Goal: Task Accomplishment & Management: Manage account settings

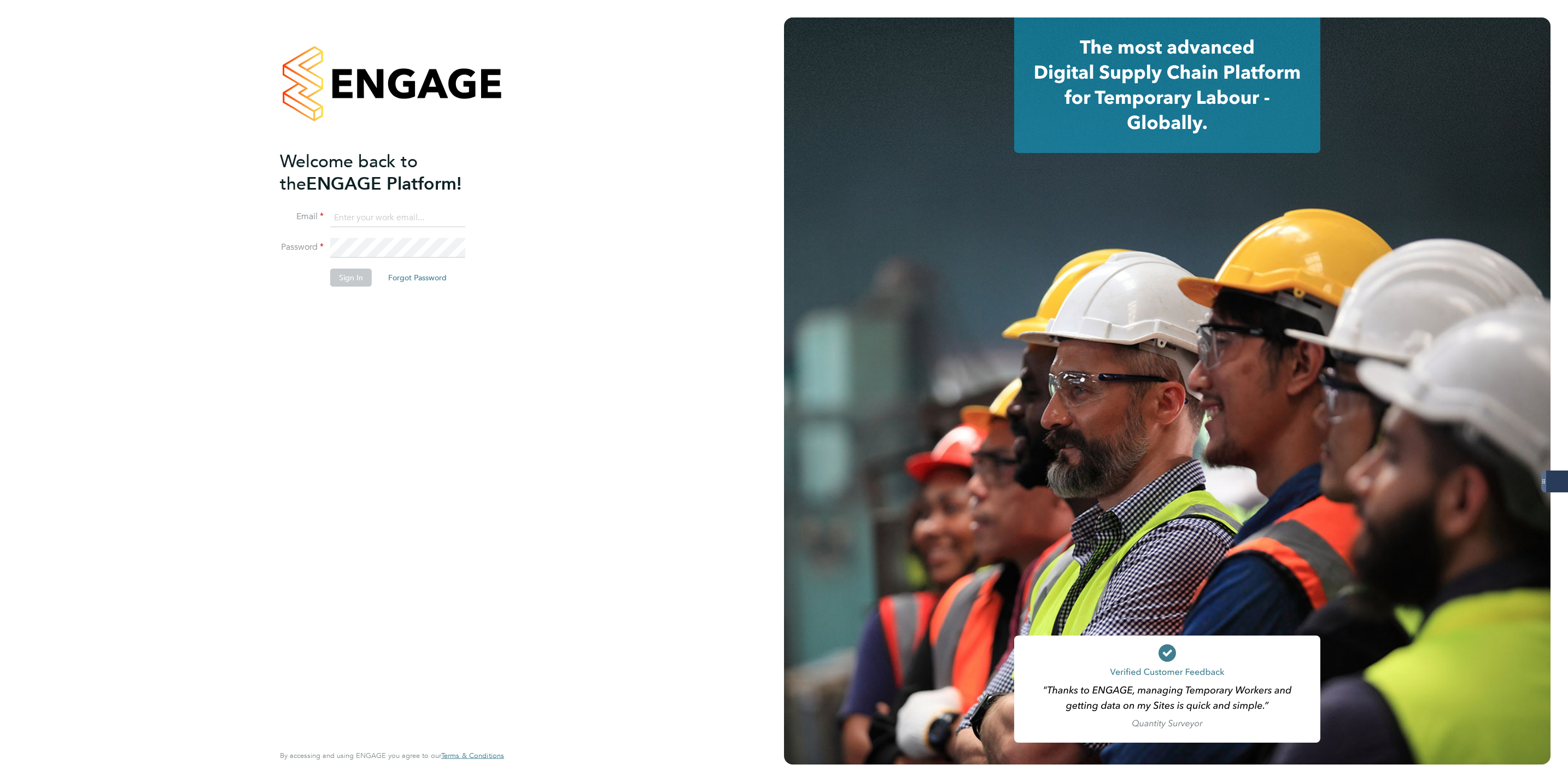
type input "Lewis.hodson@servicecare.org.uk"
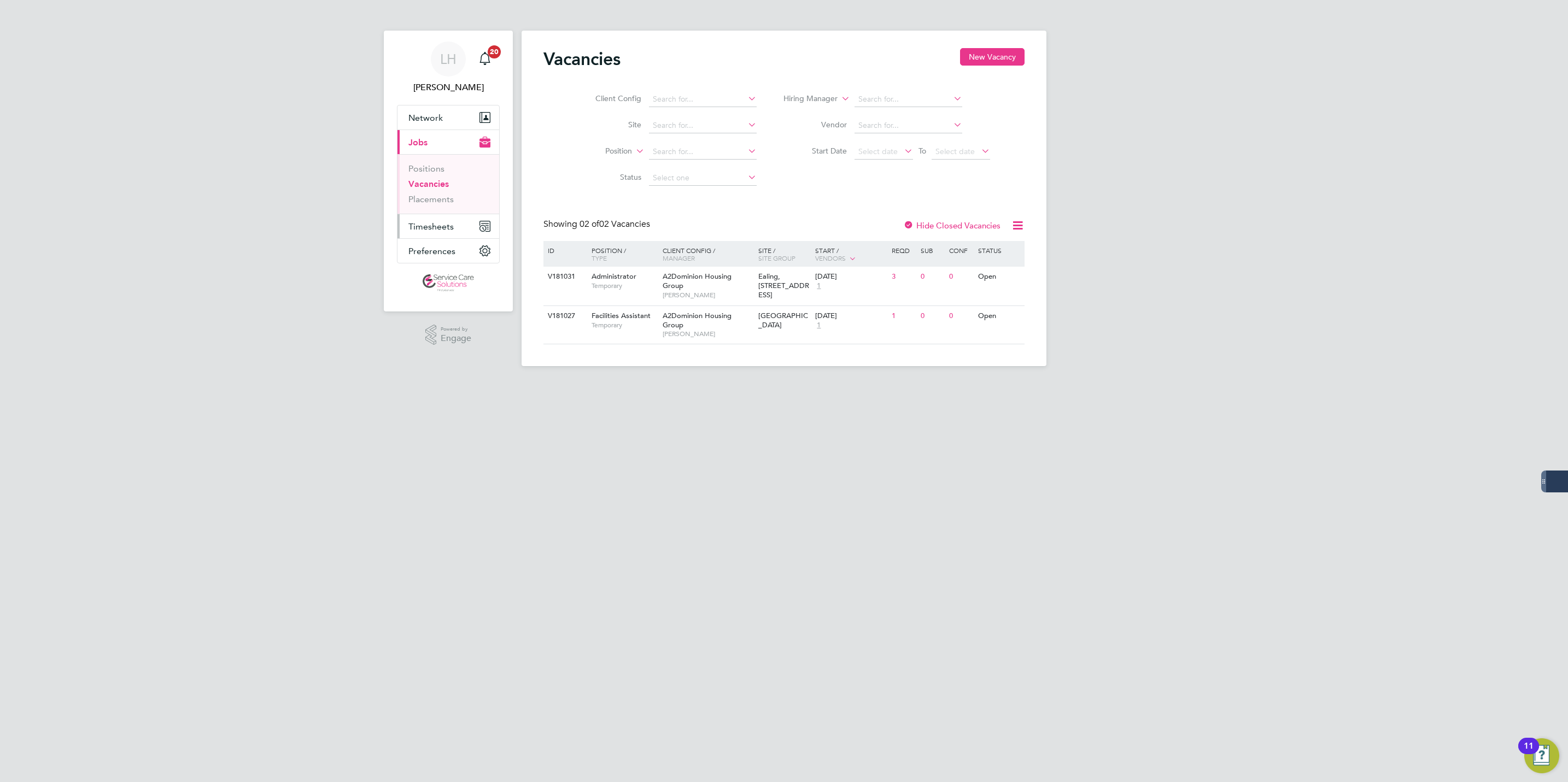
click at [438, 232] on span "Timesheets" at bounding box center [431, 226] width 45 height 11
click at [438, 196] on link "Timesheets" at bounding box center [431, 193] width 45 height 11
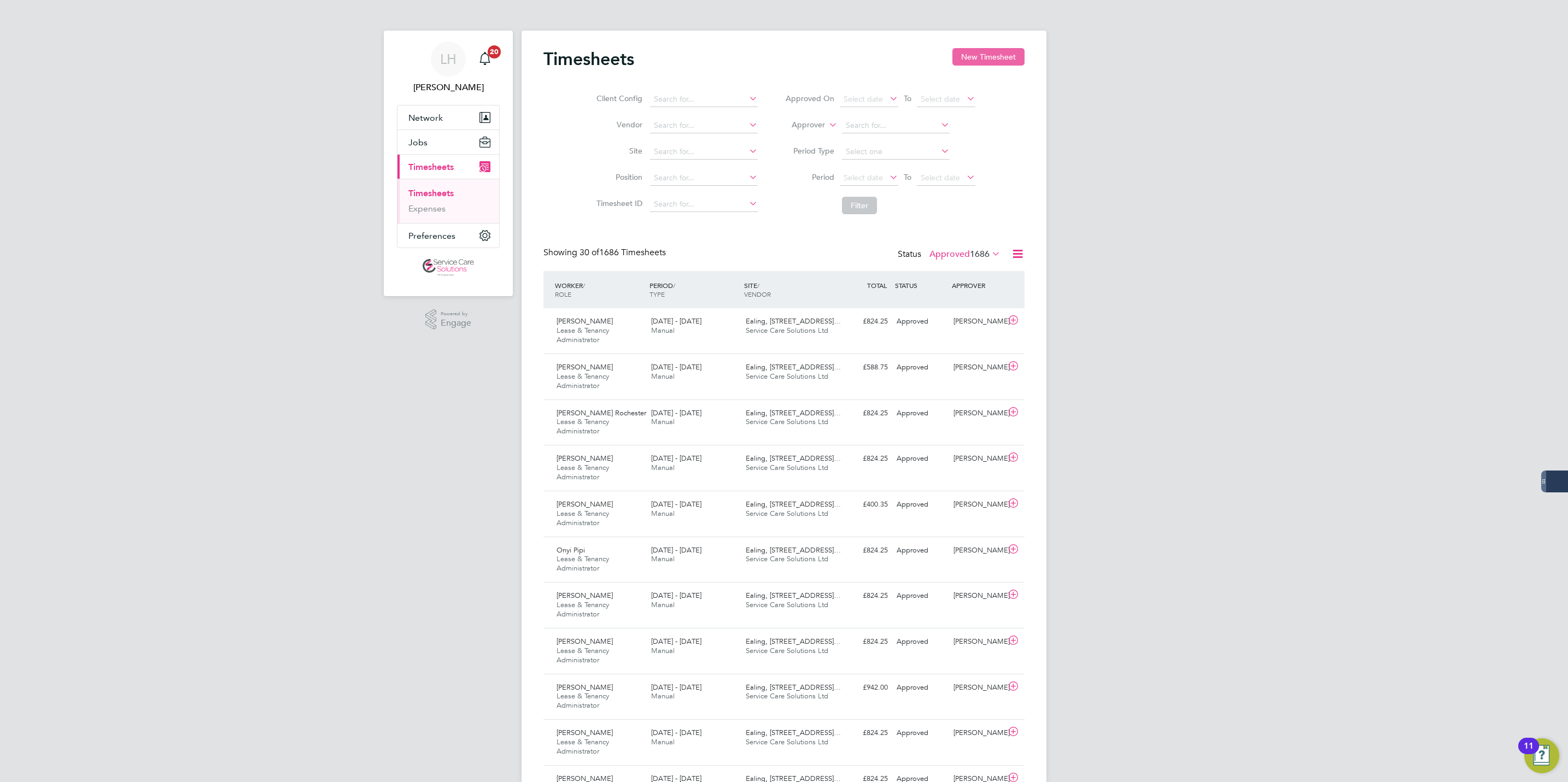
click at [989, 58] on button "New Timesheet" at bounding box center [989, 57] width 72 height 17
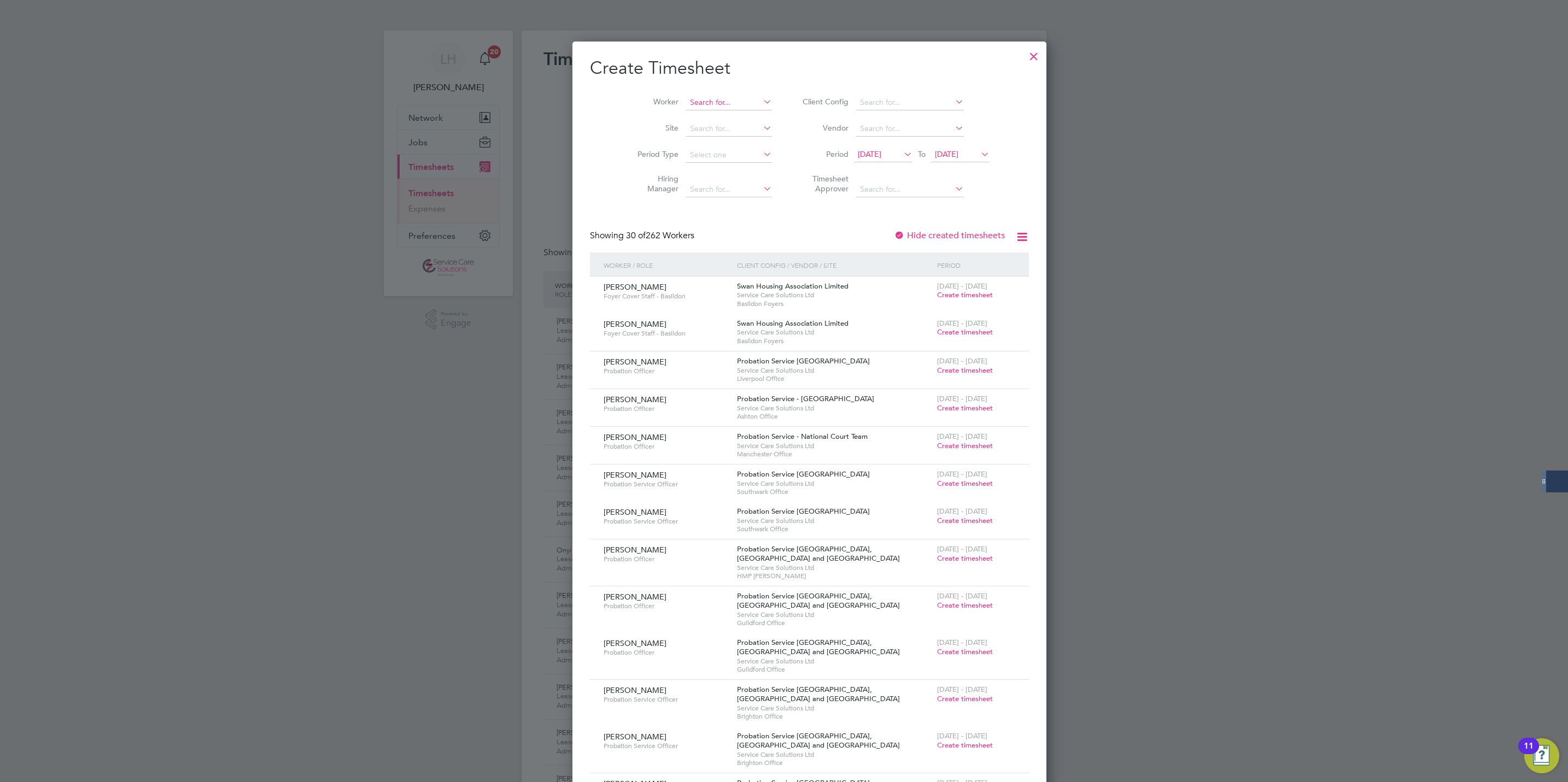
click at [709, 102] on input at bounding box center [729, 103] width 86 height 16
click at [699, 138] on li "Chel sea Mcrickus" at bounding box center [703, 132] width 87 height 15
type input "[PERSON_NAME]"
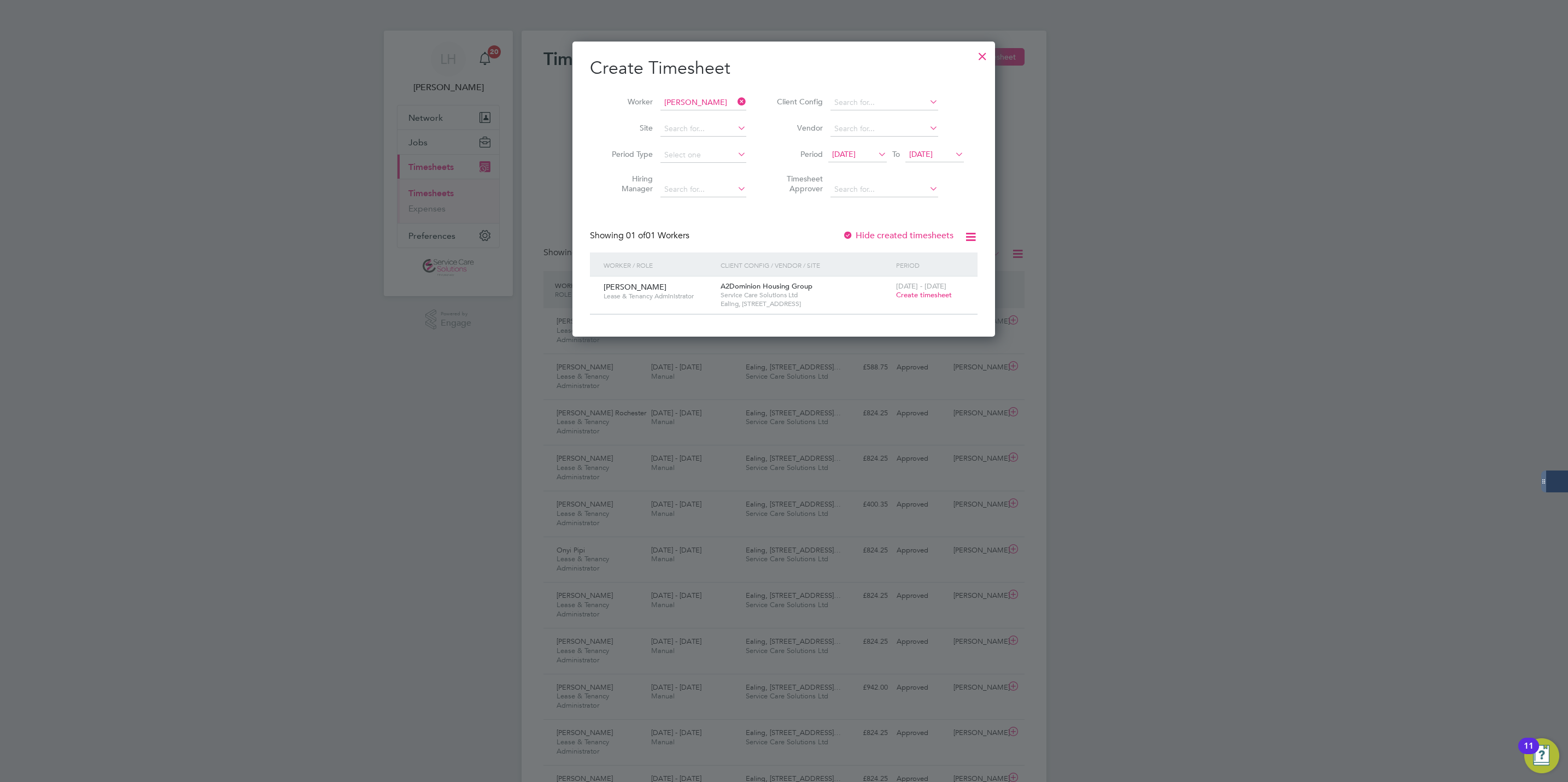
click at [905, 297] on span "Create timesheet" at bounding box center [924, 295] width 56 height 9
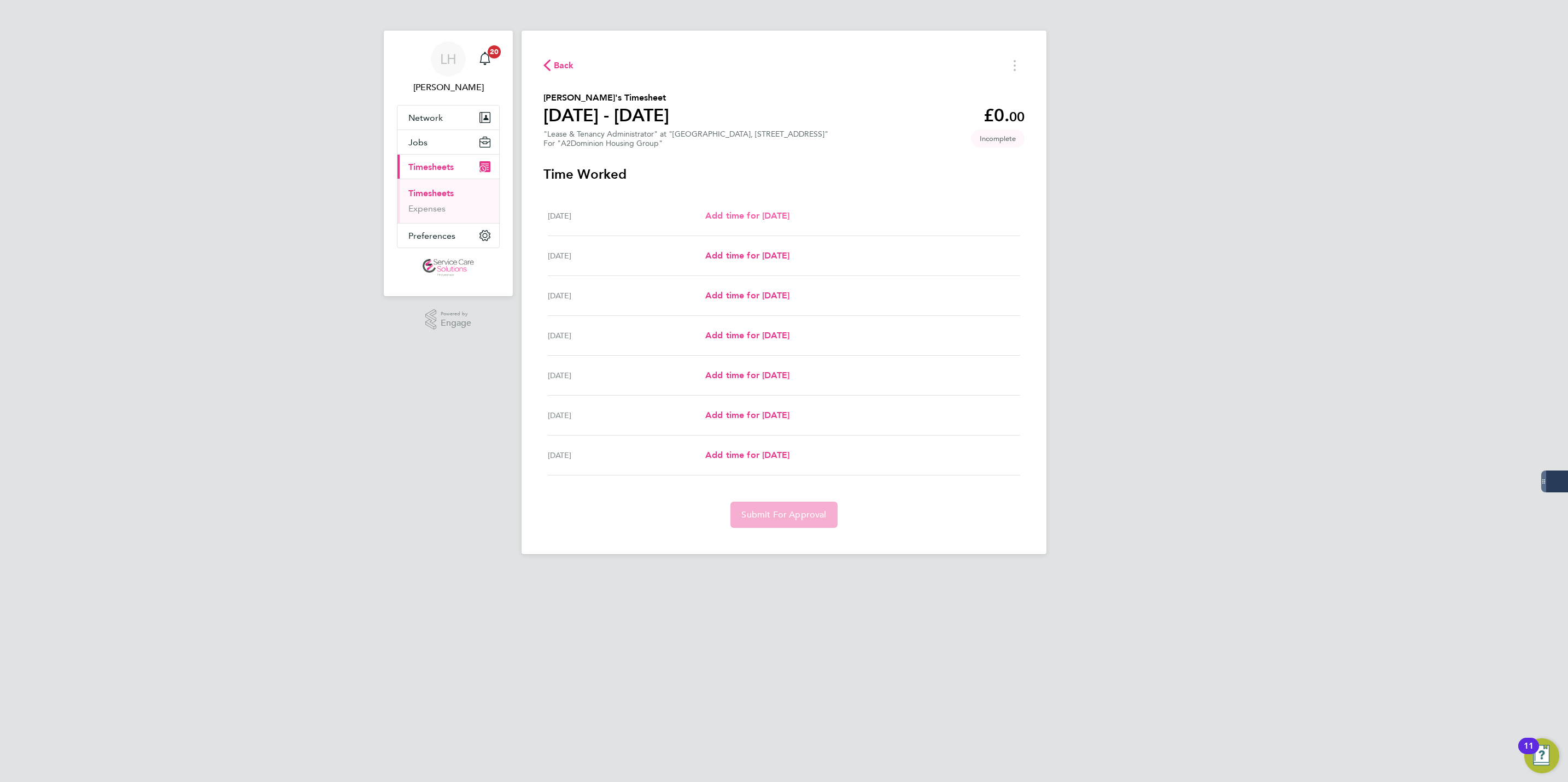
click at [716, 217] on span "Add time for [DATE]" at bounding box center [747, 216] width 84 height 11
select select "30"
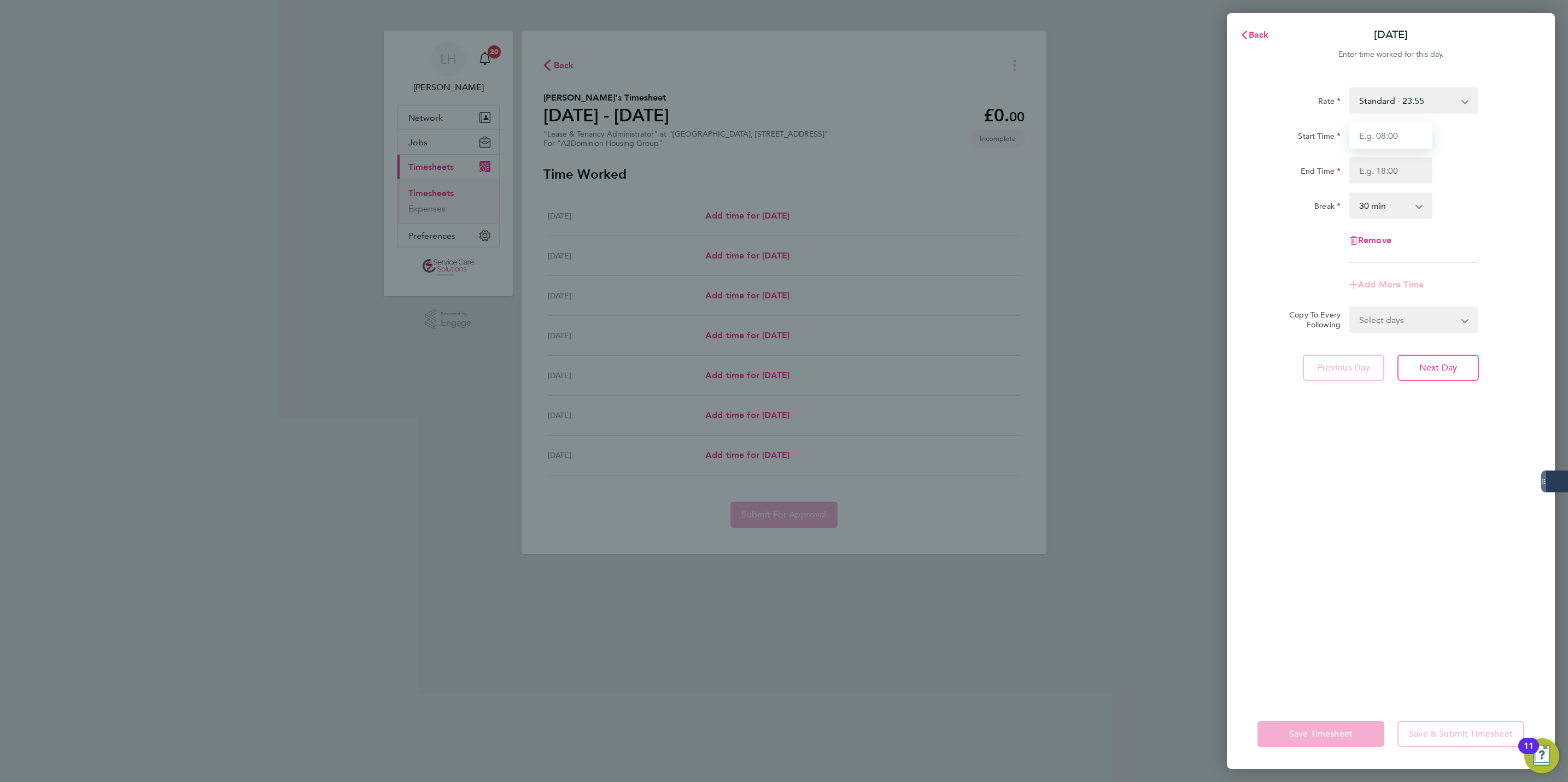
click at [1398, 138] on input "Start Time" at bounding box center [1391, 136] width 83 height 26
type input "10:00"
type input "16:00"
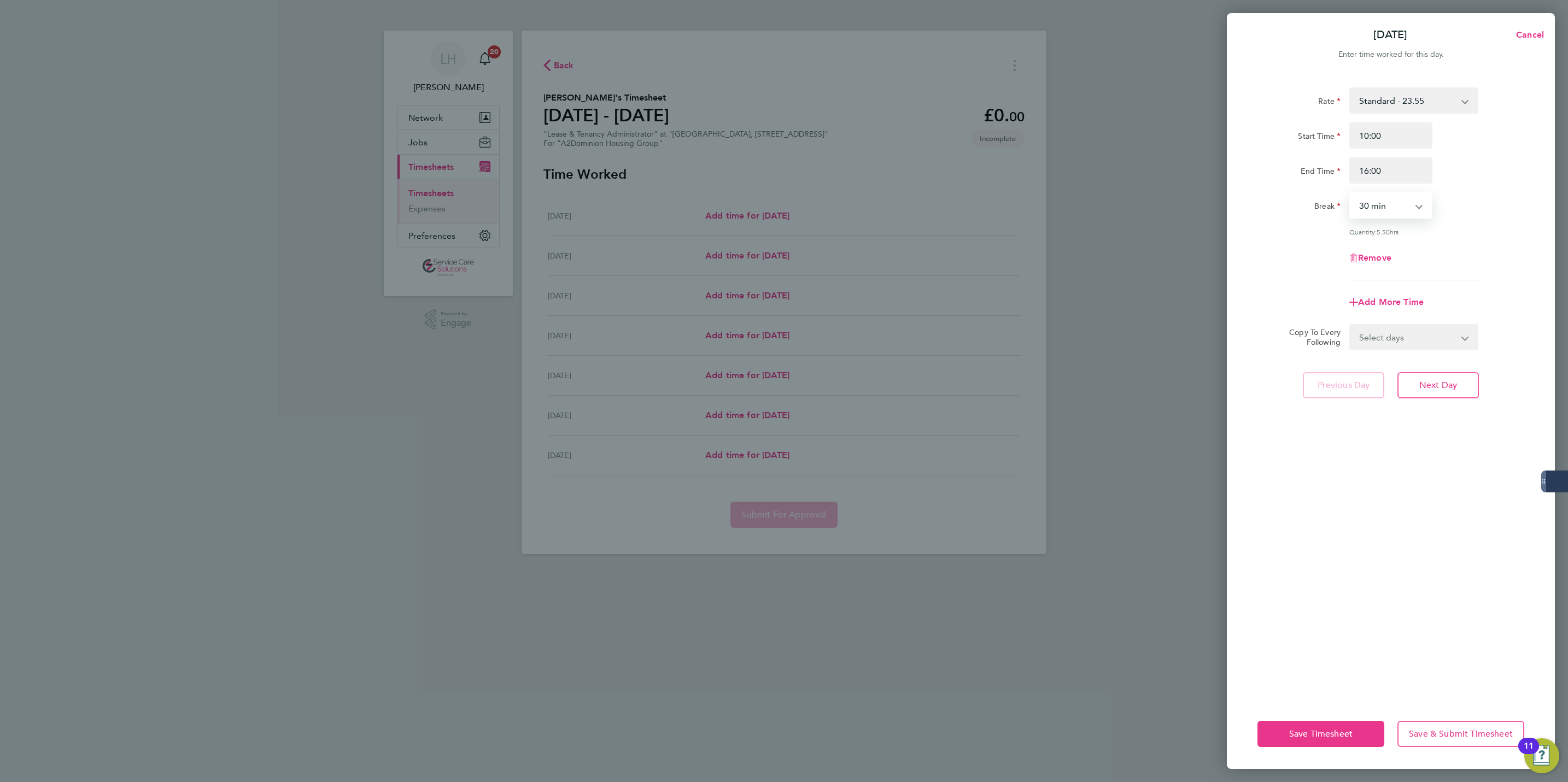
select select "0"
click at [1440, 325] on select "Select days Day Weekday (Mon-Fri) Weekend (Sat-Sun) [DATE] [DATE] [DATE] [DATE]…" at bounding box center [1408, 337] width 115 height 24
select select "TUE"
click at [1350, 325] on select "Select days Day Weekday (Mon-Fri) Weekend (Sat-Sun) [DATE] [DATE] [DATE] [DATE]…" at bounding box center [1408, 337] width 115 height 24
select select "[DATE]"
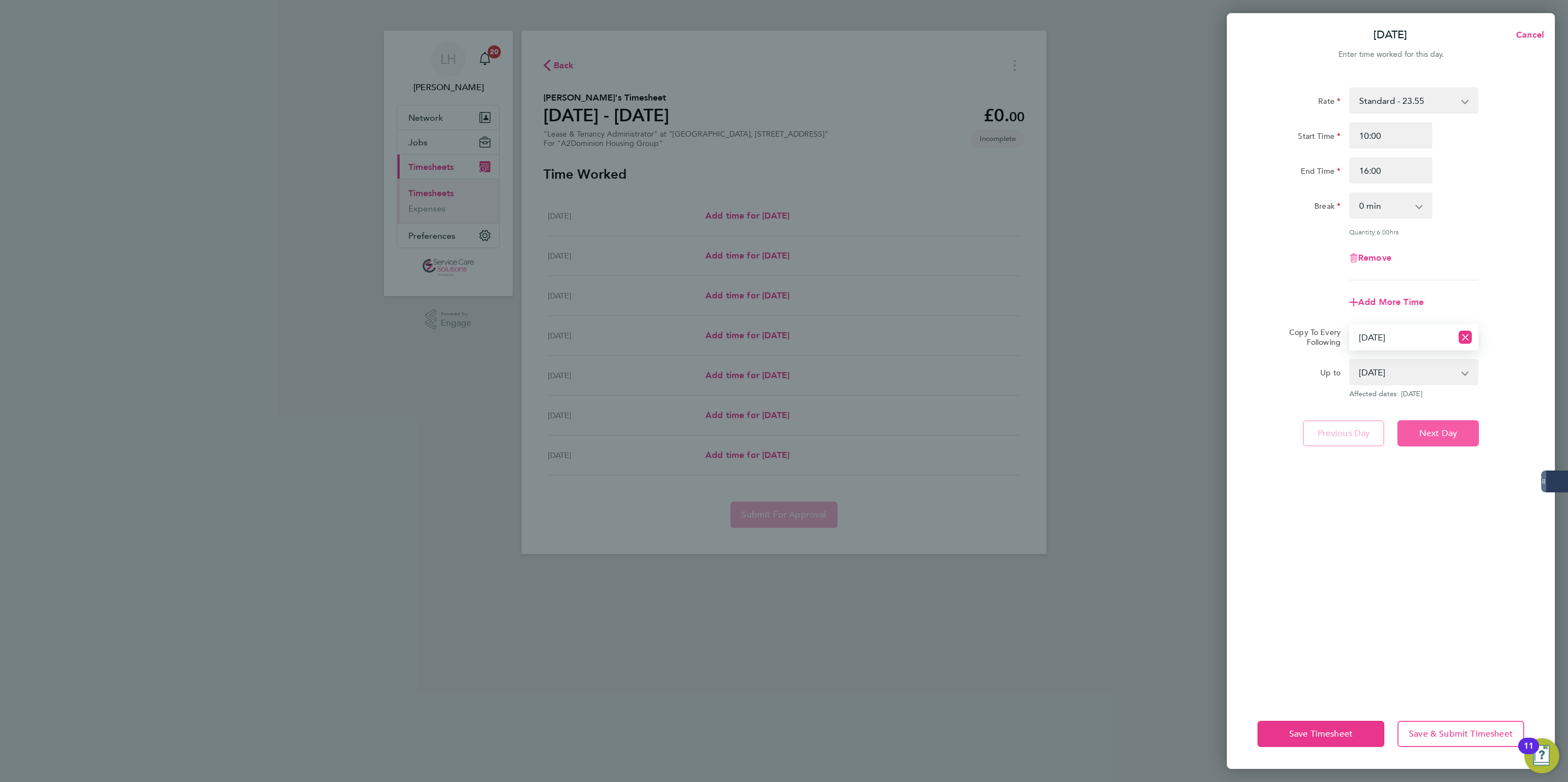
click at [1434, 430] on span "Next Day" at bounding box center [1438, 434] width 38 height 11
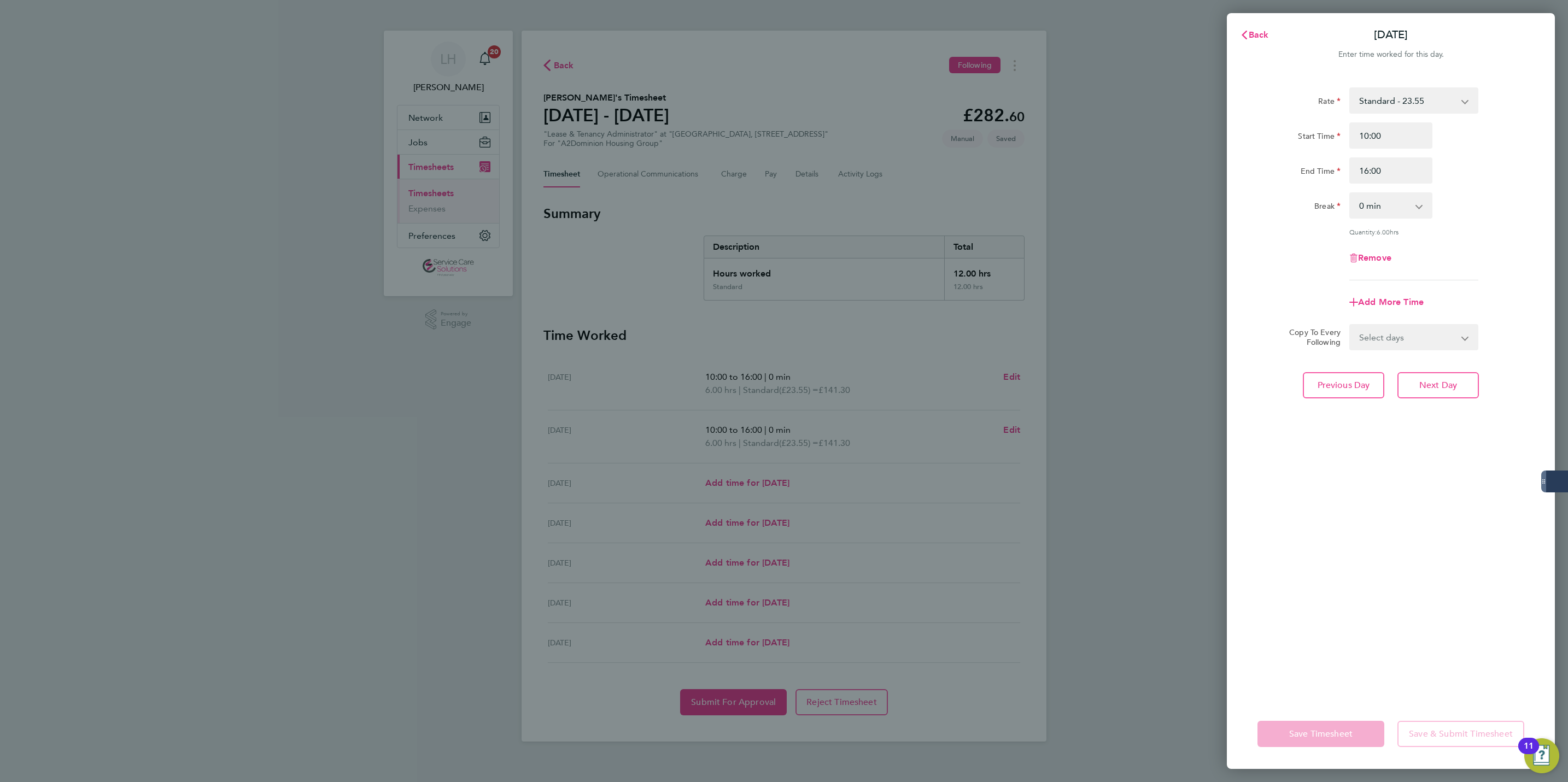
click at [1413, 341] on select "Select days Day Weekday (Mon-Fri) Weekend (Sat-Sun) [DATE] [DATE] [DATE] [DATE]…" at bounding box center [1408, 337] width 115 height 24
select select "WED"
click at [1350, 325] on select "Select days Day Weekday (Mon-Fri) Weekend (Sat-Sun) [DATE] [DATE] [DATE] [DATE]…" at bounding box center [1408, 337] width 115 height 24
select select "[DATE]"
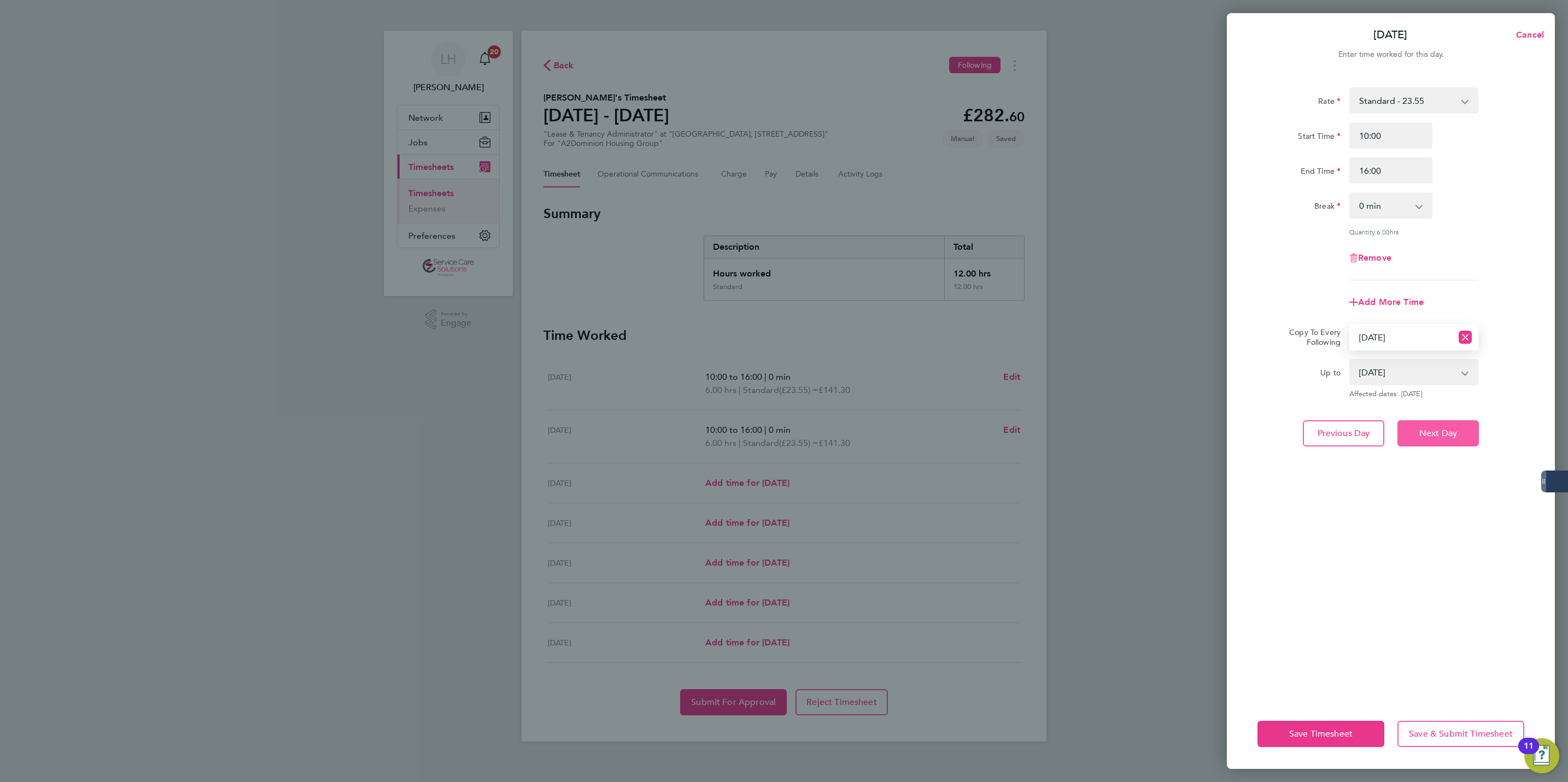
click at [1446, 428] on span "Next Day" at bounding box center [1438, 434] width 38 height 11
select select "0: null"
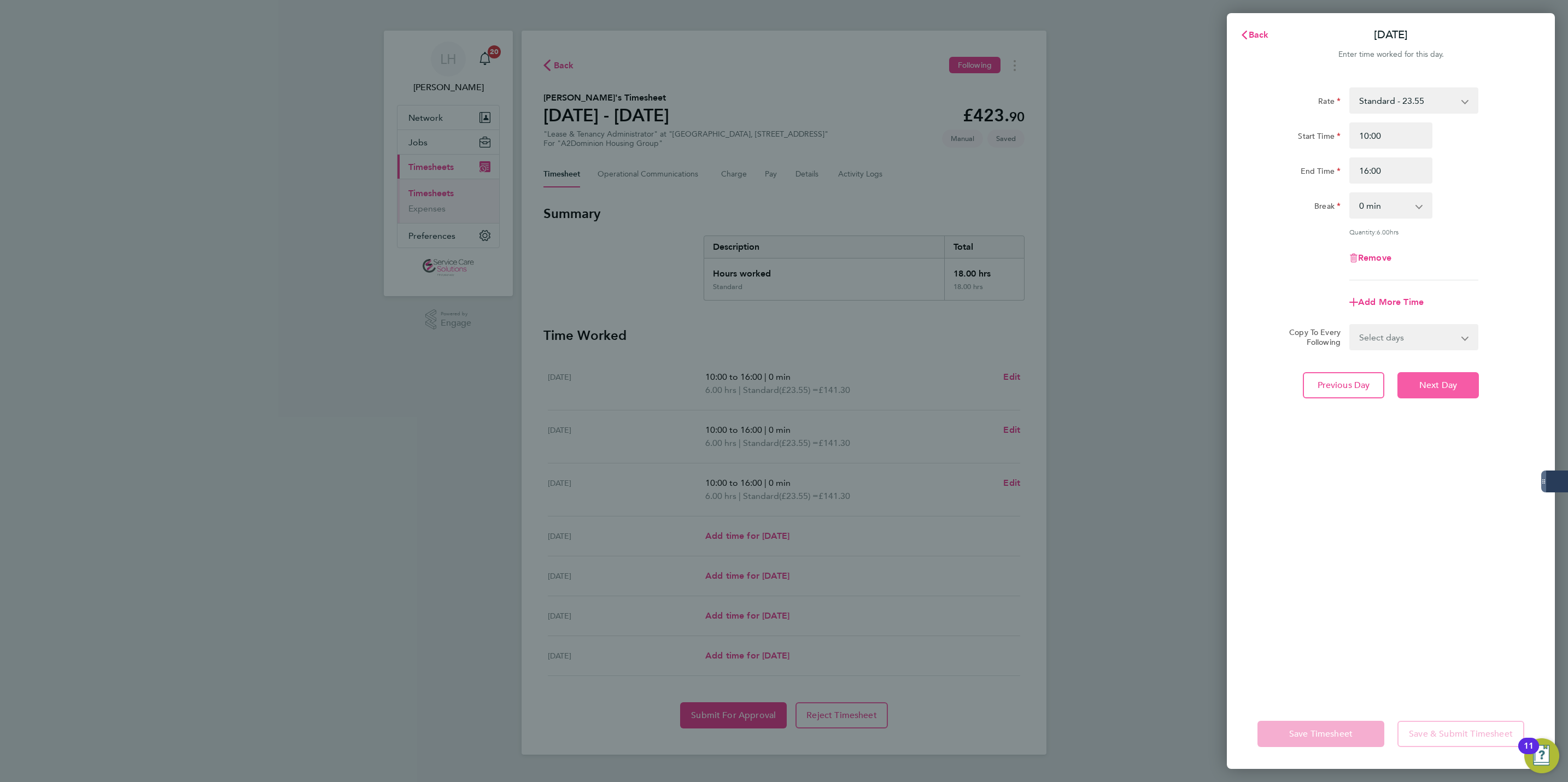
click at [1427, 383] on span "Next Day" at bounding box center [1438, 385] width 38 height 11
select select "30"
click at [1380, 141] on input "Start Time" at bounding box center [1391, 136] width 83 height 26
type input "12:00"
type input "14:00"
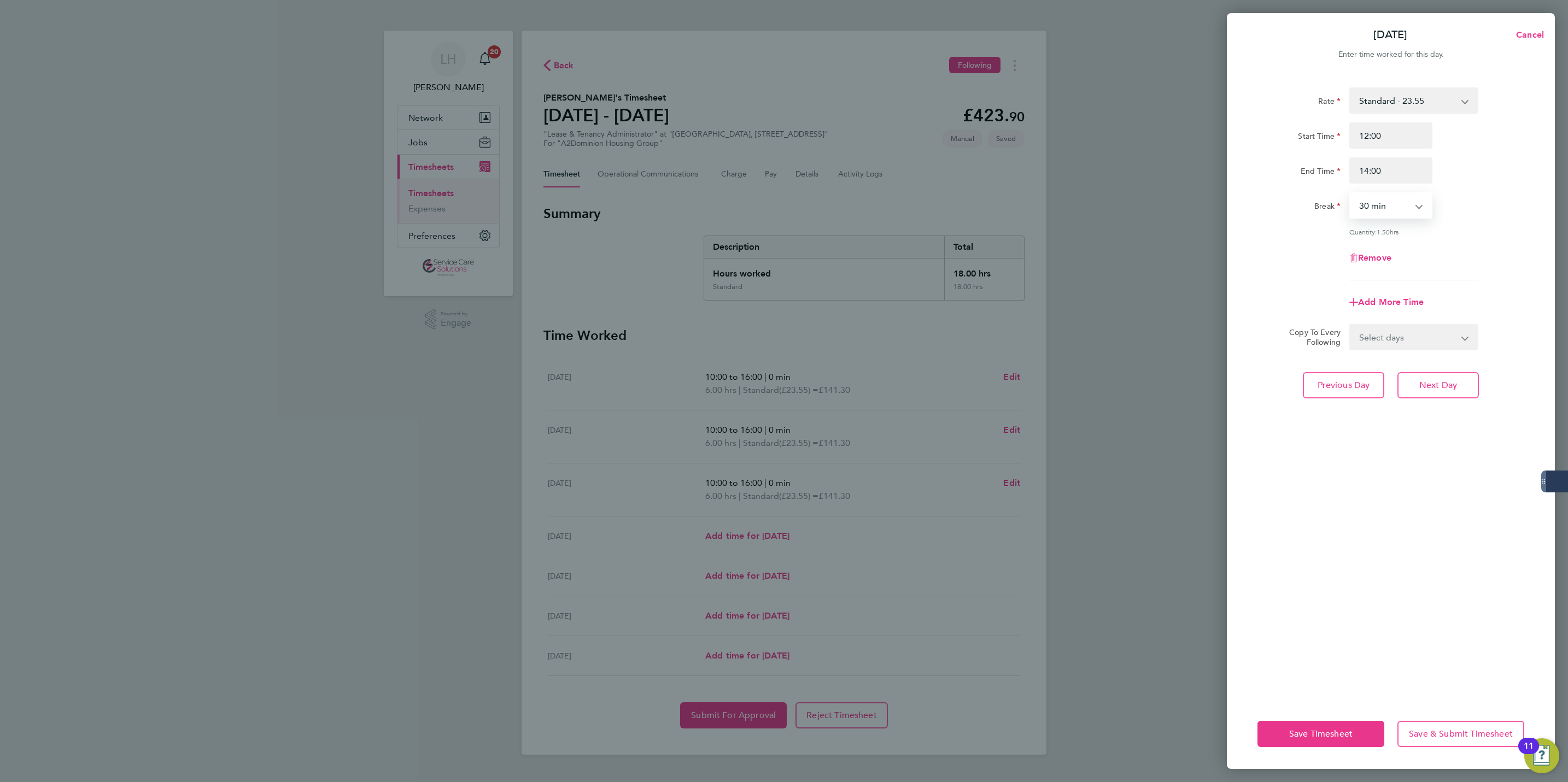
select select "0"
click at [1421, 380] on span "Next Day" at bounding box center [1438, 385] width 38 height 11
select select "30"
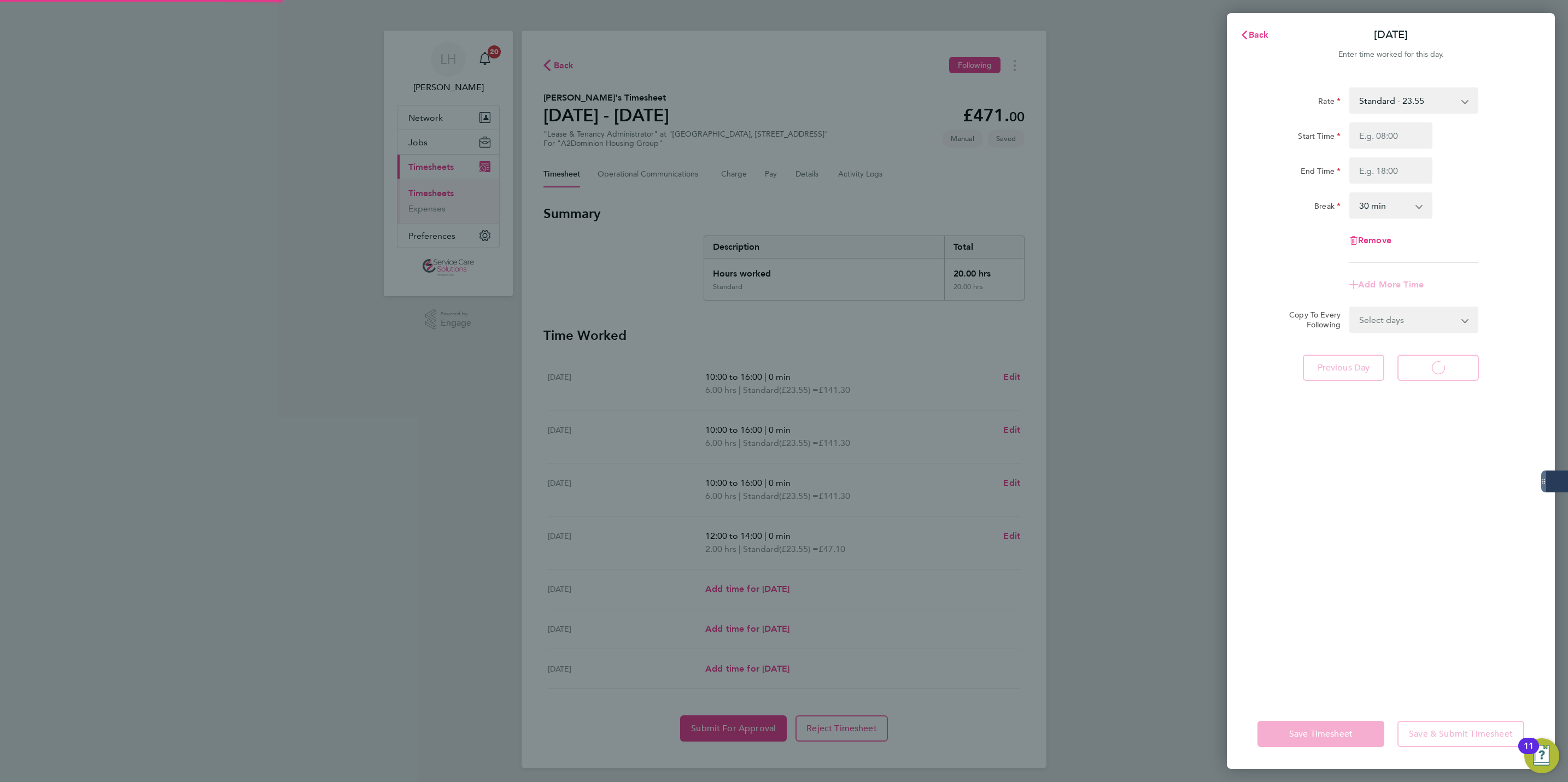
select select "30"
click at [1373, 134] on input "Start Time" at bounding box center [1391, 136] width 83 height 26
type input "10:00"
type input "11:00"
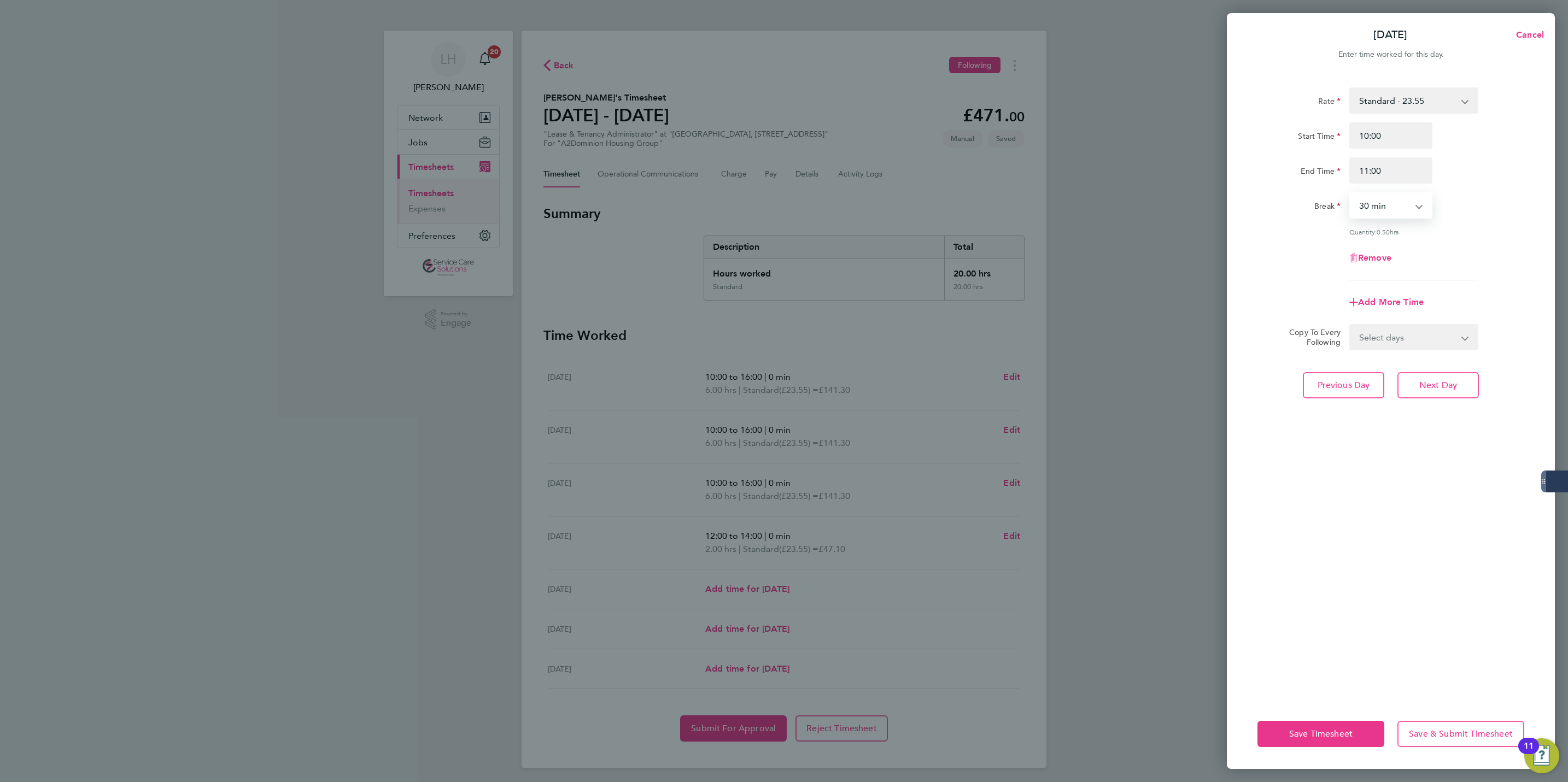
select select "0"
click at [1447, 393] on button "Next Day" at bounding box center [1438, 385] width 81 height 26
select select "30"
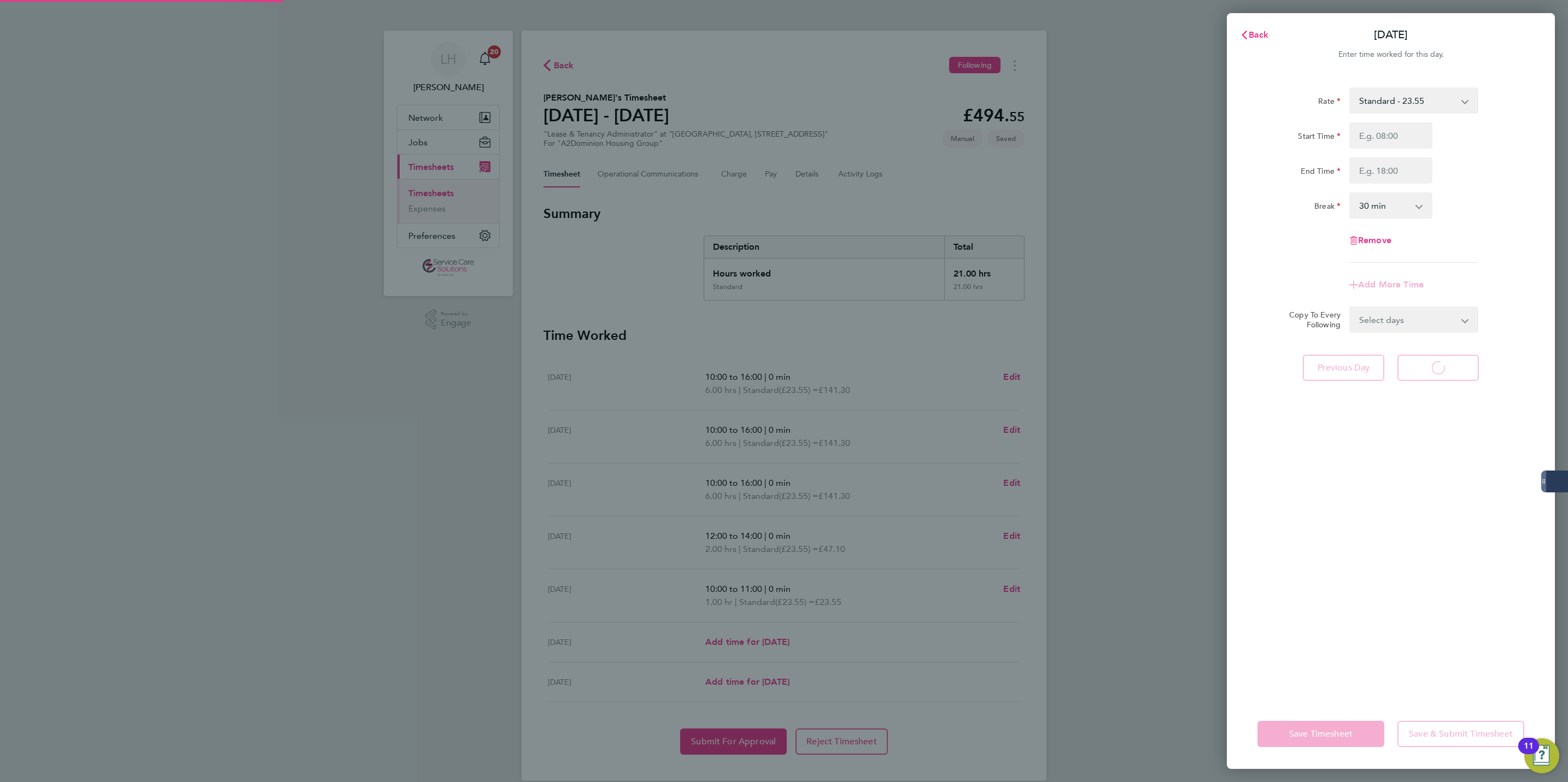
select select "30"
click at [1247, 30] on icon "button" at bounding box center [1245, 35] width 9 height 9
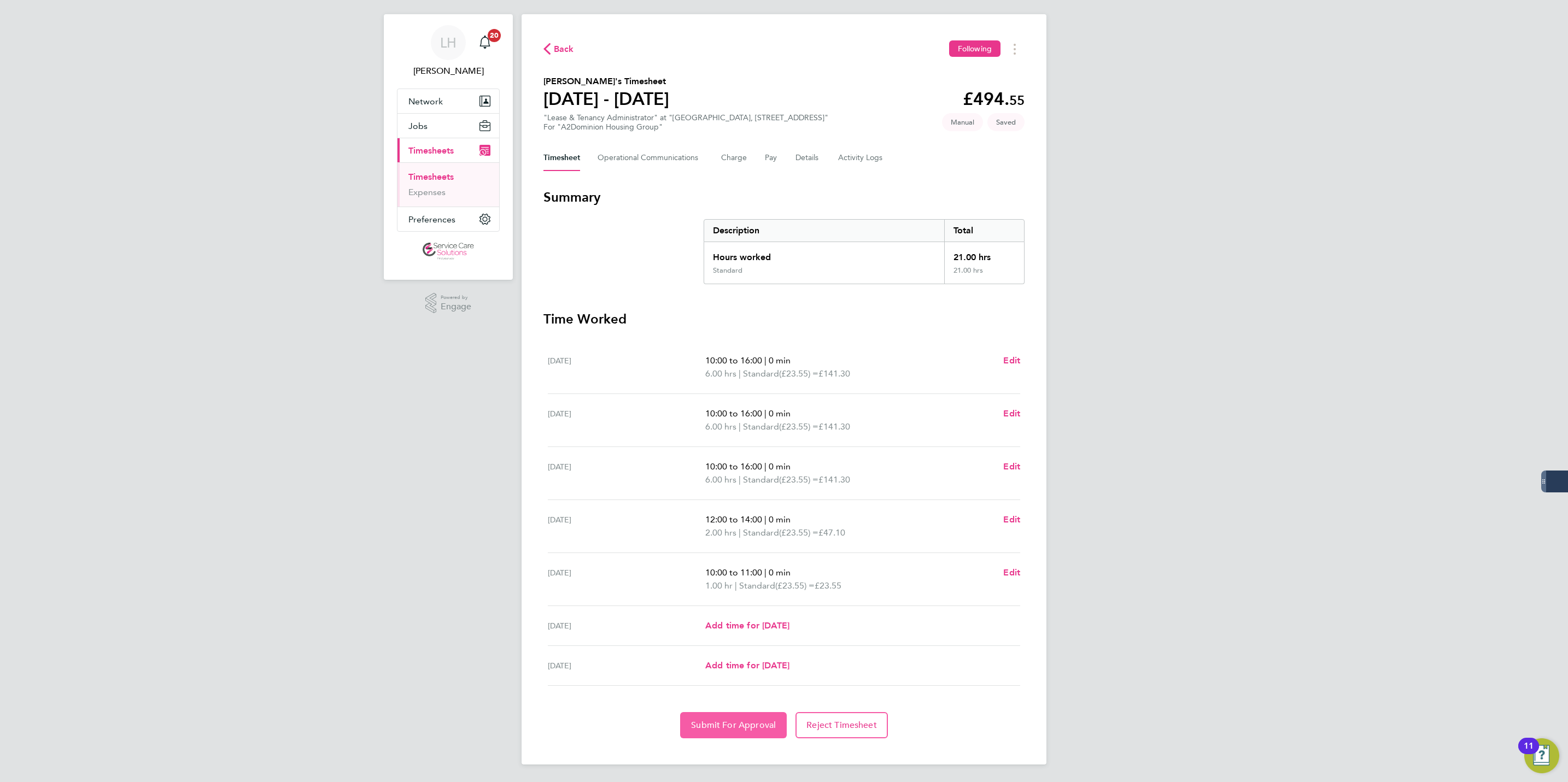
click at [738, 730] on span "Submit For Approval" at bounding box center [734, 725] width 85 height 11
click at [551, 47] on span "Back" at bounding box center [558, 48] width 30 height 11
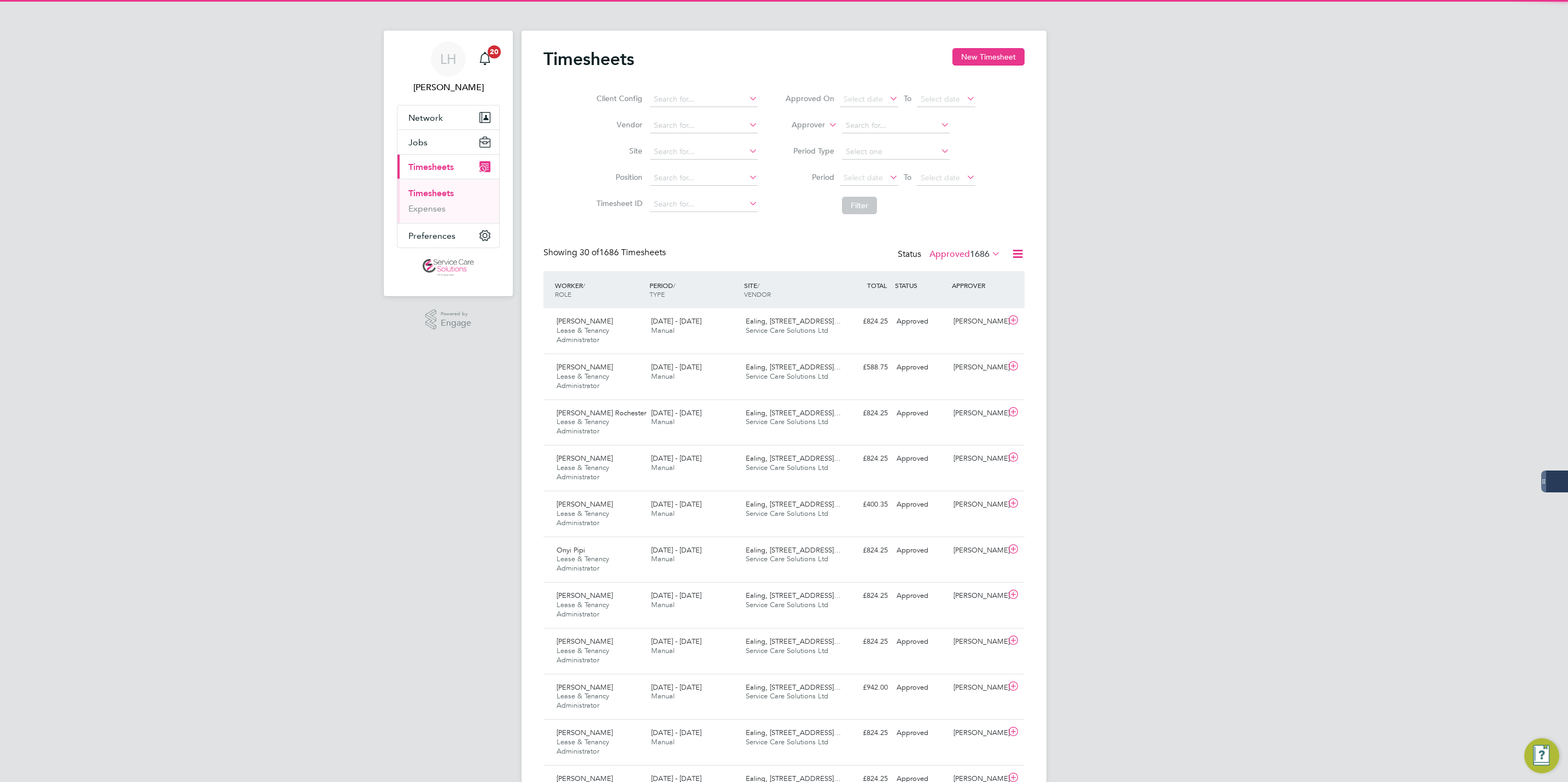
scroll to position [6, 6]
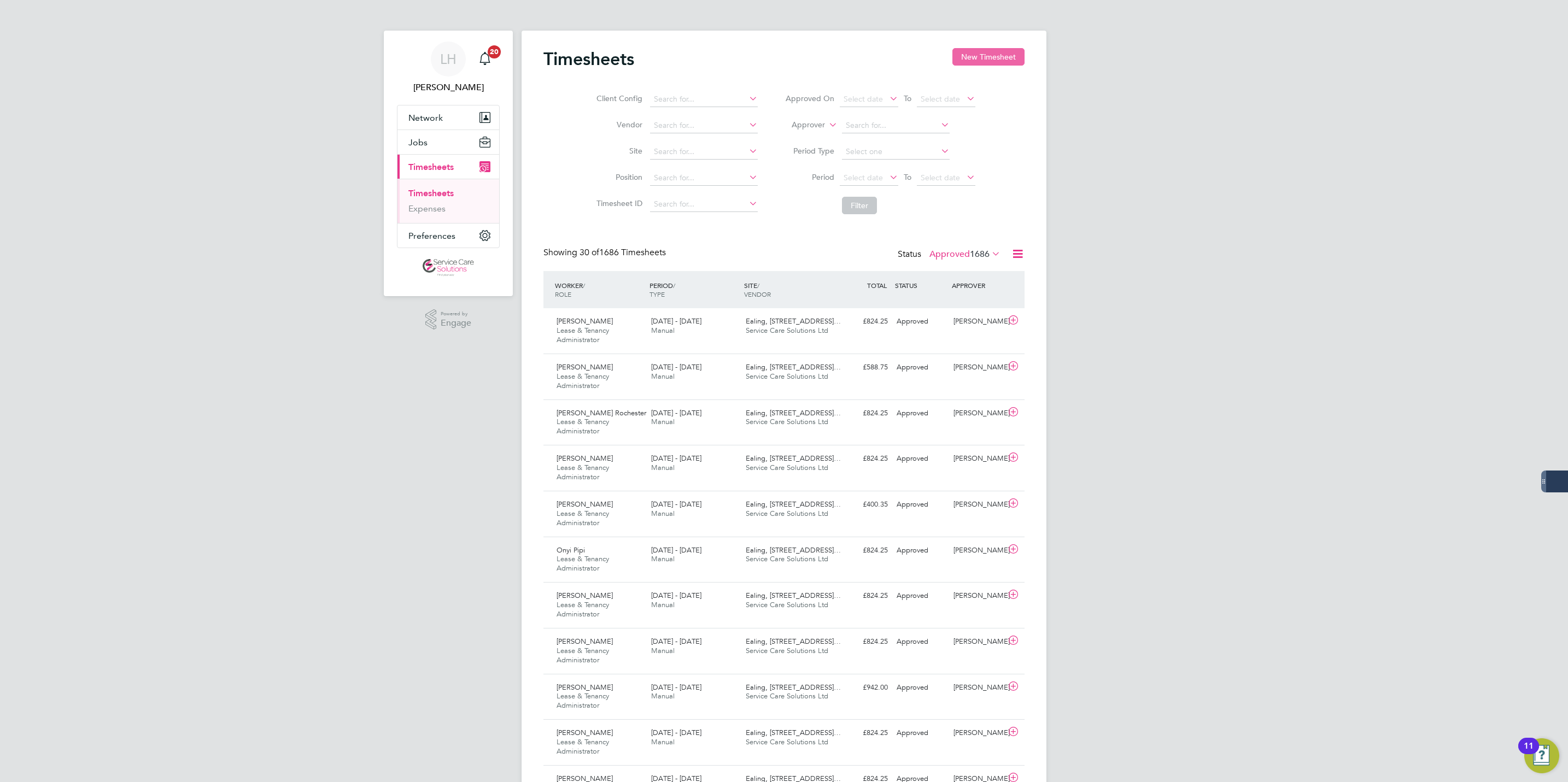
click at [1000, 57] on button "New Timesheet" at bounding box center [989, 57] width 72 height 17
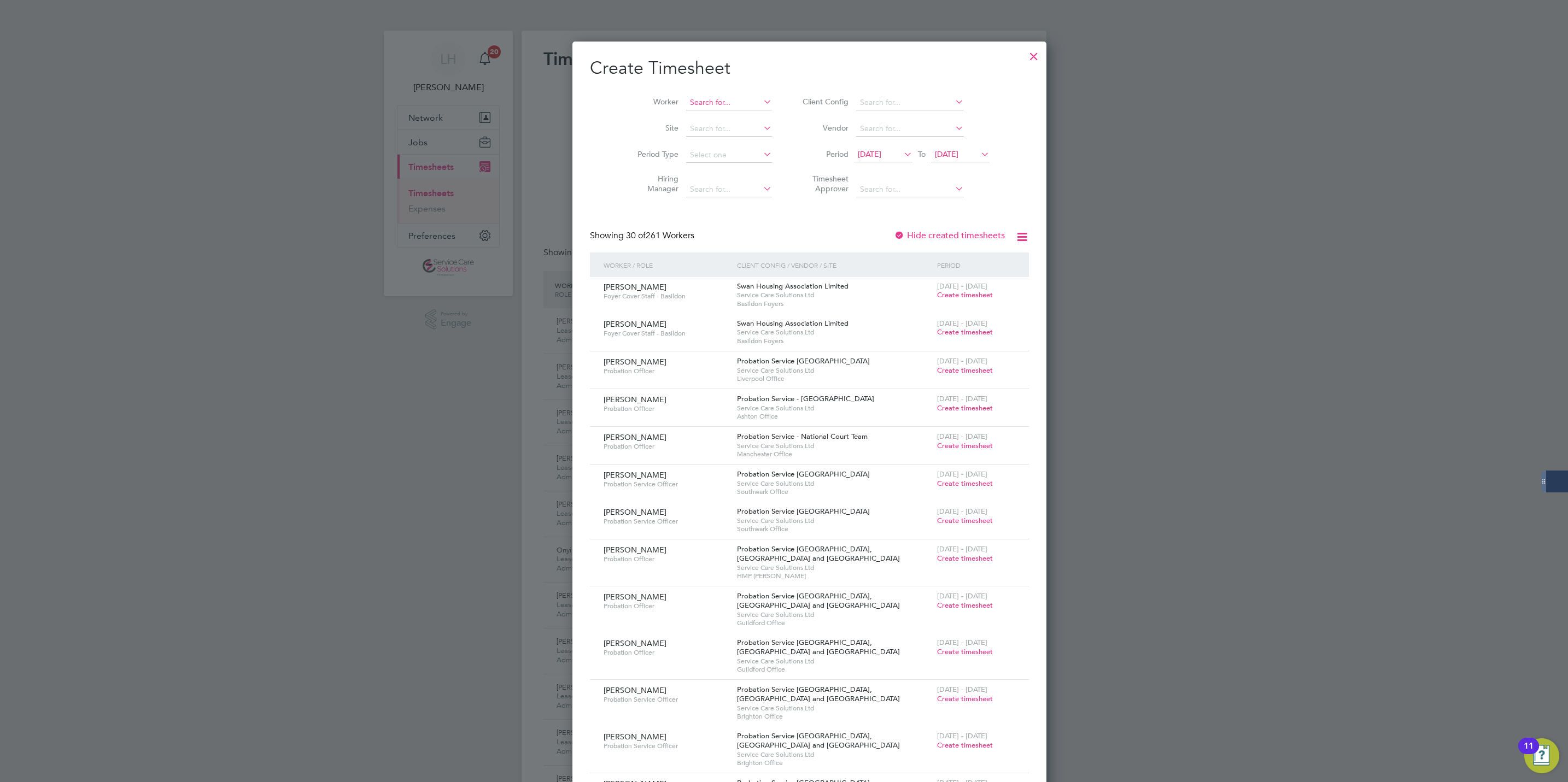
click at [711, 102] on input at bounding box center [729, 103] width 86 height 16
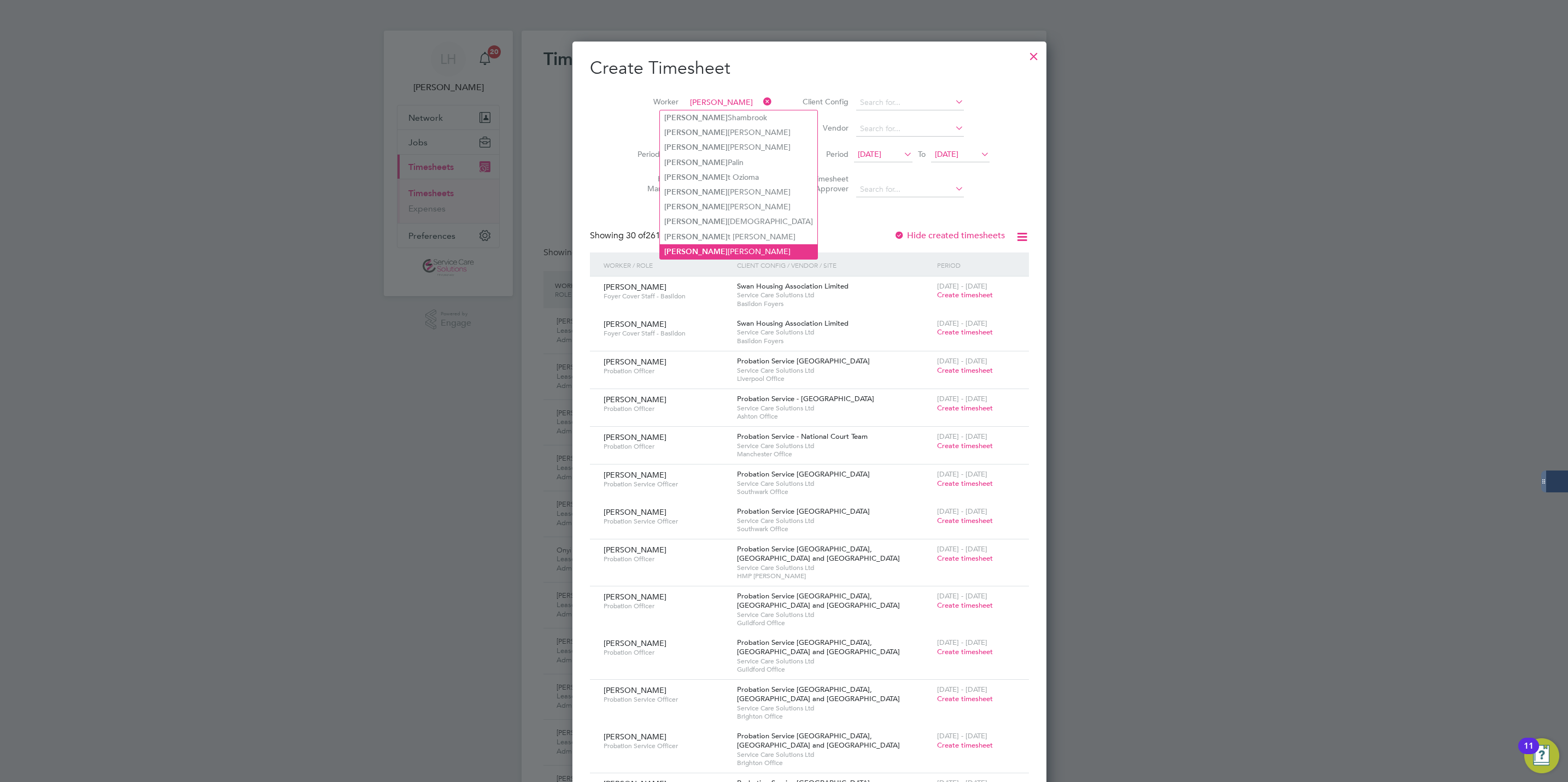
click at [691, 244] on li "[PERSON_NAME]" at bounding box center [738, 252] width 157 height 15
type input "[PERSON_NAME]"
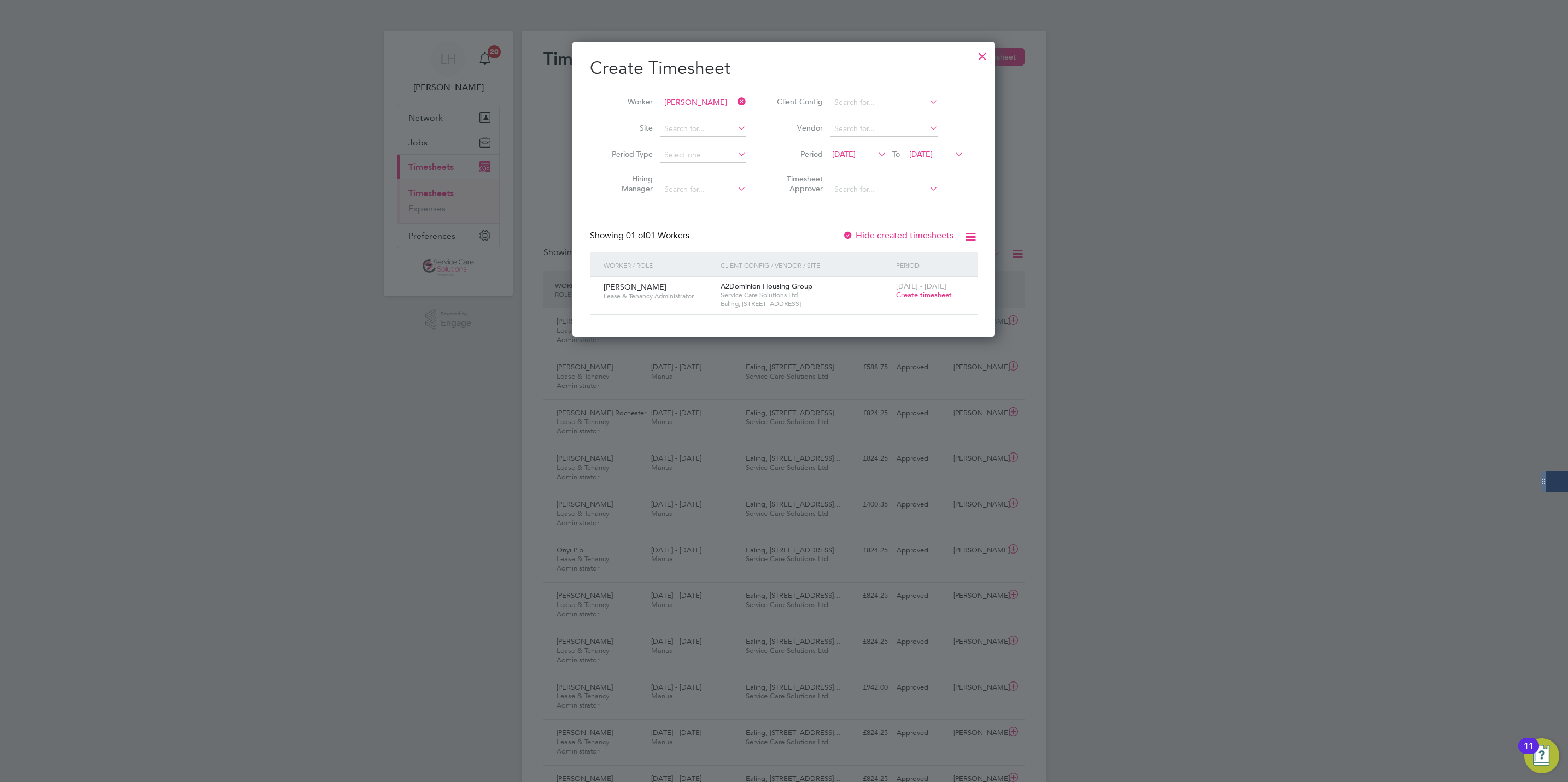
click at [919, 294] on span "Create timesheet" at bounding box center [924, 295] width 56 height 9
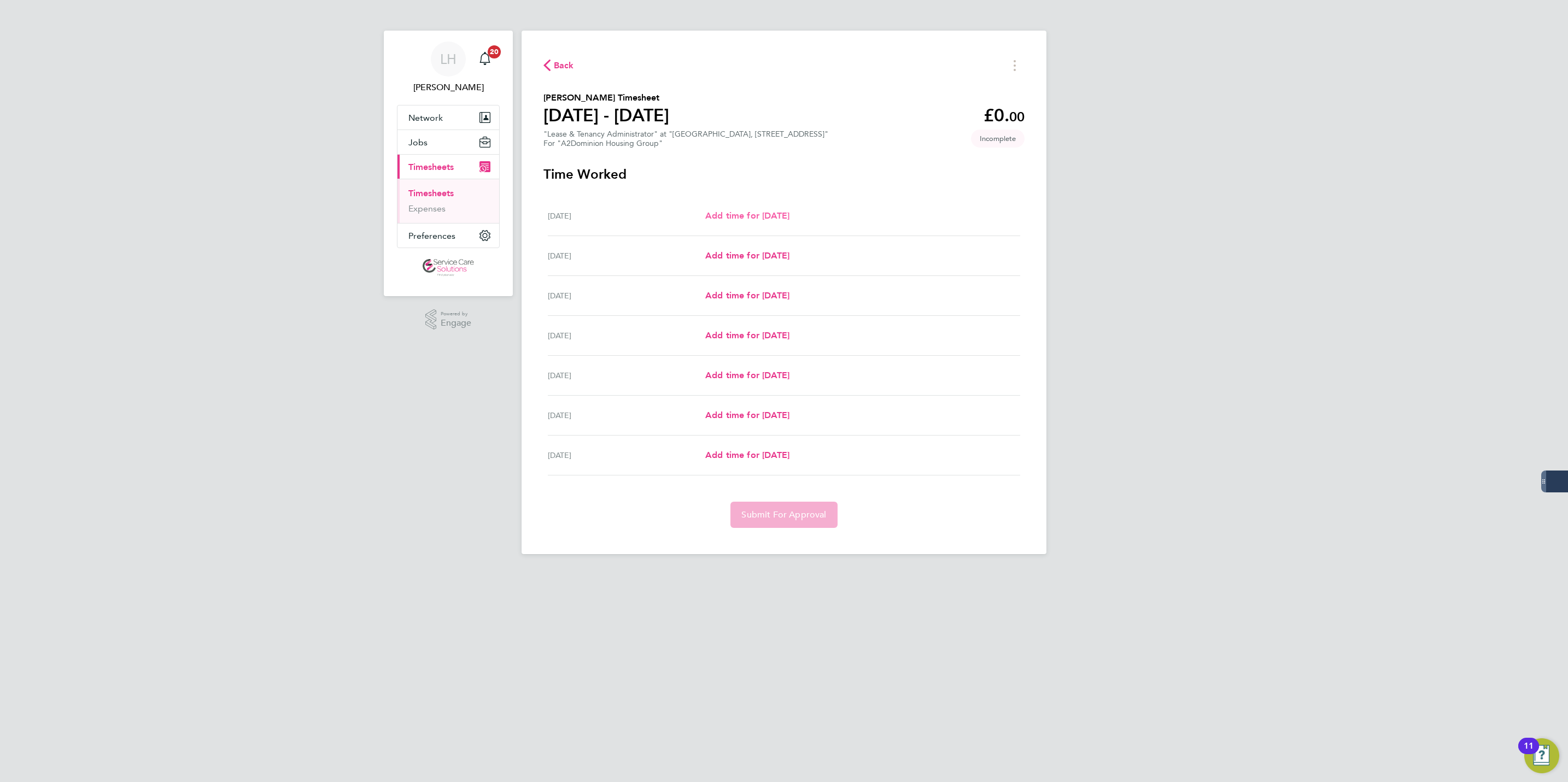
click at [778, 220] on span "Add time for [DATE]" at bounding box center [747, 216] width 84 height 11
select select "30"
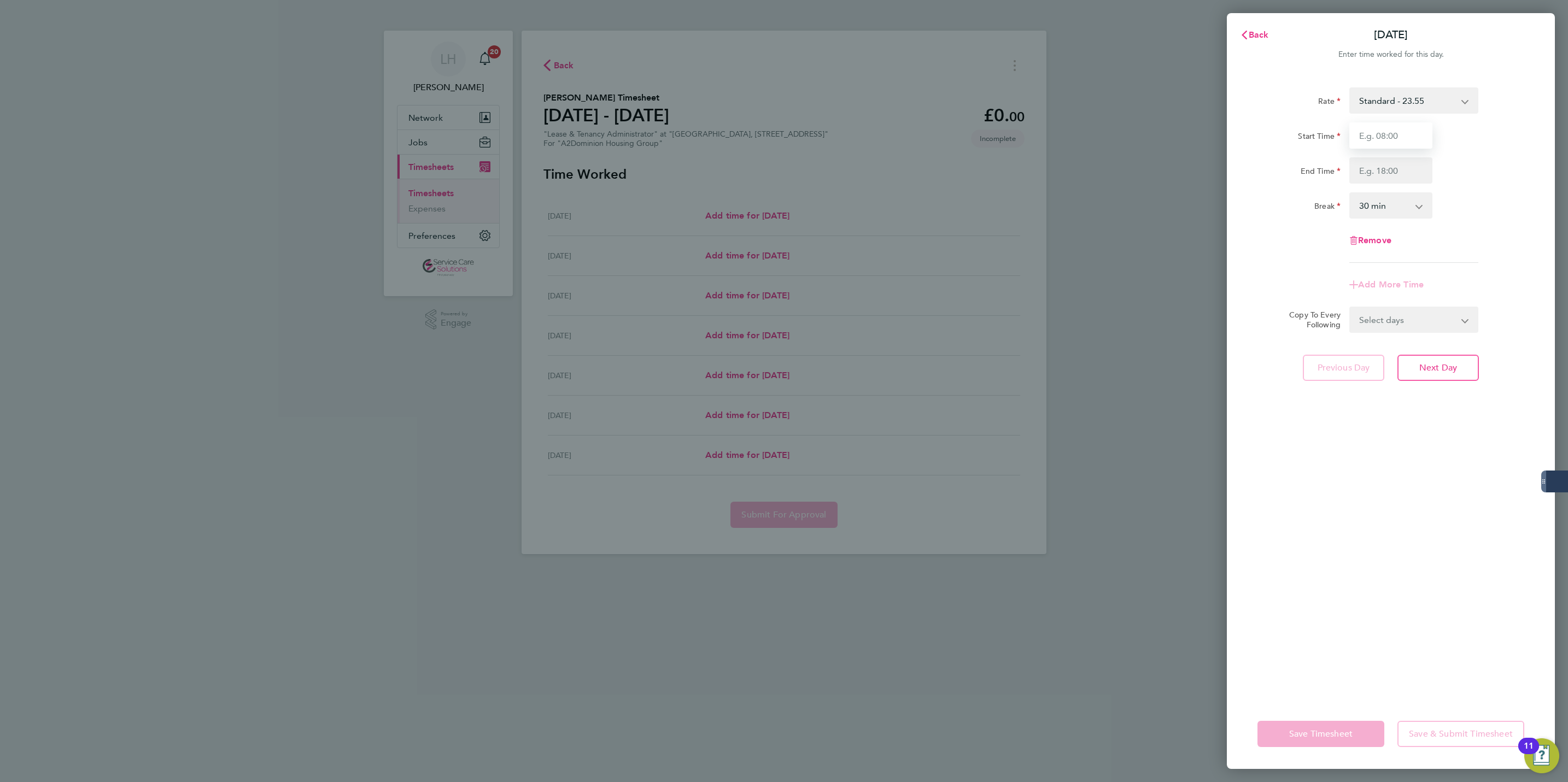
click at [1375, 147] on input "Start Time" at bounding box center [1391, 136] width 83 height 26
type input "09:00"
type input "17:00"
select select "60"
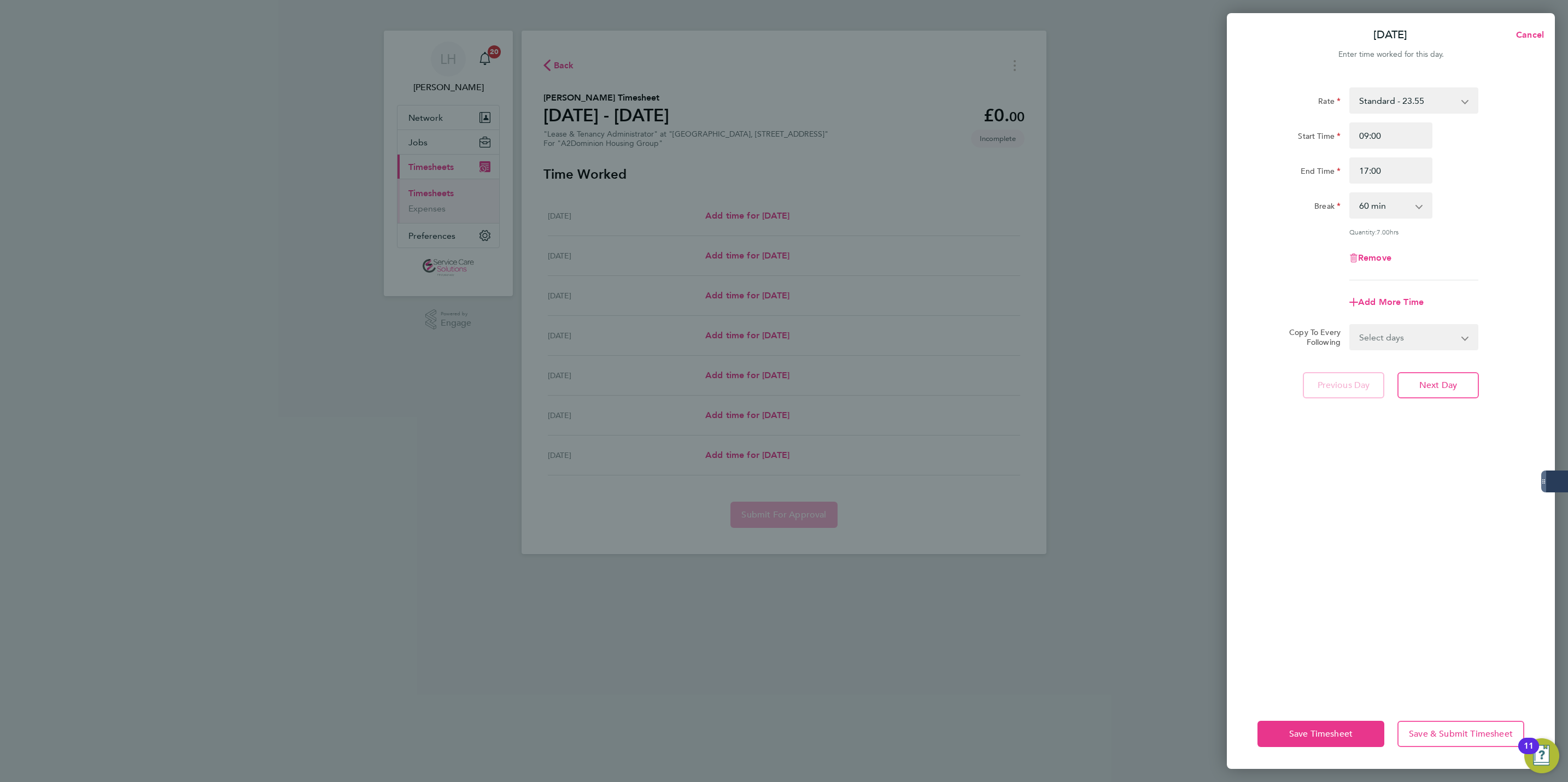
click at [1393, 320] on form "Rate Standard - 23.55 Start Time 09:00 End Time 17:00 Break 0 min 15 min 30 min…" at bounding box center [1391, 219] width 267 height 263
drag, startPoint x: 1388, startPoint y: 337, endPoint x: 1393, endPoint y: 348, distance: 12.1
click at [1393, 335] on select "Select days Day Weekday (Mon-Fri) Weekend (Sat-Sun) [DATE] [DATE] [DATE] [DATE]…" at bounding box center [1408, 337] width 115 height 24
select select "WEEKDAY"
click at [1350, 325] on select "Select days Day Weekday (Mon-Fri) Weekend (Sat-Sun) [DATE] [DATE] [DATE] [DATE]…" at bounding box center [1408, 337] width 115 height 24
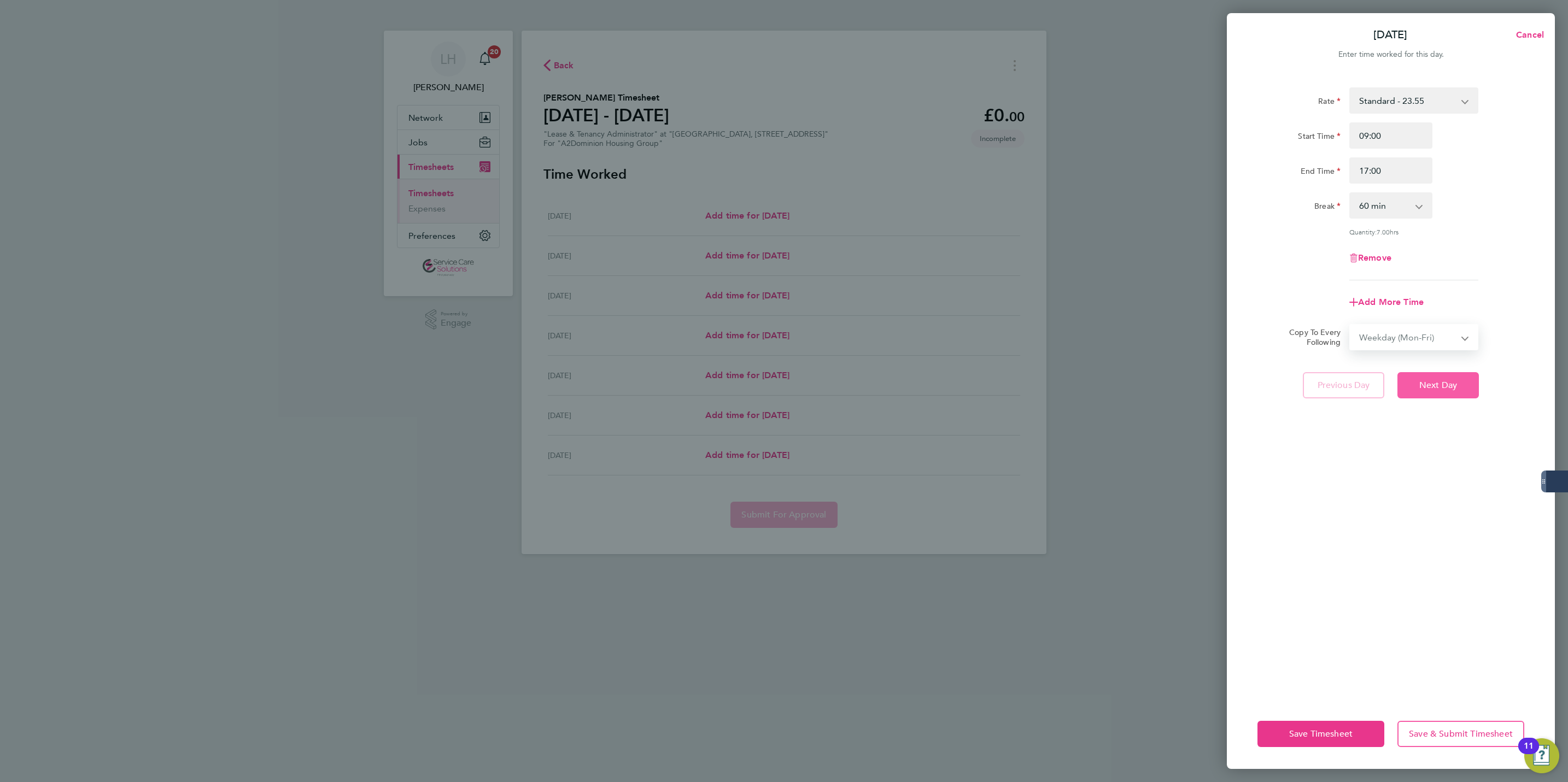
select select "[DATE]"
click at [1445, 435] on span "Next Day" at bounding box center [1438, 434] width 38 height 11
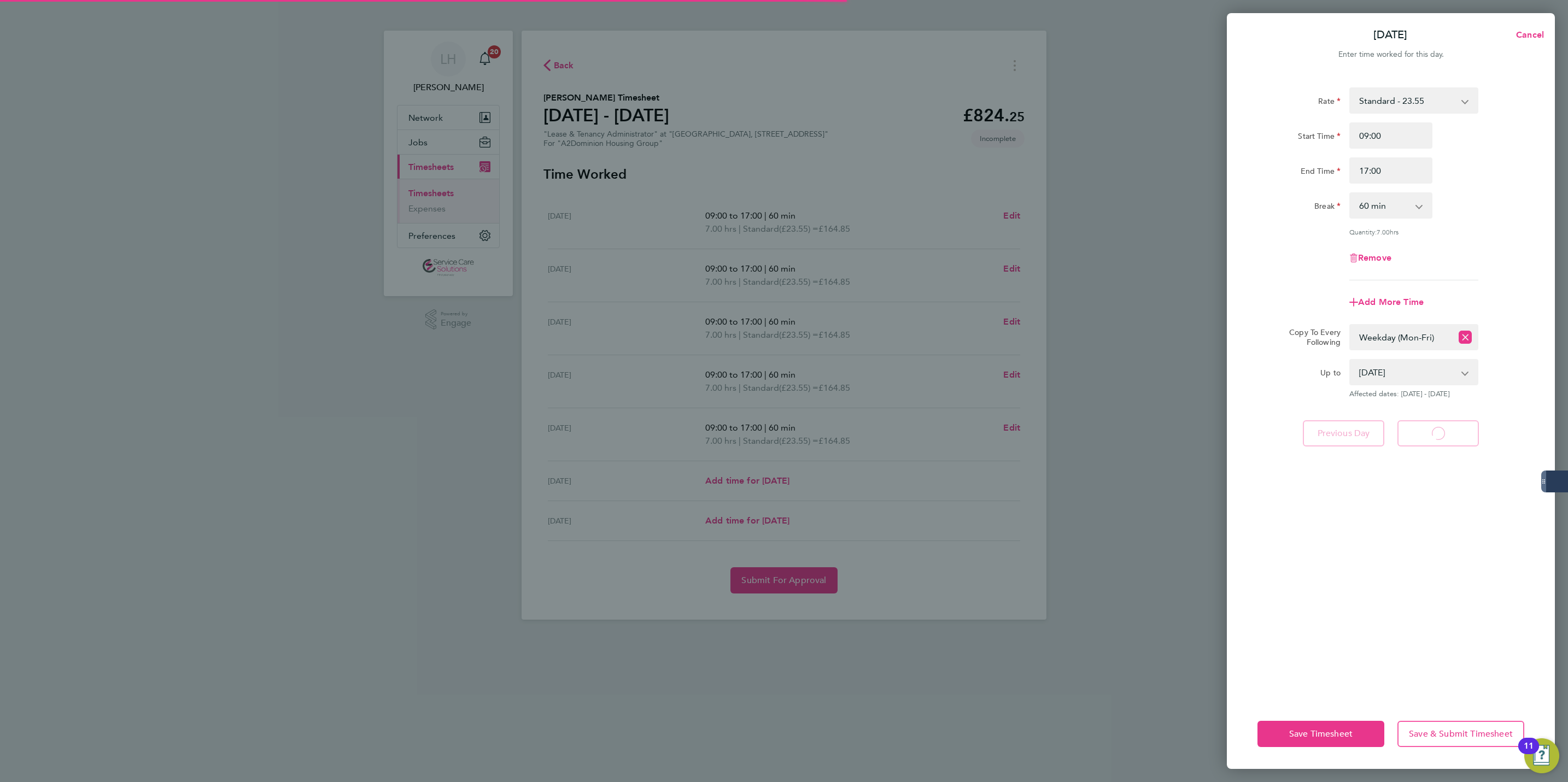
select select "60"
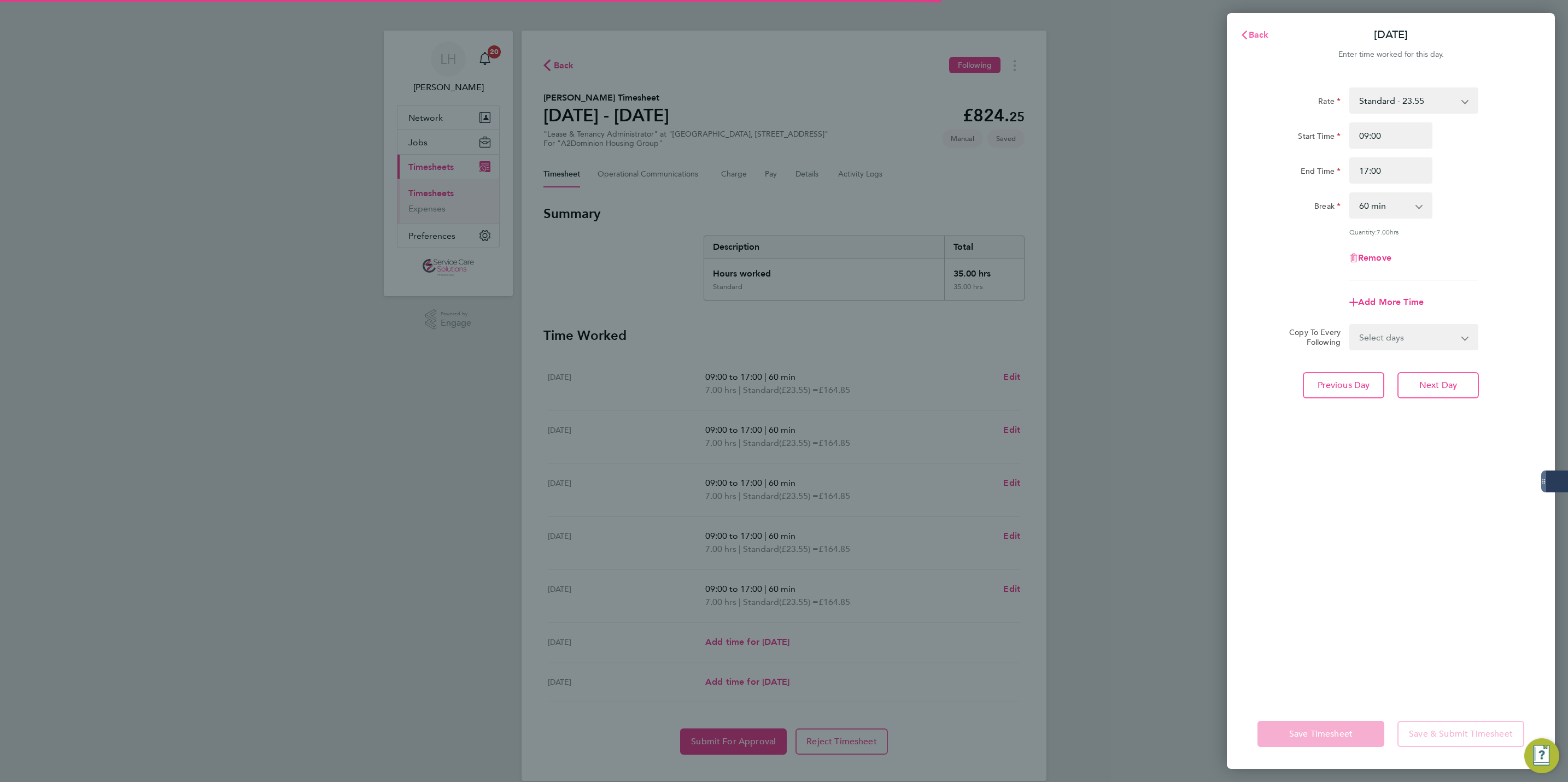
click at [1255, 42] on button "Back" at bounding box center [1255, 35] width 51 height 22
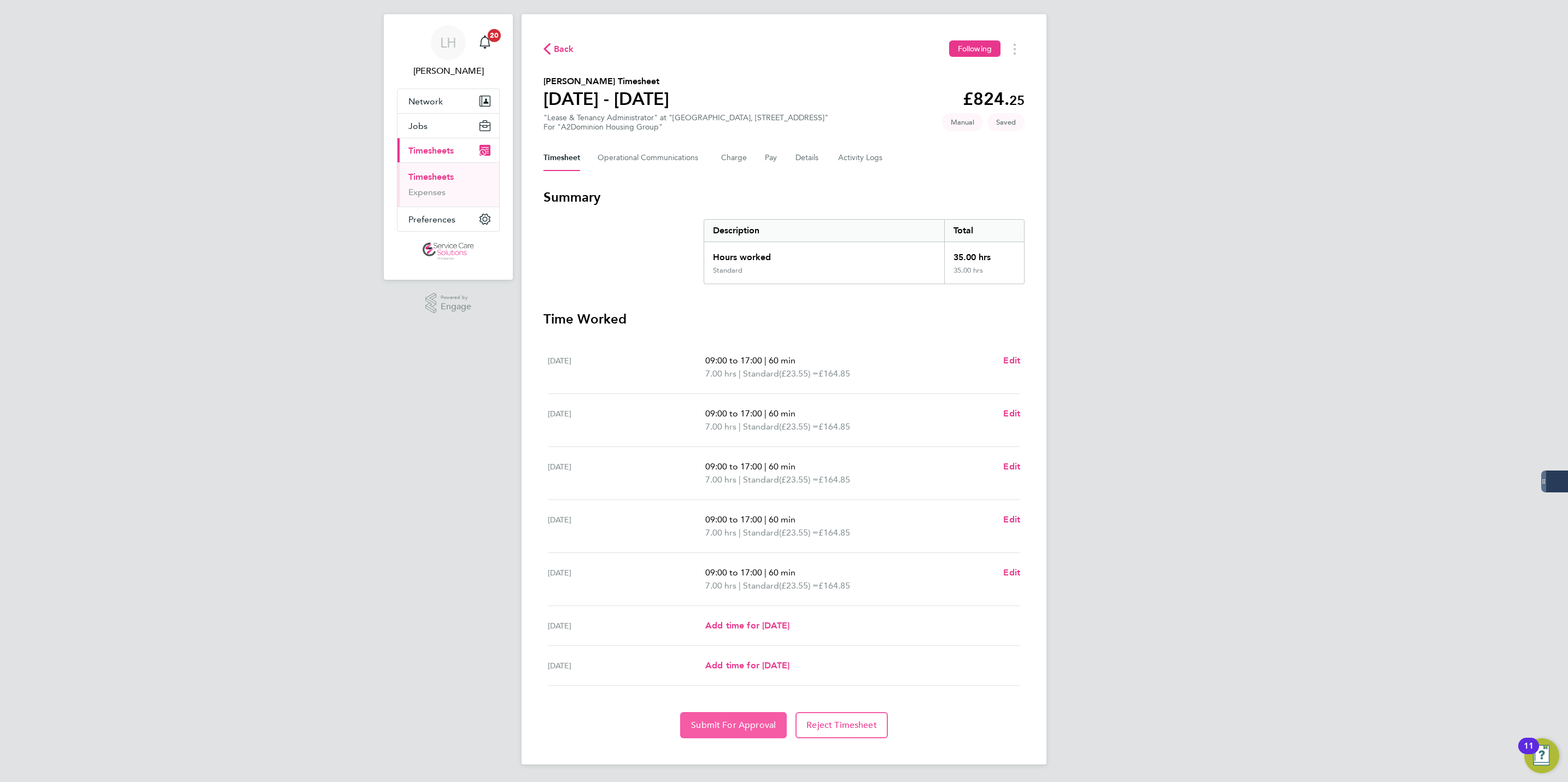
click at [742, 737] on button "Submit For Approval" at bounding box center [733, 725] width 106 height 26
click at [560, 56] on div "Back Following" at bounding box center [784, 48] width 481 height 17
click at [555, 43] on span "Back" at bounding box center [564, 49] width 21 height 13
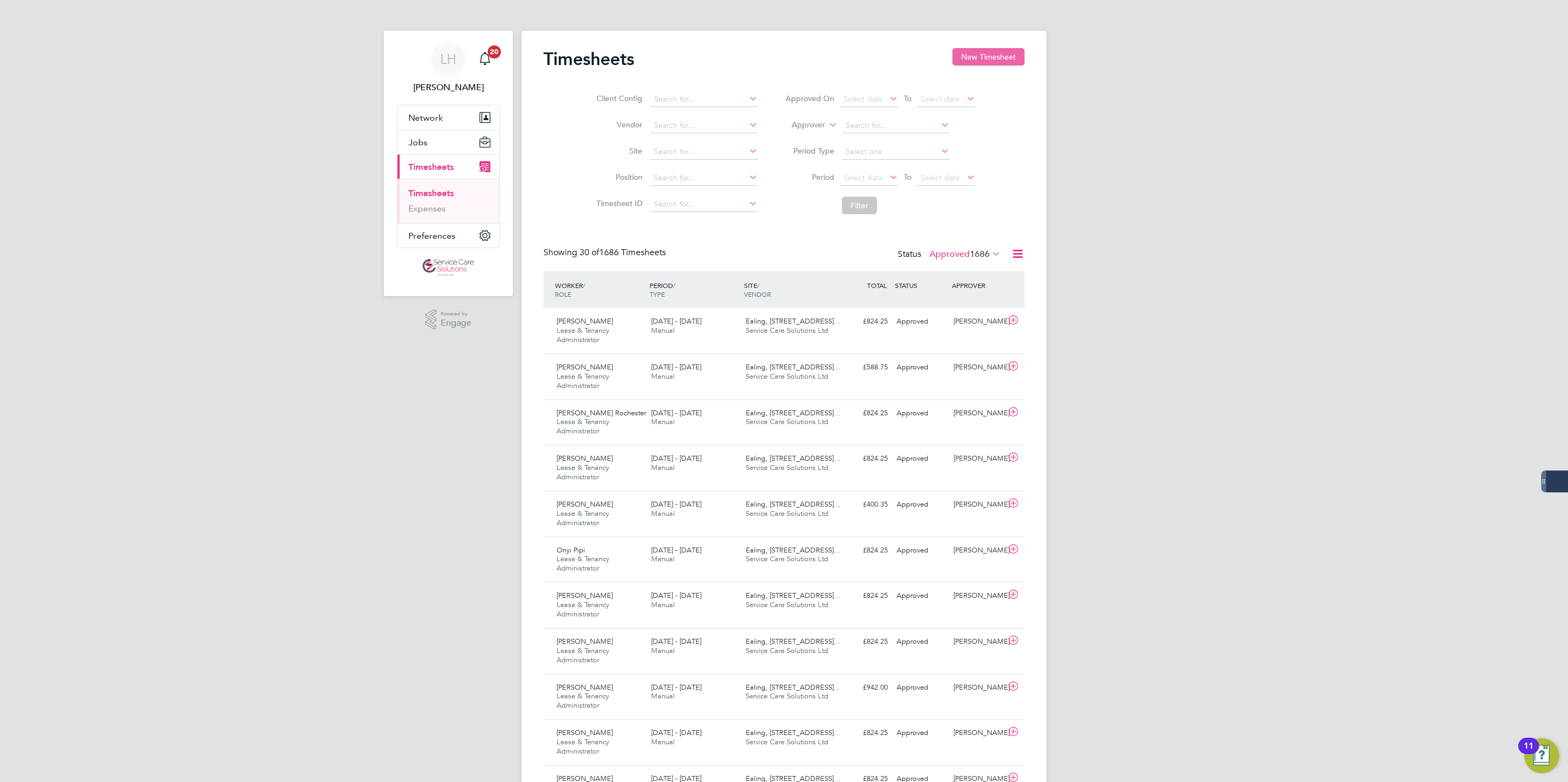
click at [1004, 60] on button "New Timesheet" at bounding box center [989, 57] width 72 height 17
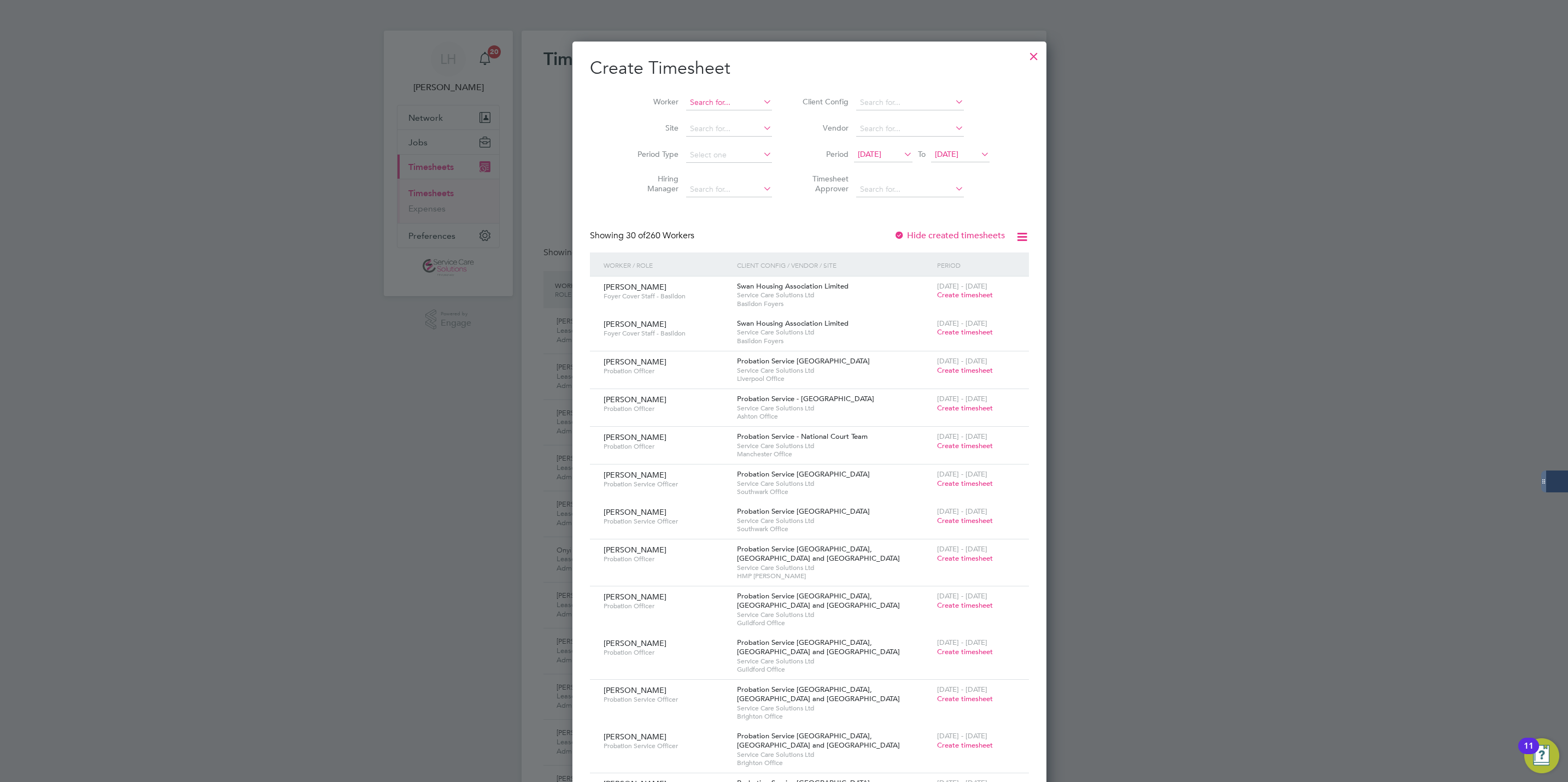
scroll to position [1842, 423]
click at [702, 106] on input at bounding box center [729, 103] width 86 height 16
click at [709, 148] on li "[PERSON_NAME]" at bounding box center [711, 147] width 102 height 15
type input "[PERSON_NAME]"
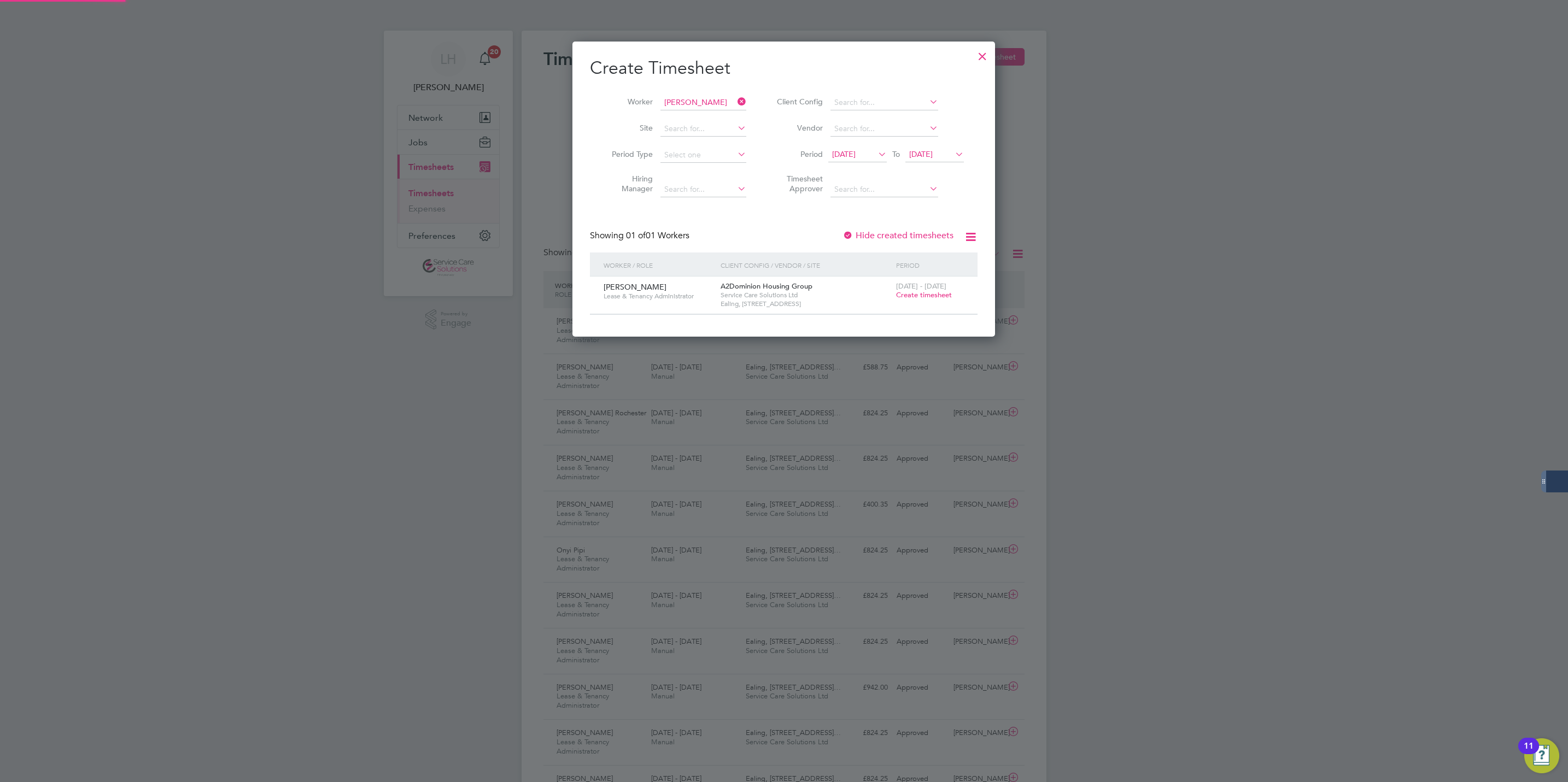
scroll to position [297, 423]
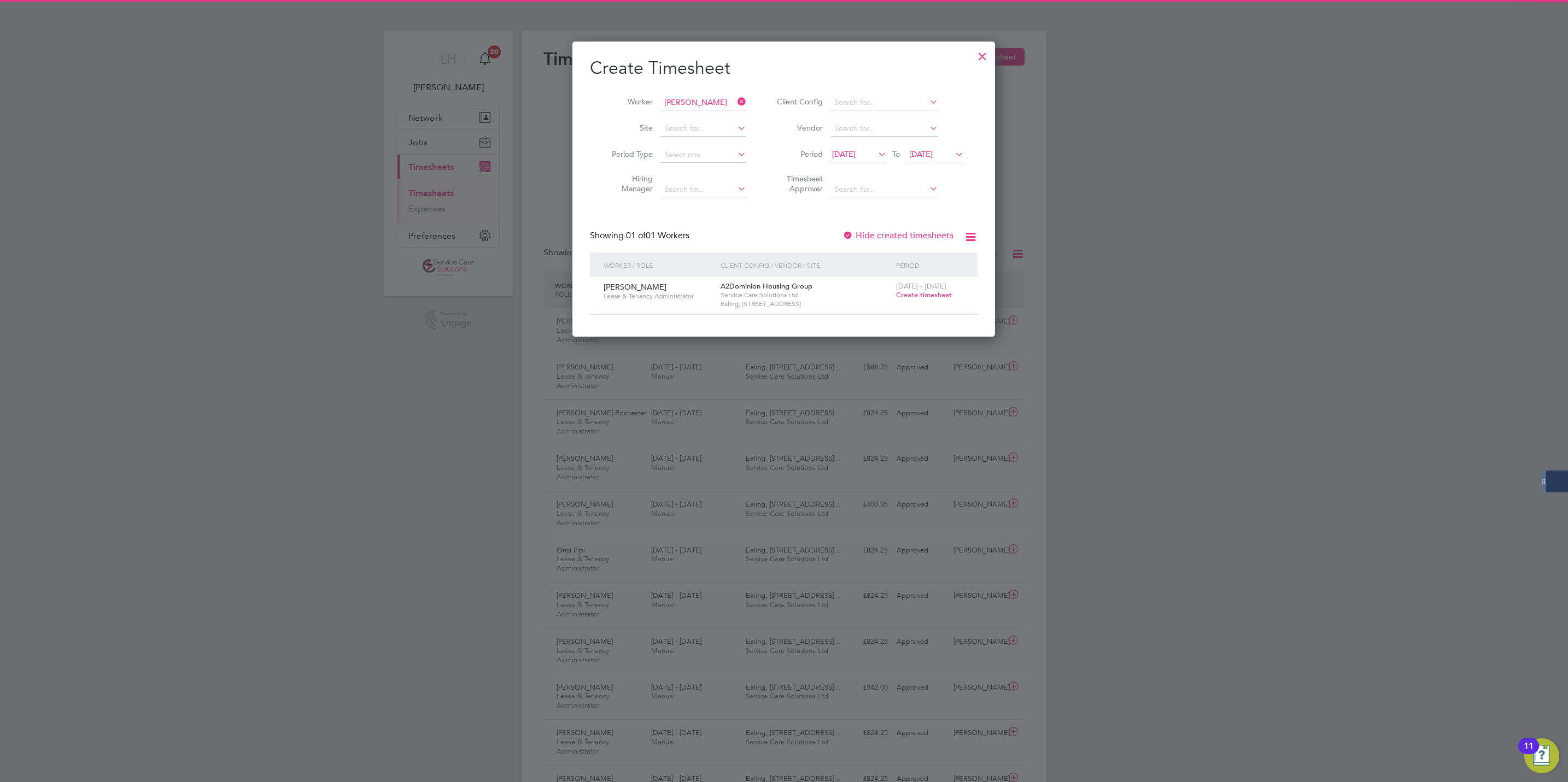
click at [926, 297] on span "Create timesheet" at bounding box center [924, 295] width 56 height 9
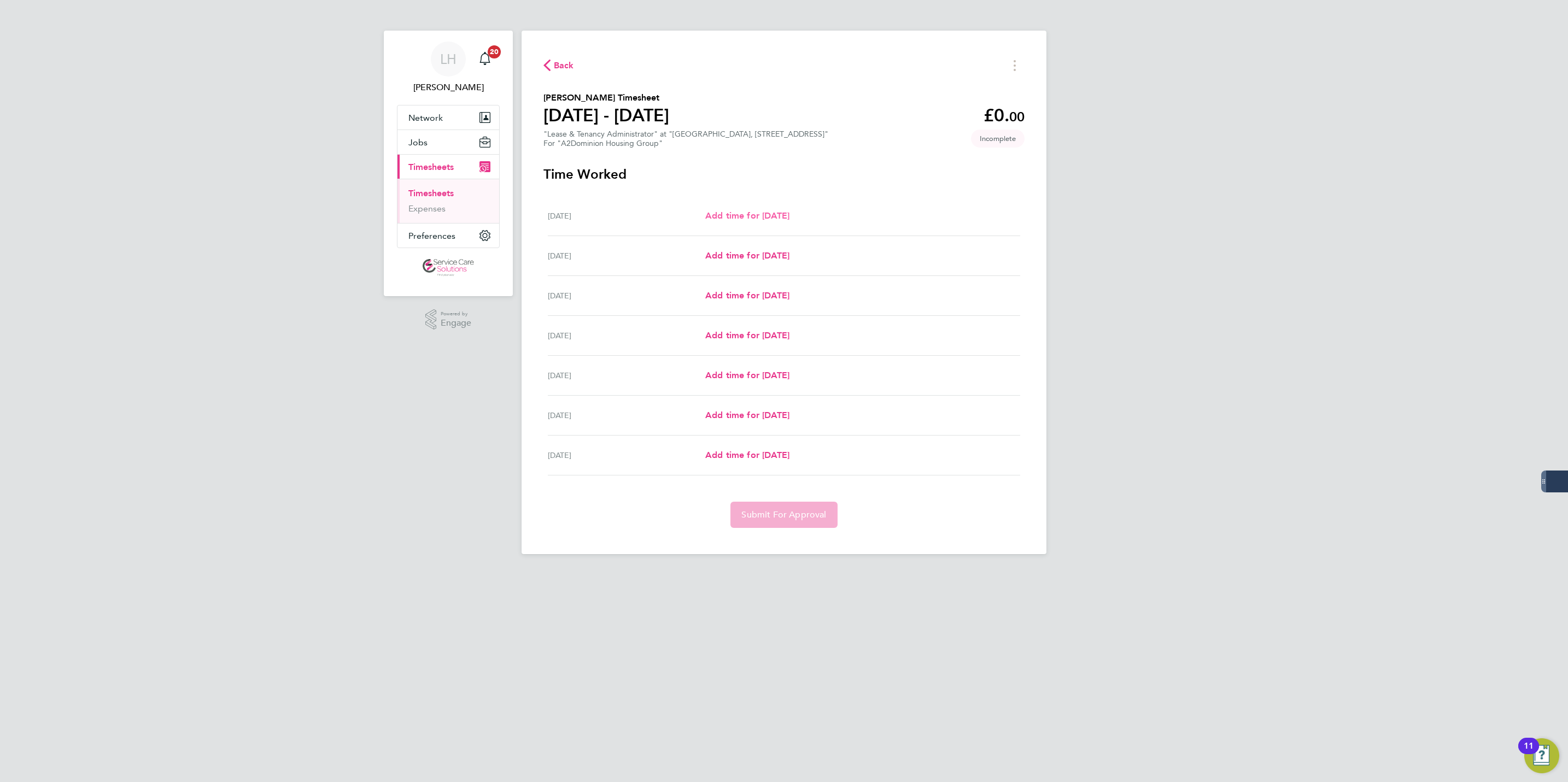
click at [750, 216] on span "Add time for [DATE]" at bounding box center [747, 216] width 84 height 11
select select "30"
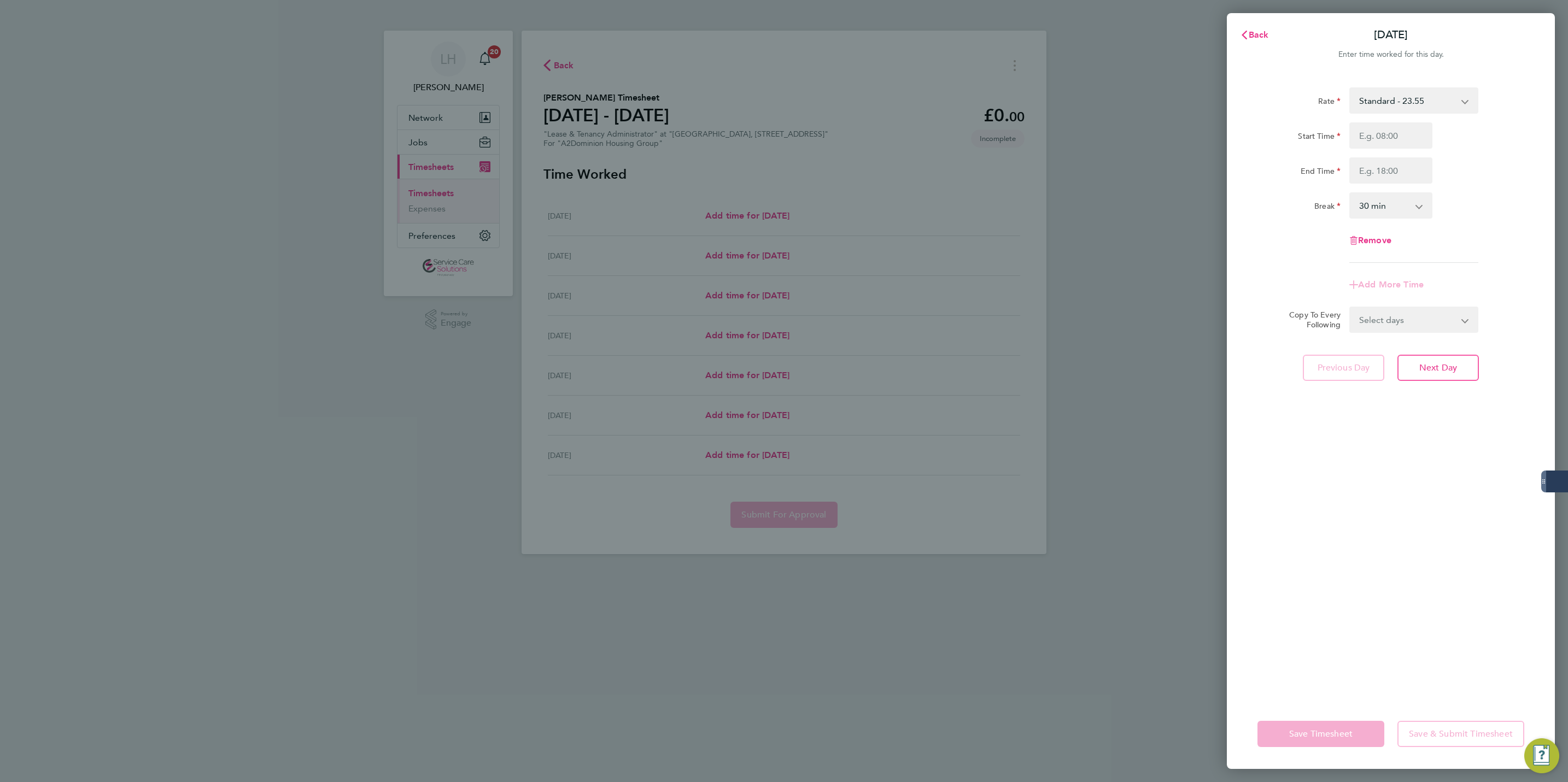
click at [1335, 139] on label "Start Time" at bounding box center [1319, 137] width 43 height 13
click at [1349, 139] on input "Start Time" at bounding box center [1391, 136] width 83 height 26
click at [1368, 134] on input "Start Time" at bounding box center [1391, 136] width 83 height 26
type input "09:00"
type input "17:00"
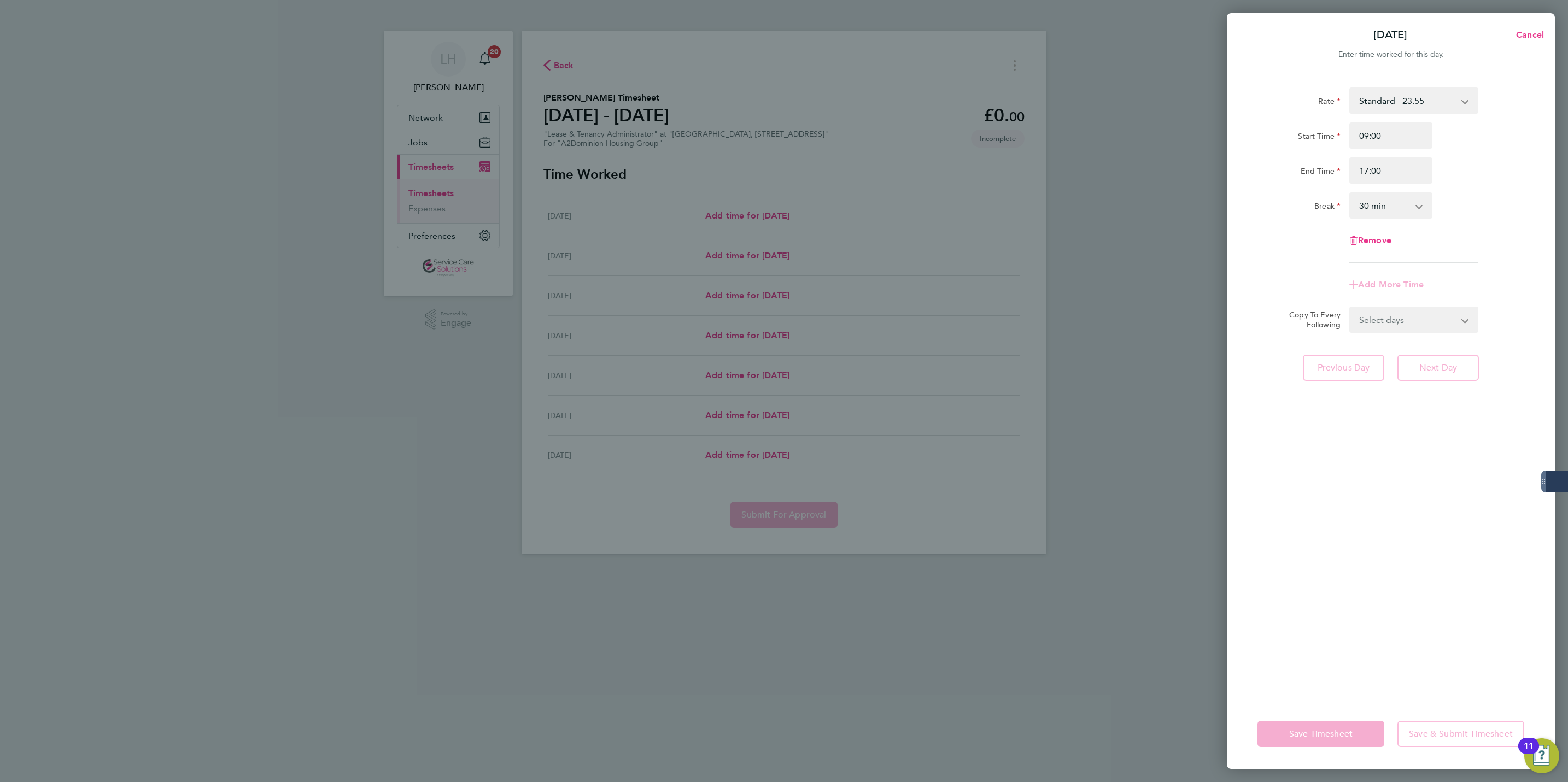
select select "60"
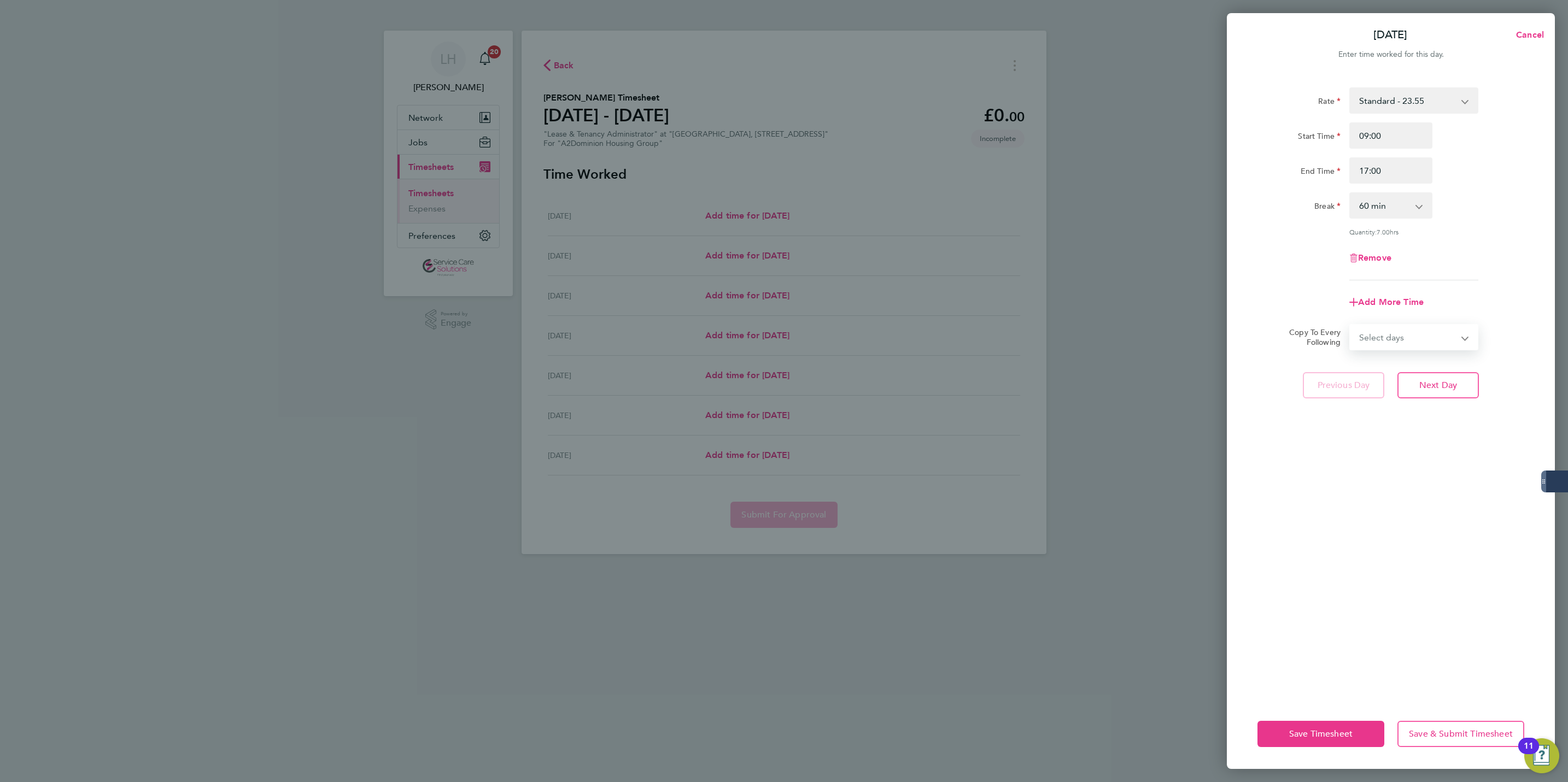
drag, startPoint x: 1411, startPoint y: 343, endPoint x: 1413, endPoint y: 351, distance: 8.2
click at [1411, 343] on select "Select days Day Weekday (Mon-Fri) Weekend (Sat-Sun) [DATE] [DATE] [DATE] [DATE]…" at bounding box center [1408, 337] width 115 height 24
select select "WEEKDAY"
click at [1350, 325] on select "Select days Day Weekday (Mon-Fri) Weekend (Sat-Sun) [DATE] [DATE] [DATE] [DATE]…" at bounding box center [1408, 337] width 115 height 24
select select "[DATE]"
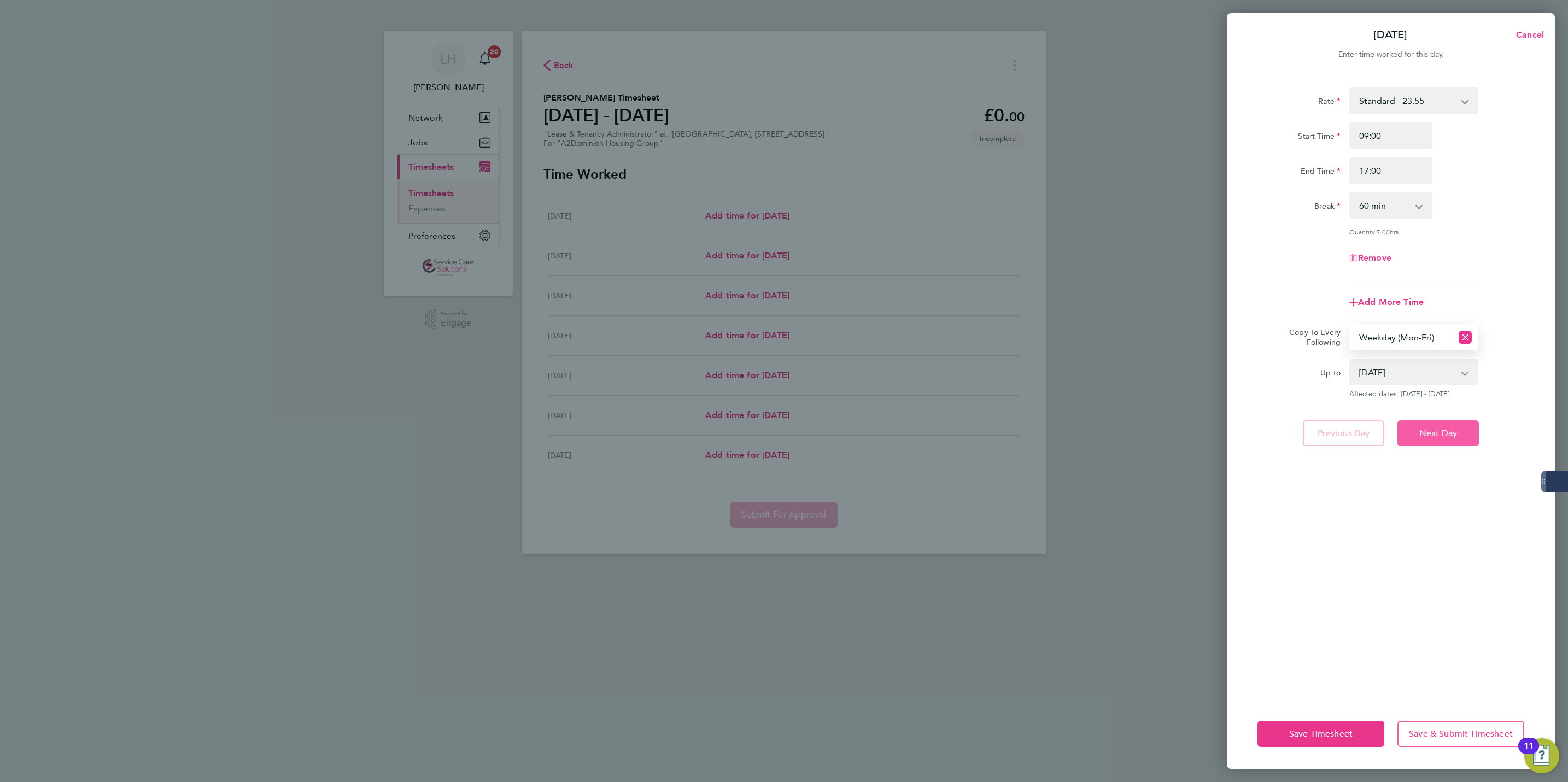
click at [1419, 438] on button "Next Day" at bounding box center [1438, 433] width 81 height 26
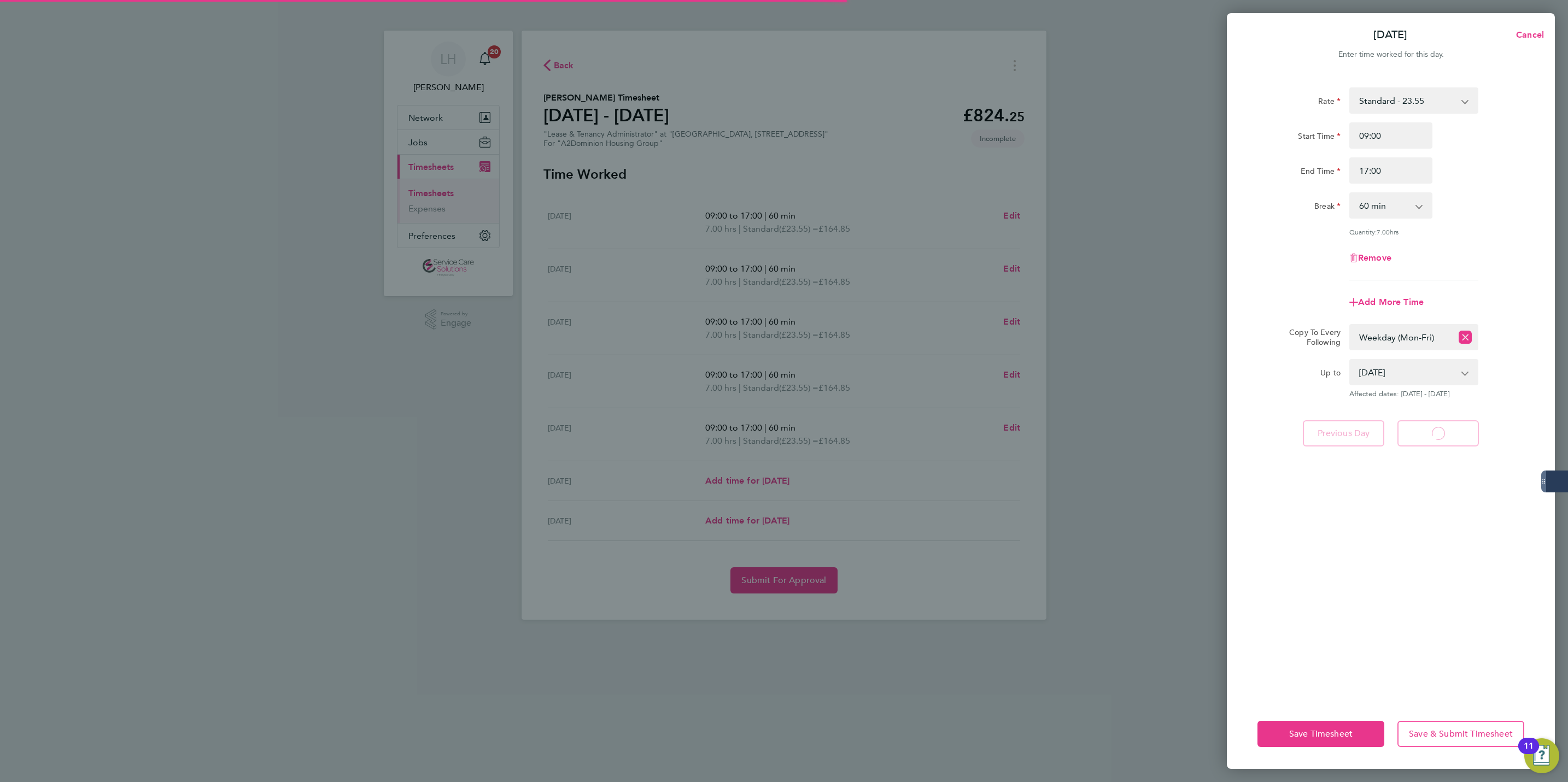
select select "60"
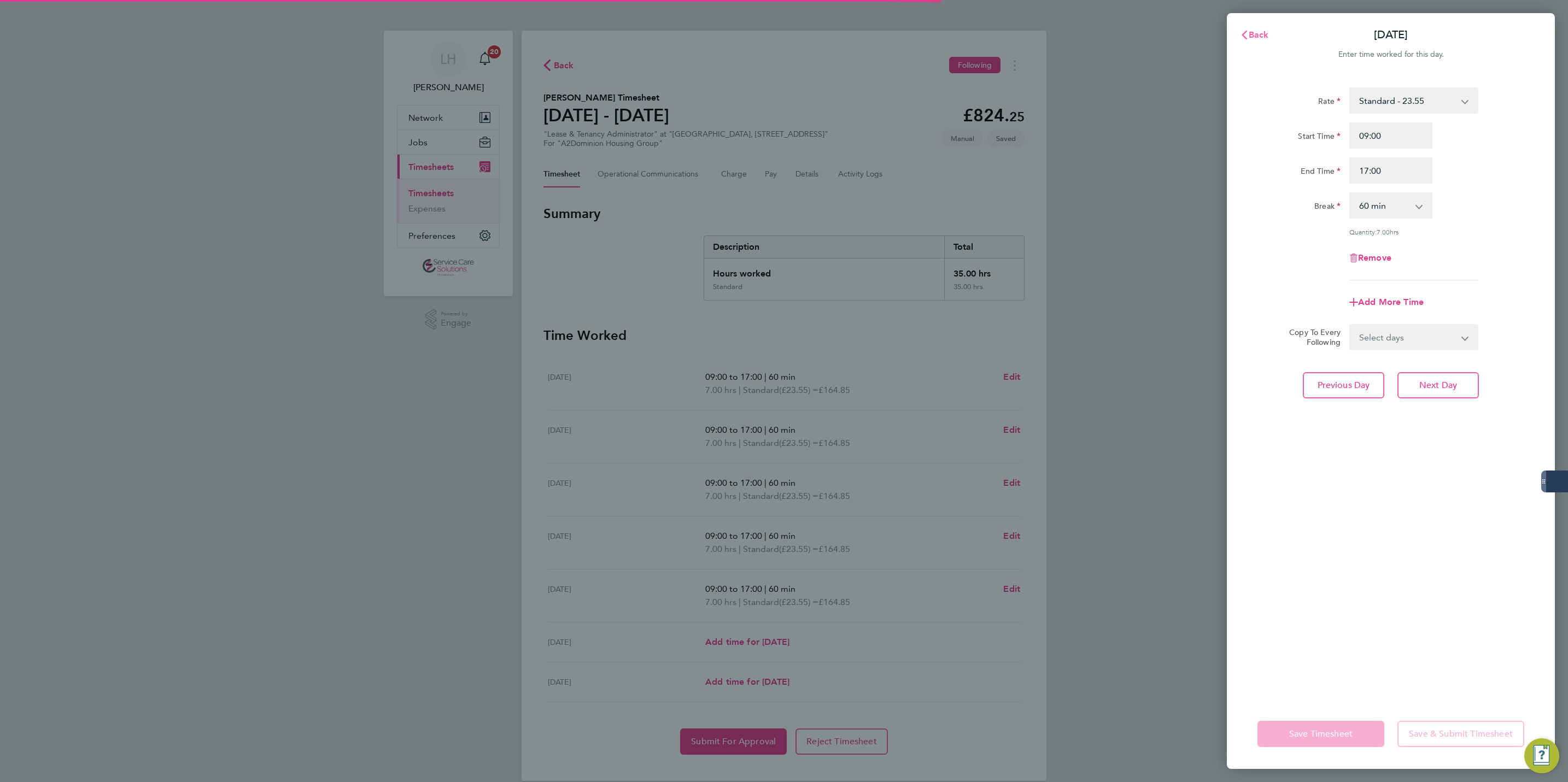
click at [1260, 35] on span "Back" at bounding box center [1259, 34] width 21 height 11
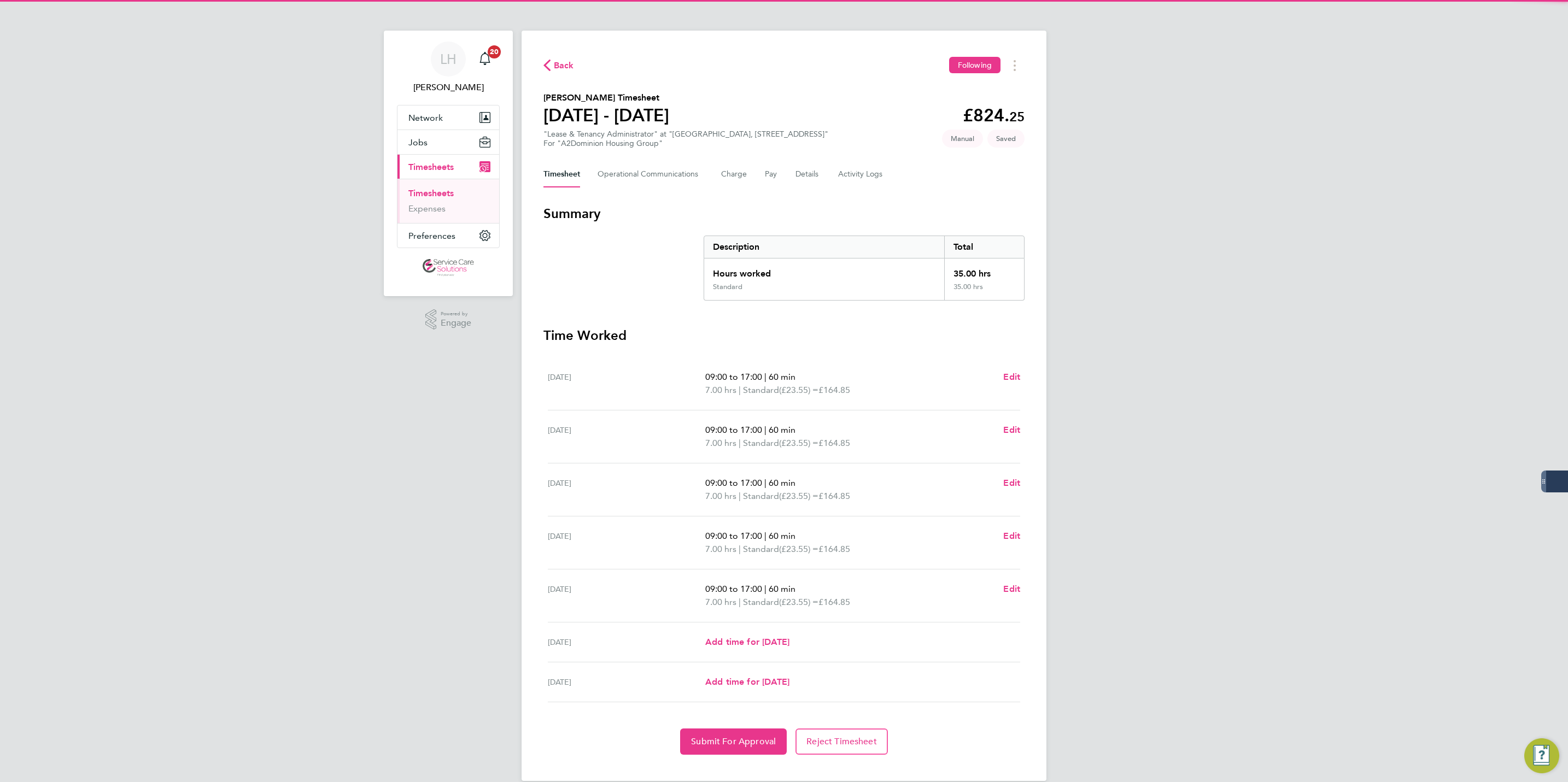
scroll to position [18, 0]
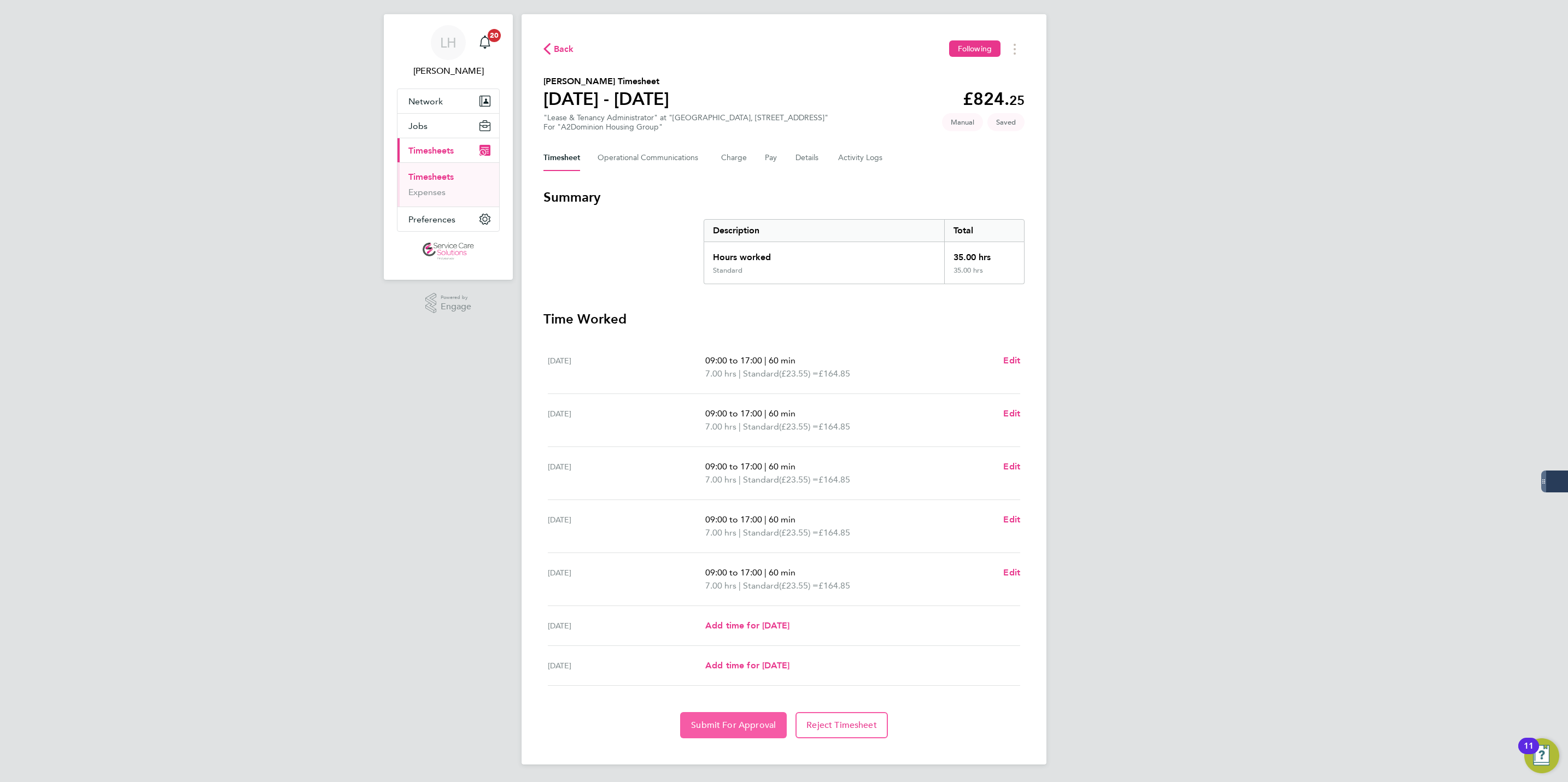
click at [740, 727] on span "Submit For Approval" at bounding box center [734, 725] width 85 height 11
click at [556, 46] on span "Back" at bounding box center [564, 49] width 21 height 13
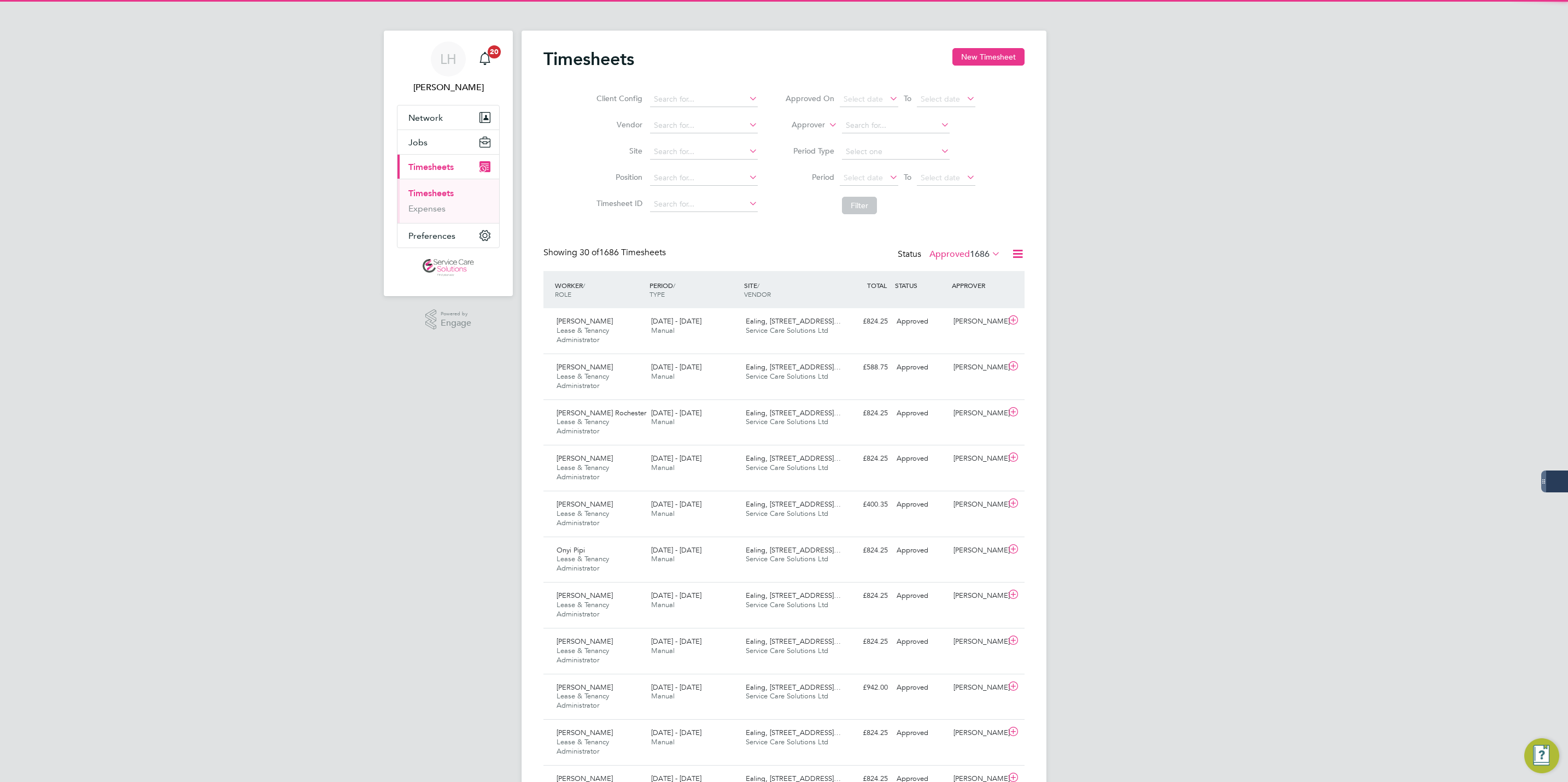
scroll to position [6, 6]
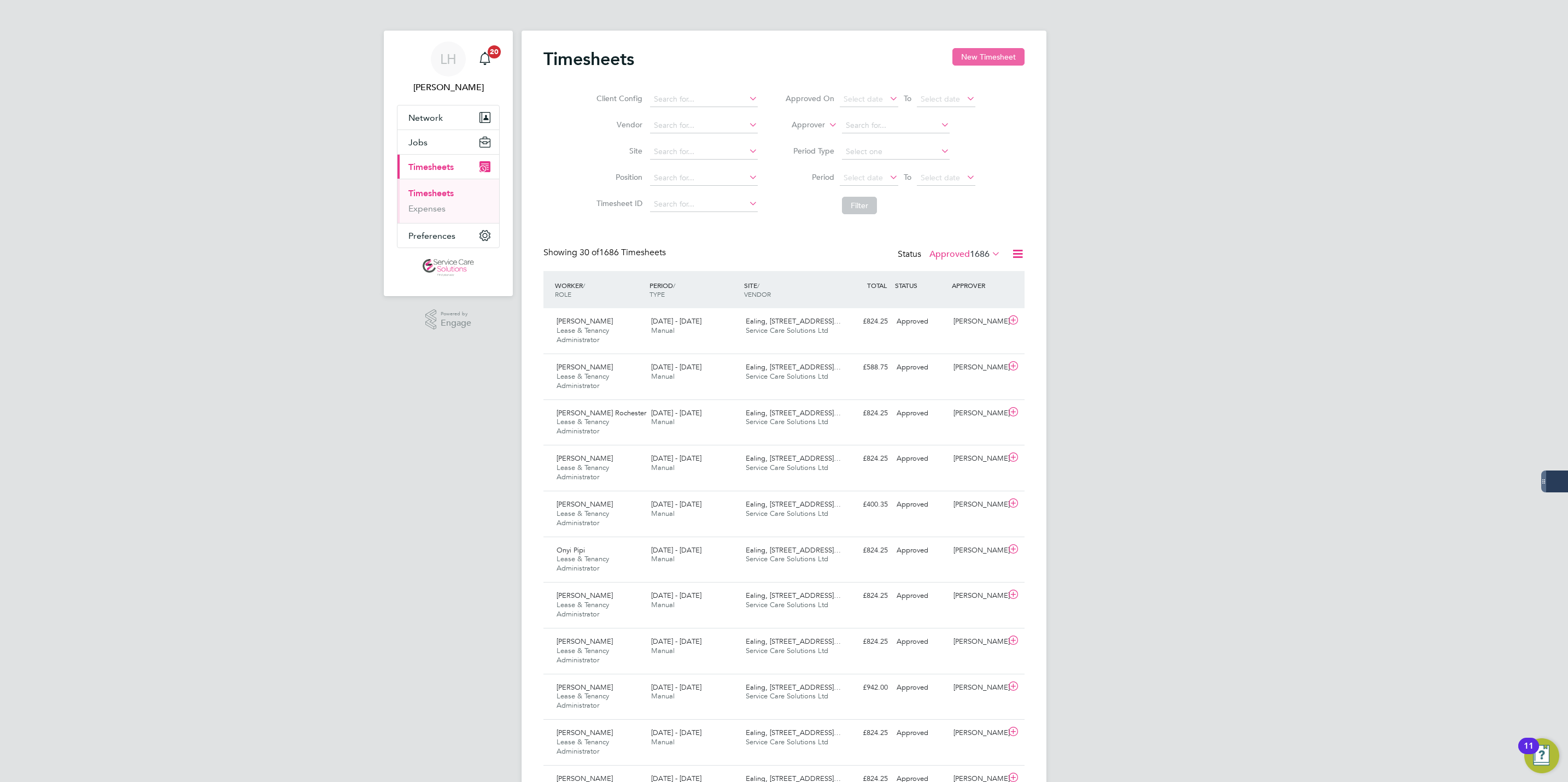
click at [981, 57] on button "New Timesheet" at bounding box center [989, 57] width 72 height 17
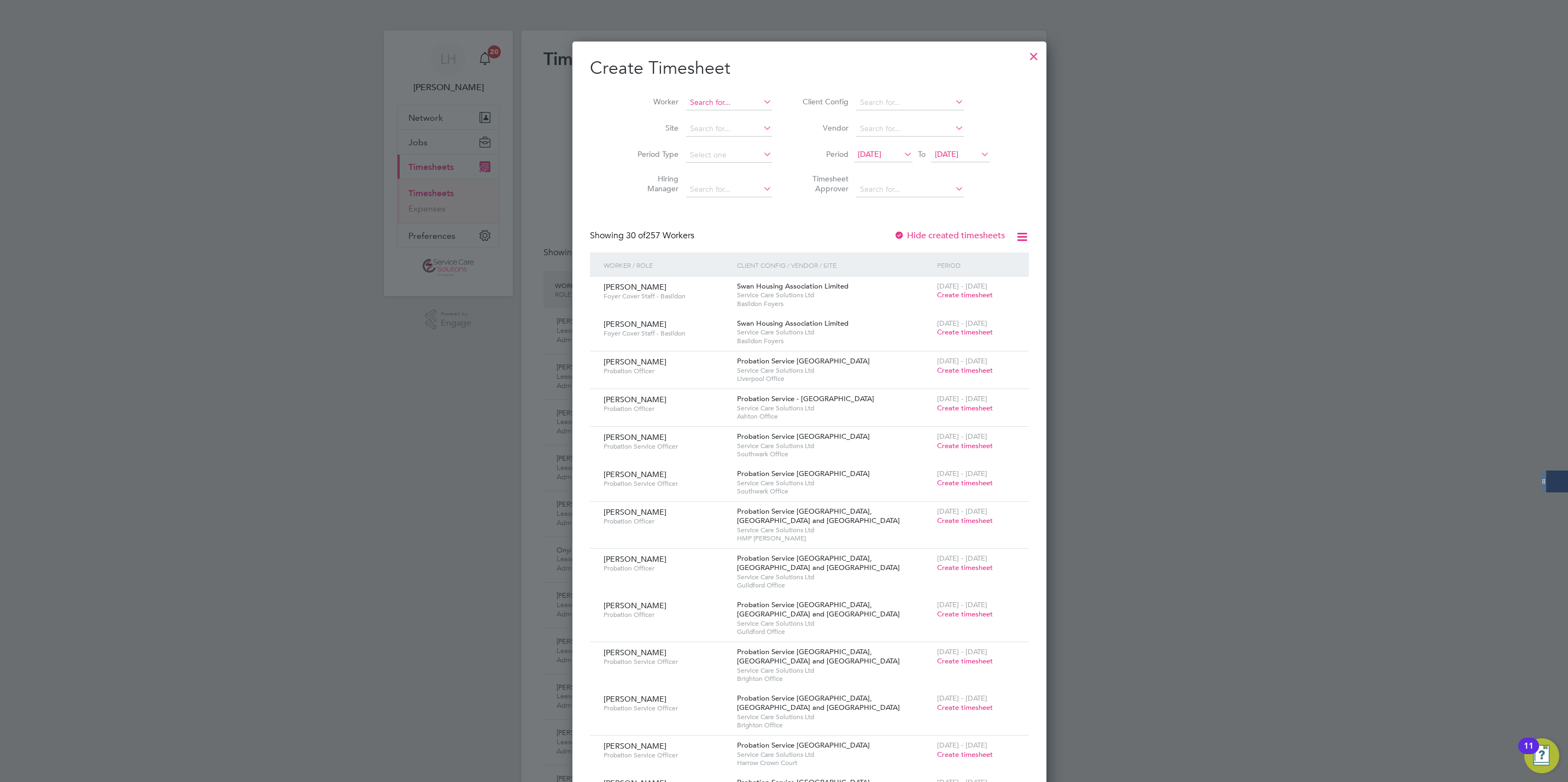
click at [699, 102] on input at bounding box center [729, 103] width 86 height 16
click at [676, 147] on b "Ole" at bounding box center [671, 147] width 13 height 9
type input "[PERSON_NAME]"
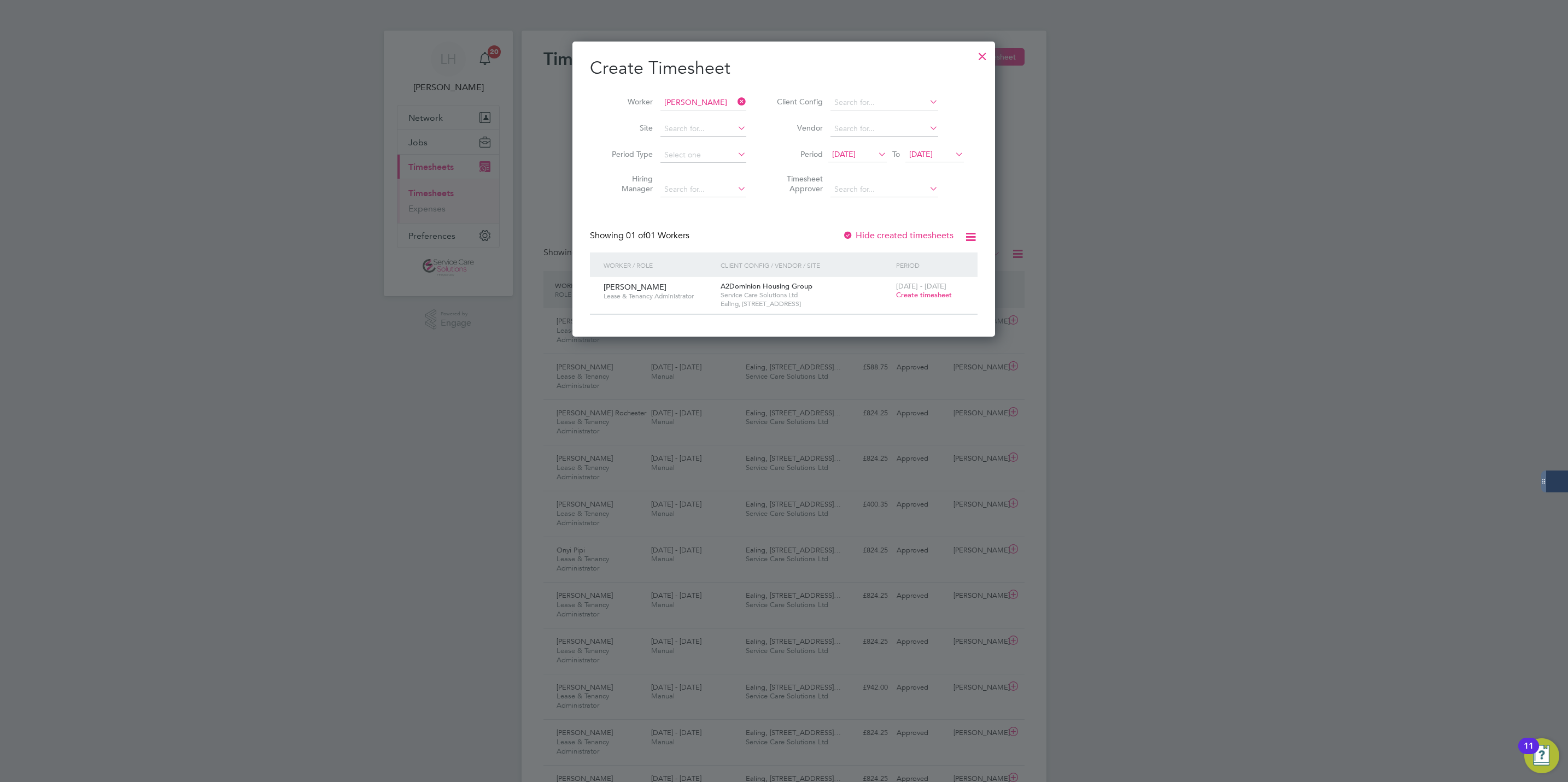
click at [904, 293] on span "Create timesheet" at bounding box center [924, 295] width 56 height 9
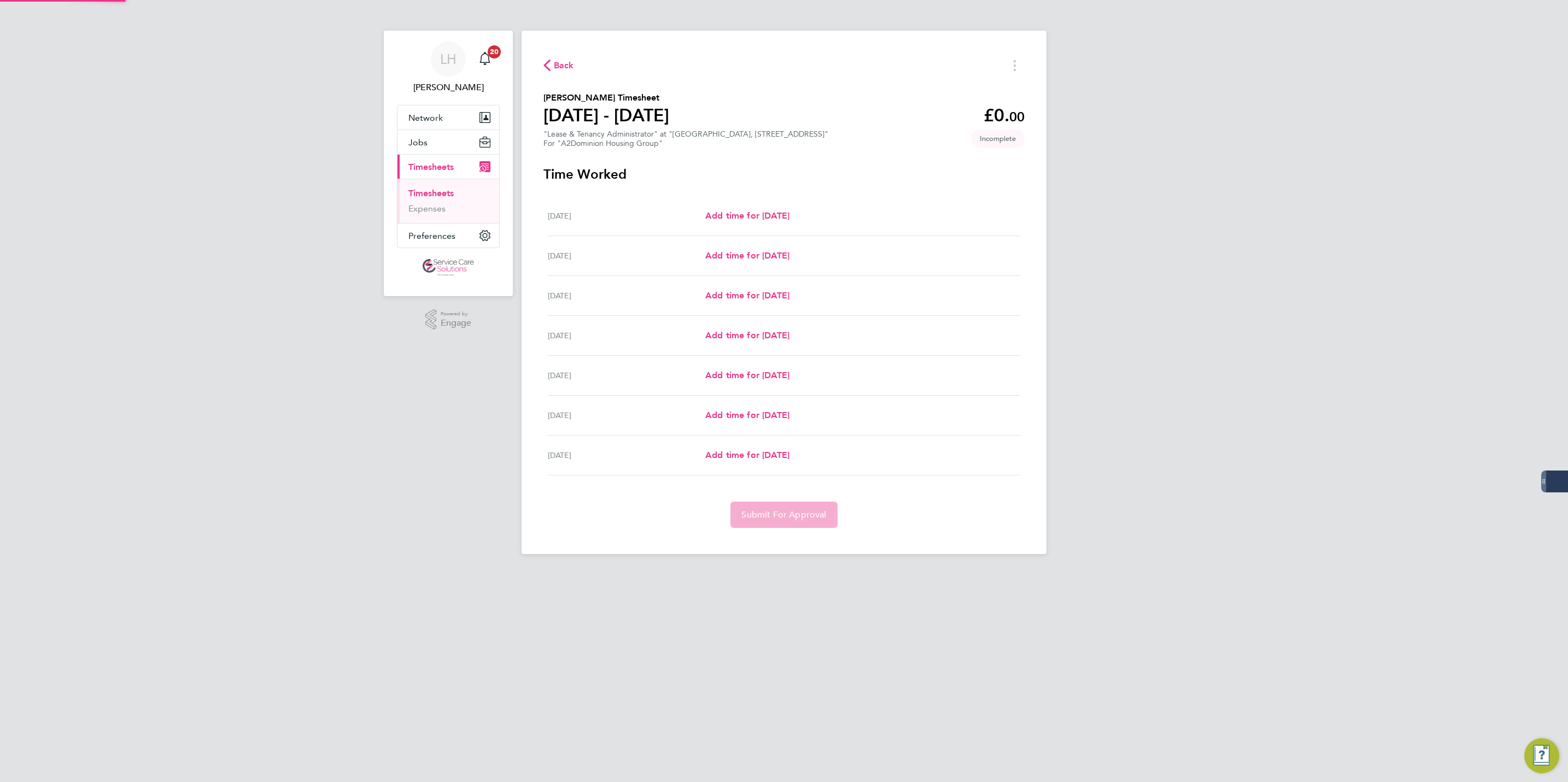
click at [814, 220] on div "Add time for [DATE] Add time for [DATE]" at bounding box center [862, 216] width 315 height 13
click at [790, 217] on span "Add time for [DATE]" at bounding box center [747, 216] width 84 height 11
select select "30"
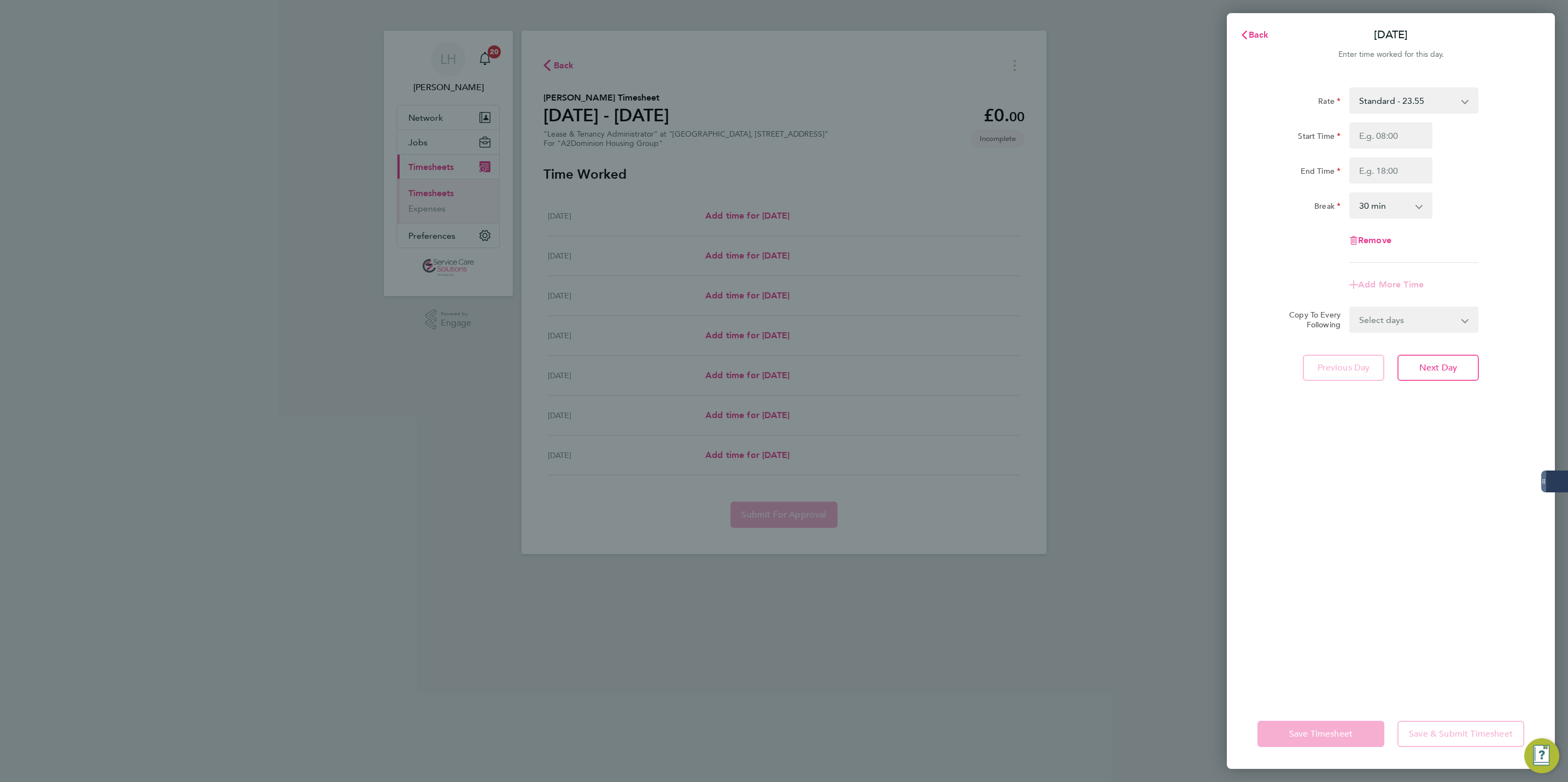
click at [1403, 118] on div "Rate Standard - 23.55 Start Time End Time Break 0 min 15 min 30 min 45 min 60 m…" at bounding box center [1391, 175] width 267 height 175
click at [1401, 138] on input "Start Time" at bounding box center [1391, 136] width 83 height 26
type input "09:00"
type input "17:00"
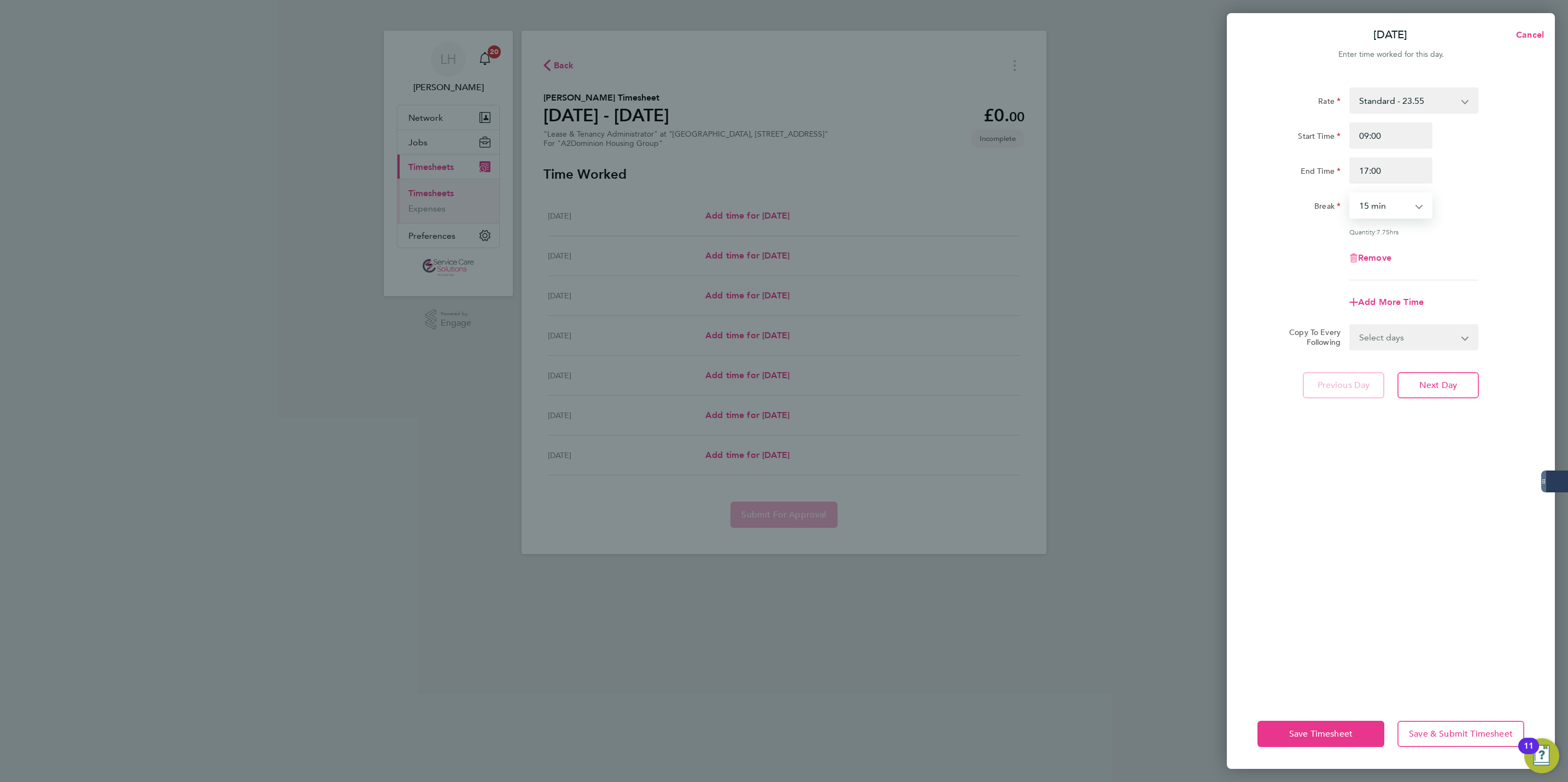
click at [1375, 209] on select "0 min 15 min 30 min 45 min 60 min 75 min 90 min" at bounding box center [1384, 205] width 68 height 24
select select "60"
click at [1350, 193] on select "0 min 15 min 30 min 45 min 60 min 75 min 90 min" at bounding box center [1384, 205] width 68 height 24
click at [1418, 347] on select "Select days Day Weekday (Mon-Fri) Weekend (Sat-Sun) [DATE] [DATE] [DATE] [DATE]…" at bounding box center [1408, 337] width 115 height 24
select select "WEEKDAY"
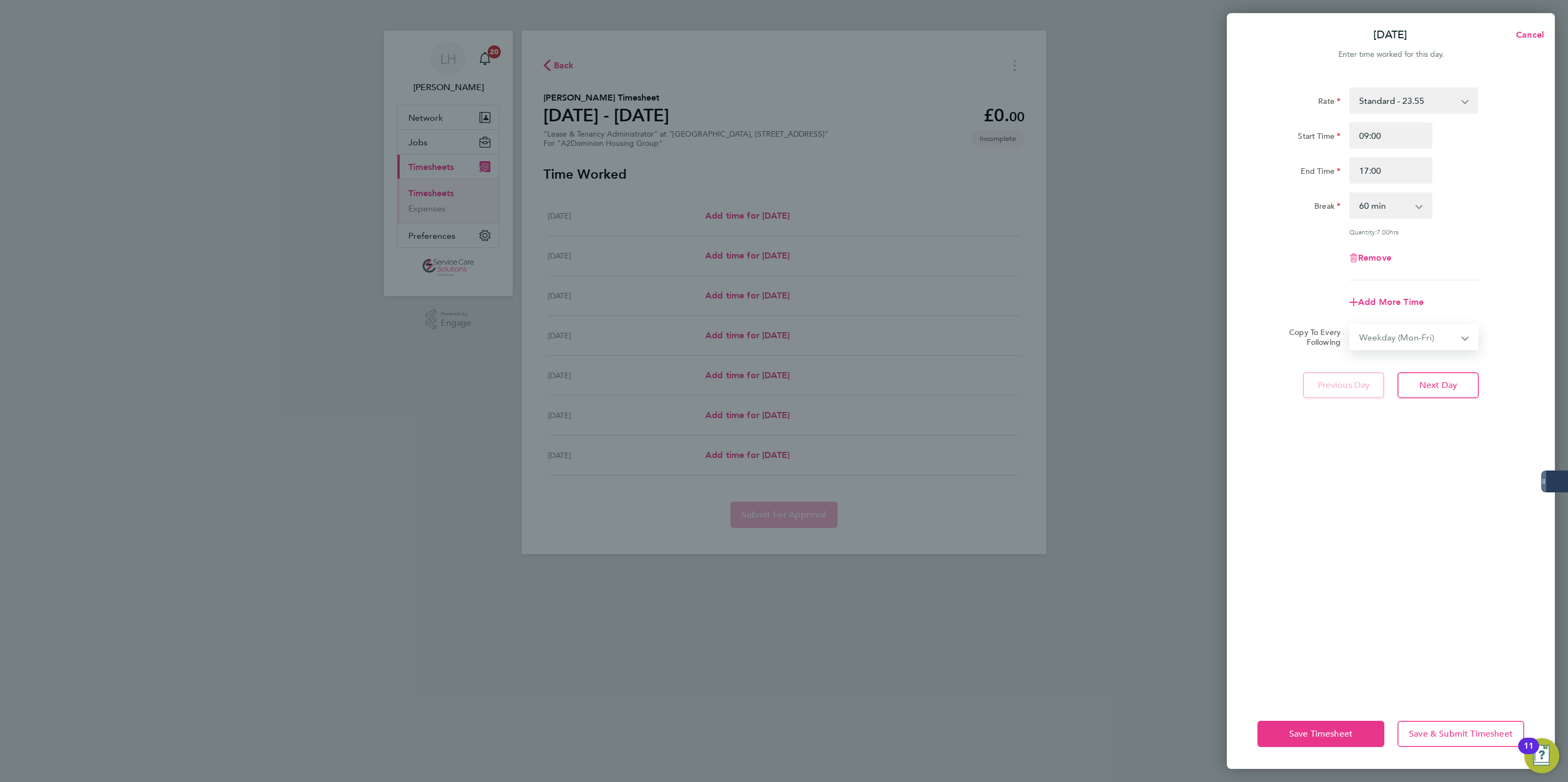
click at [1350, 325] on select "Select days Day Weekday (Mon-Fri) Weekend (Sat-Sun) [DATE] [DATE] [DATE] [DATE]…" at bounding box center [1408, 337] width 115 height 24
select select "[DATE]"
click at [1446, 428] on span "Next Day" at bounding box center [1438, 434] width 38 height 11
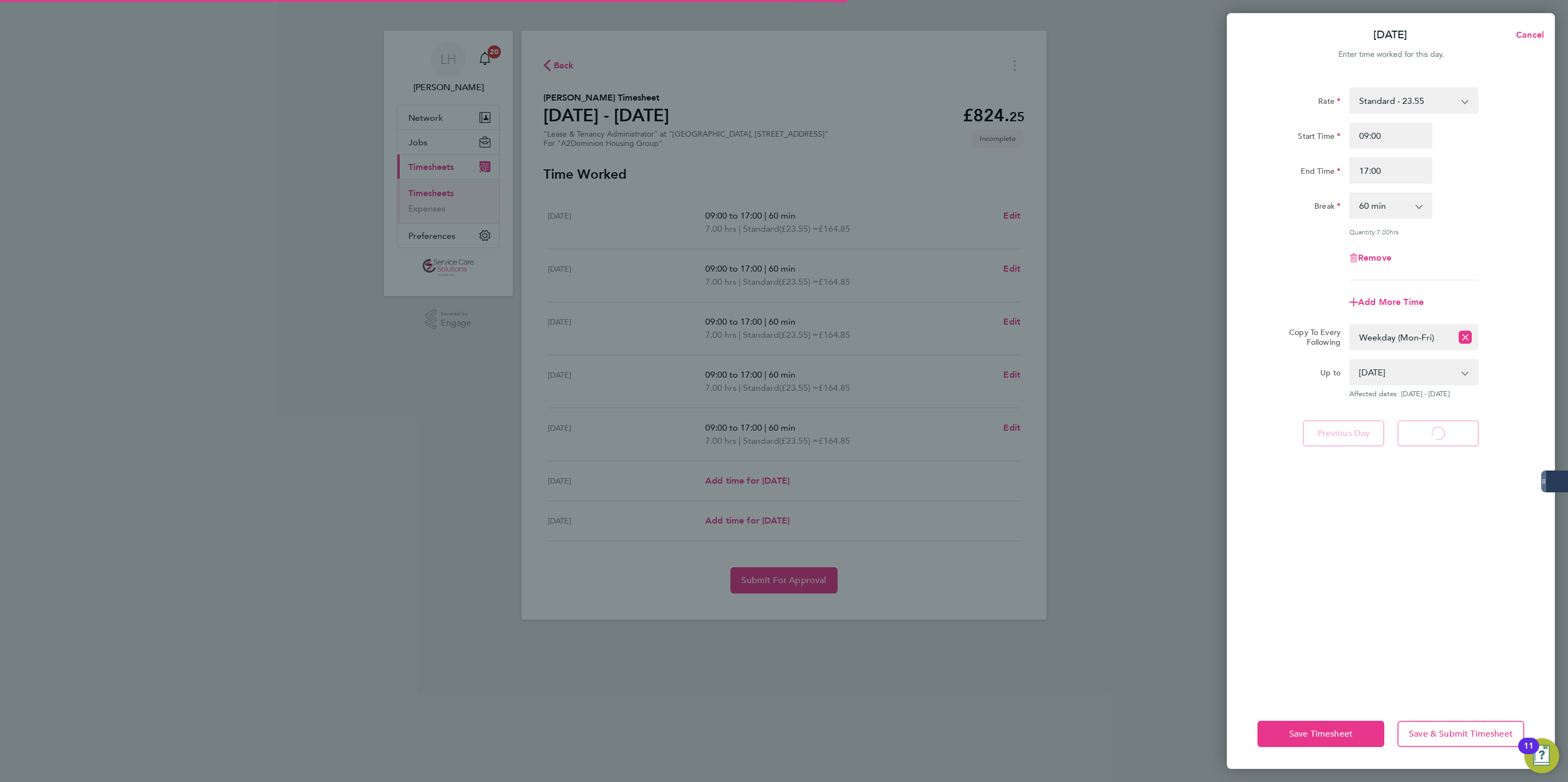
select select "60"
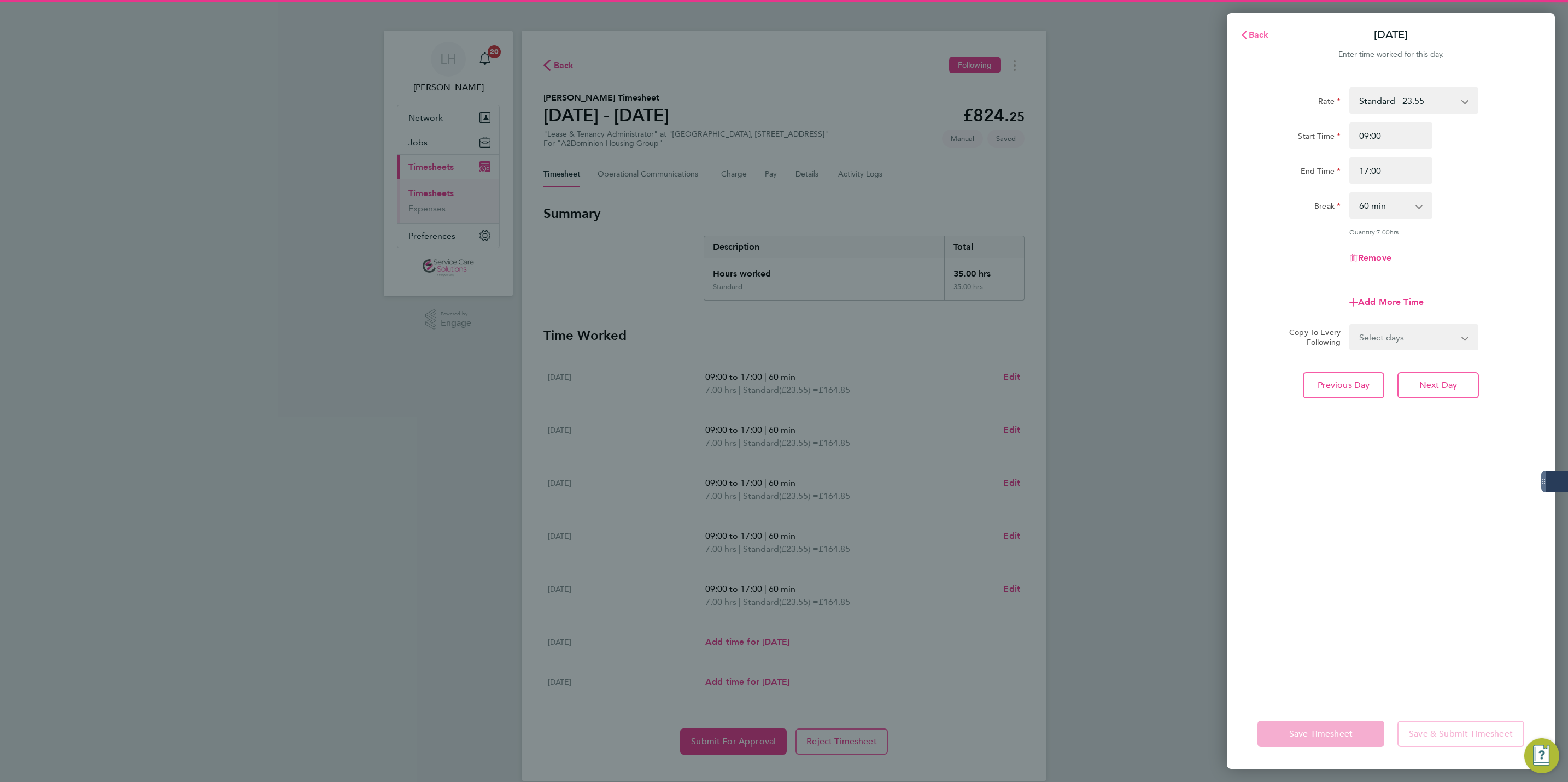
click at [1244, 29] on svg-icon "button" at bounding box center [1245, 34] width 9 height 11
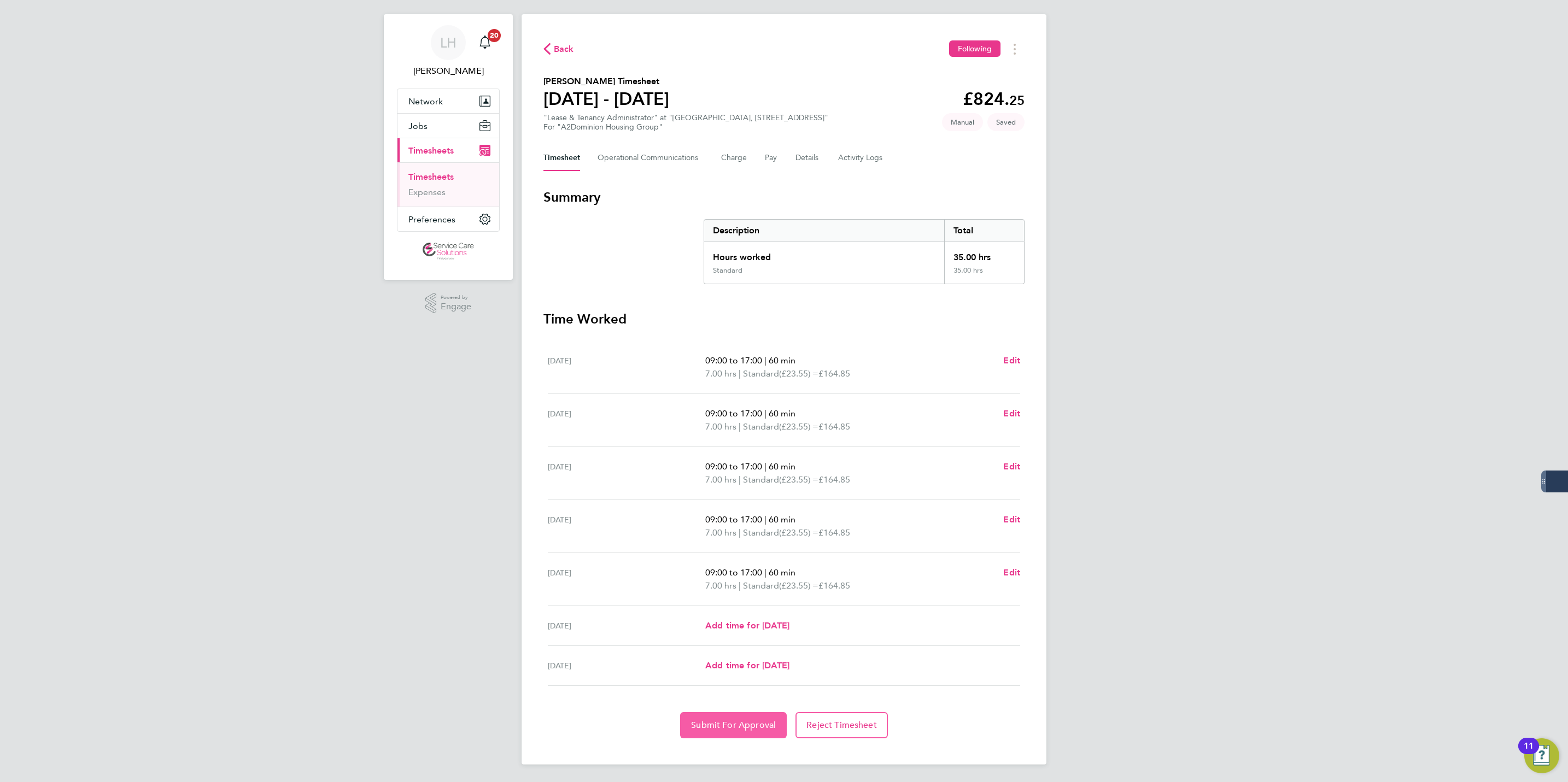
click at [738, 730] on button "Submit For Approval" at bounding box center [733, 725] width 106 height 26
click at [560, 51] on span "Back" at bounding box center [564, 49] width 21 height 13
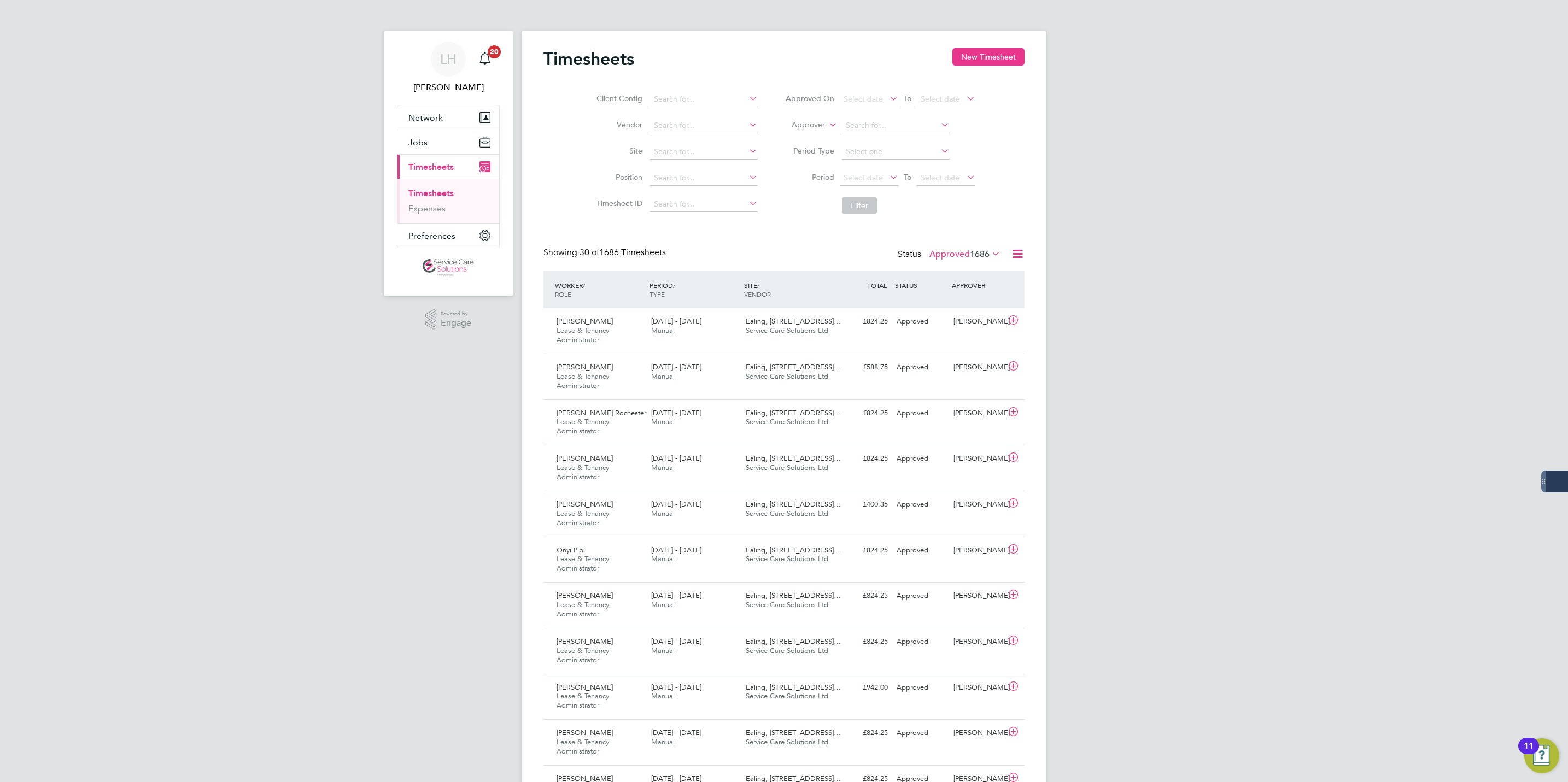
drag, startPoint x: 971, startPoint y: 57, endPoint x: 1516, endPoint y: 229, distance: 571.5
click at [971, 57] on button "New Timesheet" at bounding box center [989, 57] width 72 height 17
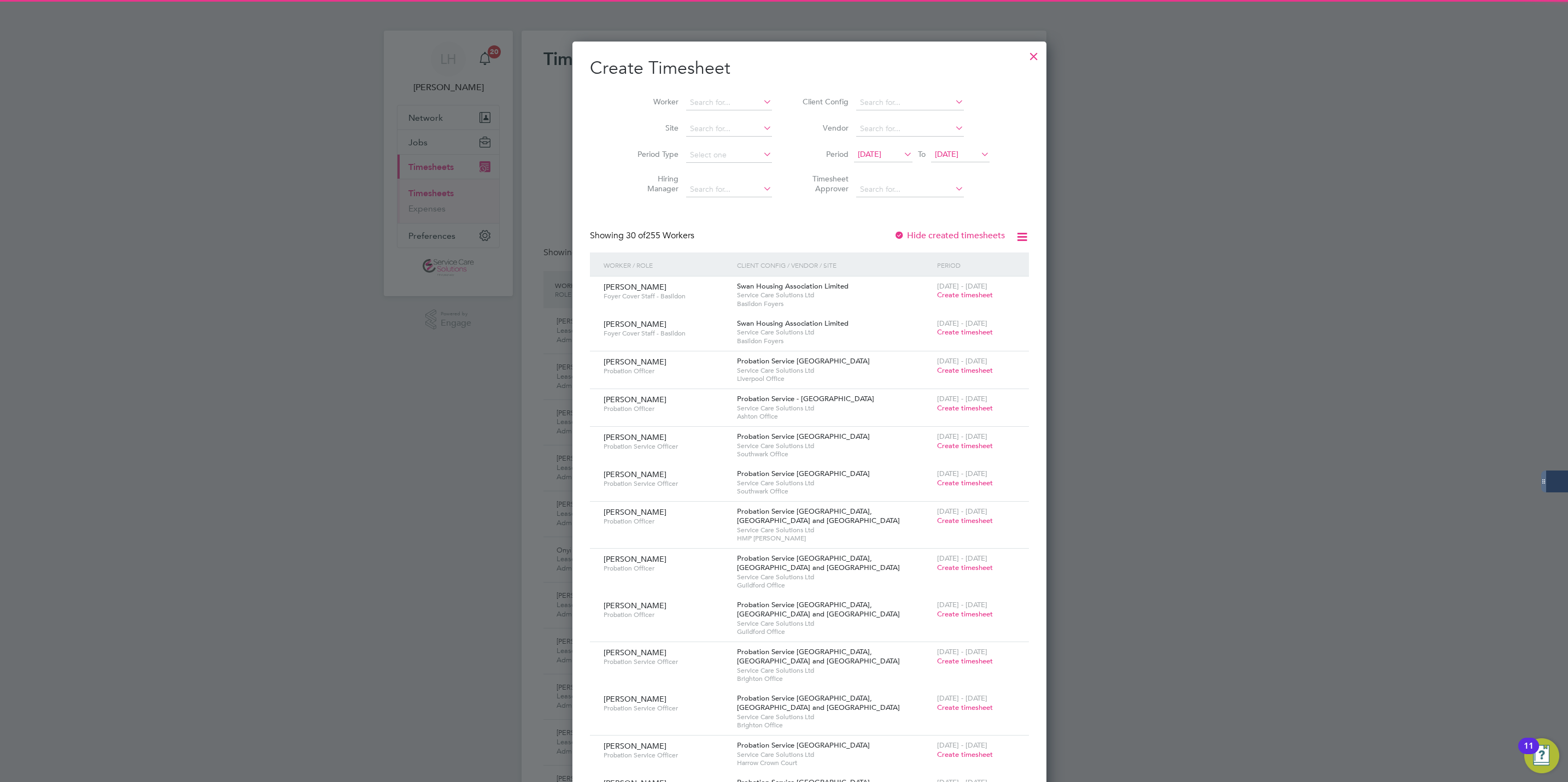
scroll to position [1878, 423]
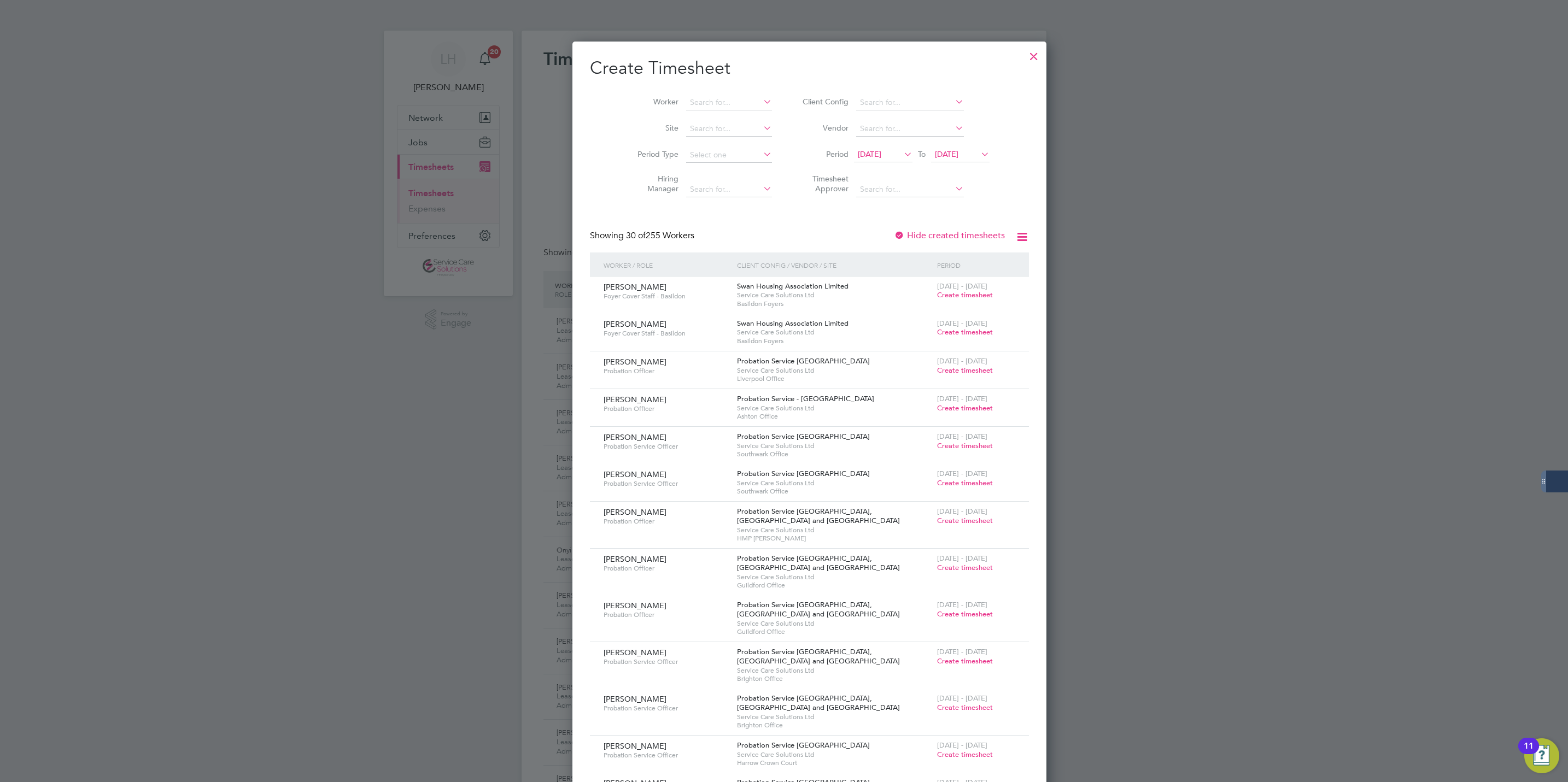
drag, startPoint x: 676, startPoint y: 104, endPoint x: 725, endPoint y: 87, distance: 51.9
click at [686, 104] on input at bounding box center [729, 103] width 86 height 16
click at [691, 192] on li "Adet oke Adefioye" at bounding box center [704, 192] width 89 height 15
type input "Adetoke Adefioye"
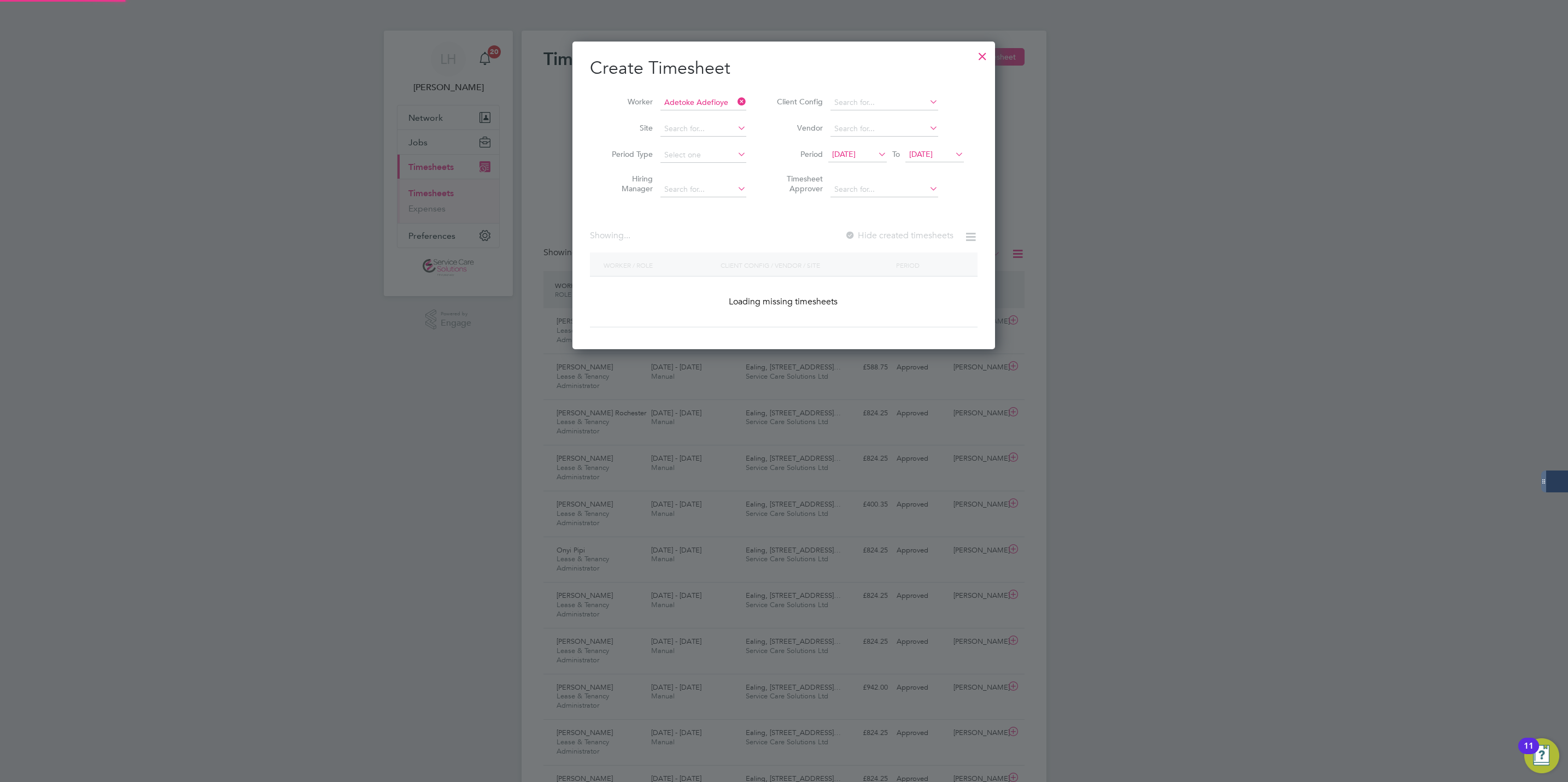
scroll to position [310, 423]
click at [864, 146] on li "Period [DATE] To [DATE]" at bounding box center [869, 155] width 218 height 26
click at [734, 104] on input at bounding box center [703, 103] width 86 height 16
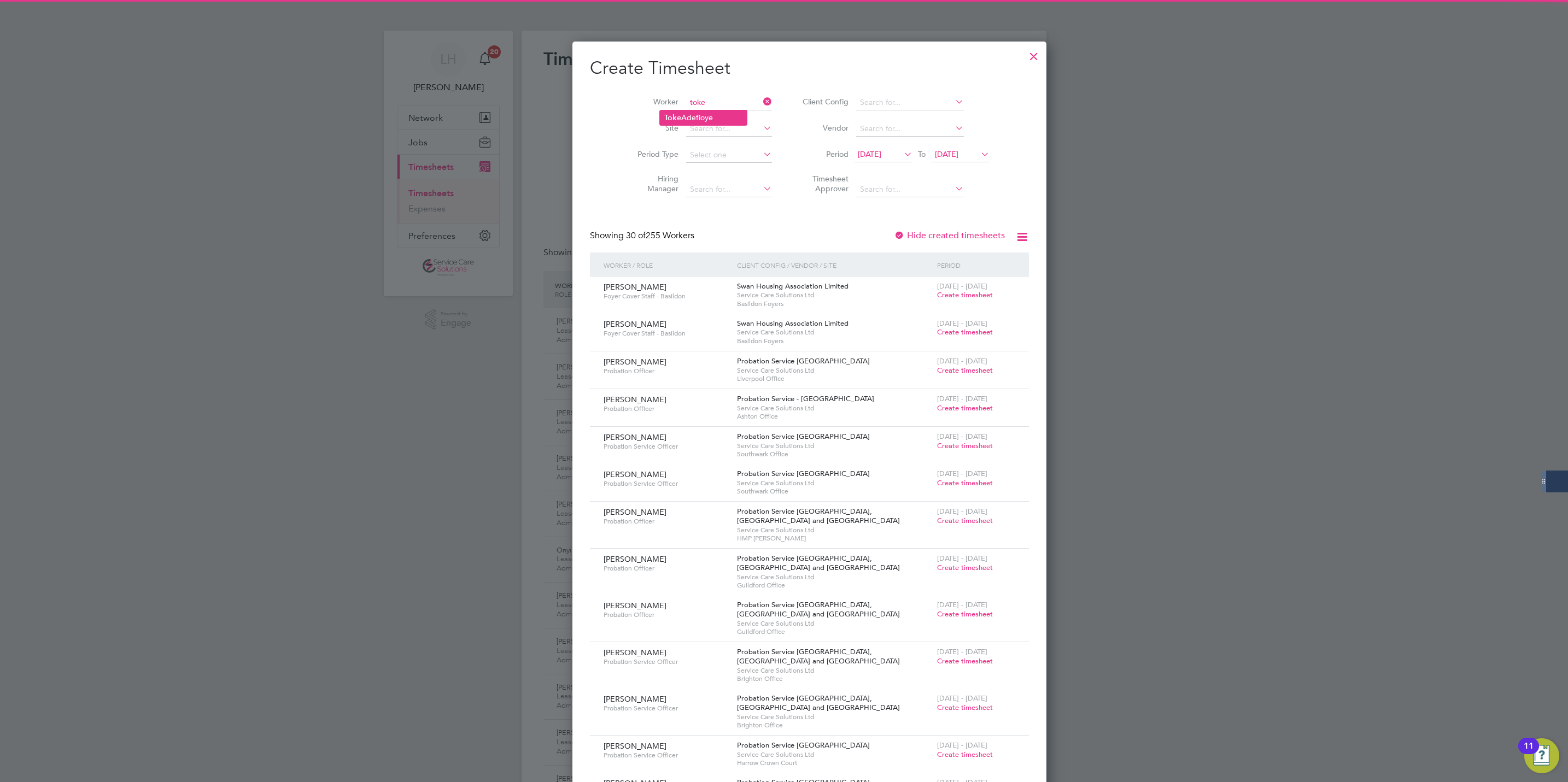
click at [713, 114] on li "Toke Adefioye" at bounding box center [703, 118] width 87 height 15
type input "Toke Adefioye"
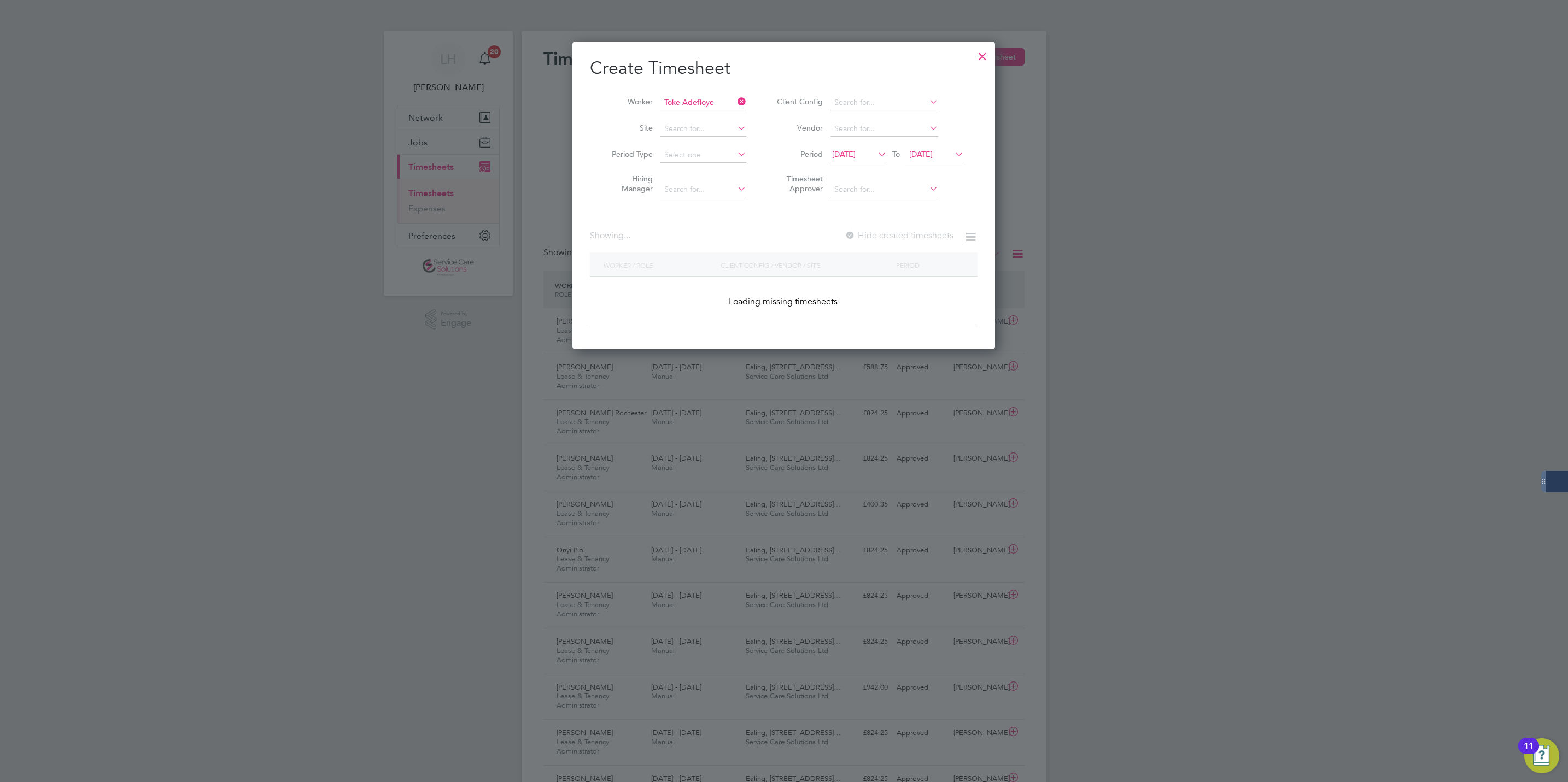
scroll to position [297, 423]
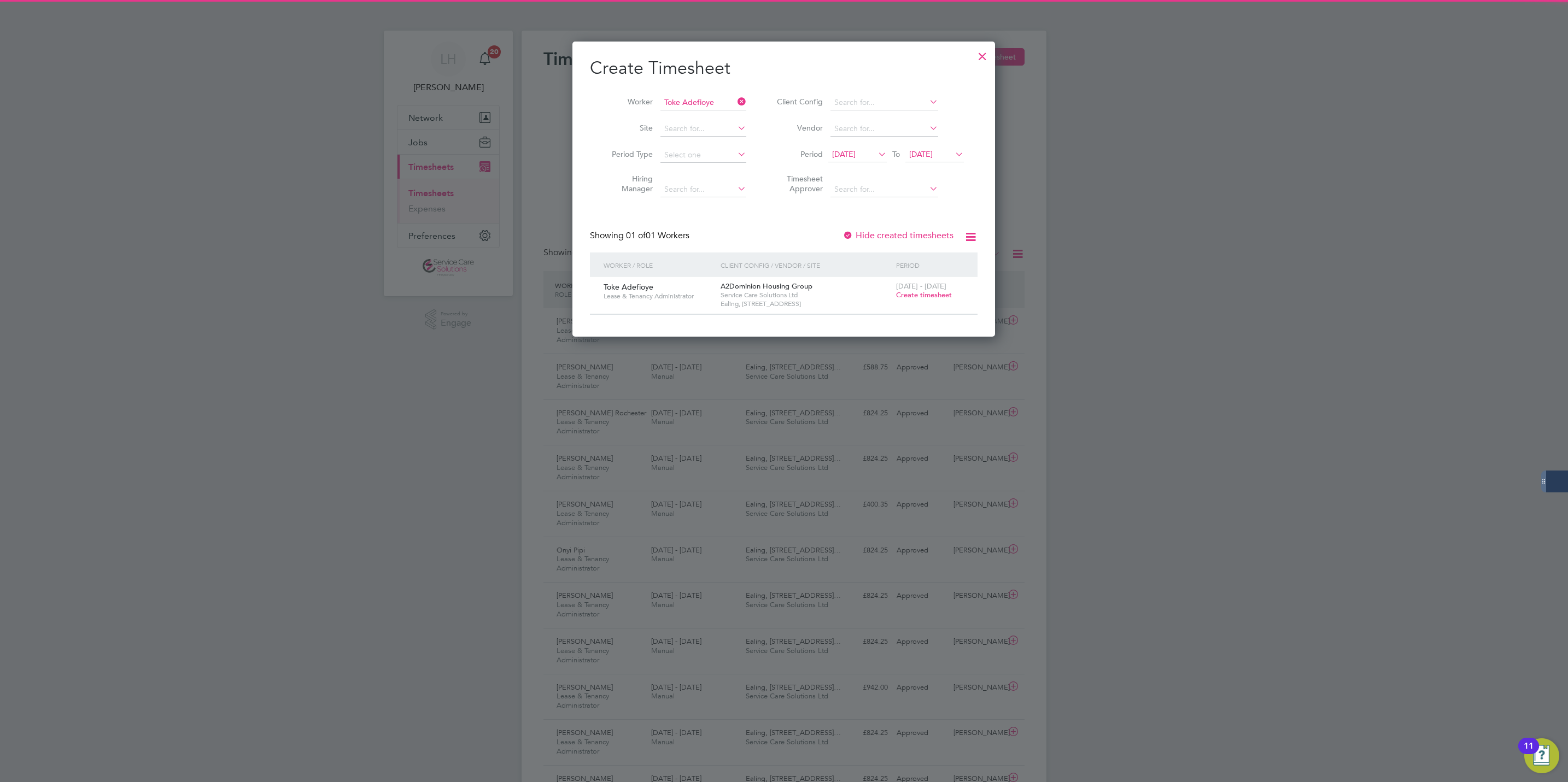
click at [940, 293] on span "Create timesheet" at bounding box center [924, 295] width 56 height 9
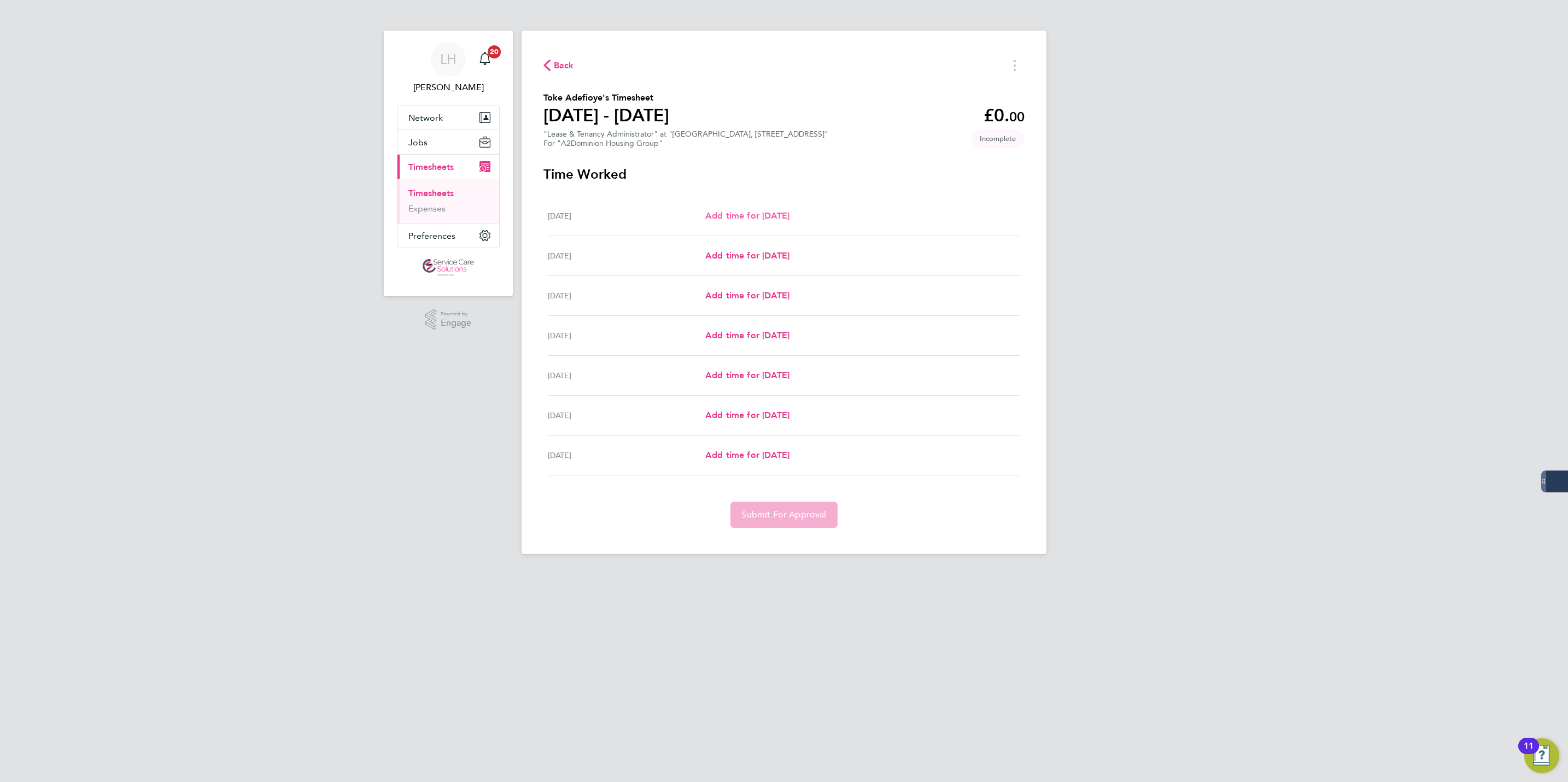
click at [742, 215] on span "Add time for [DATE]" at bounding box center [747, 216] width 84 height 11
select select "30"
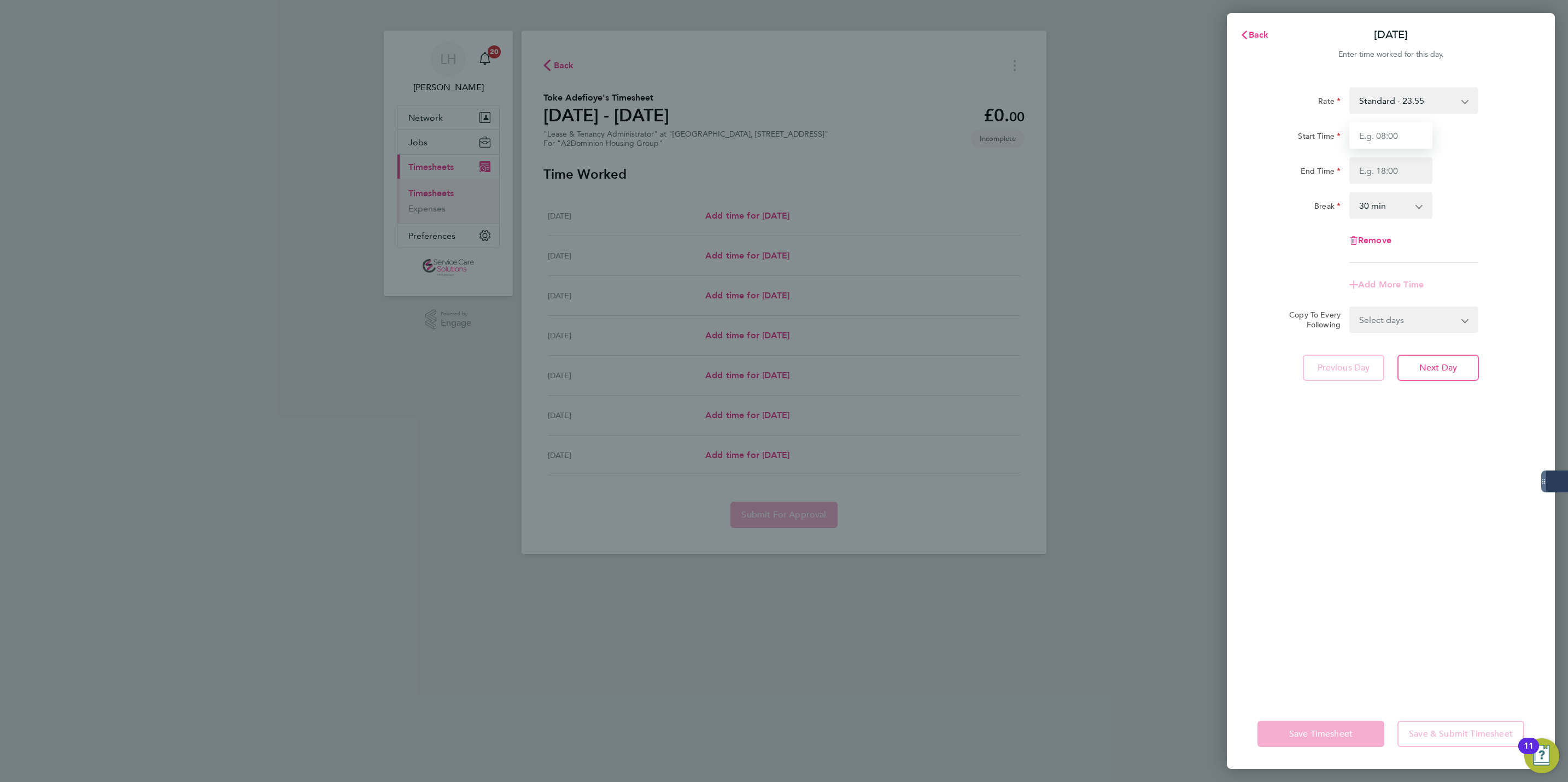
click at [1372, 138] on input "Start Time" at bounding box center [1391, 136] width 83 height 26
type input "07:00"
type input "19:30"
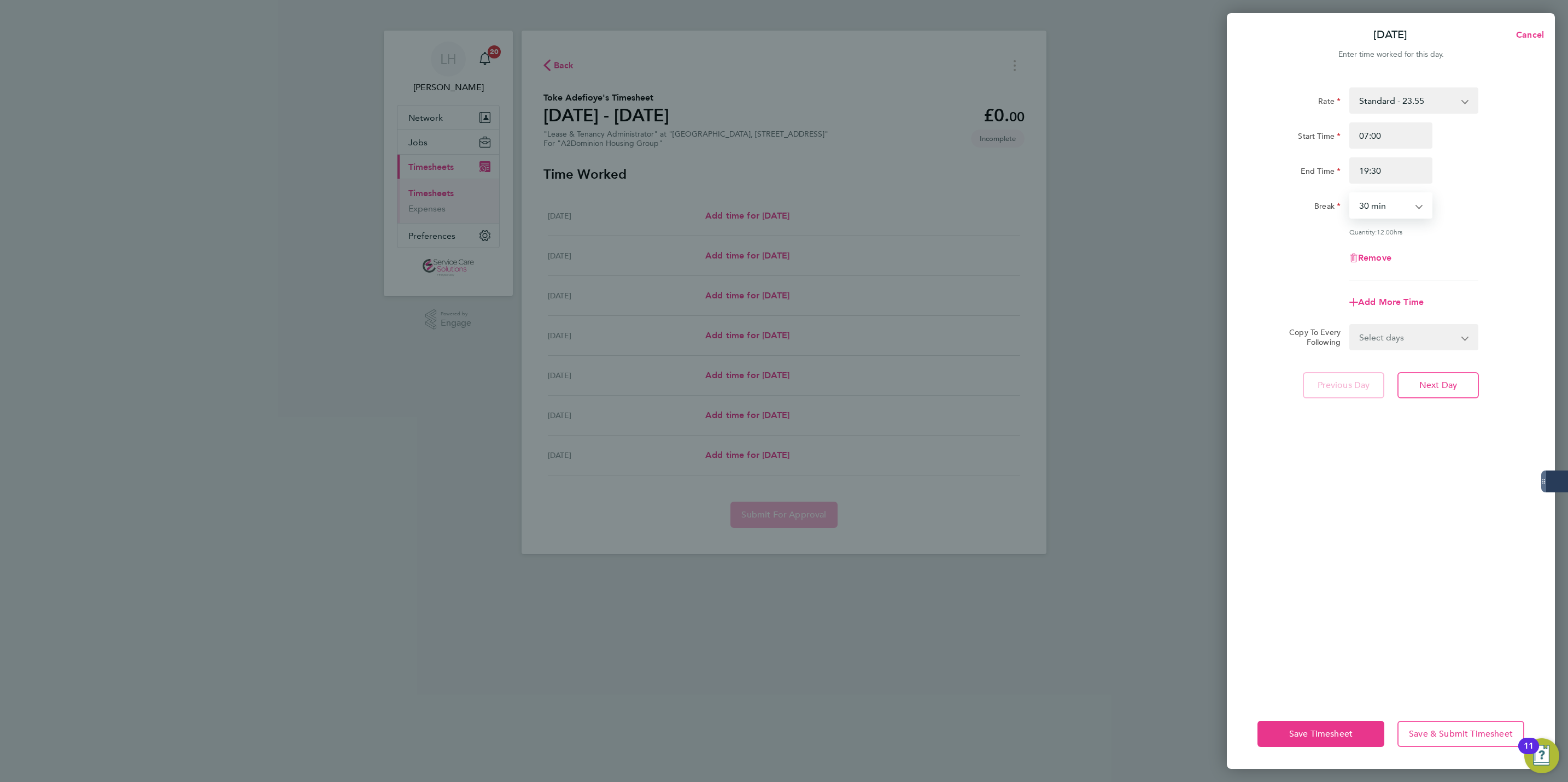
click at [1413, 339] on select "Select days Day Weekday (Mon-Fri) Weekend (Sat-Sun) [DATE] [DATE] [DATE] [DATE]…" at bounding box center [1408, 337] width 115 height 24
select select "TUE"
click at [1350, 325] on select "Select days Day Weekday (Mon-Fri) Weekend (Sat-Sun) [DATE] [DATE] [DATE] [DATE]…" at bounding box center [1408, 337] width 115 height 24
select select "[DATE]"
click at [1427, 433] on span "Next Day" at bounding box center [1438, 434] width 38 height 11
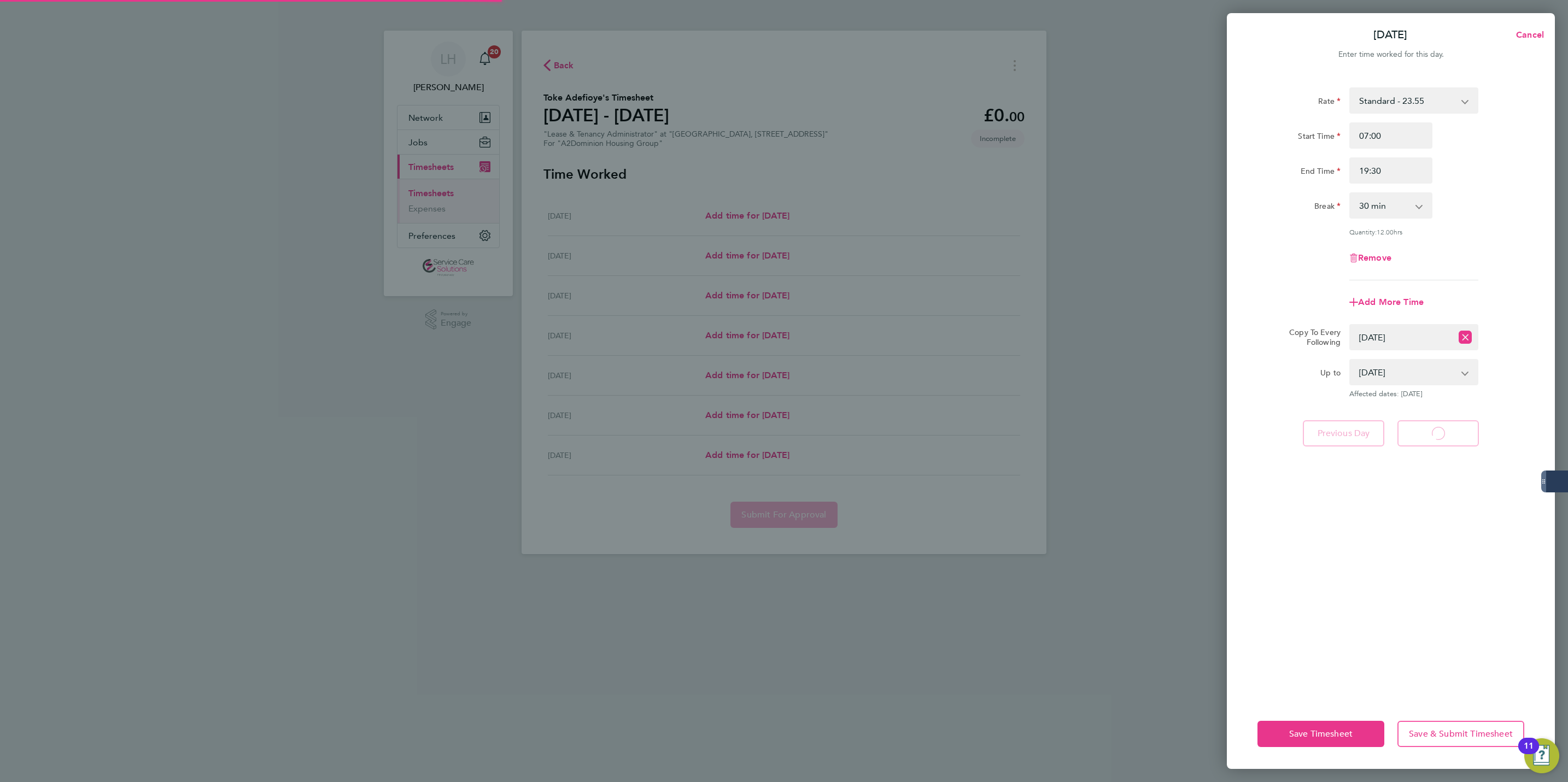
select select "30"
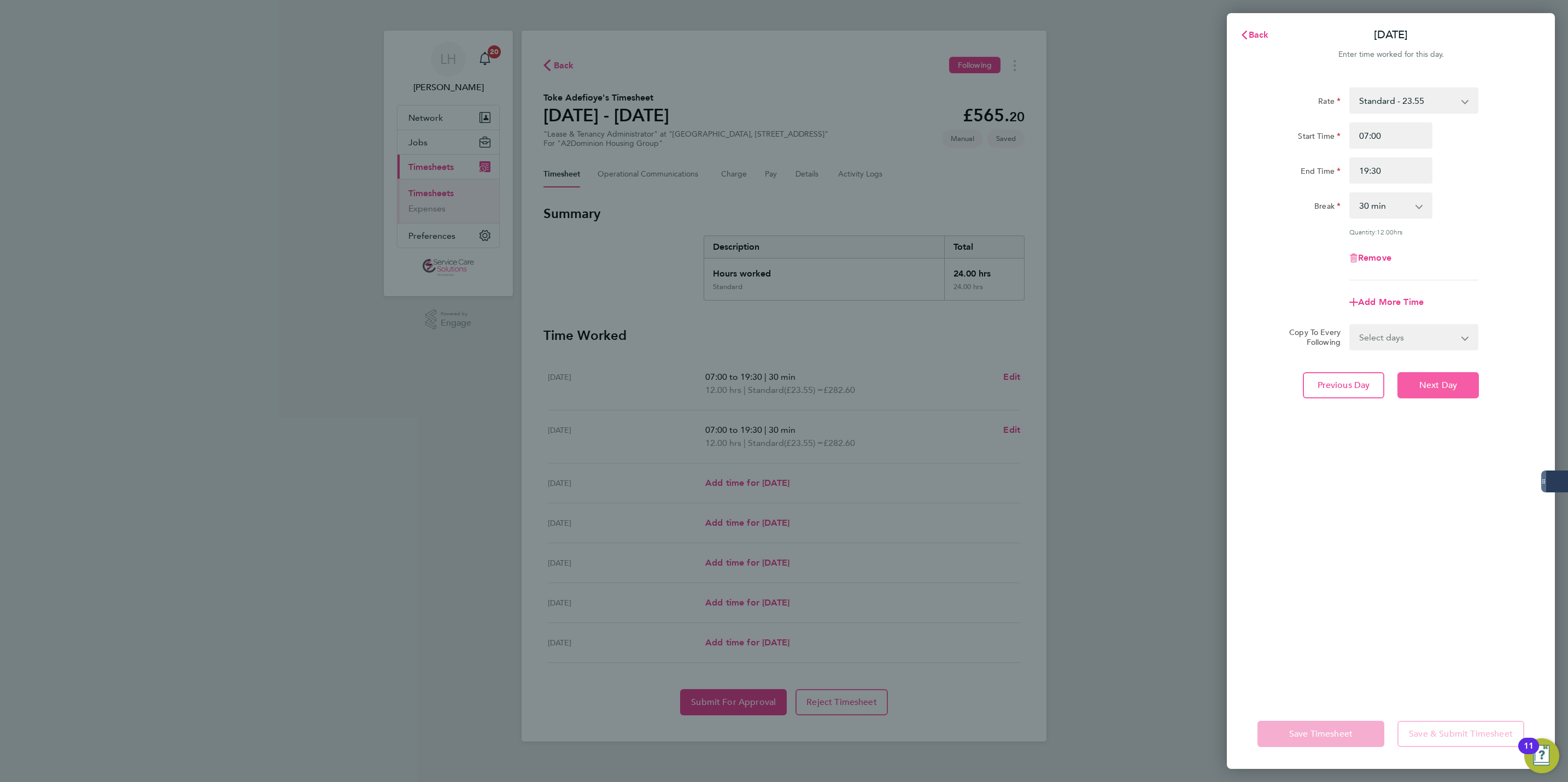
click at [1422, 389] on span "Next Day" at bounding box center [1438, 385] width 38 height 11
select select "30"
click at [1391, 128] on input "Start Time" at bounding box center [1391, 136] width 83 height 26
type input "07:00"
type input "17:30"
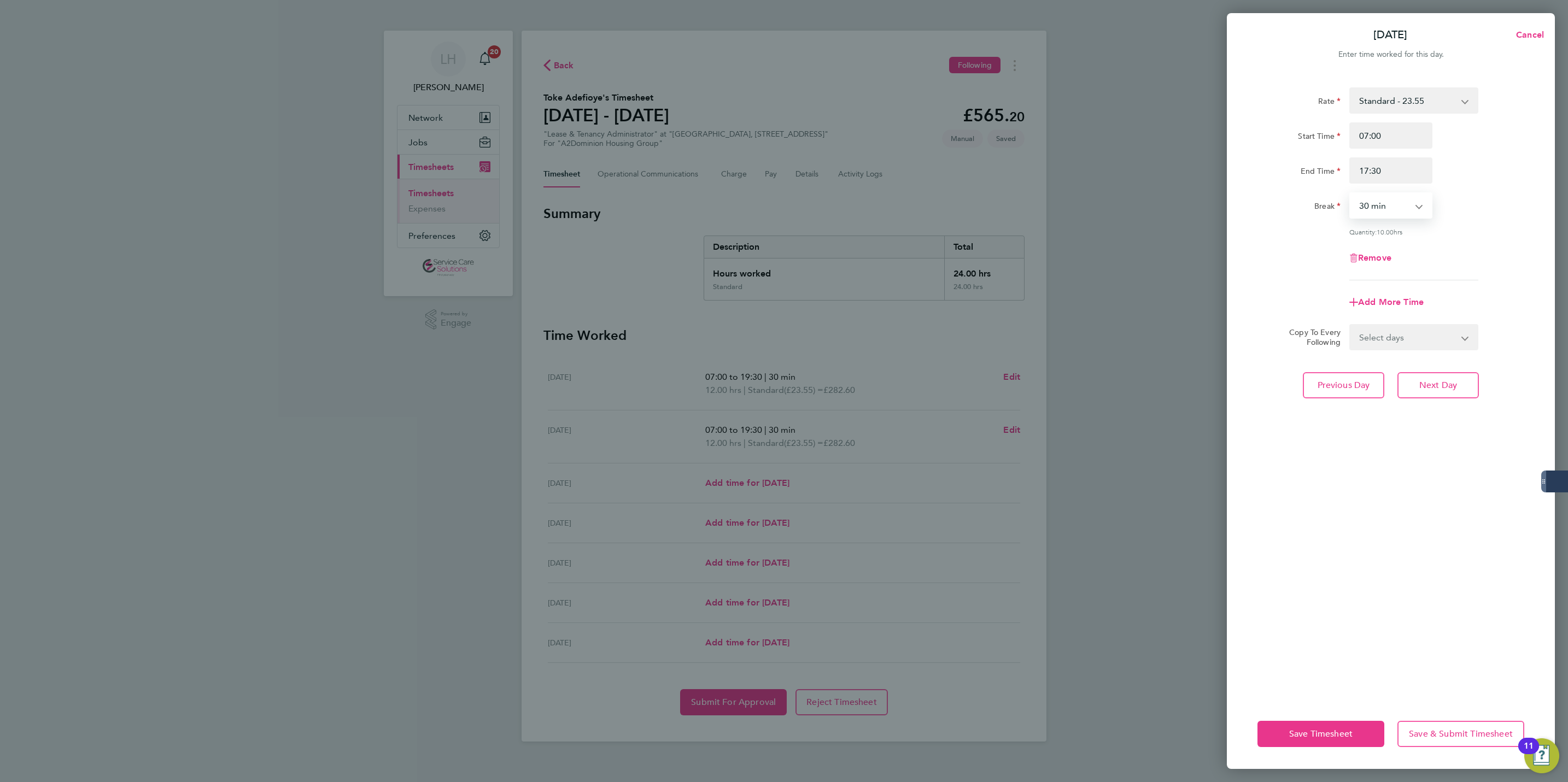
click at [1409, 347] on select "Select days Day Weekday (Mon-Fri) Weekend (Sat-Sun) [DATE] [DATE] [DATE] [DATE]" at bounding box center [1408, 337] width 115 height 24
select select "THU"
click at [1350, 325] on select "Select days Day Weekday (Mon-Fri) Weekend (Sat-Sun) [DATE] [DATE] [DATE] [DATE]" at bounding box center [1408, 337] width 115 height 24
select select "[DATE]"
click at [1350, 424] on button "Previous Day" at bounding box center [1344, 433] width 81 height 26
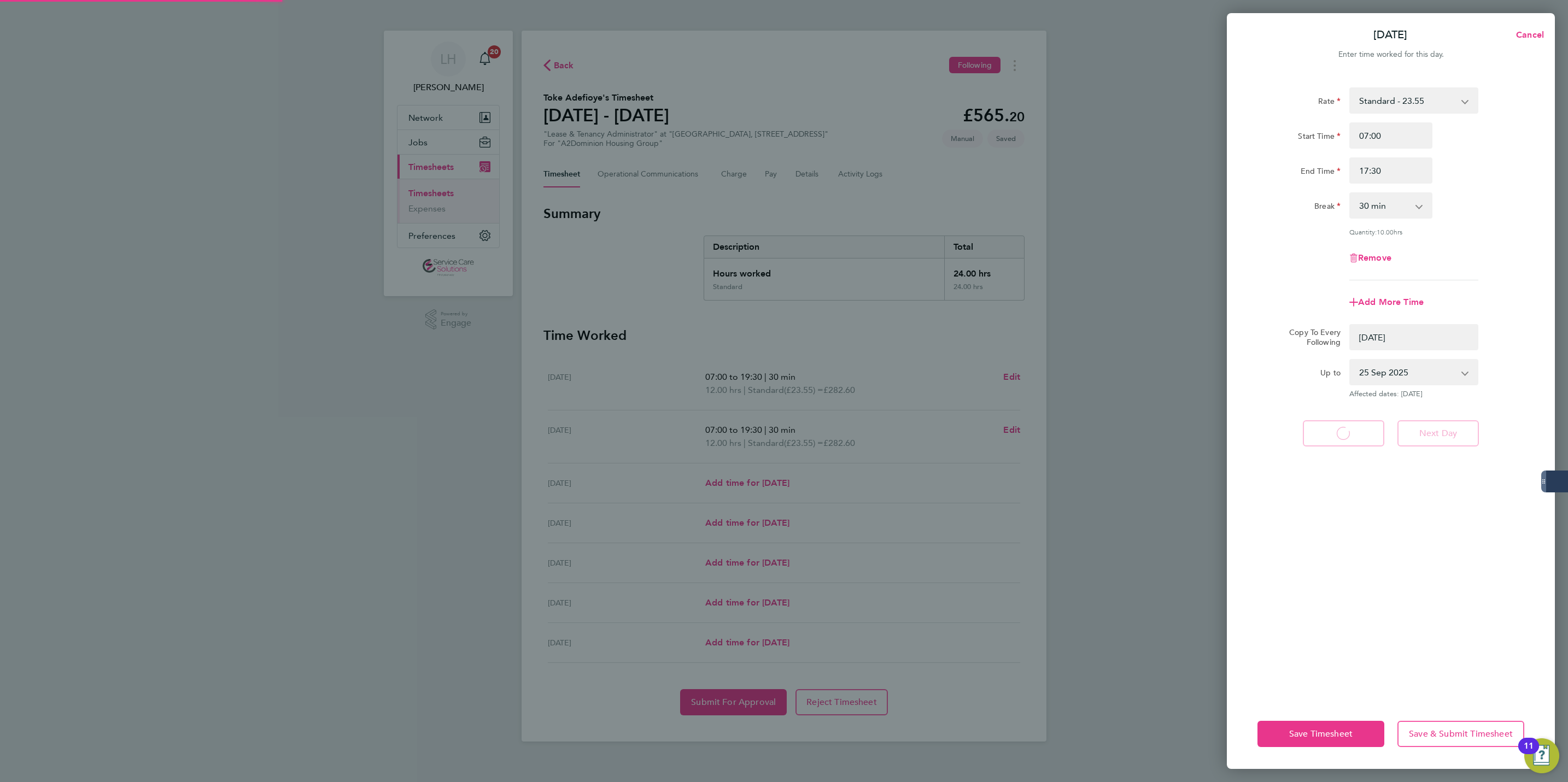
select select "0: null"
select select "30"
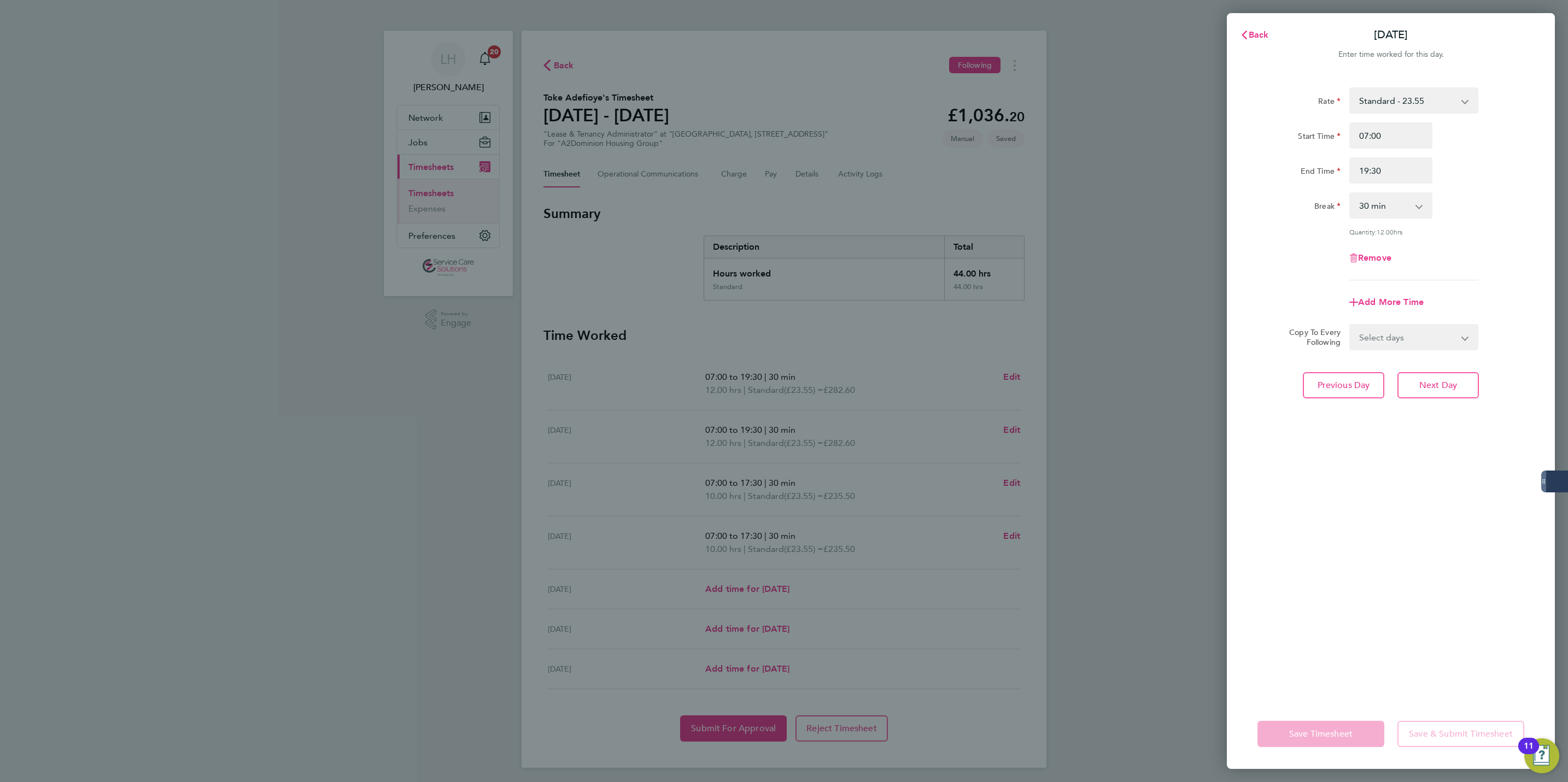
click at [1388, 345] on select "Select days Day Weekday (Mon-Fri) Weekend (Sat-Sun) [DATE] [DATE] [DATE] [DATE]…" at bounding box center [1408, 337] width 115 height 24
select select "FRI"
click at [1350, 325] on select "Select days Day Weekday (Mon-Fri) Weekend (Sat-Sun) [DATE] [DATE] [DATE] [DATE]…" at bounding box center [1408, 337] width 115 height 24
select select "[DATE]"
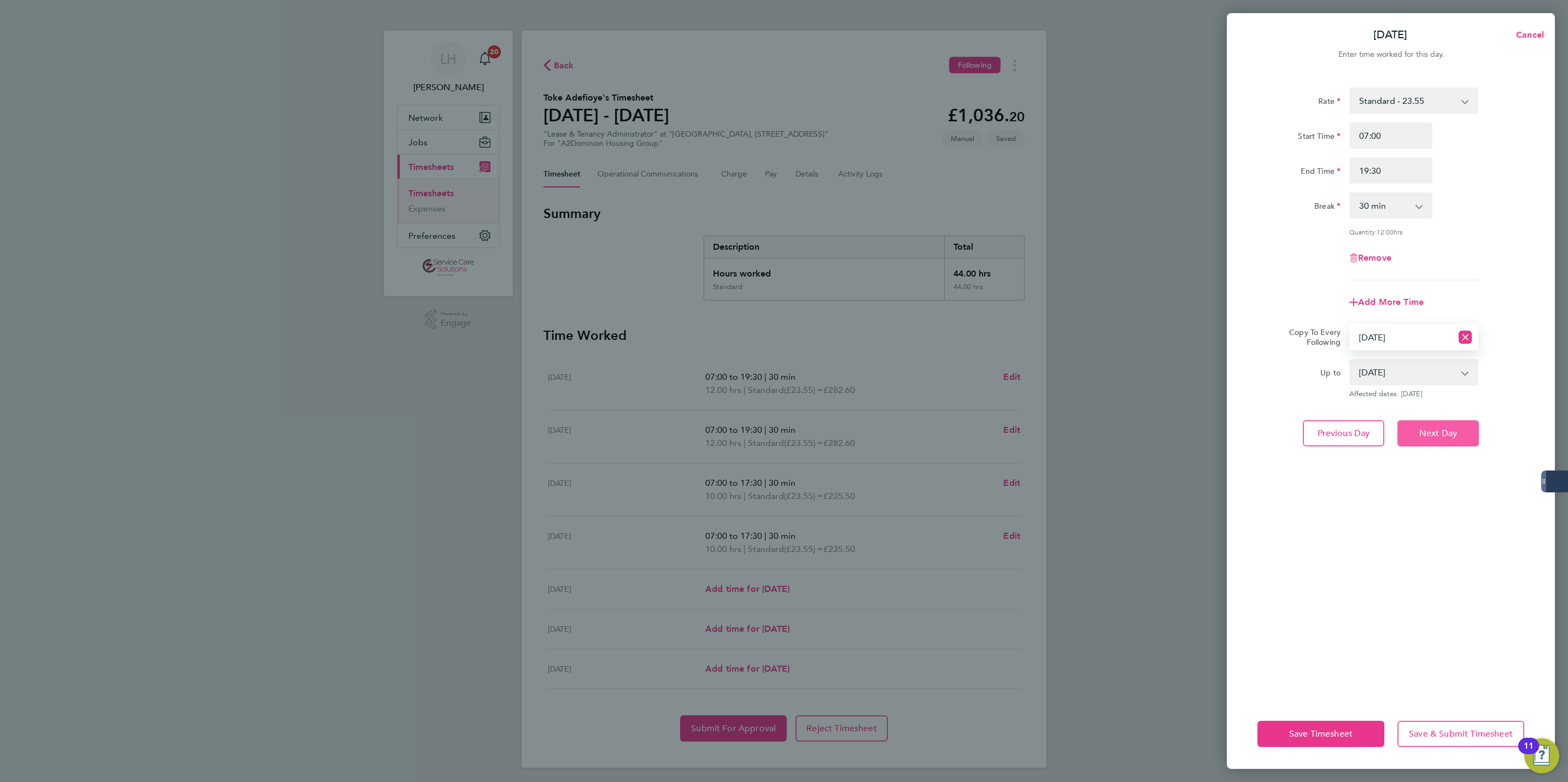
click at [1411, 420] on button "Next Day" at bounding box center [1438, 433] width 81 height 26
select select "0: null"
select select "30"
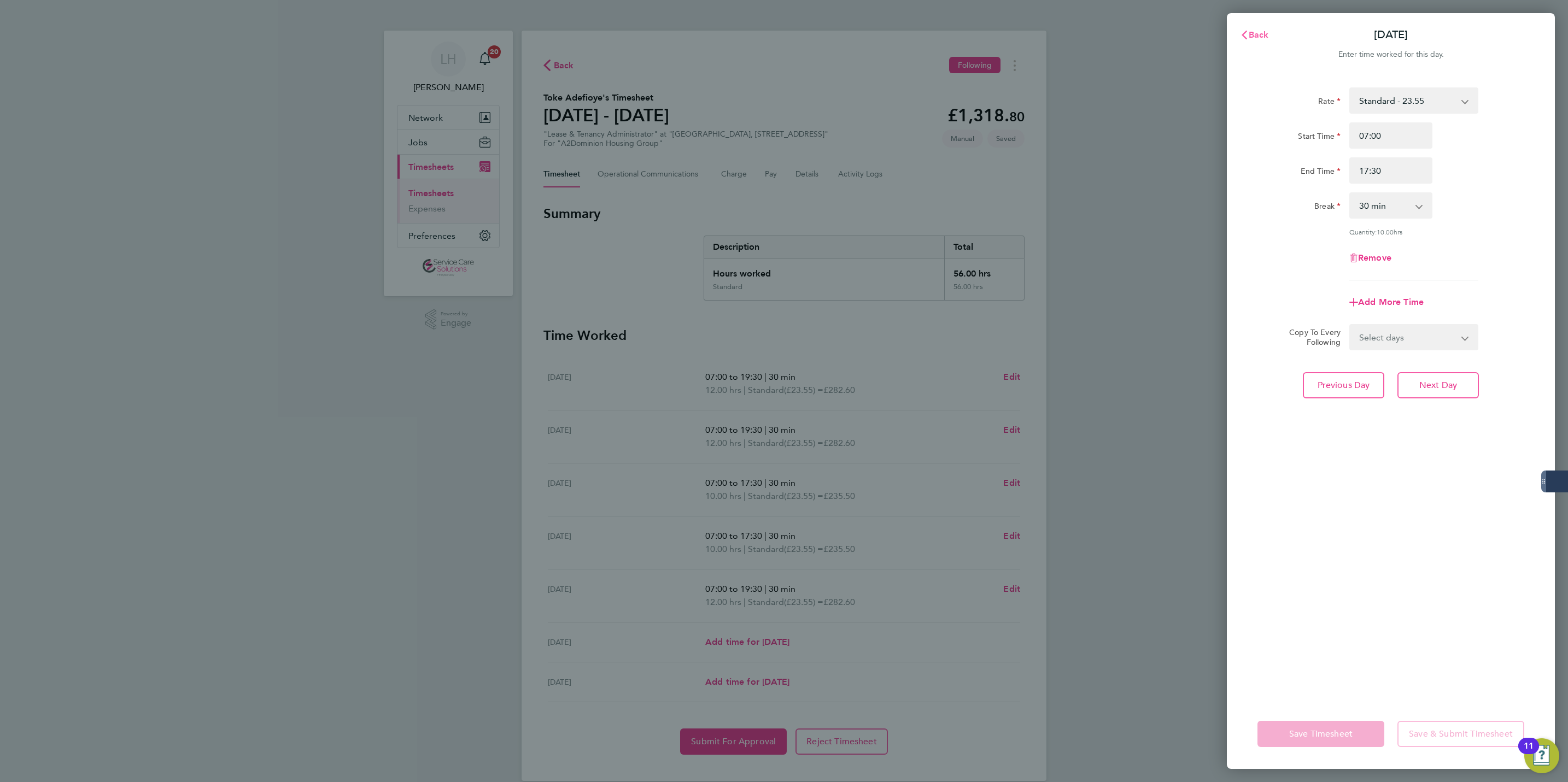
click at [1250, 40] on button "Back" at bounding box center [1255, 35] width 51 height 22
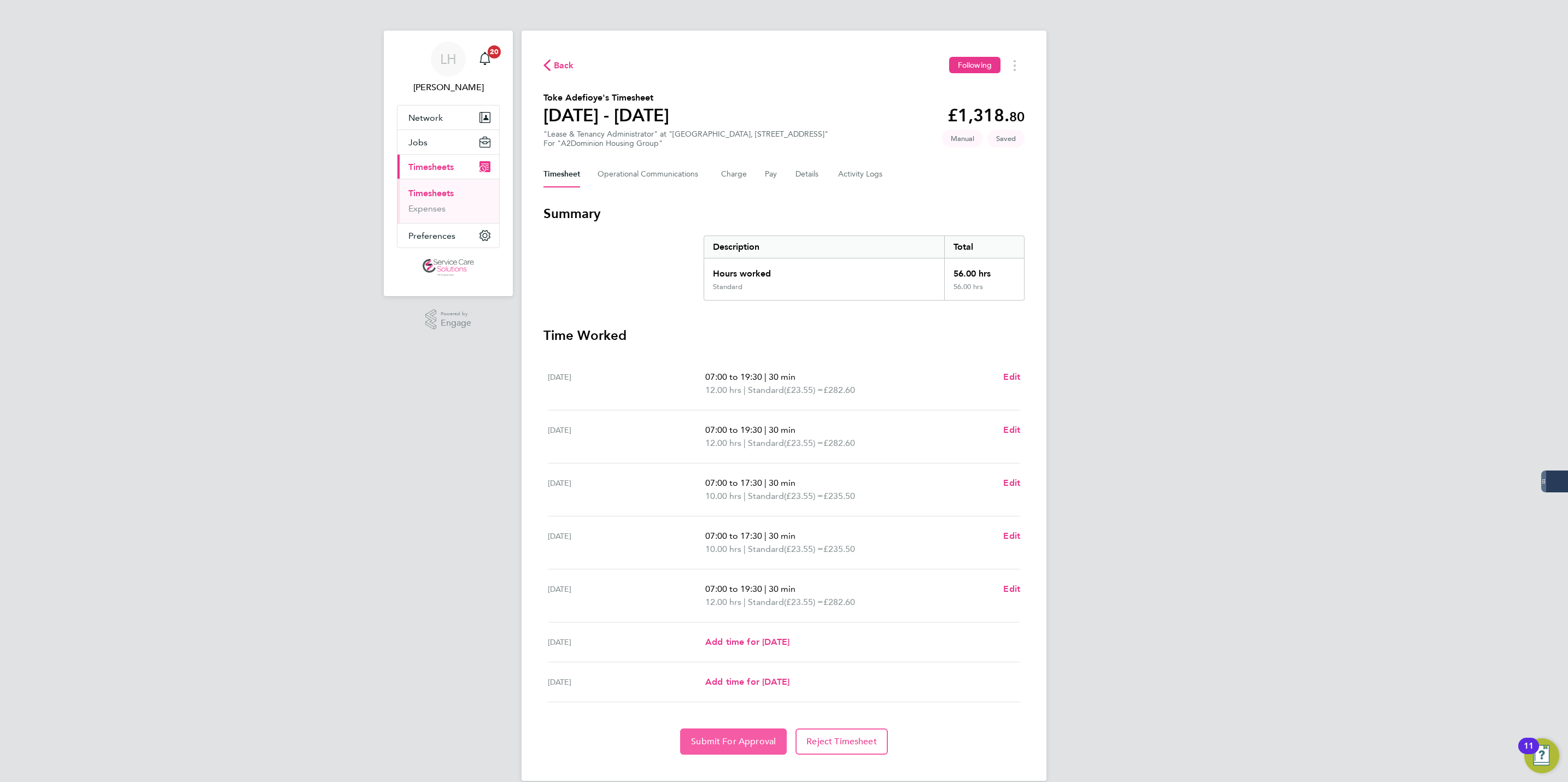
click at [743, 755] on button "Submit For Approval" at bounding box center [733, 742] width 106 height 26
click at [443, 195] on link "Timesheets" at bounding box center [431, 193] width 45 height 11
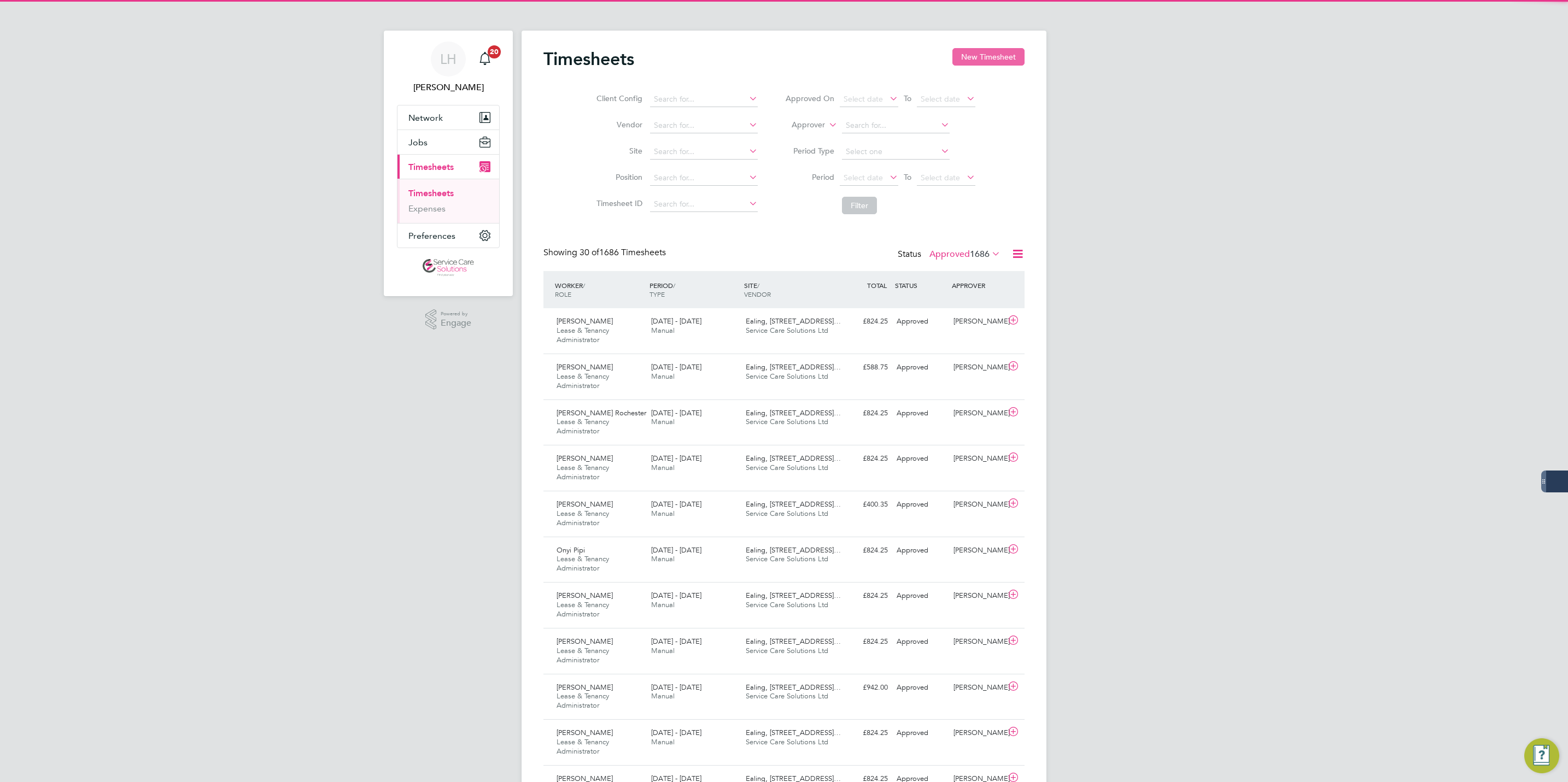
scroll to position [37, 95]
click at [989, 53] on button "New Timesheet" at bounding box center [989, 57] width 72 height 17
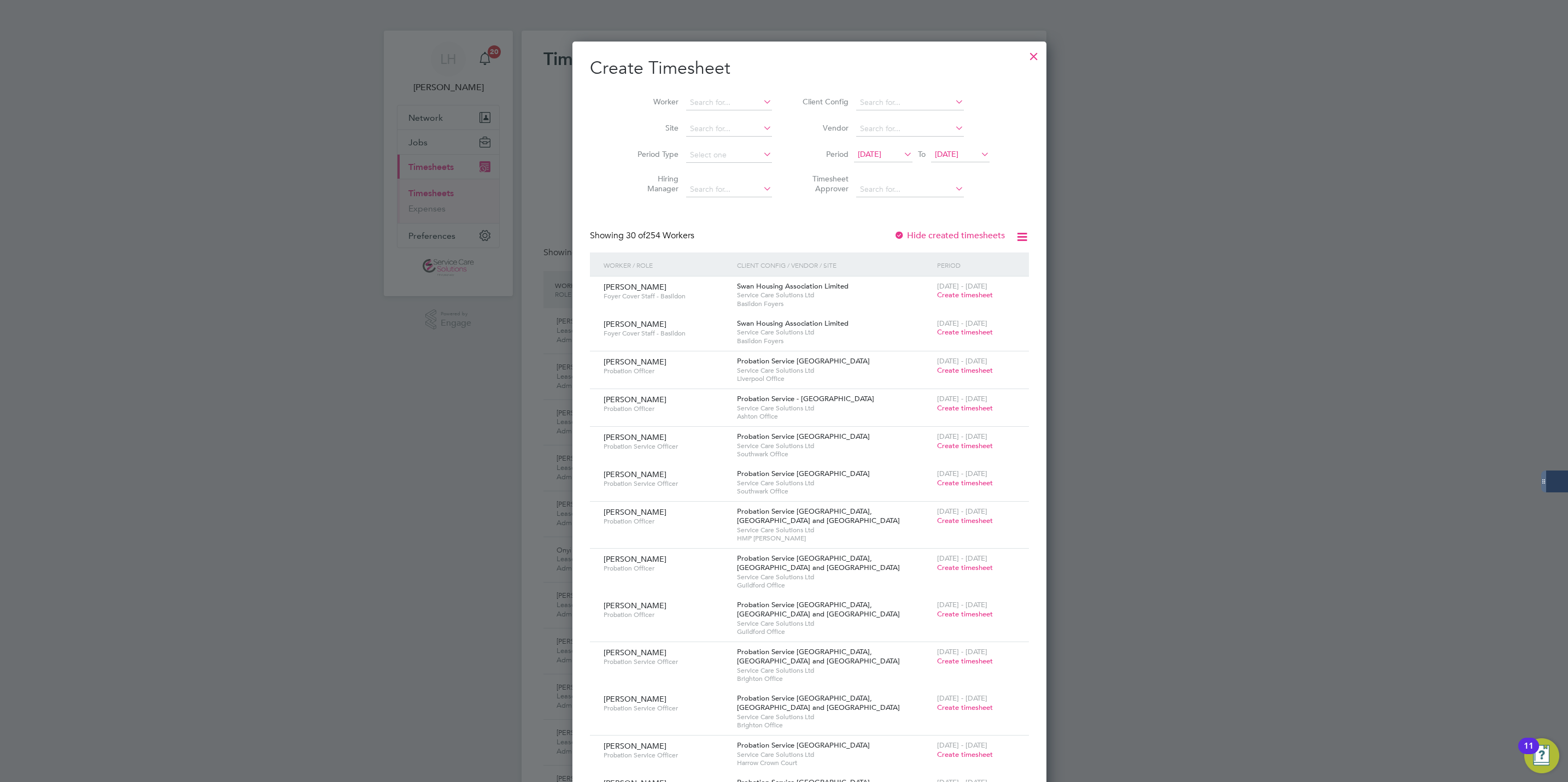
click at [731, 93] on li "Worker" at bounding box center [701, 103] width 170 height 26
click at [699, 106] on input at bounding box center [729, 103] width 86 height 16
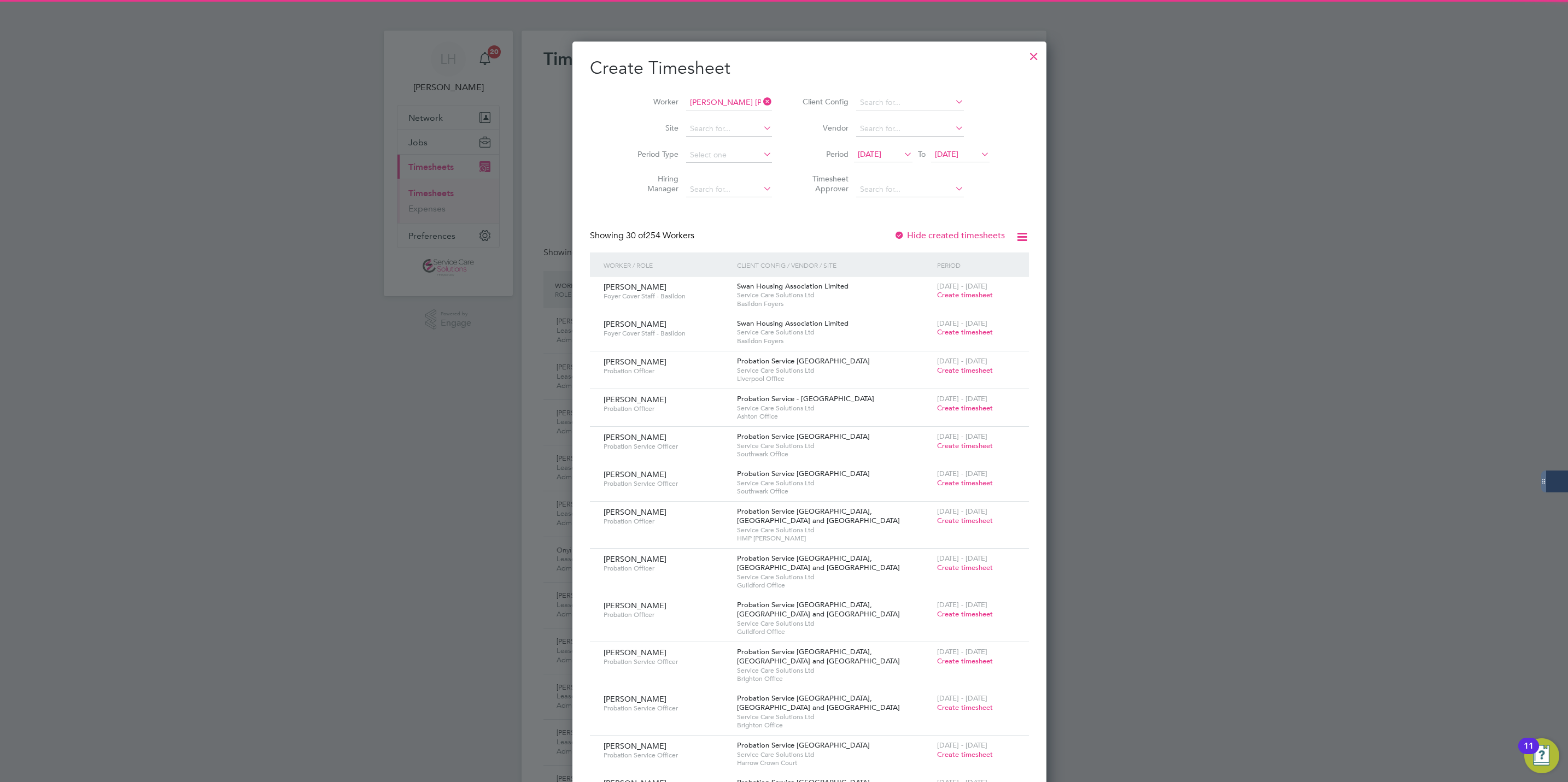
click at [696, 116] on li "[PERSON_NAME] [PERSON_NAME] ith" at bounding box center [706, 118] width 94 height 15
type input "[PERSON_NAME]"
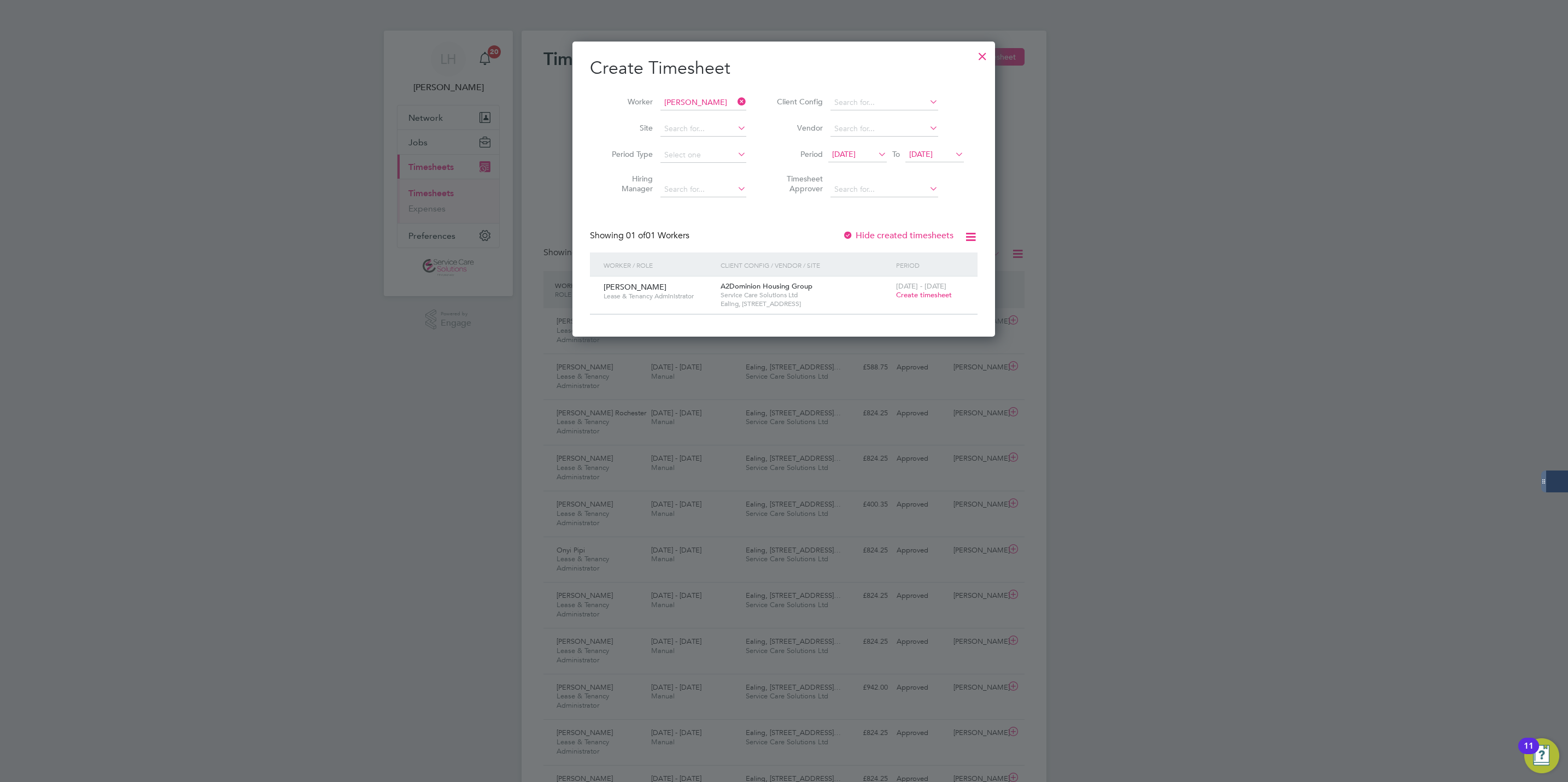
click at [911, 297] on span "Create timesheet" at bounding box center [924, 295] width 56 height 9
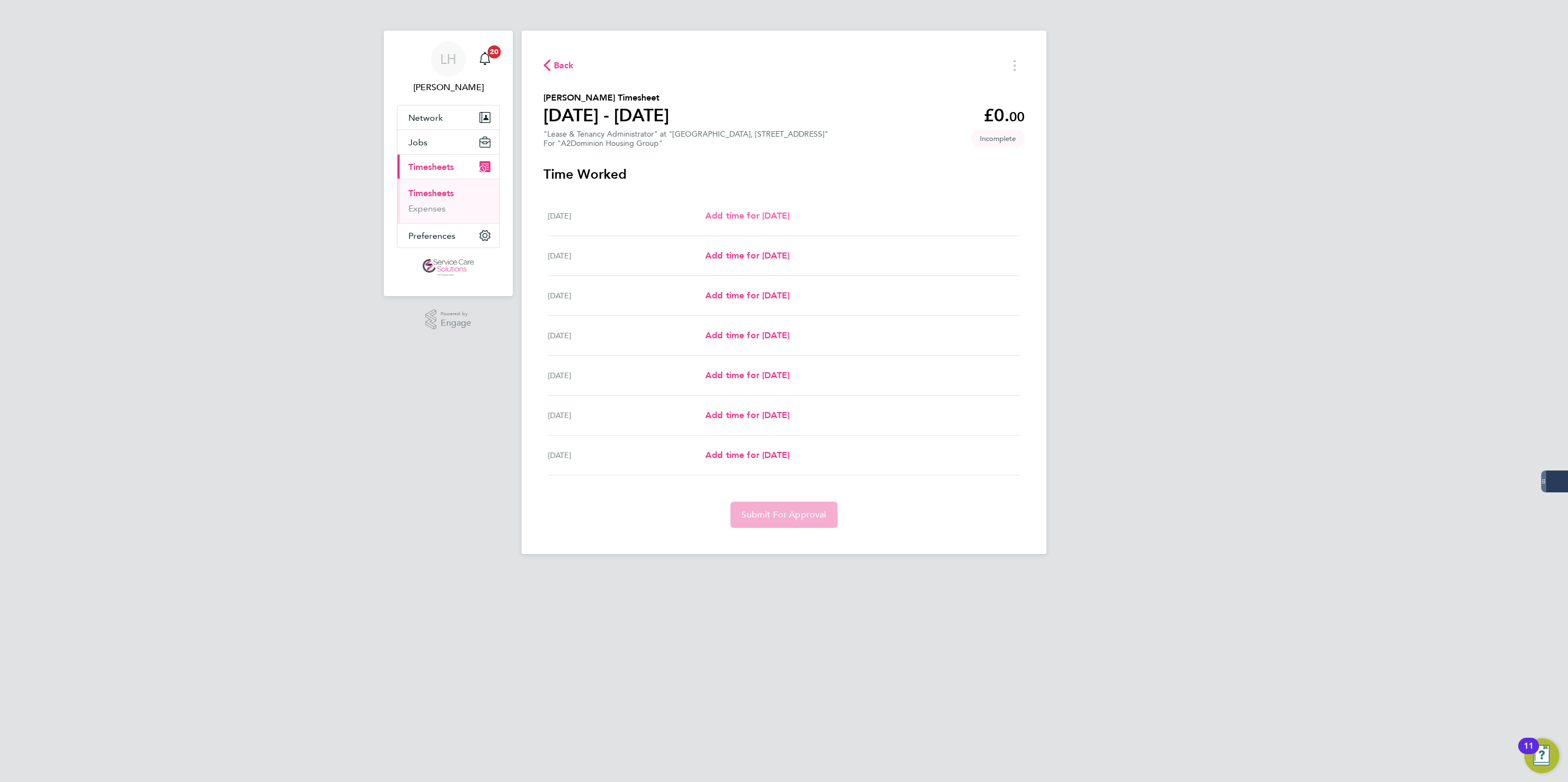
click at [732, 212] on span "Add time for [DATE]" at bounding box center [747, 216] width 84 height 11
select select "30"
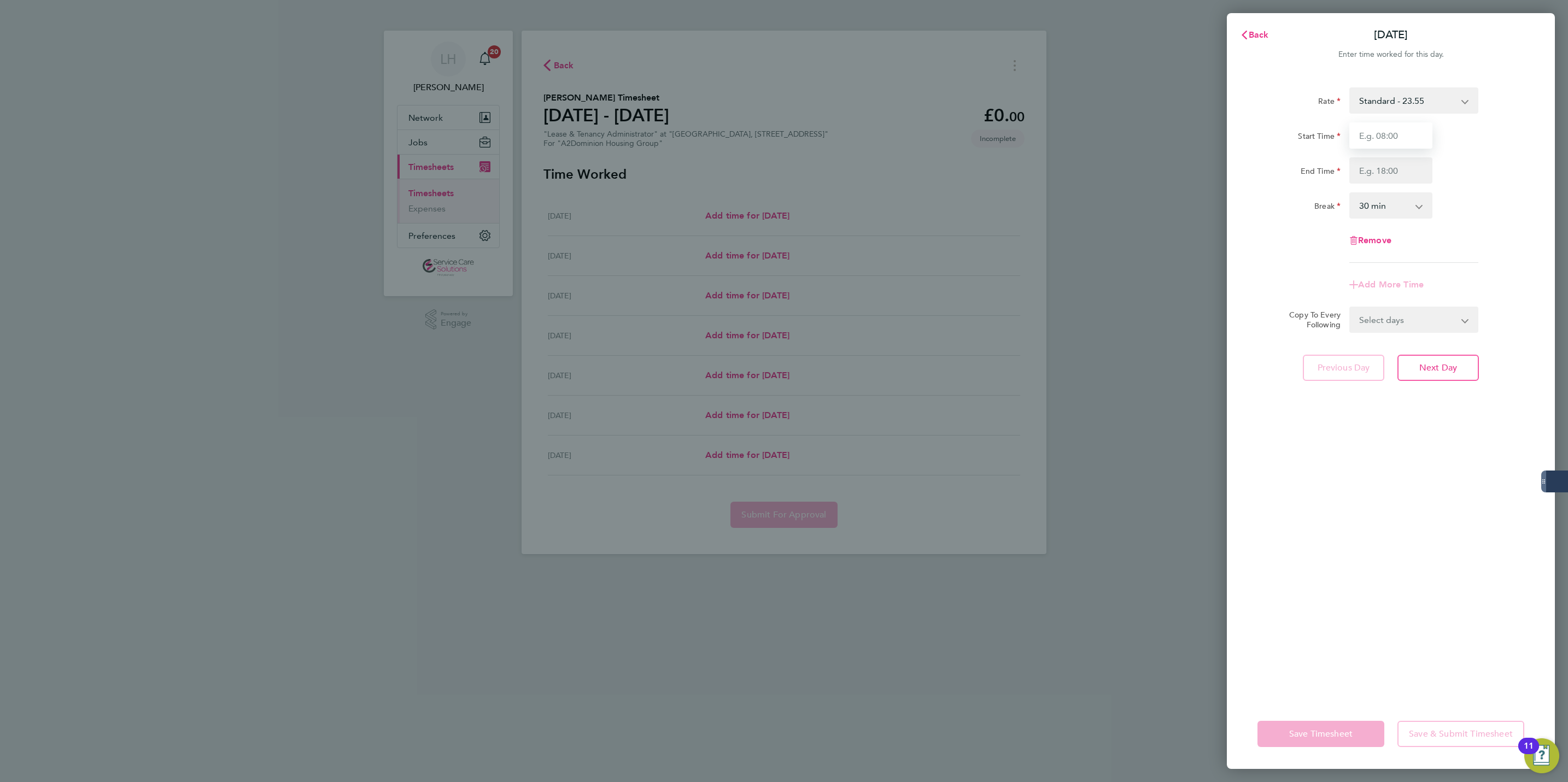
click at [1363, 139] on input "Start Time" at bounding box center [1391, 136] width 83 height 26
click at [1363, 139] on input "09:00" at bounding box center [1391, 136] width 83 height 26
drag, startPoint x: 1373, startPoint y: 139, endPoint x: 1416, endPoint y: 141, distance: 43.0
click at [1416, 141] on input "09:00" at bounding box center [1391, 136] width 83 height 26
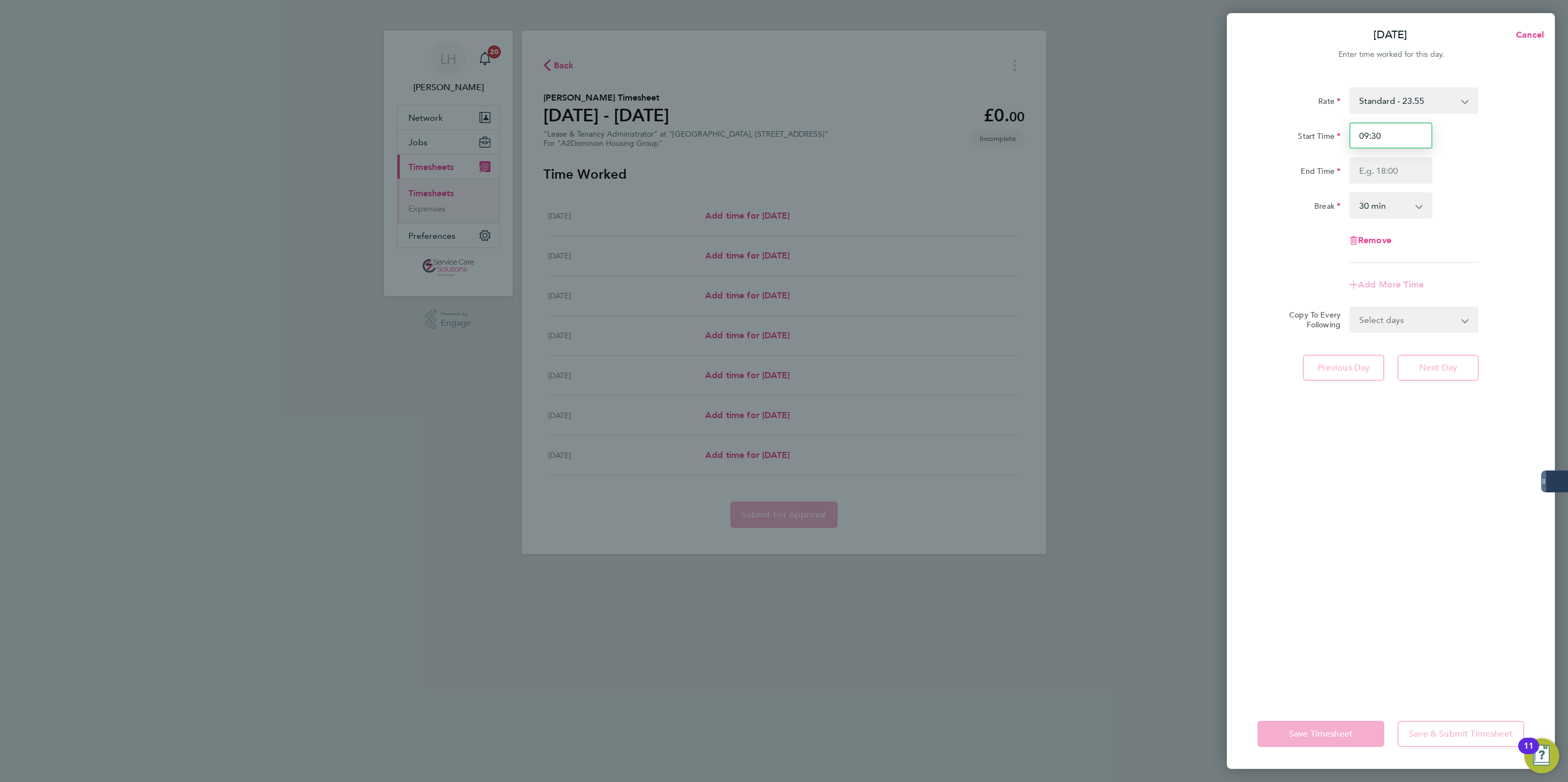
type input "09:30"
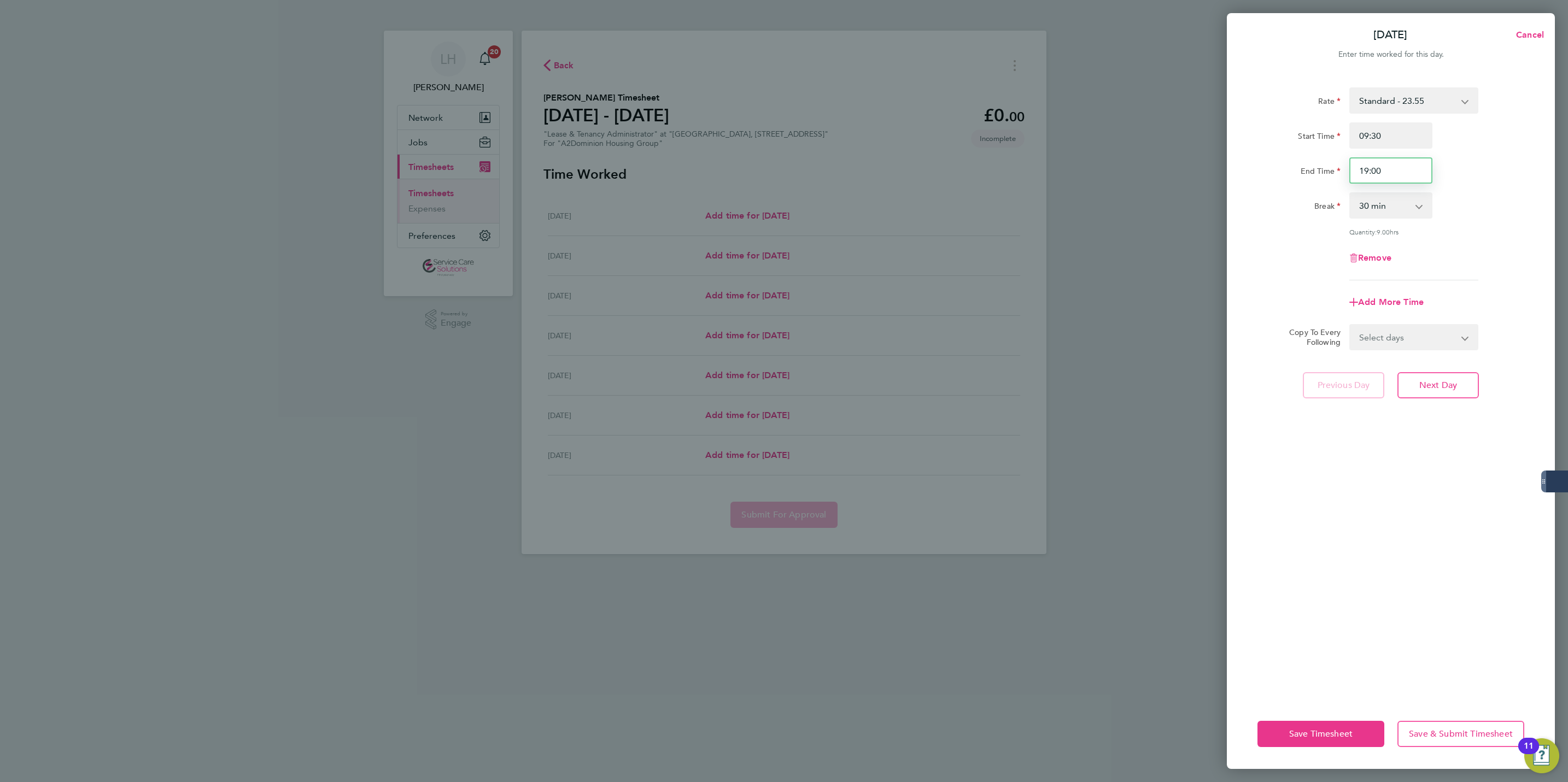
drag, startPoint x: 1401, startPoint y: 164, endPoint x: 1291, endPoint y: 165, distance: 110.0
click at [1291, 165] on div "End Time 19:00" at bounding box center [1391, 170] width 275 height 26
type input "12:00"
drag, startPoint x: 1370, startPoint y: 174, endPoint x: 1377, endPoint y: 174, distance: 7.0
click at [1377, 174] on input "12:00" at bounding box center [1391, 170] width 83 height 26
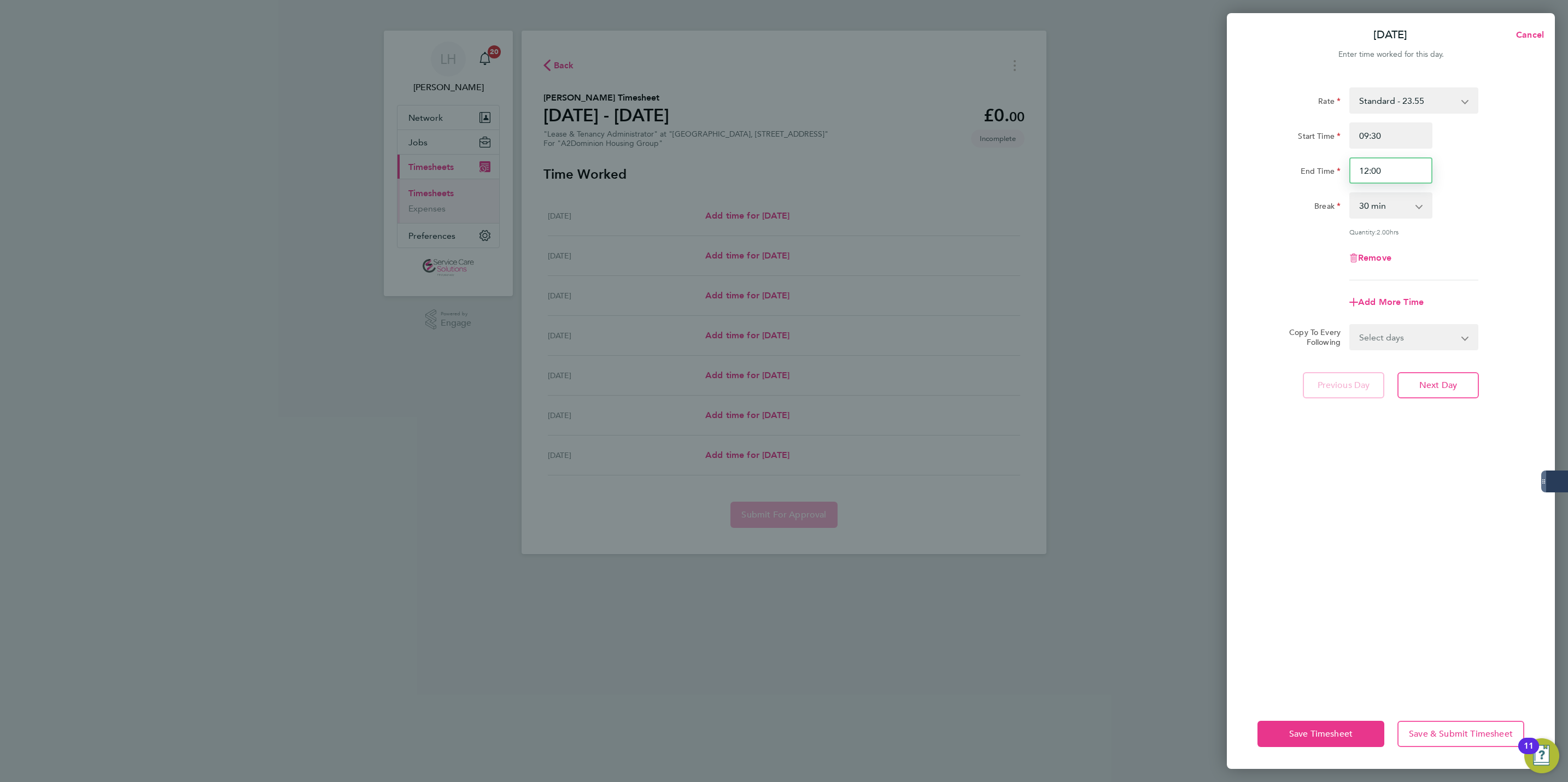
click at [1388, 176] on input "12:00" at bounding box center [1391, 170] width 83 height 26
drag, startPoint x: 1368, startPoint y: 173, endPoint x: 1385, endPoint y: 173, distance: 17.0
click at [1385, 173] on input "12:00" at bounding box center [1391, 170] width 83 height 26
click at [1393, 220] on div "Rate Standard - 23.55 Start Time 09:30 End Time 12:00 Break 0 min 15 min 30 min…" at bounding box center [1391, 184] width 267 height 193
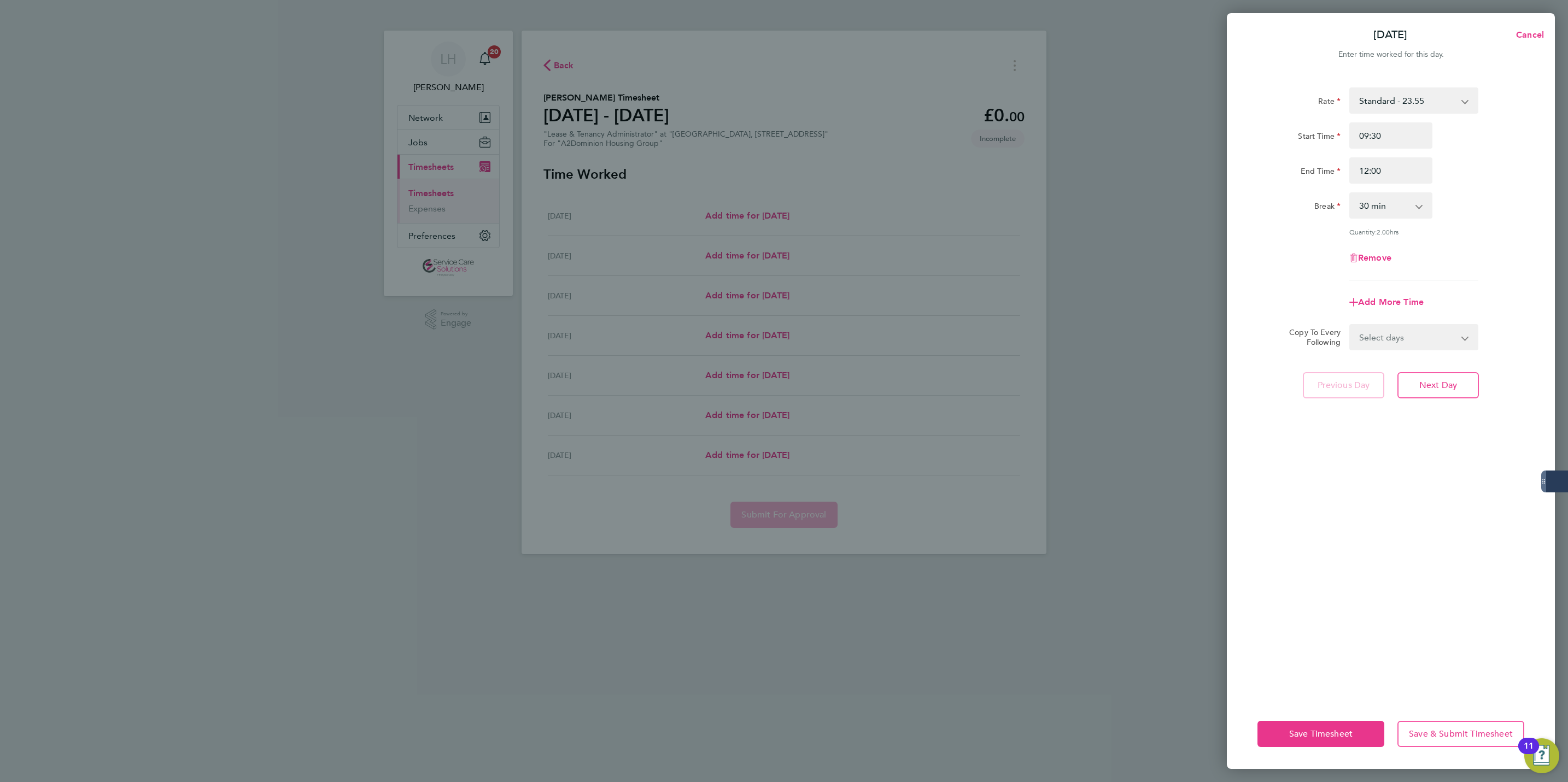
click at [1388, 216] on select "0 min 15 min 30 min 45 min 60 min 75 min 90 min" at bounding box center [1384, 205] width 68 height 24
select select "0"
click at [1350, 193] on select "0 min 15 min 30 min 45 min 60 min 75 min 90 min" at bounding box center [1384, 205] width 68 height 24
click at [1372, 172] on input "12:00" at bounding box center [1391, 170] width 83 height 26
drag, startPoint x: 1357, startPoint y: 172, endPoint x: 1418, endPoint y: 177, distance: 61.2
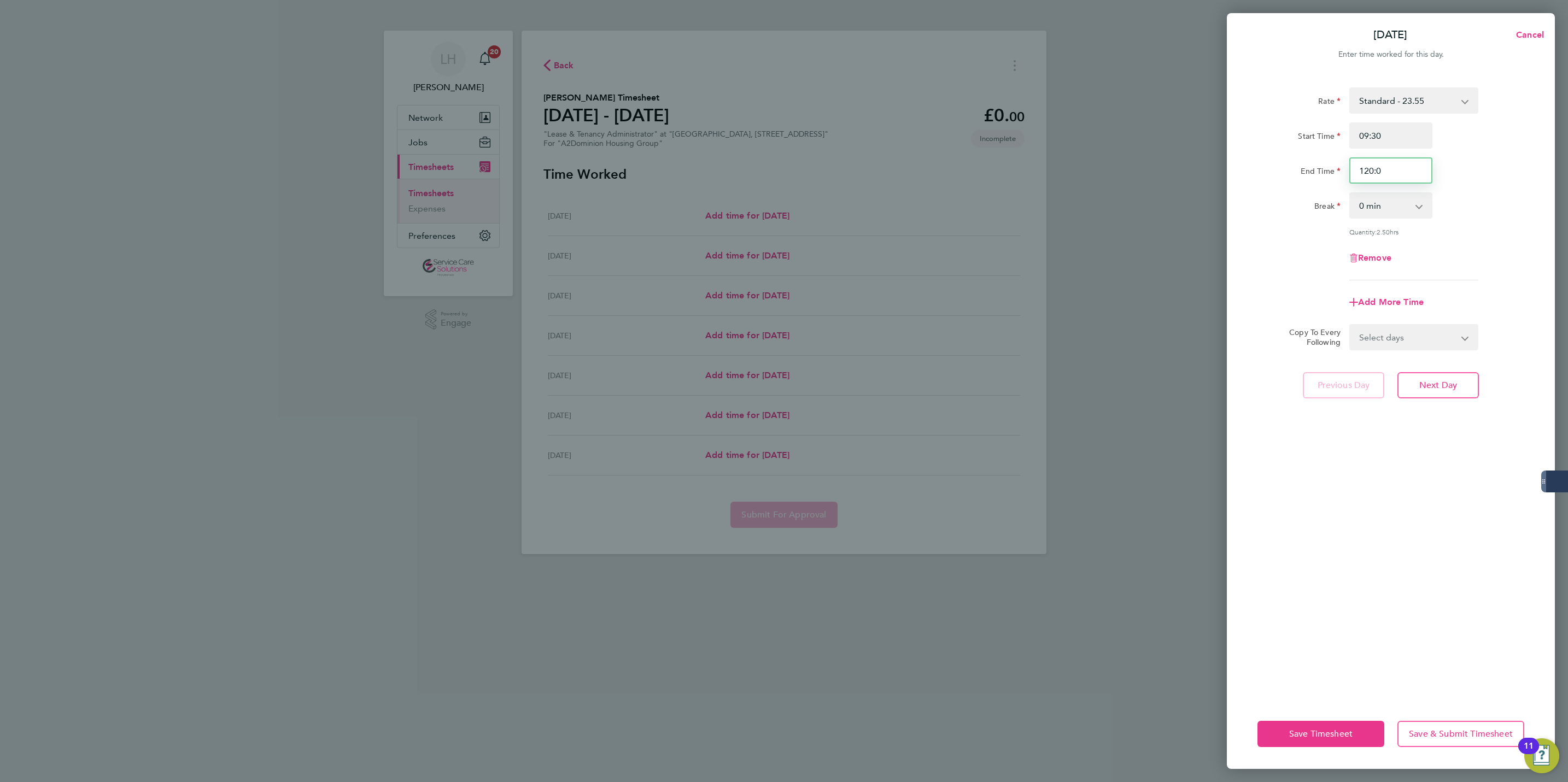
click at [1418, 177] on input "120:0" at bounding box center [1391, 170] width 83 height 26
type input "12:30"
click at [1454, 258] on div "Remove" at bounding box center [1391, 258] width 275 height 26
click at [1442, 383] on span "Next Day" at bounding box center [1438, 385] width 38 height 11
select select "30"
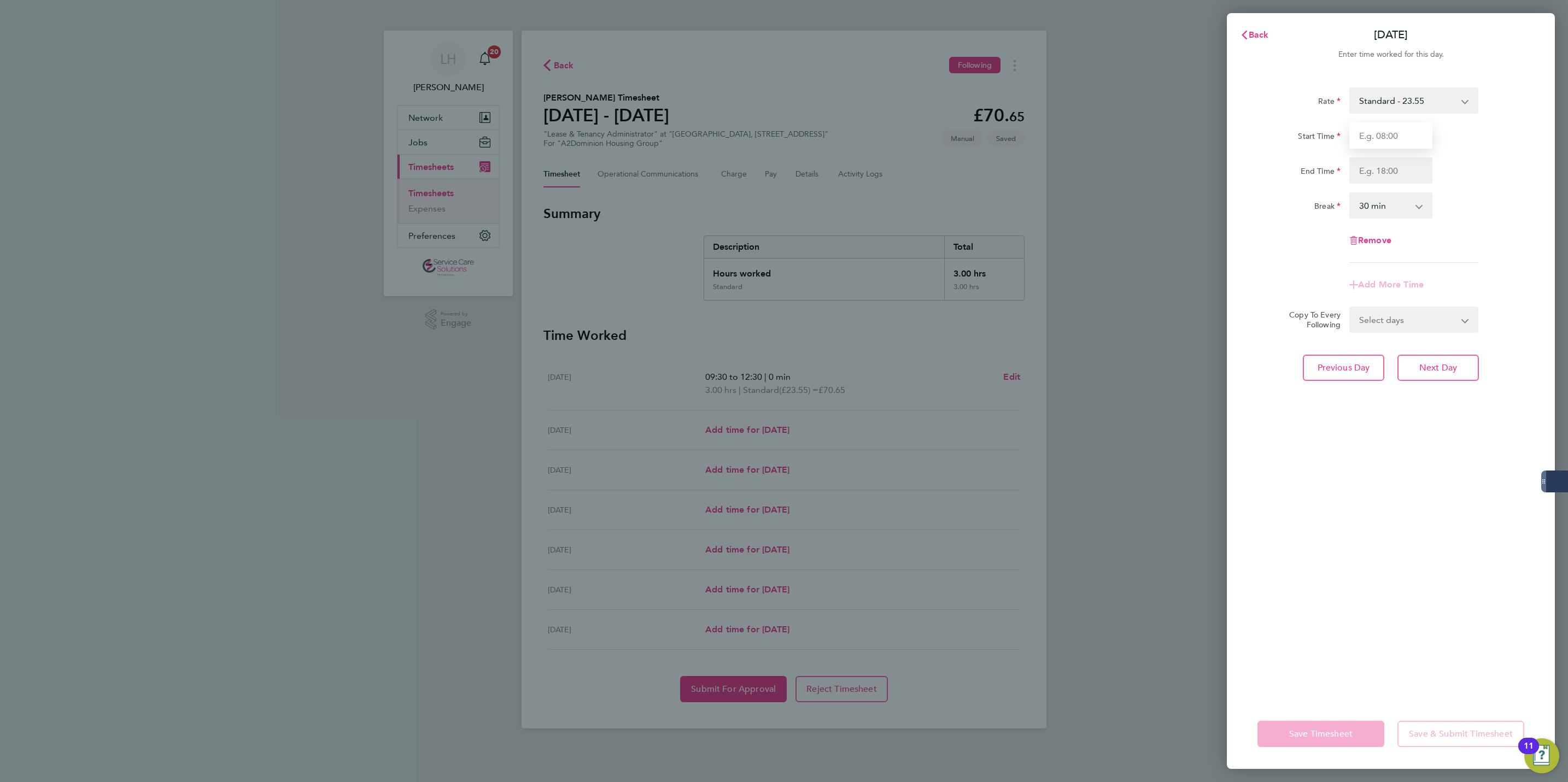
click at [1391, 133] on input "Start Time" at bounding box center [1391, 136] width 83 height 26
click at [1391, 133] on input "93" at bounding box center [1391, 136] width 83 height 26
type input "09:30"
type input "11:30"
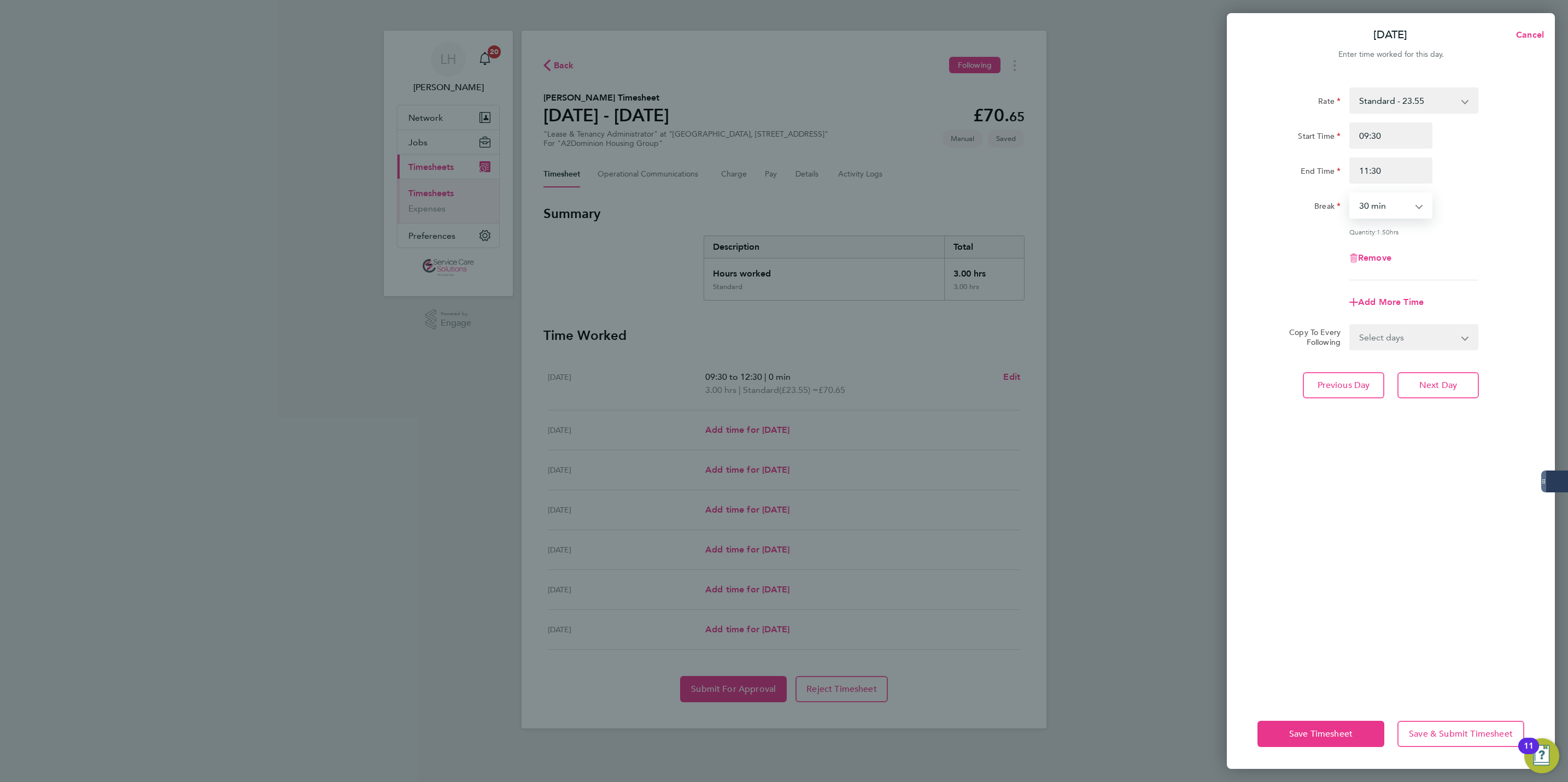
select select "0"
click at [1454, 385] on span "Next Day" at bounding box center [1438, 385] width 38 height 11
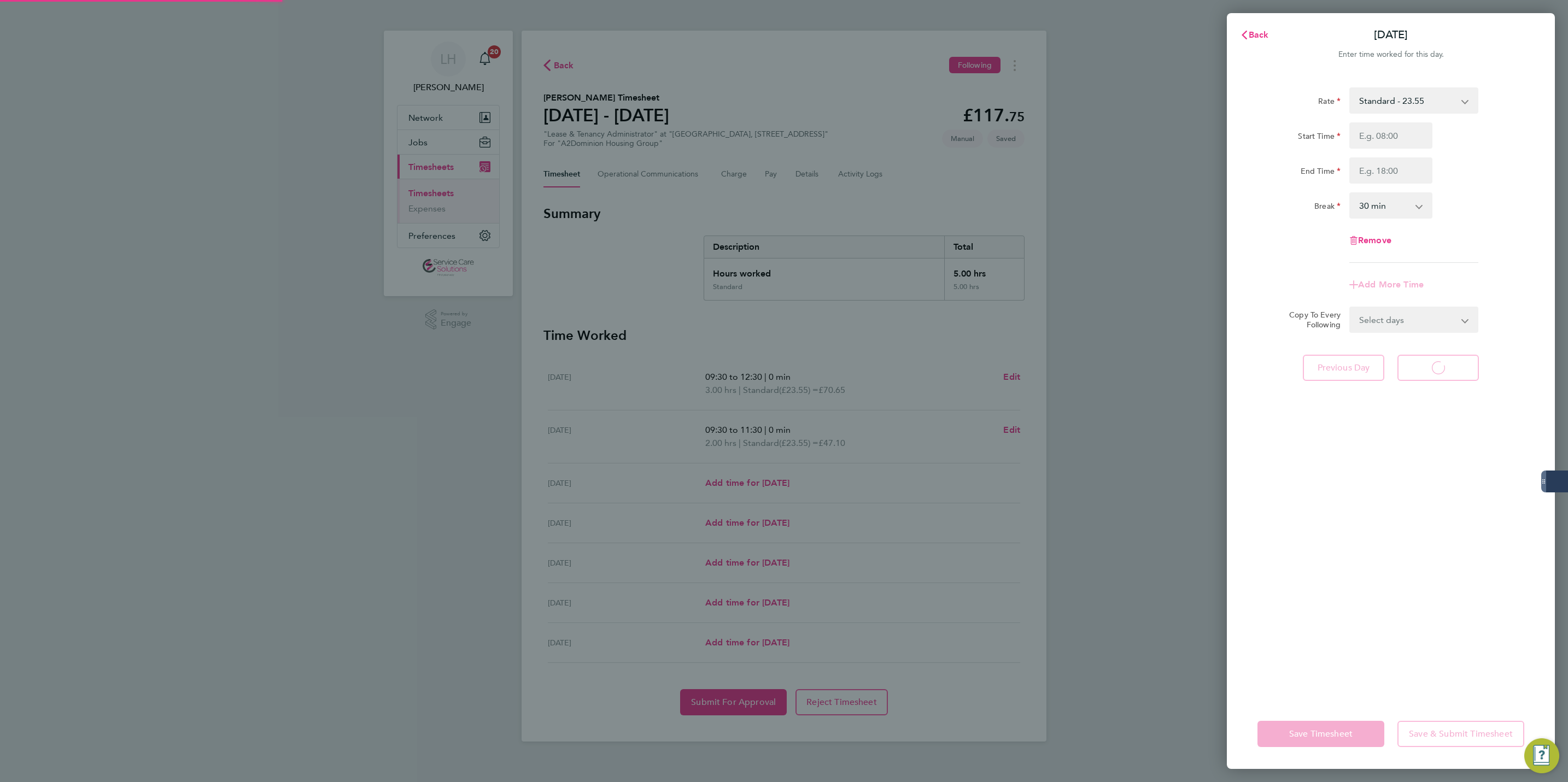
select select "30"
click at [1377, 137] on input "Start Time" at bounding box center [1391, 136] width 83 height 26
drag, startPoint x: 1377, startPoint y: 137, endPoint x: 1200, endPoint y: 135, distance: 177.0
click at [1200, 135] on div "[DATE] Cancel Enter time worked for this day. Rate Standard - 23.55 Start Time …" at bounding box center [784, 391] width 1568 height 782
type input "09:30"
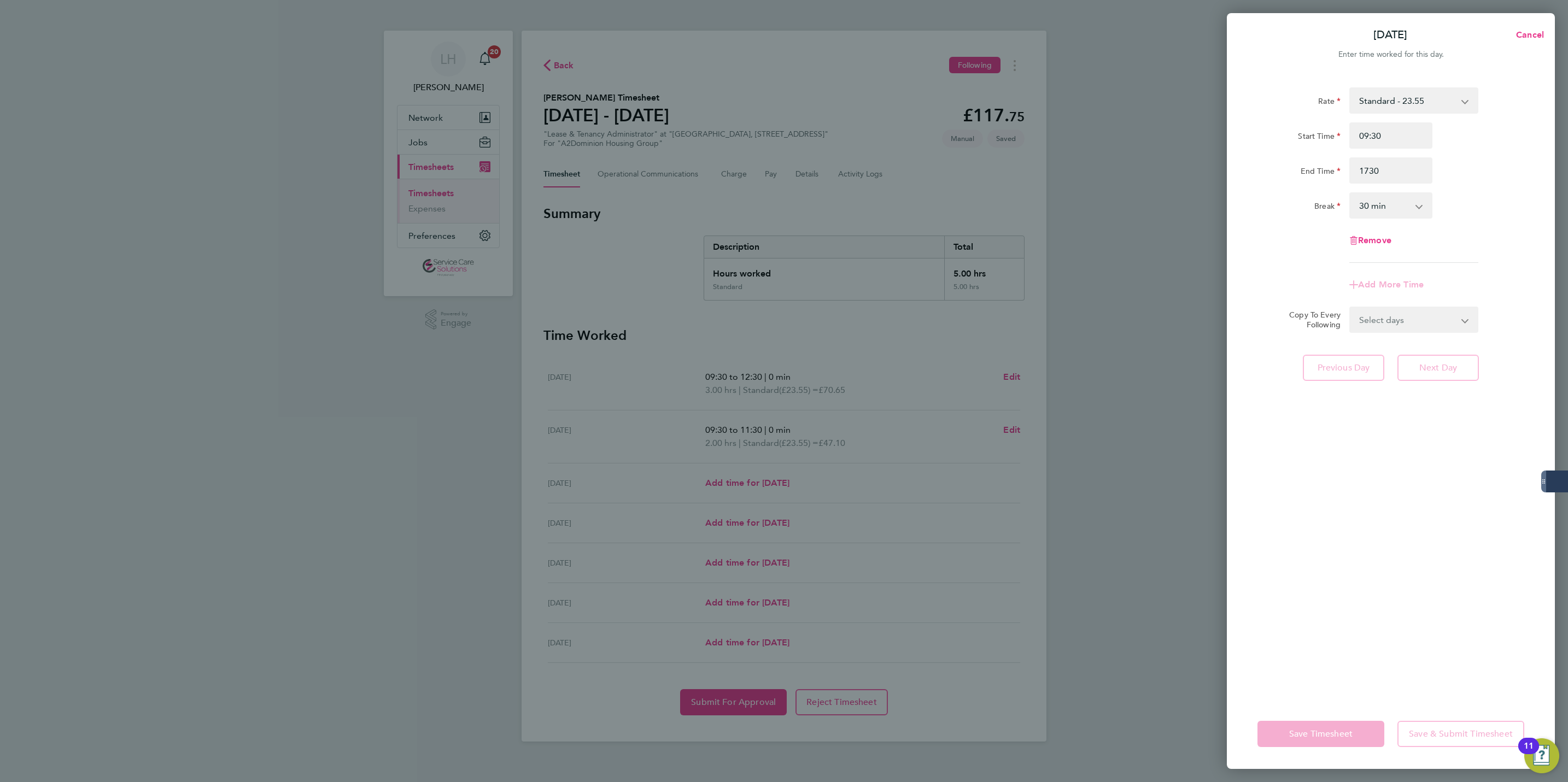
type input "17:30"
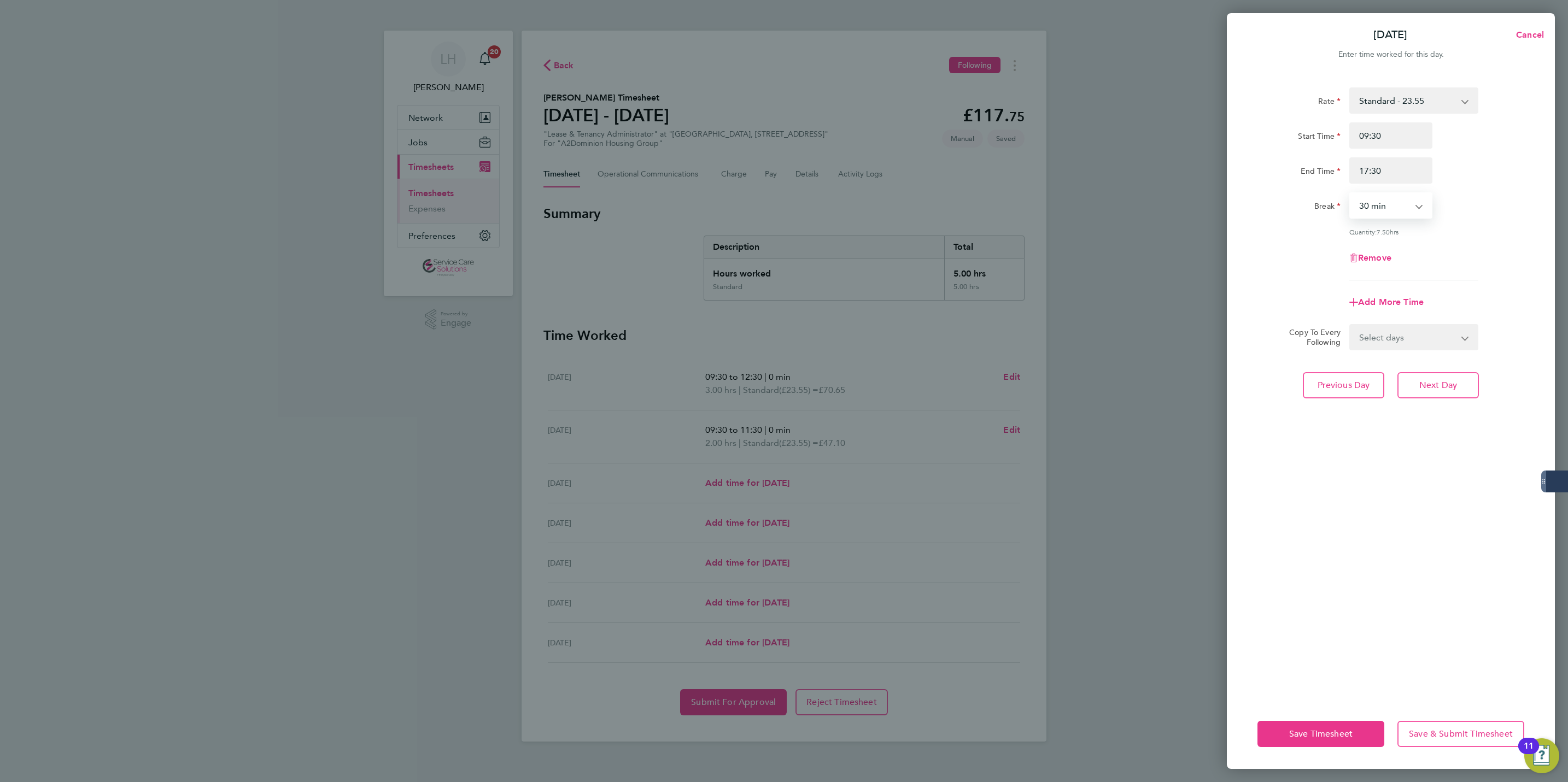
select select "60"
click at [1408, 343] on select "Select days Day Weekday (Mon-Fri) Weekend (Sat-Sun) [DATE] [DATE] [DATE] [DATE]" at bounding box center [1408, 337] width 115 height 24
select select "THU"
click at [1350, 325] on select "Select days Day Weekday (Mon-Fri) Weekend (Sat-Sun) [DATE] [DATE] [DATE] [DATE]" at bounding box center [1408, 337] width 115 height 24
select select "[DATE]"
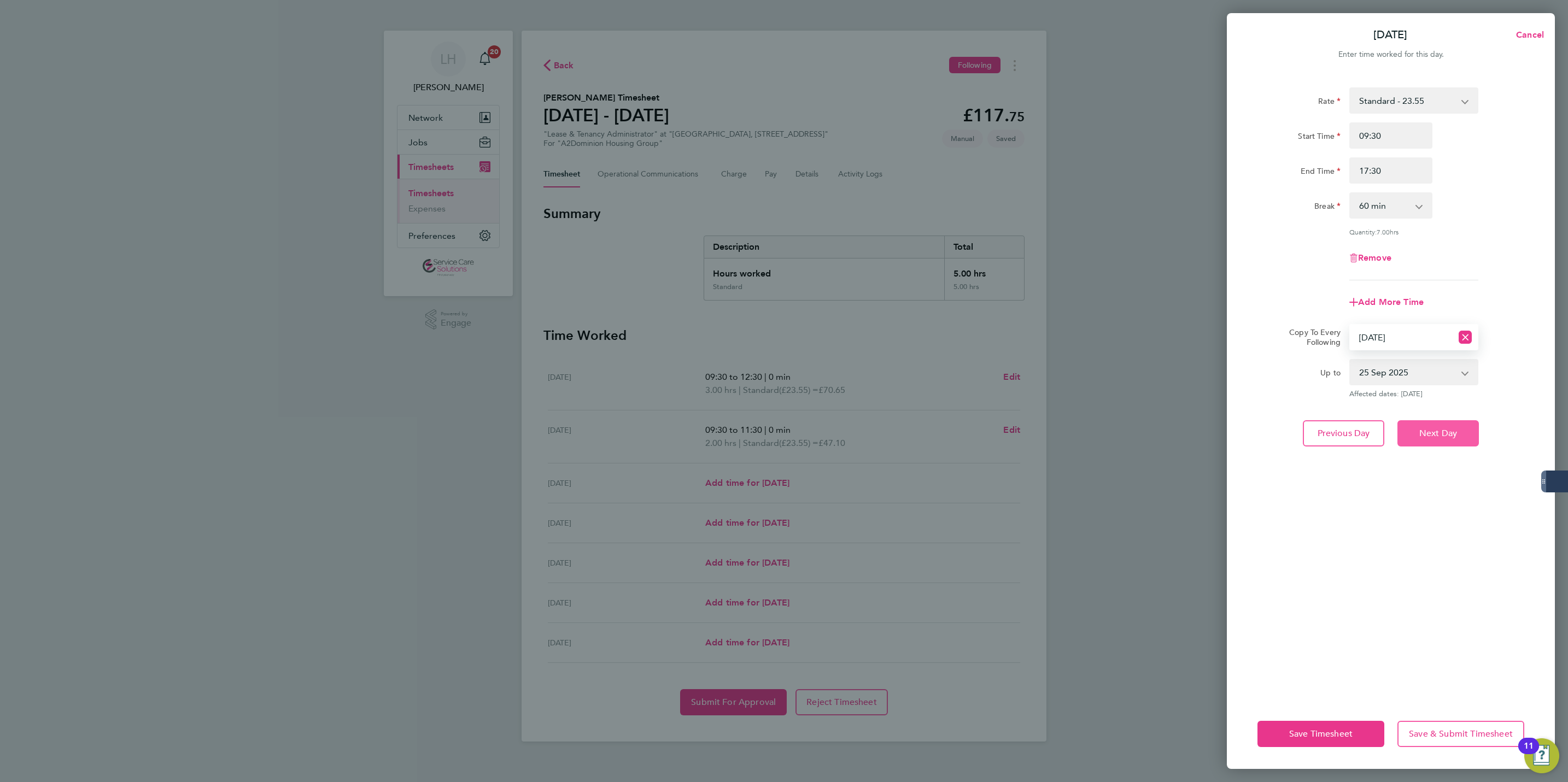
click at [1446, 428] on span "Next Day" at bounding box center [1438, 434] width 38 height 11
select select "0: null"
select select "60"
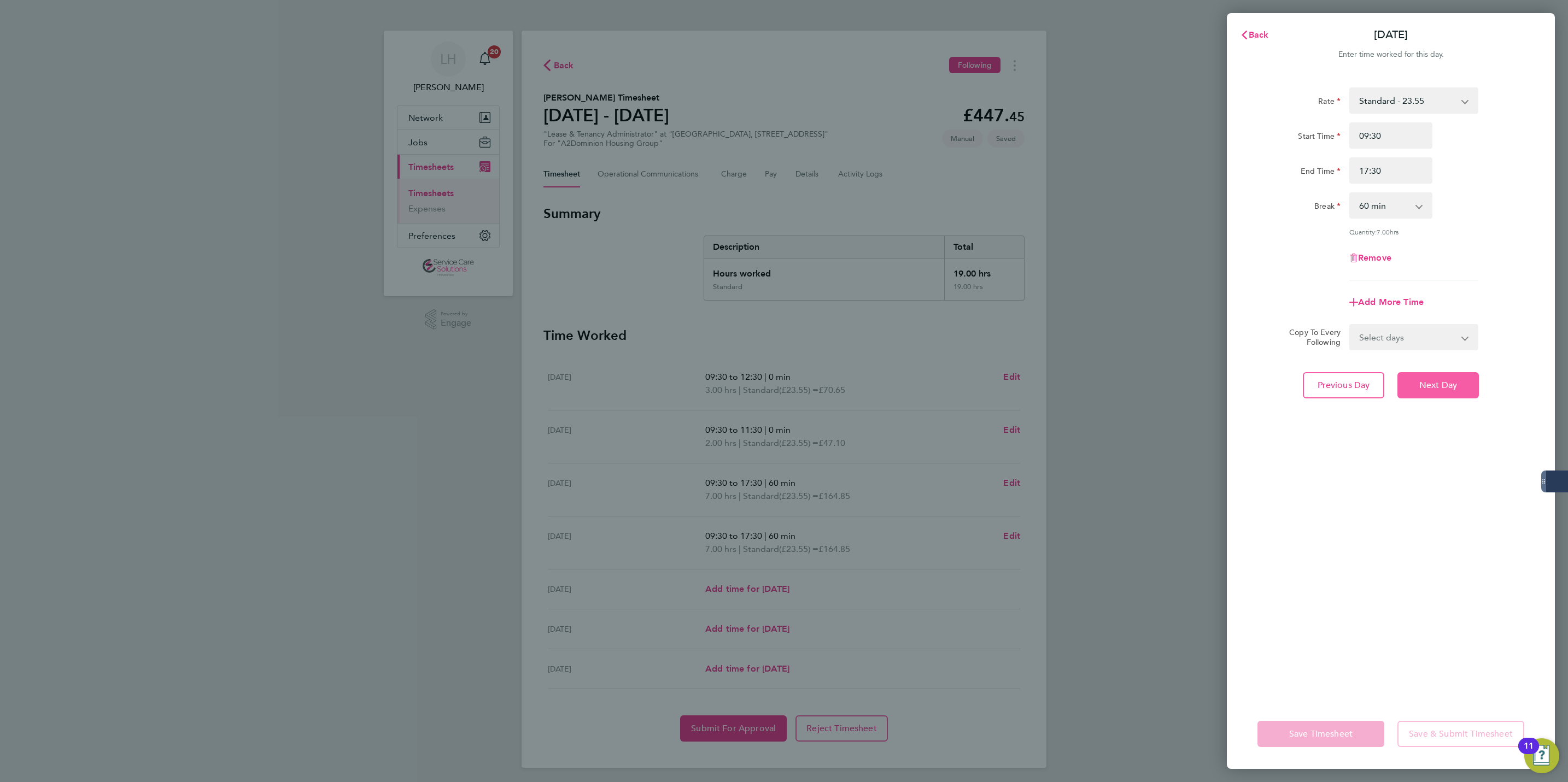
click at [1436, 380] on span "Next Day" at bounding box center [1438, 385] width 38 height 11
select select "30"
click at [1383, 142] on input "Start Time" at bounding box center [1391, 136] width 83 height 26
type input "09:30"
type input "12:30"
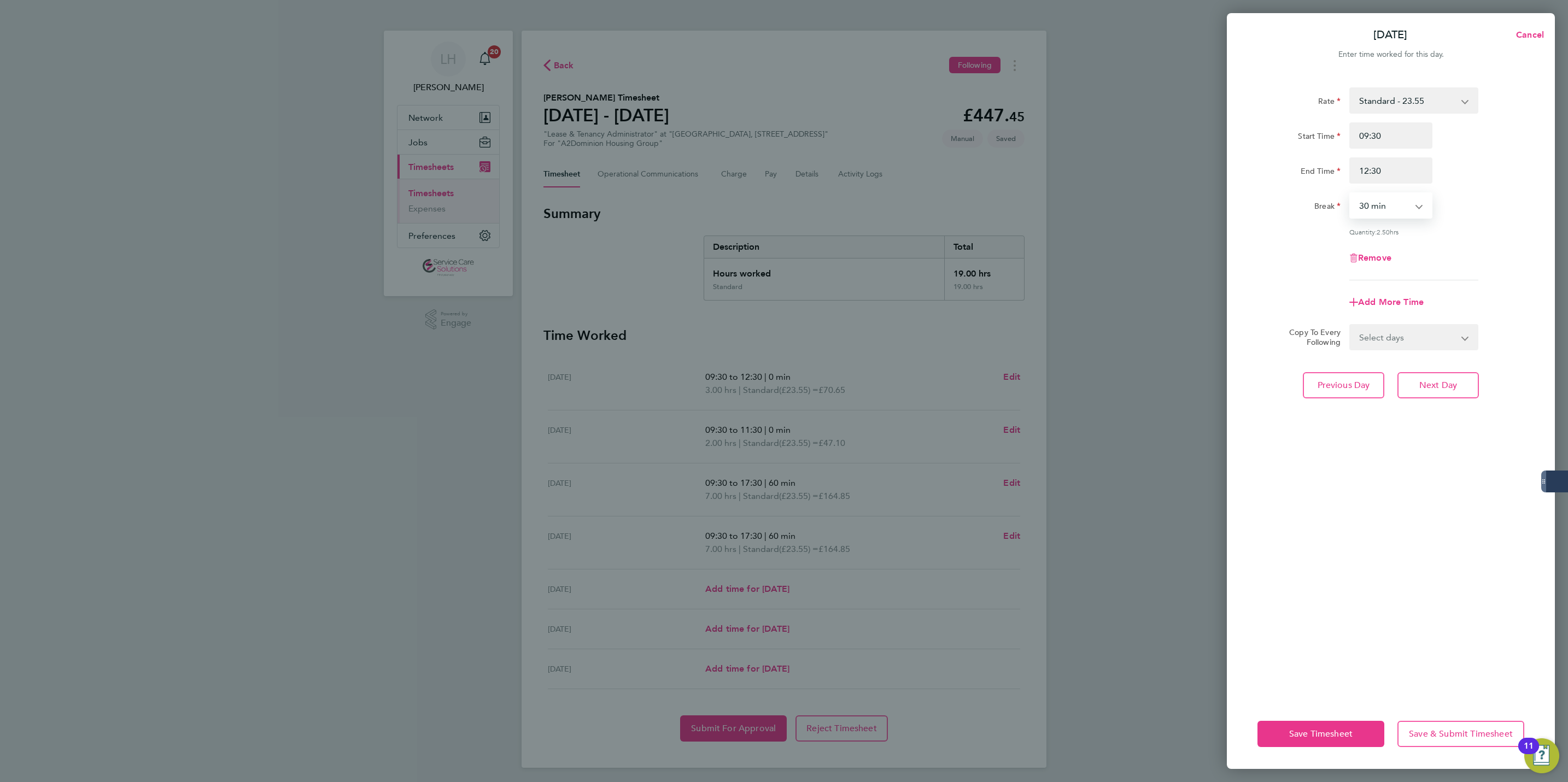
select select "0"
click at [1455, 388] on span "Next Day" at bounding box center [1438, 385] width 38 height 11
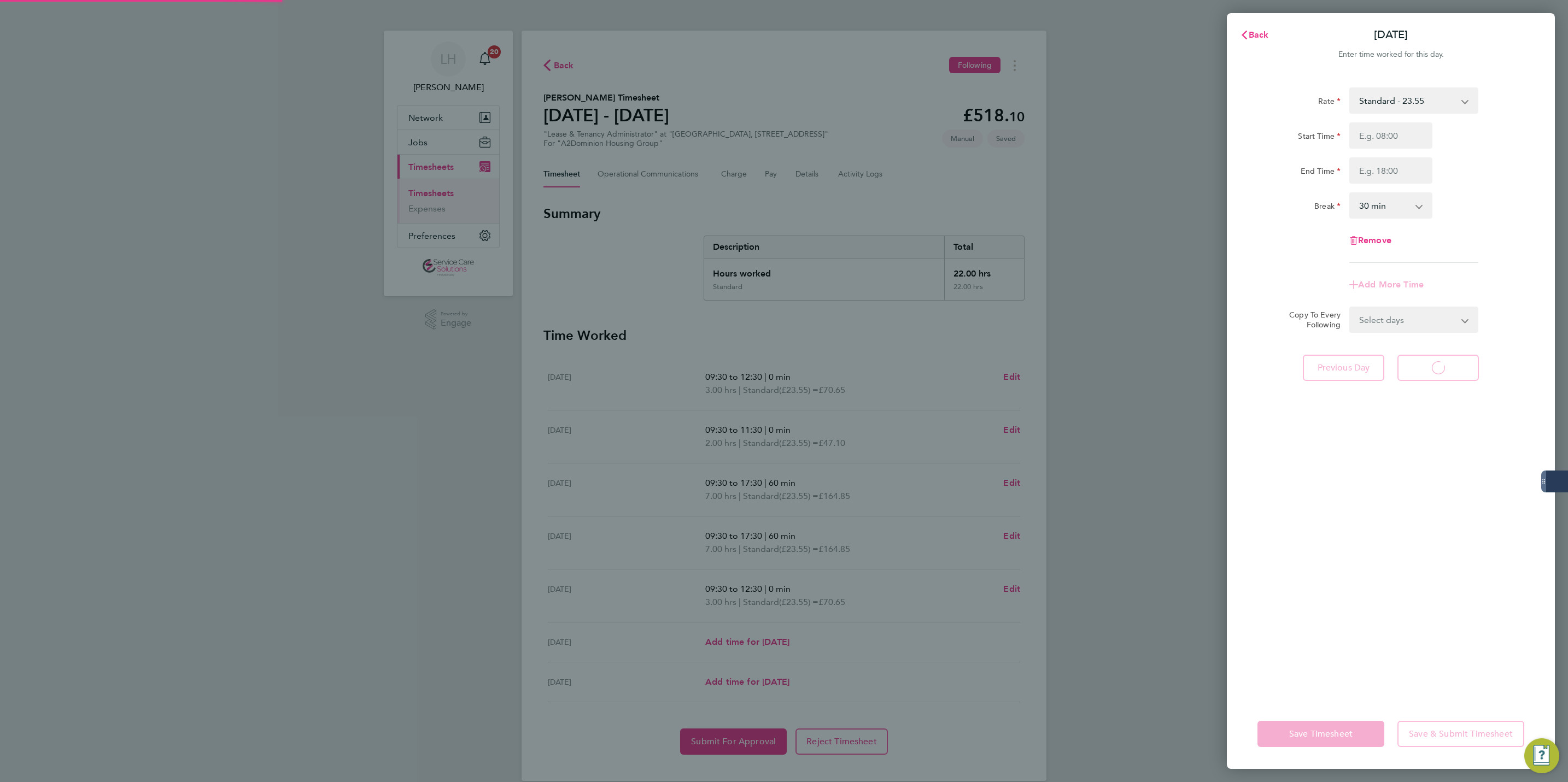
select select "30"
click at [1250, 32] on span "Back" at bounding box center [1259, 34] width 21 height 11
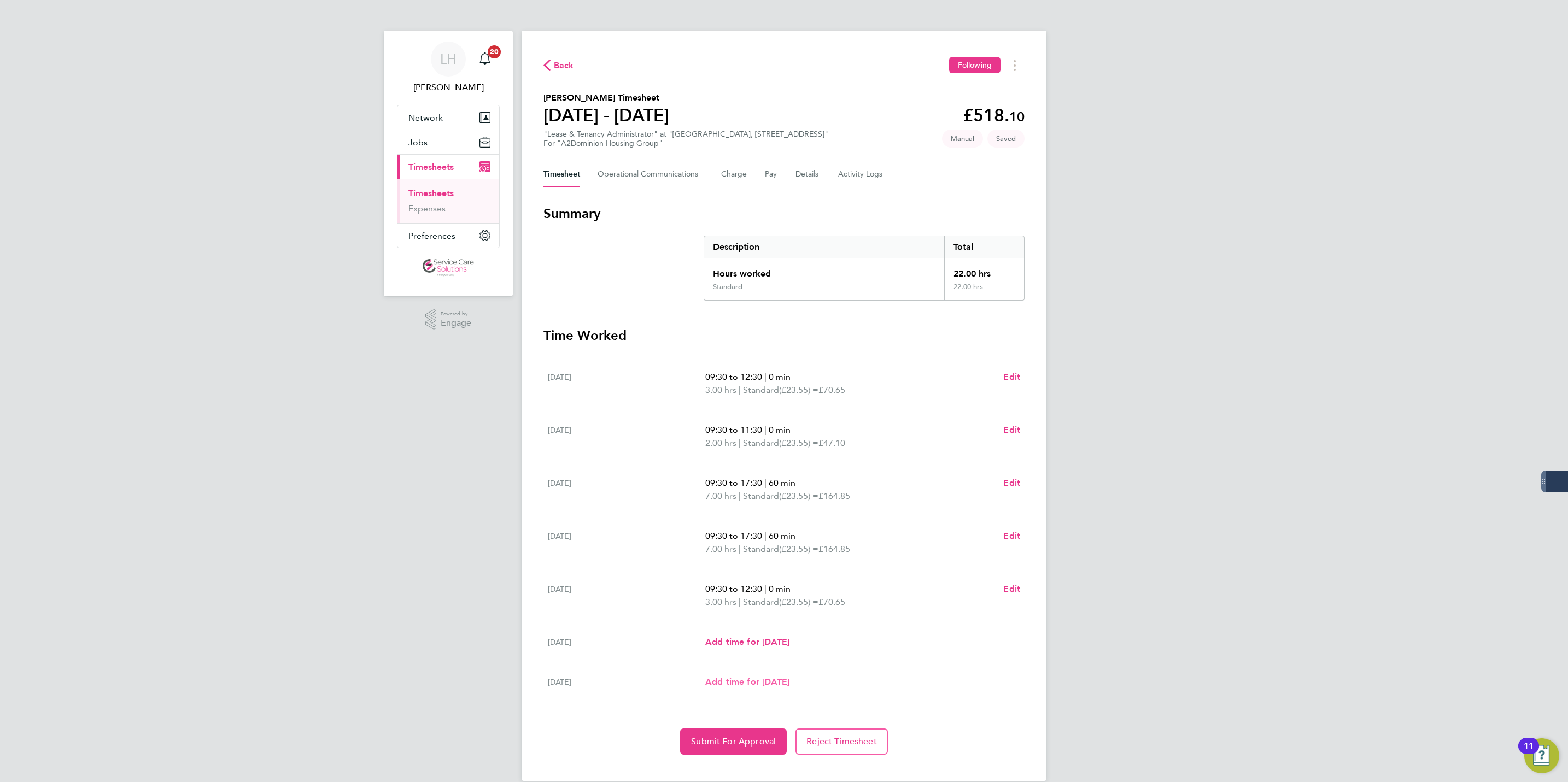
scroll to position [18, 0]
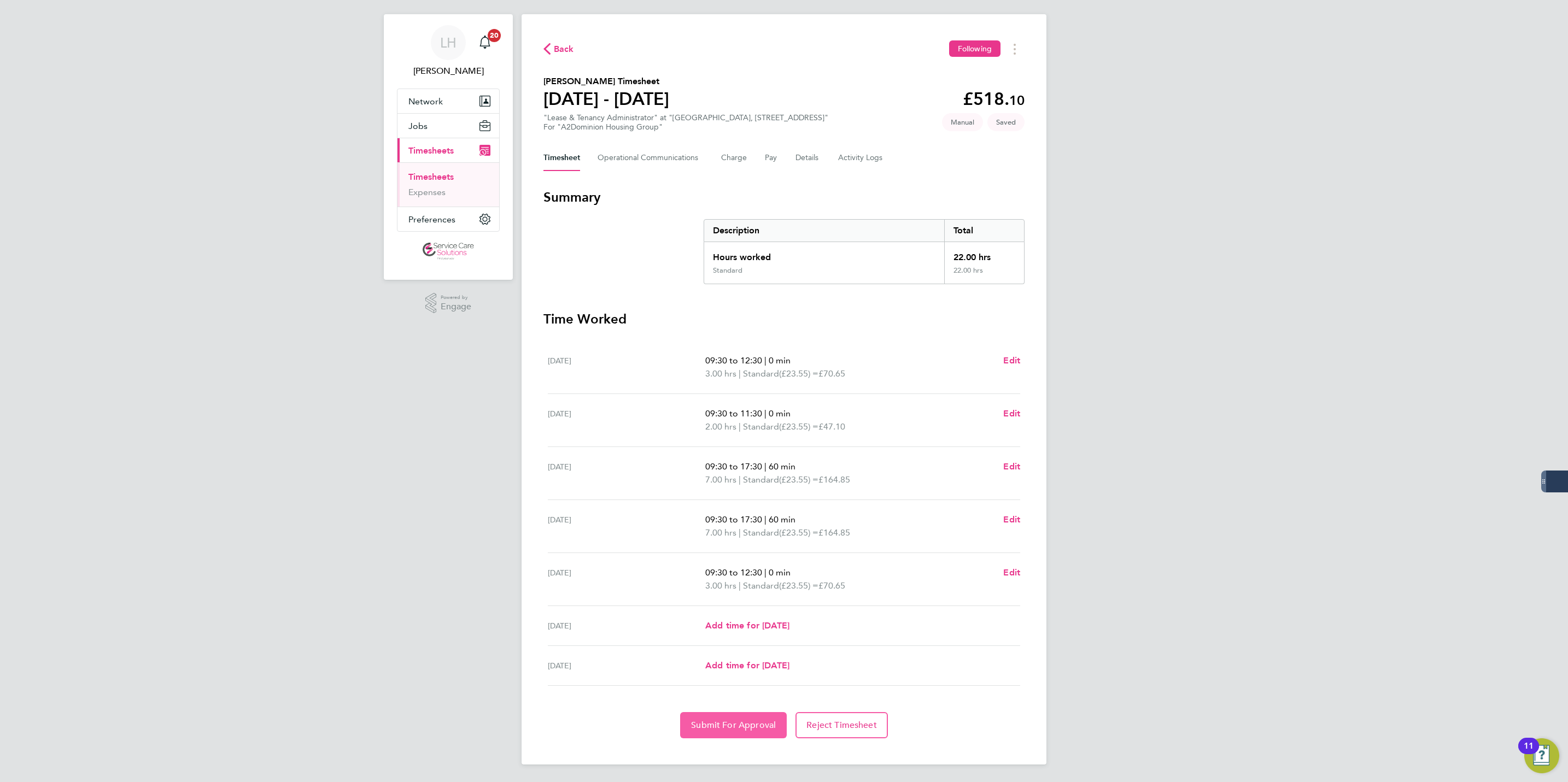
click at [725, 725] on span "Submit For Approval" at bounding box center [734, 725] width 85 height 11
drag, startPoint x: 550, startPoint y: 52, endPoint x: 771, endPoint y: 666, distance: 652.6
click at [553, 52] on span "Back" at bounding box center [558, 48] width 30 height 11
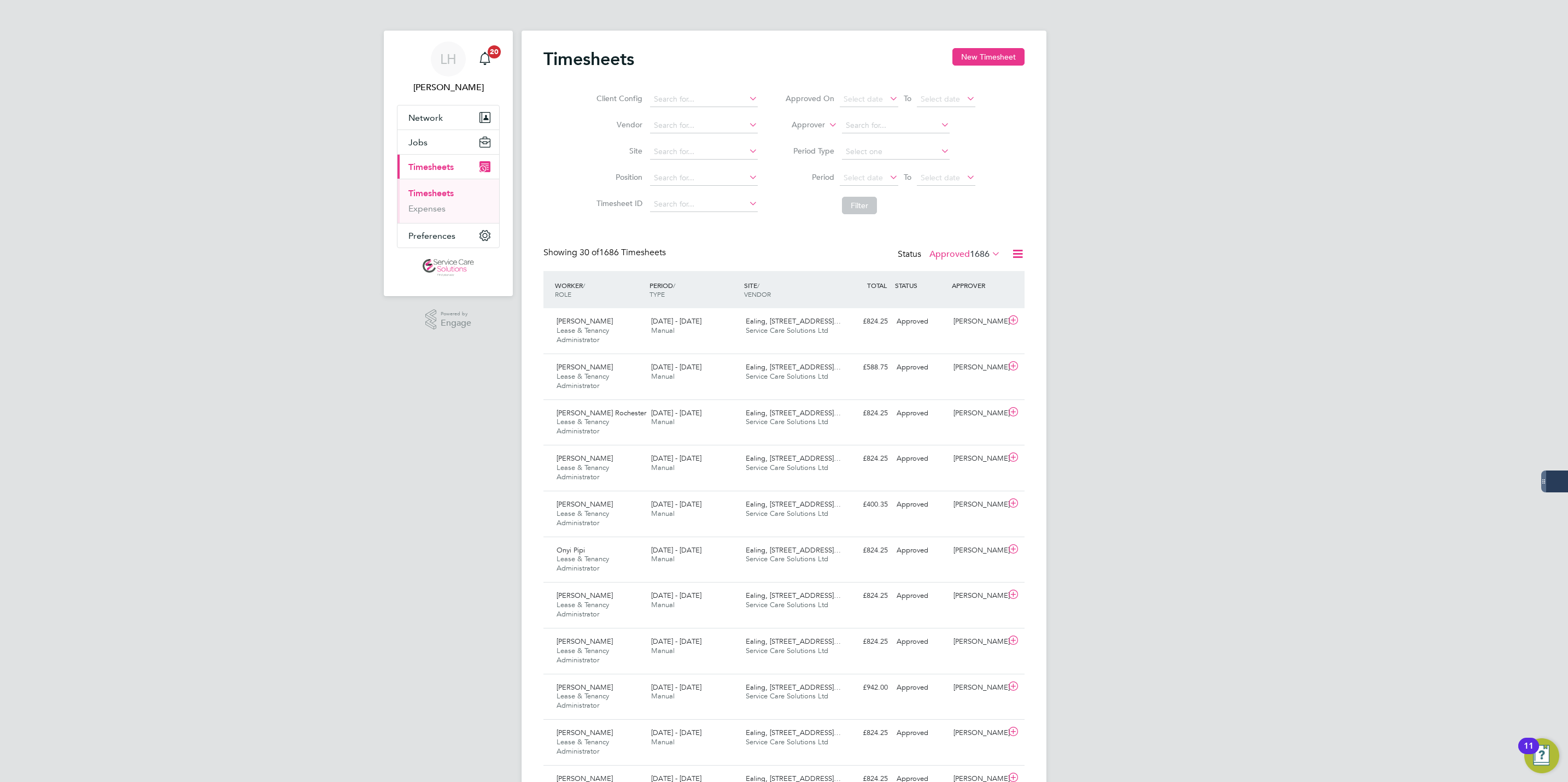
scroll to position [28, 95]
click at [982, 60] on button "New Timesheet" at bounding box center [989, 57] width 72 height 17
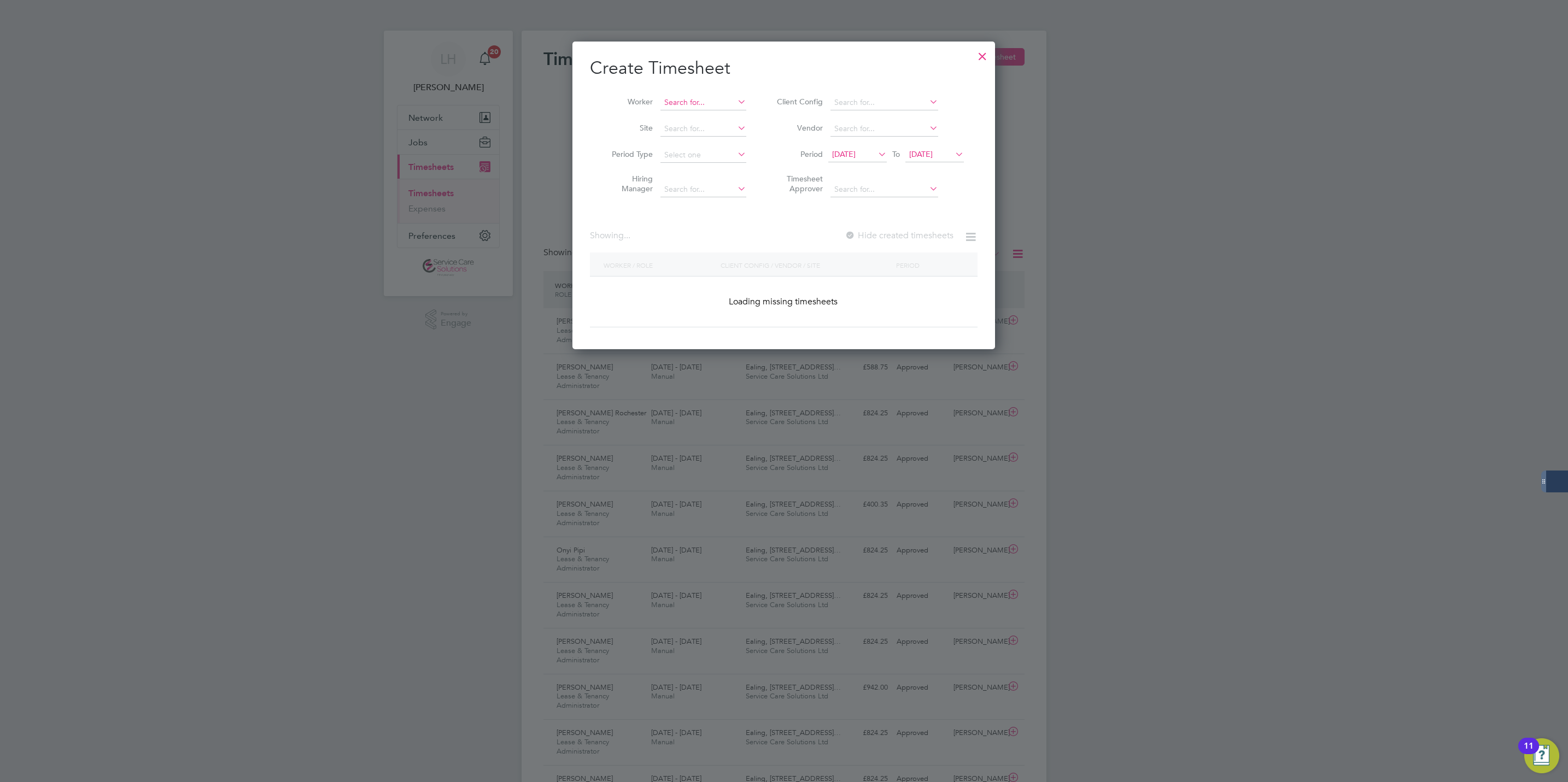
click at [711, 97] on input at bounding box center [703, 103] width 86 height 16
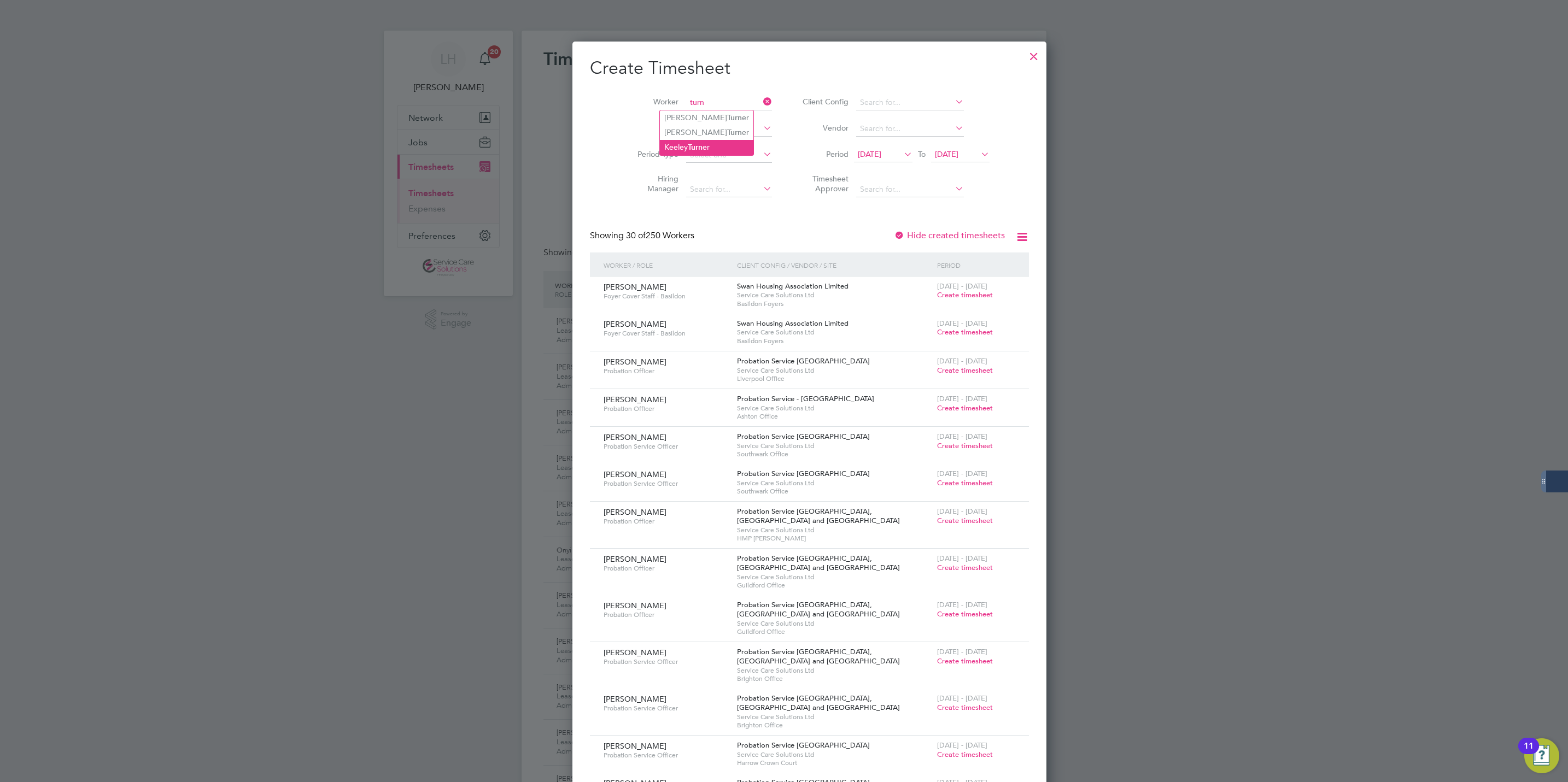
click at [711, 143] on li "Keeley Turn er" at bounding box center [706, 147] width 93 height 15
type input "[PERSON_NAME]"
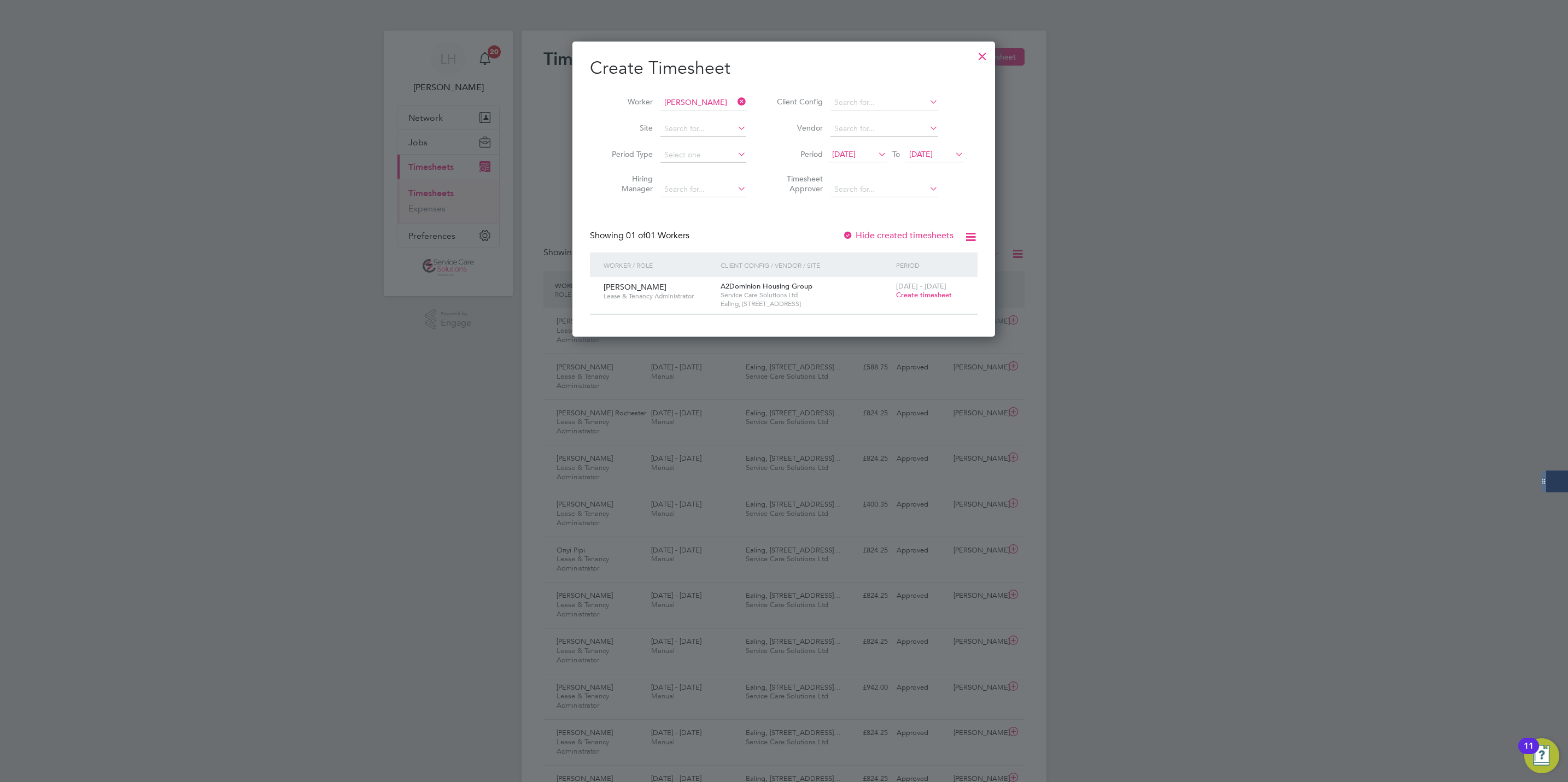
click at [932, 295] on span "Create timesheet" at bounding box center [924, 295] width 56 height 9
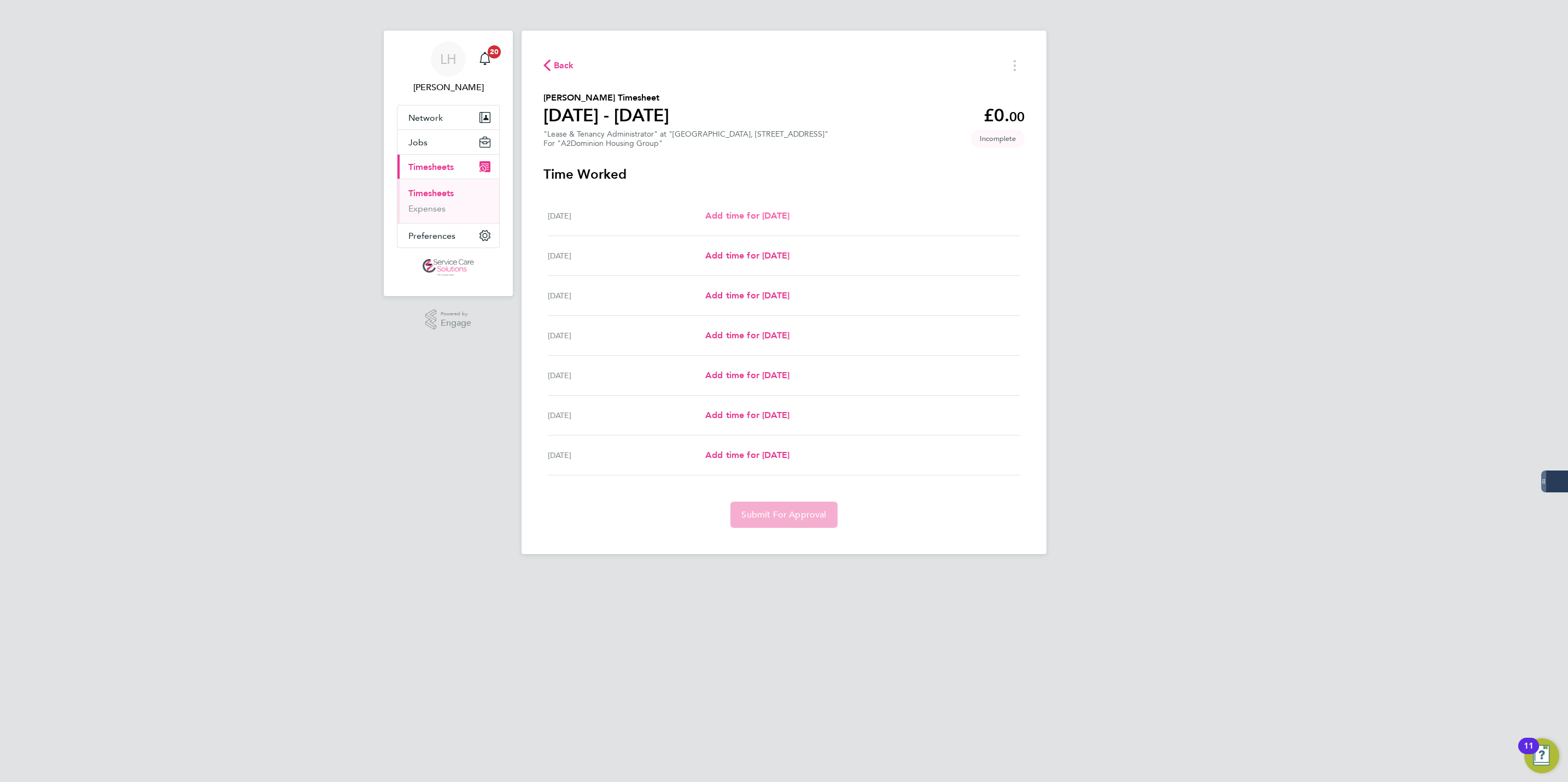
click at [730, 220] on span "Add time for [DATE]" at bounding box center [747, 216] width 84 height 11
select select "30"
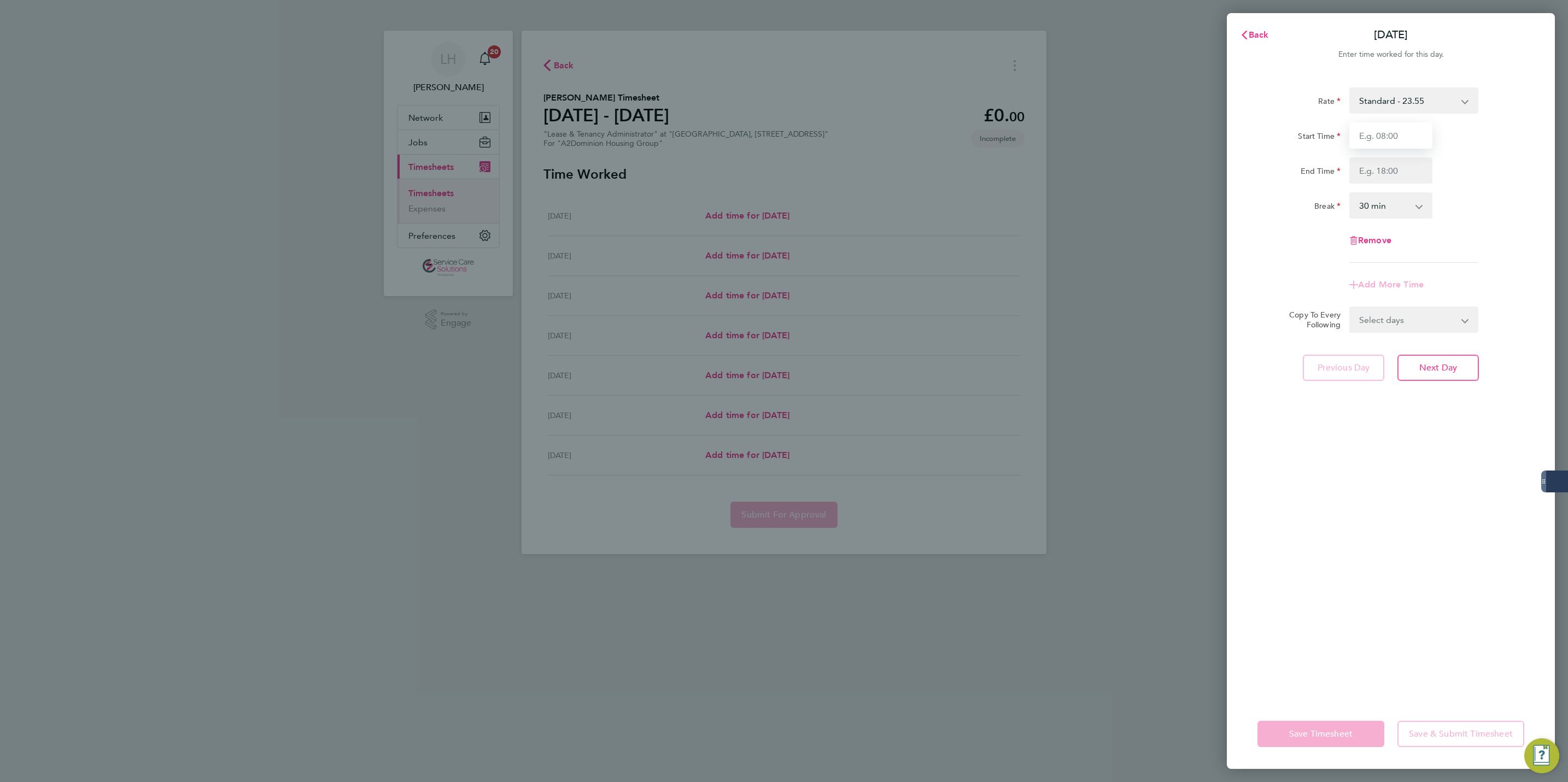
click at [1391, 136] on input "Start Time" at bounding box center [1391, 136] width 83 height 26
type input "09:00"
type input "17:00"
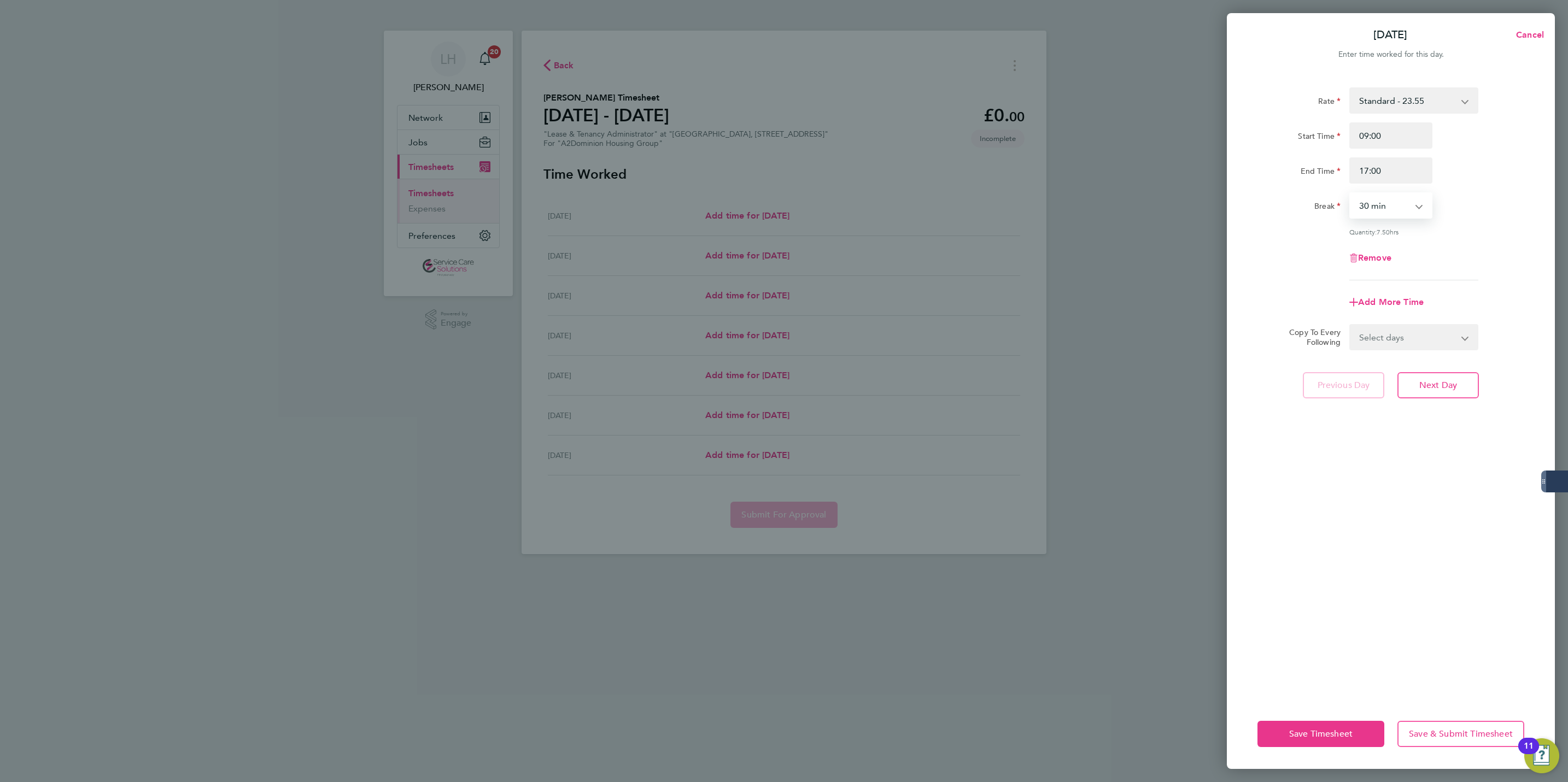
select select "60"
click at [1431, 328] on select "Select days Day Weekday (Mon-Fri) Weekend (Sat-Sun) [DATE] [DATE] [DATE] [DATE]…" at bounding box center [1408, 337] width 115 height 24
select select "WEEKDAY"
click at [1350, 325] on select "Select days Day Weekday (Mon-Fri) Weekend (Sat-Sun) [DATE] [DATE] [DATE] [DATE]…" at bounding box center [1408, 337] width 115 height 24
select select "[DATE]"
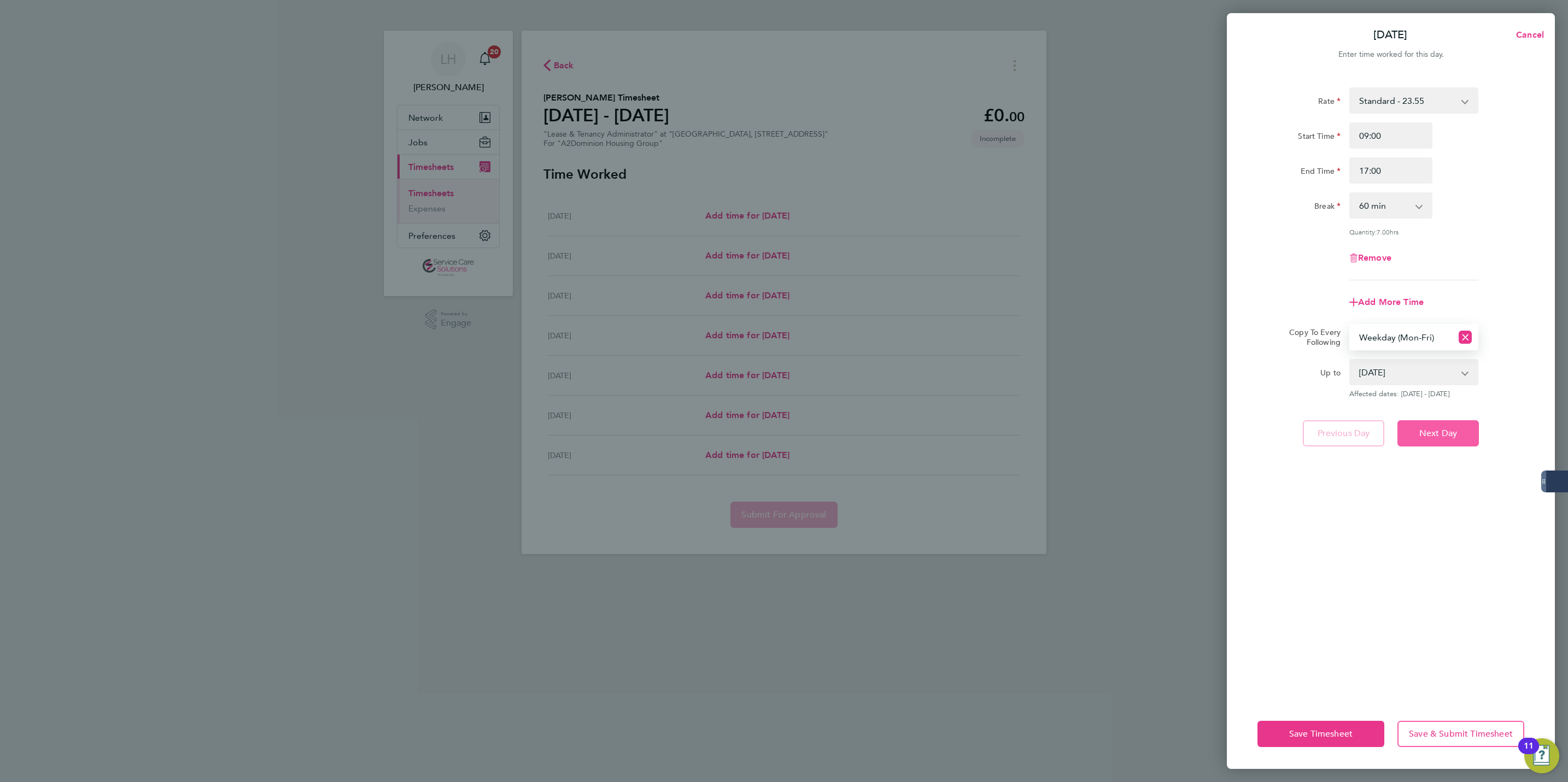
click at [1423, 421] on button "Next Day" at bounding box center [1438, 433] width 81 height 26
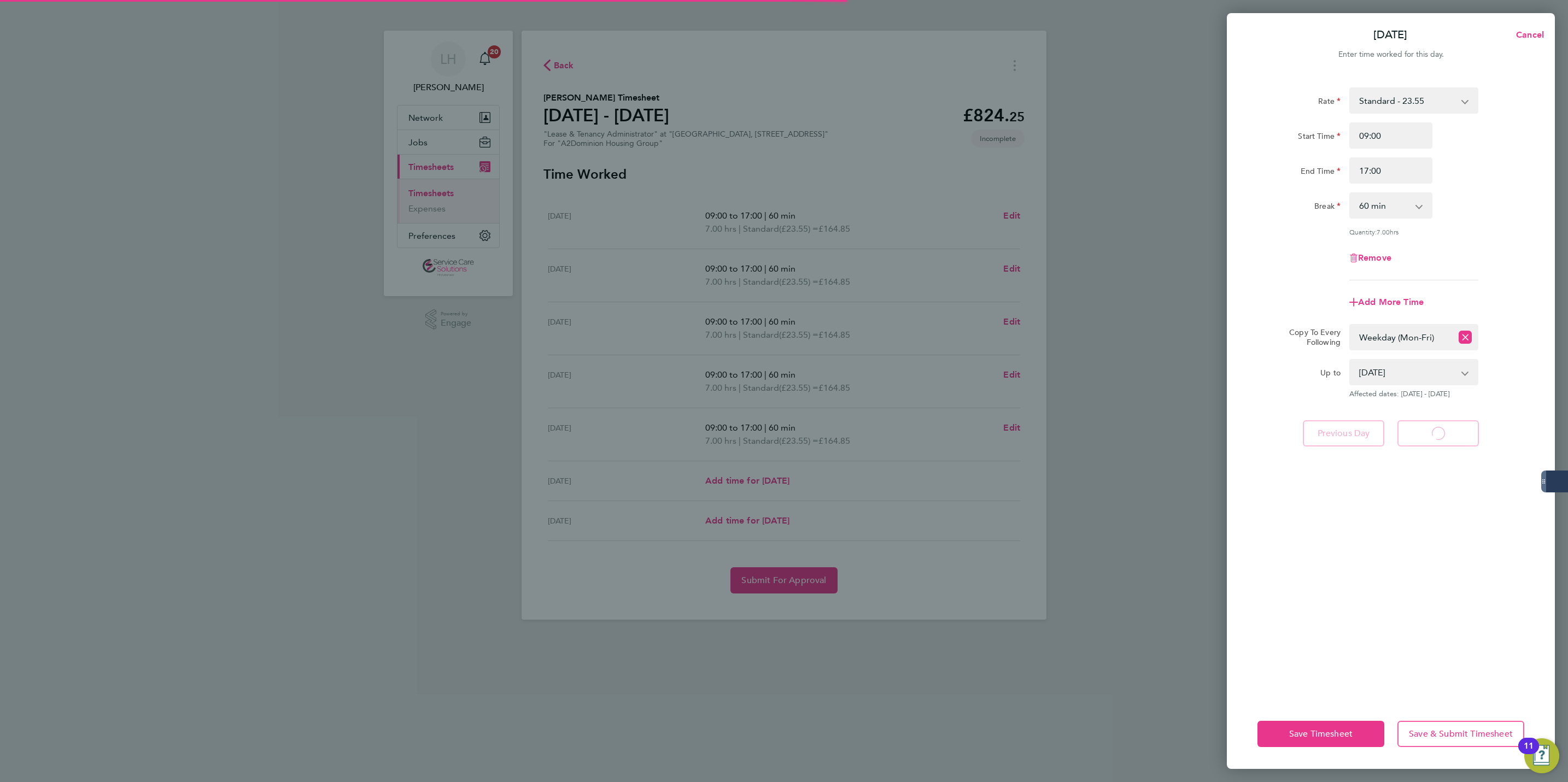
select select "60"
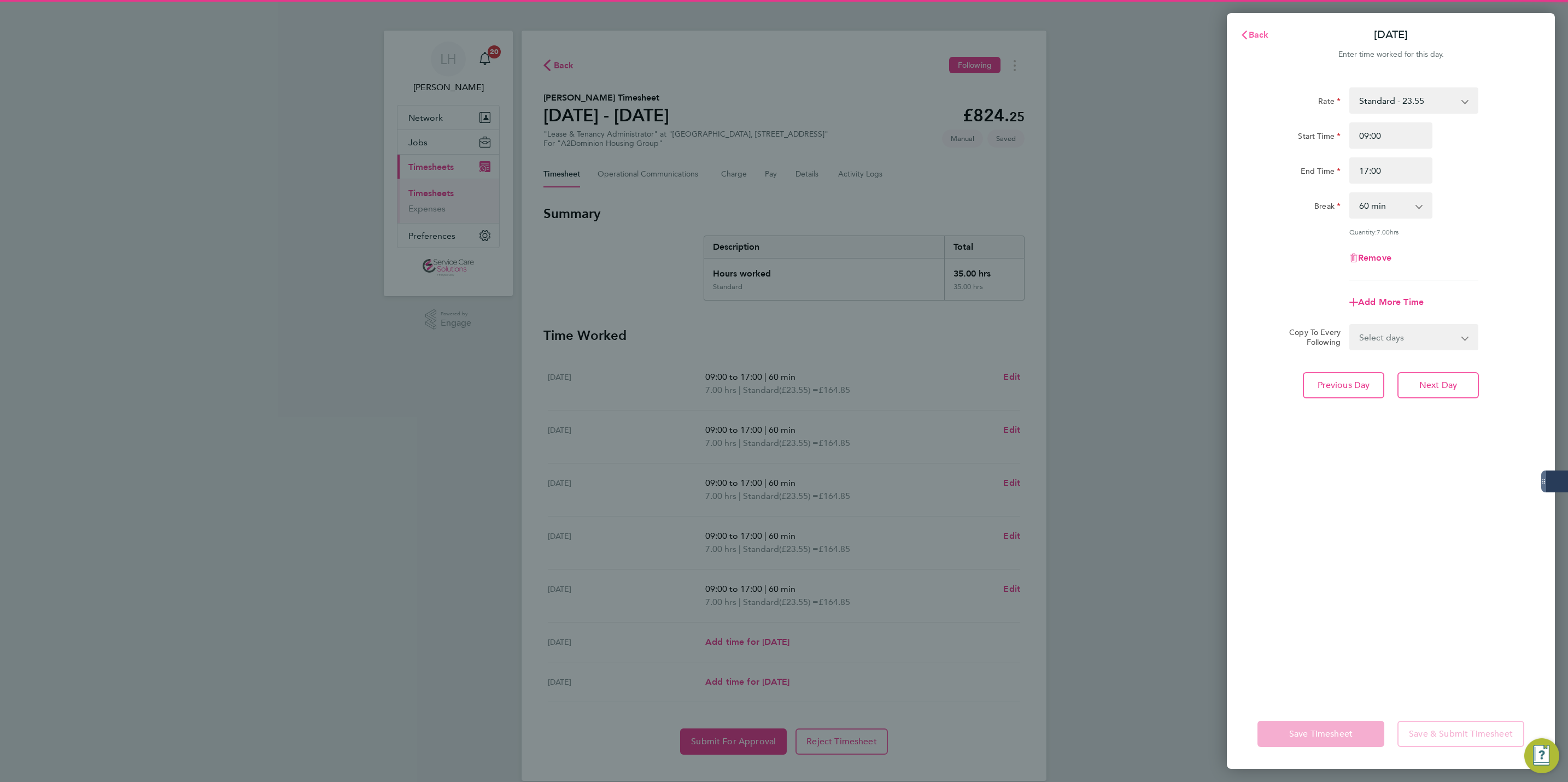
click at [1247, 31] on icon "button" at bounding box center [1245, 35] width 9 height 9
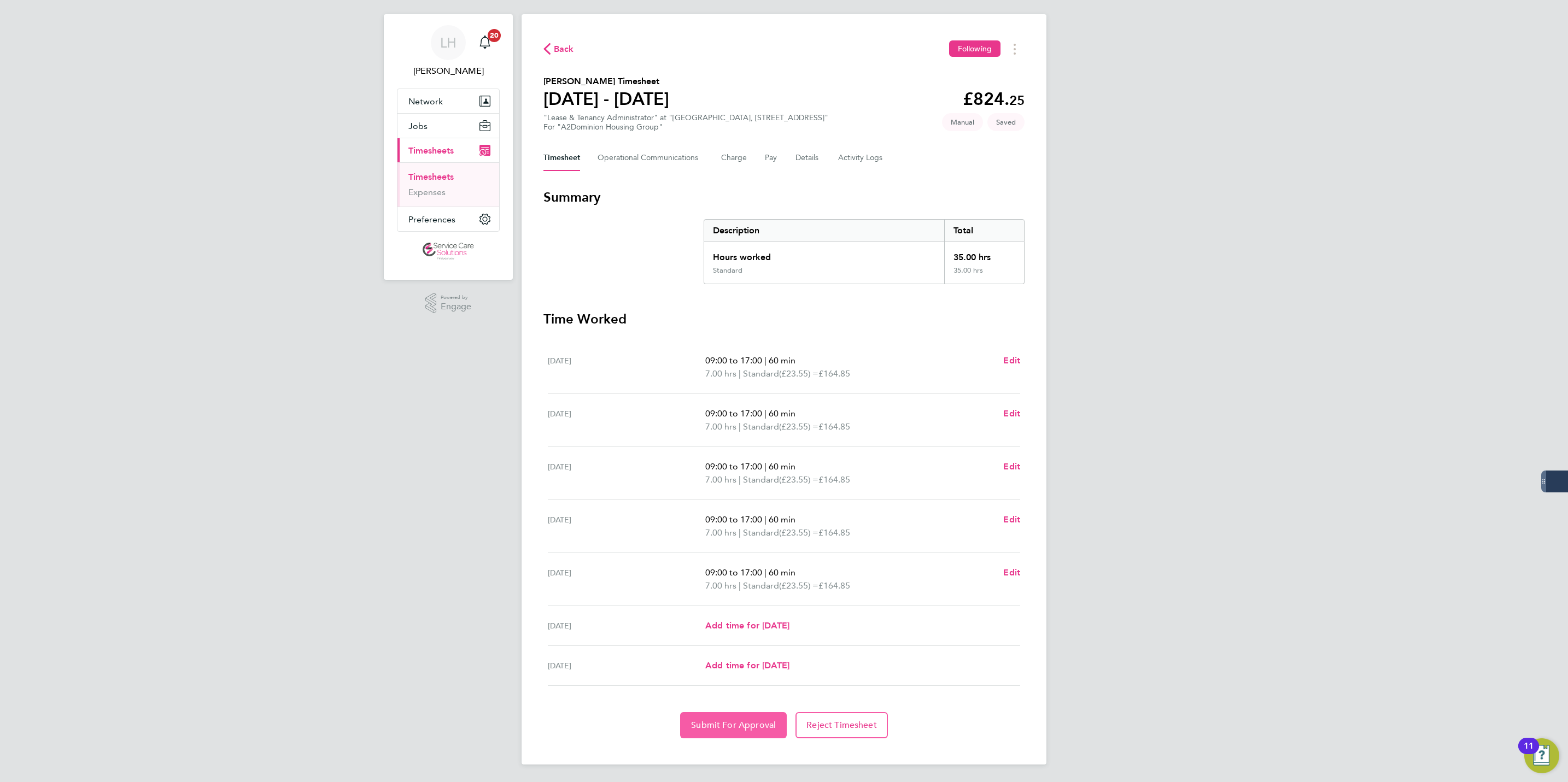
click at [728, 714] on button "Submit For Approval" at bounding box center [733, 725] width 106 height 26
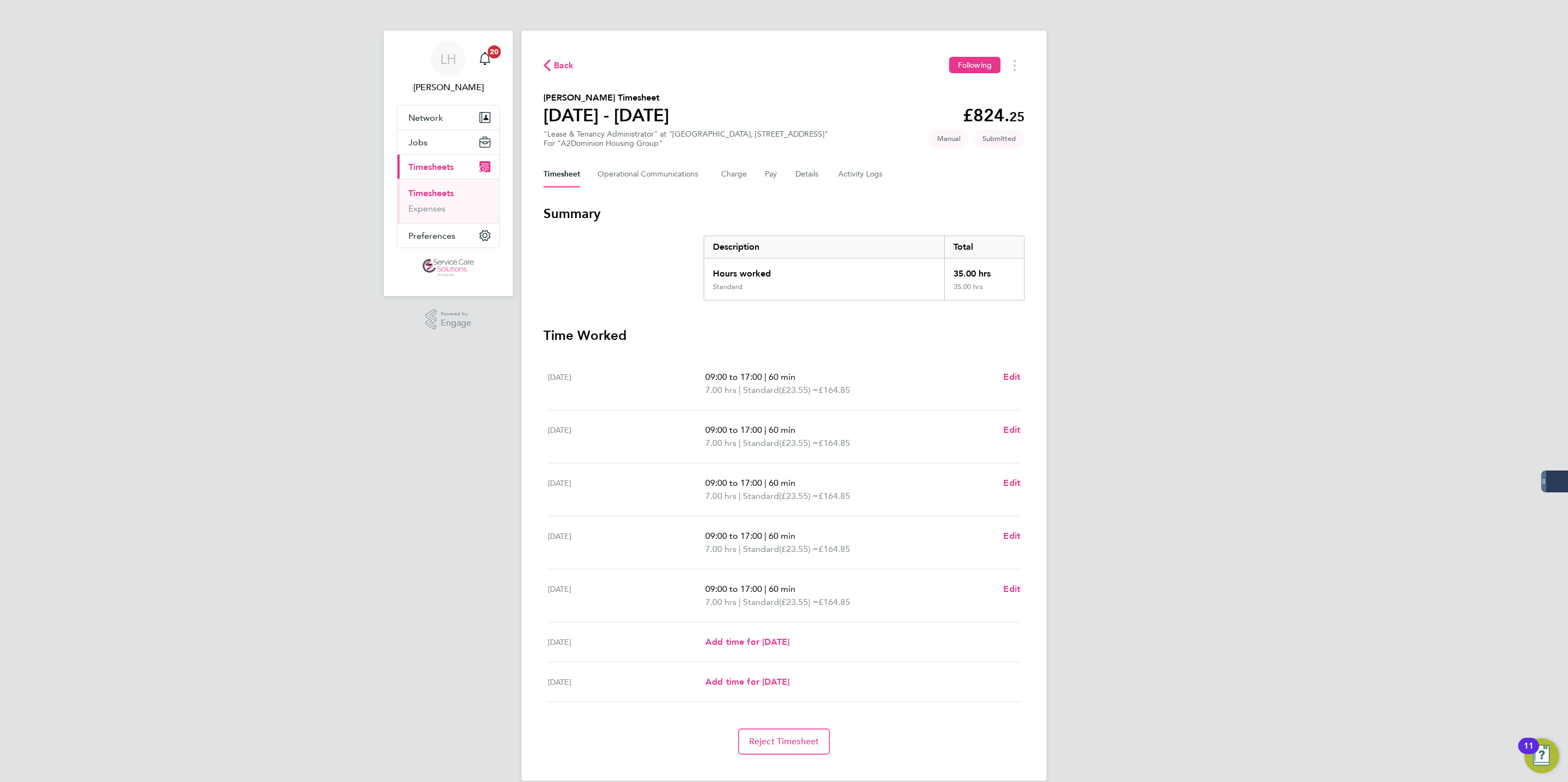
click at [900, 172] on div "Timesheet Operational Communications Charge Pay Details Activity Logs" at bounding box center [784, 174] width 481 height 26
click at [422, 193] on link "Timesheets" at bounding box center [431, 193] width 45 height 11
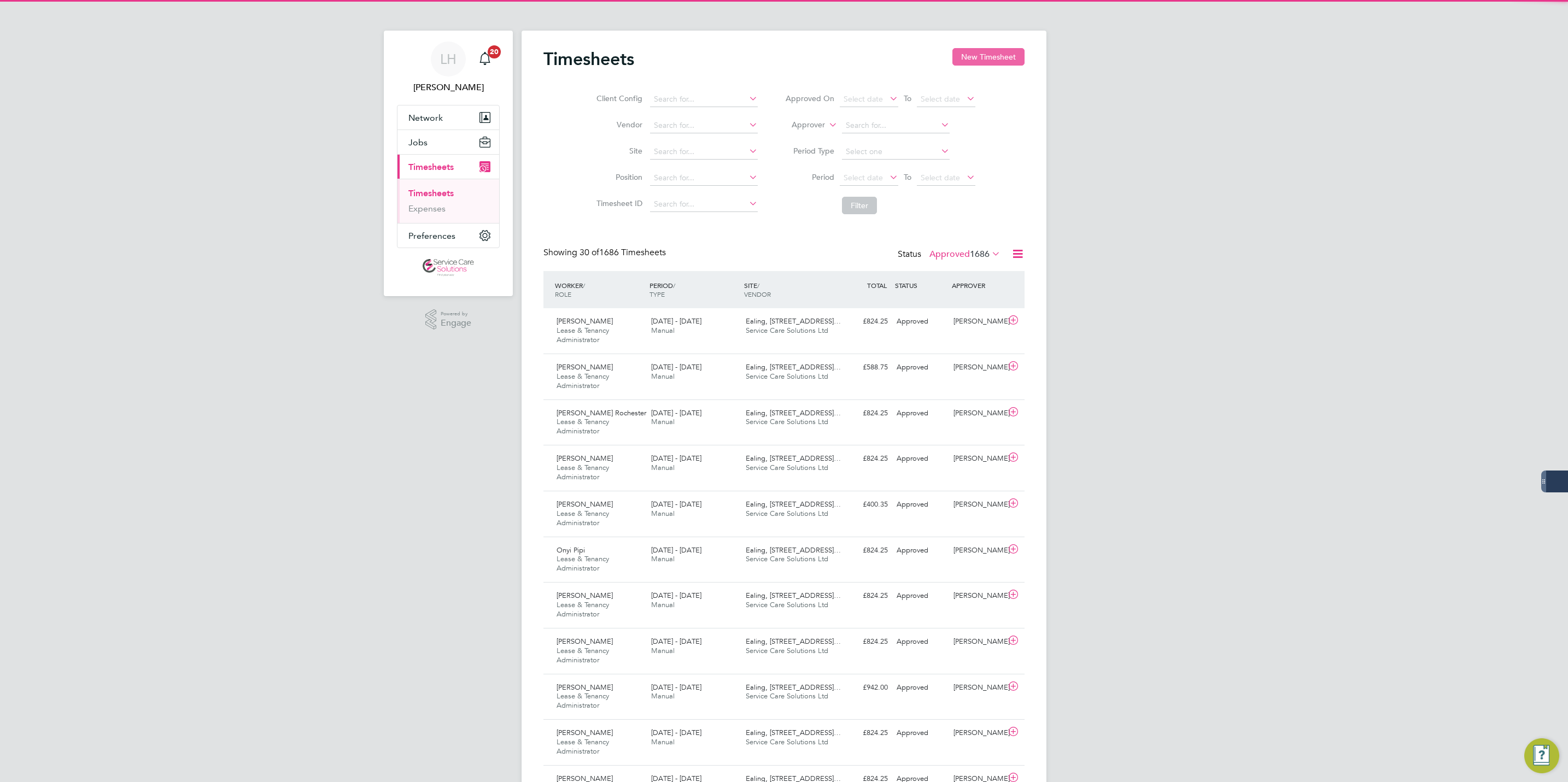
scroll to position [37, 95]
click at [999, 59] on button "New Timesheet" at bounding box center [989, 57] width 72 height 17
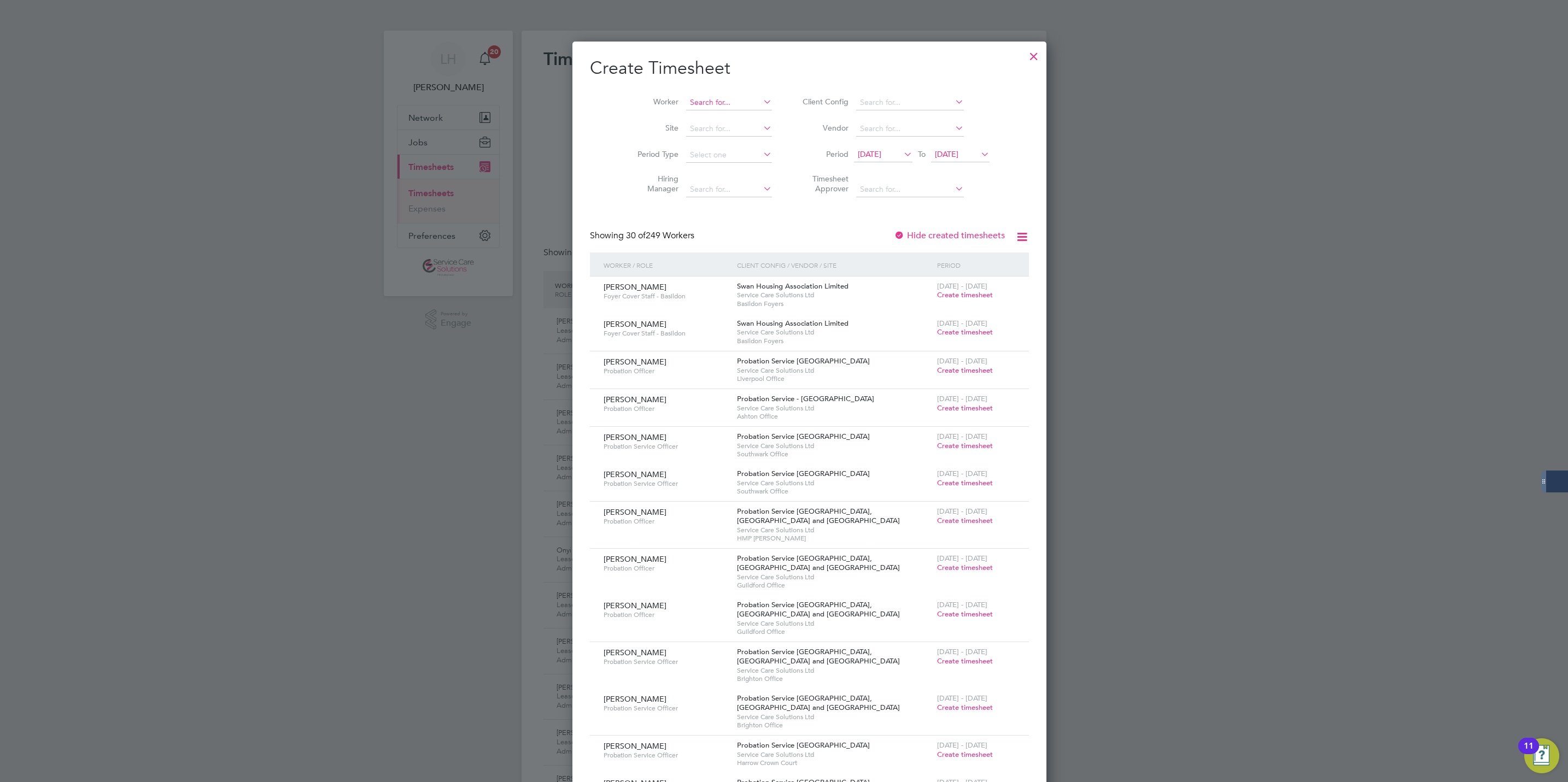
click at [708, 101] on input at bounding box center [729, 103] width 86 height 16
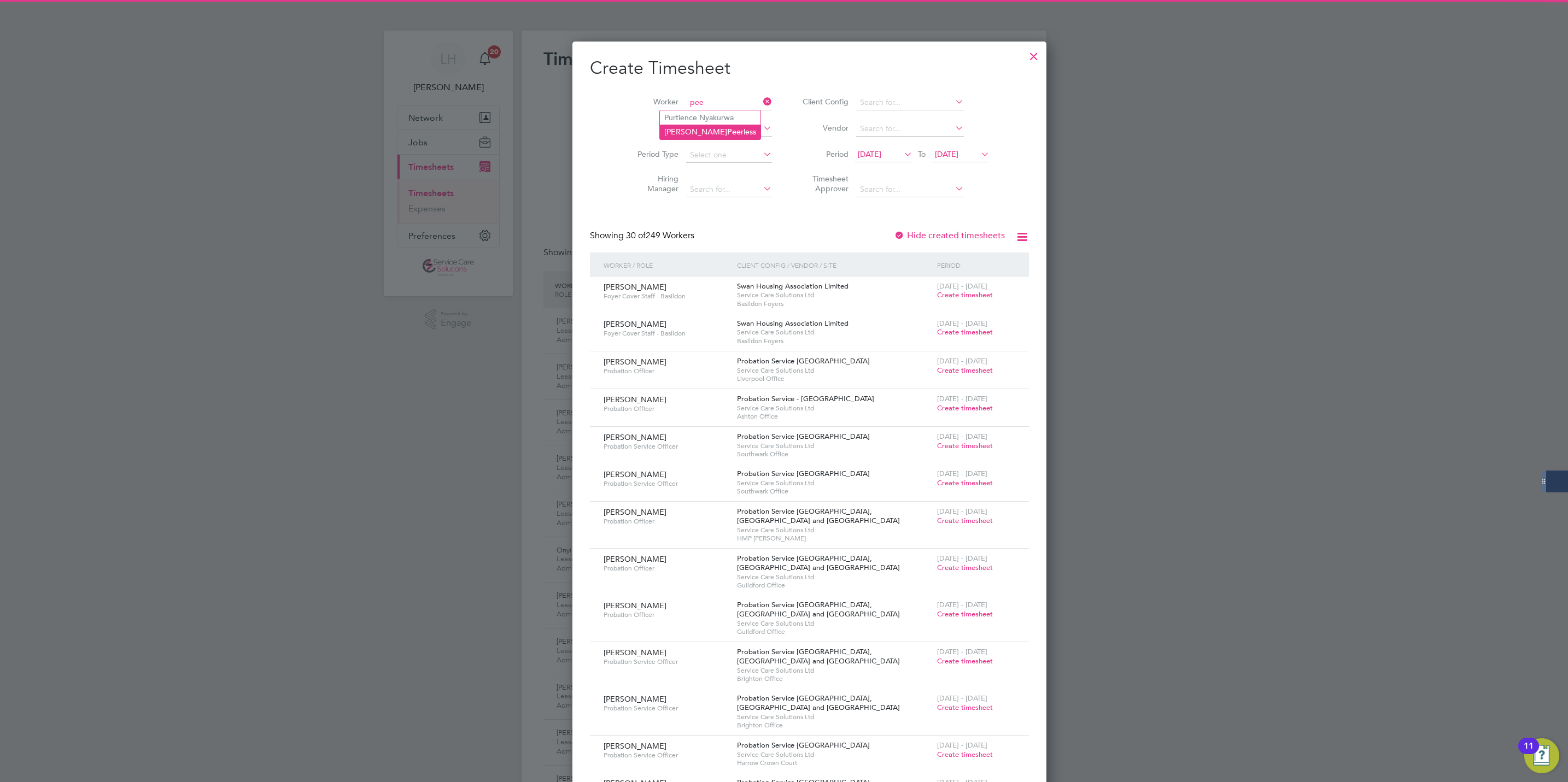
click at [701, 138] on li "[PERSON_NAME] rless" at bounding box center [710, 132] width 101 height 15
type input "[PERSON_NAME]"
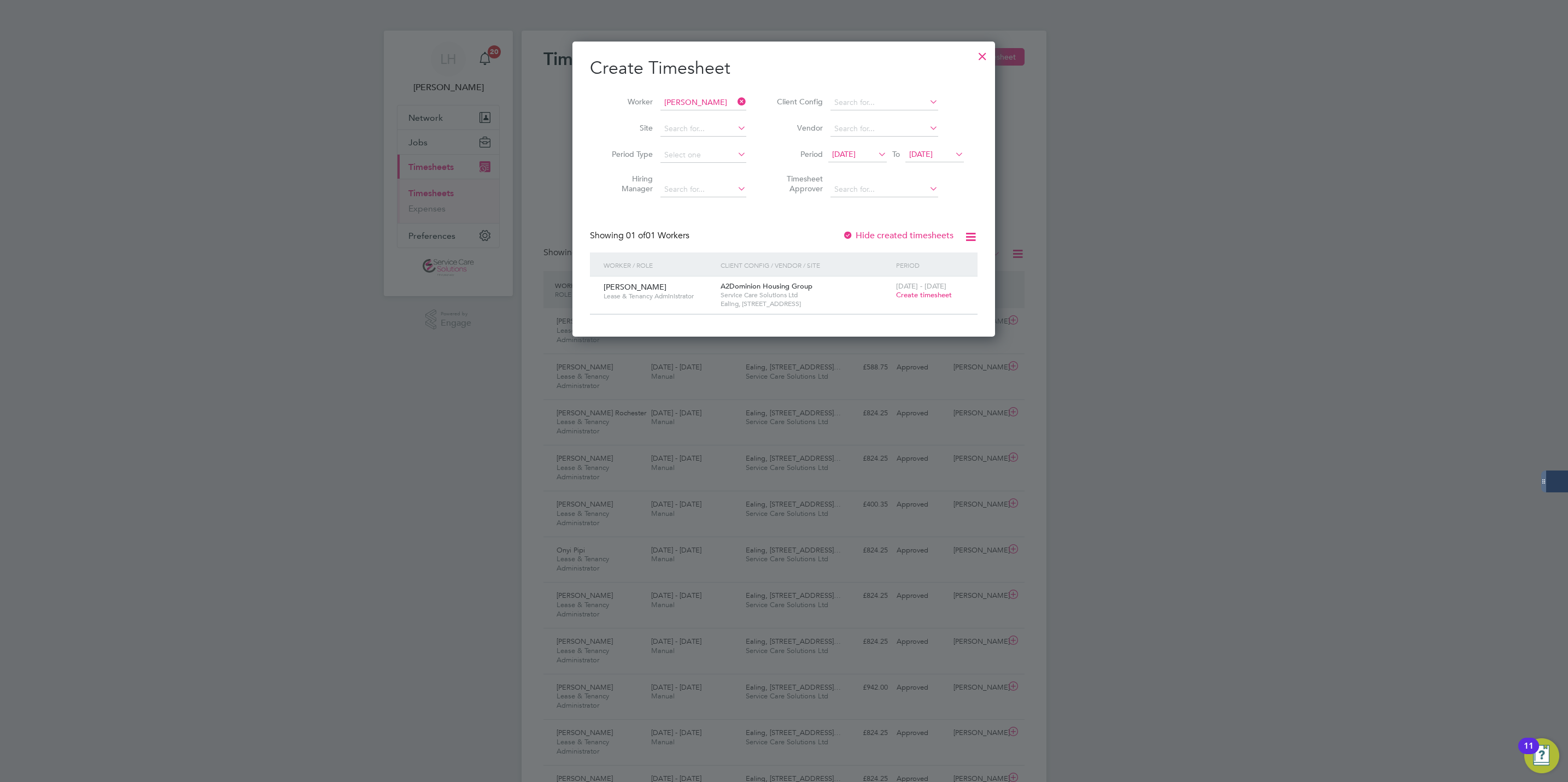
drag, startPoint x: 923, startPoint y: 298, endPoint x: 1501, endPoint y: 295, distance: 578.0
click at [923, 298] on span "Create timesheet" at bounding box center [924, 295] width 56 height 9
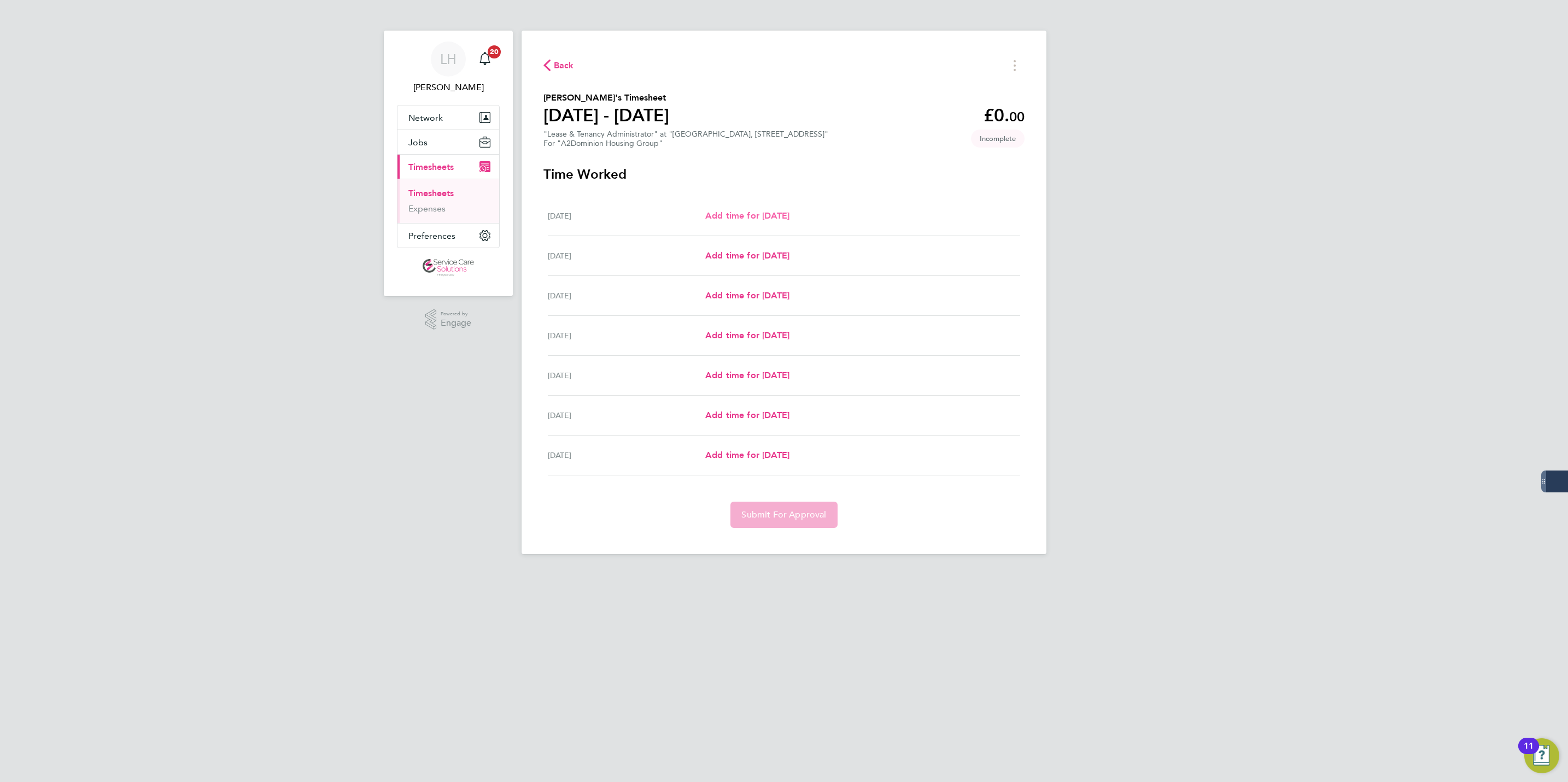
click at [768, 214] on span "Add time for [DATE]" at bounding box center [747, 216] width 84 height 11
select select "30"
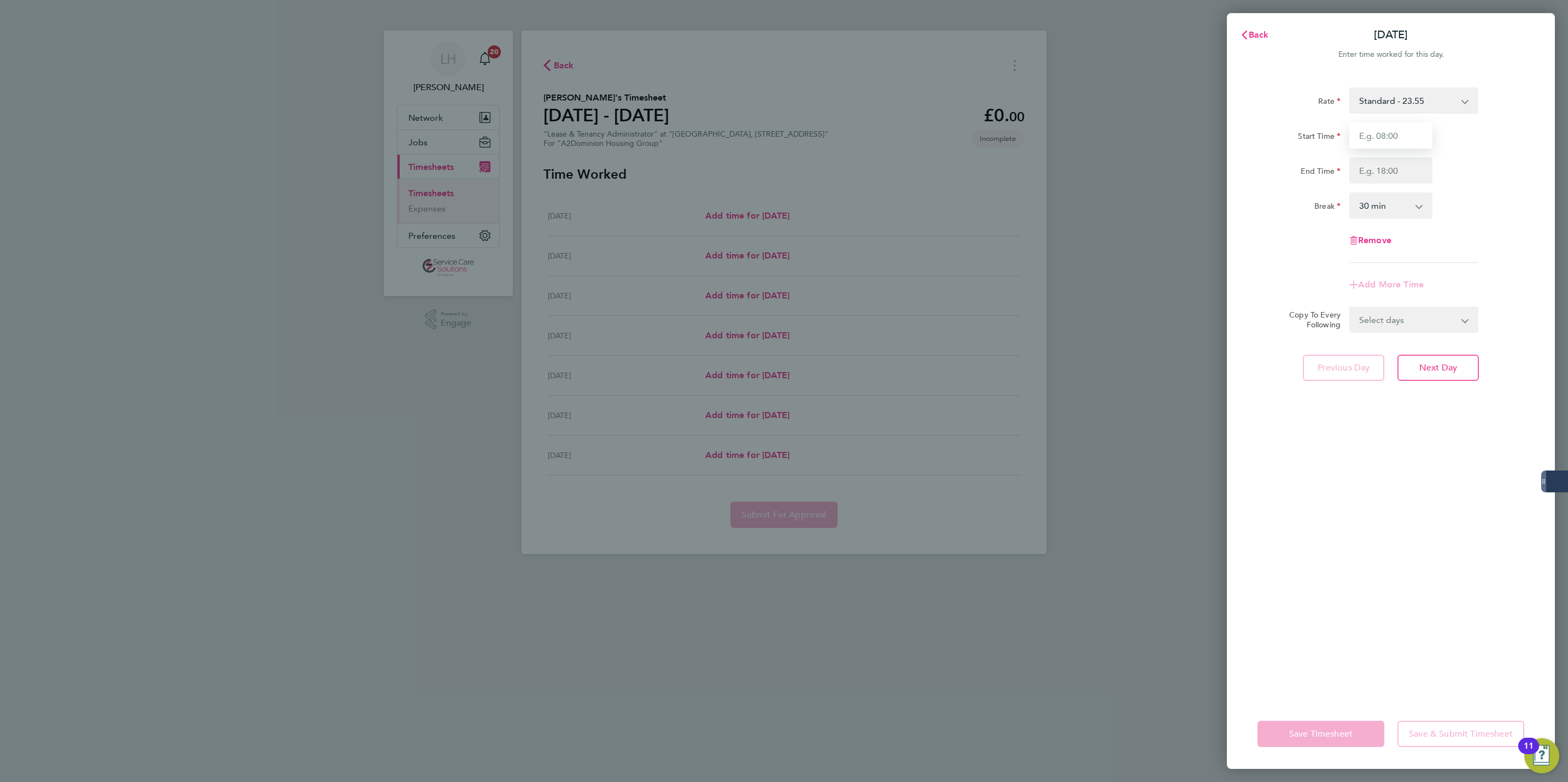
click at [1368, 143] on input "Start Time" at bounding box center [1391, 136] width 83 height 26
type input "08:30"
type input "16:30"
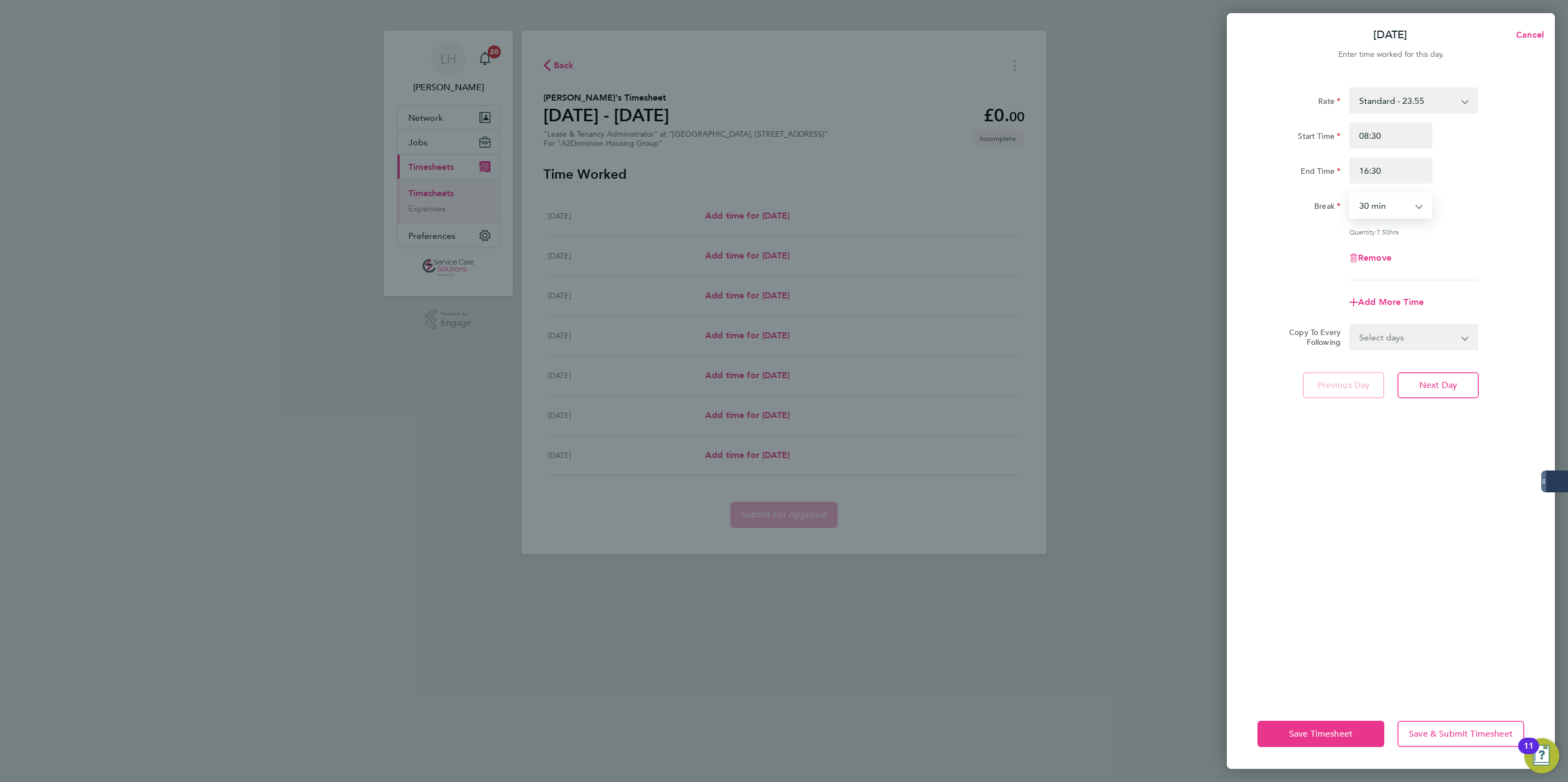
select select "60"
click at [1396, 338] on select "Select days Day Weekday (Mon-Fri) Weekend (Sat-Sun) [DATE] [DATE] [DATE] [DATE]…" at bounding box center [1408, 337] width 115 height 24
select select "WEEKDAY"
click at [1350, 325] on select "Select days Day Weekday (Mon-Fri) Weekend (Sat-Sun) [DATE] [DATE] [DATE] [DATE]…" at bounding box center [1408, 337] width 115 height 24
select select "[DATE]"
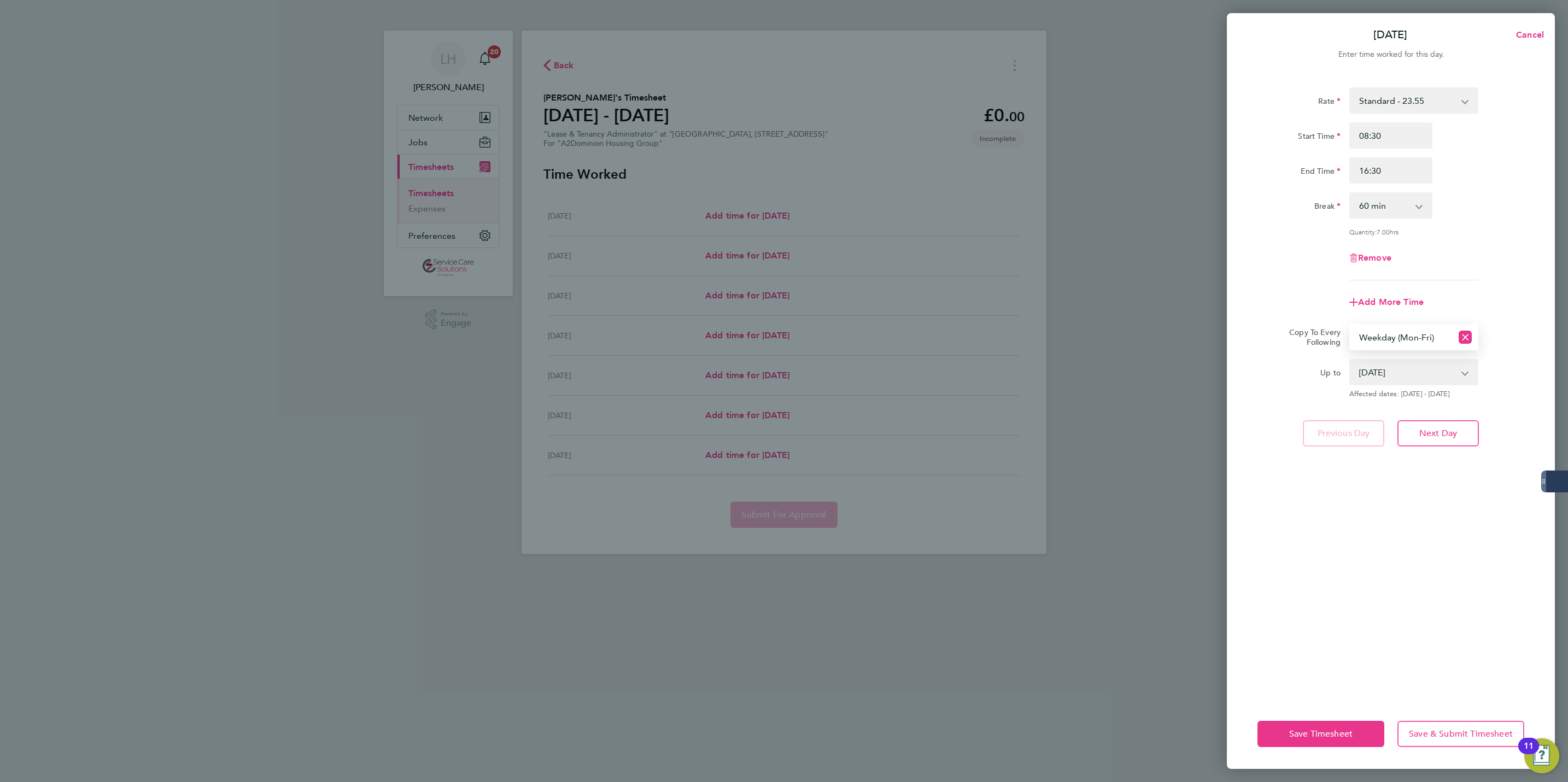
click at [1403, 451] on div "Rate Standard - 23.55 Start Time 08:30 End Time 16:30 Break 0 min 15 min 30 min…" at bounding box center [1391, 387] width 328 height 625
click at [1418, 441] on button "Next Day" at bounding box center [1438, 433] width 81 height 26
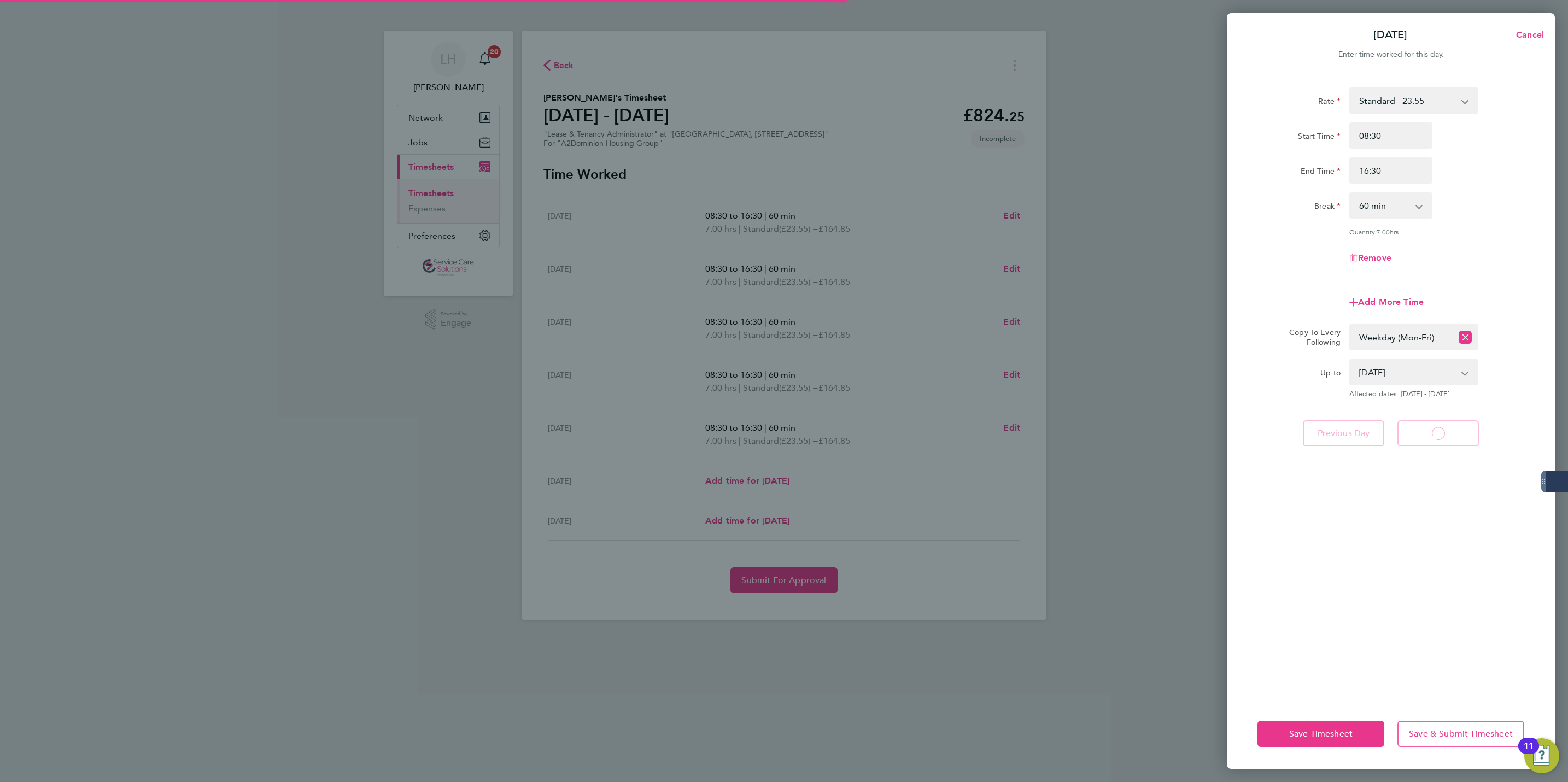
select select "60"
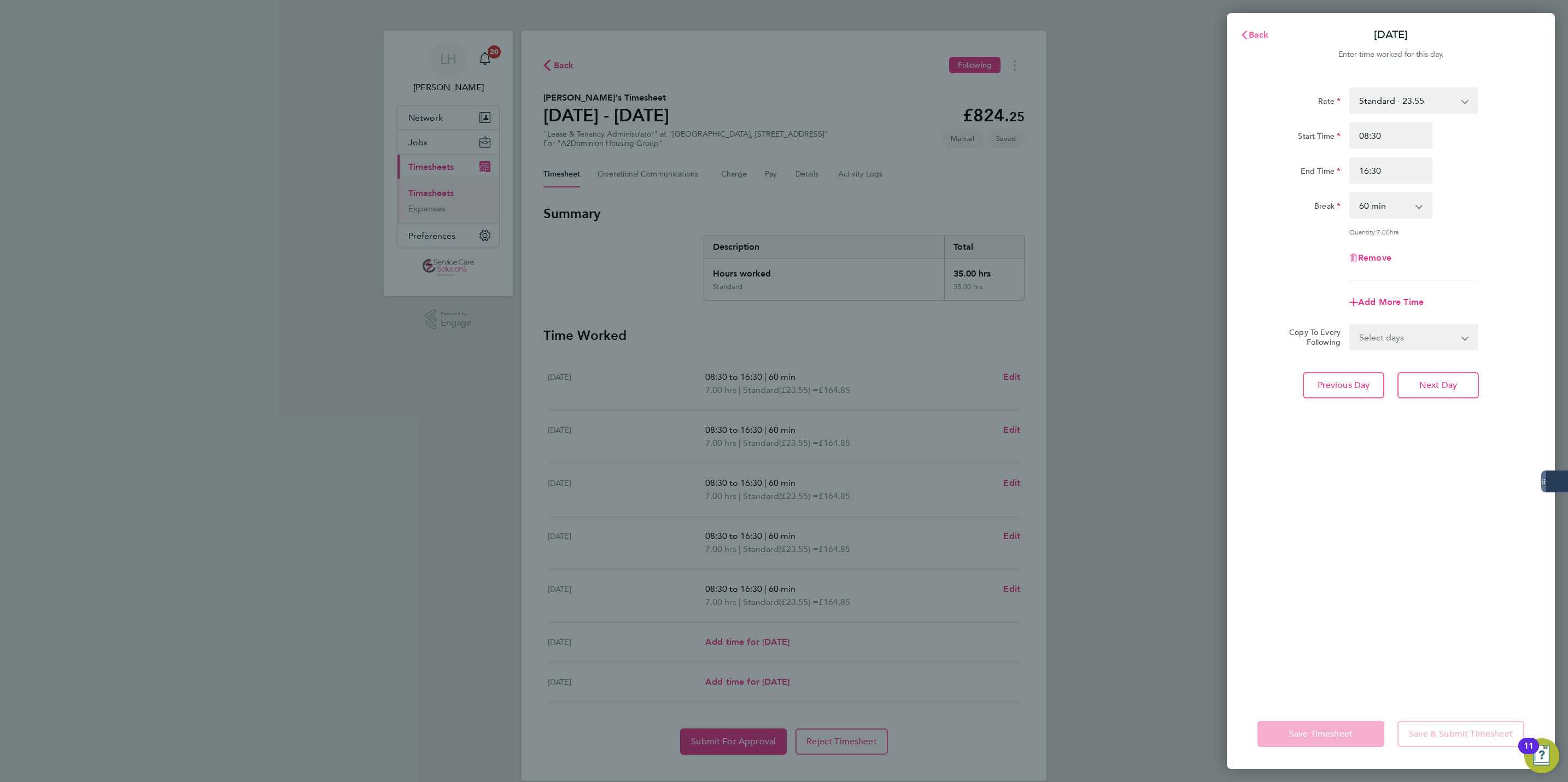
click at [1260, 38] on span "Back" at bounding box center [1259, 34] width 21 height 11
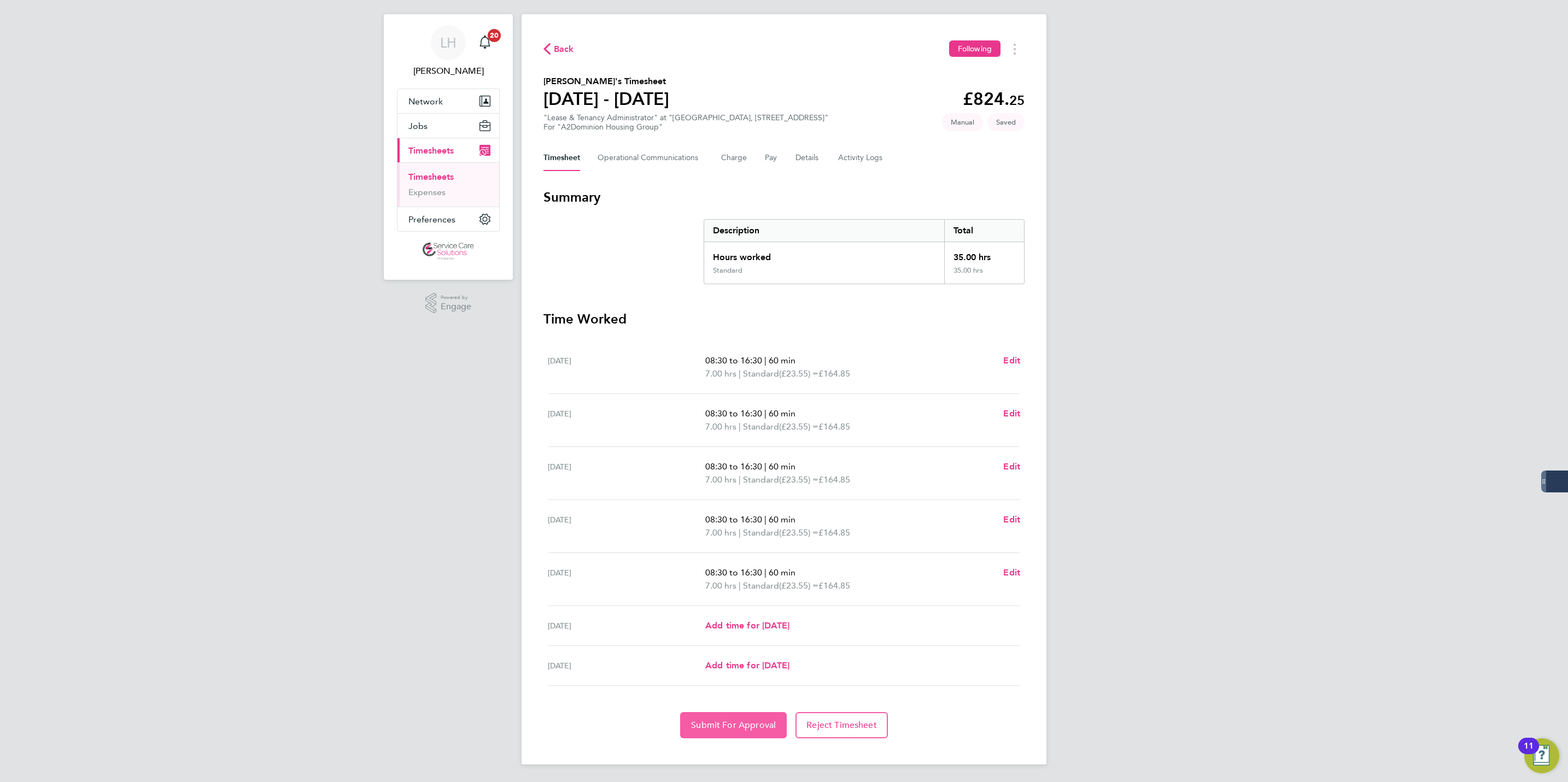
click at [709, 714] on button "Submit For Approval" at bounding box center [733, 725] width 106 height 26
click at [446, 178] on link "Timesheets" at bounding box center [431, 177] width 45 height 11
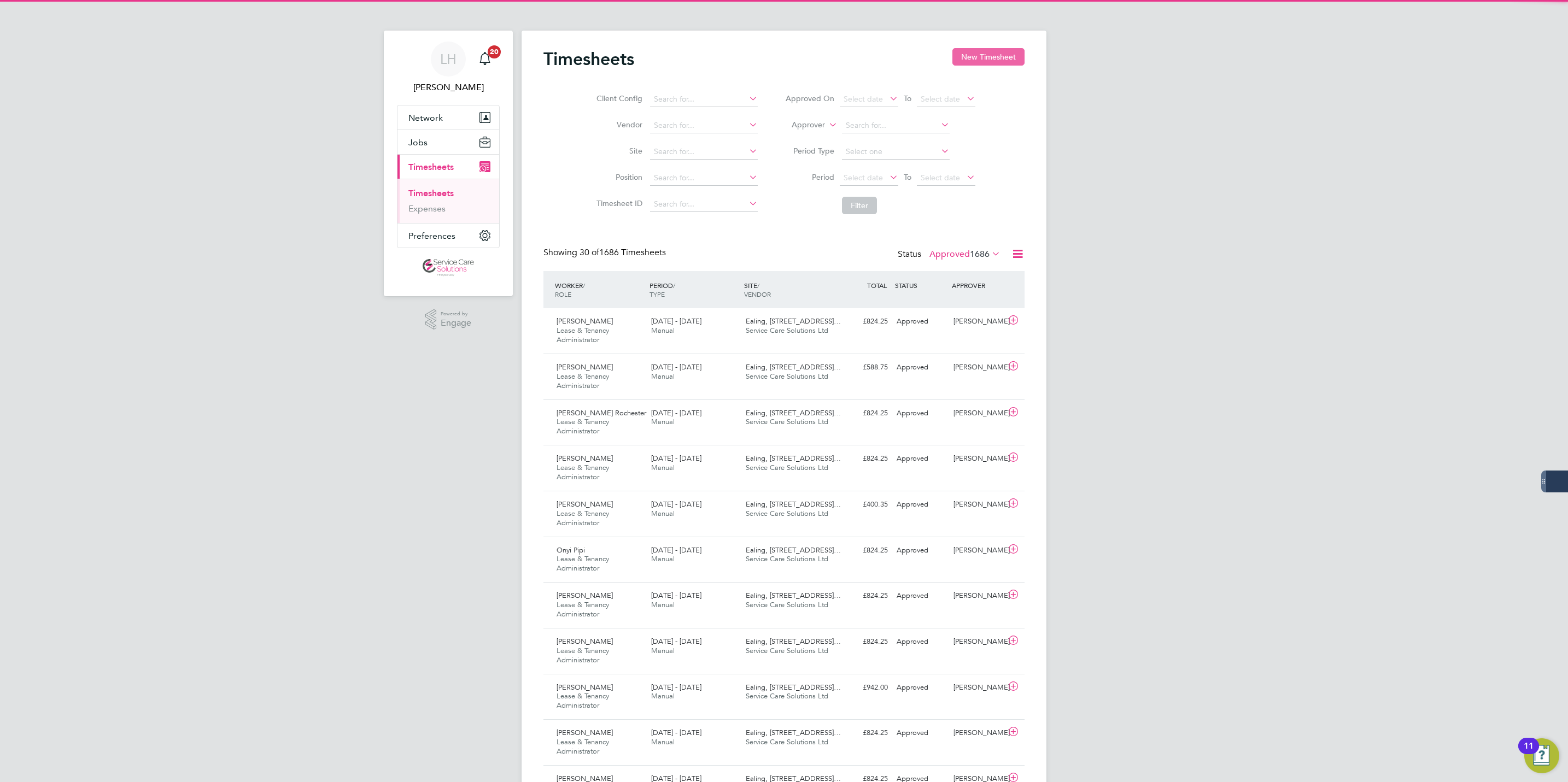
scroll to position [6, 6]
click at [996, 60] on button "New Timesheet" at bounding box center [989, 57] width 72 height 17
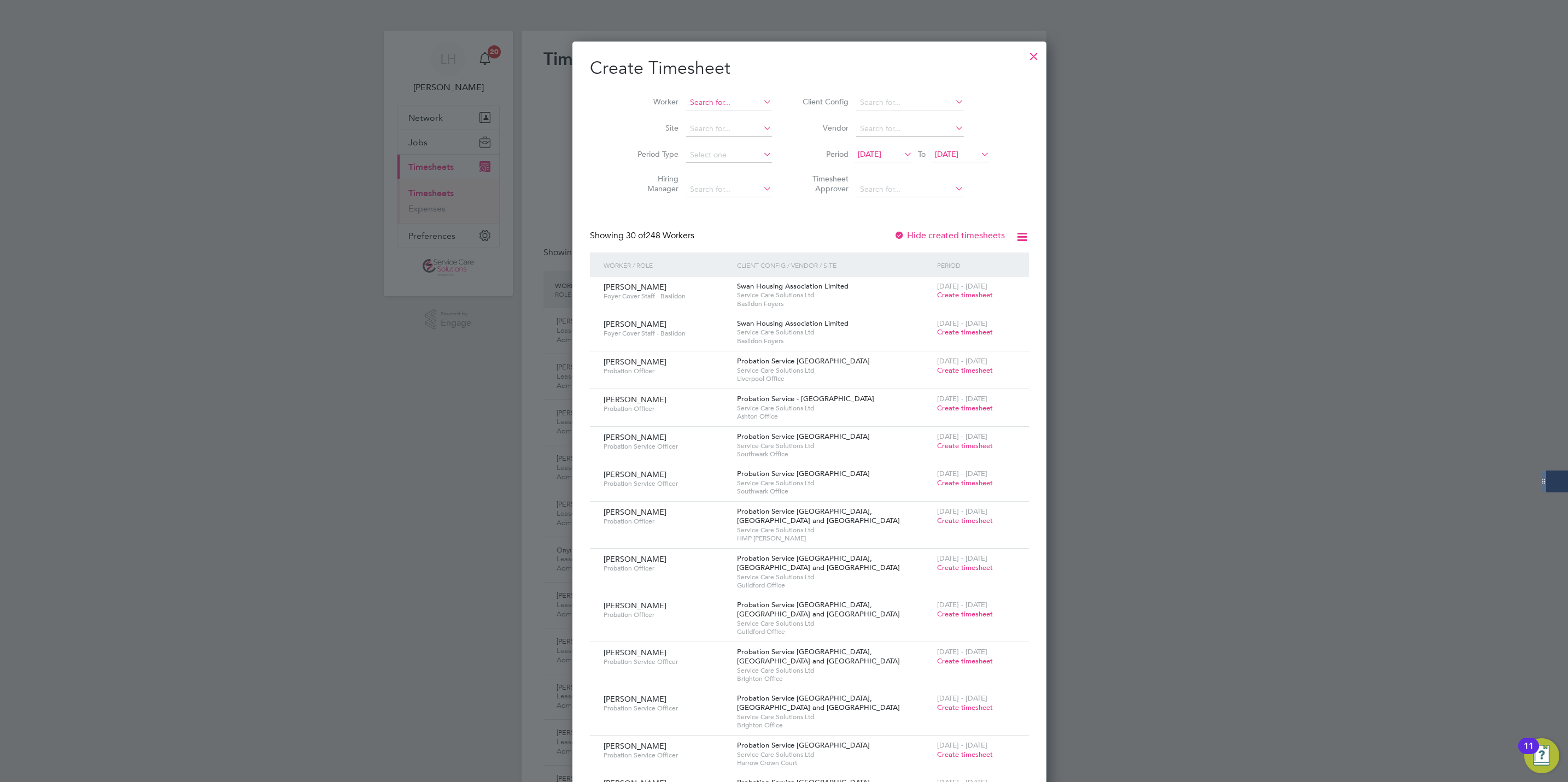
click at [729, 104] on input at bounding box center [729, 103] width 86 height 16
click at [716, 161] on li "[PERSON_NAME]" at bounding box center [735, 162] width 151 height 15
type input "[PERSON_NAME]"
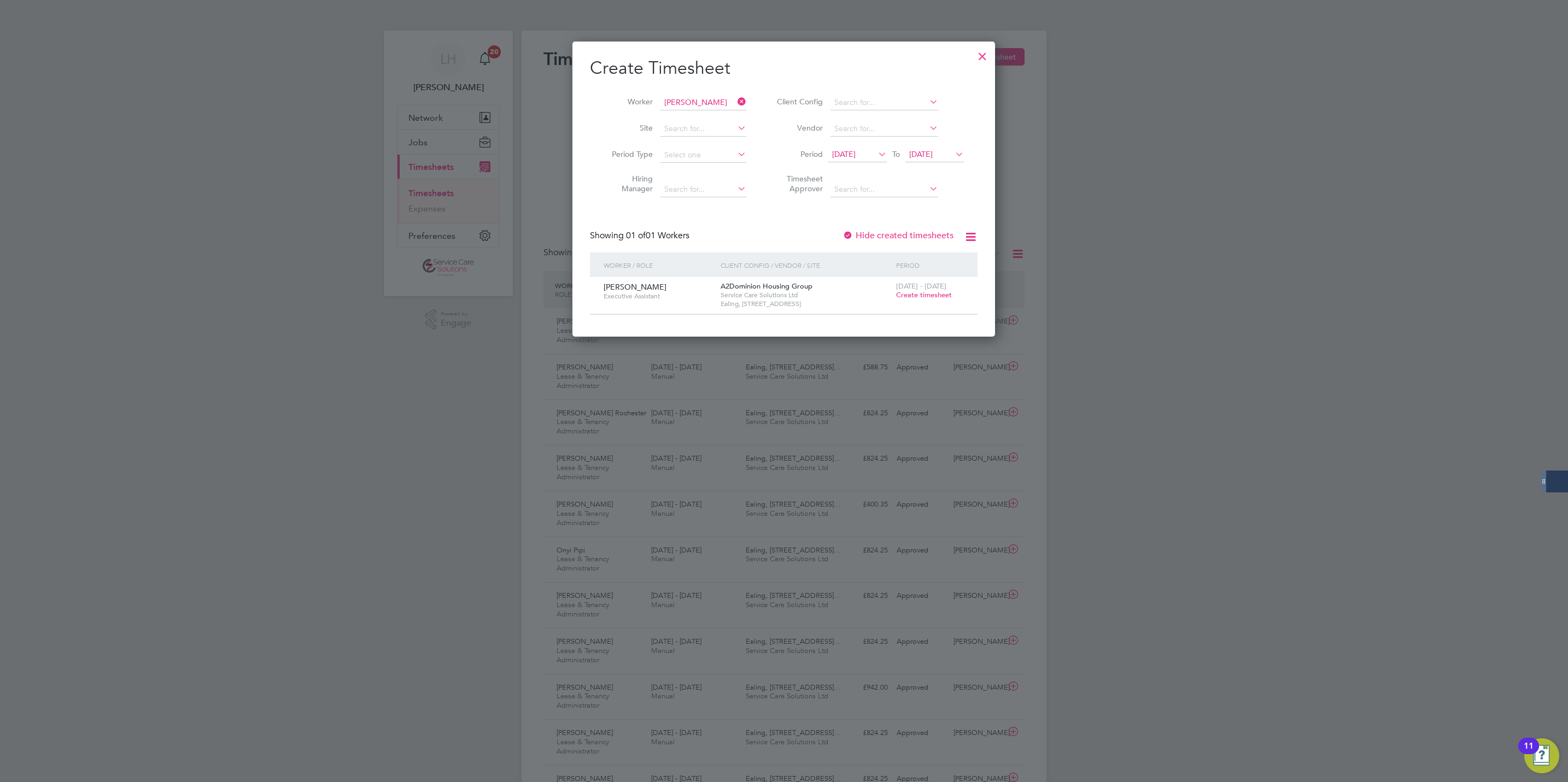
click at [905, 297] on span "Create timesheet" at bounding box center [924, 295] width 56 height 9
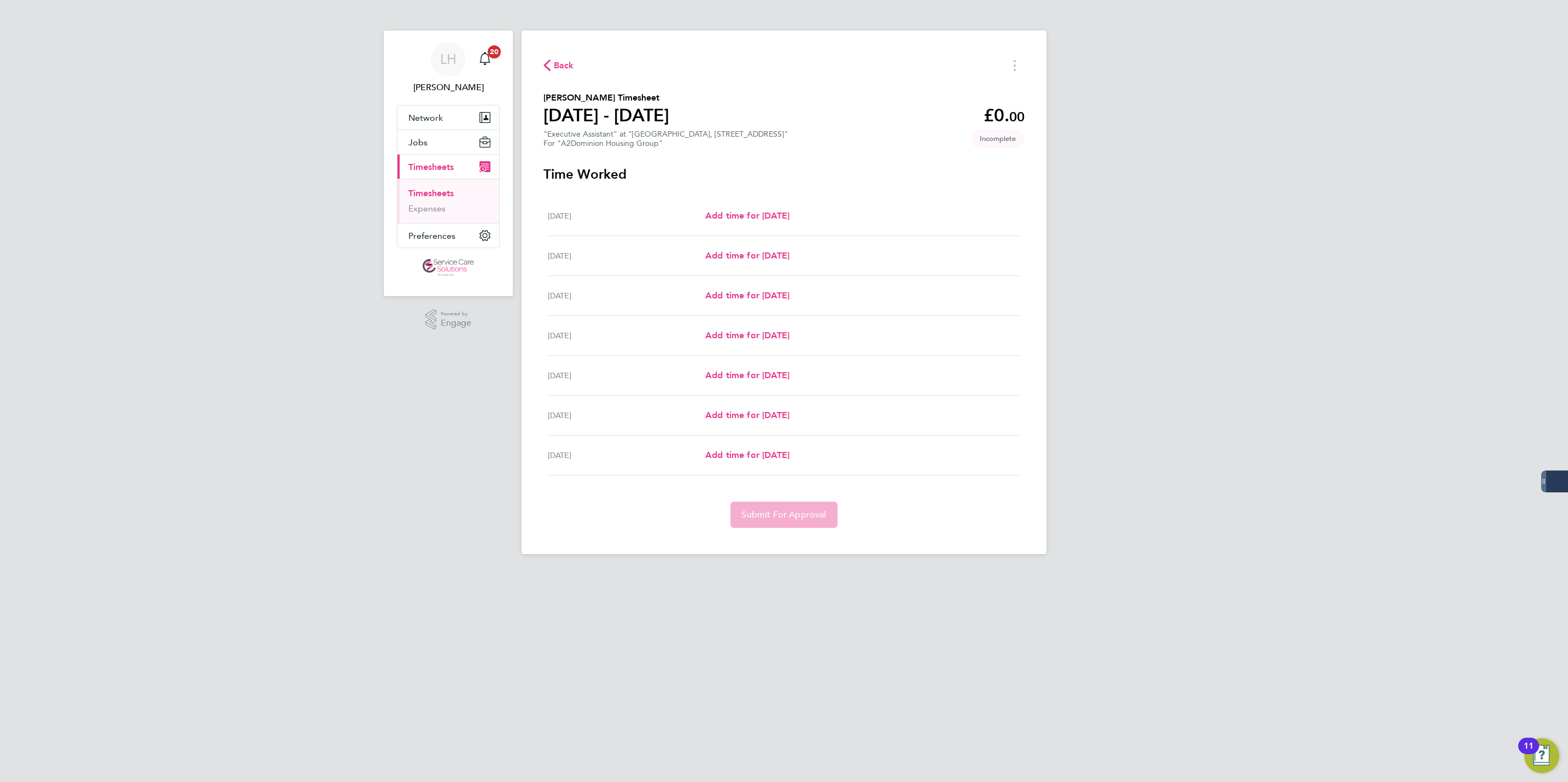
click at [786, 208] on div "[DATE] Add time for [DATE] Add time for [DATE]" at bounding box center [784, 216] width 473 height 40
click at [789, 212] on span "Add time for [DATE]" at bounding box center [747, 216] width 84 height 11
select select "30"
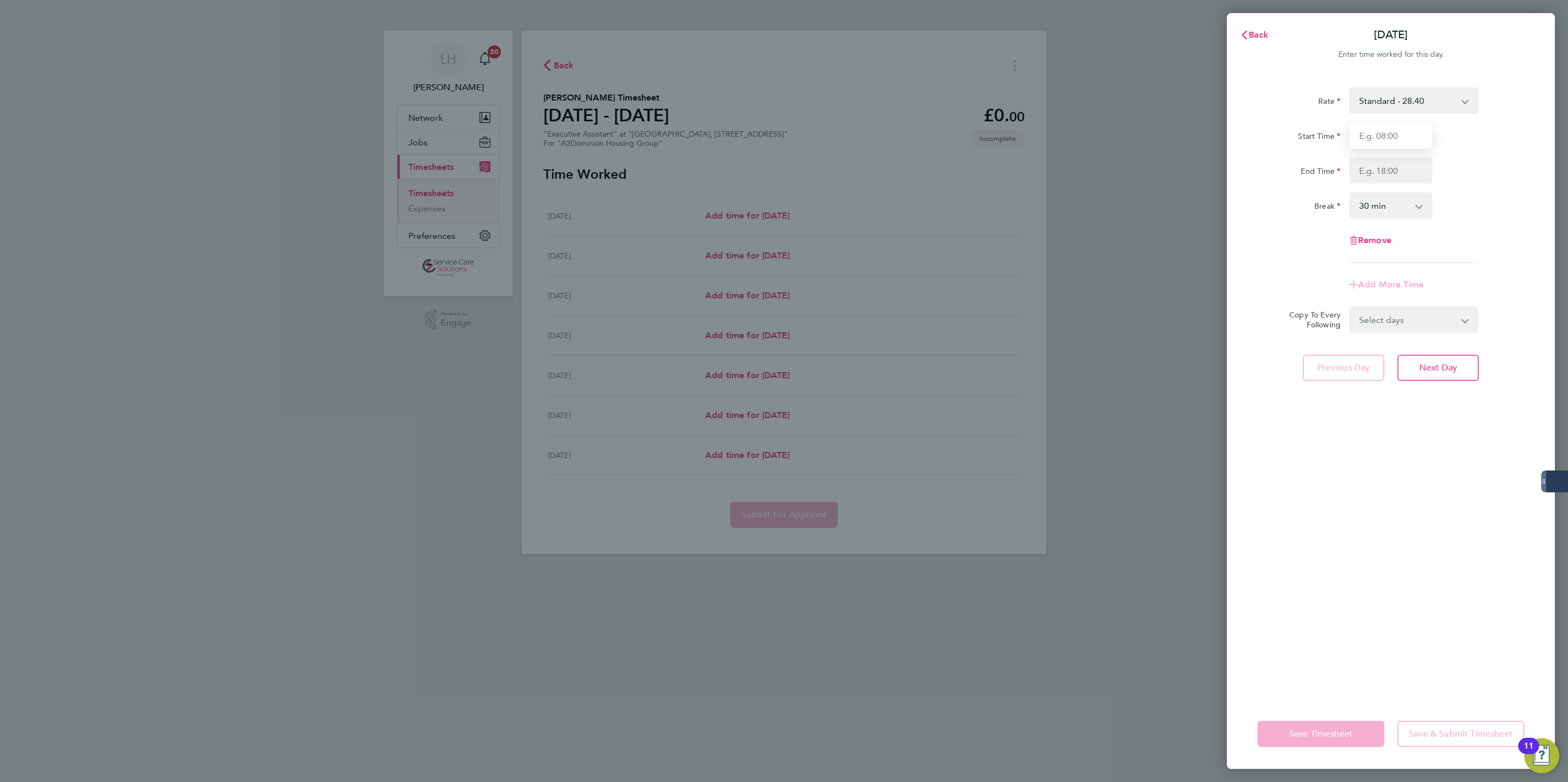
click at [1398, 143] on input "Start Time" at bounding box center [1391, 136] width 83 height 26
type input "08:15"
type input "16:00"
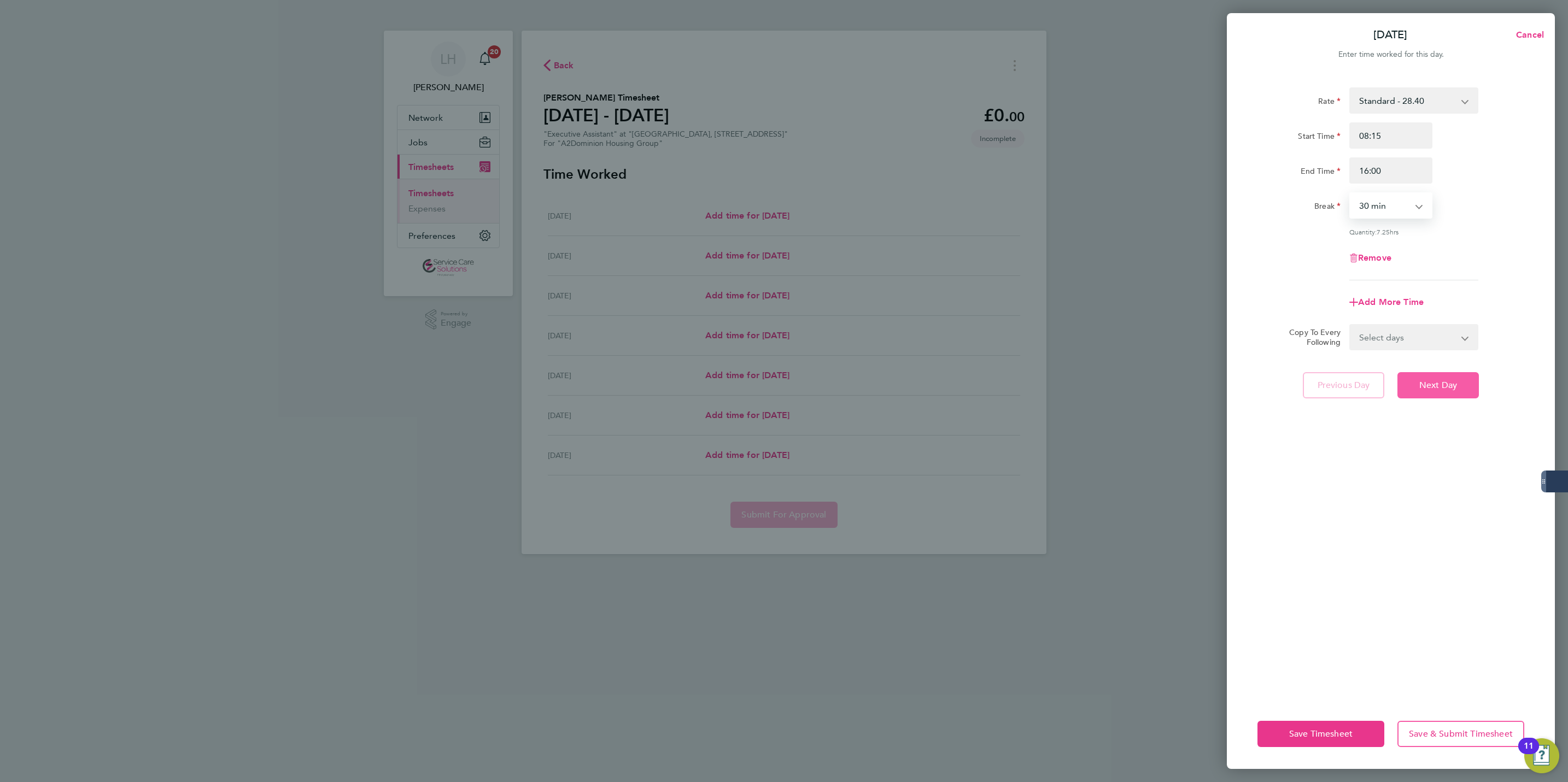
click at [1439, 392] on button "Next Day" at bounding box center [1438, 385] width 81 height 26
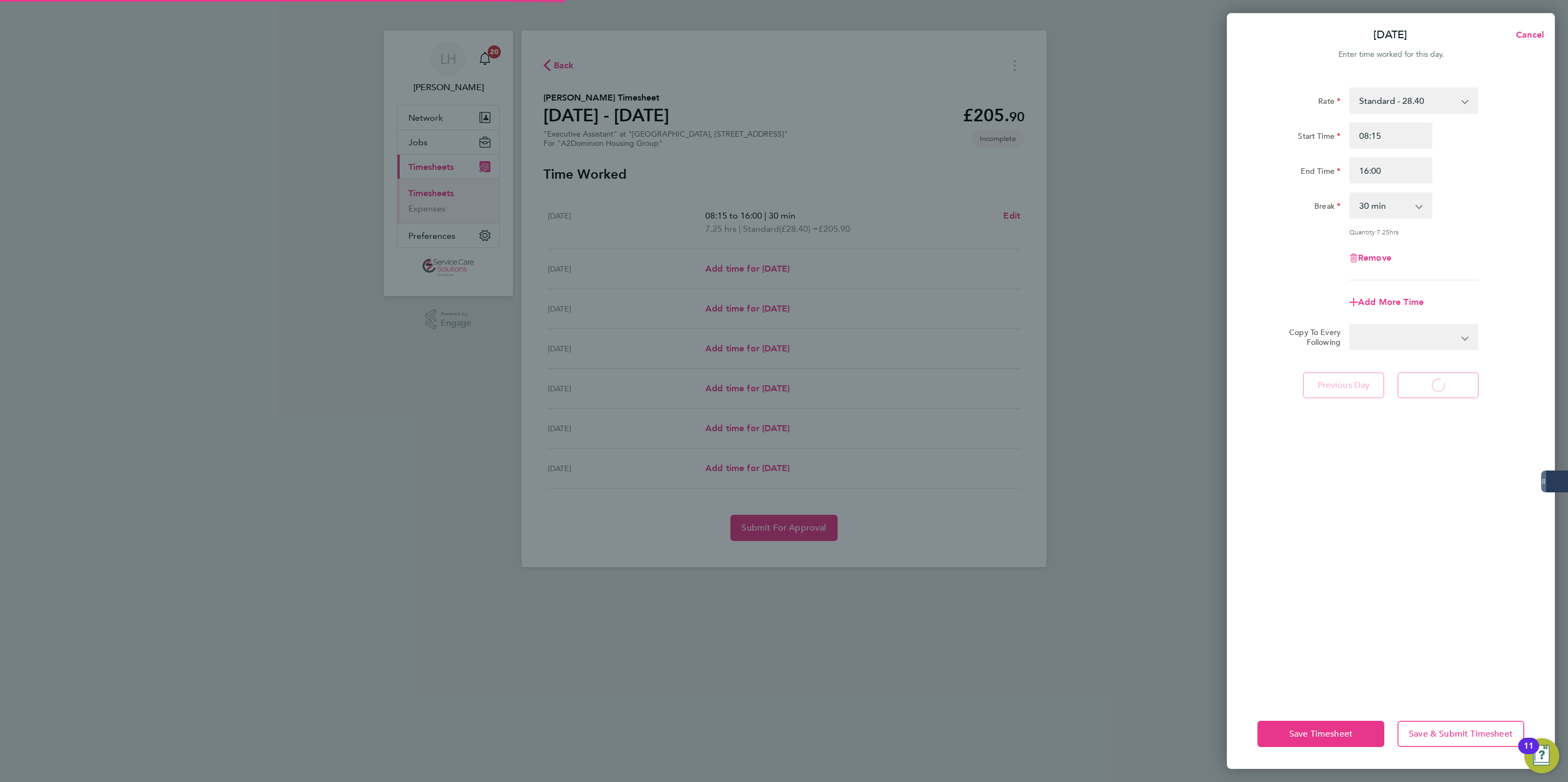
select select "30"
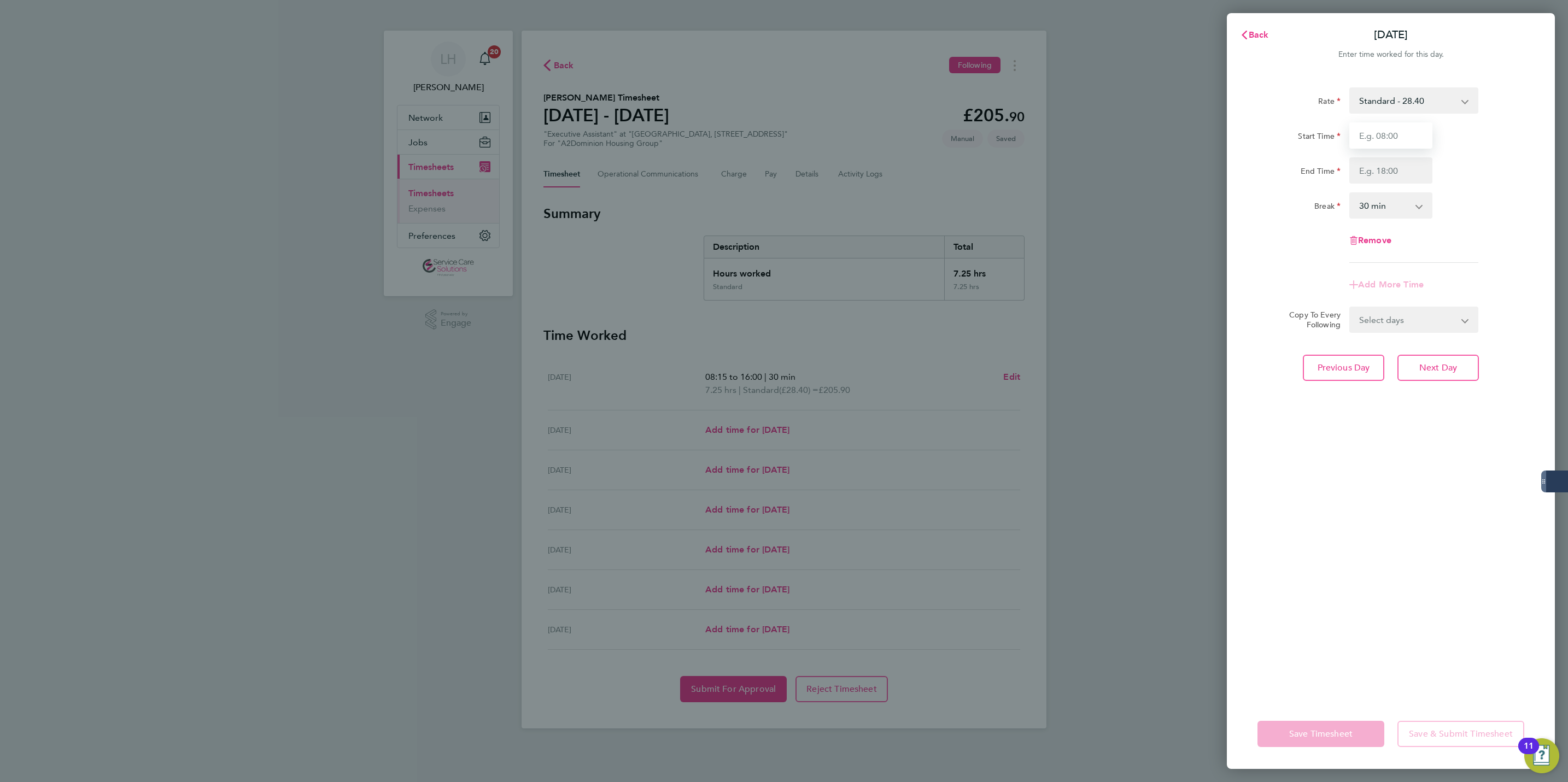
click at [1367, 137] on input "Start Time" at bounding box center [1391, 136] width 83 height 26
type input "08:30"
type input "16:00"
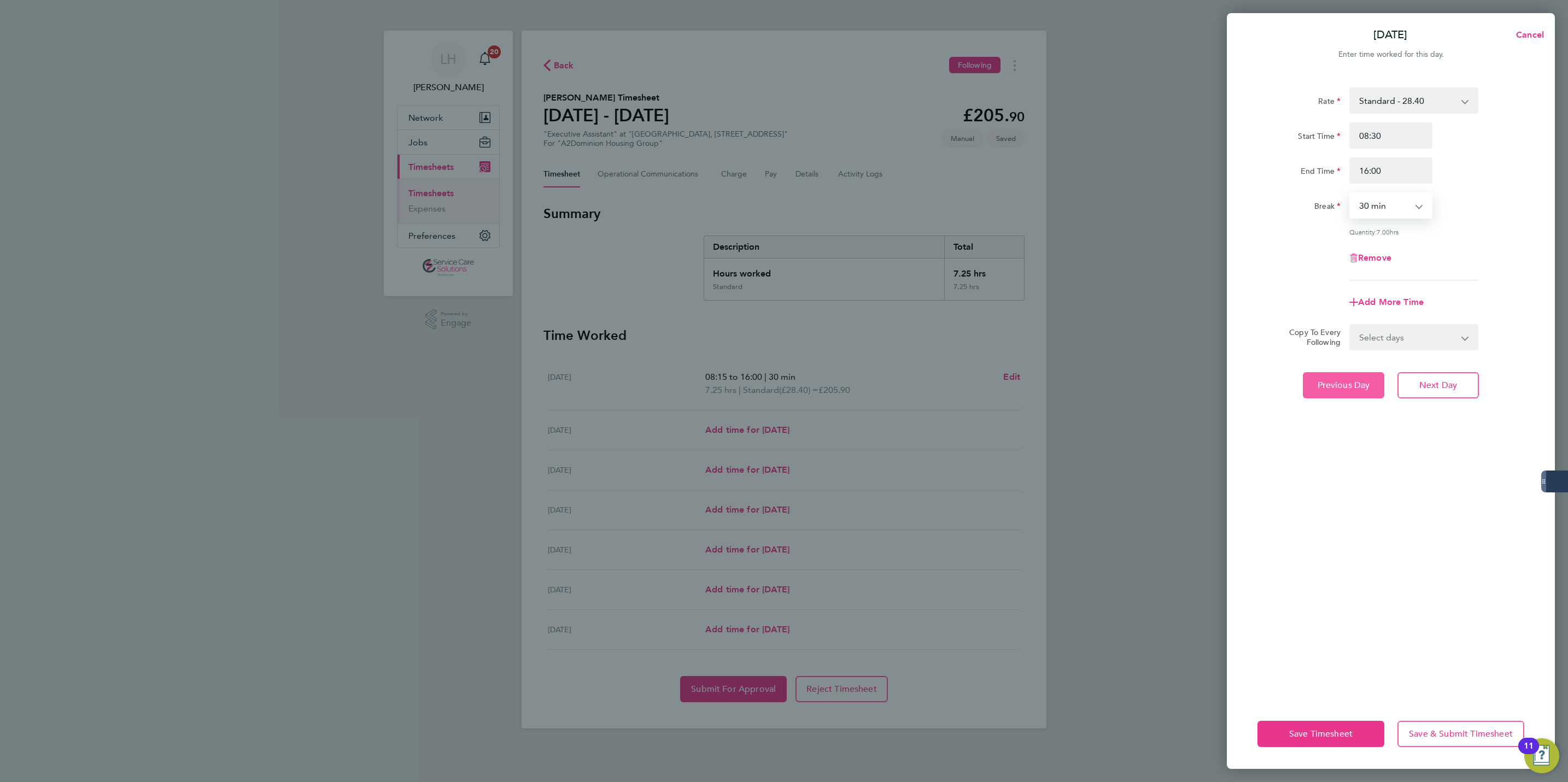
click at [1345, 381] on span "Previous Day" at bounding box center [1344, 385] width 52 height 11
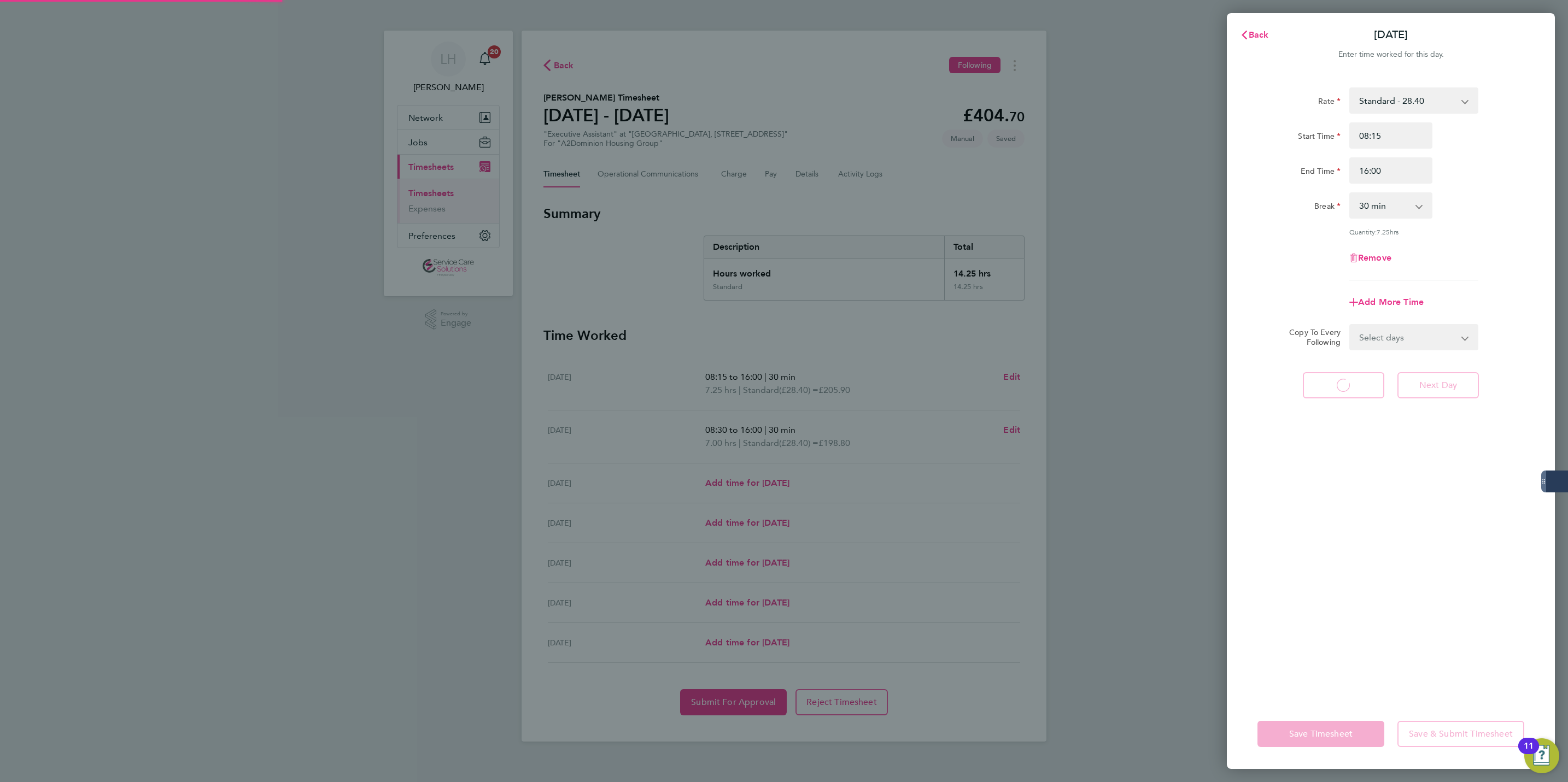
select select "30"
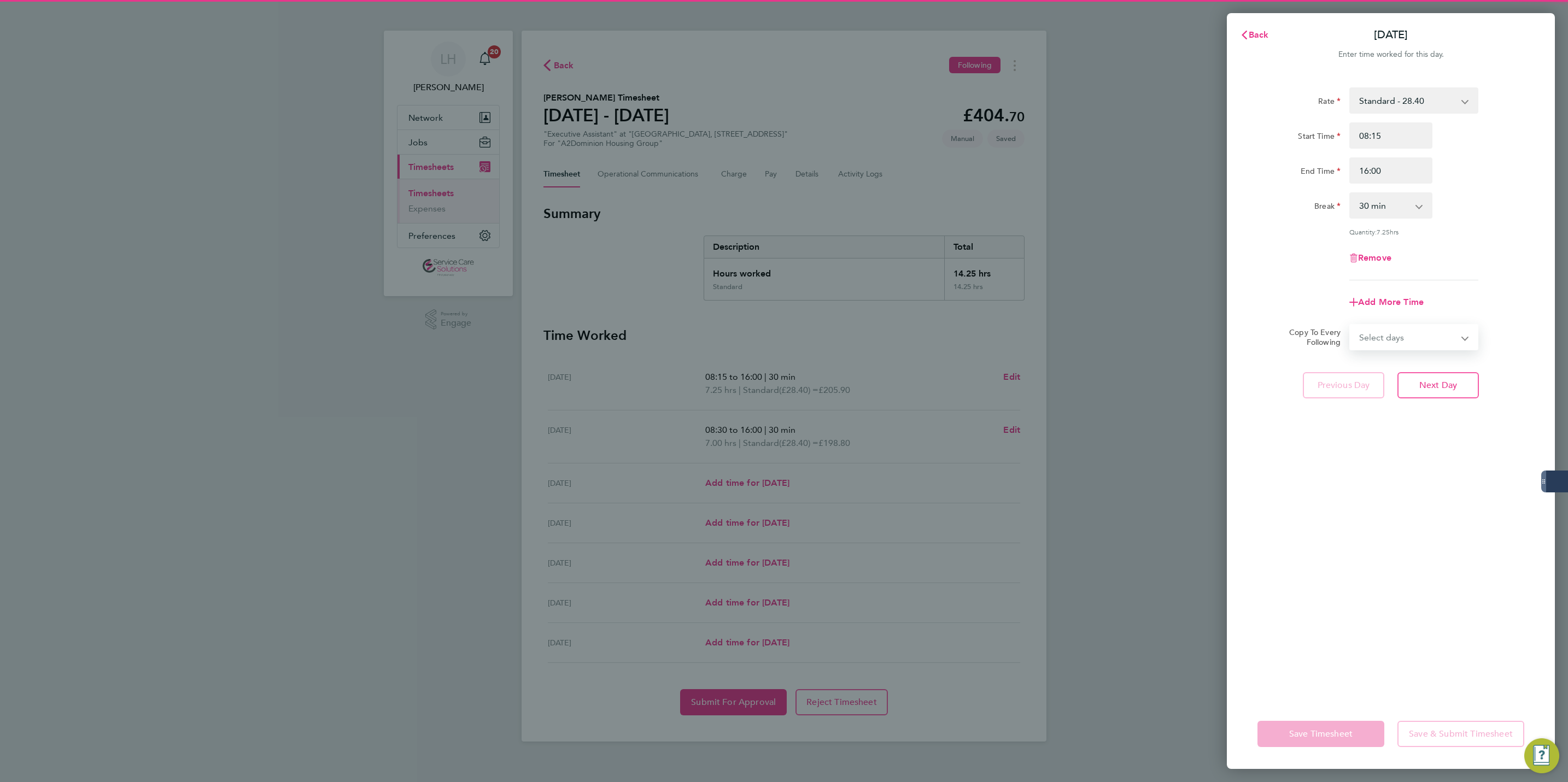
click at [1406, 339] on select "Select days Day Weekday (Mon-Fri) Weekend (Sat-Sun) [DATE] [DATE] [DATE] [DATE]…" at bounding box center [1408, 337] width 115 height 24
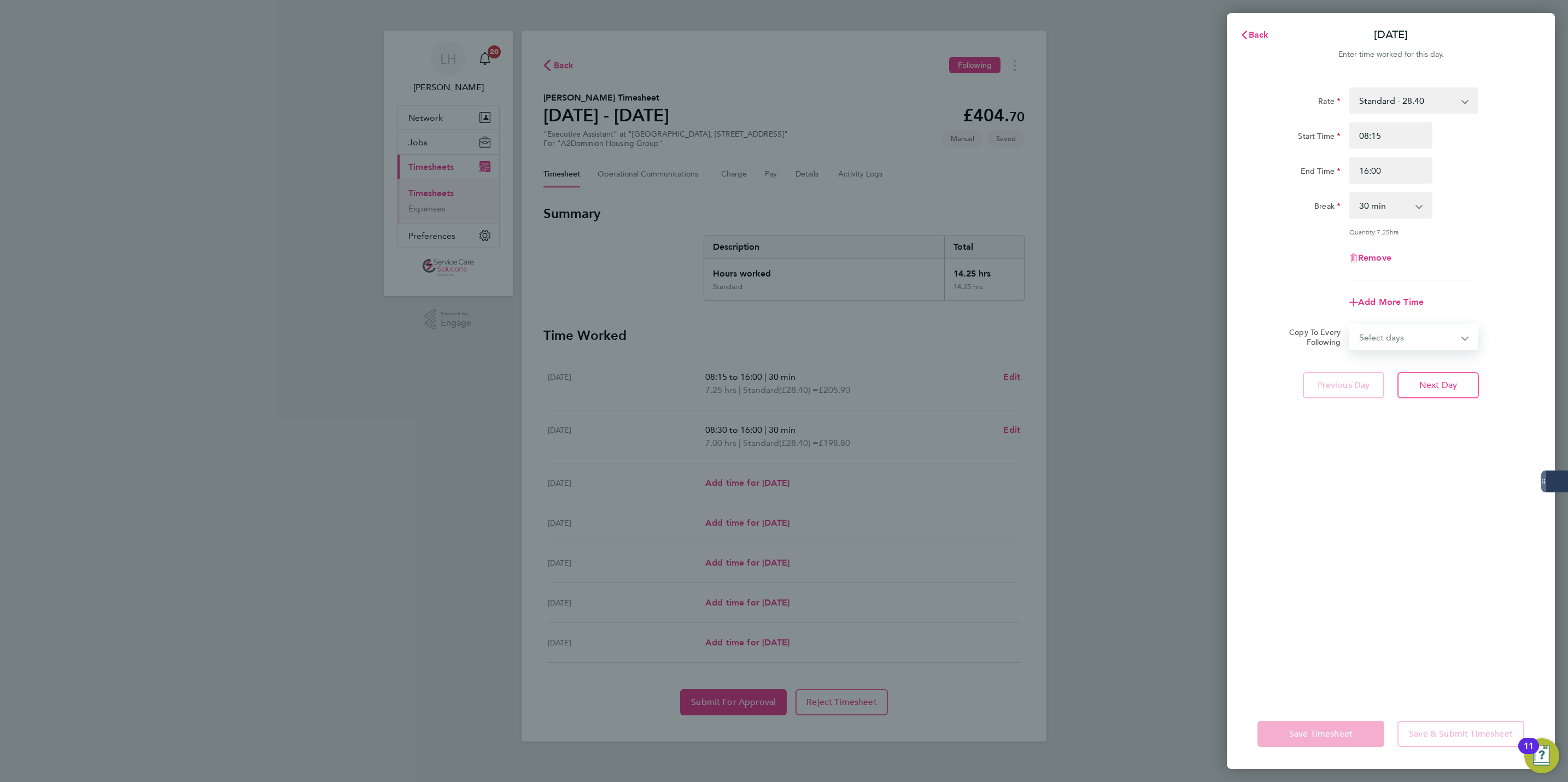
select select "WED"
click at [1350, 325] on select "Select days Day Weekday (Mon-Fri) Weekend (Sat-Sun) [DATE] [DATE] [DATE] [DATE]…" at bounding box center [1408, 337] width 115 height 24
select select "[DATE]"
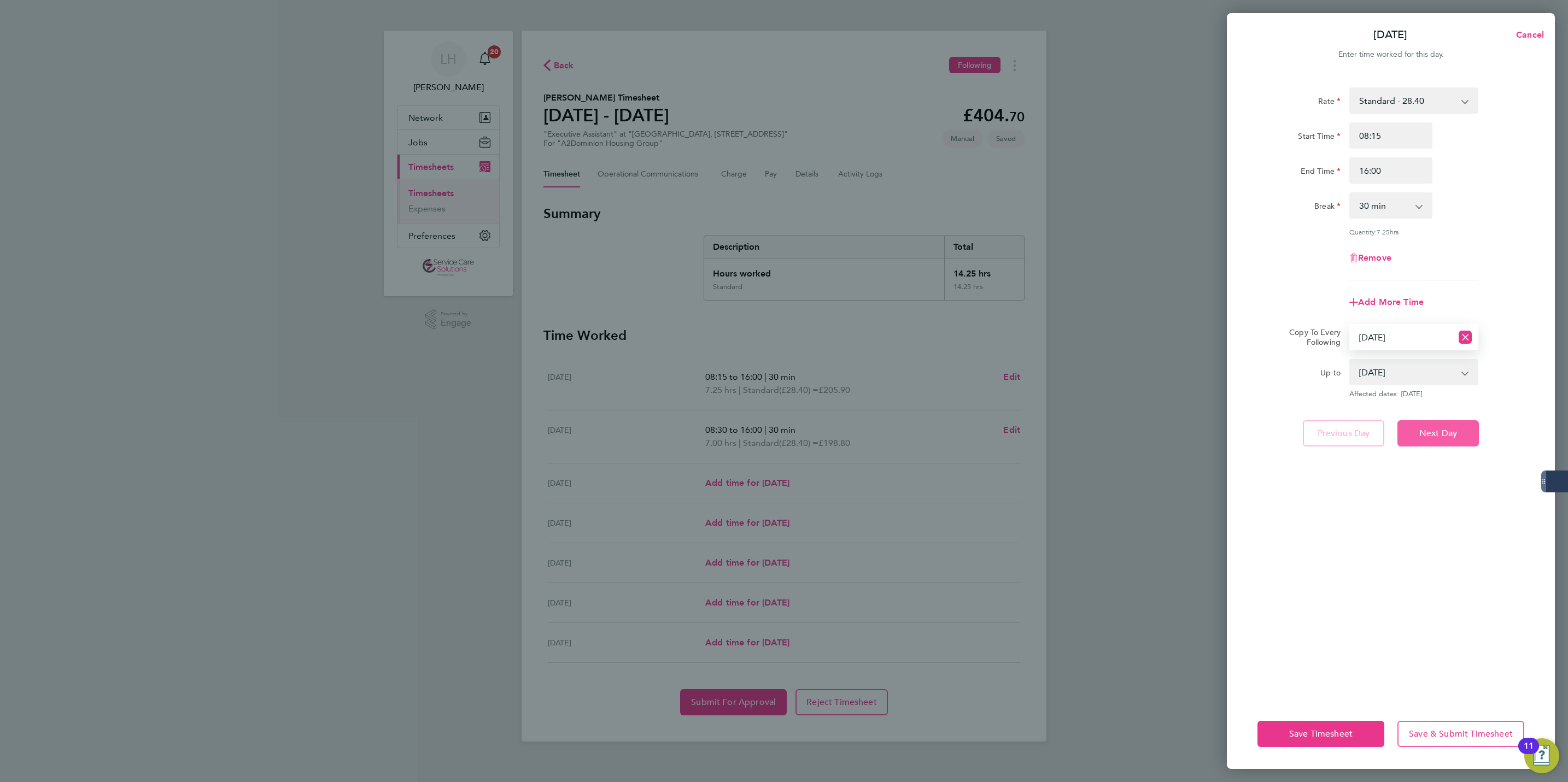
click at [1444, 438] on button "Next Day" at bounding box center [1438, 433] width 81 height 26
select select "0: null"
select select "30"
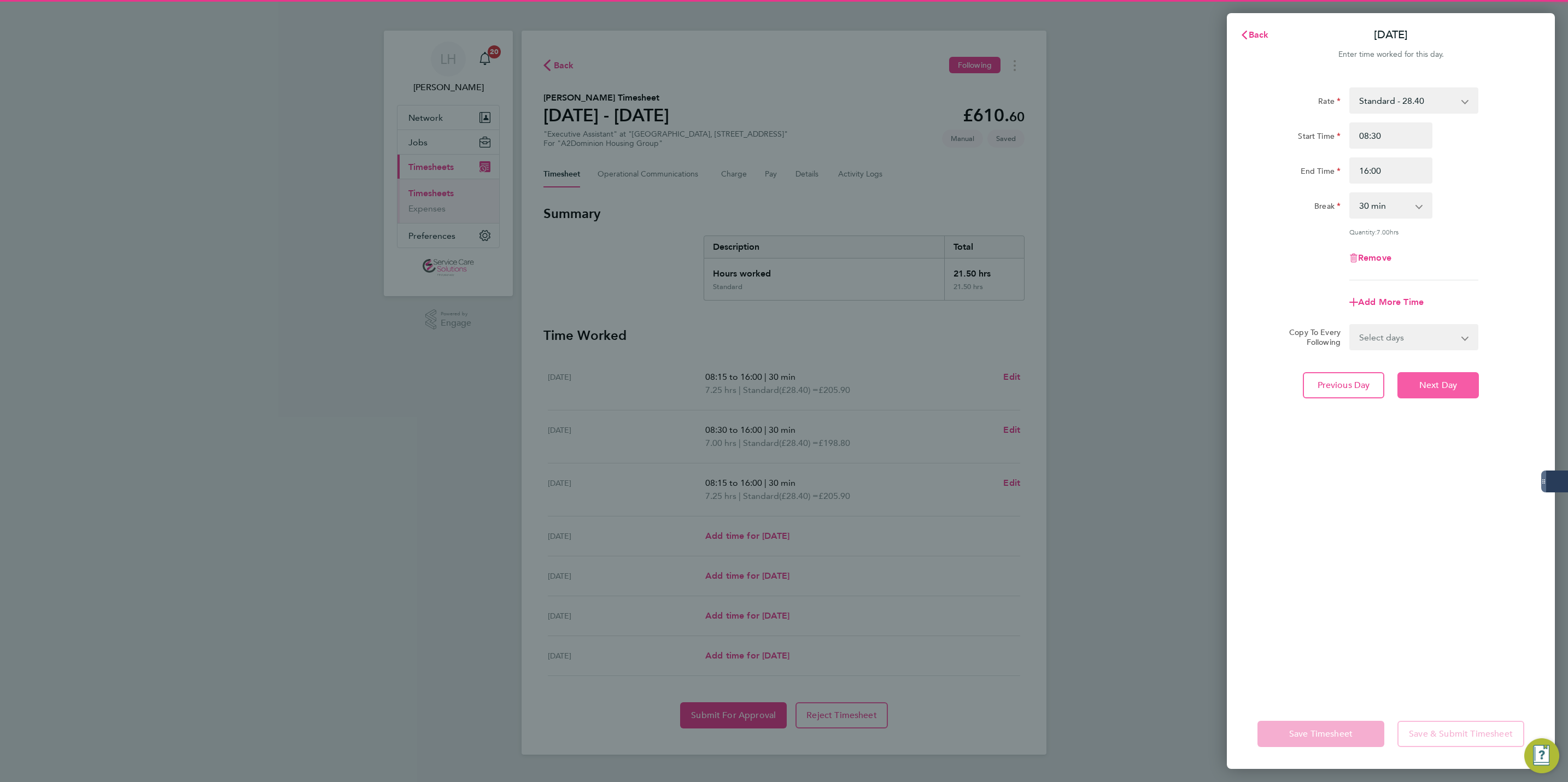
click at [1439, 389] on span "Next Day" at bounding box center [1438, 385] width 38 height 11
select select "30"
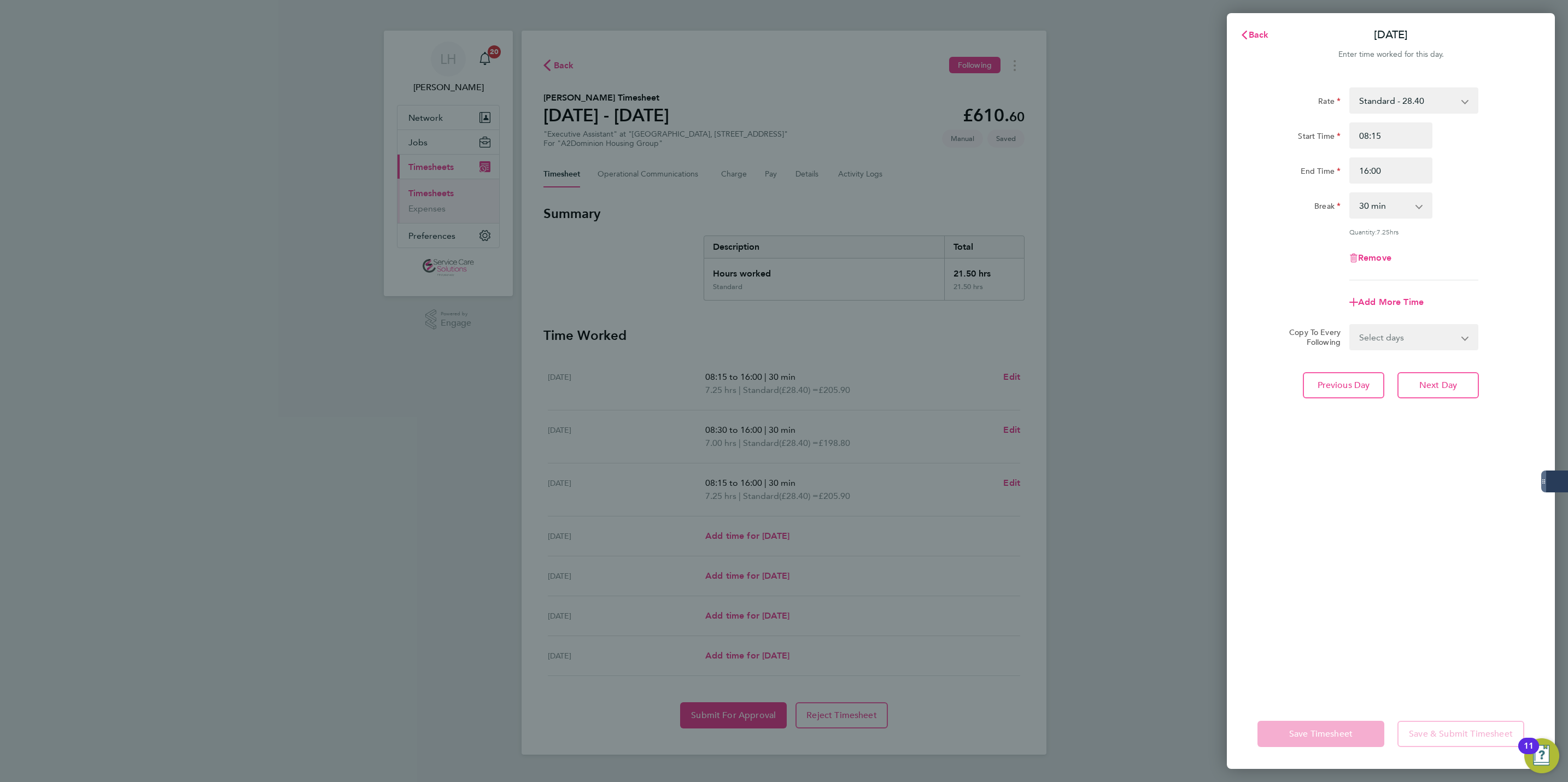
click at [1390, 344] on select "Select days Day Weekday (Mon-Fri) Weekend (Sat-Sun) [DATE] [DATE] [DATE] [DATE]" at bounding box center [1408, 337] width 115 height 24
select select "THU"
click at [1350, 325] on select "Select days Day Weekday (Mon-Fri) Weekend (Sat-Sun) [DATE] [DATE] [DATE] [DATE]" at bounding box center [1408, 337] width 115 height 24
select select "[DATE]"
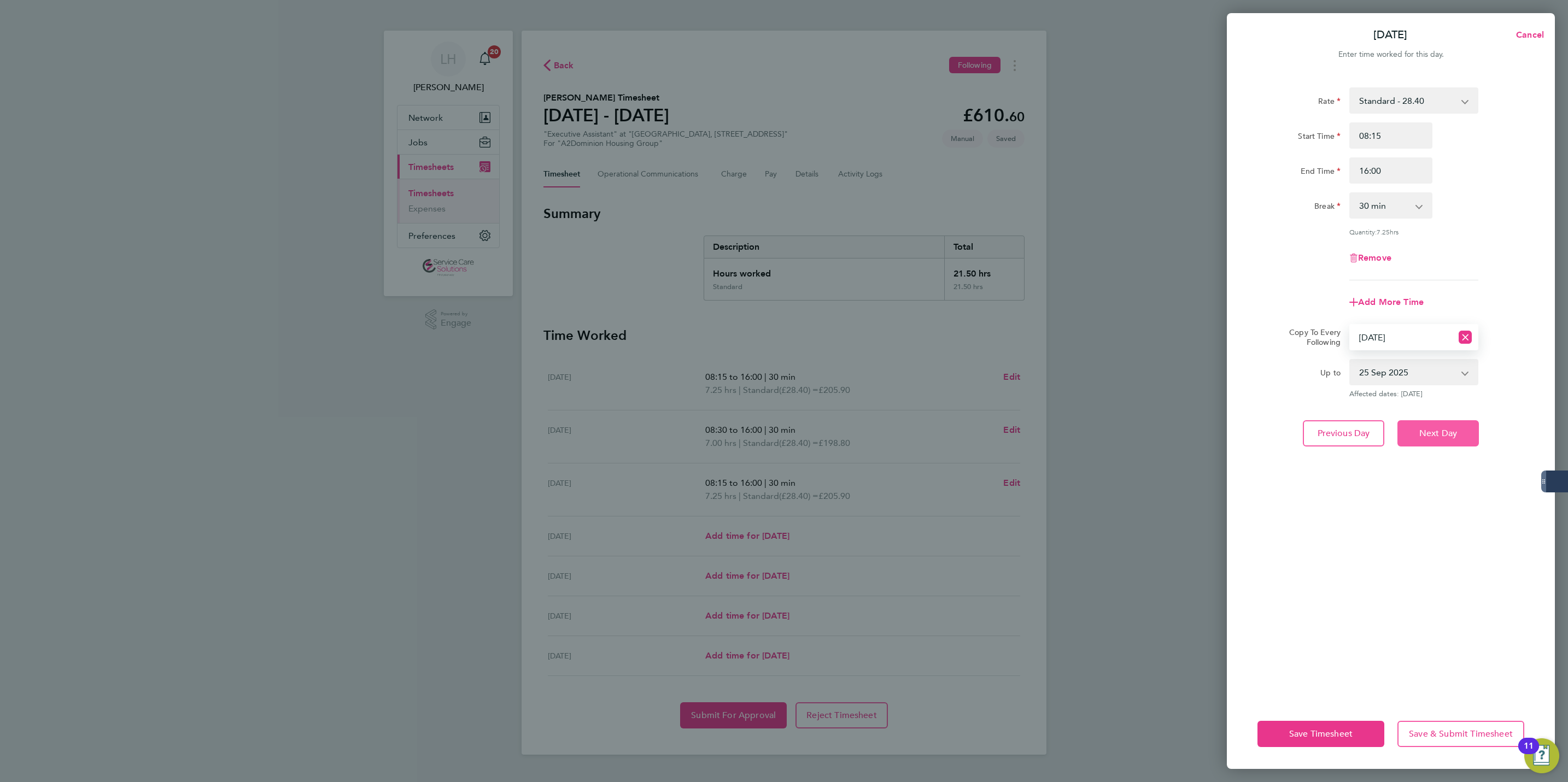
click at [1422, 423] on button "Next Day" at bounding box center [1438, 433] width 81 height 26
select select "0: null"
select select "30"
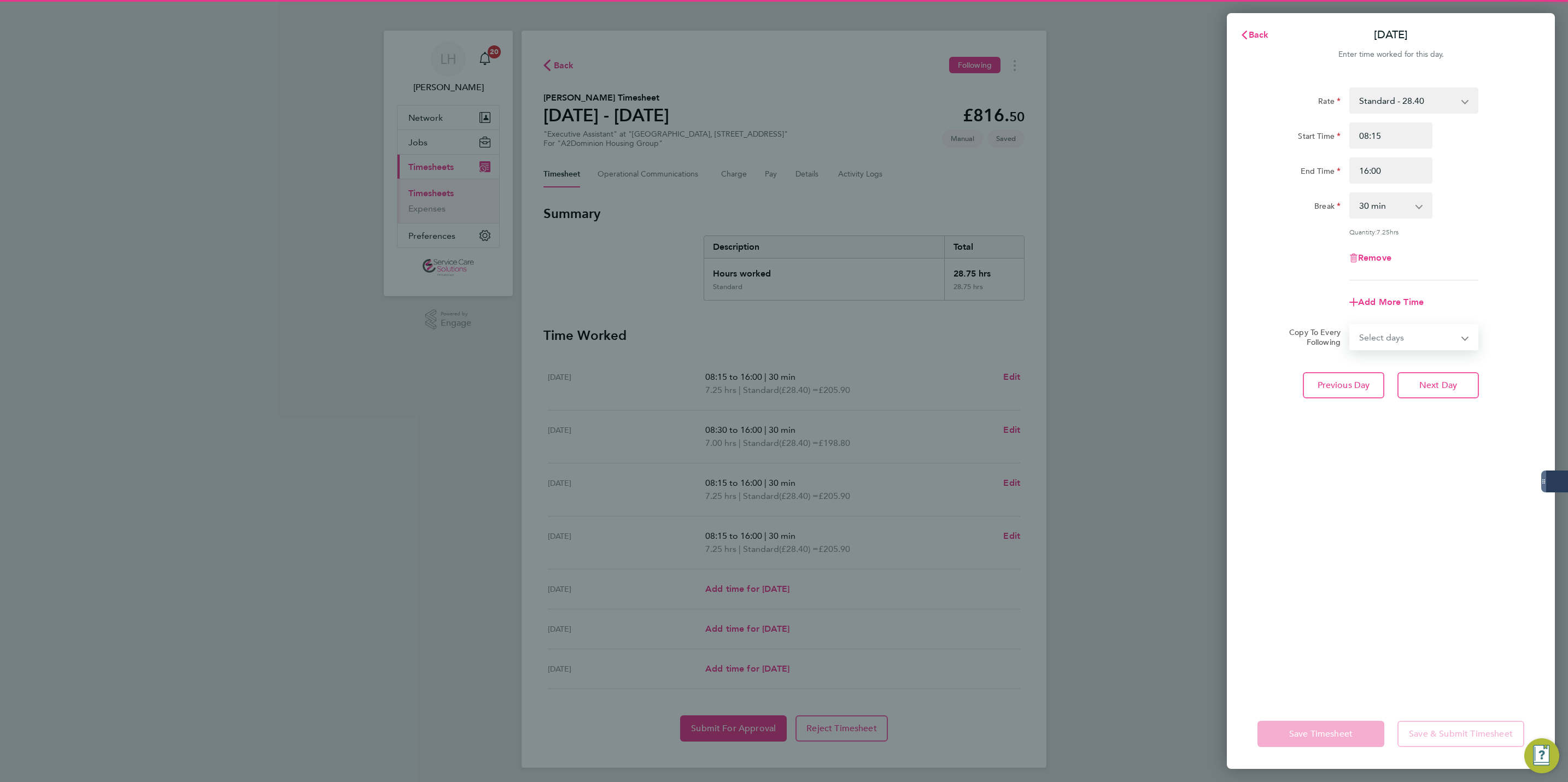
click at [1400, 346] on select "Select days Day Weekend (Sat-Sun) [DATE] [DATE] [DATE]" at bounding box center [1408, 337] width 115 height 24
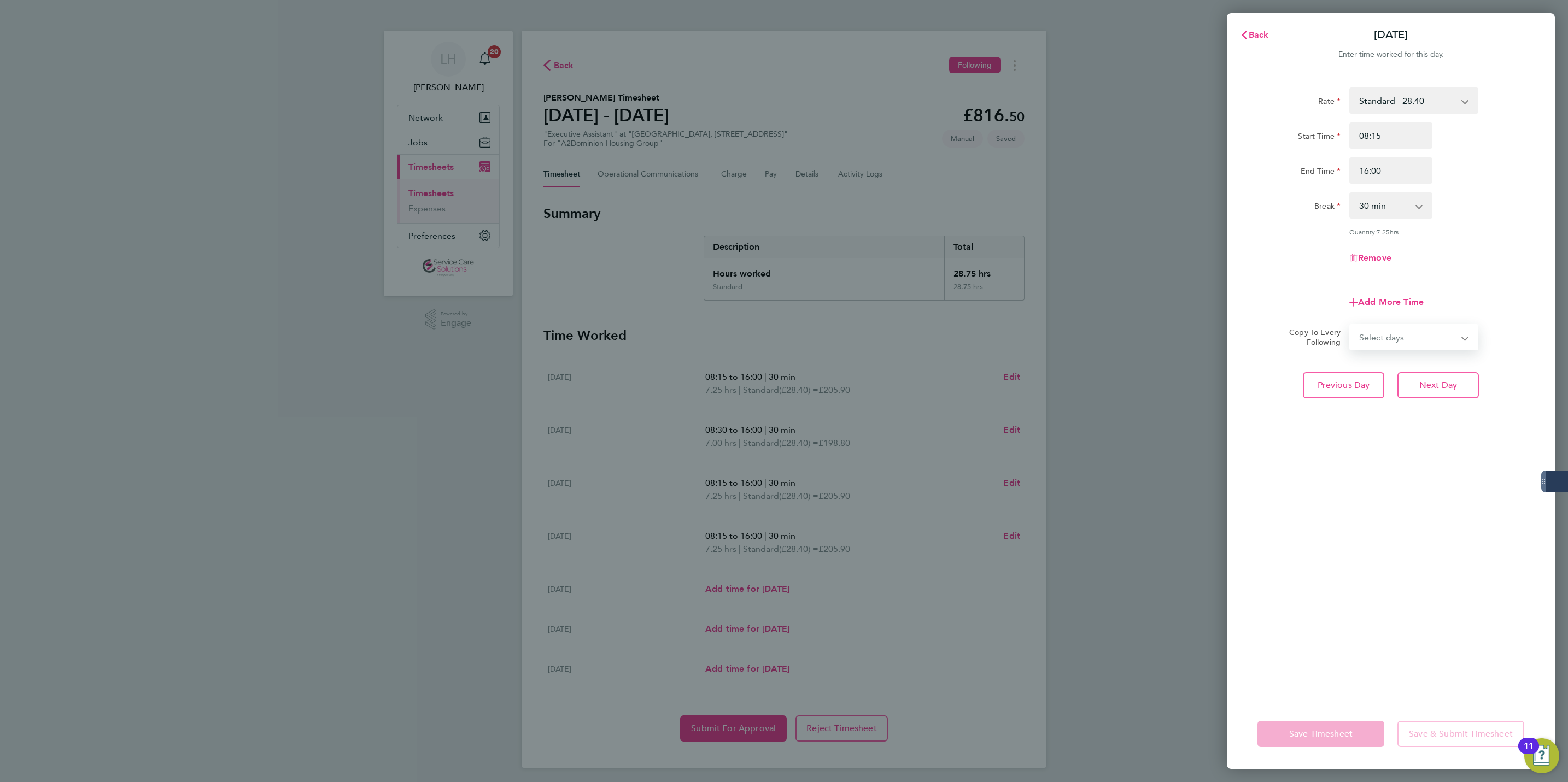
select select "FRI"
click at [1350, 325] on select "Select days Day Weekend (Sat-Sun) [DATE] [DATE] [DATE]" at bounding box center [1408, 337] width 115 height 24
select select "[DATE]"
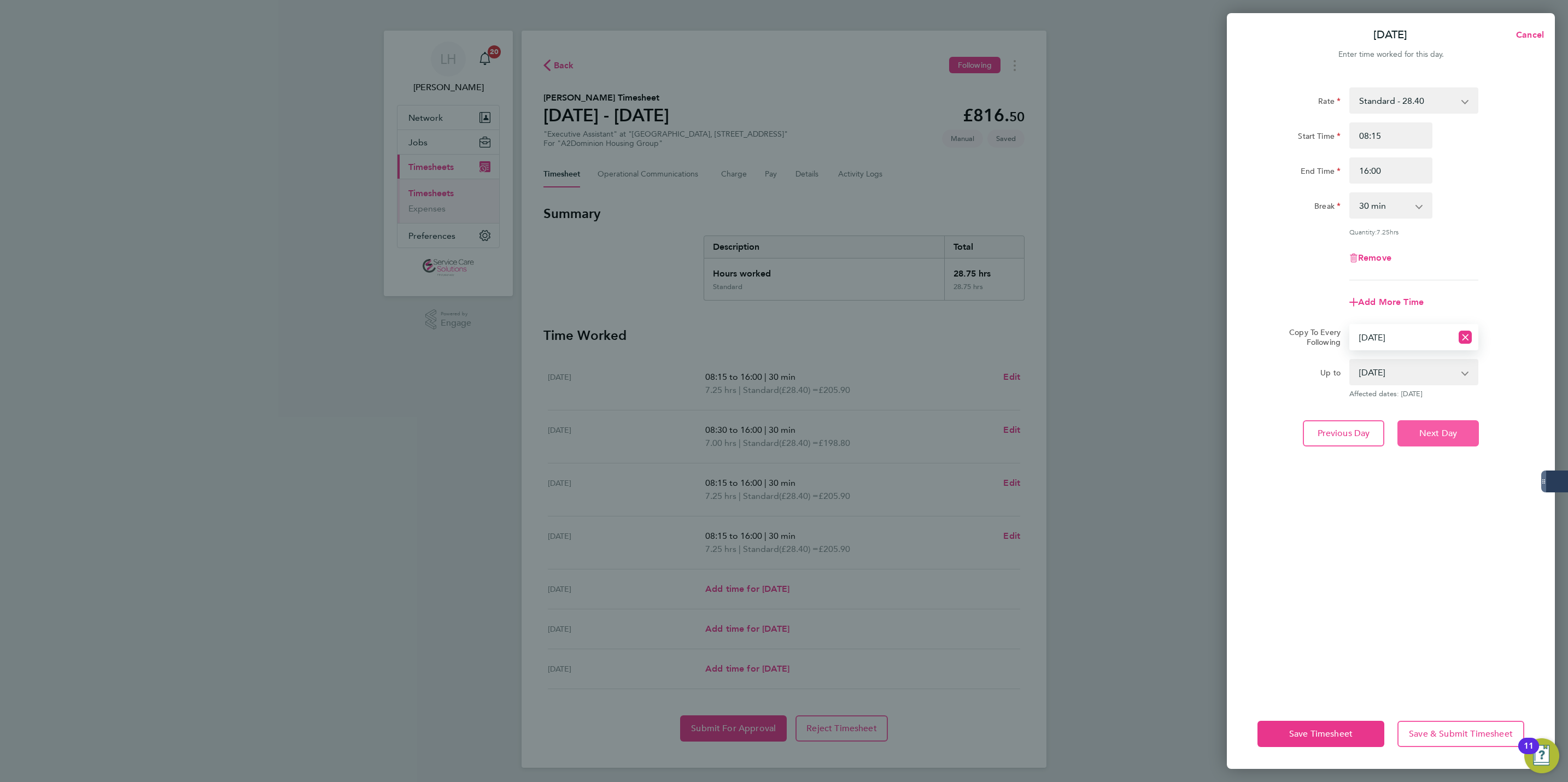
click at [1445, 423] on button "Next Day" at bounding box center [1438, 433] width 81 height 26
select select "0: null"
select select "30"
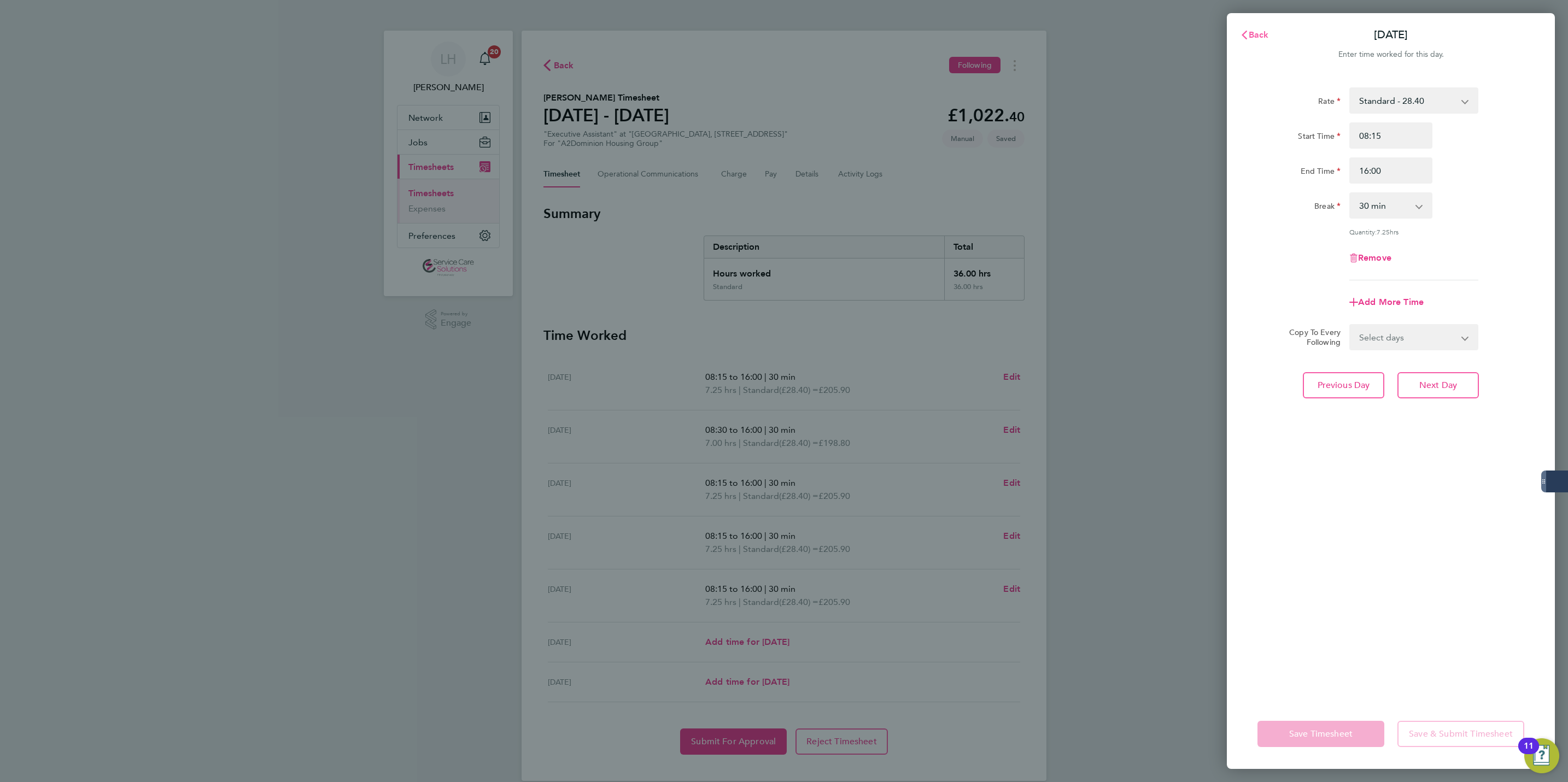
click at [1254, 24] on button "Back" at bounding box center [1255, 35] width 51 height 22
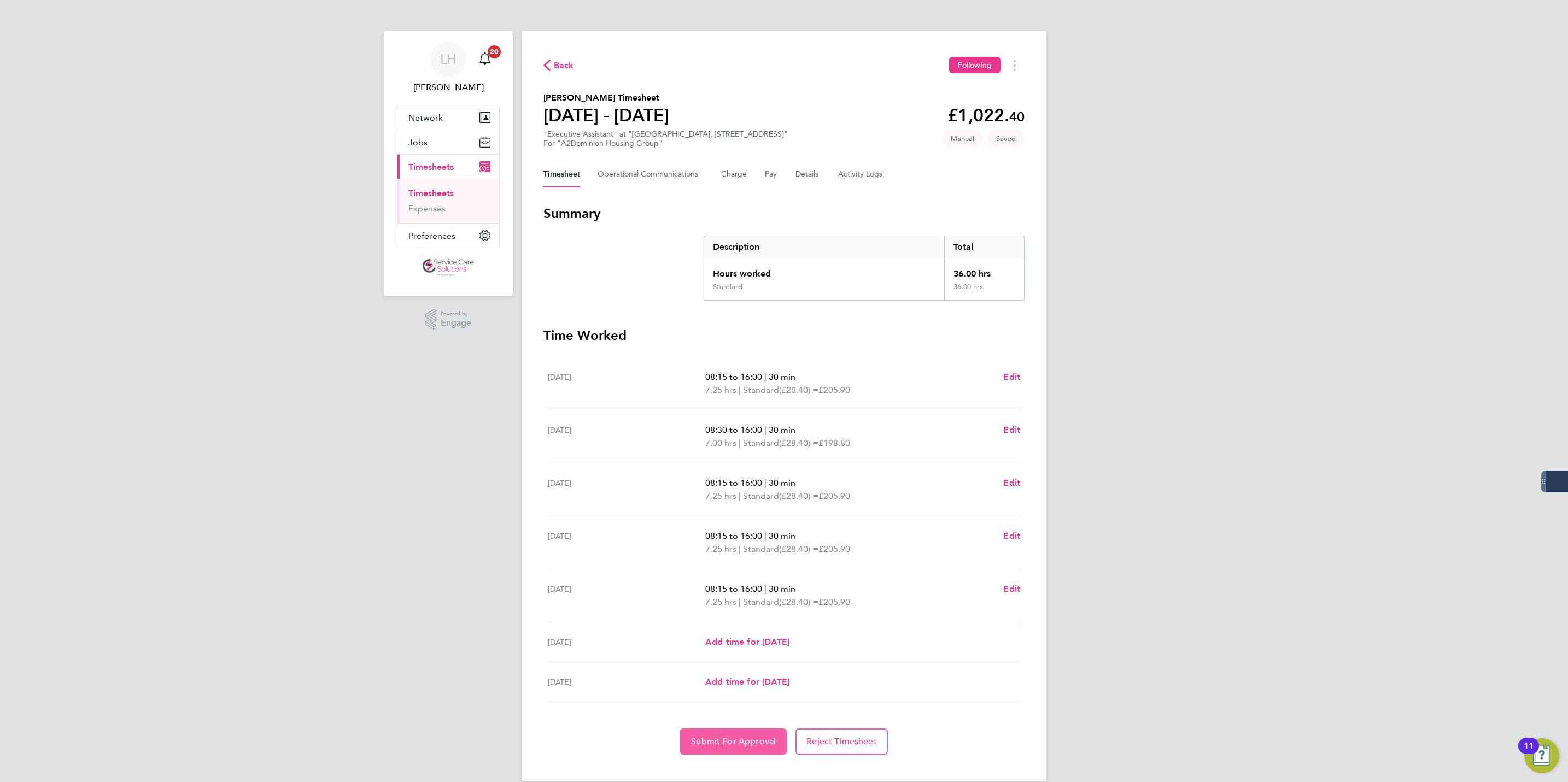
click at [714, 735] on button "Submit For Approval" at bounding box center [733, 742] width 106 height 26
click at [568, 68] on span "Back" at bounding box center [564, 65] width 21 height 13
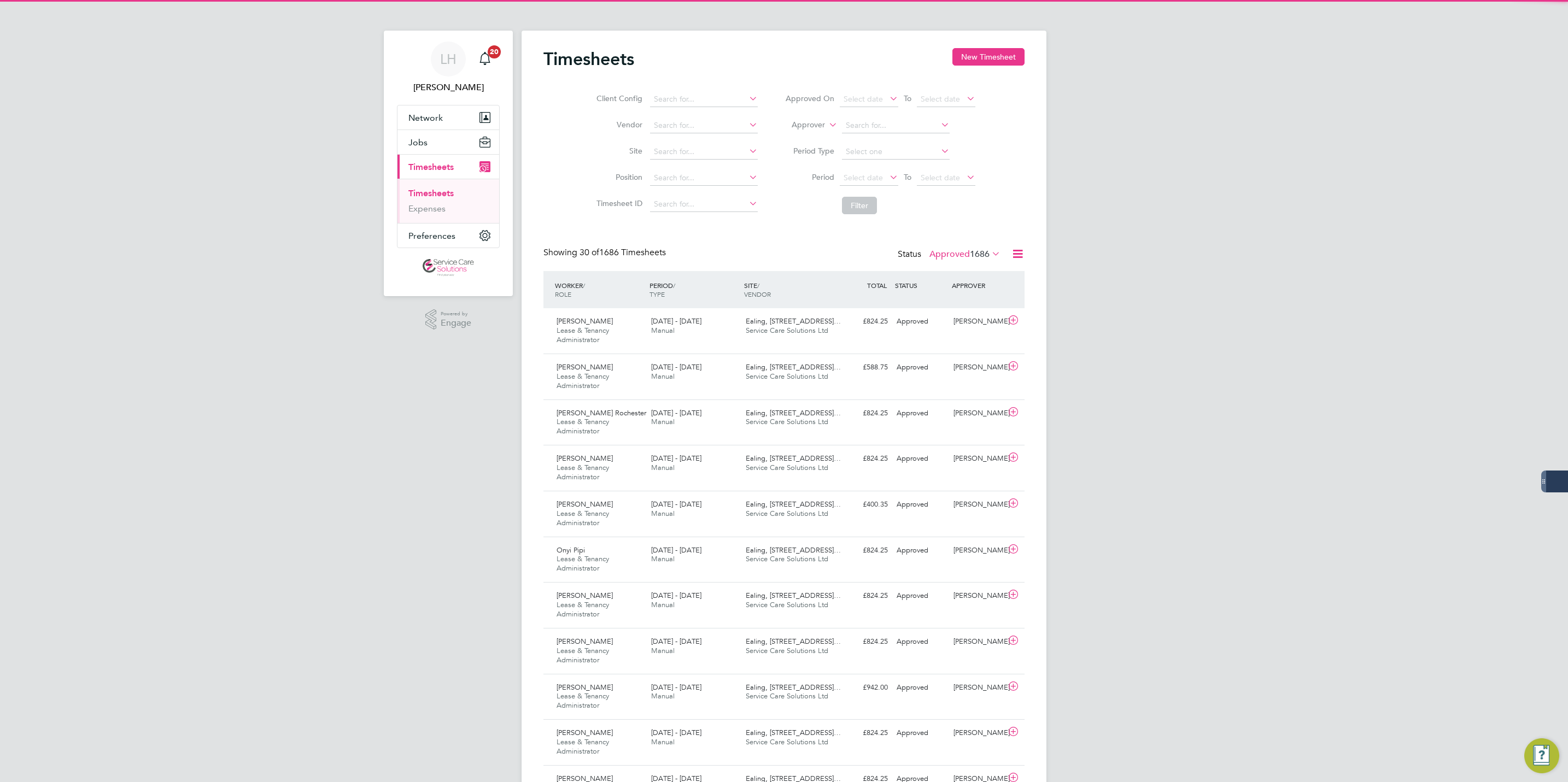
scroll to position [37, 95]
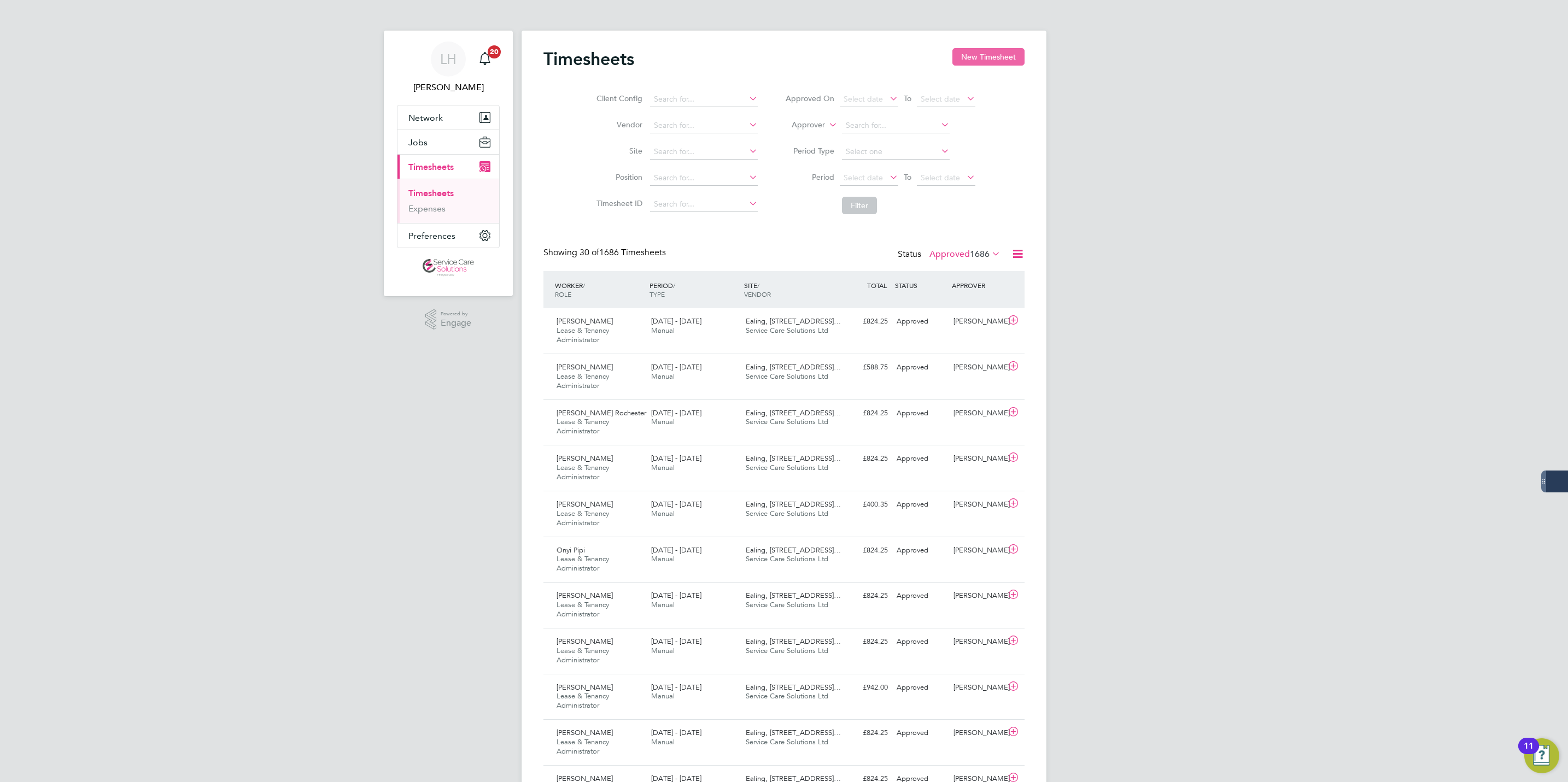
click at [986, 62] on button "New Timesheet" at bounding box center [989, 57] width 72 height 17
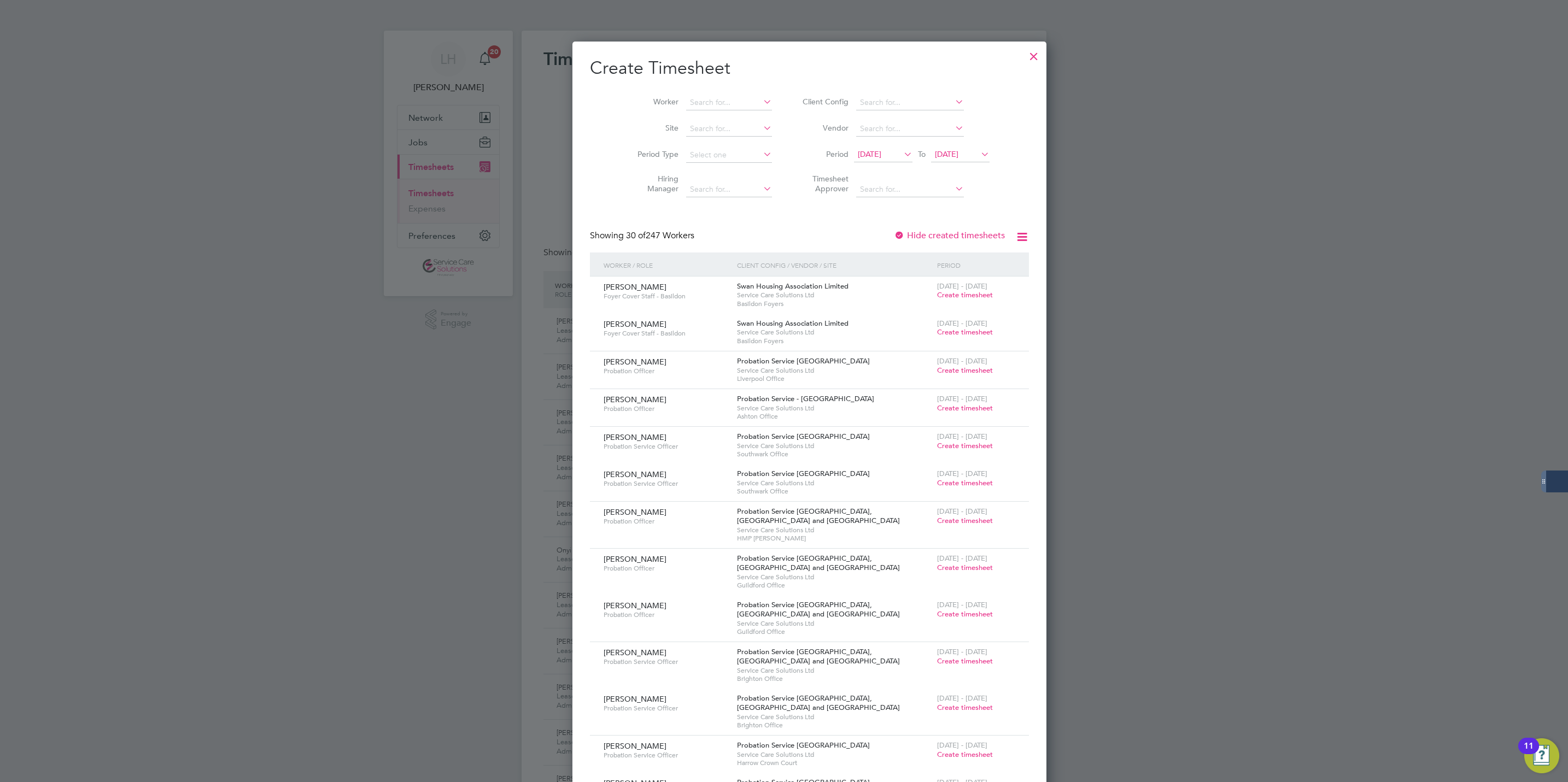
click at [729, 92] on li "Worker" at bounding box center [701, 103] width 170 height 26
click at [727, 95] on input at bounding box center [729, 103] width 86 height 16
click at [701, 231] on li "Sco tt [PERSON_NAME]" at bounding box center [706, 236] width 93 height 15
type input "[PERSON_NAME]"
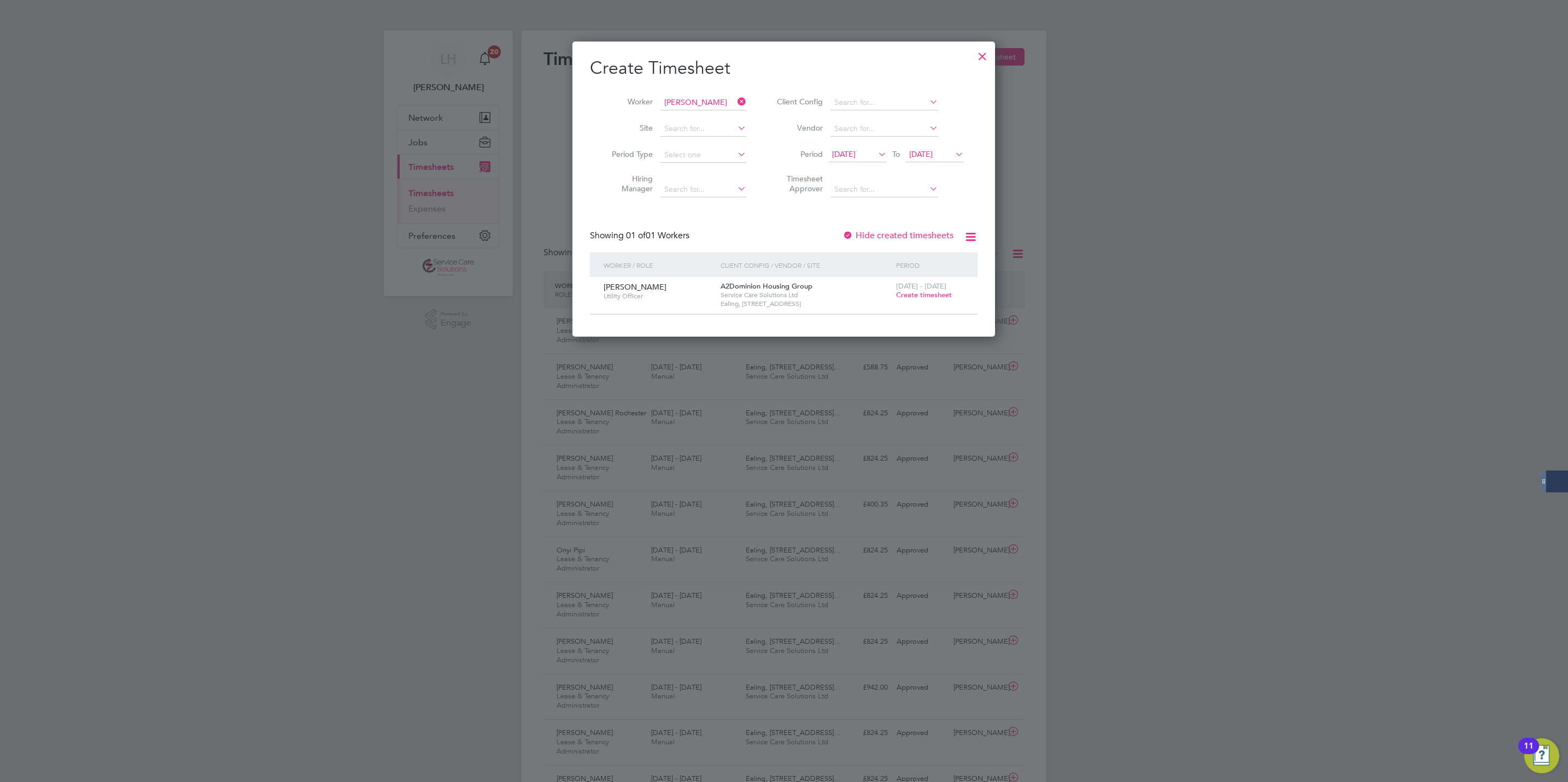
click at [928, 306] on div "[DATE] - [DATE] Create timesheet" at bounding box center [930, 291] width 73 height 29
click at [924, 301] on div "[DATE] - [DATE] Create timesheet" at bounding box center [930, 291] width 73 height 29
click at [918, 294] on span "Create timesheet" at bounding box center [924, 295] width 56 height 9
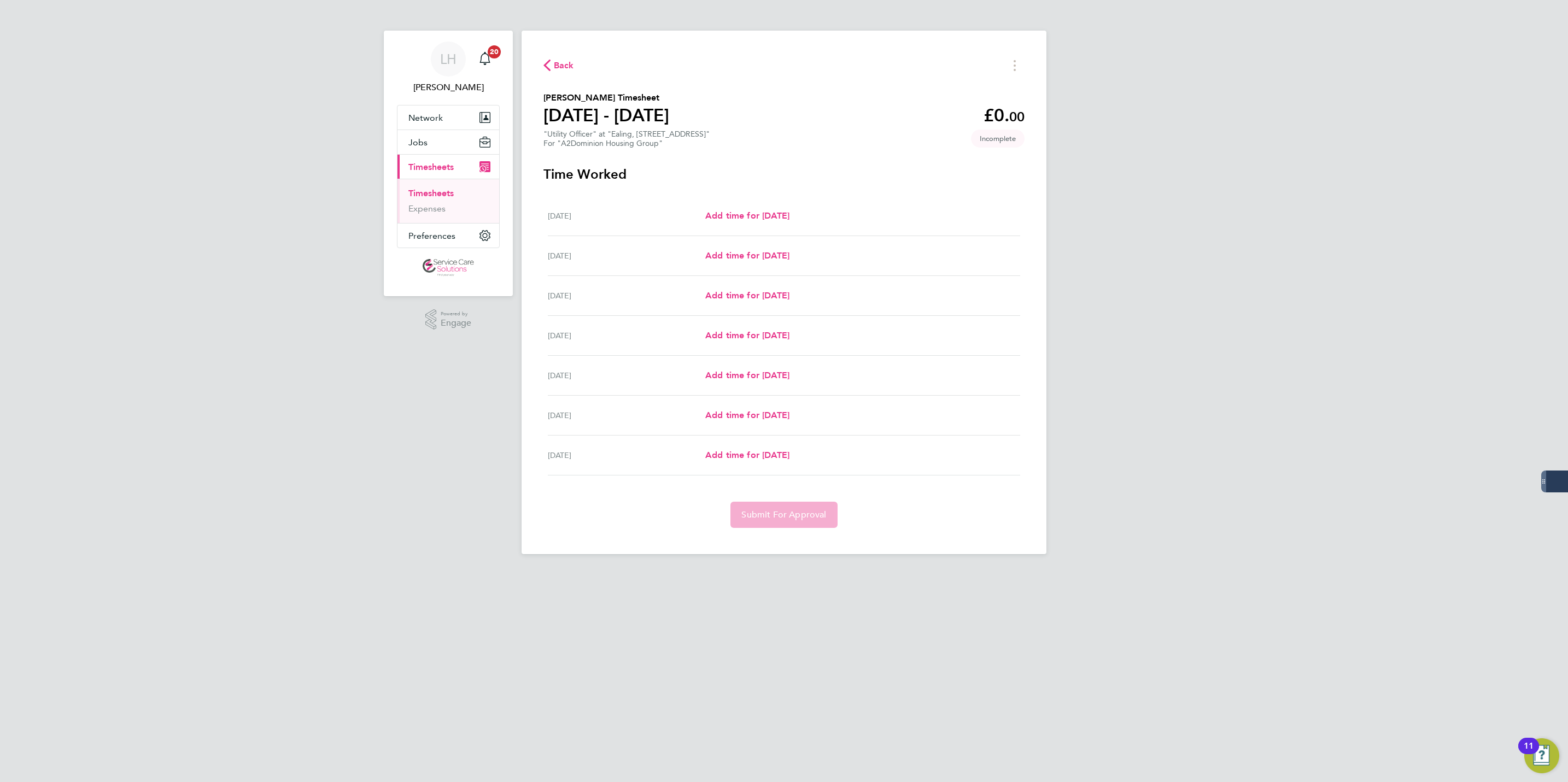
click at [742, 202] on div "[DATE] Add time for [DATE] Add time for [DATE]" at bounding box center [784, 216] width 473 height 40
click at [750, 213] on span "Add time for [DATE]" at bounding box center [747, 216] width 84 height 11
select select "30"
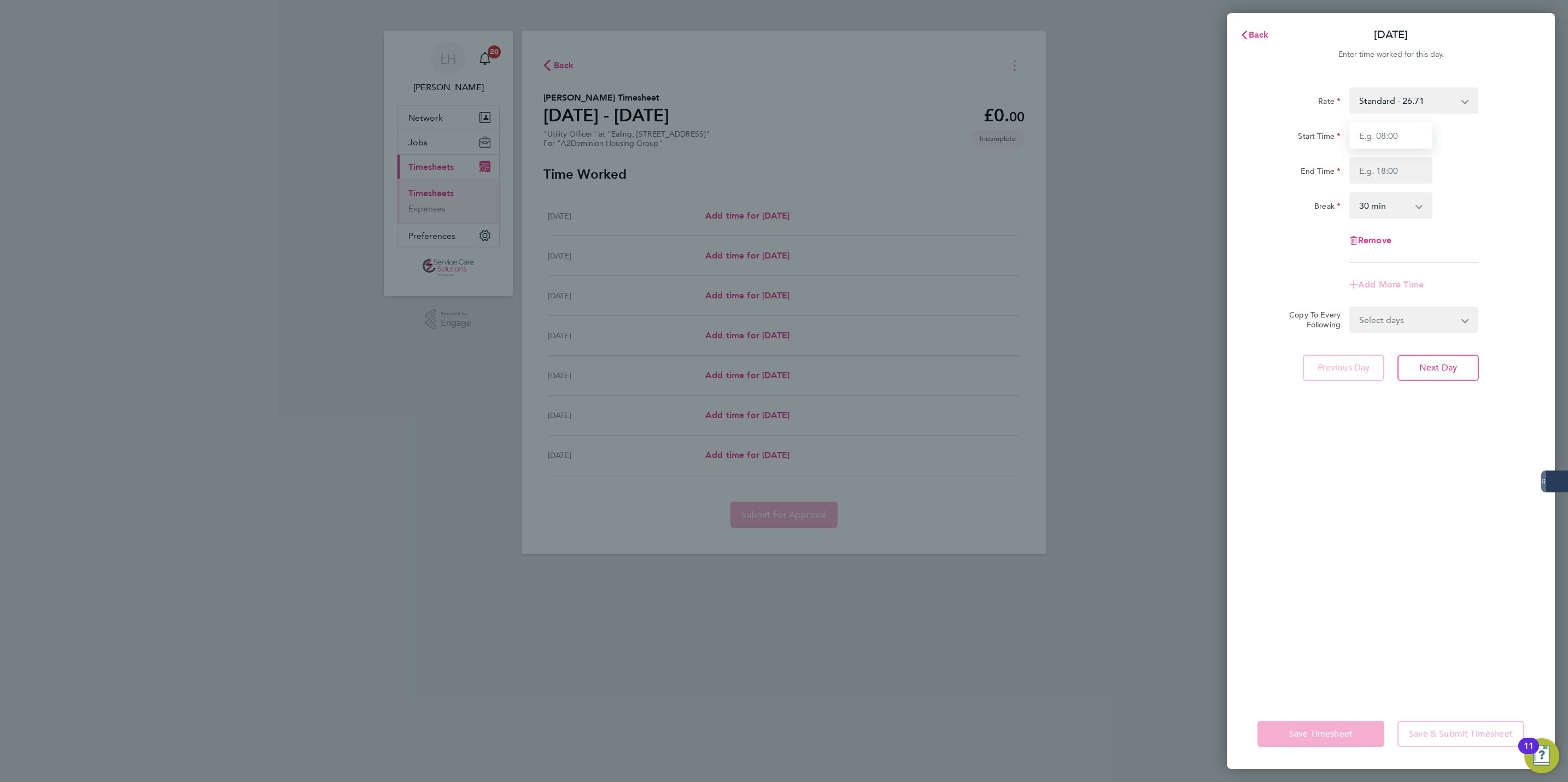
click at [1395, 138] on input "Start Time" at bounding box center [1391, 136] width 83 height 26
type input "08:00"
type input "16:00"
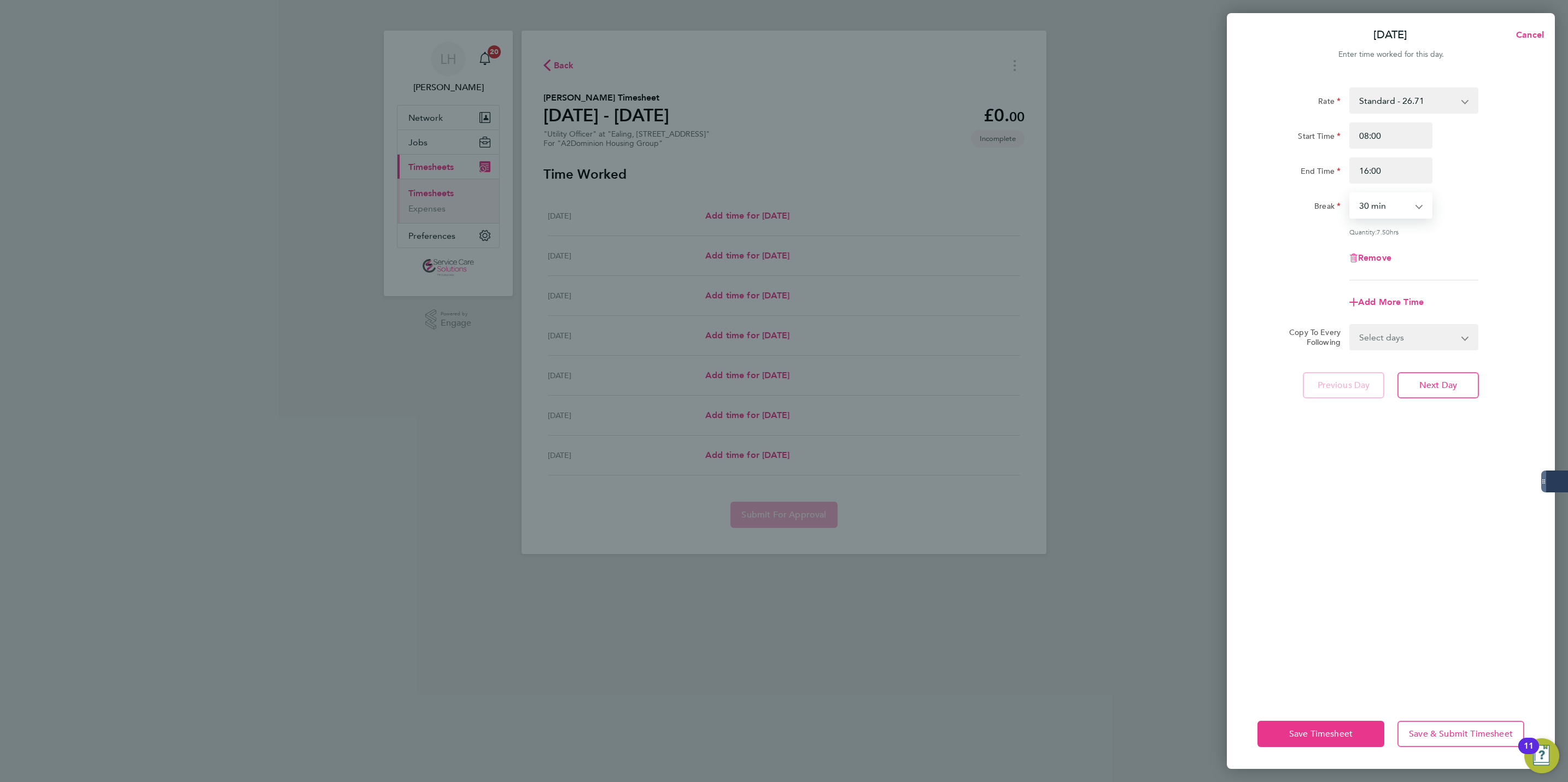
select select "60"
drag, startPoint x: 1370, startPoint y: 335, endPoint x: 1370, endPoint y: 351, distance: 16.0
click at [1370, 335] on select "Select days Day Weekday (Mon-Fri) Weekend (Sat-Sun) [DATE] [DATE] [DATE] [DATE]…" at bounding box center [1408, 337] width 115 height 24
select select "WEEKDAY"
click at [1350, 325] on select "Select days Day Weekday (Mon-Fri) Weekend (Sat-Sun) [DATE] [DATE] [DATE] [DATE]…" at bounding box center [1408, 337] width 115 height 24
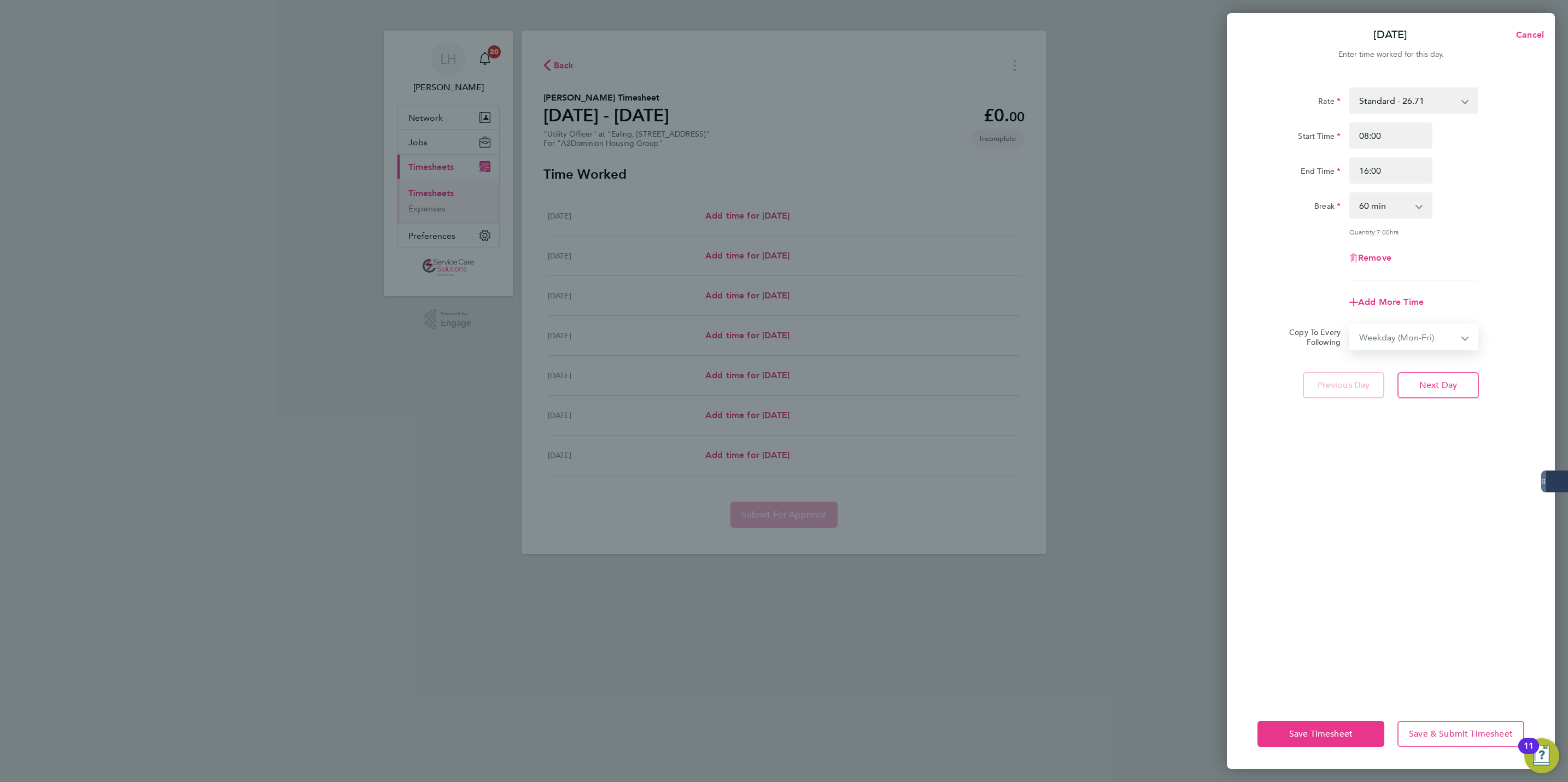
select select "[DATE]"
click at [1424, 437] on button "Next Day" at bounding box center [1438, 433] width 81 height 26
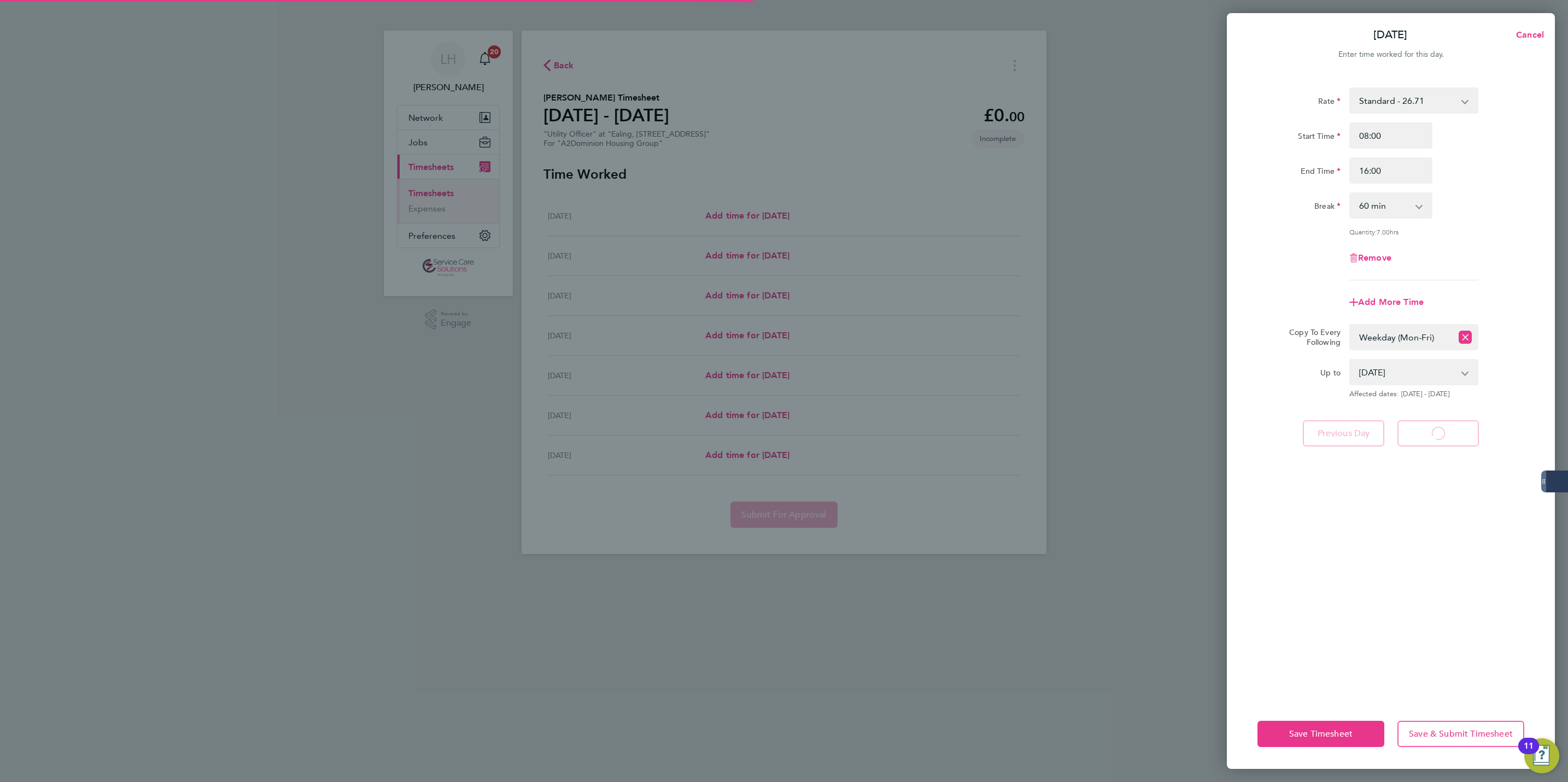
select select "60"
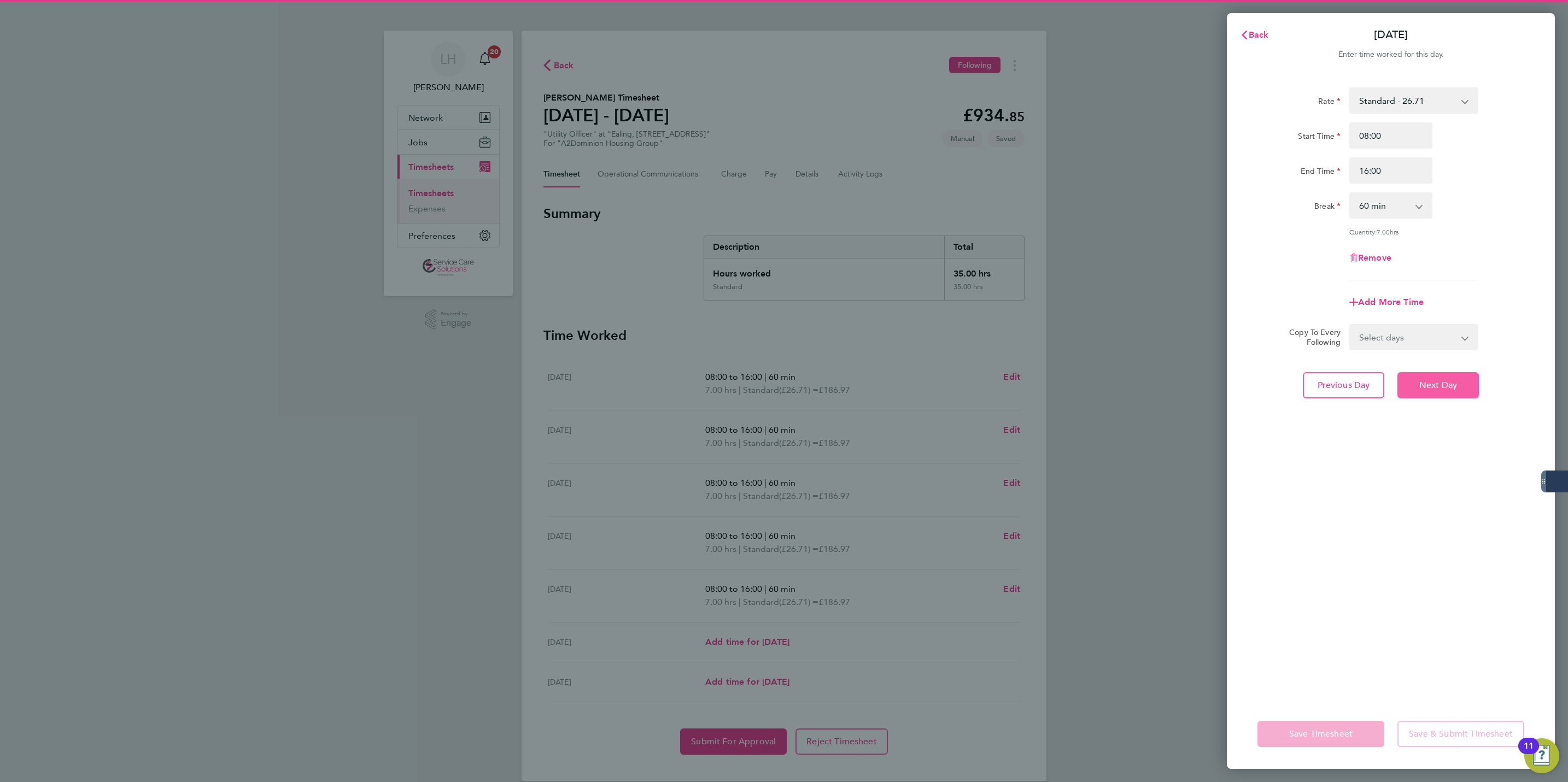
click at [1431, 384] on span "Next Day" at bounding box center [1438, 385] width 38 height 11
select select "60"
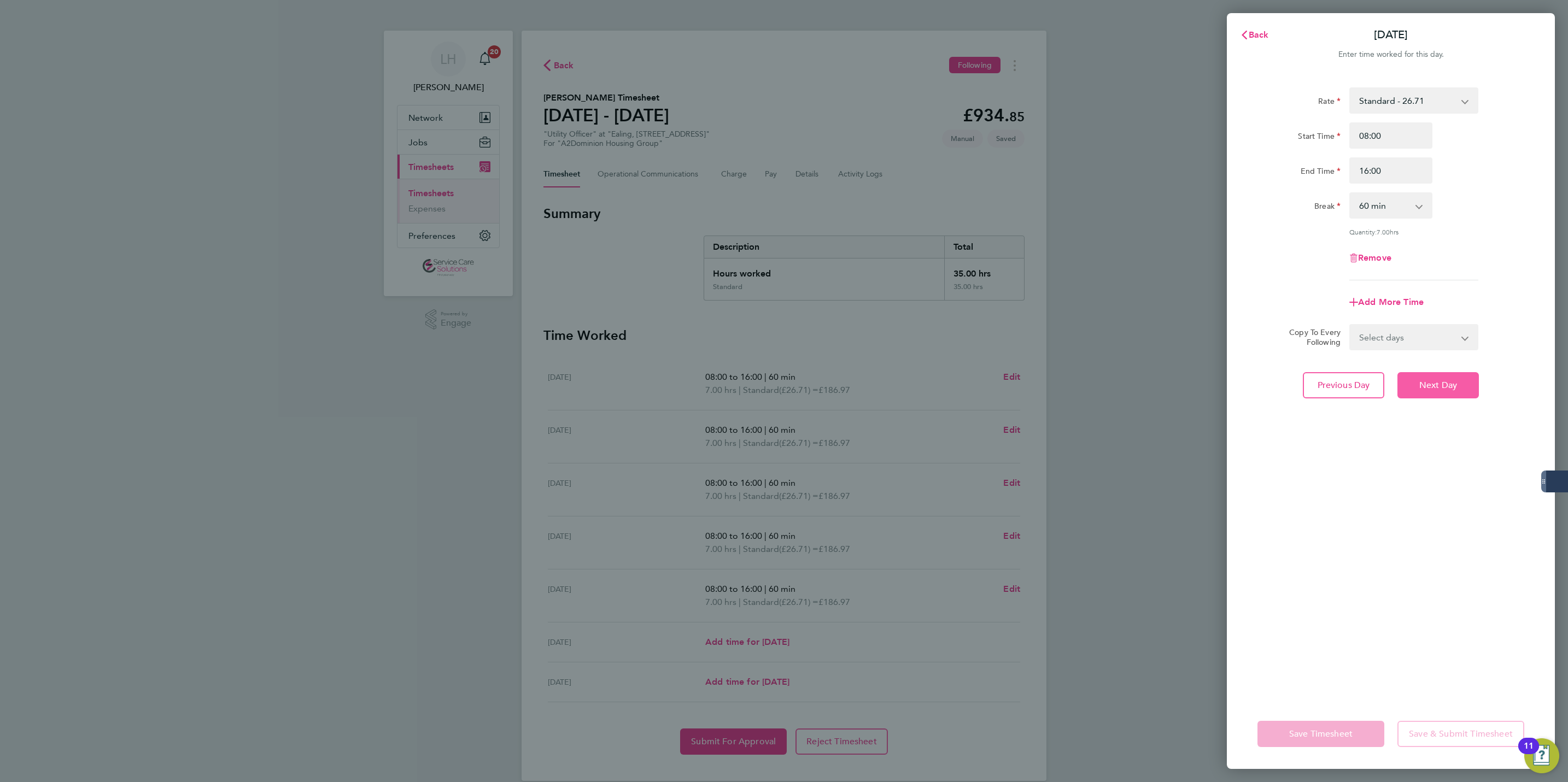
click at [1431, 384] on span "Next Day" at bounding box center [1438, 385] width 38 height 11
select select "60"
click at [1431, 384] on span "Next Day" at bounding box center [1438, 385] width 38 height 11
select select "60"
drag, startPoint x: 1373, startPoint y: 144, endPoint x: 1393, endPoint y: 142, distance: 20.1
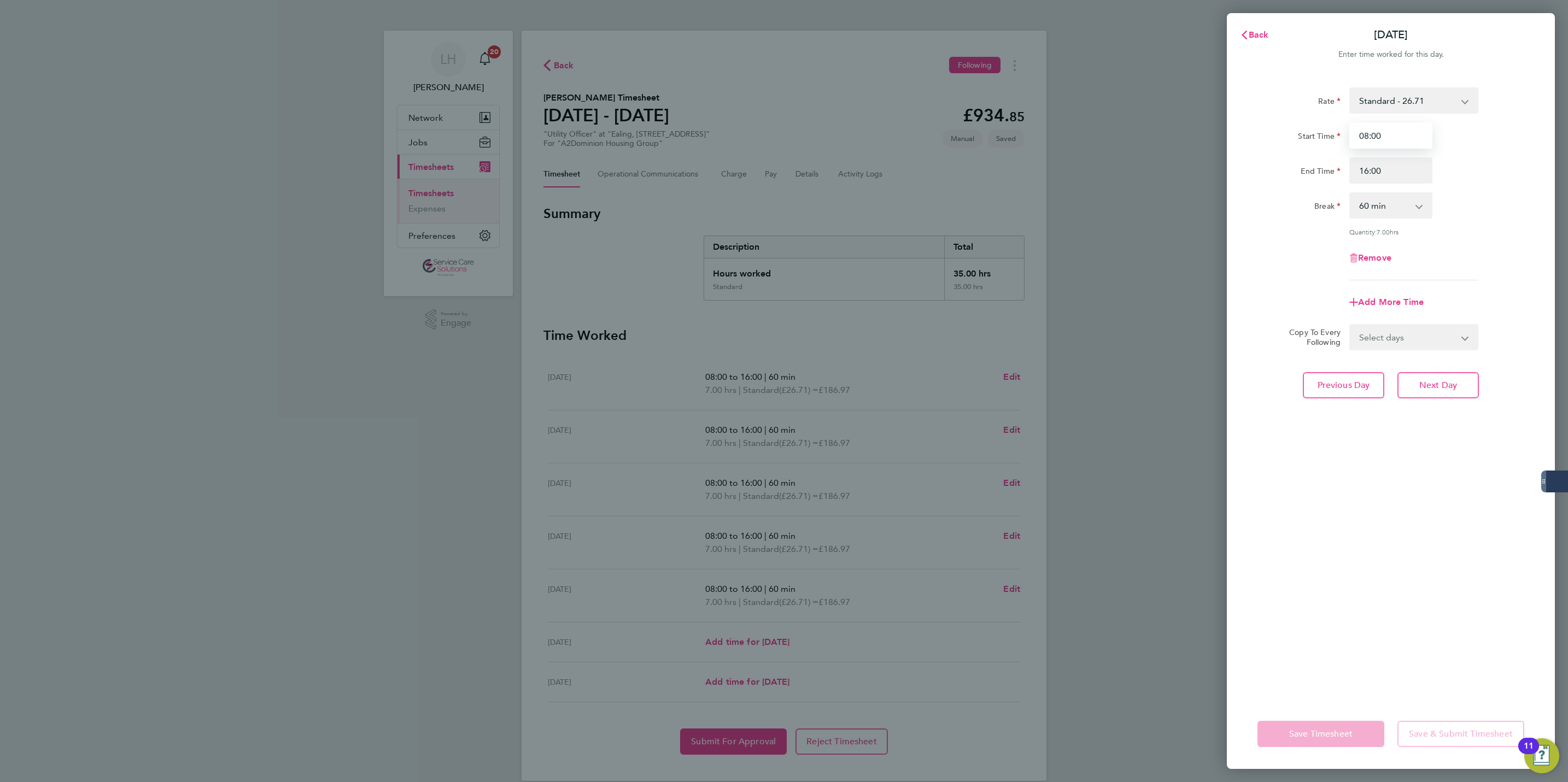
click at [1393, 142] on input "08:00" at bounding box center [1391, 136] width 83 height 26
drag, startPoint x: 1368, startPoint y: 141, endPoint x: 1408, endPoint y: 137, distance: 40.2
click at [1408, 137] on input "08:00" at bounding box center [1391, 136] width 83 height 26
type input "08:30"
type input "16:30"
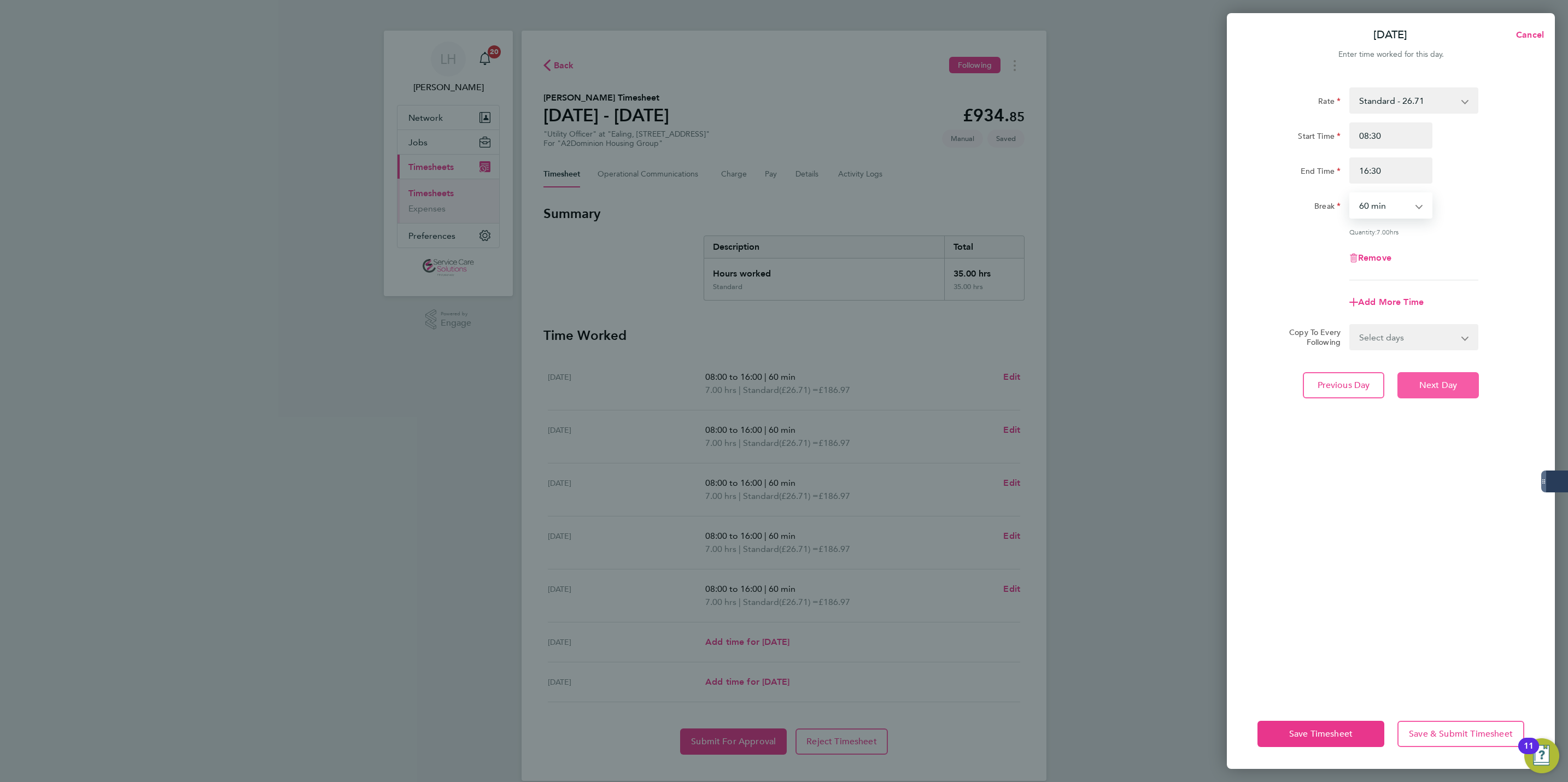
click at [1419, 388] on span "Next Day" at bounding box center [1438, 385] width 38 height 11
select select "30"
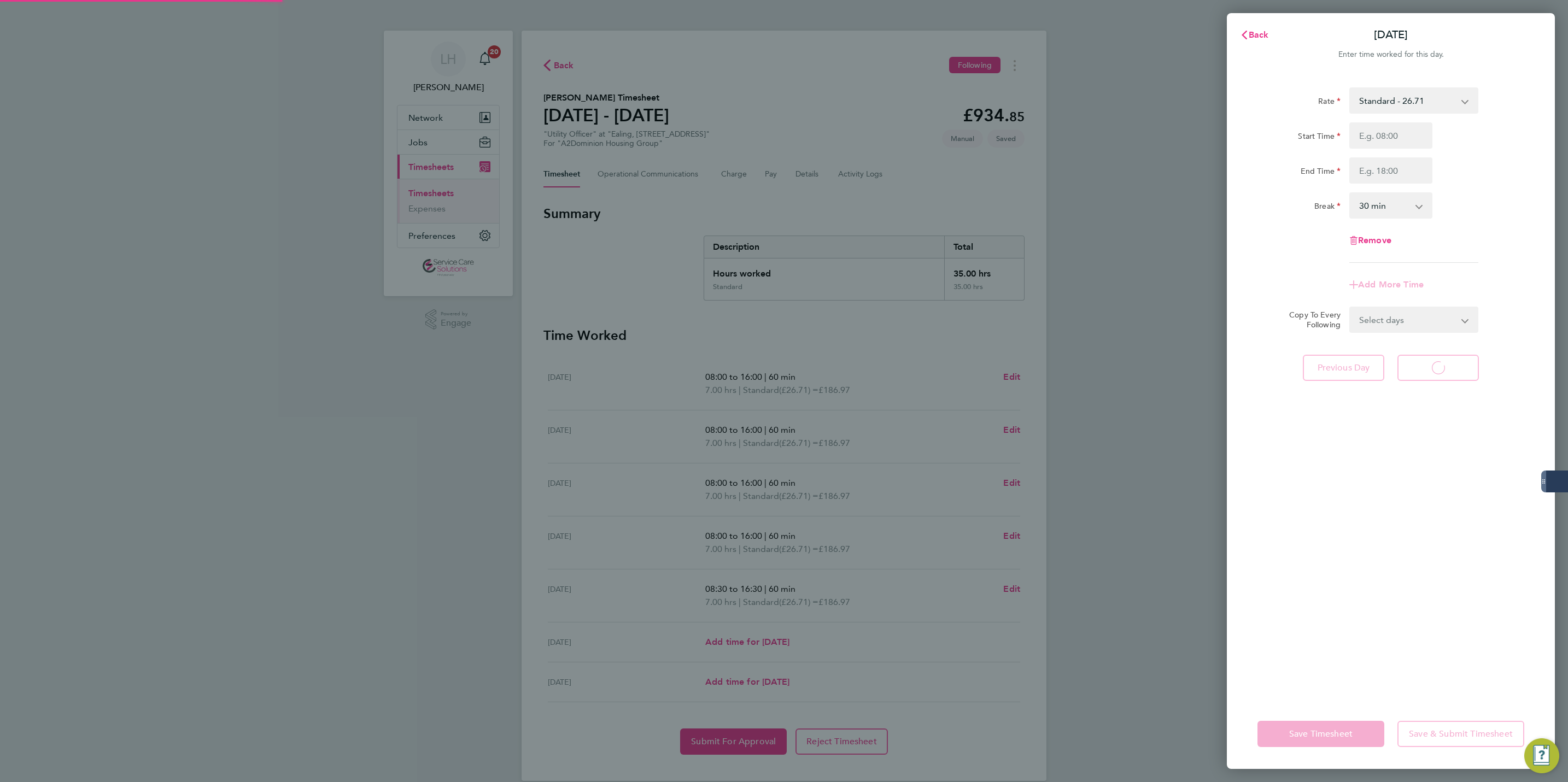
select select "30"
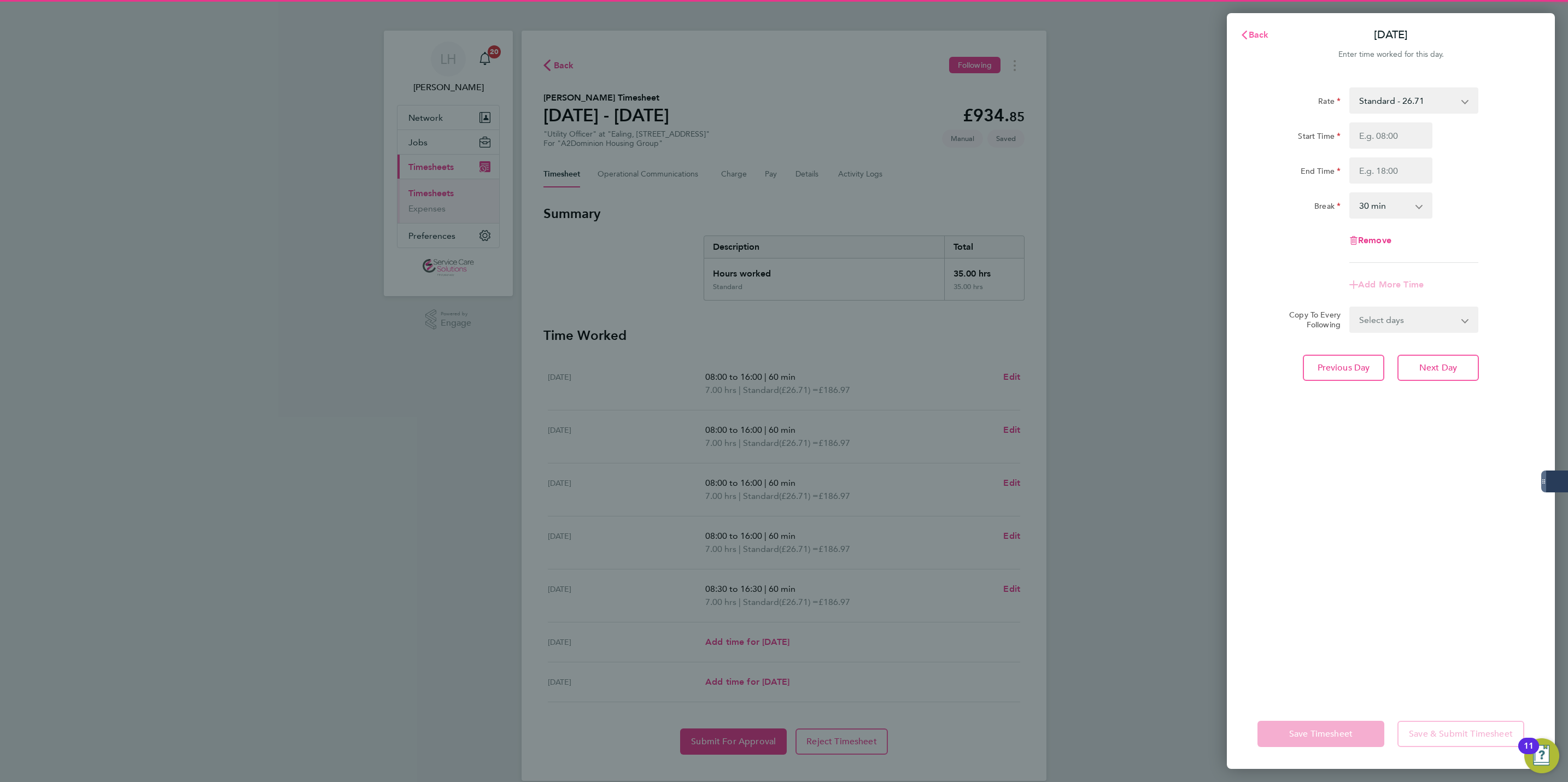
click at [1255, 36] on span "Back" at bounding box center [1259, 34] width 21 height 11
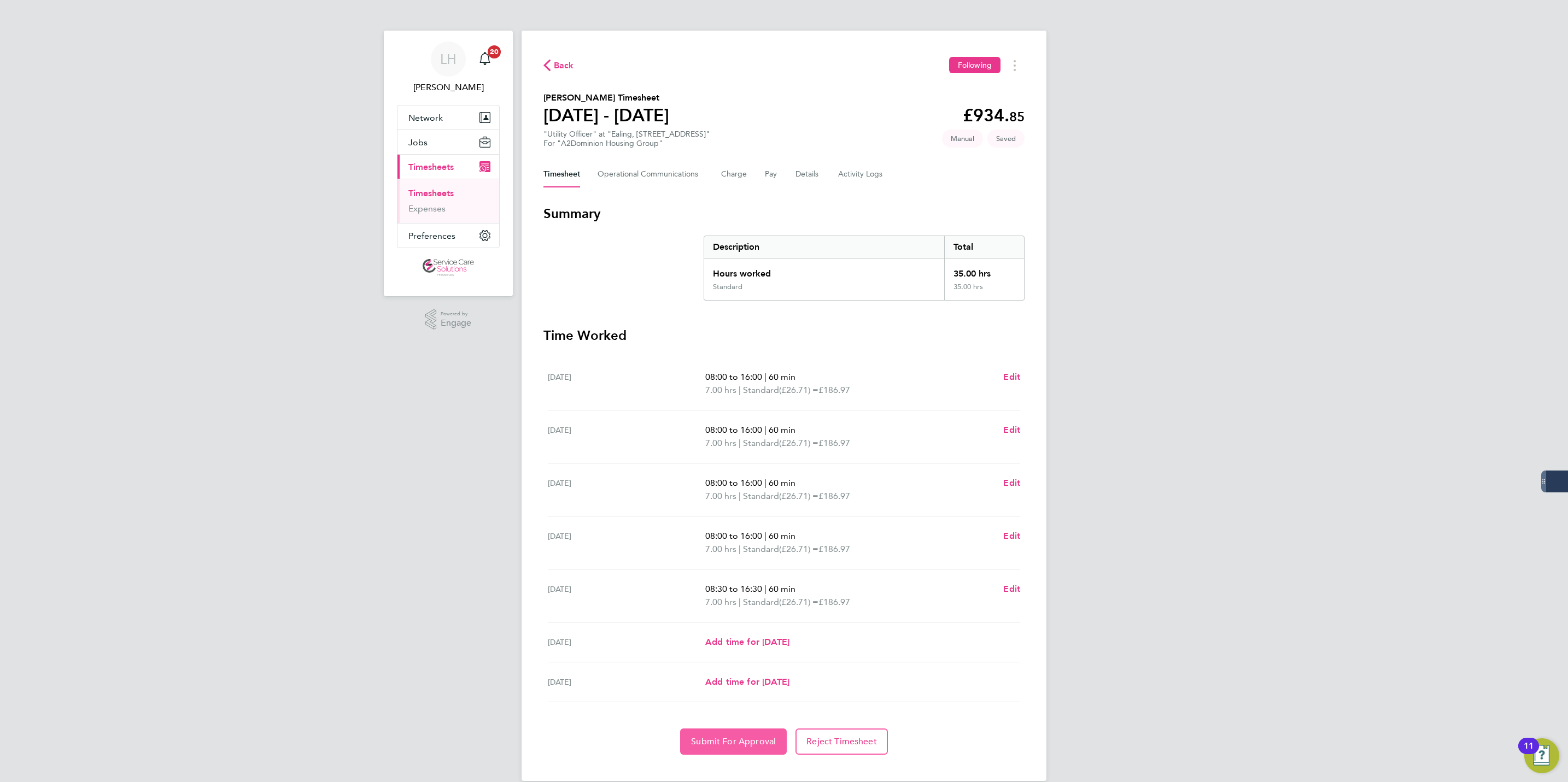
click at [717, 753] on button "Submit For Approval" at bounding box center [733, 742] width 106 height 26
click at [441, 190] on link "Timesheets" at bounding box center [431, 193] width 45 height 11
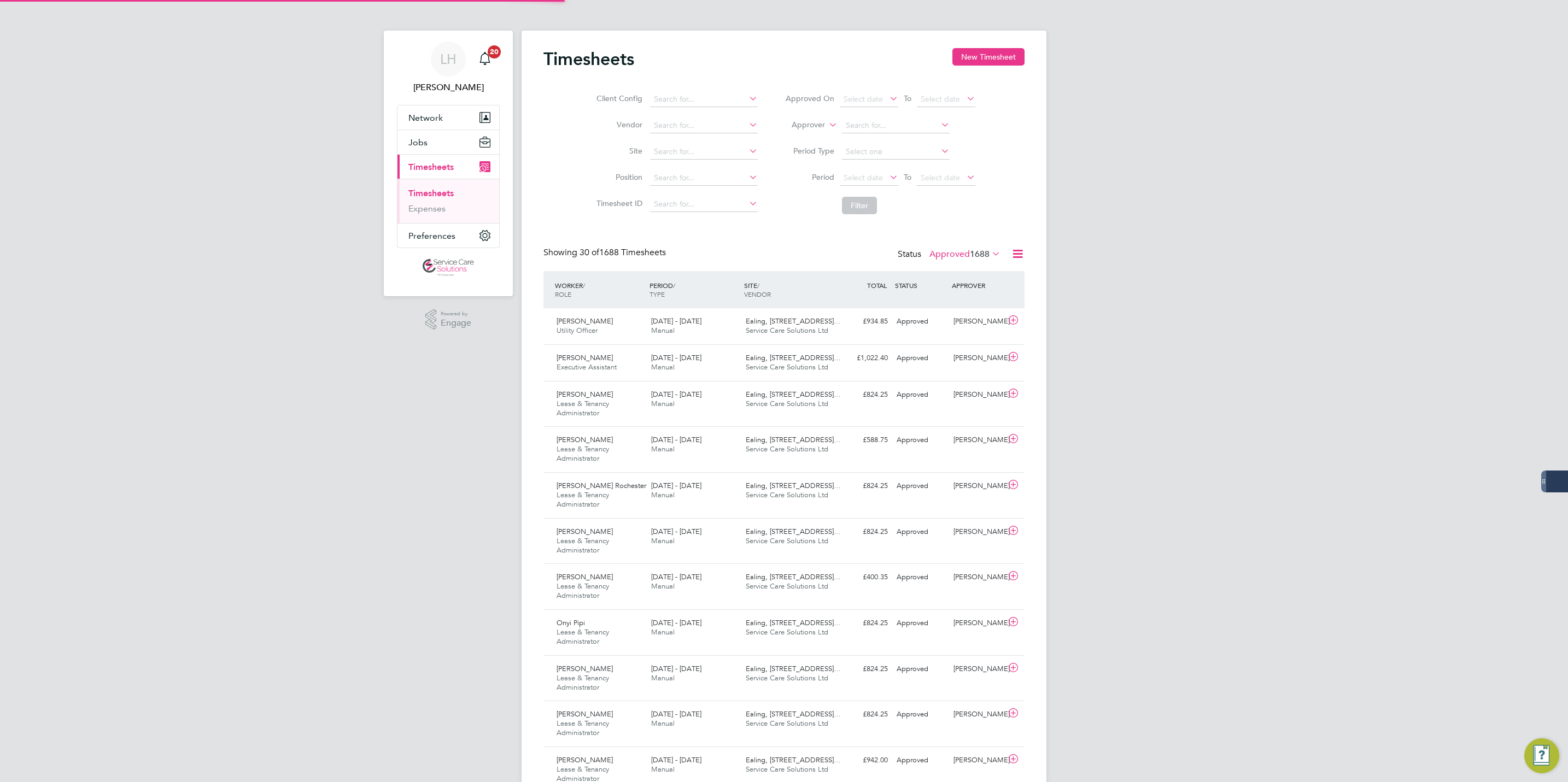
scroll to position [37, 95]
click at [979, 63] on button "New Timesheet" at bounding box center [989, 57] width 72 height 17
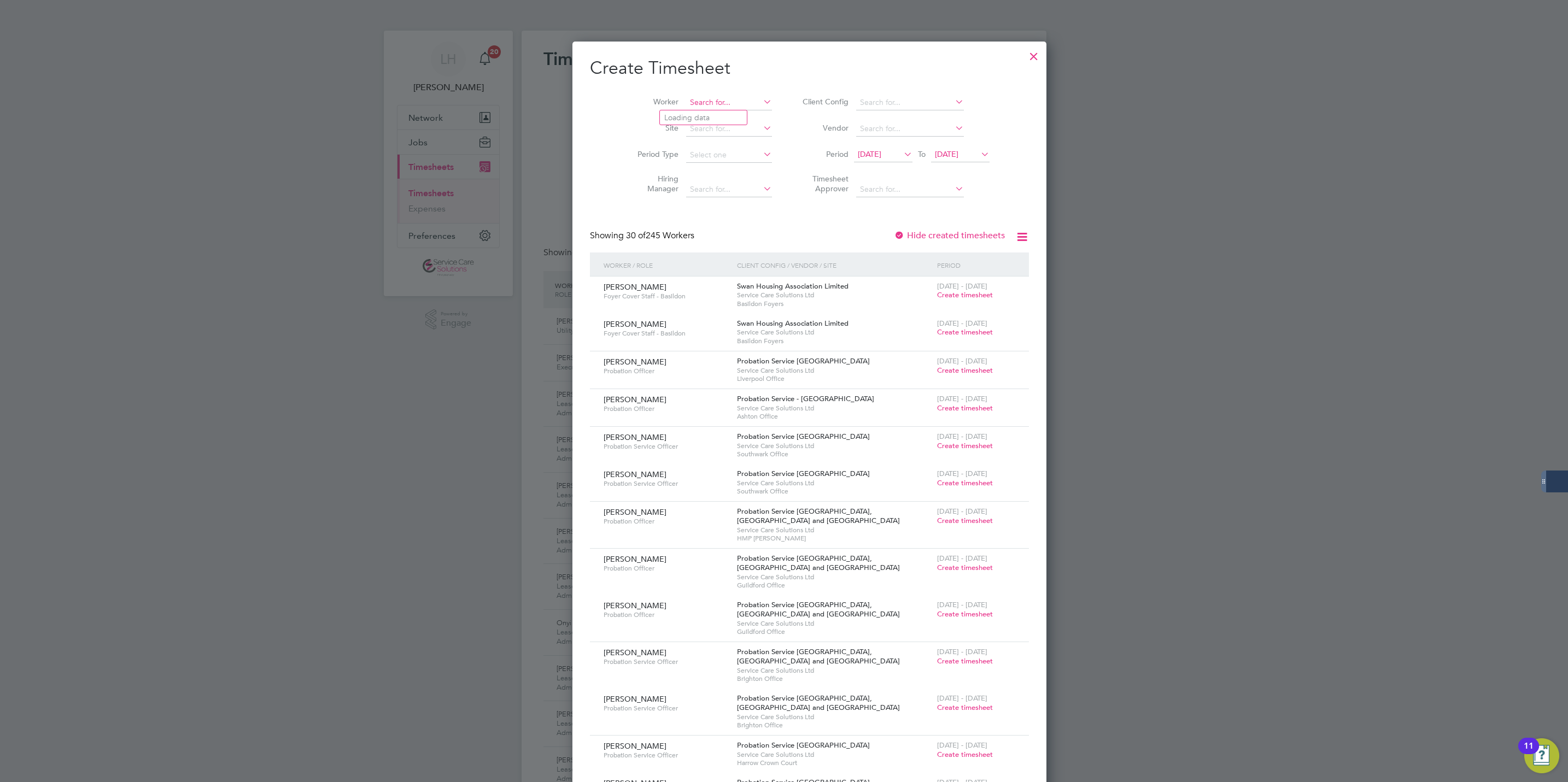
click at [686, 109] on input at bounding box center [729, 103] width 86 height 16
click at [727, 128] on b "Brand" at bounding box center [738, 132] width 21 height 9
type input "[PERSON_NAME]"
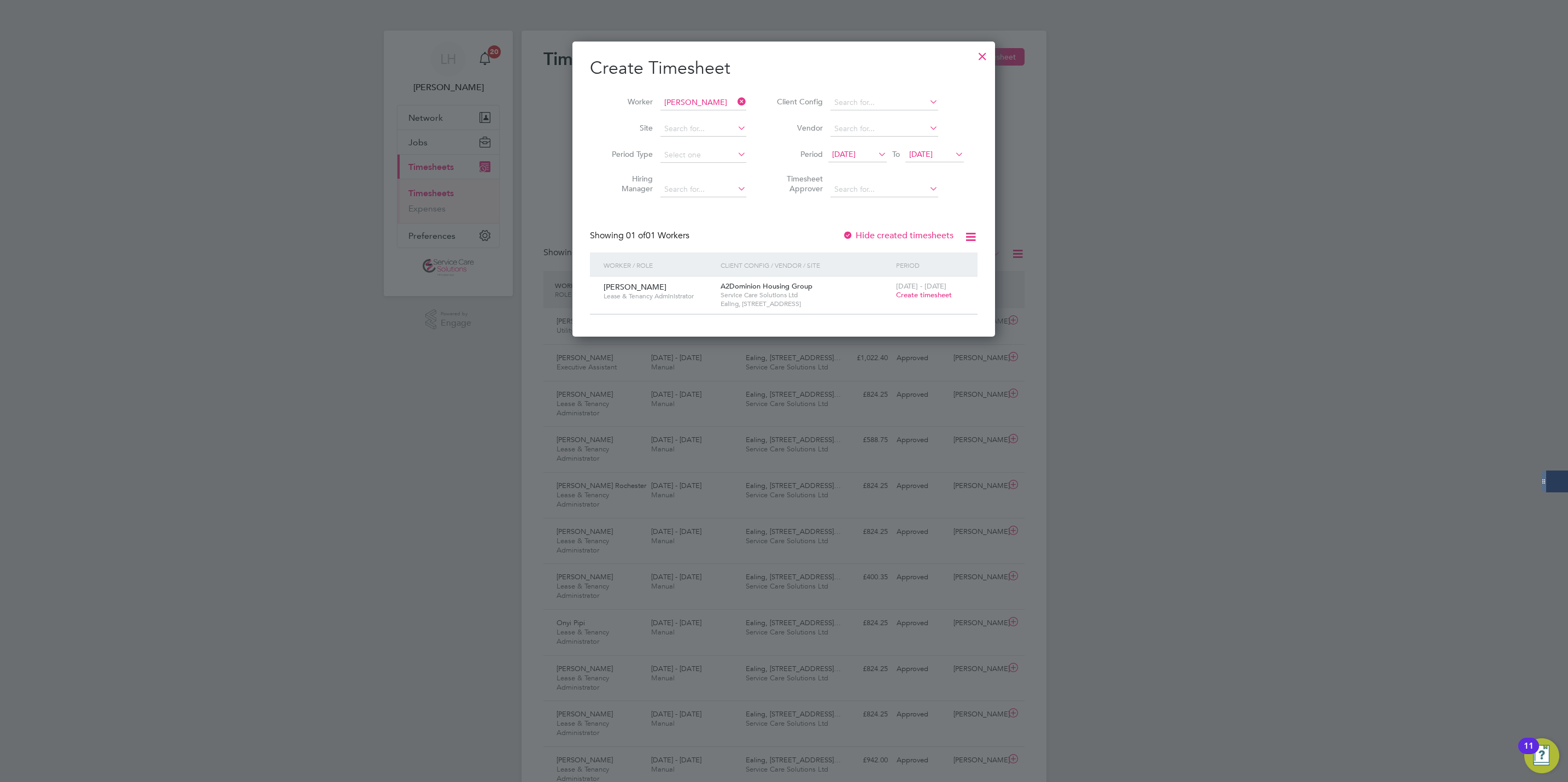
click at [914, 297] on span "Create timesheet" at bounding box center [924, 295] width 56 height 9
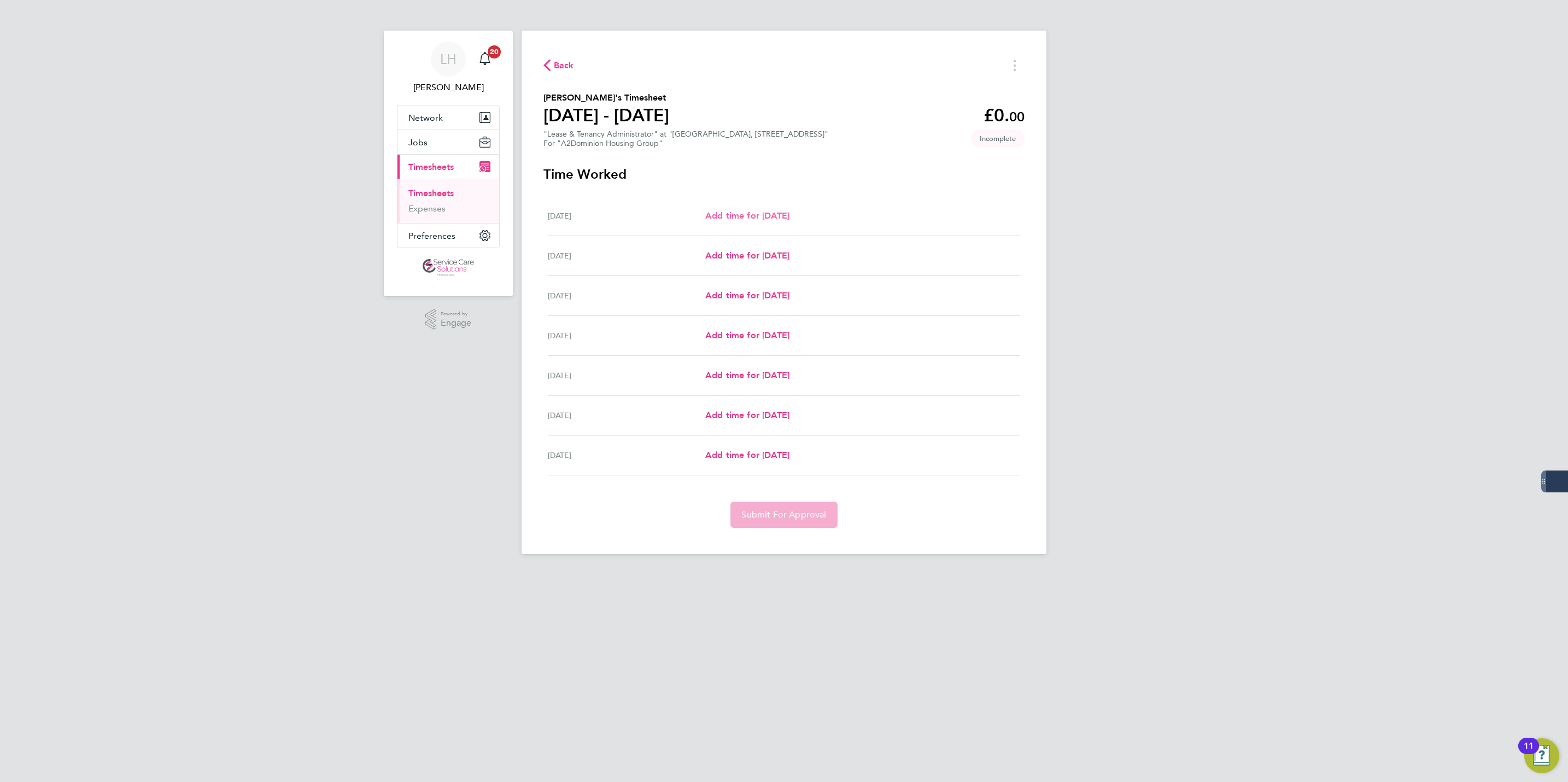
click at [790, 211] on span "Add time for [DATE]" at bounding box center [747, 216] width 84 height 11
select select "30"
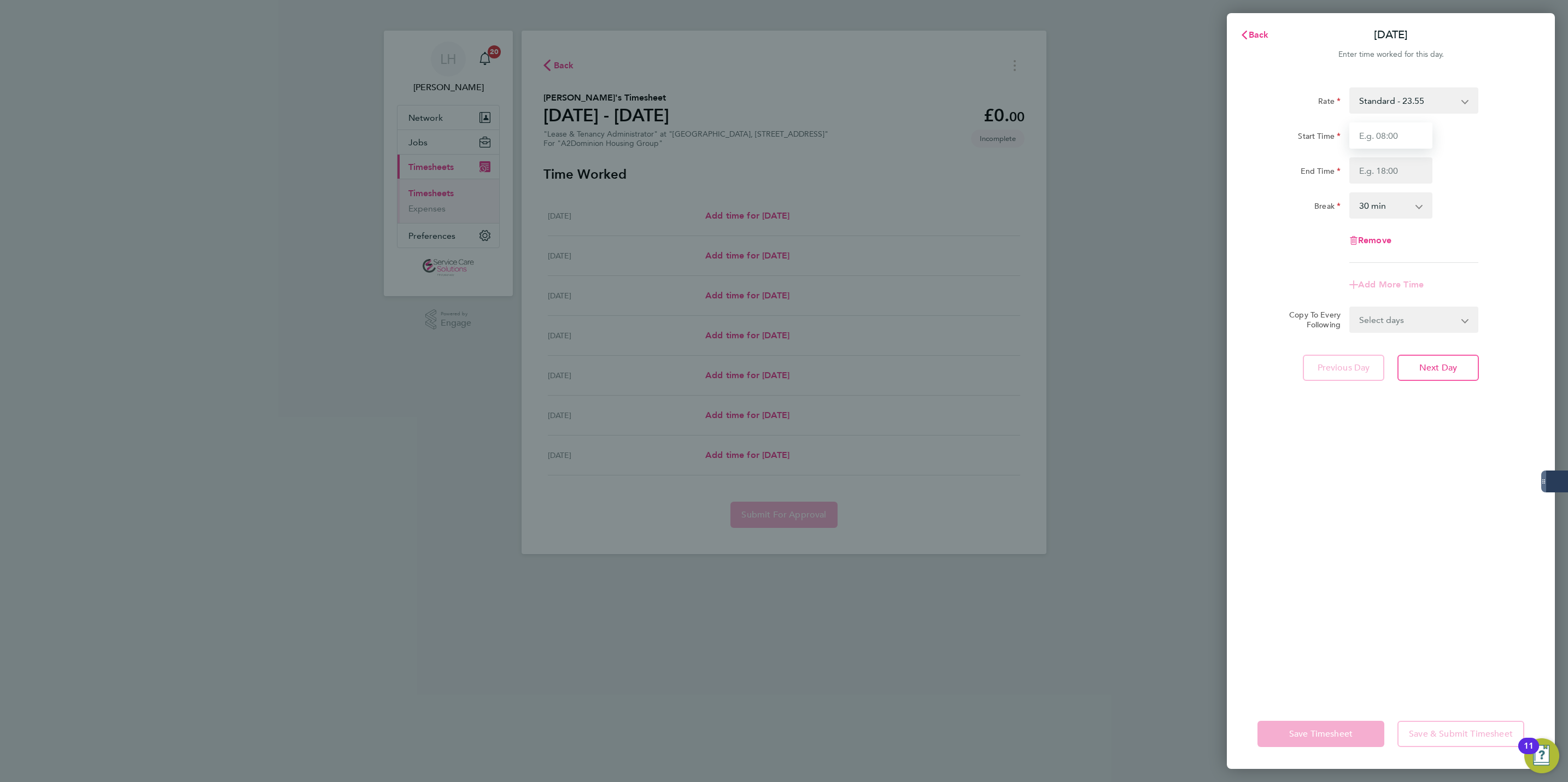
click at [1393, 145] on input "Start Time" at bounding box center [1391, 136] width 83 height 26
click at [1381, 135] on input "Start Time" at bounding box center [1391, 136] width 83 height 26
type input "09:00"
type input "17:00"
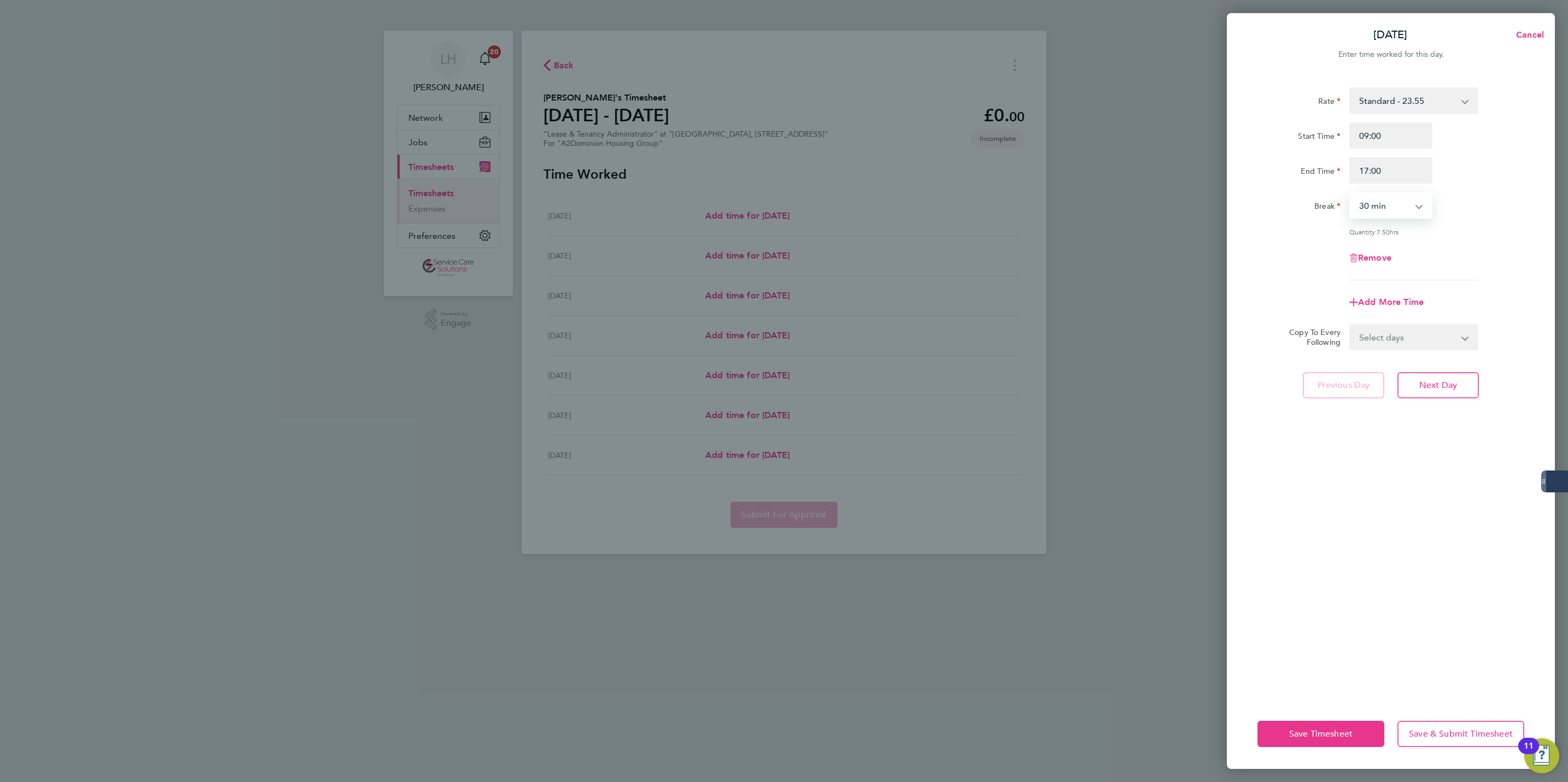
select select "60"
click at [1360, 344] on select "Select days Day Weekday (Mon-Fri) Weekend (Sat-Sun) [DATE] [DATE] [DATE] [DATE]…" at bounding box center [1408, 337] width 115 height 24
select select "WEEKDAY"
click at [1350, 325] on select "Select days Day Weekday (Mon-Fri) Weekend (Sat-Sun) [DATE] [DATE] [DATE] [DATE]…" at bounding box center [1408, 337] width 115 height 24
select select "[DATE]"
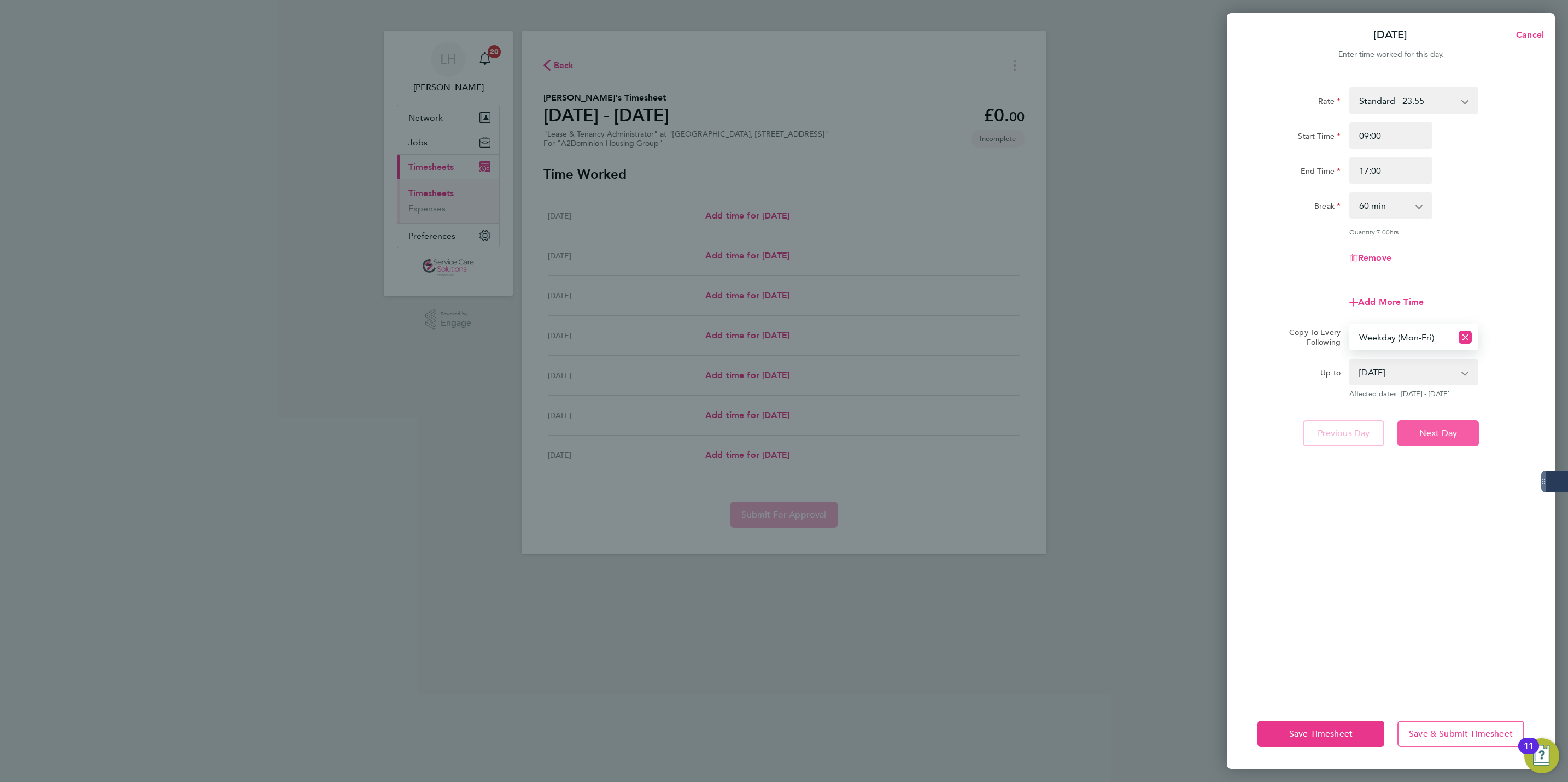
click at [1431, 428] on span "Next Day" at bounding box center [1438, 434] width 38 height 11
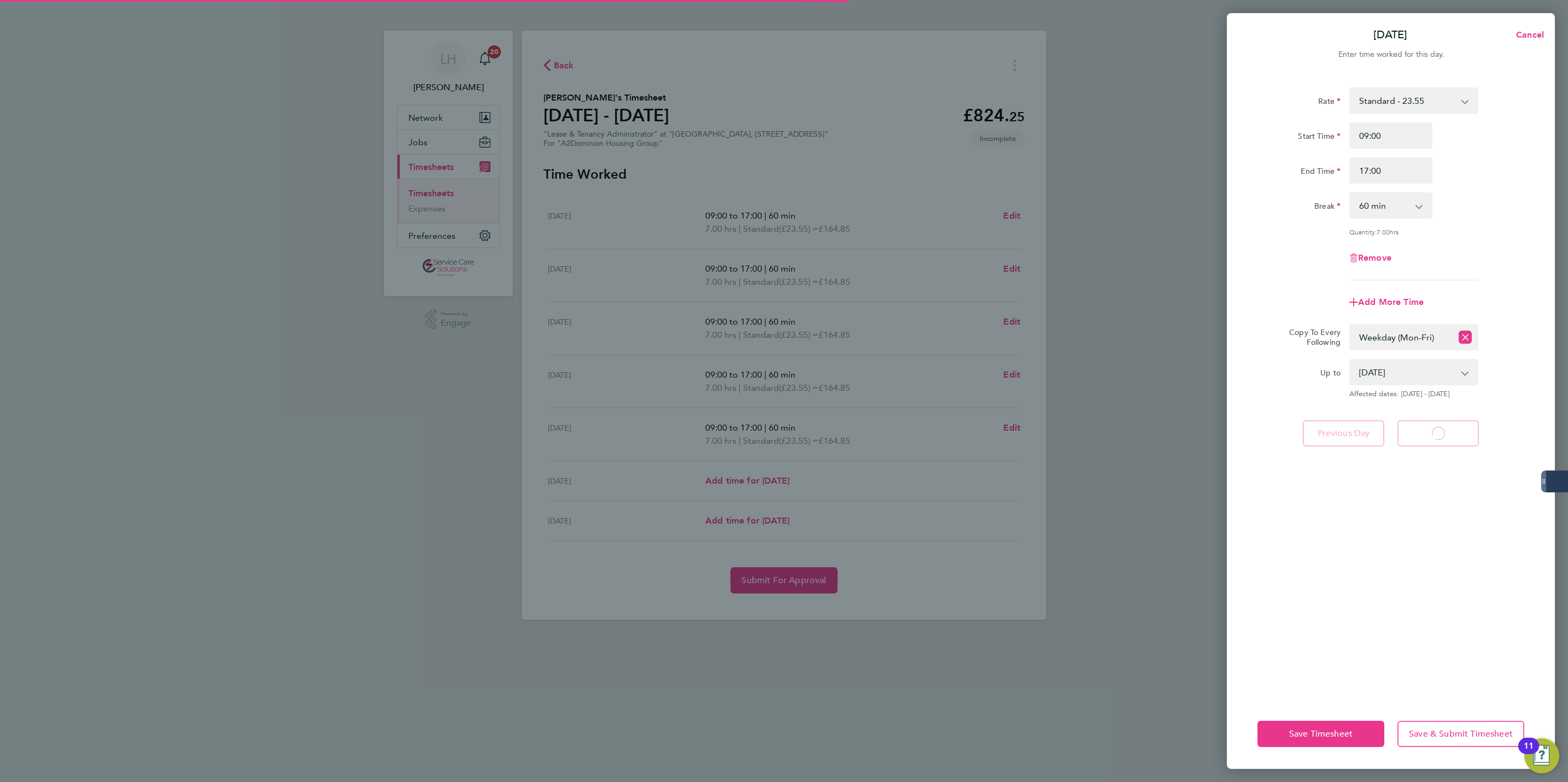
select select "60"
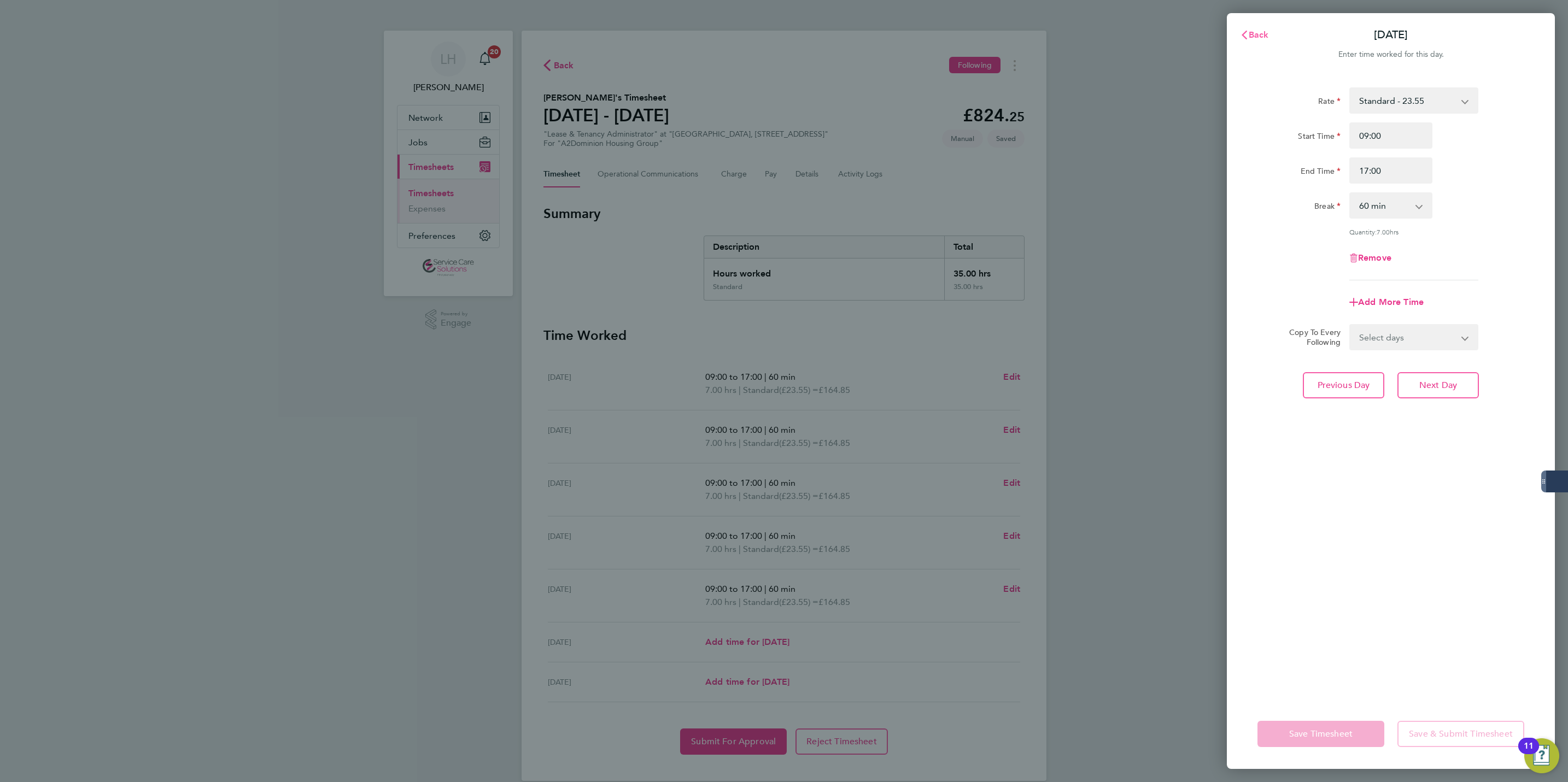
click at [1263, 32] on span "Back" at bounding box center [1259, 34] width 21 height 11
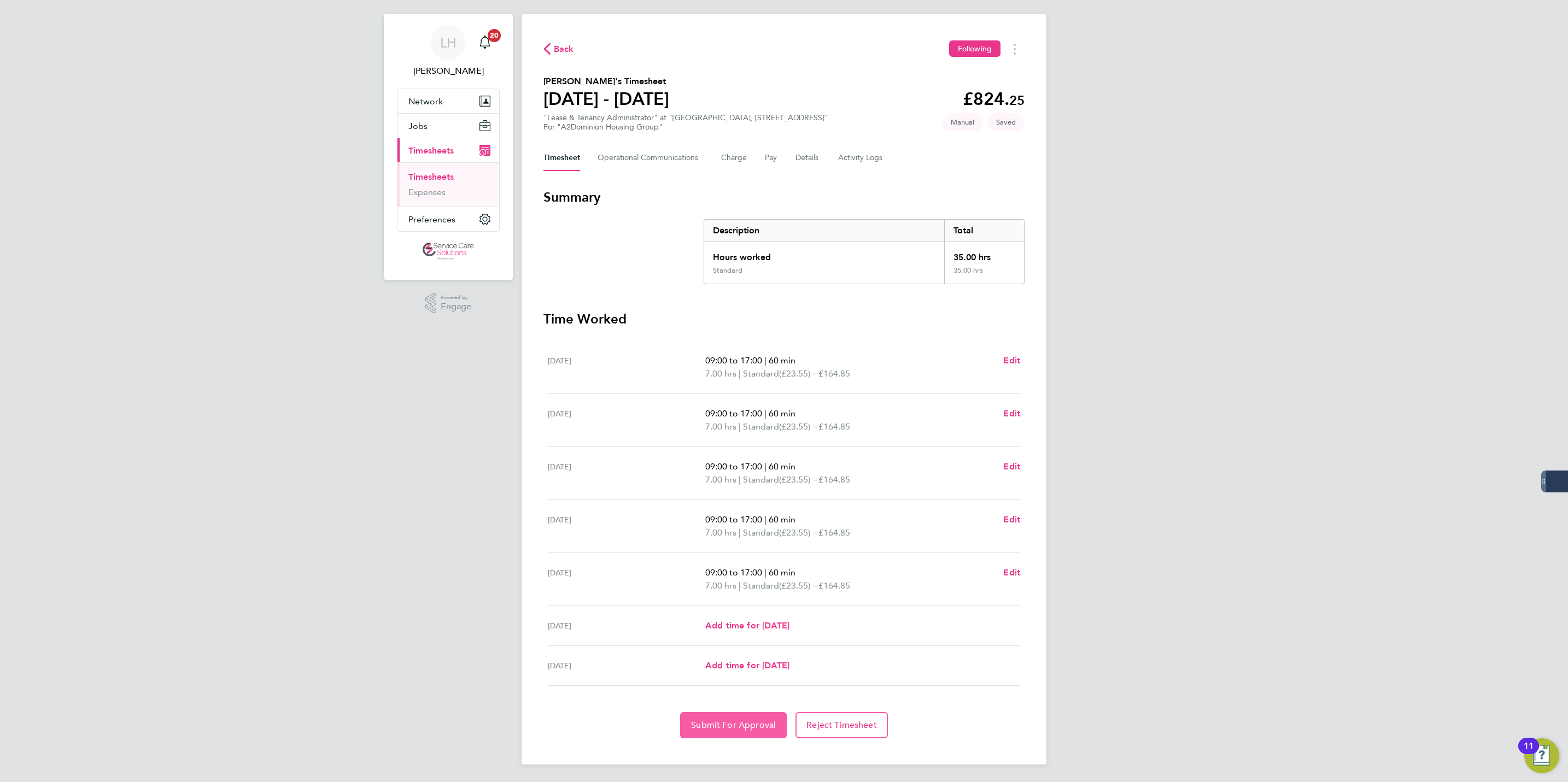
click at [728, 733] on button "Submit For Approval" at bounding box center [733, 725] width 106 height 26
click at [546, 48] on icon "button" at bounding box center [546, 48] width 7 height 11
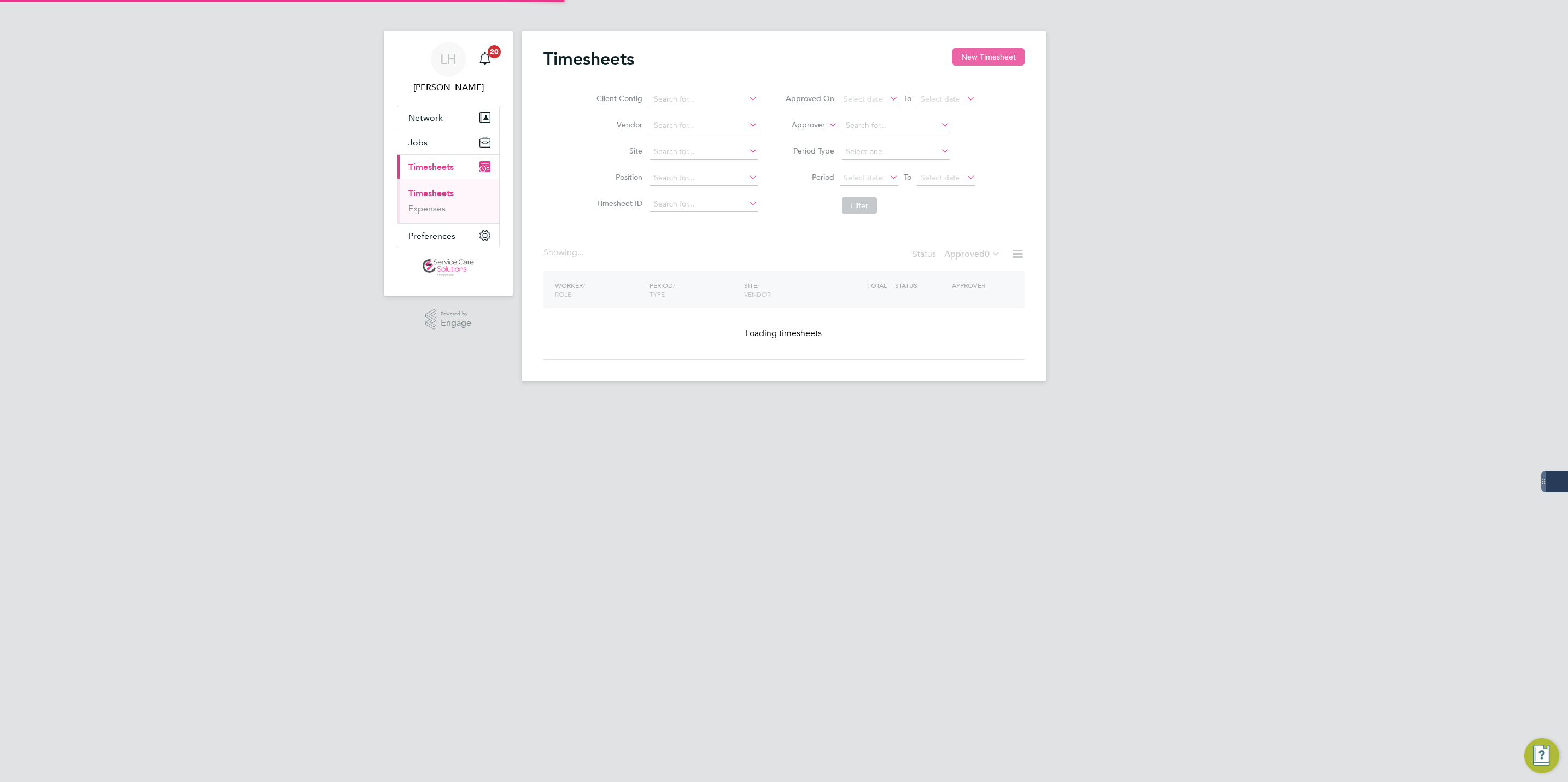
click at [991, 52] on button "New Timesheet" at bounding box center [989, 57] width 72 height 17
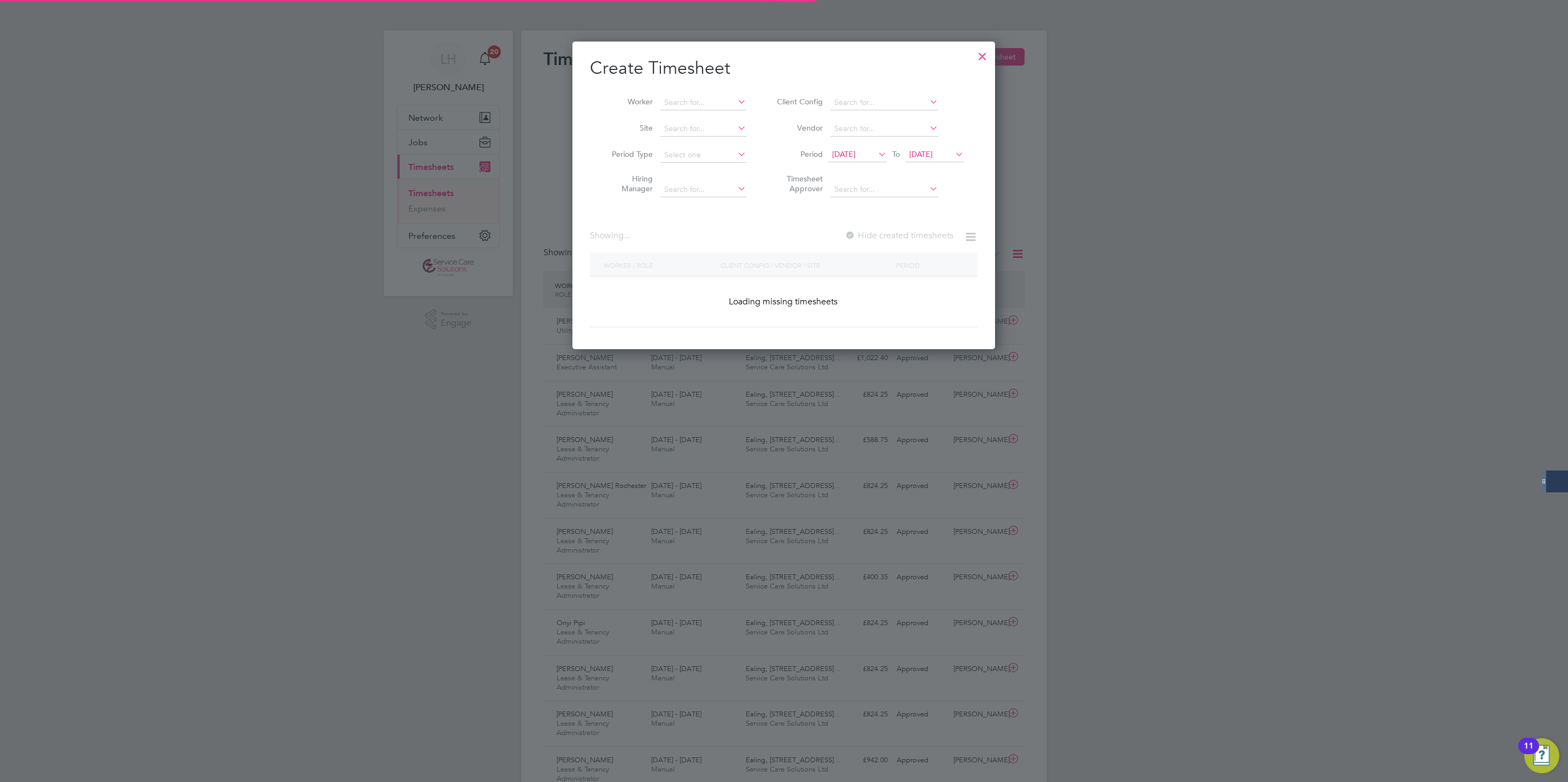
scroll to position [6, 6]
click at [694, 107] on input at bounding box center [703, 103] width 86 height 16
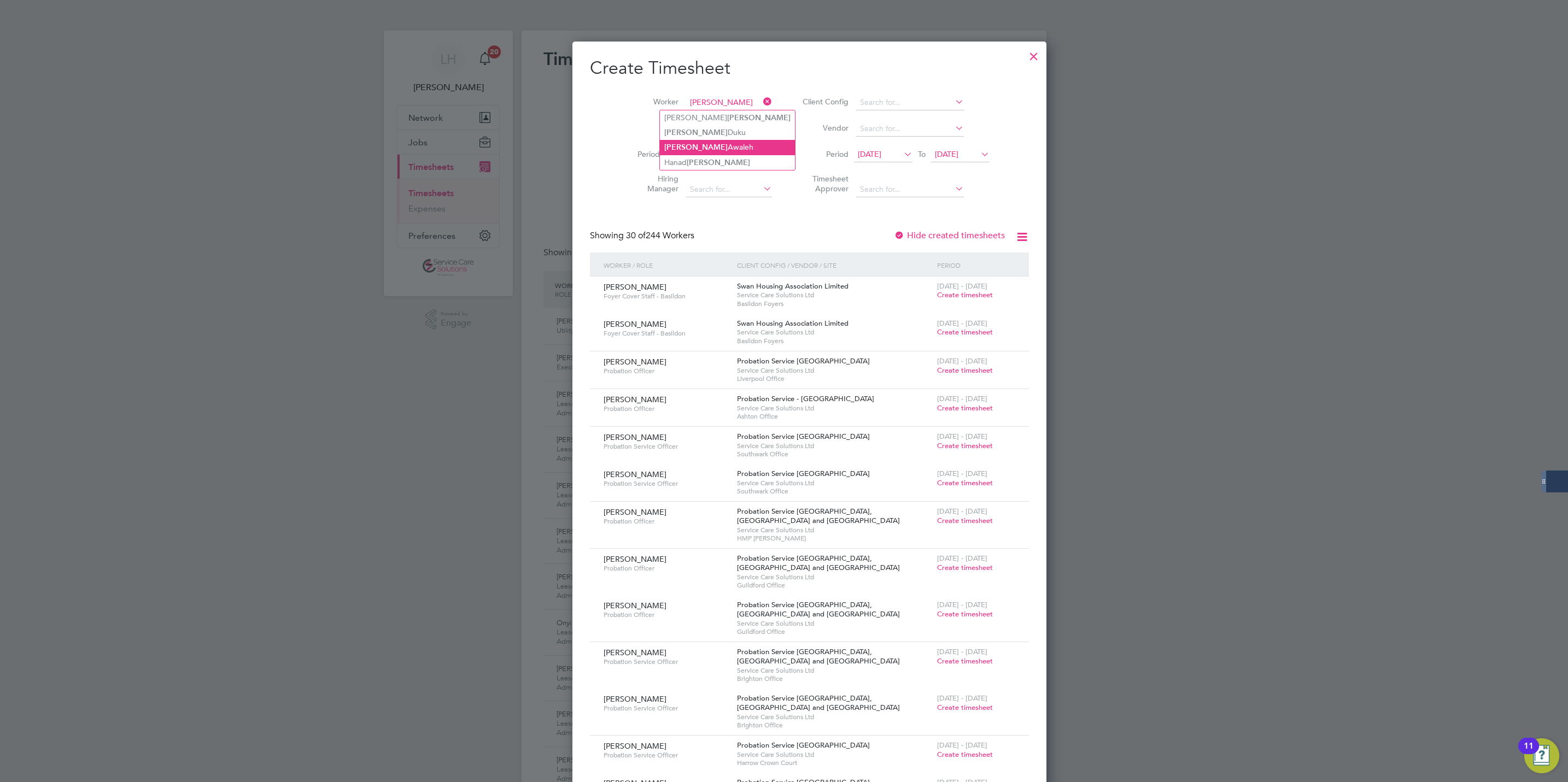
click at [699, 140] on li "[PERSON_NAME]" at bounding box center [727, 147] width 135 height 15
type input "[PERSON_NAME]"
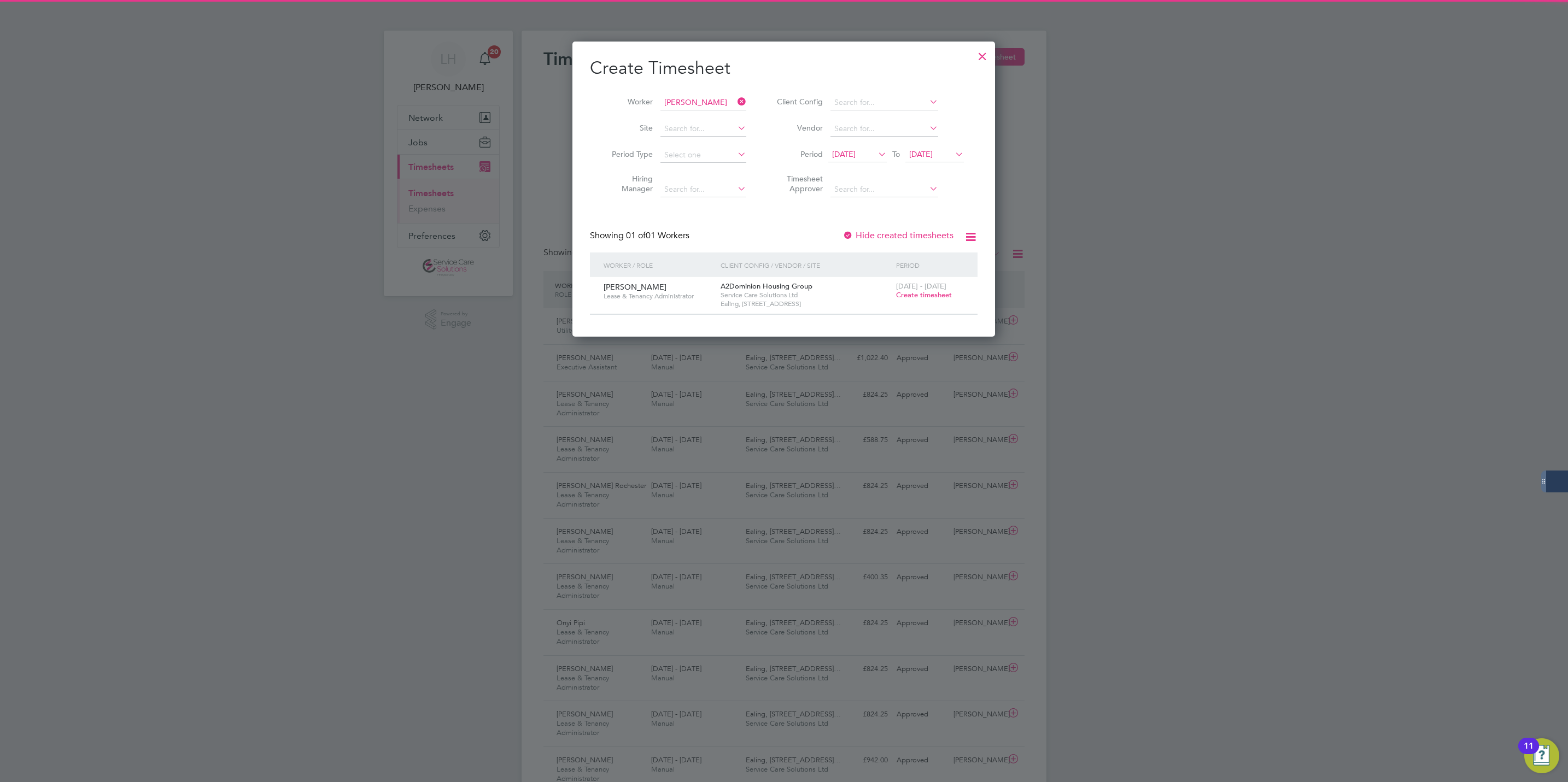
drag, startPoint x: 918, startPoint y: 293, endPoint x: 865, endPoint y: 268, distance: 58.6
click at [918, 293] on span "Create timesheet" at bounding box center [924, 295] width 56 height 9
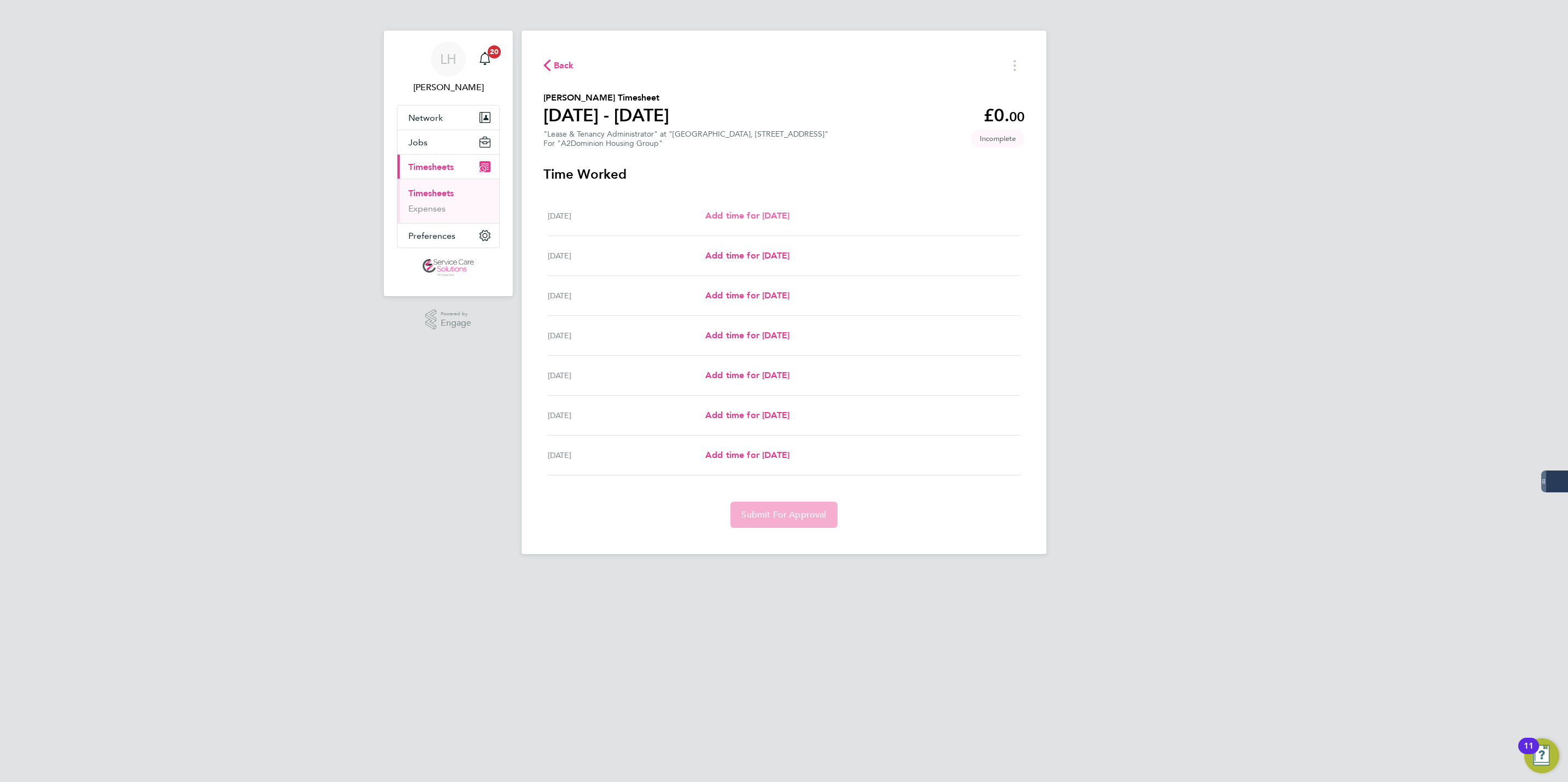
click at [790, 216] on span "Add time for [DATE]" at bounding box center [747, 216] width 84 height 11
select select "30"
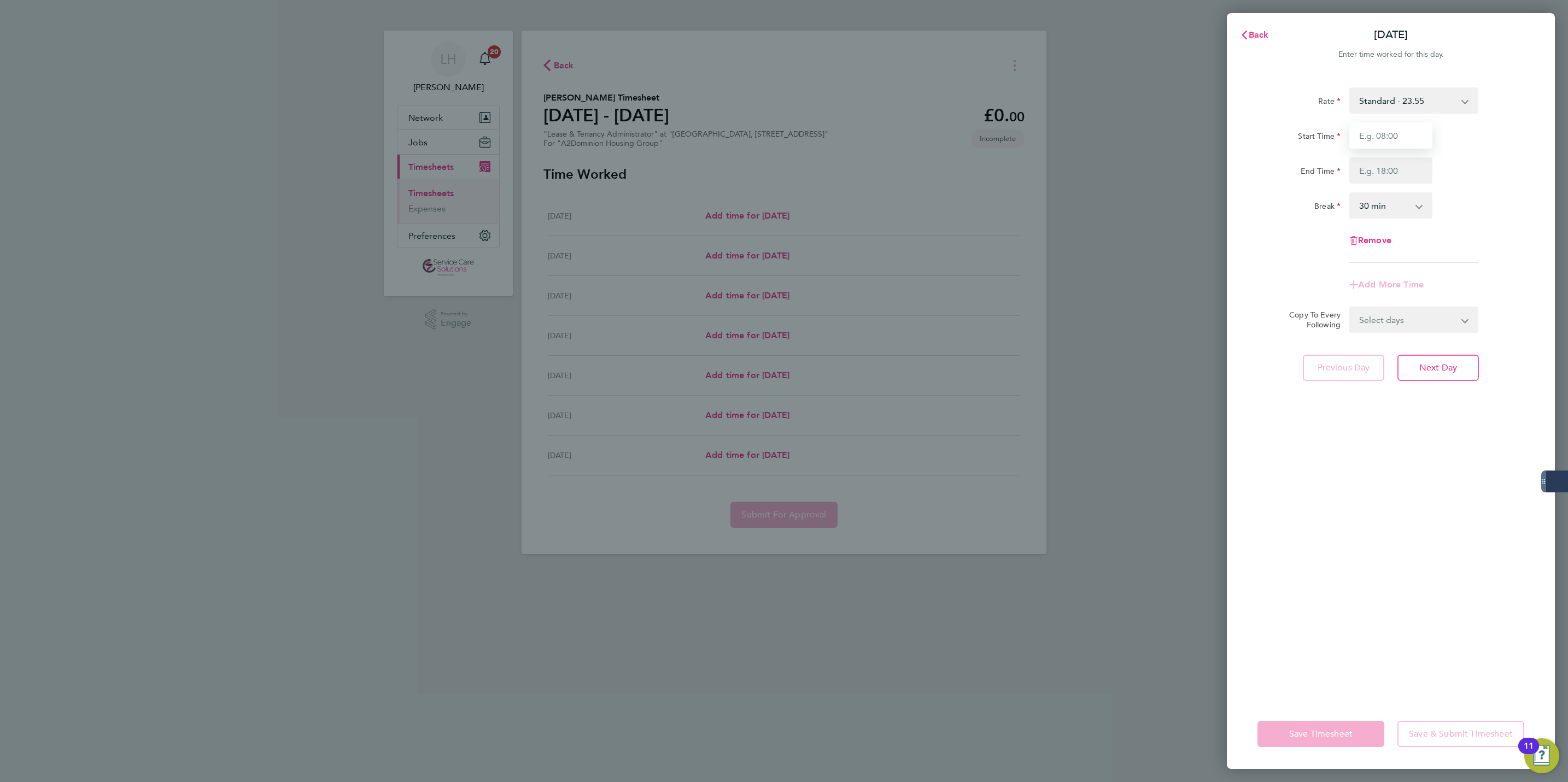
click at [1416, 131] on input "Start Time" at bounding box center [1391, 136] width 83 height 26
type input "09:00"
type input "17:00"
select select "60"
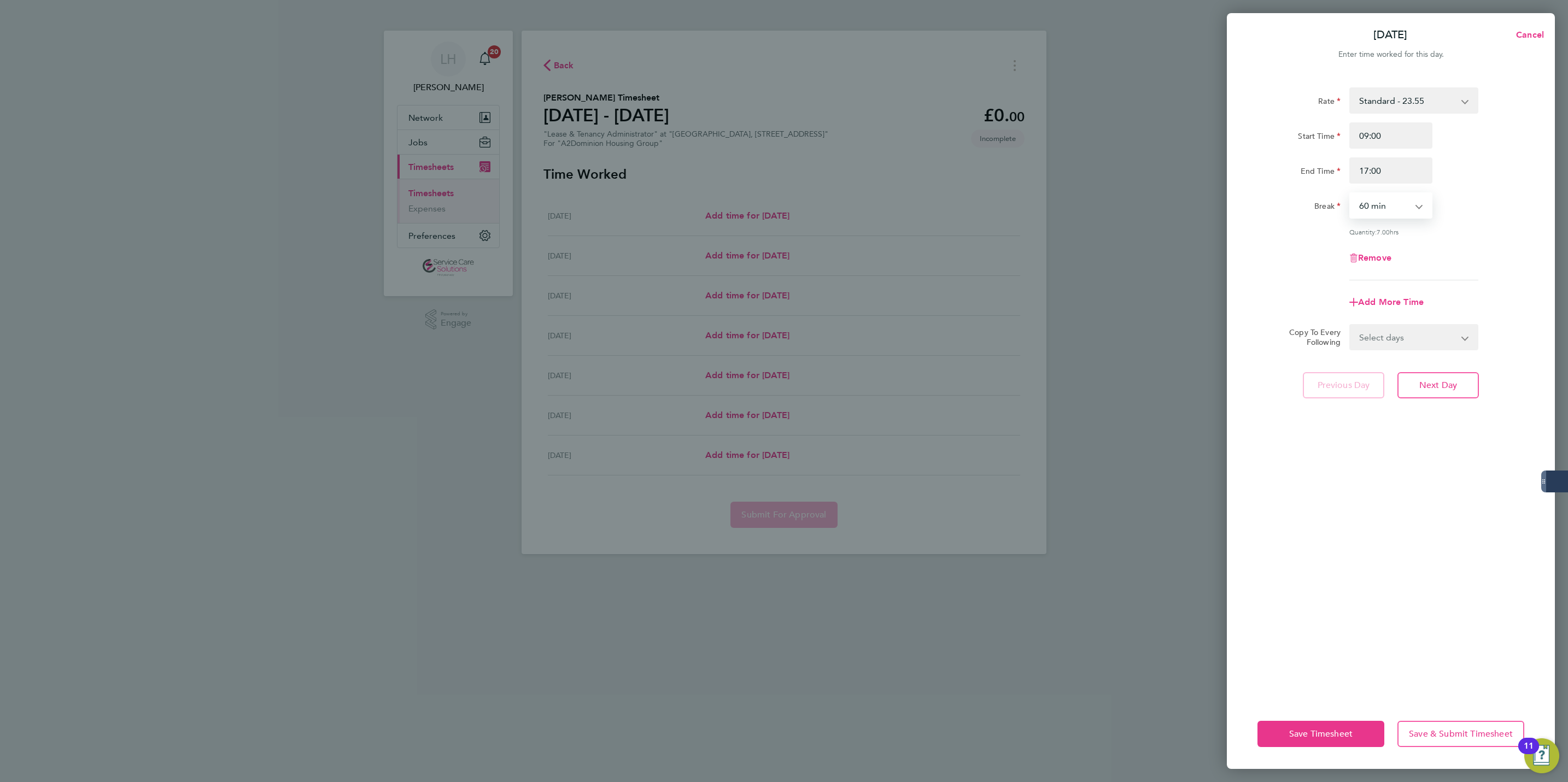
drag, startPoint x: 1396, startPoint y: 329, endPoint x: 1398, endPoint y: 341, distance: 12.2
click at [1396, 329] on select "Select days Day Weekday (Mon-Fri) Weekend (Sat-Sun) [DATE] [DATE] [DATE] [DATE]…" at bounding box center [1408, 337] width 115 height 24
select select "WEEKDAY"
click at [1350, 325] on select "Select days Day Weekday (Mon-Fri) Weekend (Sat-Sun) [DATE] [DATE] [DATE] [DATE]…" at bounding box center [1408, 337] width 115 height 24
select select "[DATE]"
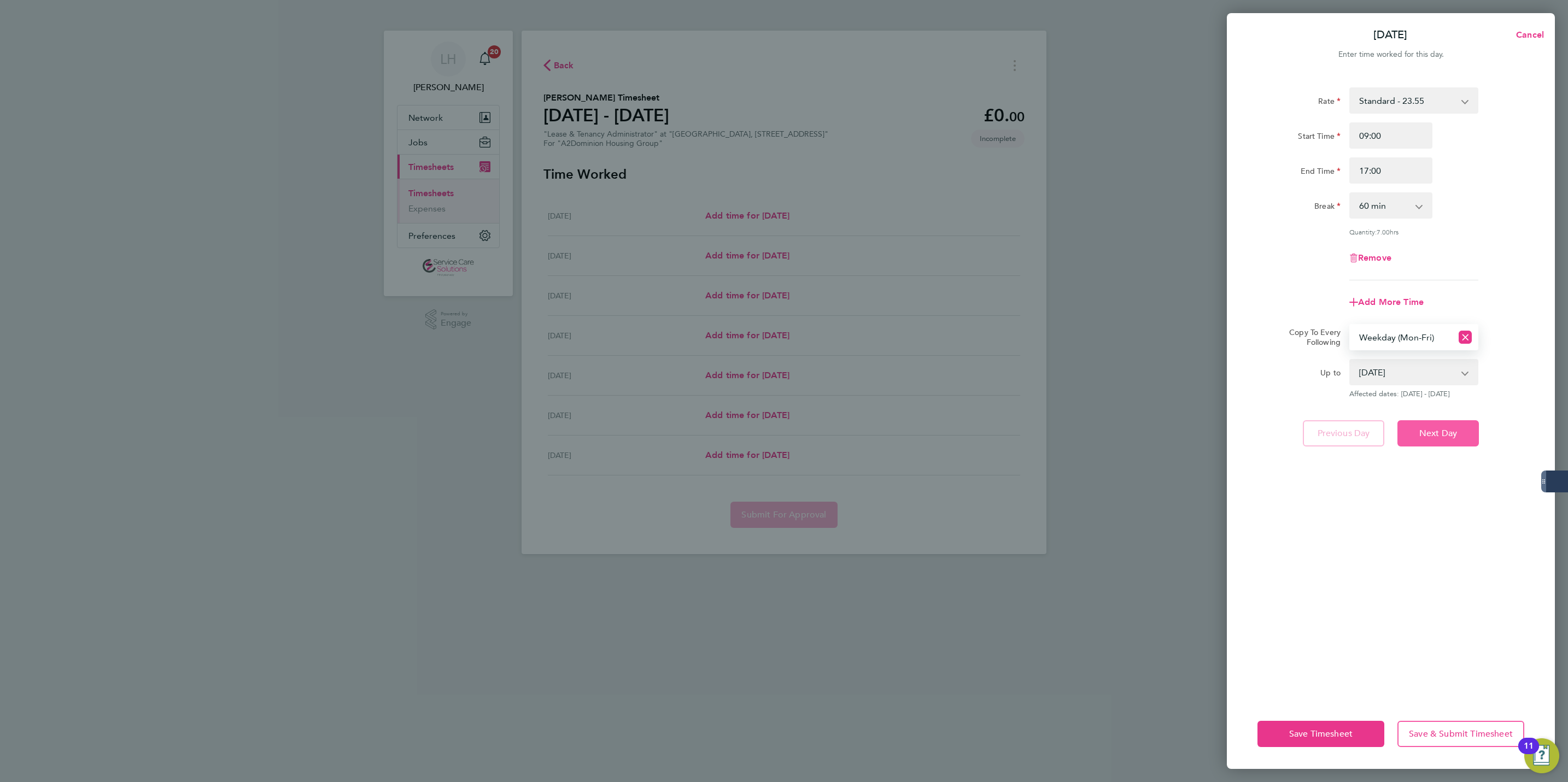
click at [1429, 428] on span "Next Day" at bounding box center [1438, 434] width 38 height 11
select select "60"
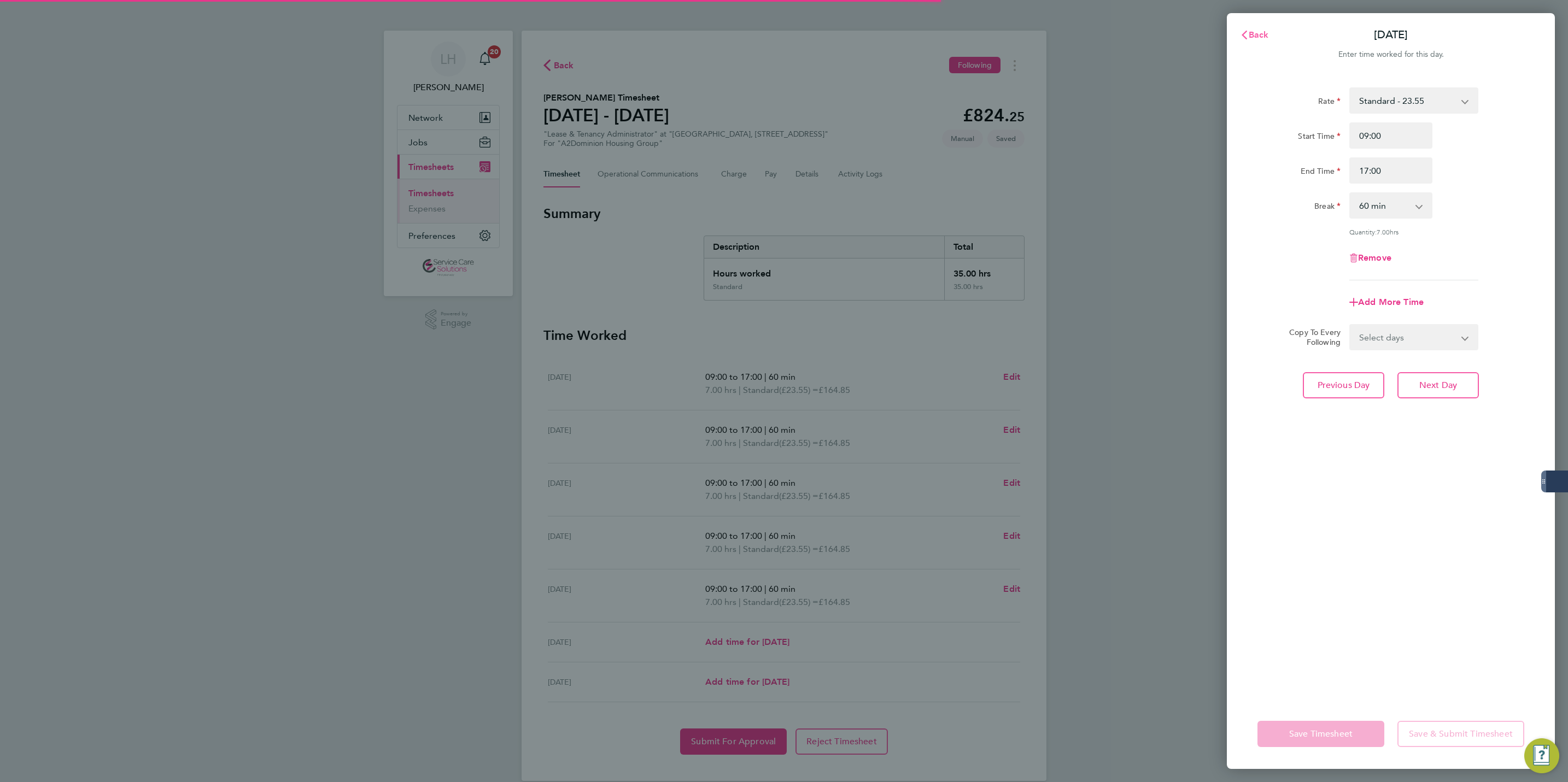
click at [1247, 34] on icon "button" at bounding box center [1245, 35] width 9 height 9
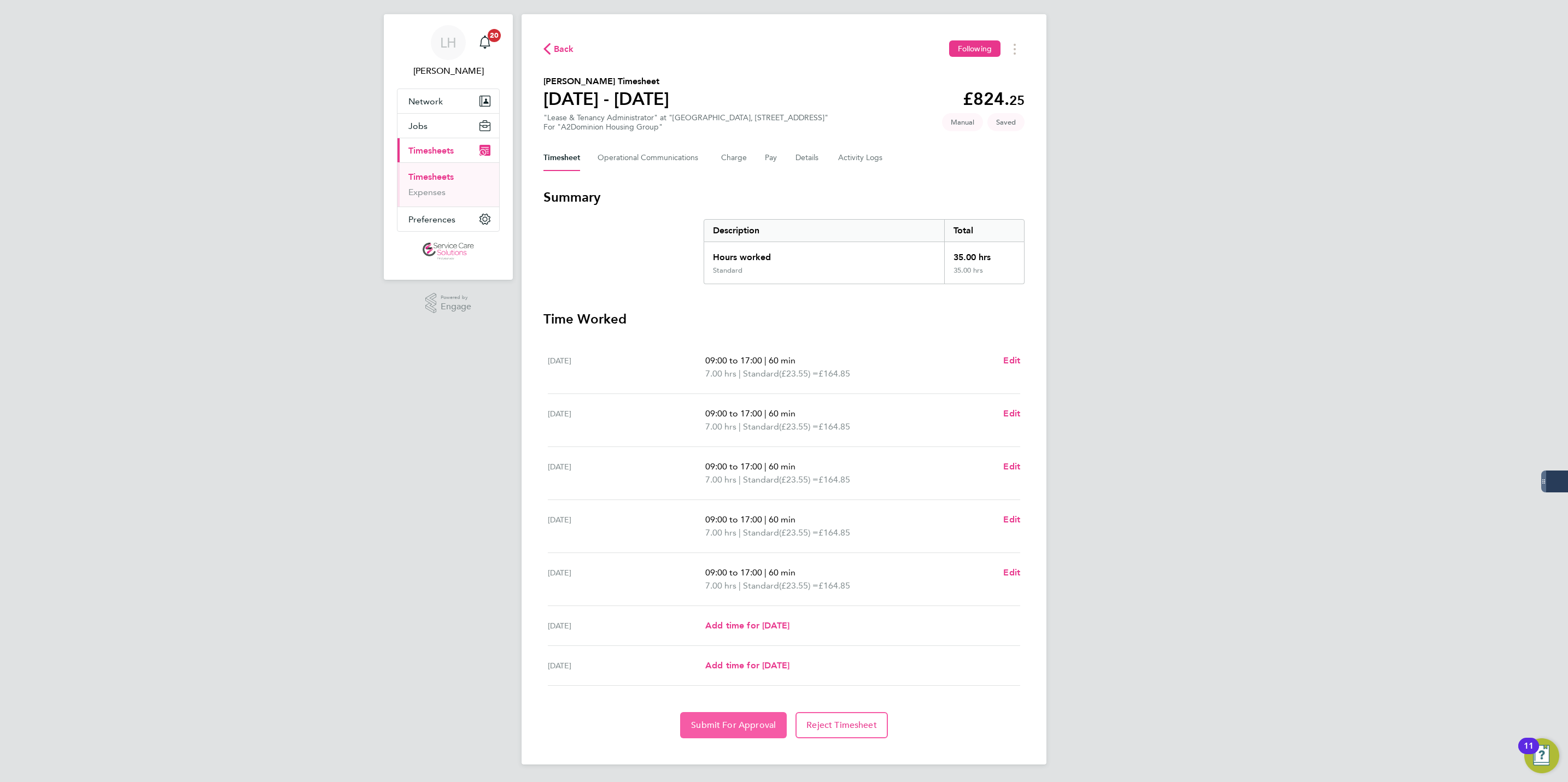
click at [744, 730] on span "Submit For Approval" at bounding box center [734, 725] width 85 height 11
drag, startPoint x: 551, startPoint y: 43, endPoint x: 724, endPoint y: 1, distance: 178.0
click at [551, 43] on span "Back" at bounding box center [558, 48] width 30 height 11
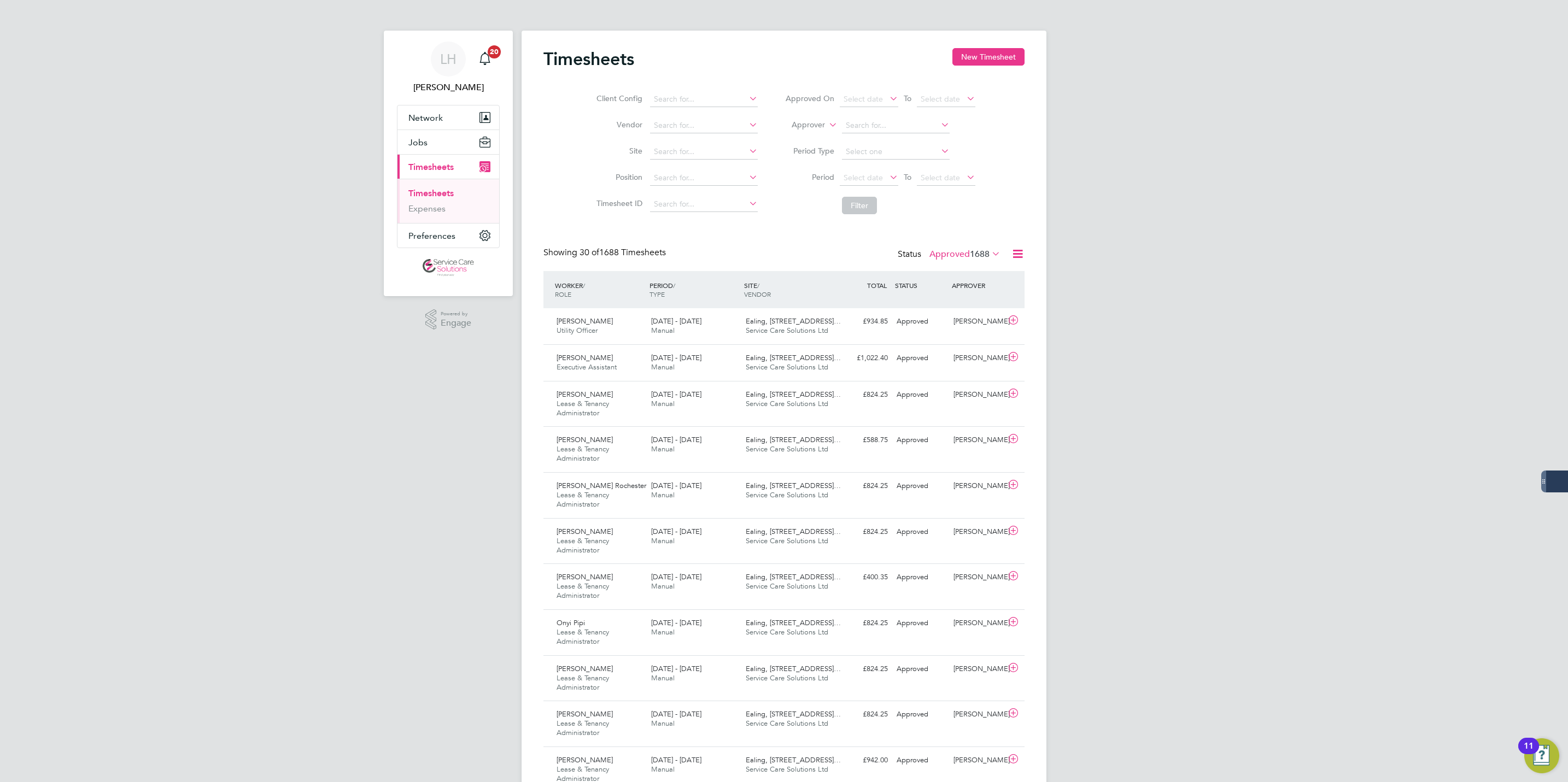
click at [950, 61] on div "Timesheets New Timesheet" at bounding box center [784, 64] width 481 height 33
drag, startPoint x: 950, startPoint y: 61, endPoint x: 958, endPoint y: 59, distance: 8.2
click at [958, 59] on button "New Timesheet" at bounding box center [989, 57] width 72 height 17
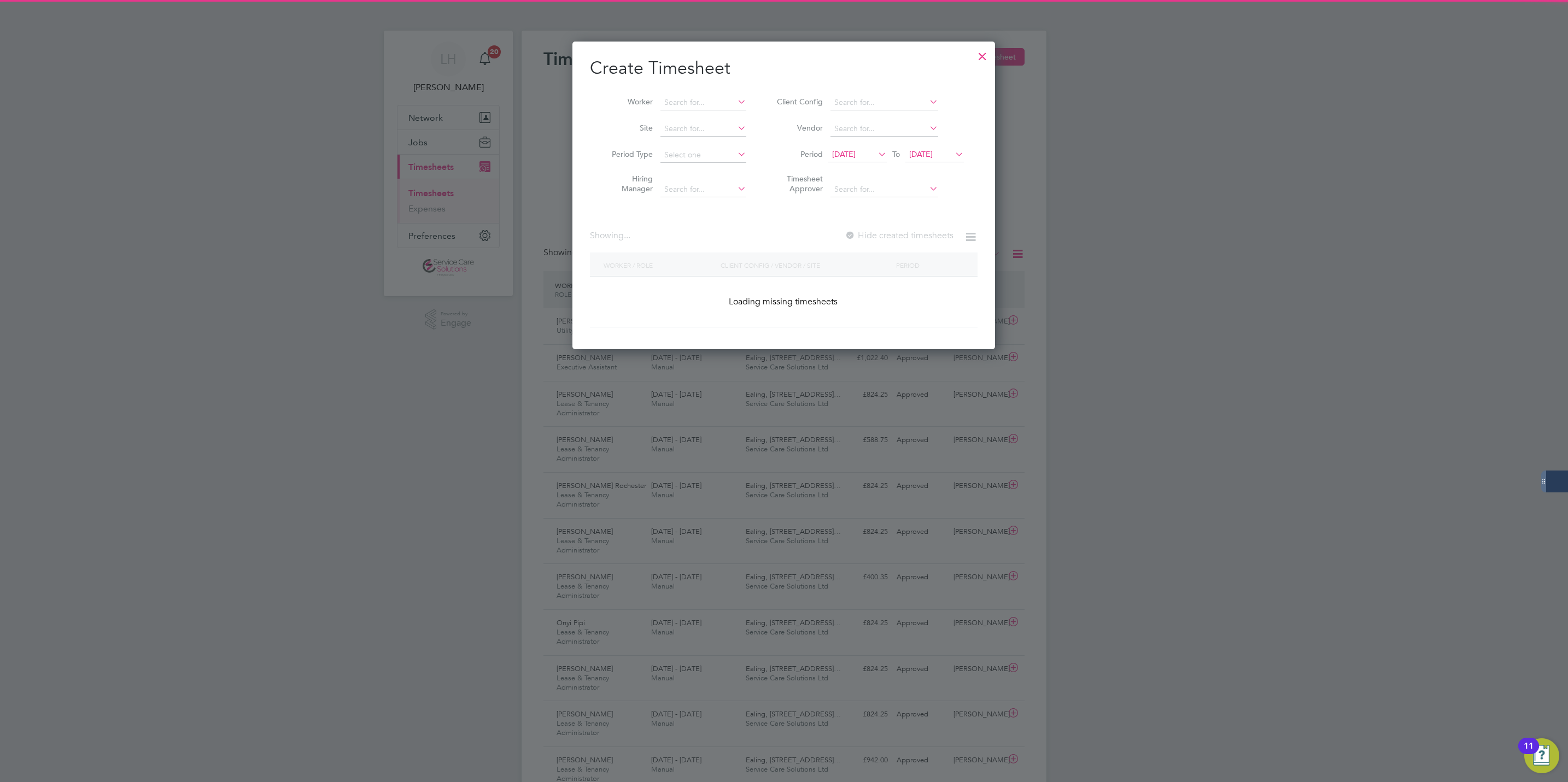
scroll to position [1878, 423]
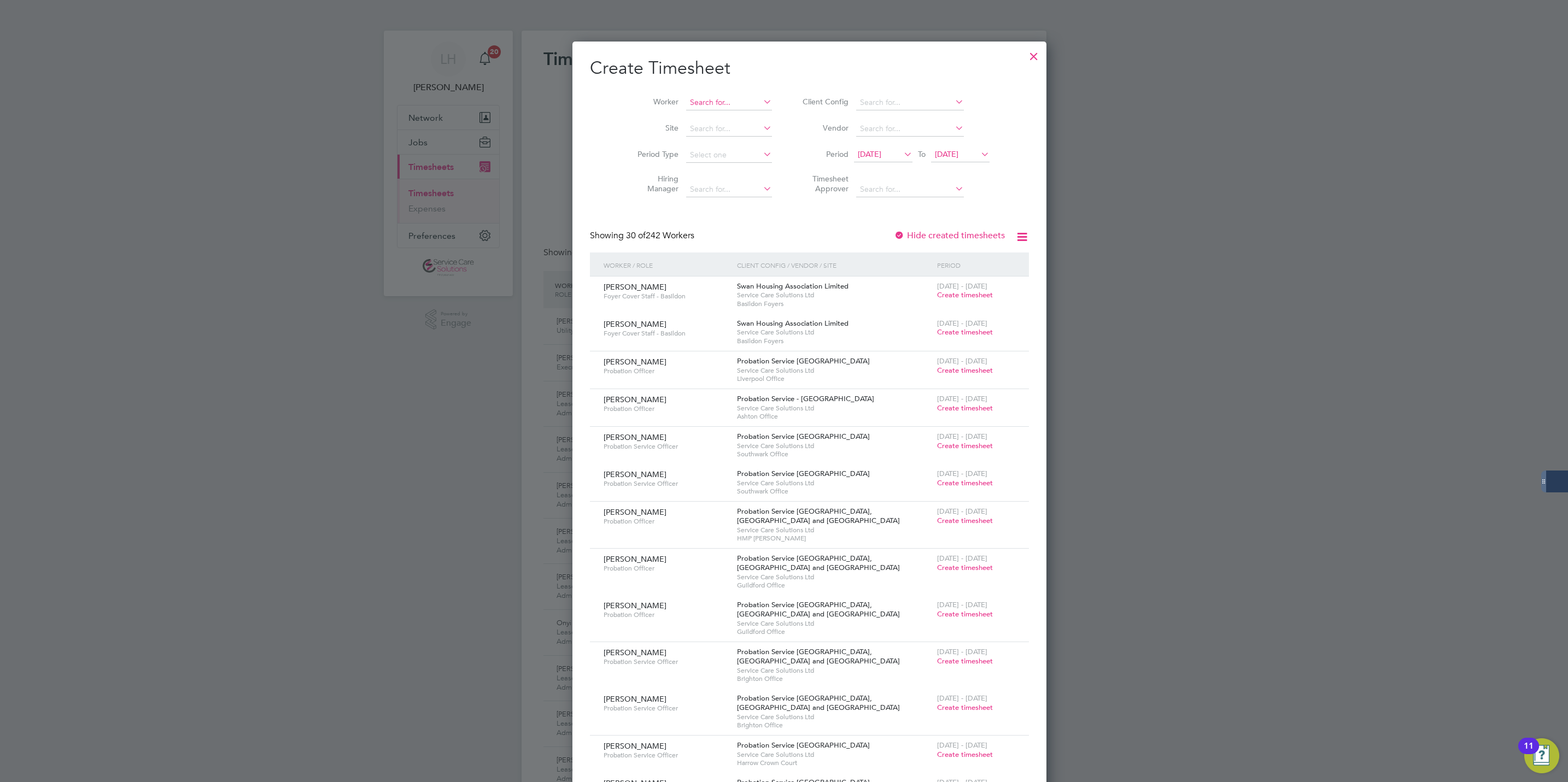
click at [686, 106] on input at bounding box center [729, 103] width 86 height 16
click at [719, 179] on li "Nad ia Hussain" at bounding box center [767, 178] width 214 height 15
type input "[PERSON_NAME]"
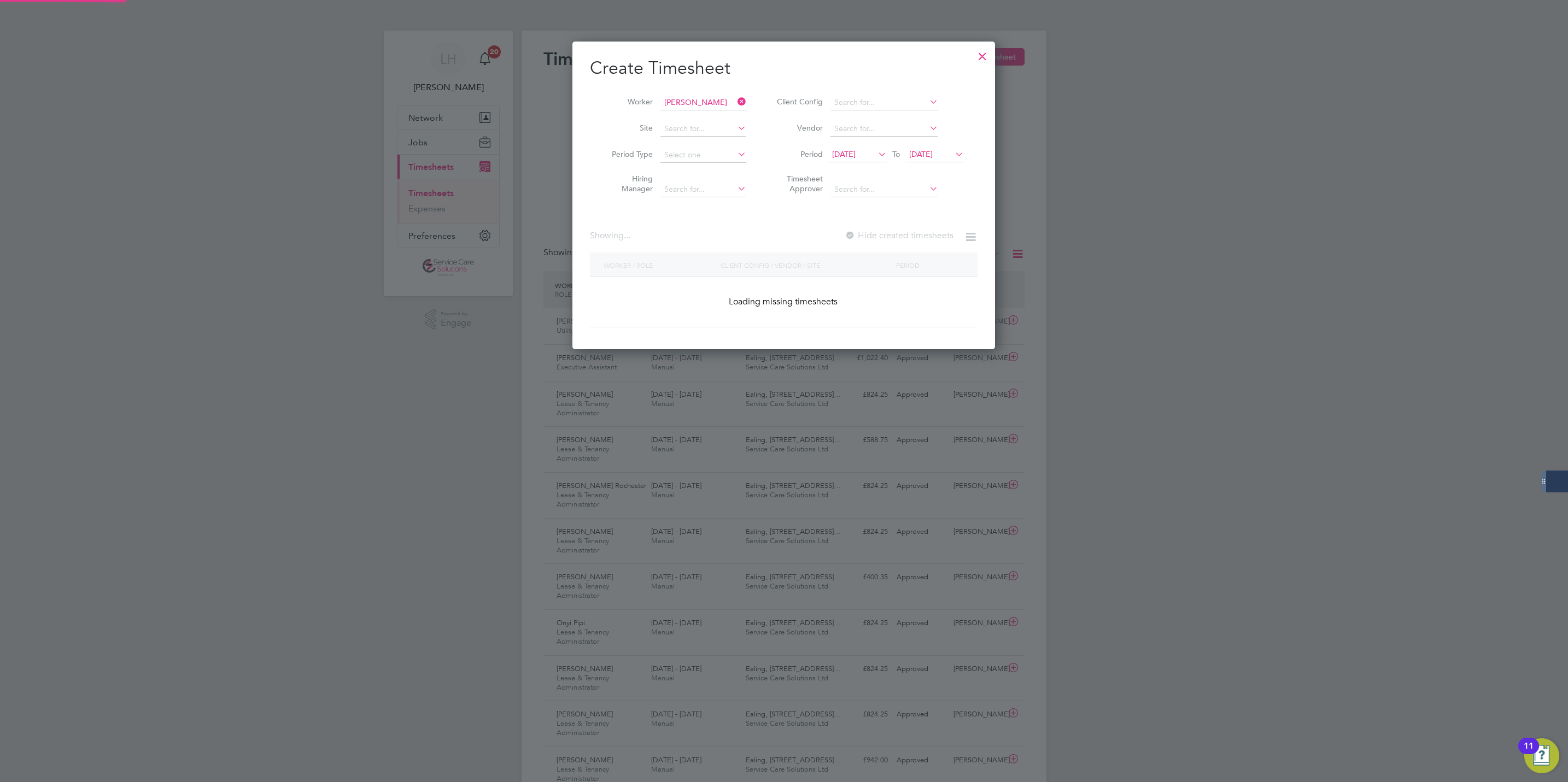
scroll to position [297, 423]
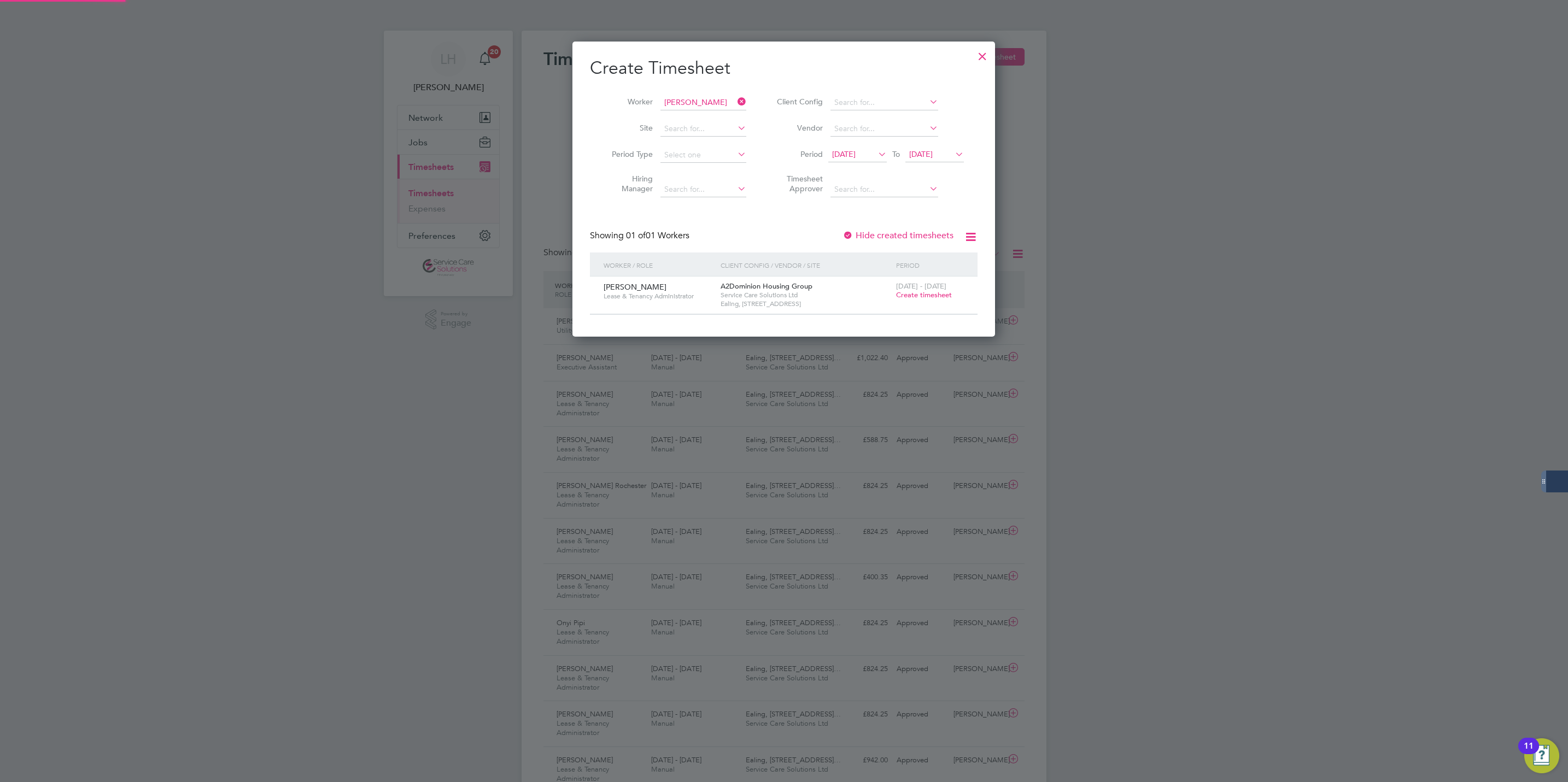
click at [916, 301] on div "[DATE] - [DATE] Create timesheet" at bounding box center [930, 291] width 73 height 29
click at [914, 297] on span "Create timesheet" at bounding box center [924, 295] width 56 height 9
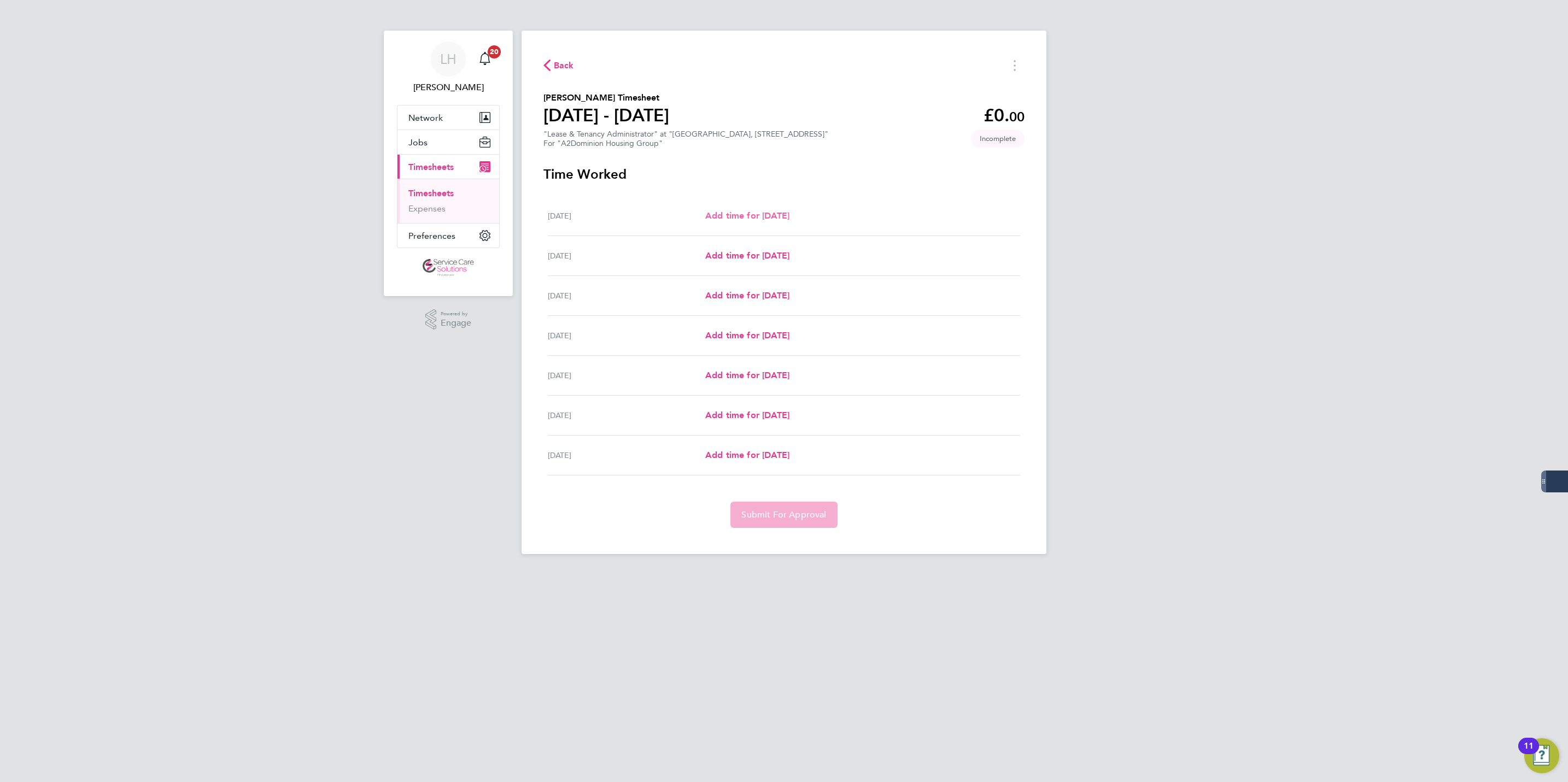
click at [722, 219] on span "Add time for [DATE]" at bounding box center [747, 216] width 84 height 11
select select "30"
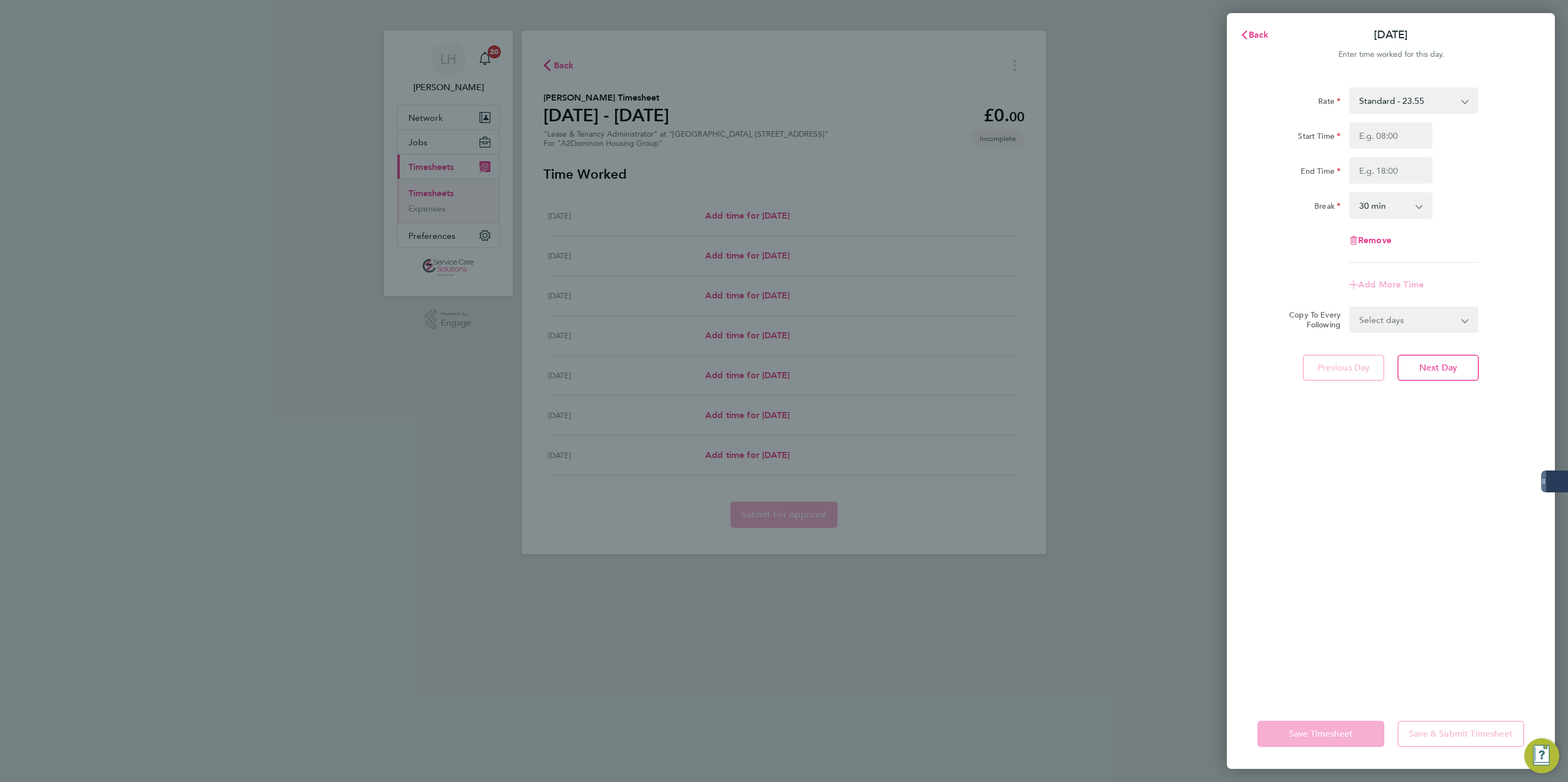
click at [1429, 149] on div "Start Time End Time" at bounding box center [1391, 153] width 275 height 61
click at [1422, 143] on input "Start Time" at bounding box center [1391, 136] width 83 height 26
type input "09:00"
type input "17:00"
select select "60"
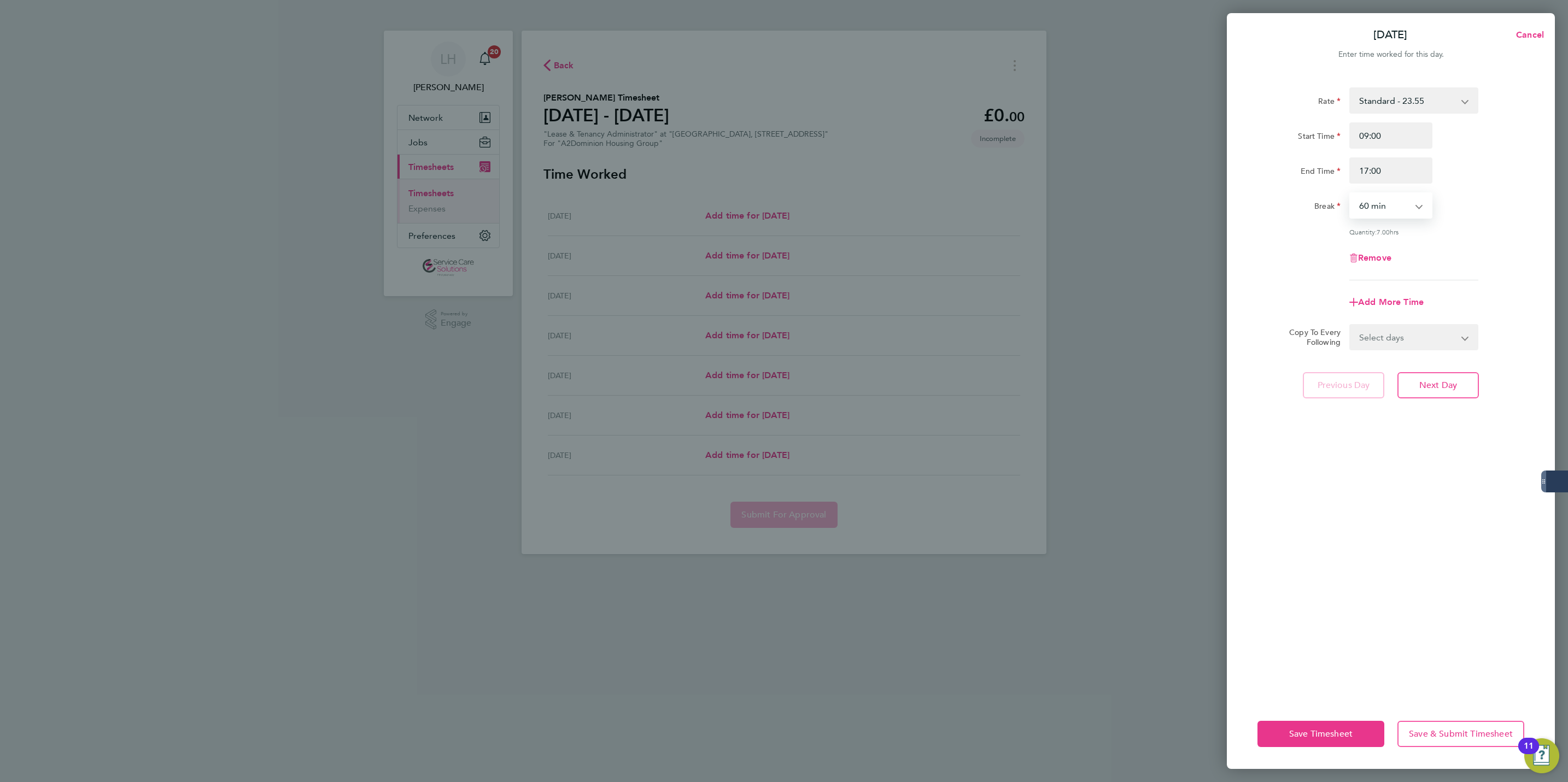
click at [1400, 338] on select "Select days Day Weekday (Mon-Fri) Weekend (Sat-Sun) [DATE] [DATE] [DATE] [DATE]…" at bounding box center [1408, 337] width 115 height 24
select select "WEEKDAY"
click at [1350, 325] on select "Select days Day Weekday (Mon-Fri) Weekend (Sat-Sun) [DATE] [DATE] [DATE] [DATE]…" at bounding box center [1408, 337] width 115 height 24
select select "[DATE]"
click at [1436, 432] on span "Next Day" at bounding box center [1438, 434] width 38 height 11
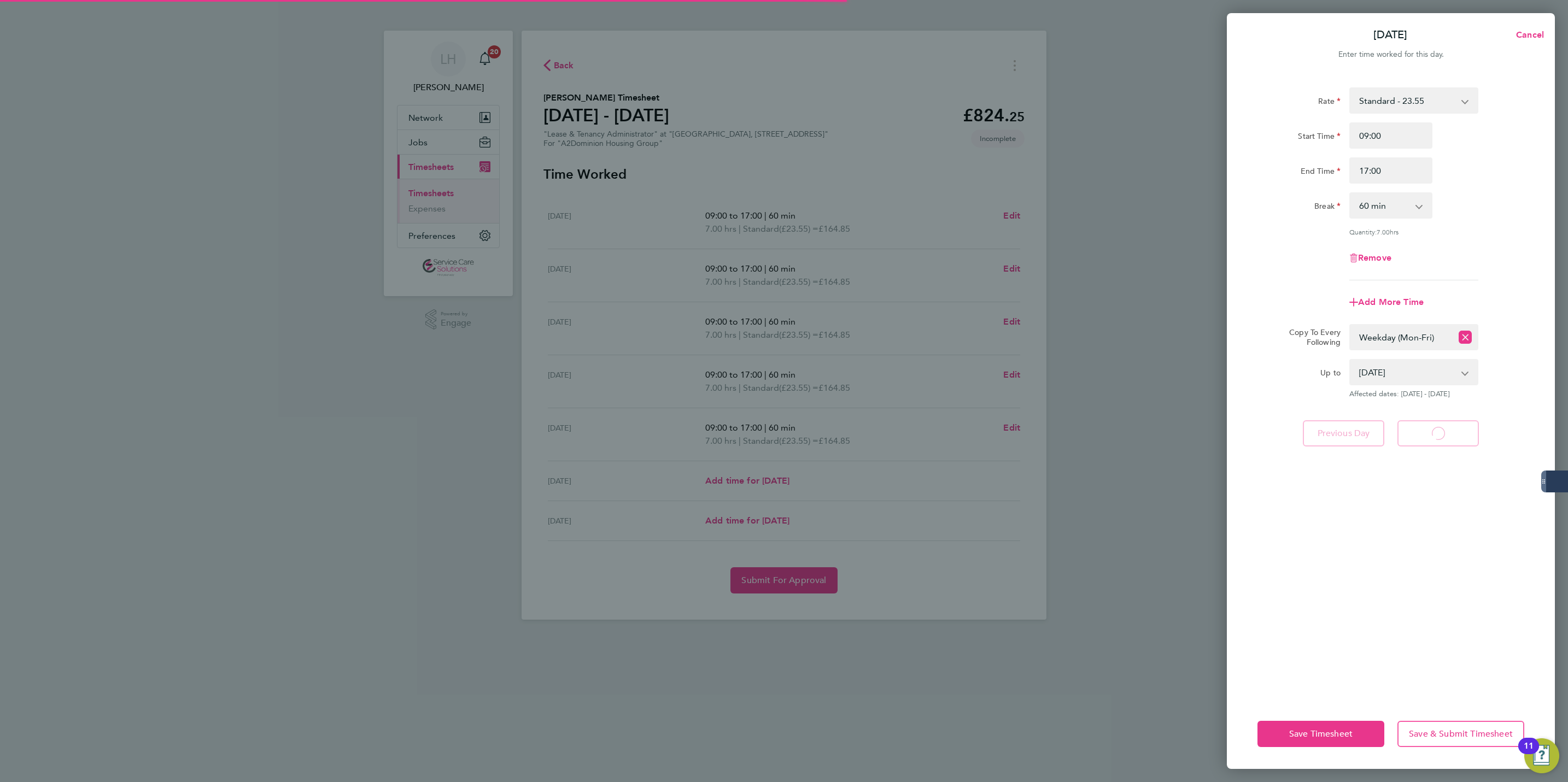
select select "60"
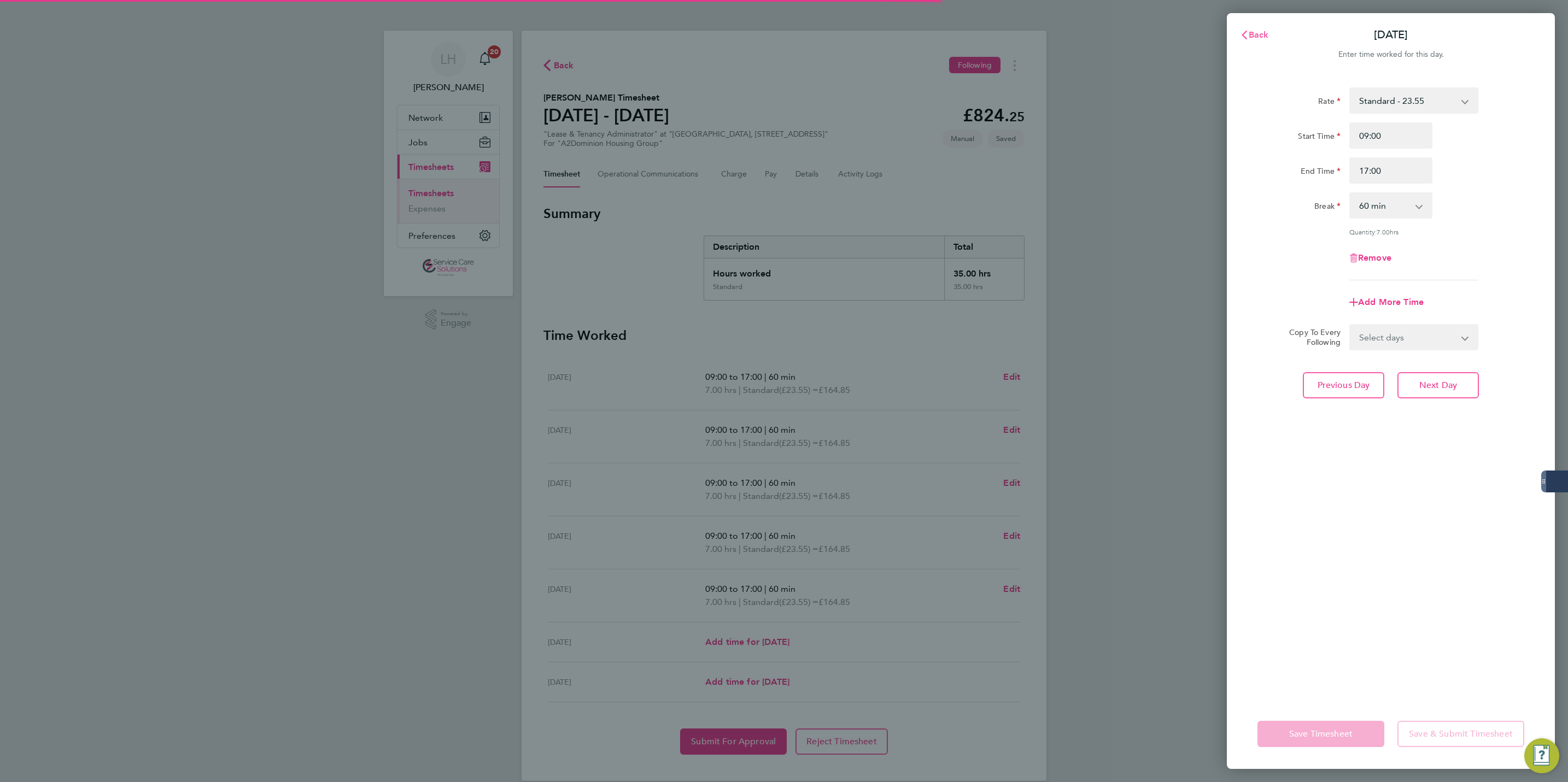
click at [1265, 41] on button "Back" at bounding box center [1255, 35] width 51 height 22
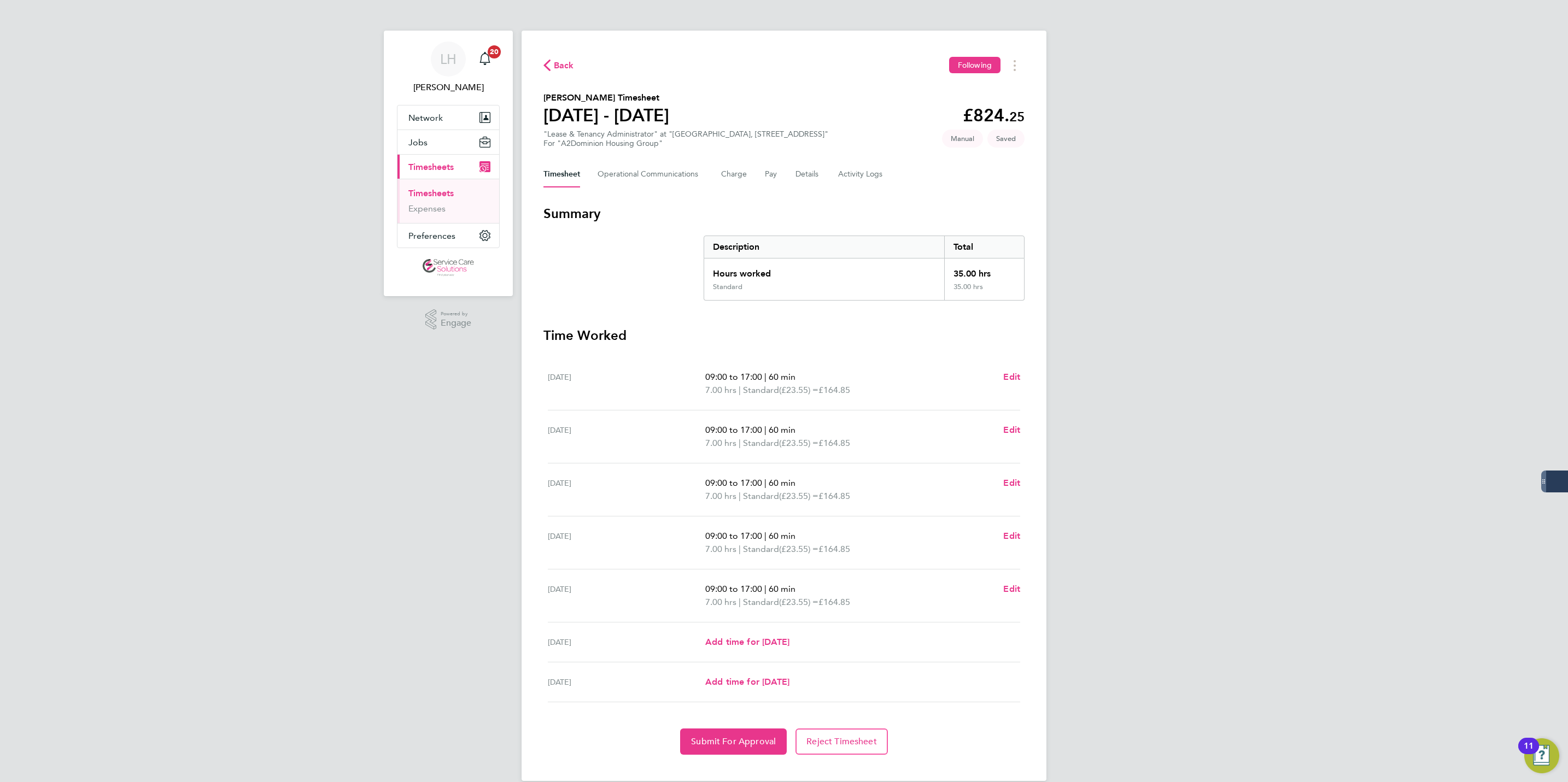
click at [731, 758] on div "Back Following [PERSON_NAME] Timesheet [DATE] - [DATE] £824. 25 "Lease & Tenanc…" at bounding box center [784, 405] width 525 height 750
click at [719, 751] on button "Submit For Approval" at bounding box center [733, 742] width 106 height 26
click at [447, 195] on link "Timesheets" at bounding box center [431, 193] width 45 height 11
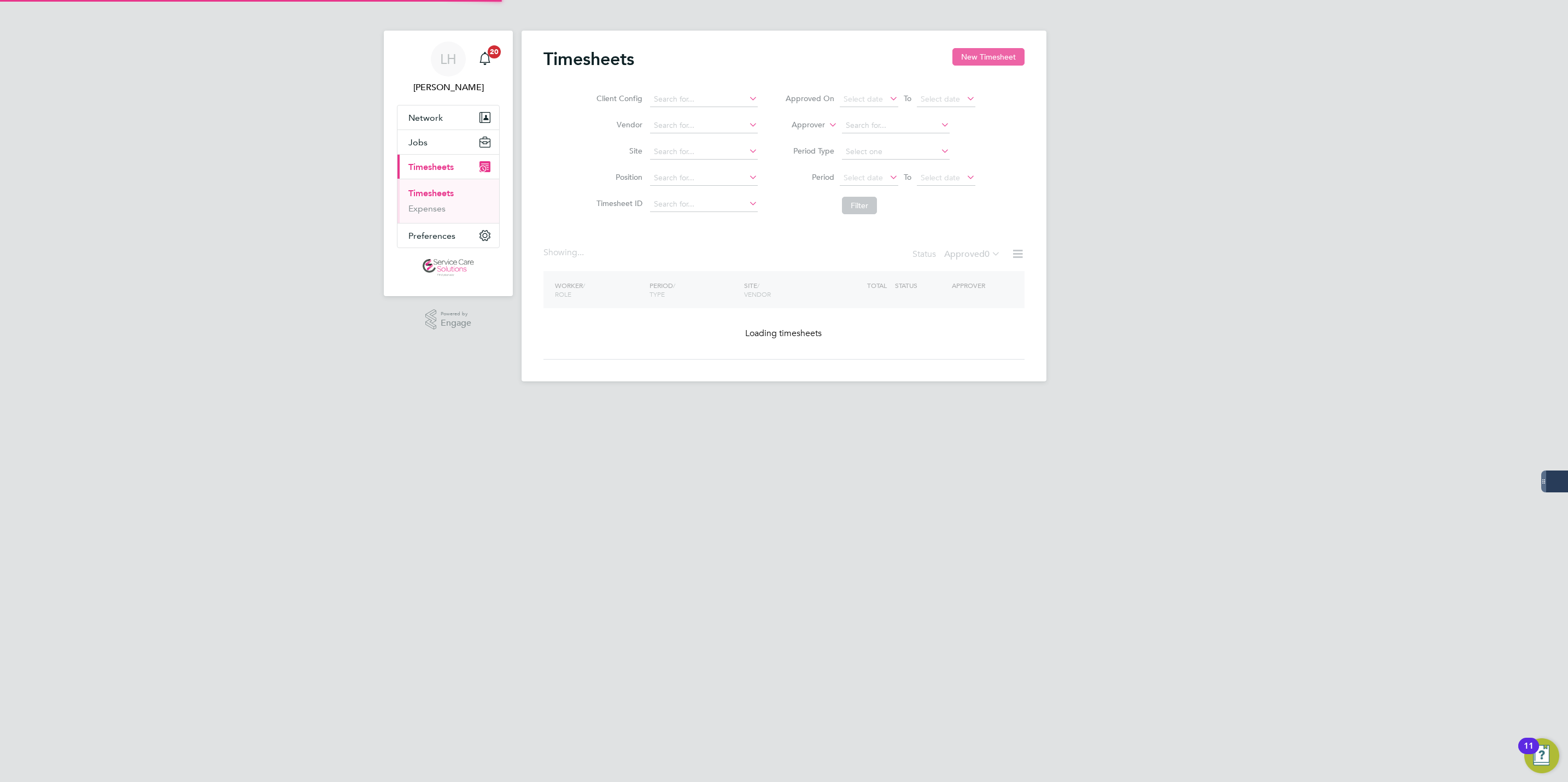
click at [980, 61] on button "New Timesheet" at bounding box center [989, 57] width 72 height 17
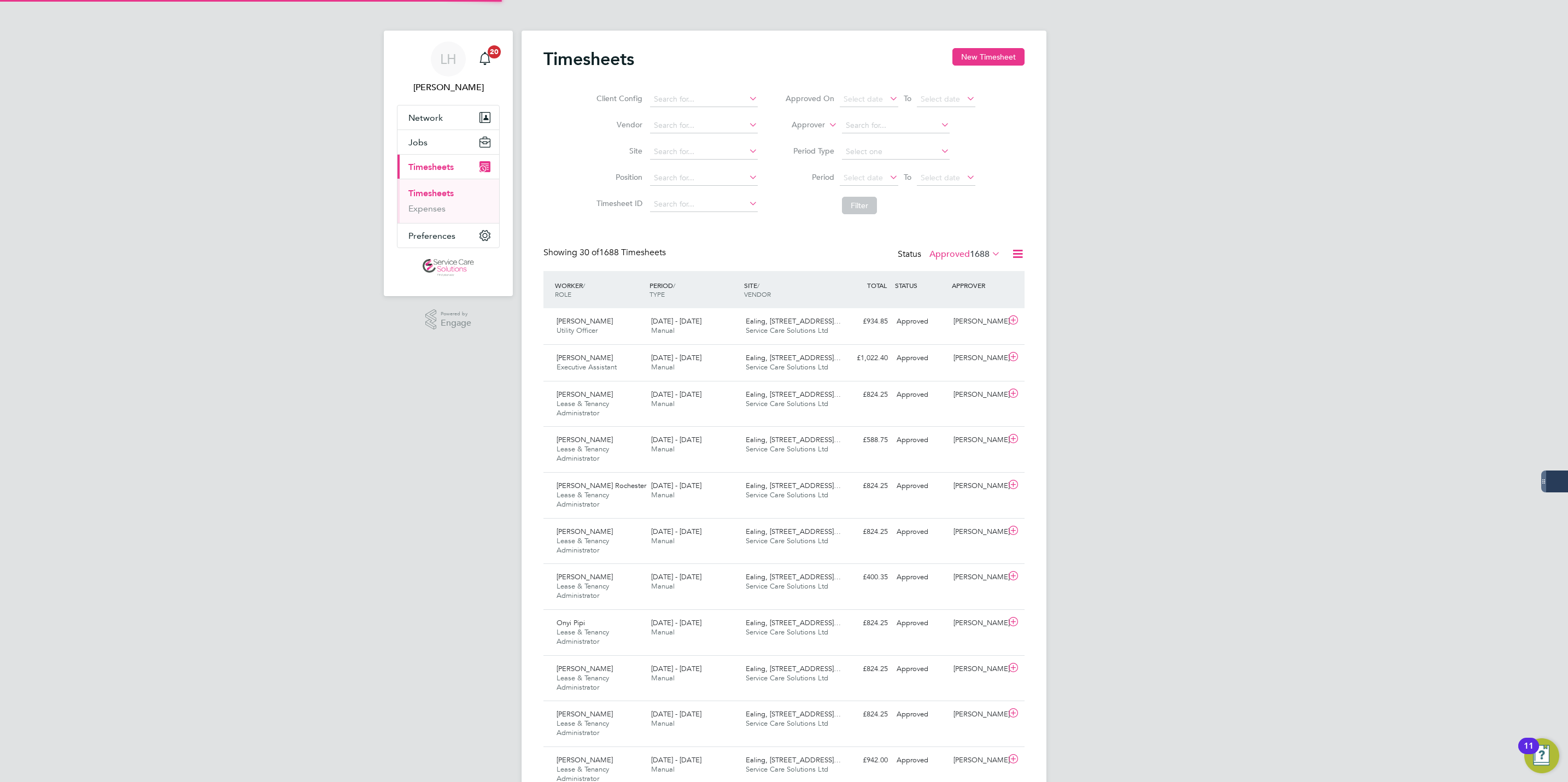
scroll to position [37, 95]
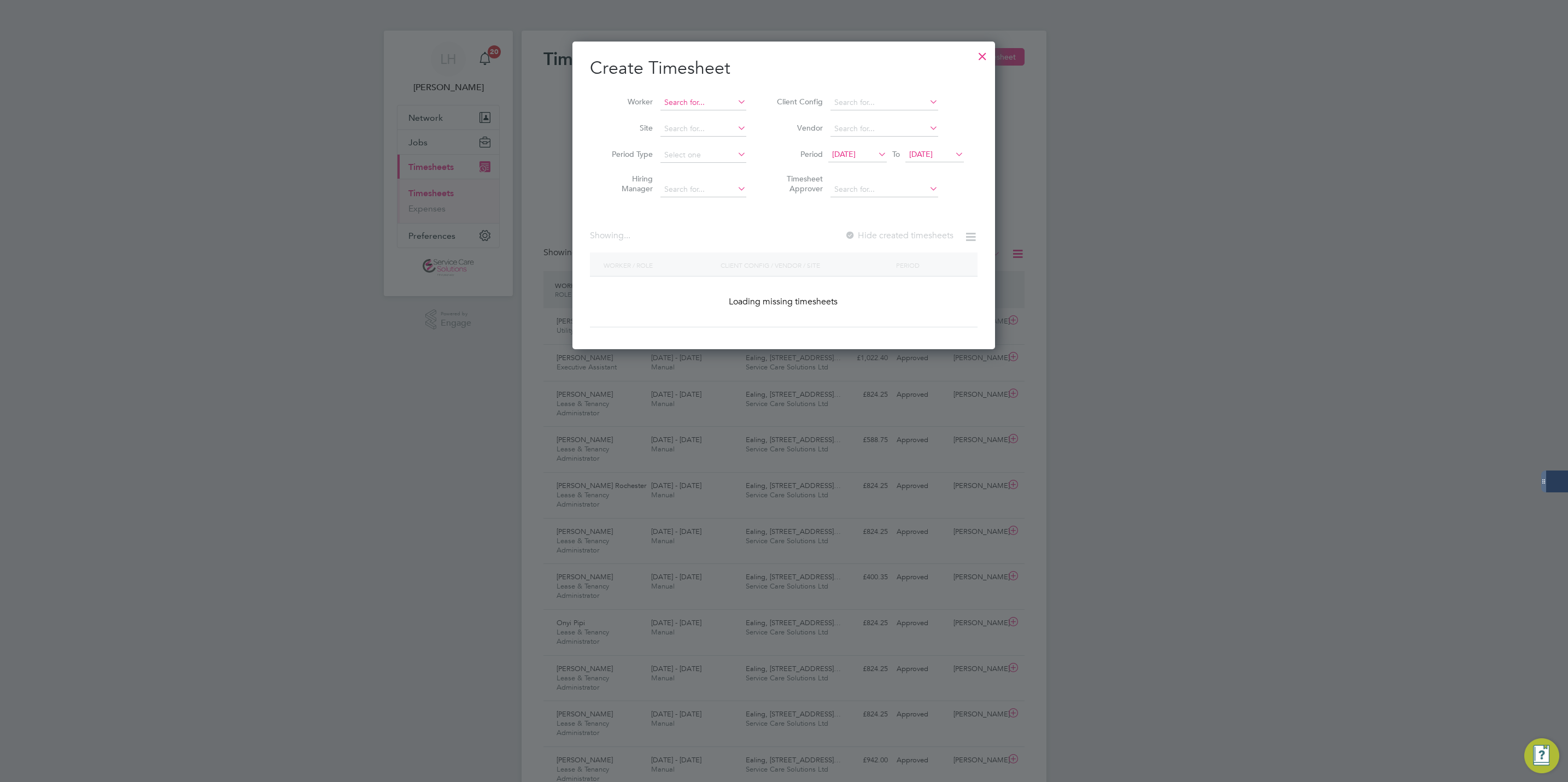
click at [666, 105] on input at bounding box center [703, 103] width 86 height 16
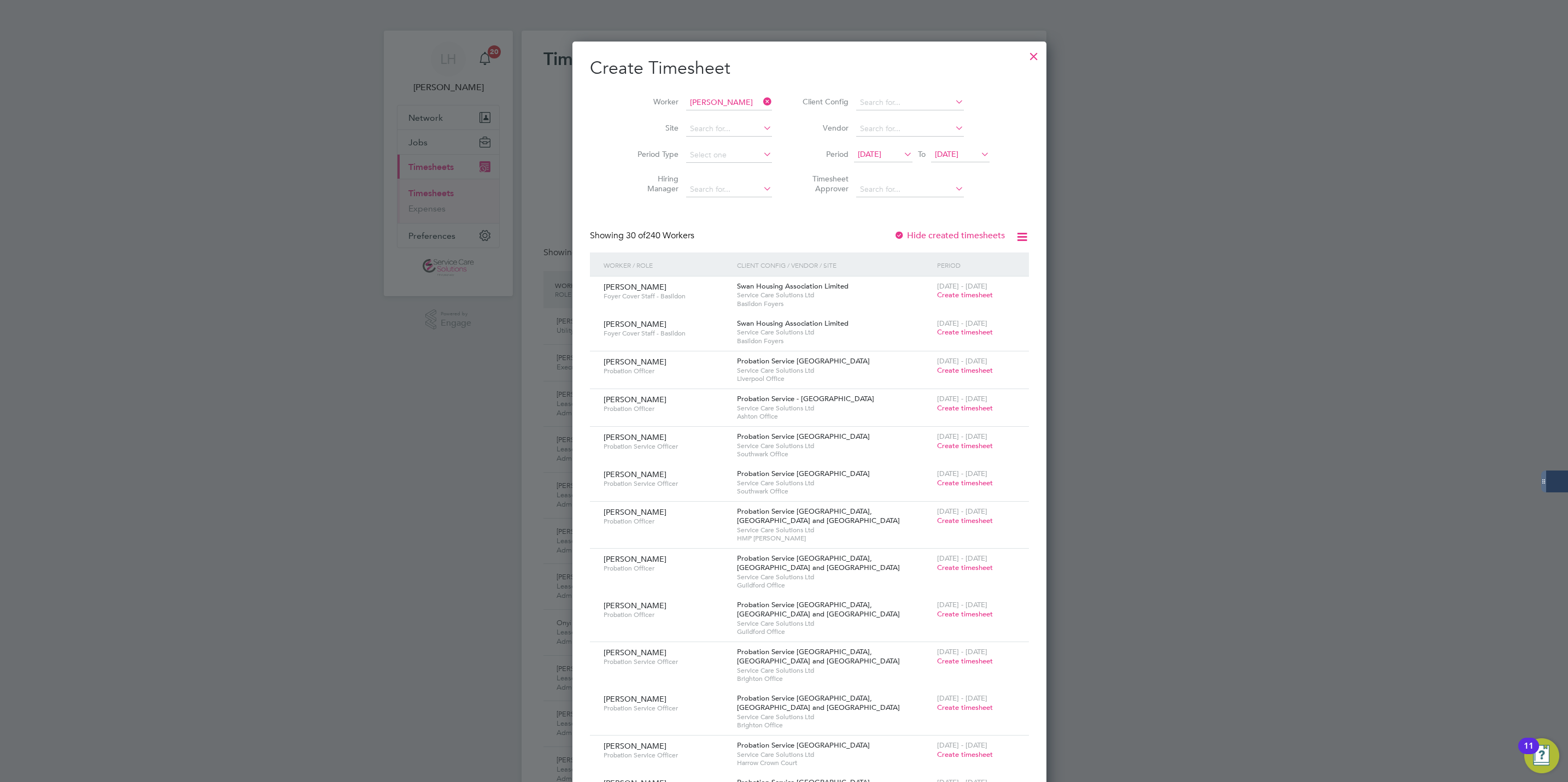
click at [715, 129] on li "[PERSON_NAME]" at bounding box center [727, 132] width 135 height 15
type input "[PERSON_NAME]"
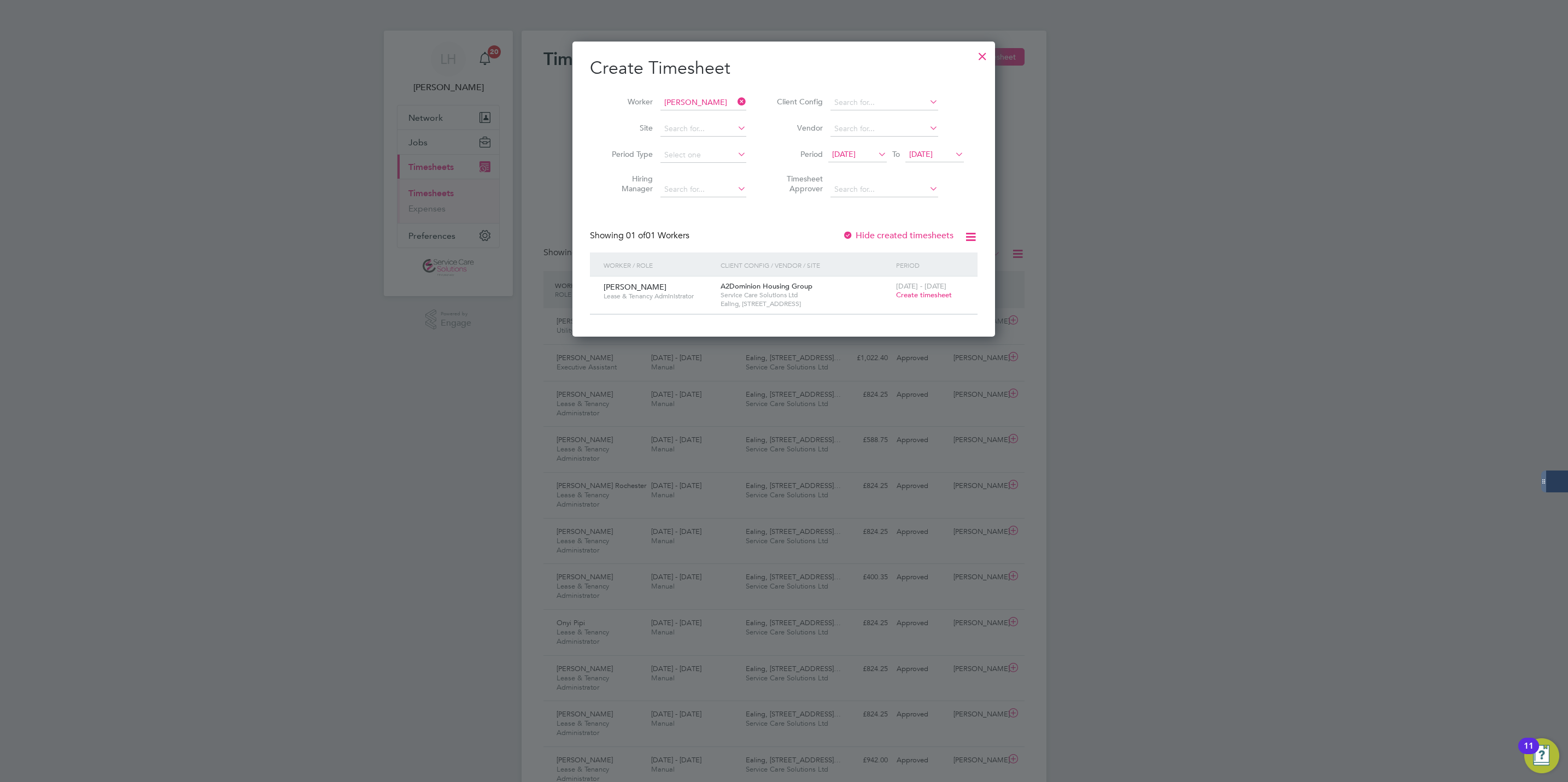
click at [913, 295] on span "Create timesheet" at bounding box center [924, 295] width 56 height 9
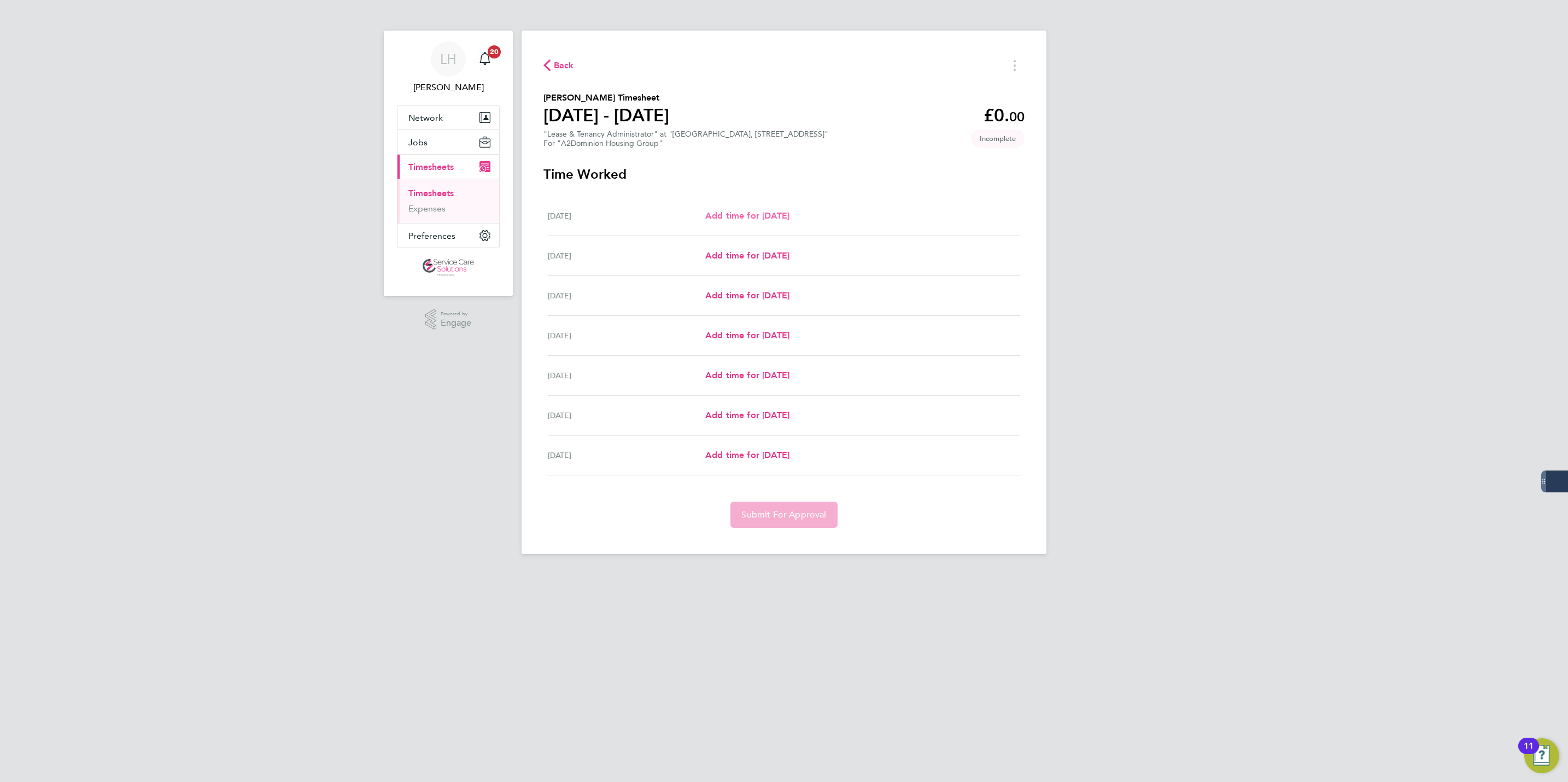
click at [763, 211] on span "Add time for [DATE]" at bounding box center [747, 216] width 84 height 11
select select "30"
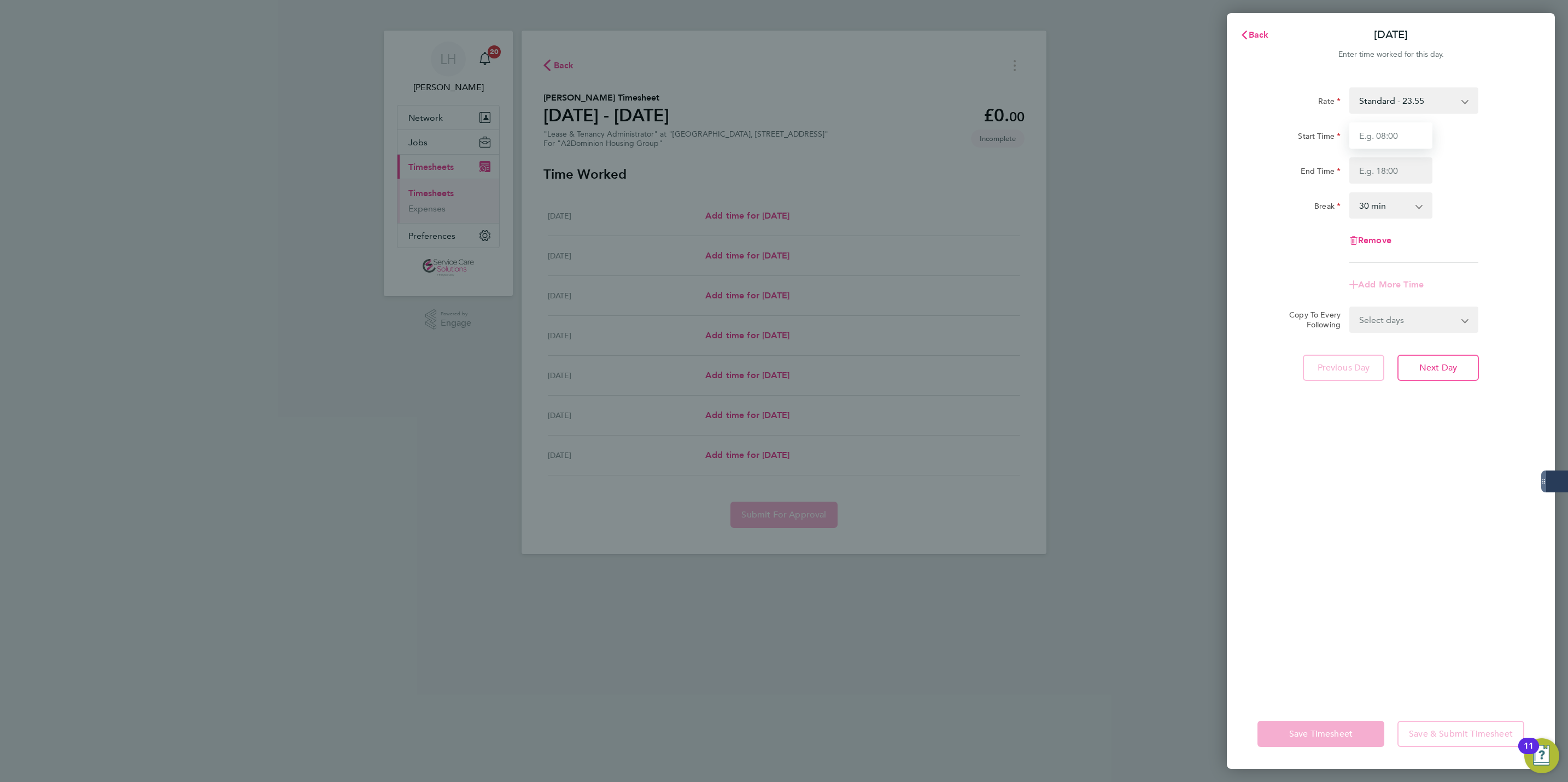
click at [1373, 132] on input "Start Time" at bounding box center [1391, 136] width 83 height 26
type input "09:00"
type input "17:00"
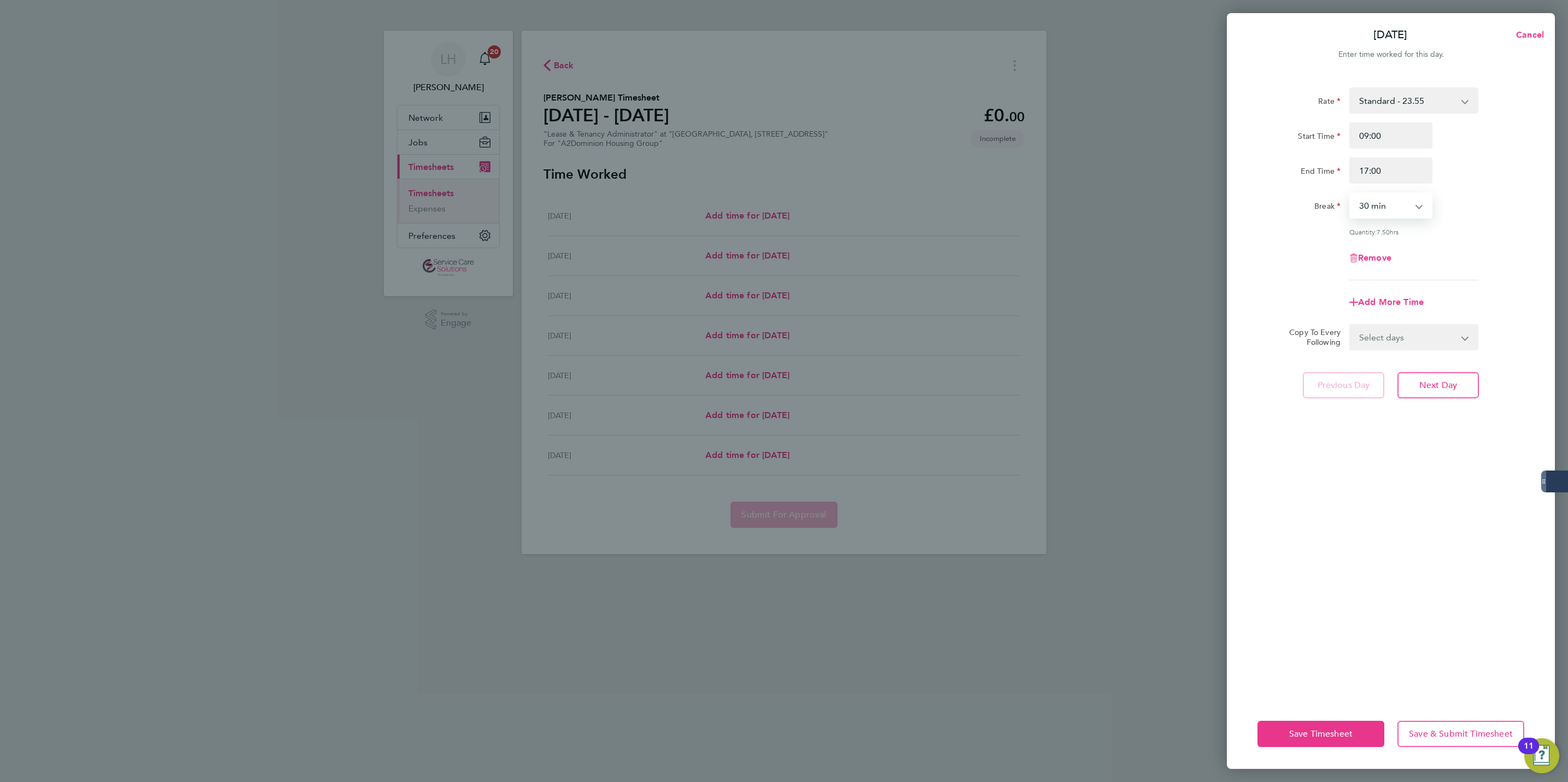
select select "0"
drag, startPoint x: 1365, startPoint y: 170, endPoint x: 1404, endPoint y: 175, distance: 39.3
click at [1404, 175] on input "17:00" at bounding box center [1391, 170] width 83 height 26
type input "18:00"
click at [1447, 377] on button "Next Day" at bounding box center [1438, 385] width 81 height 26
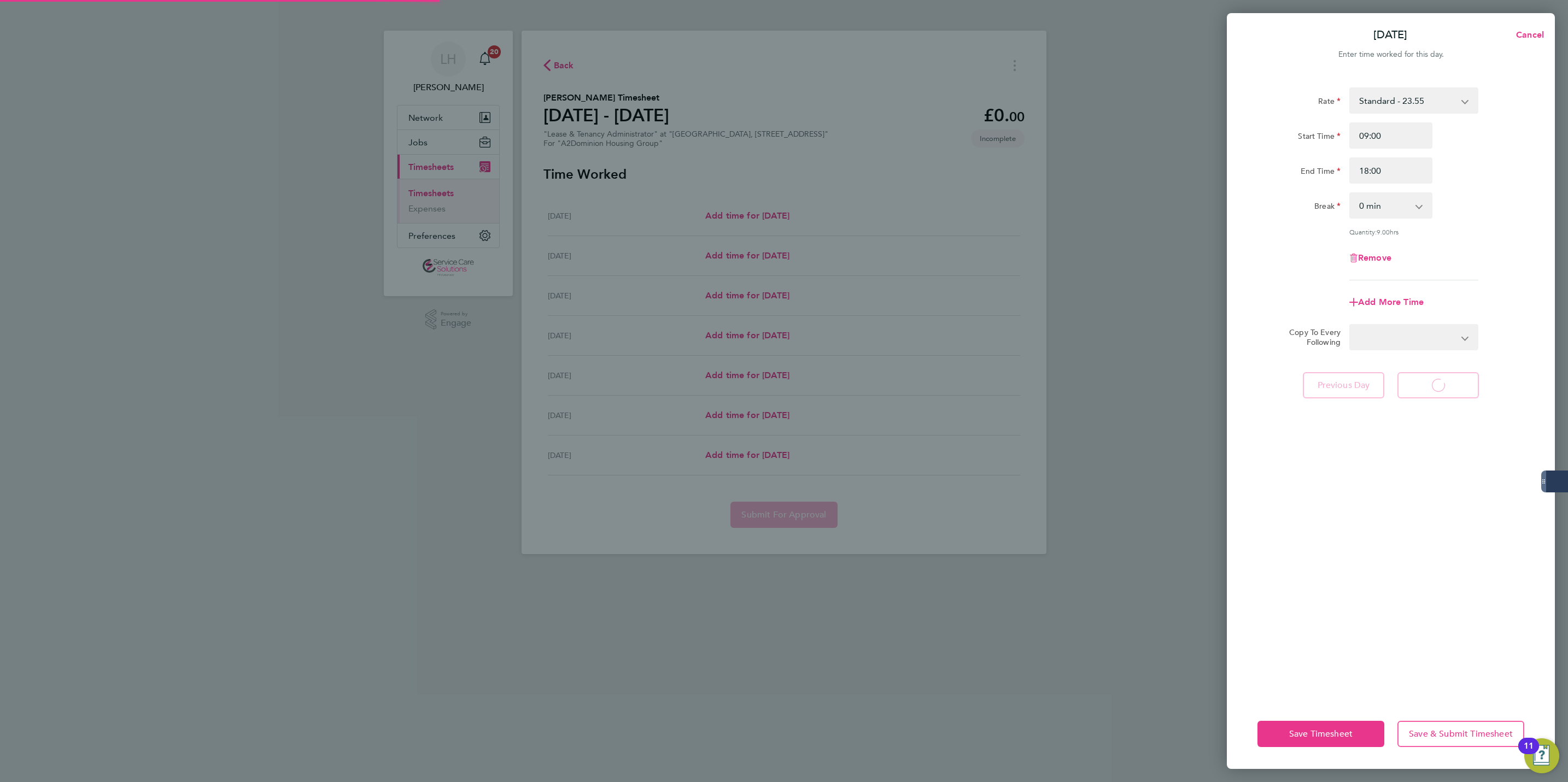
select select "30"
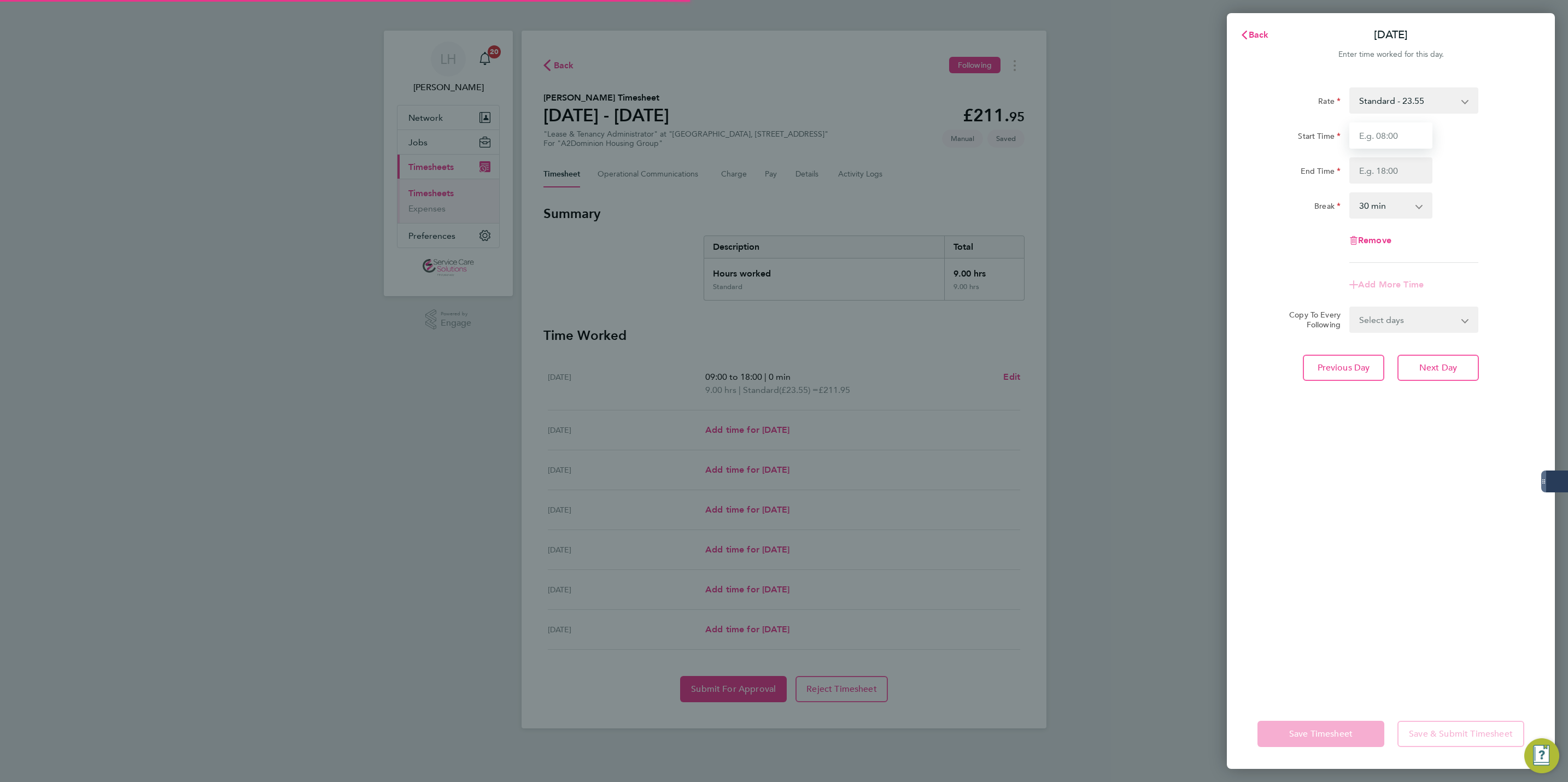
click at [1388, 138] on input "Start Time" at bounding box center [1391, 136] width 83 height 26
type input "08:00"
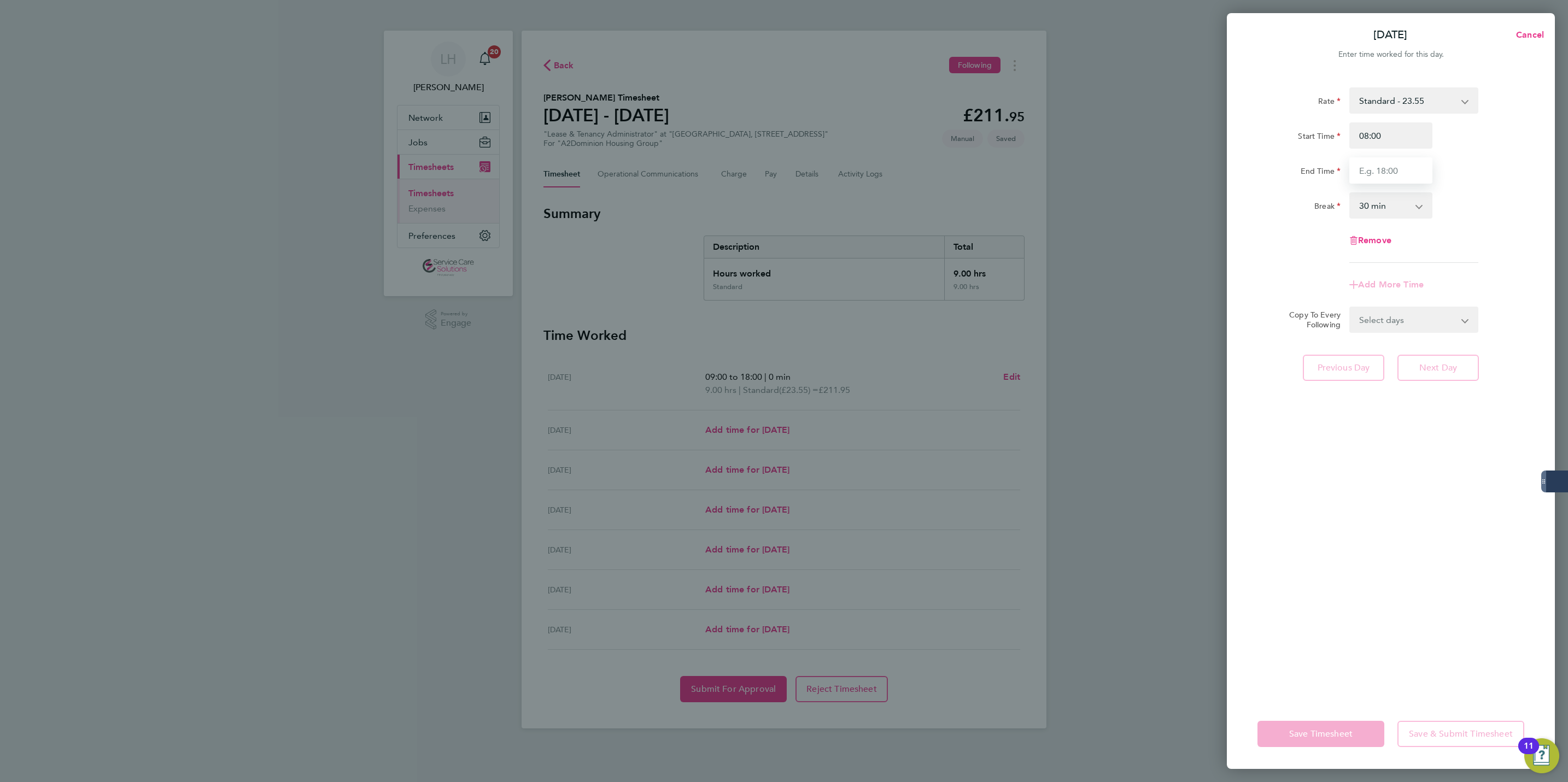
type input "1"
type input "20:00"
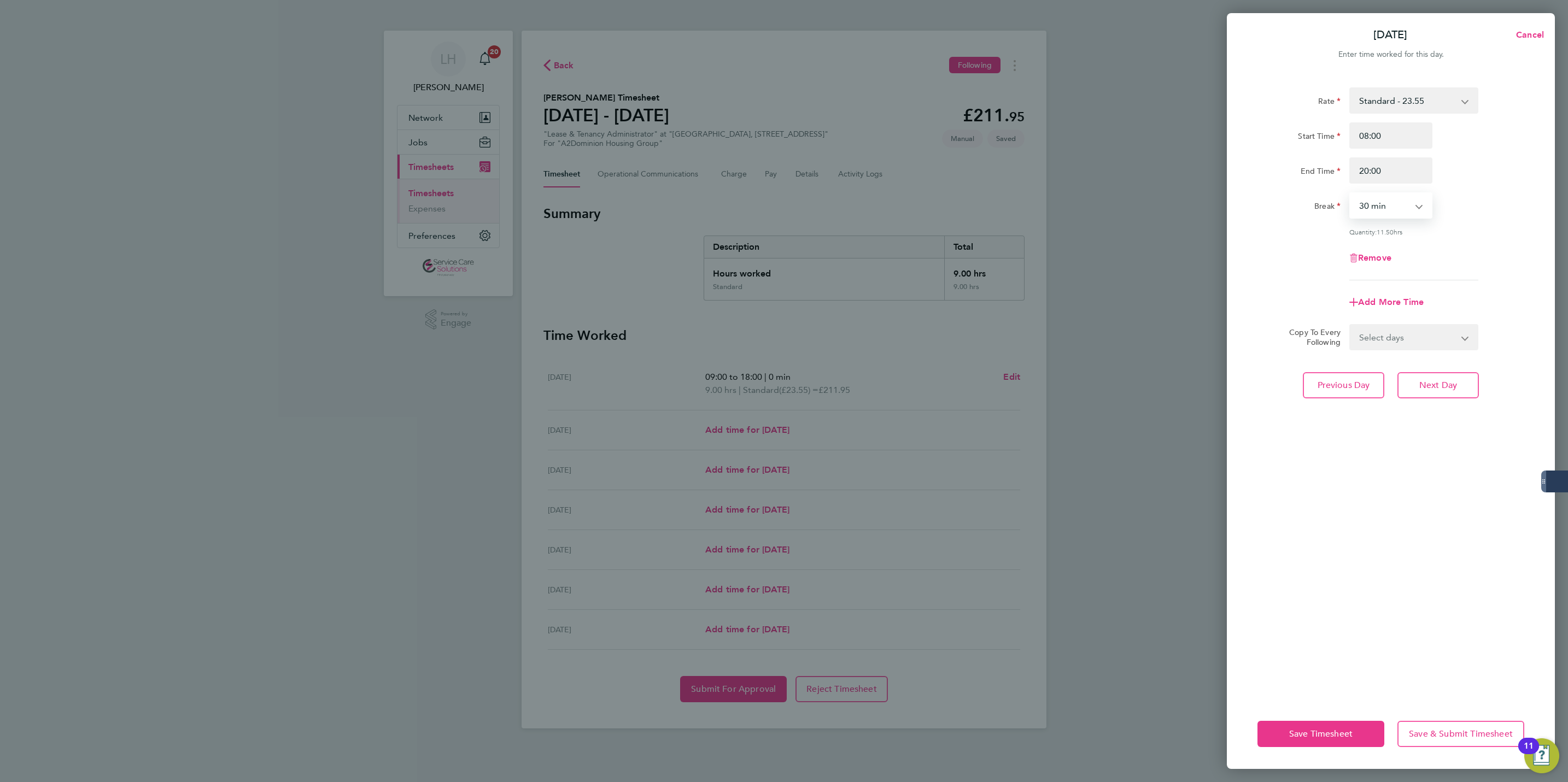
select select "0"
drag, startPoint x: 1360, startPoint y: 172, endPoint x: 1367, endPoint y: 172, distance: 7.0
click at [1367, 172] on input "20:00" at bounding box center [1391, 170] width 83 height 26
type input "19:00"
click at [1444, 366] on div "Rate Standard - 23.55 Start Time 08:00 End Time 19:00 Break 0 min 15 min 30 min…" at bounding box center [1391, 387] width 328 height 625
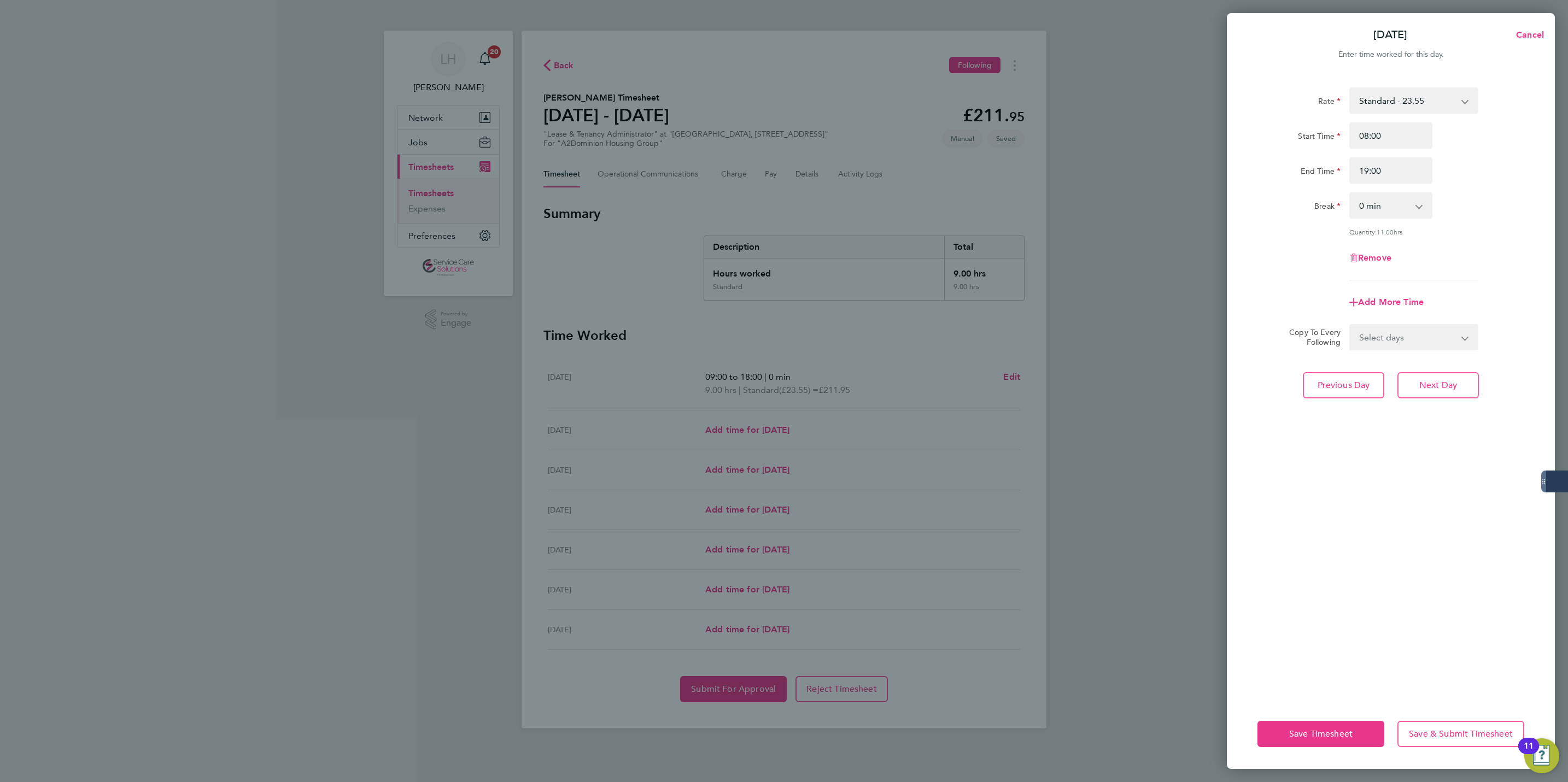
click at [1391, 340] on select "Select days Day Weekday (Mon-Fri) Weekend (Sat-Sun) [DATE] [DATE] [DATE] [DATE]…" at bounding box center [1408, 337] width 115 height 24
select select "WED"
click at [1350, 325] on select "Select days Day Weekday (Mon-Fri) Weekend (Sat-Sun) [DATE] [DATE] [DATE] [DATE]…" at bounding box center [1408, 337] width 115 height 24
select select "[DATE]"
click at [1414, 425] on button "Next Day" at bounding box center [1438, 433] width 81 height 26
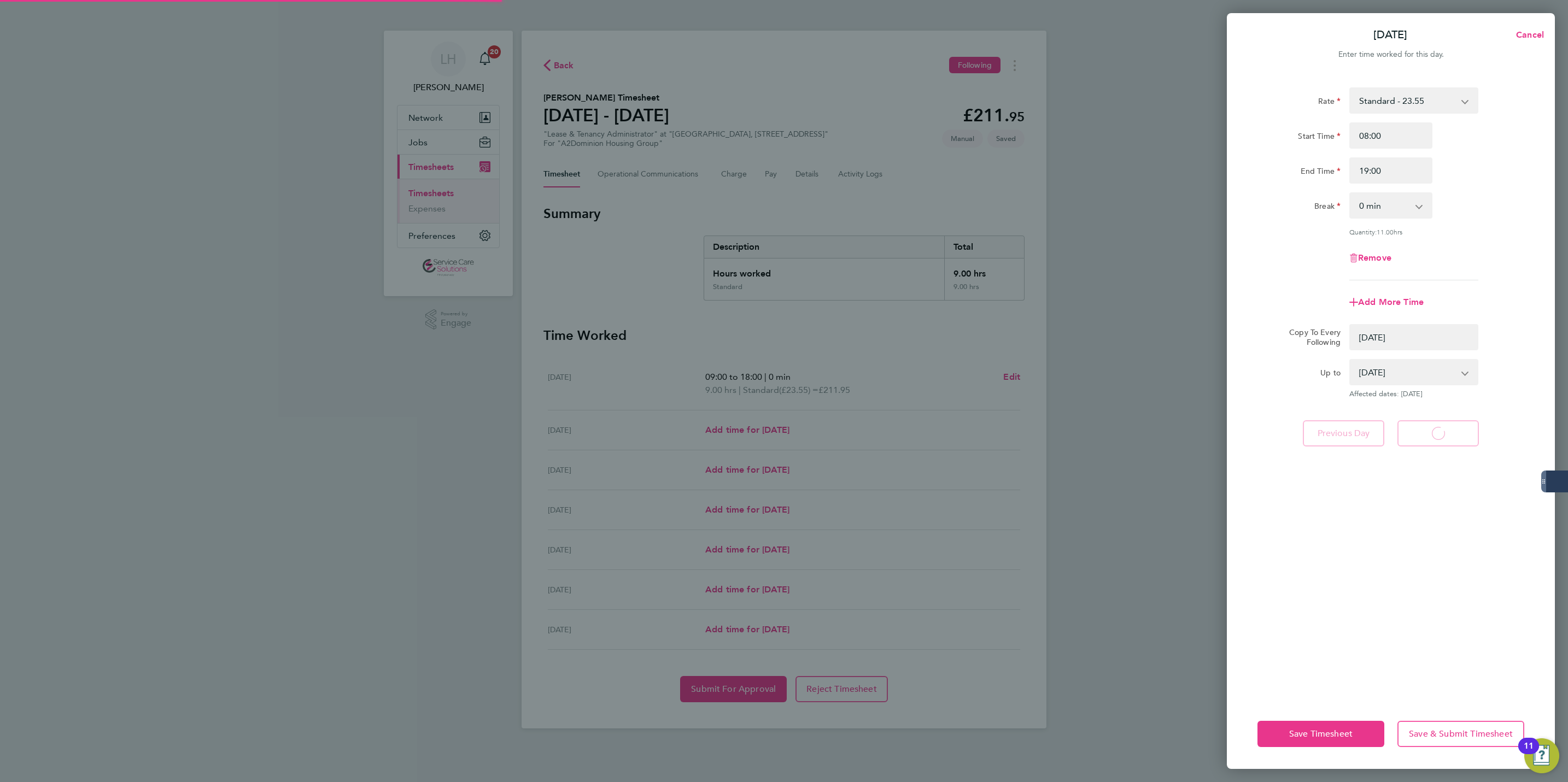
select select "0: null"
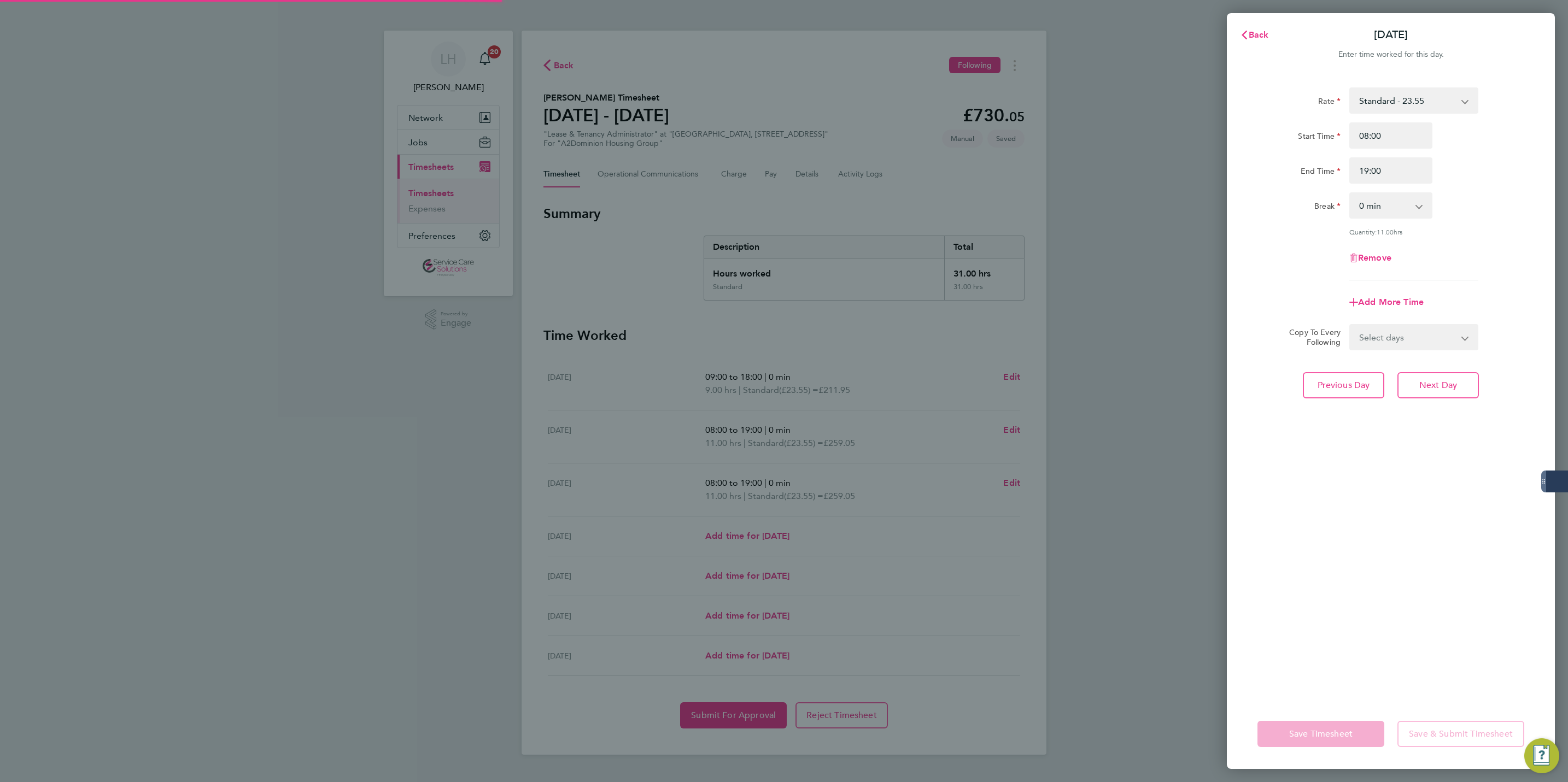
click at [1339, 426] on div "Rate Standard - 23.55 Start Time 08:00 End Time 19:00 Break 0 min 15 min 30 min…" at bounding box center [1391, 387] width 328 height 625
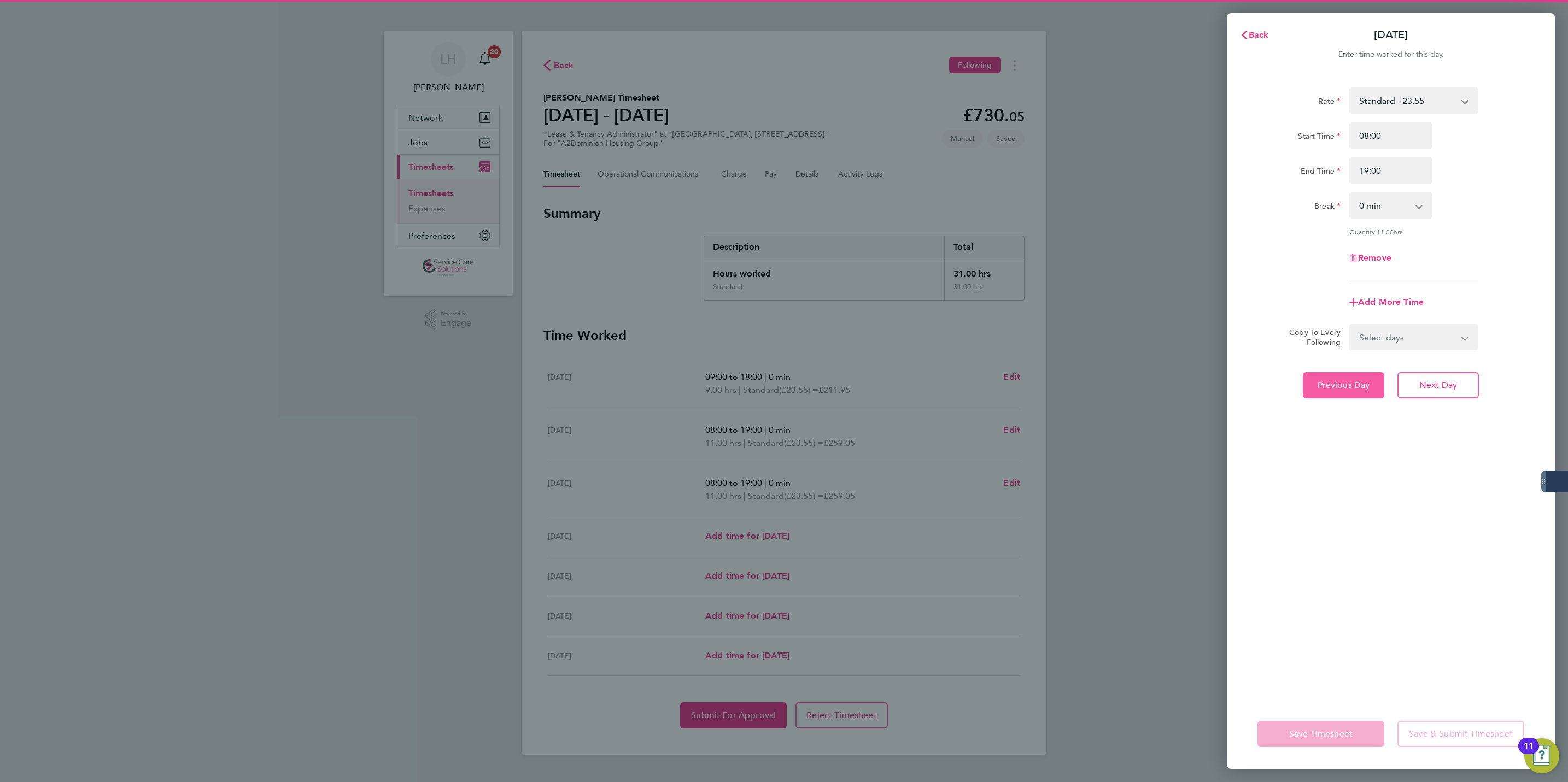
click at [1360, 382] on span "Previous Day" at bounding box center [1344, 385] width 52 height 11
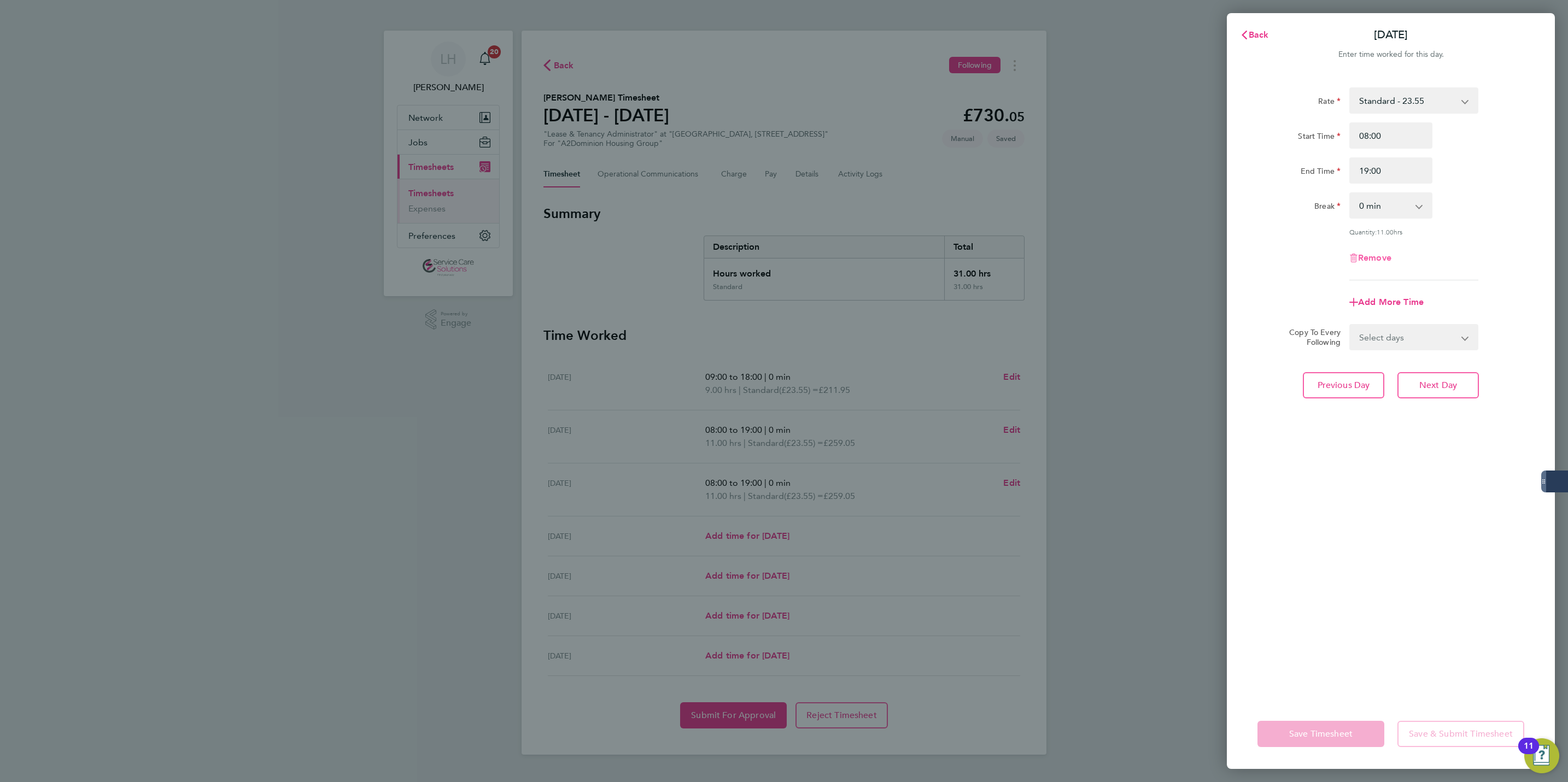
click at [1362, 258] on span "Remove" at bounding box center [1375, 257] width 34 height 11
select select "null"
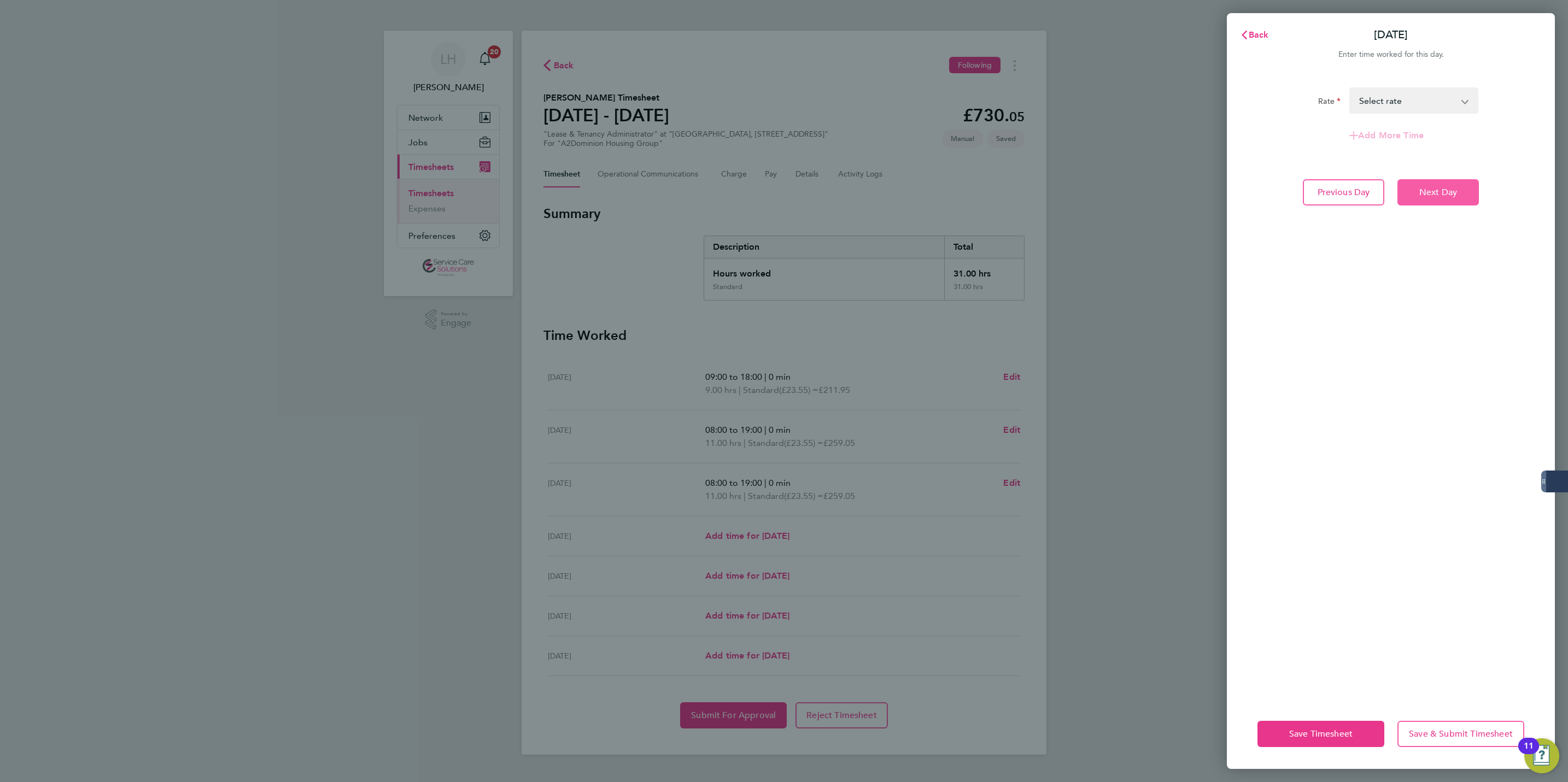
click at [1413, 183] on button "Next Day" at bounding box center [1438, 192] width 81 height 26
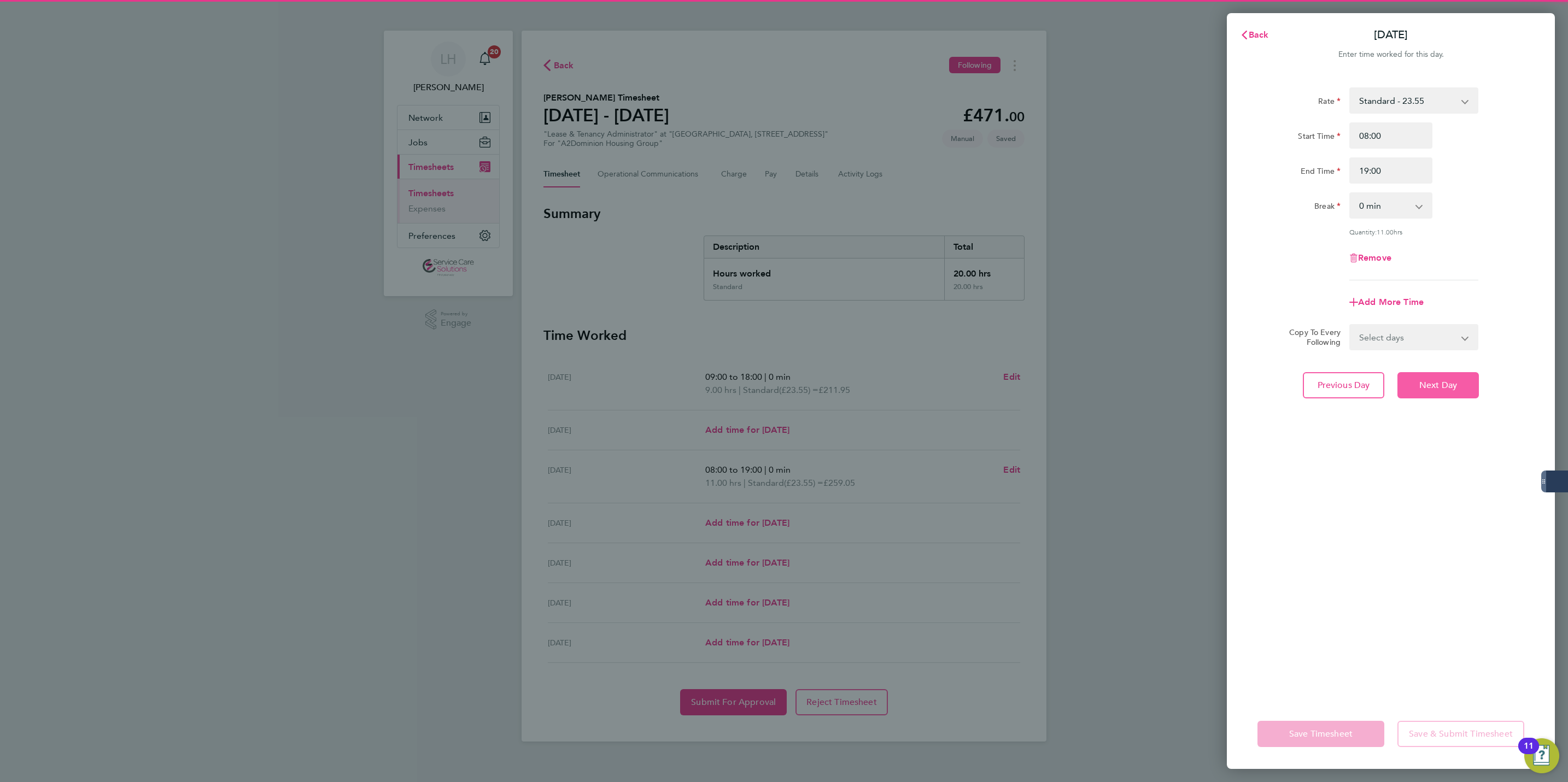
click at [1427, 374] on button "Next Day" at bounding box center [1438, 385] width 81 height 26
select select "30"
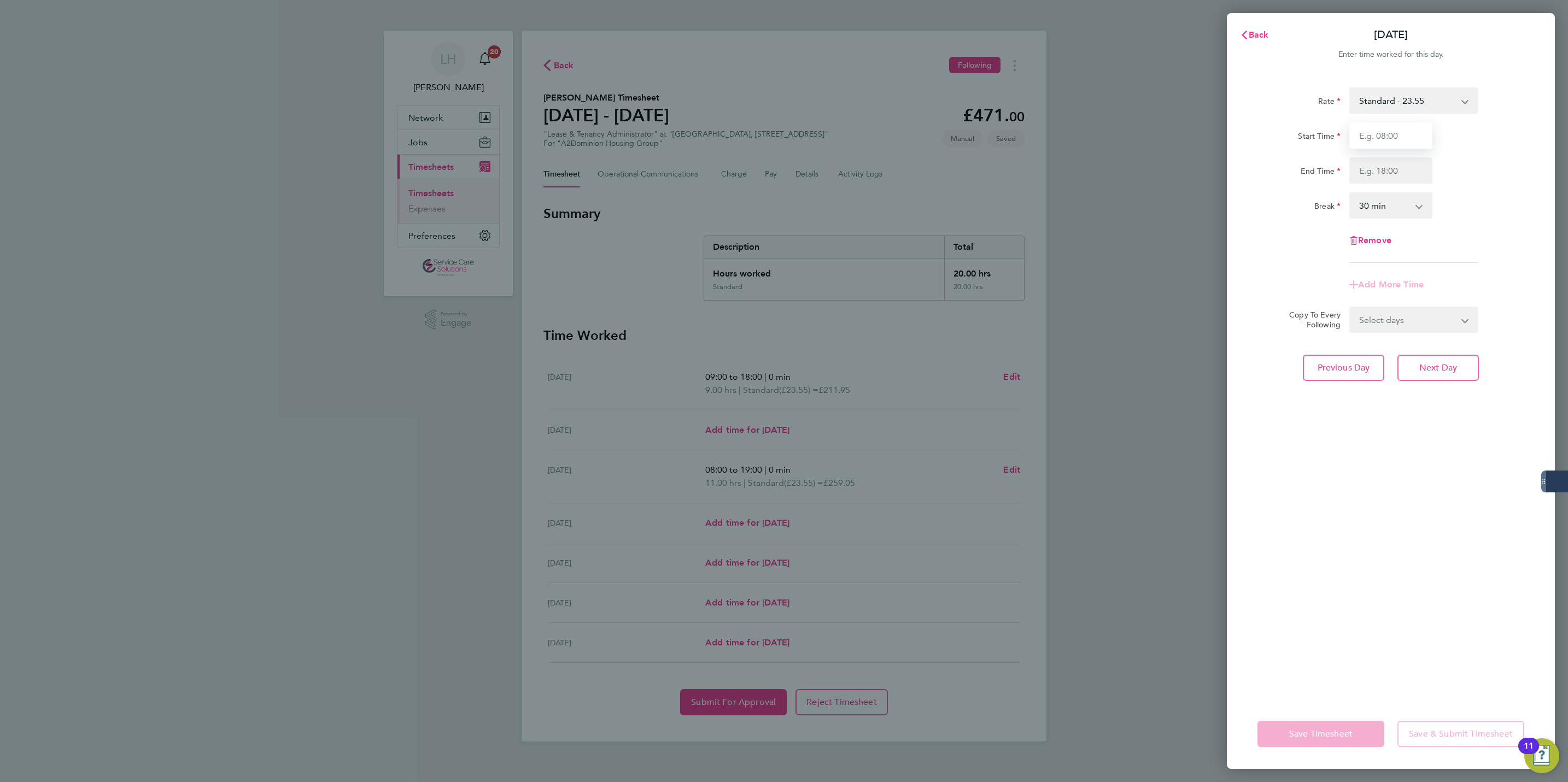
click at [1377, 134] on input "Start Time" at bounding box center [1391, 136] width 83 height 26
type input "08:00"
type input "18:00"
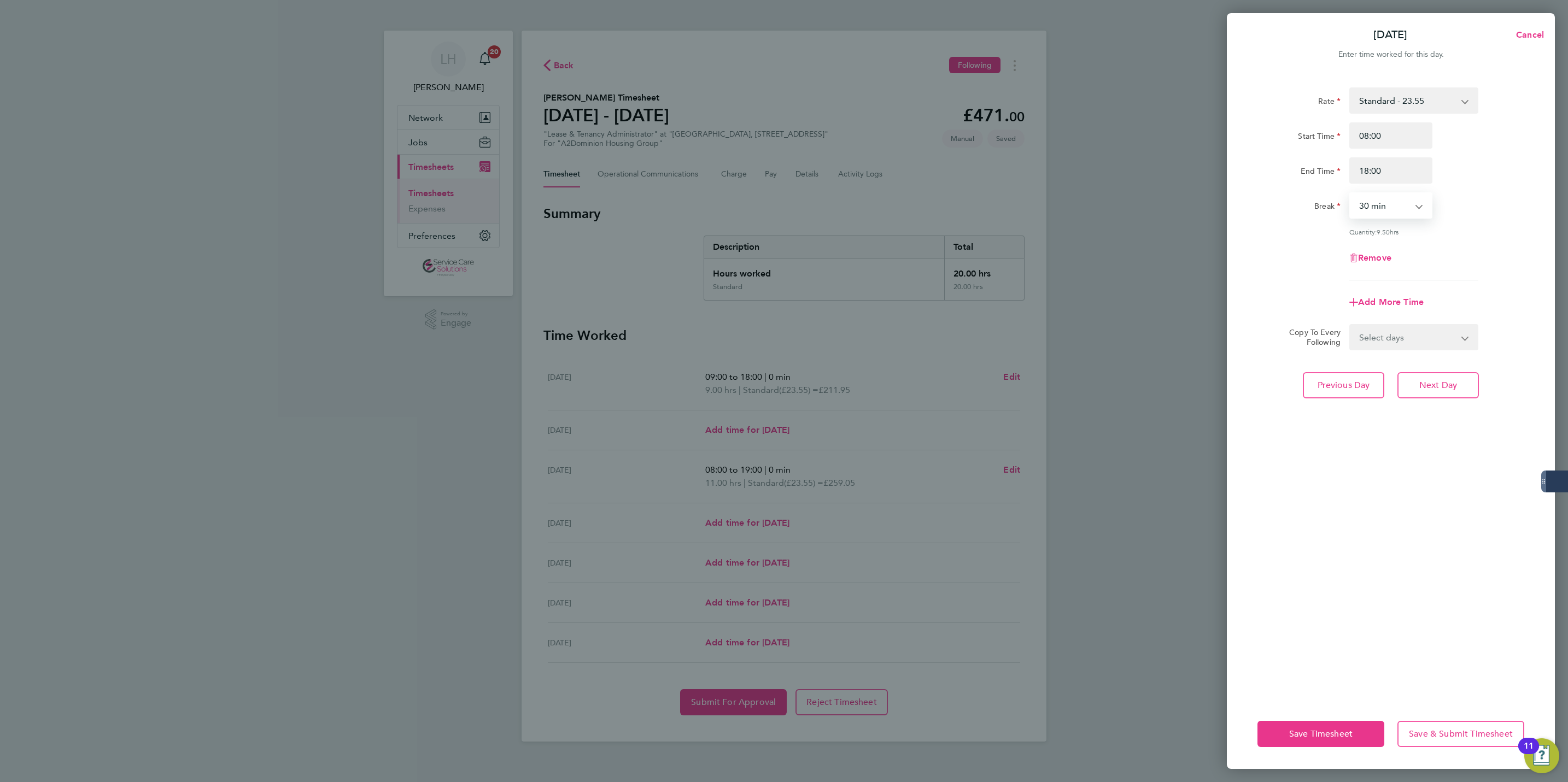
select select "0"
click at [1403, 321] on form "Rate Standard - 23.55 Start Time 08:00 End Time 18:00 Break 0 min 15 min 30 min…" at bounding box center [1391, 219] width 267 height 263
click at [1408, 333] on select "Select days Day Weekend (Sat-Sun) [DATE] [DATE] [DATE]" at bounding box center [1408, 337] width 115 height 24
select select "WEEKEND"
click at [1350, 325] on select "Select days Day Weekend (Sat-Sun) [DATE] [DATE] [DATE]" at bounding box center [1408, 337] width 115 height 24
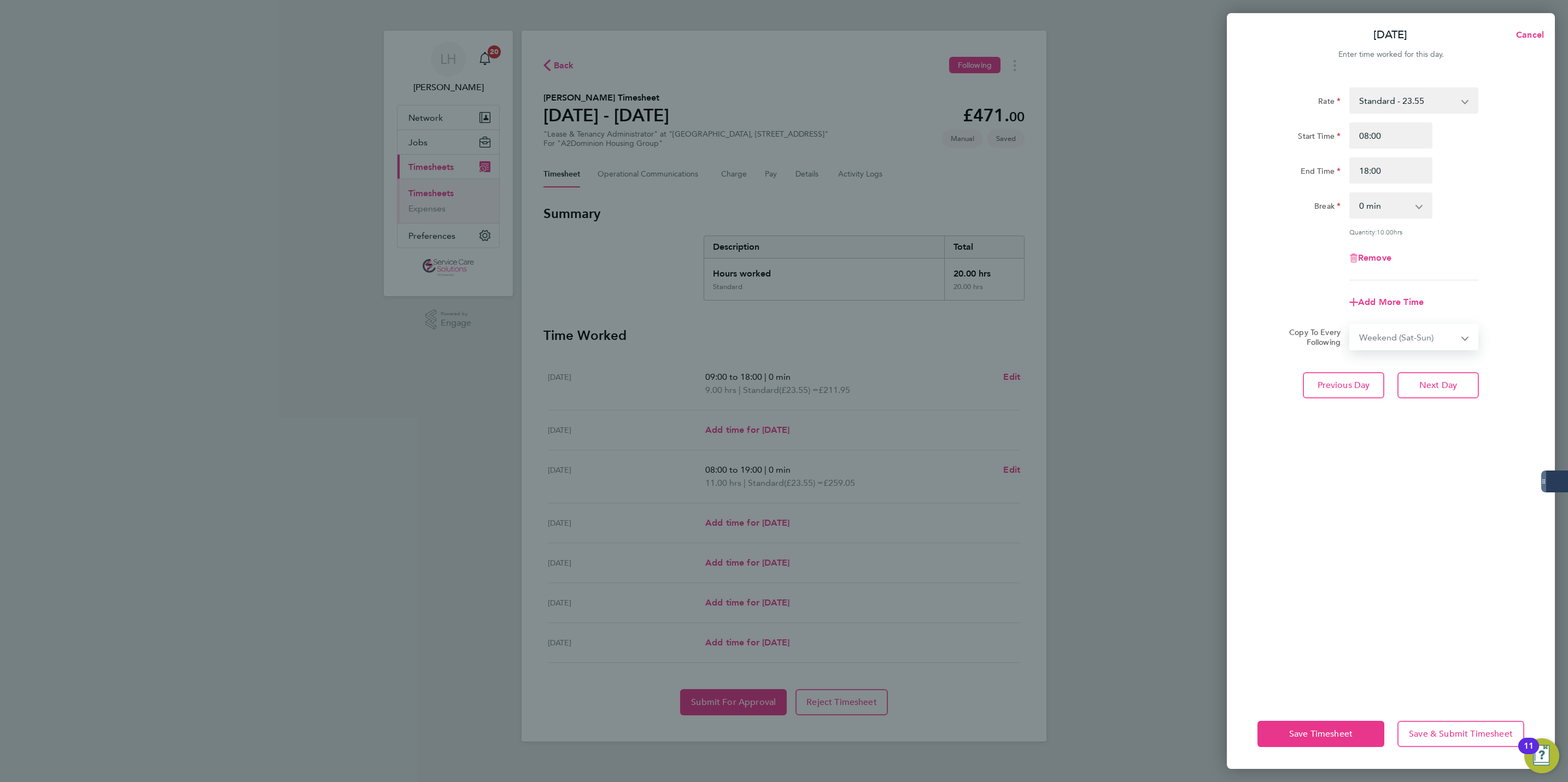
select select "[DATE]"
click at [1421, 348] on div "Select days Day Weekend (Sat-Sun) [DATE] [DATE] [DATE]" at bounding box center [1414, 338] width 129 height 26
click at [1404, 332] on select "Select days Day Weekend (Sat-Sun) [DATE] [DATE] [DATE]" at bounding box center [1401, 337] width 102 height 24
click at [1350, 325] on select "Select days Day Weekend (Sat-Sun) [DATE] [DATE] [DATE]" at bounding box center [1401, 337] width 102 height 24
click at [1444, 455] on div "Rate Standard - 23.55 Start Time 08:00 End Time 18:00 Break 0 min 15 min 30 min…" at bounding box center [1391, 387] width 328 height 625
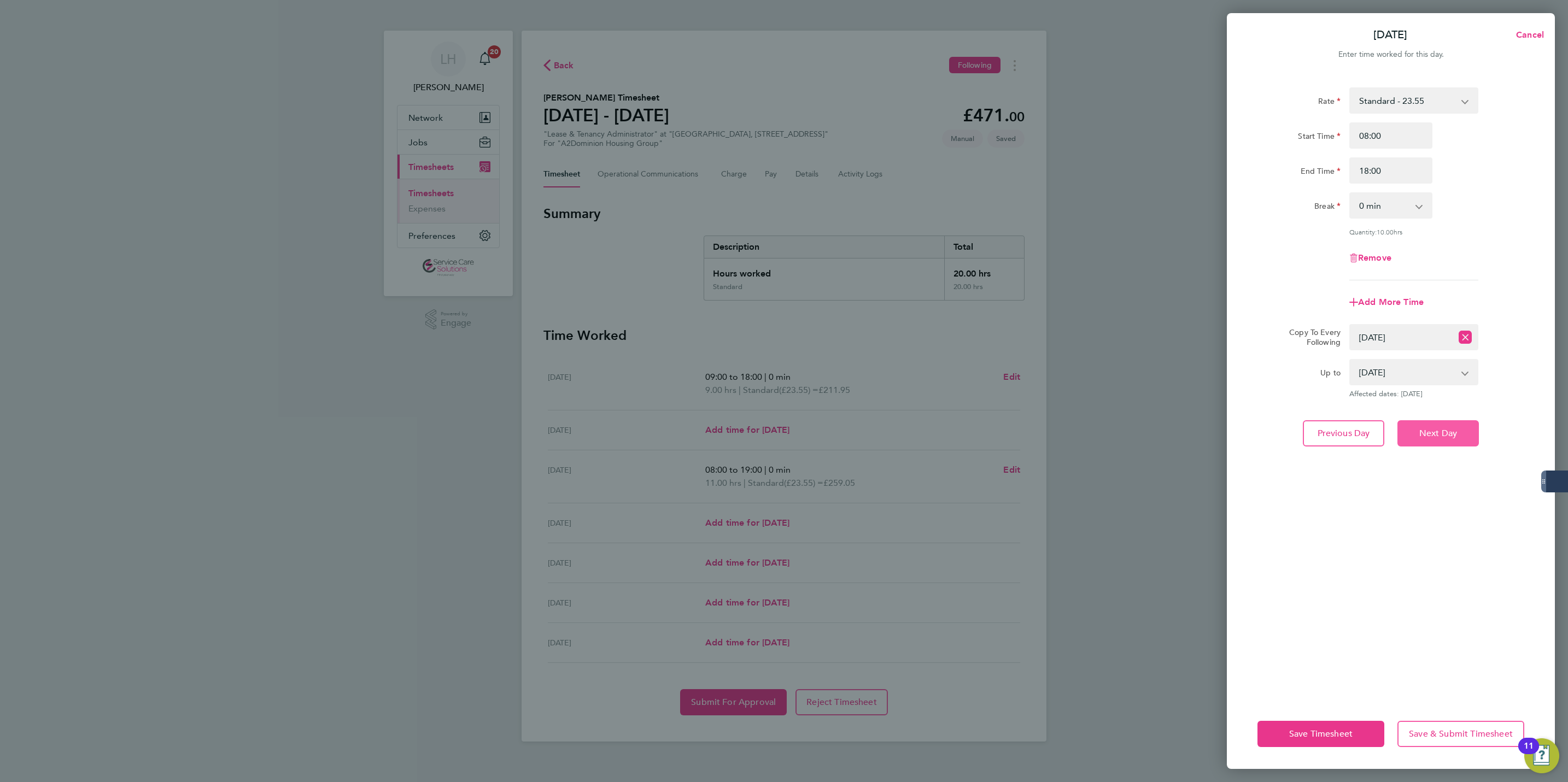
click at [1436, 436] on span "Next Day" at bounding box center [1438, 434] width 38 height 11
select select "0: null"
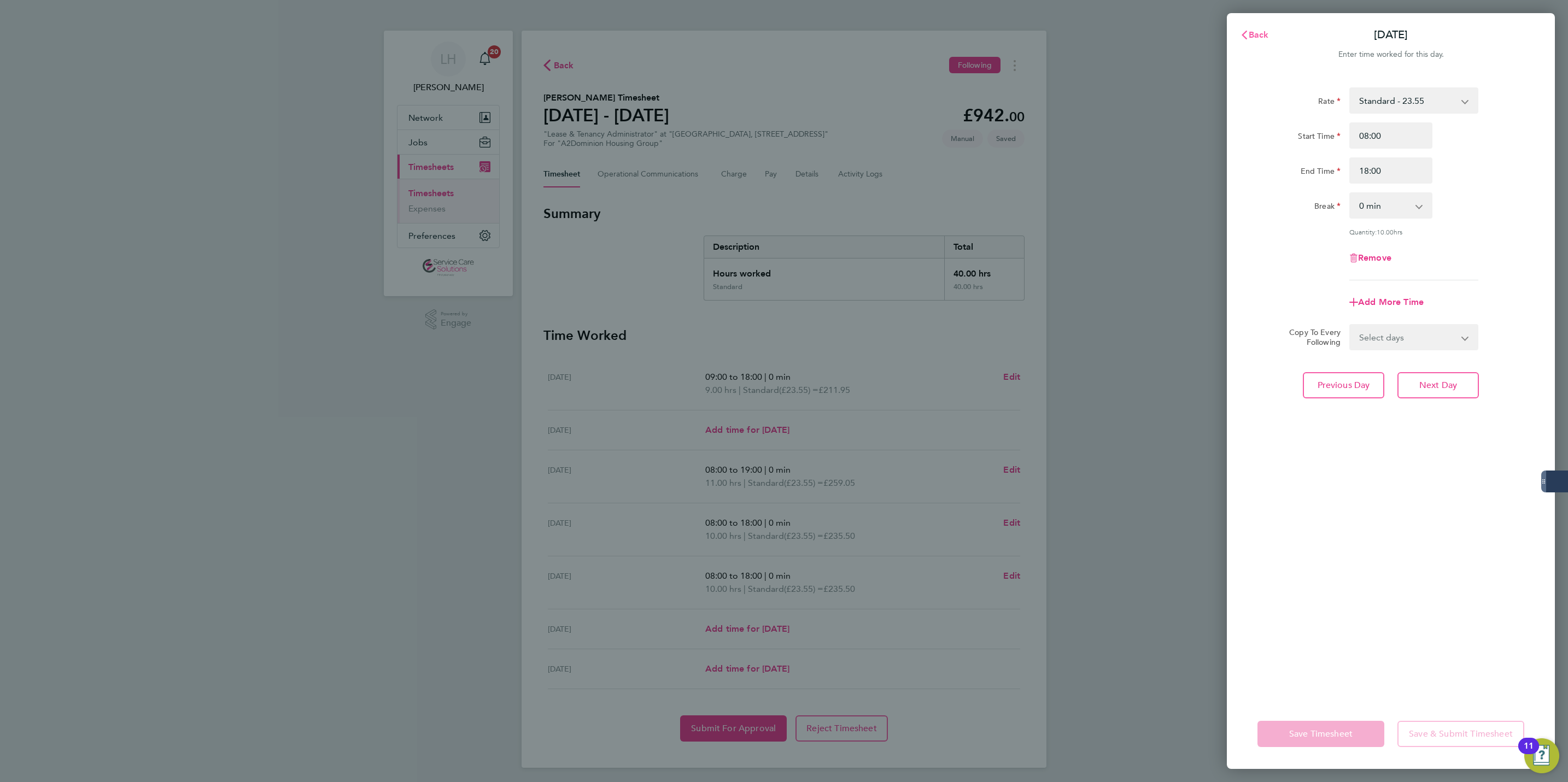
click at [1263, 25] on button "Back" at bounding box center [1255, 35] width 51 height 22
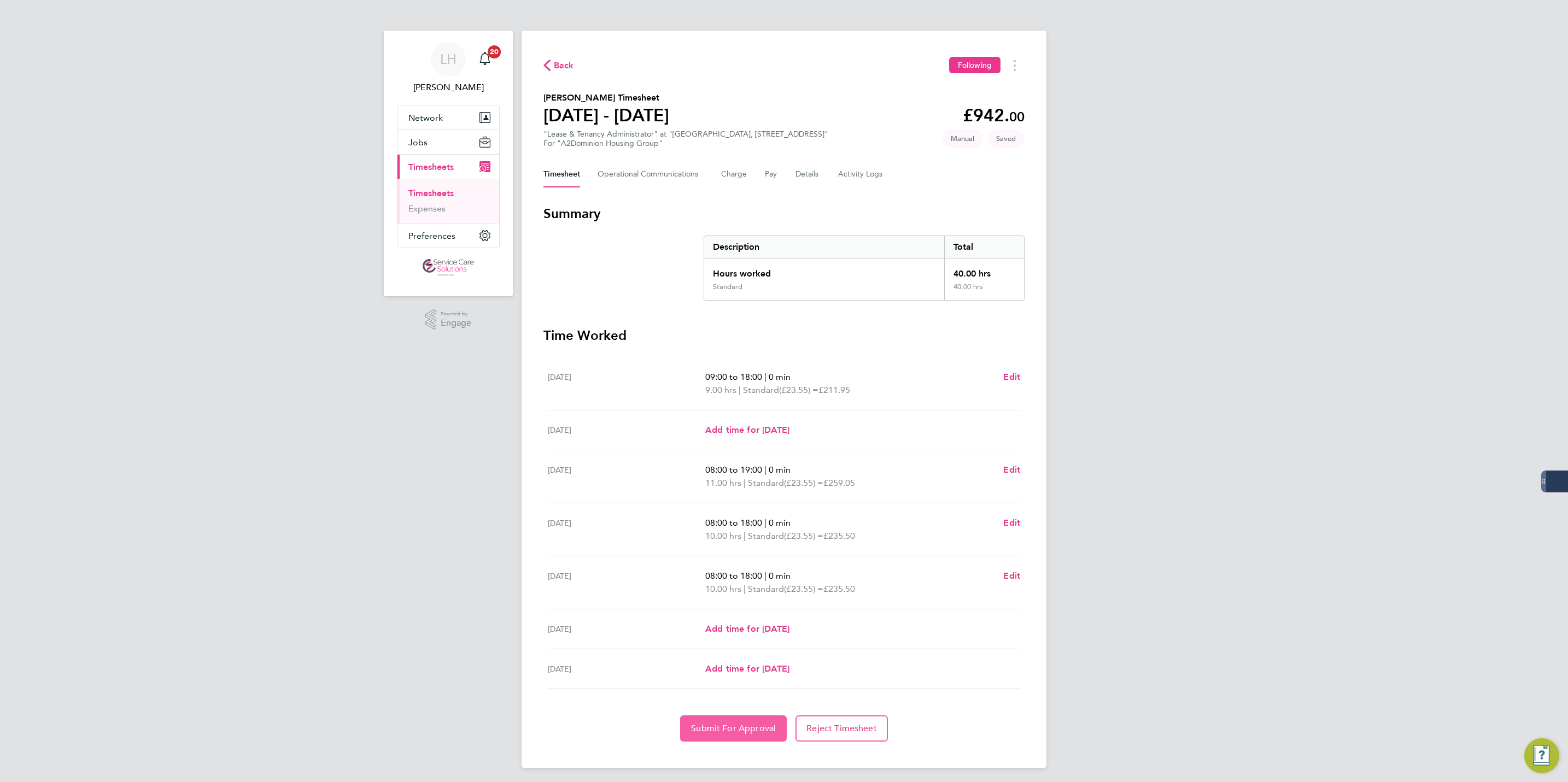
click at [758, 727] on span "Submit For Approval" at bounding box center [734, 729] width 85 height 11
click at [422, 193] on link "Timesheets" at bounding box center [431, 193] width 45 height 11
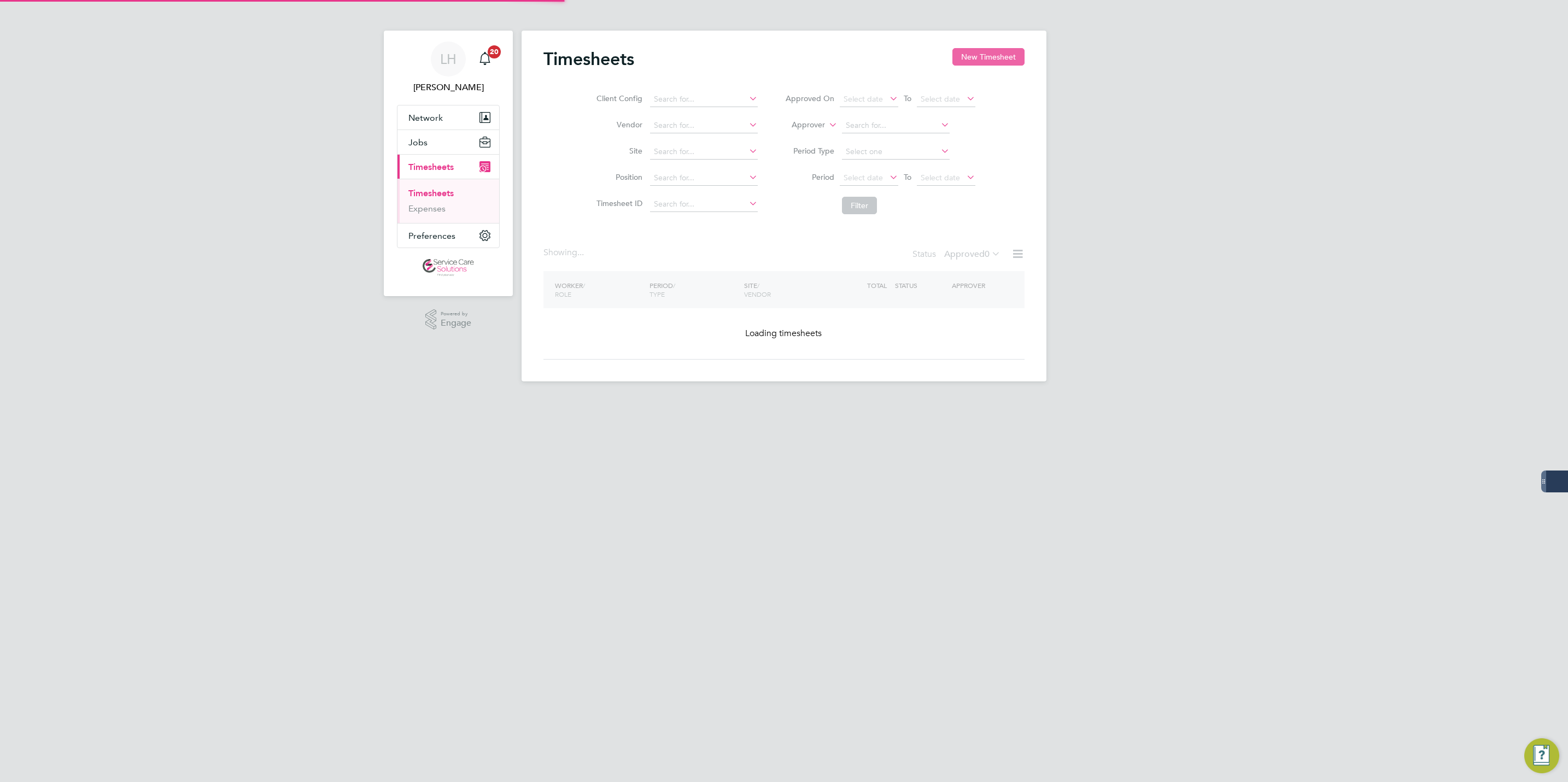
click at [964, 49] on button "New Timesheet" at bounding box center [989, 57] width 72 height 17
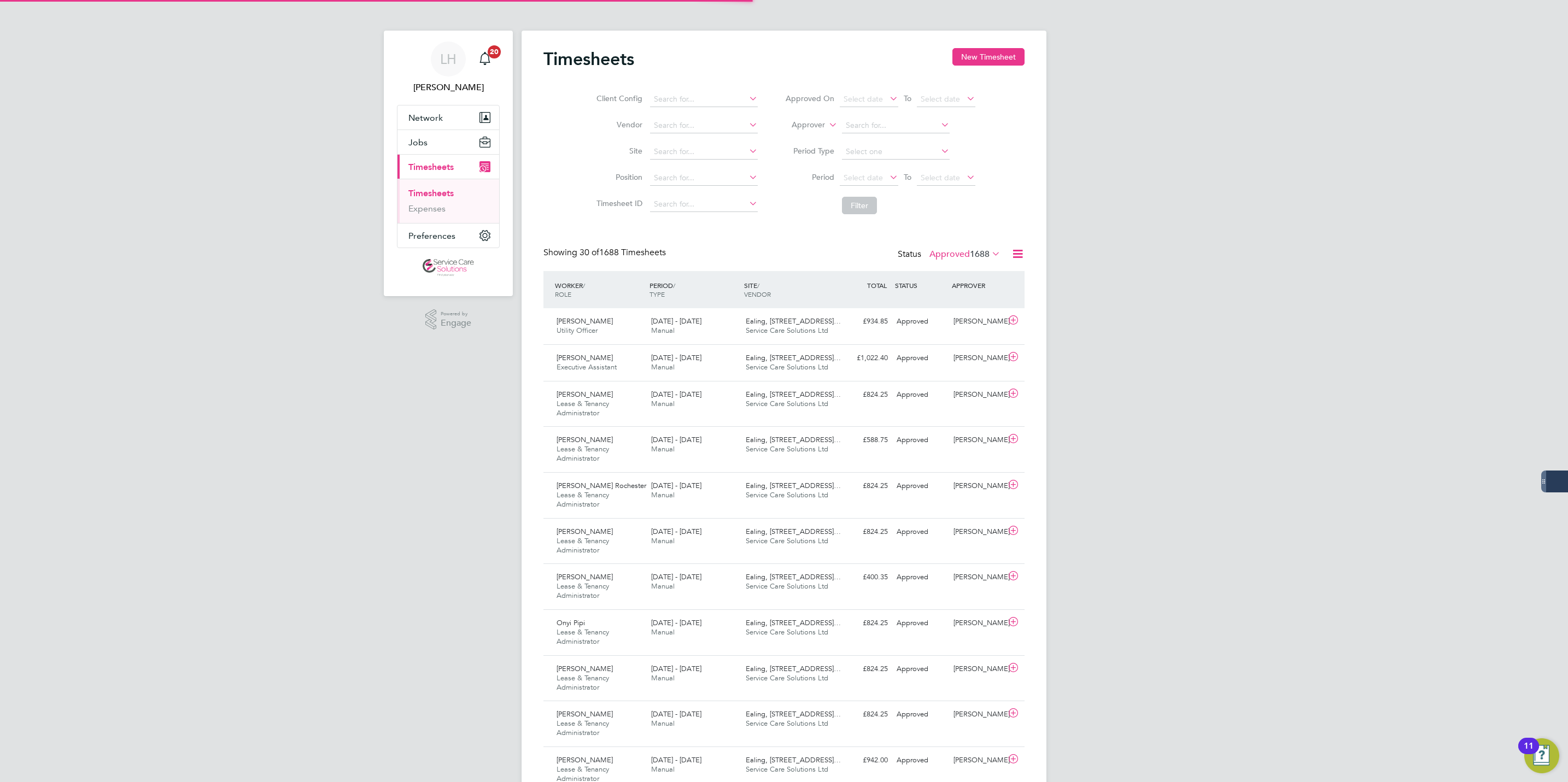
scroll to position [37, 95]
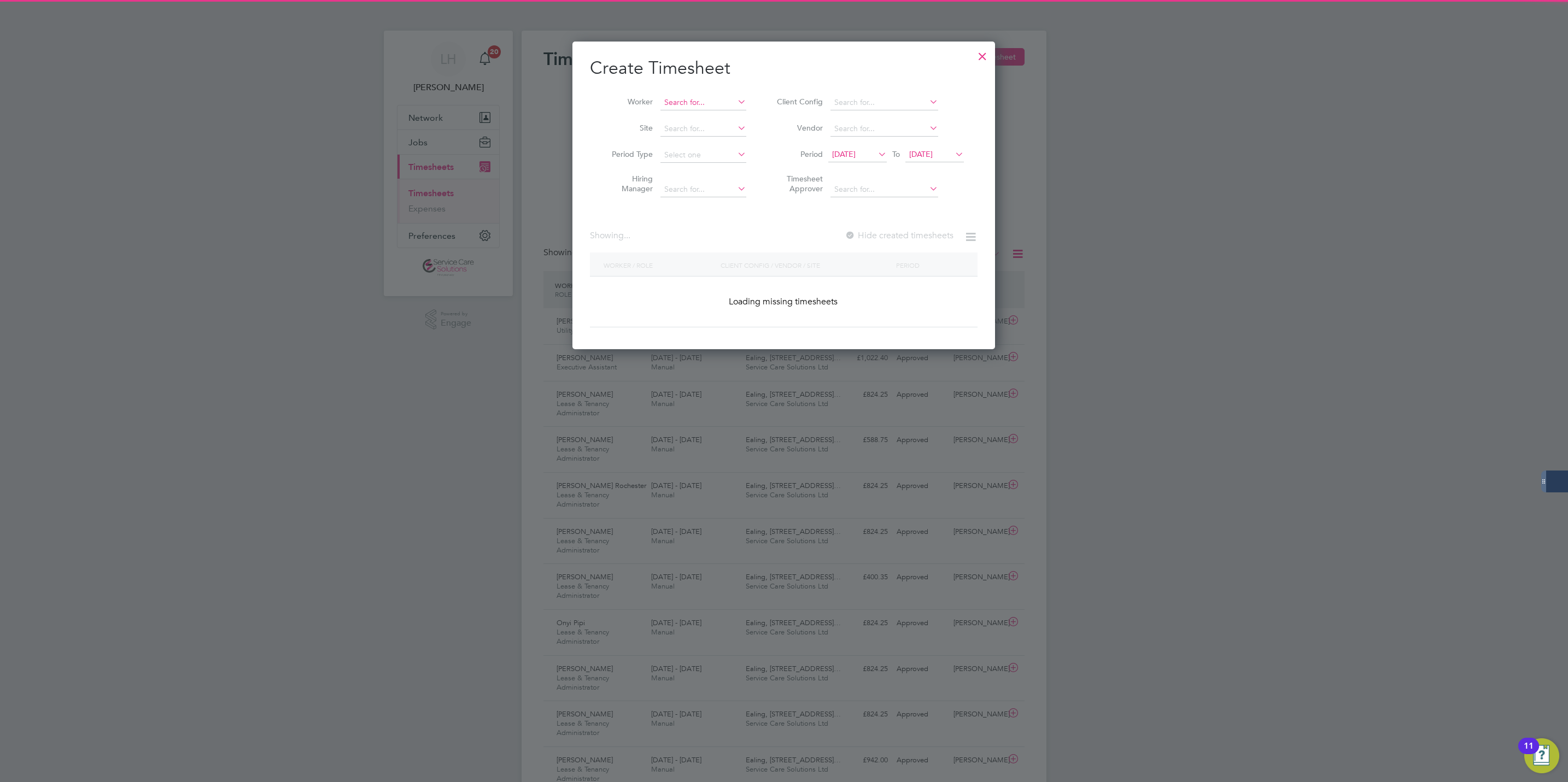
click at [680, 104] on input at bounding box center [703, 103] width 86 height 16
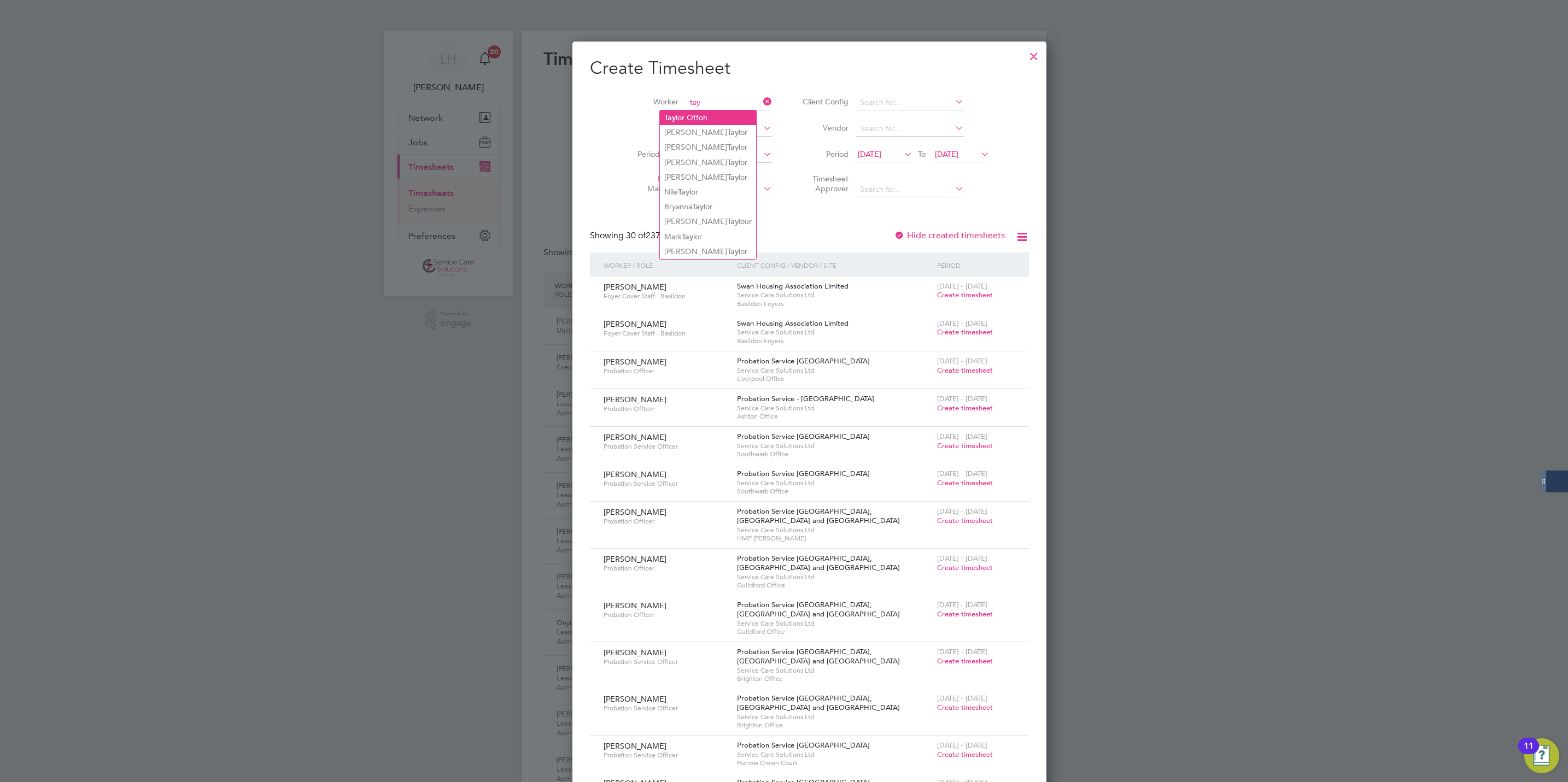
click at [725, 115] on li "[PERSON_NAME] Offoh" at bounding box center [708, 118] width 96 height 15
type input "Taylor Offoh"
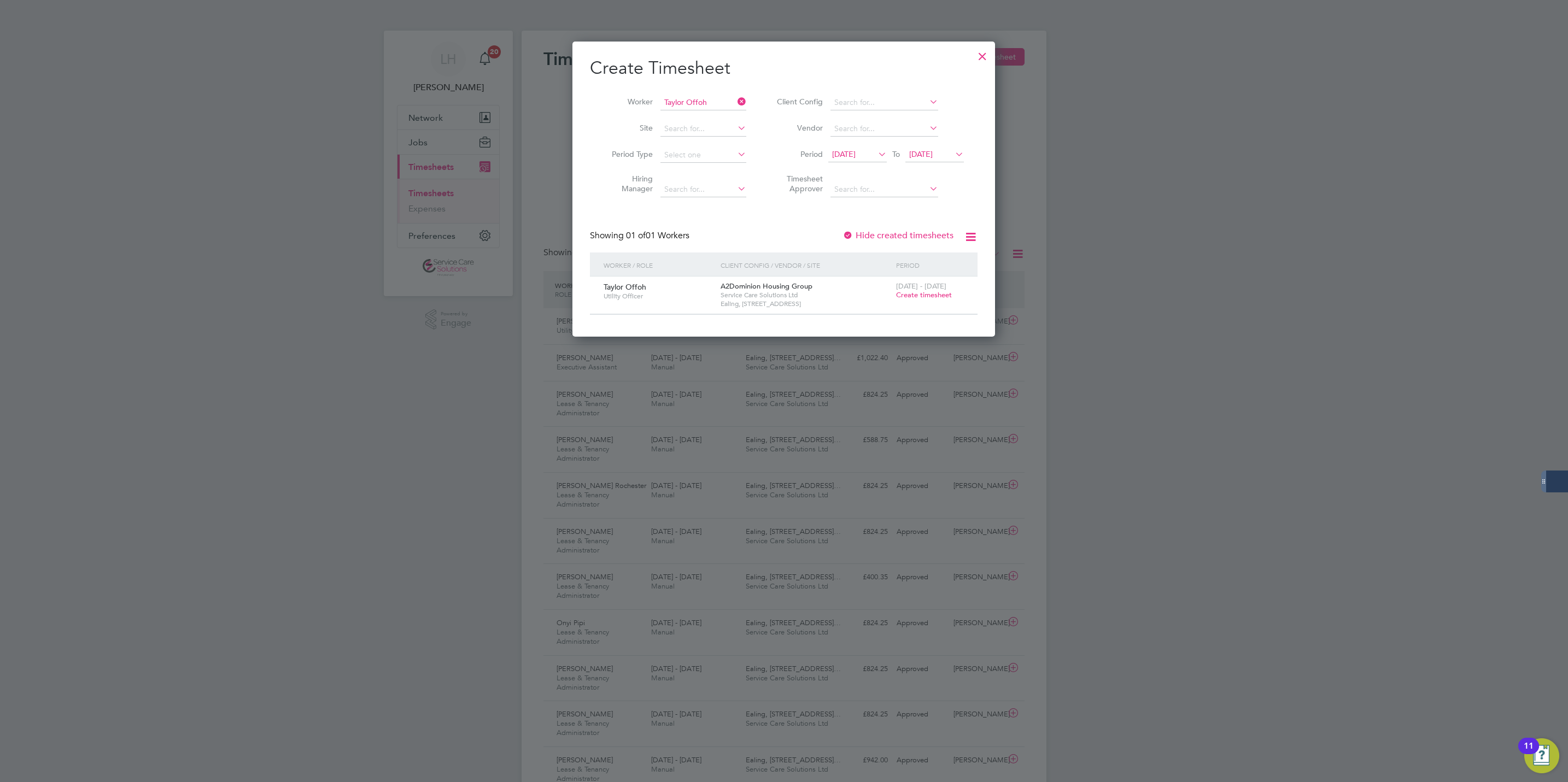
click at [911, 295] on span "Create timesheet" at bounding box center [924, 295] width 56 height 9
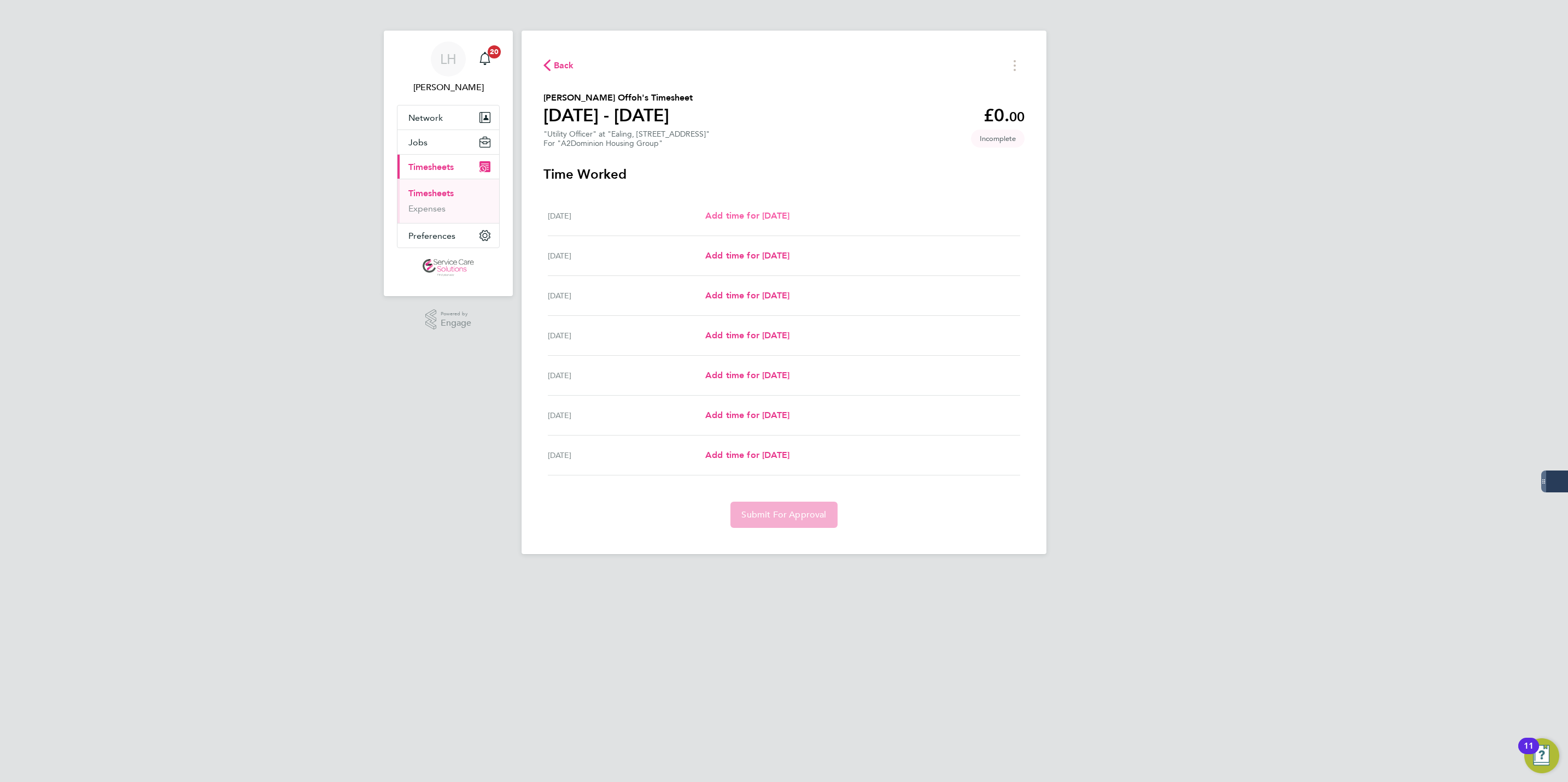
click at [740, 216] on span "Add time for [DATE]" at bounding box center [747, 216] width 84 height 11
select select "30"
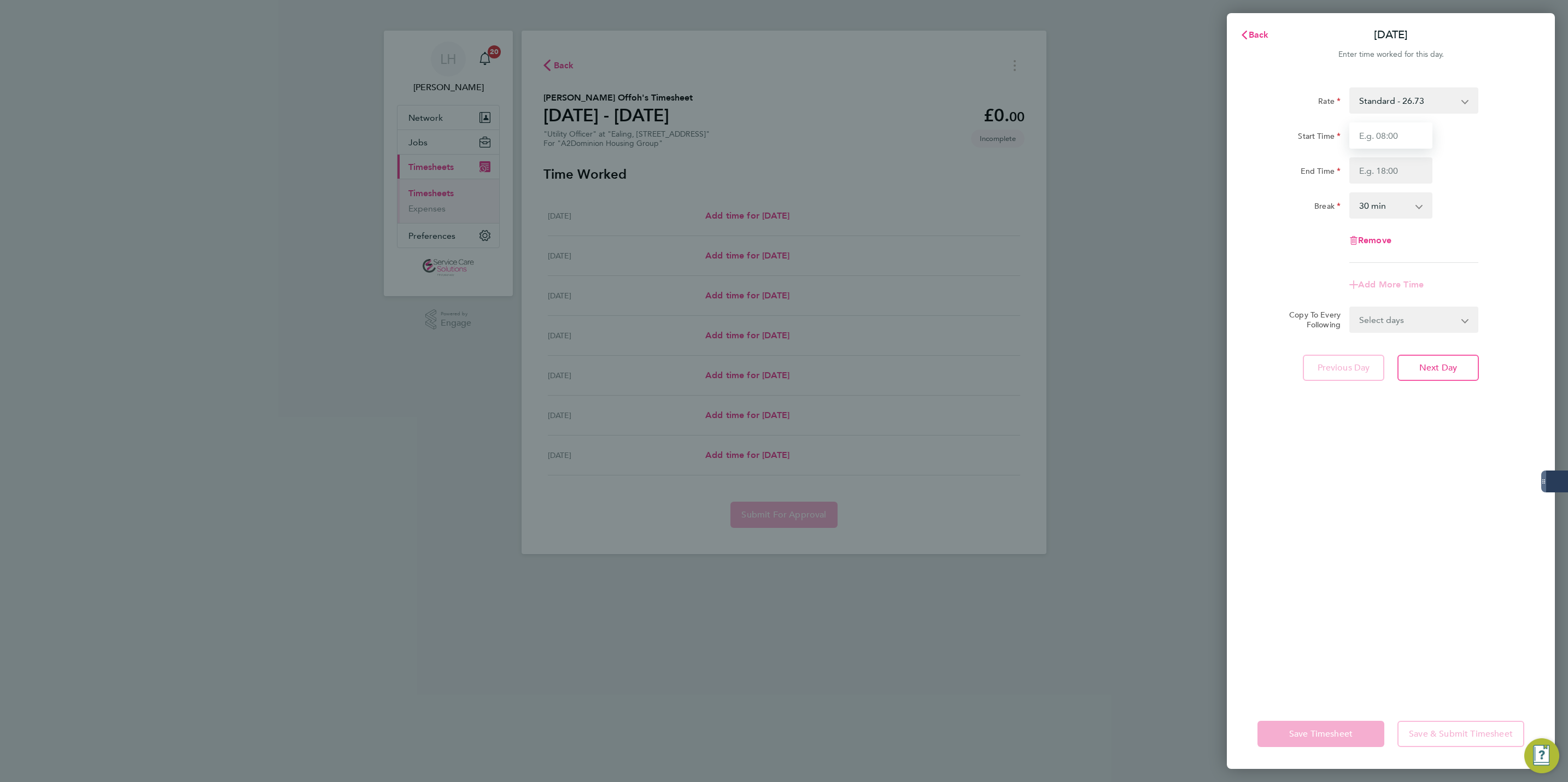
click at [1391, 130] on input "Start Time" at bounding box center [1391, 136] width 83 height 26
type input "09:00"
type input "17:00"
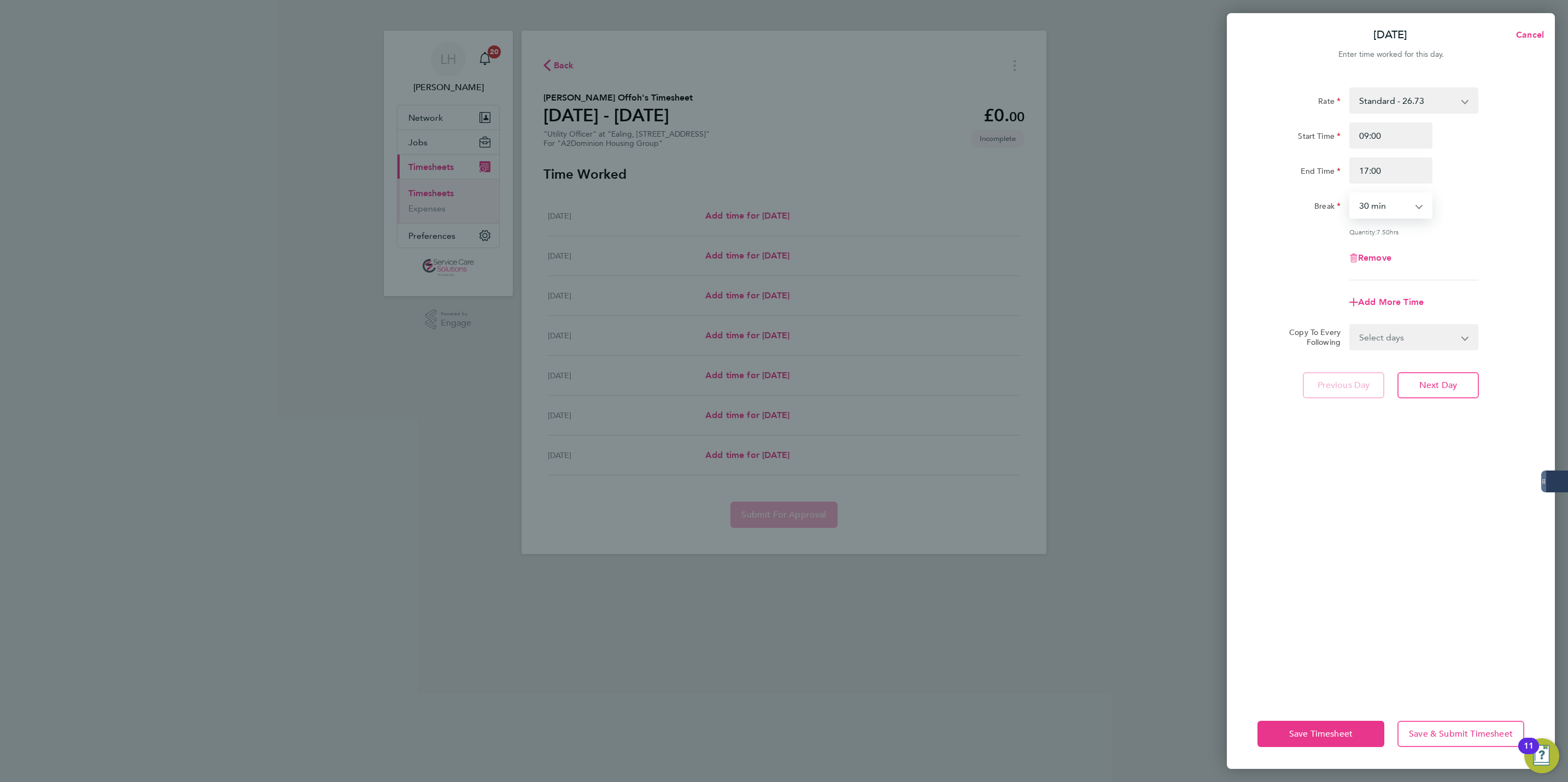
select select "60"
click at [1418, 326] on select "Select days Day Weekday (Mon-Fri) Weekend (Sat-Sun) [DATE] [DATE] [DATE] [DATE]…" at bounding box center [1408, 337] width 115 height 24
select select "WEEKDAY"
click at [1350, 325] on select "Select days Day Weekday (Mon-Fri) Weekend (Sat-Sun) [DATE] [DATE] [DATE] [DATE]…" at bounding box center [1408, 337] width 115 height 24
select select "[DATE]"
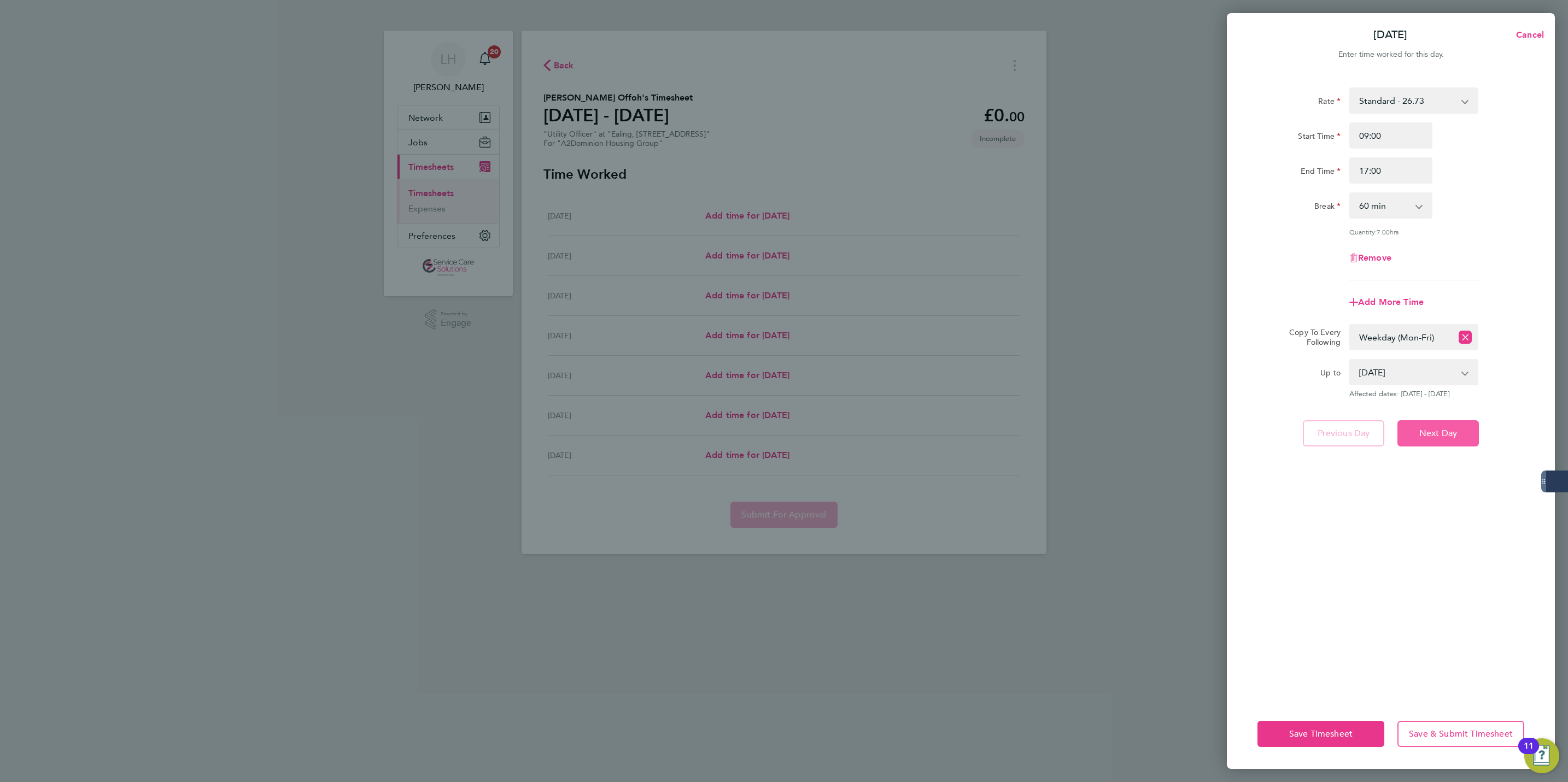
click at [1449, 438] on button "Next Day" at bounding box center [1438, 433] width 81 height 26
select select "60"
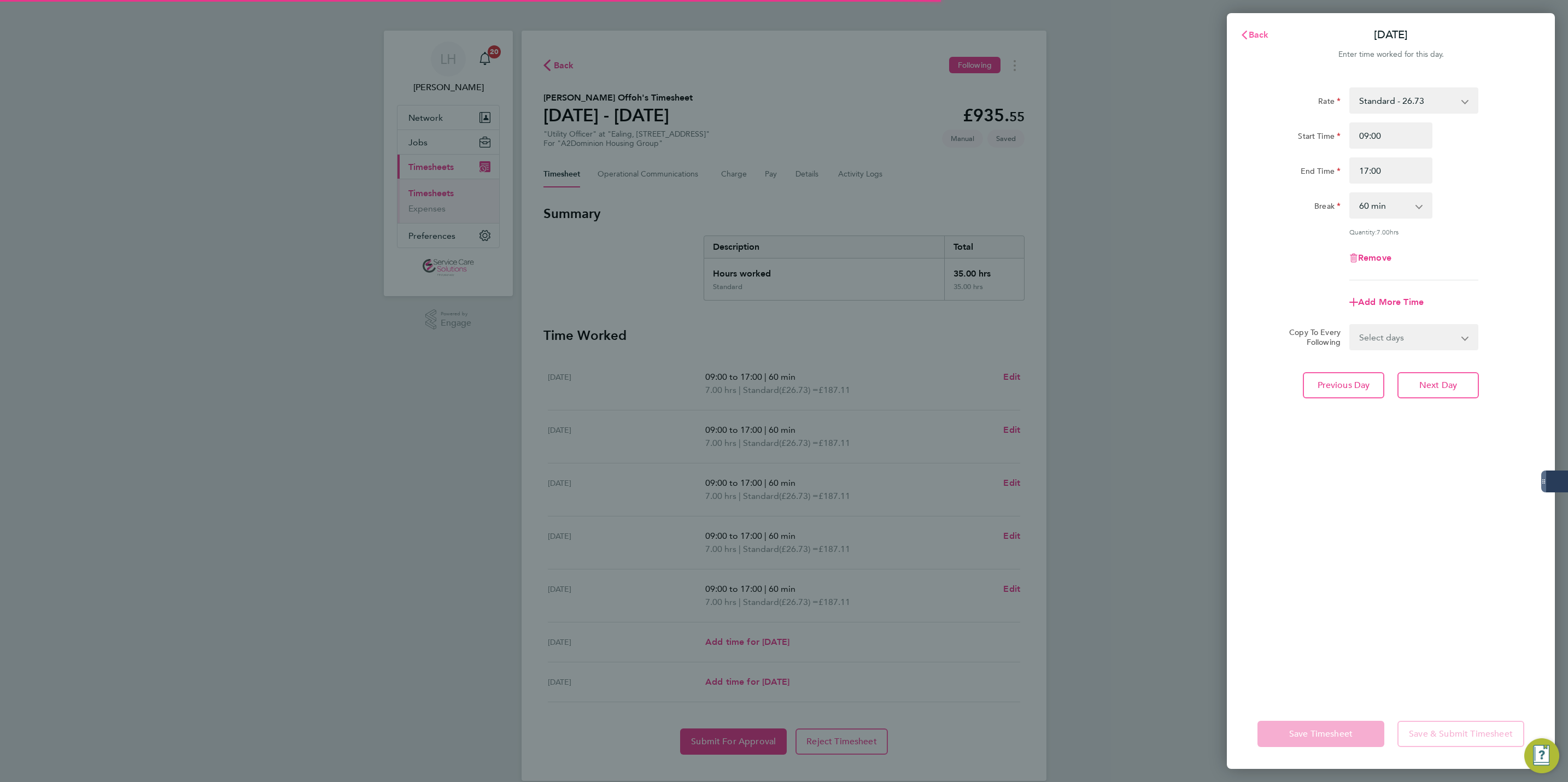
click at [1253, 34] on span "Back" at bounding box center [1259, 34] width 21 height 11
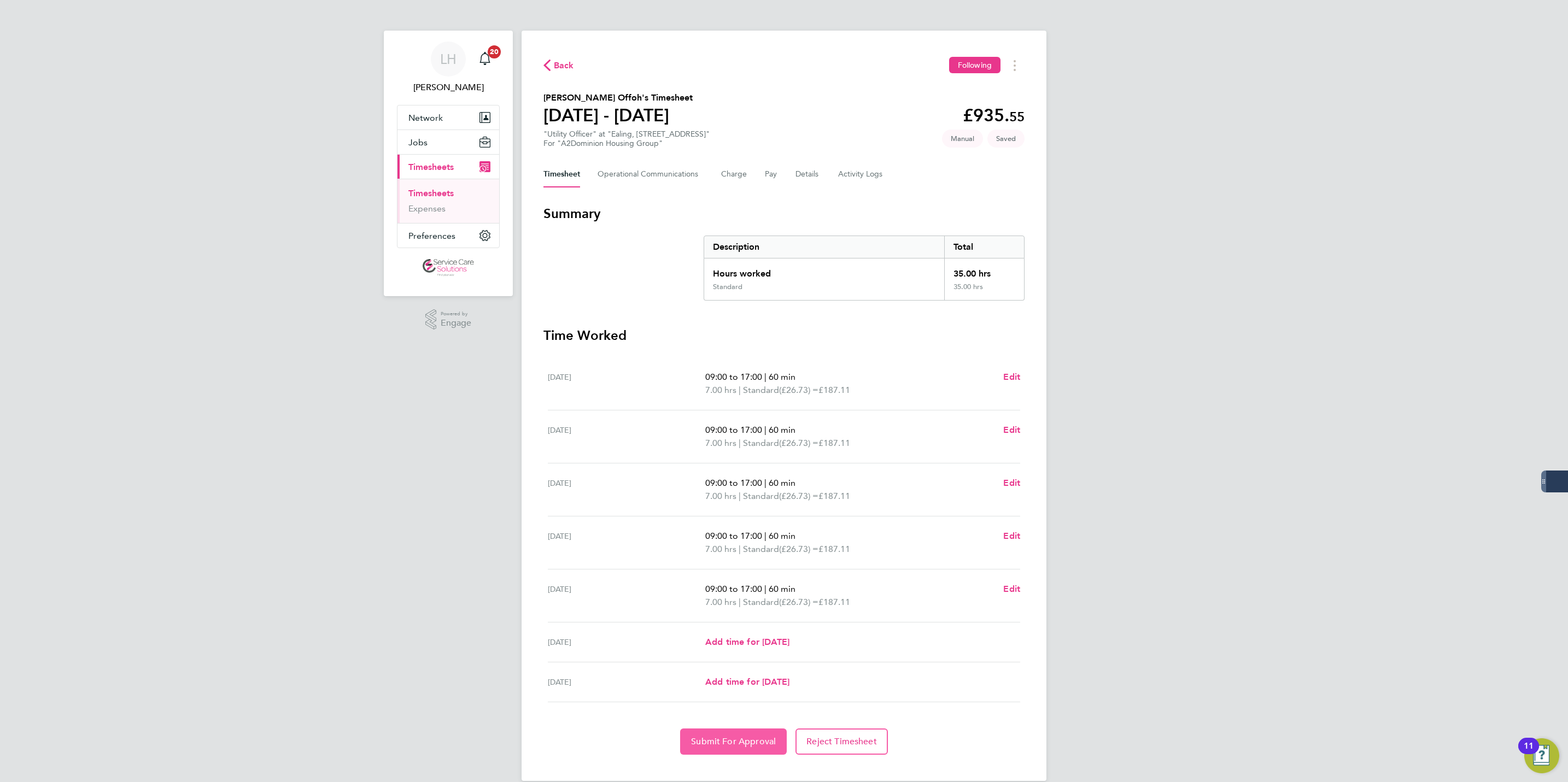
click at [738, 748] on button "Submit For Approval" at bounding box center [733, 742] width 106 height 26
click at [1194, 569] on div "[PERSON_NAME] Notifications 20 Applications: Network Businesses Sites Workers C…" at bounding box center [784, 399] width 1568 height 799
click at [560, 65] on span "Back" at bounding box center [564, 65] width 21 height 13
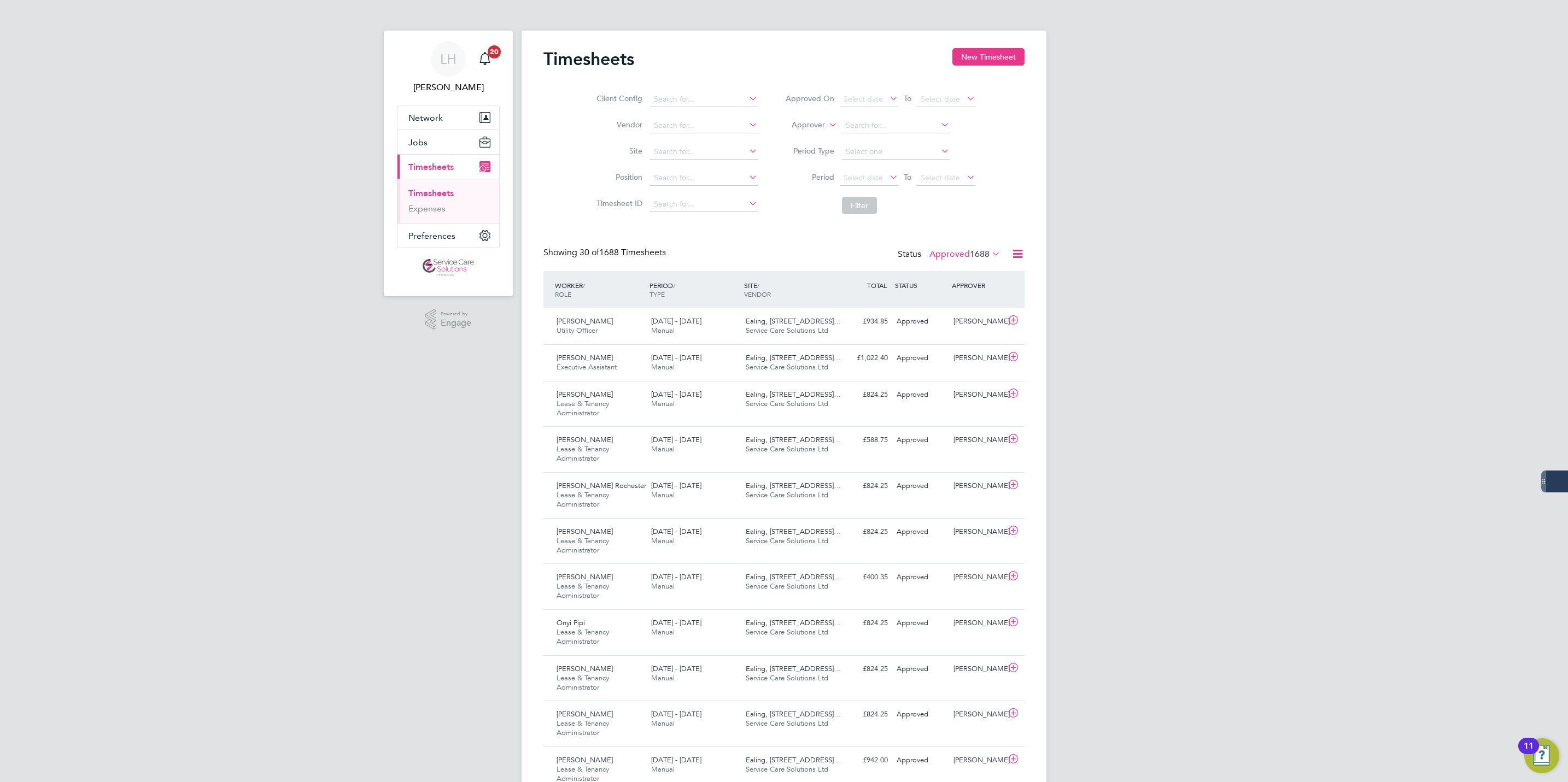
click at [982, 58] on button "New Timesheet" at bounding box center [989, 57] width 72 height 17
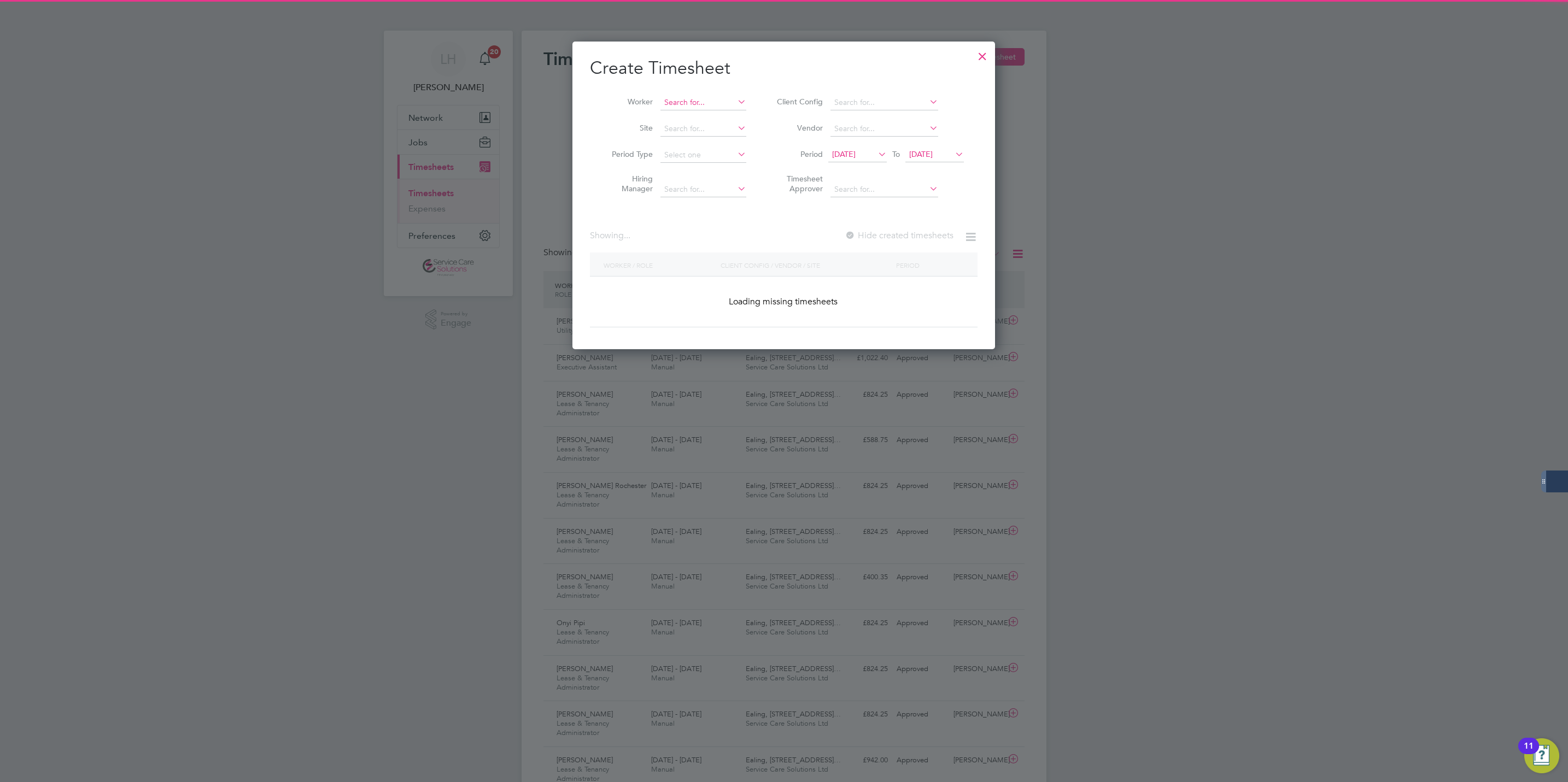
scroll to position [1916, 423]
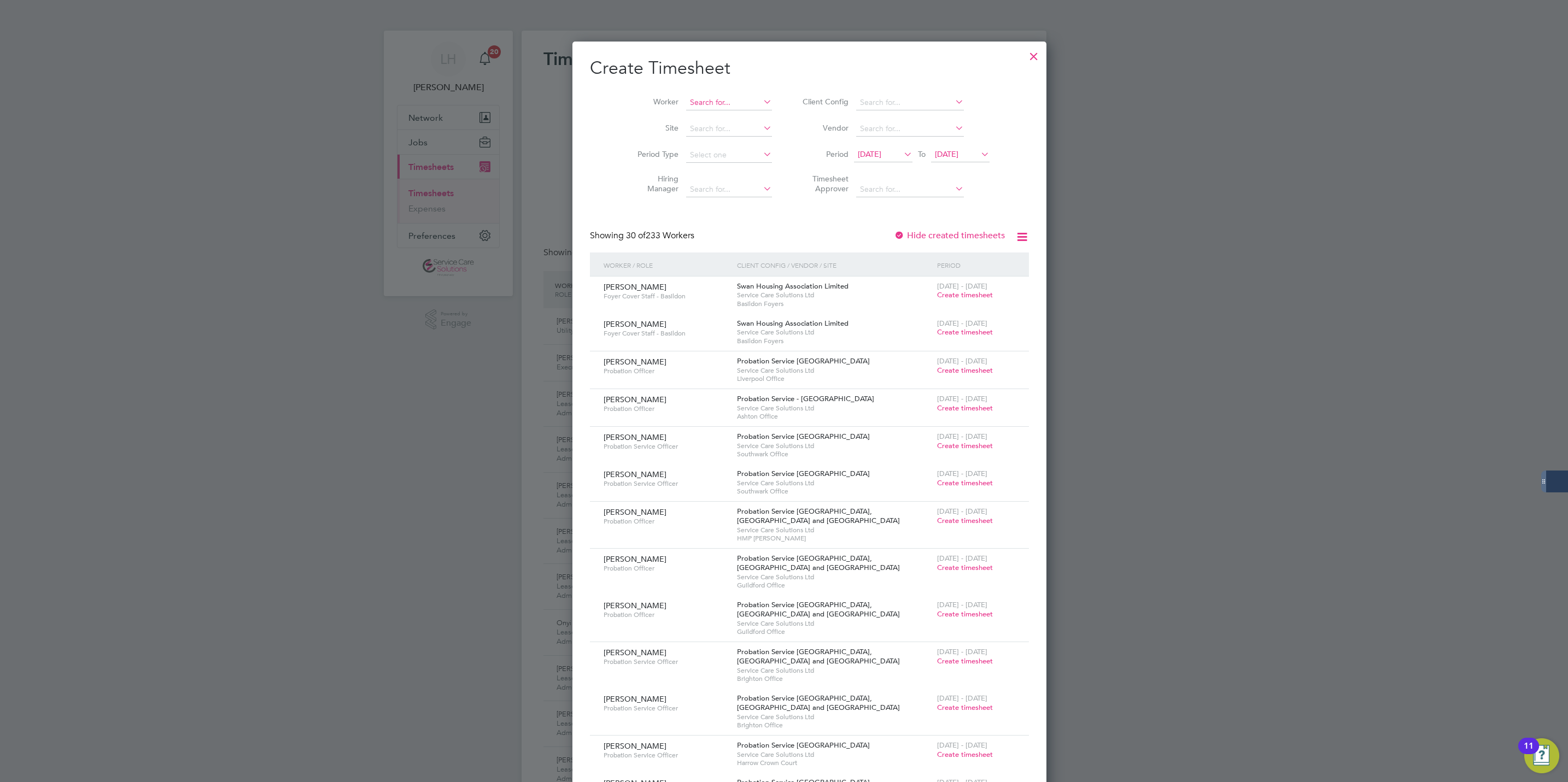
click at [704, 106] on input at bounding box center [729, 103] width 86 height 16
click at [710, 144] on li "[PERSON_NAME]" at bounding box center [715, 147] width 111 height 15
type input "[PERSON_NAME]"
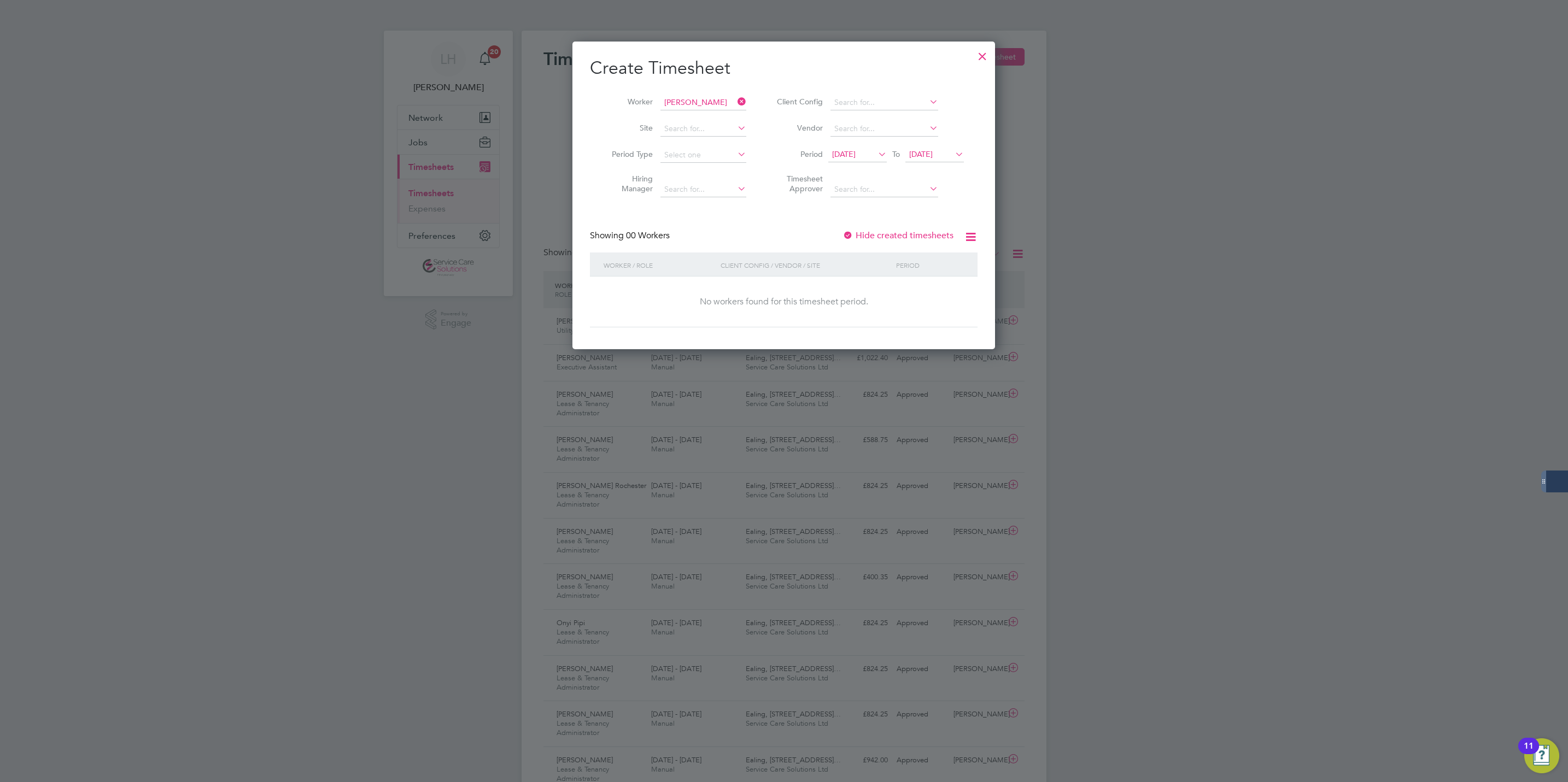
scroll to position [310, 423]
click at [878, 237] on label "Hide created timesheets" at bounding box center [898, 236] width 111 height 11
click at [926, 165] on li "Period [DATE] To [DATE]" at bounding box center [869, 155] width 218 height 26
click at [931, 157] on span "[DATE]" at bounding box center [921, 154] width 24 height 10
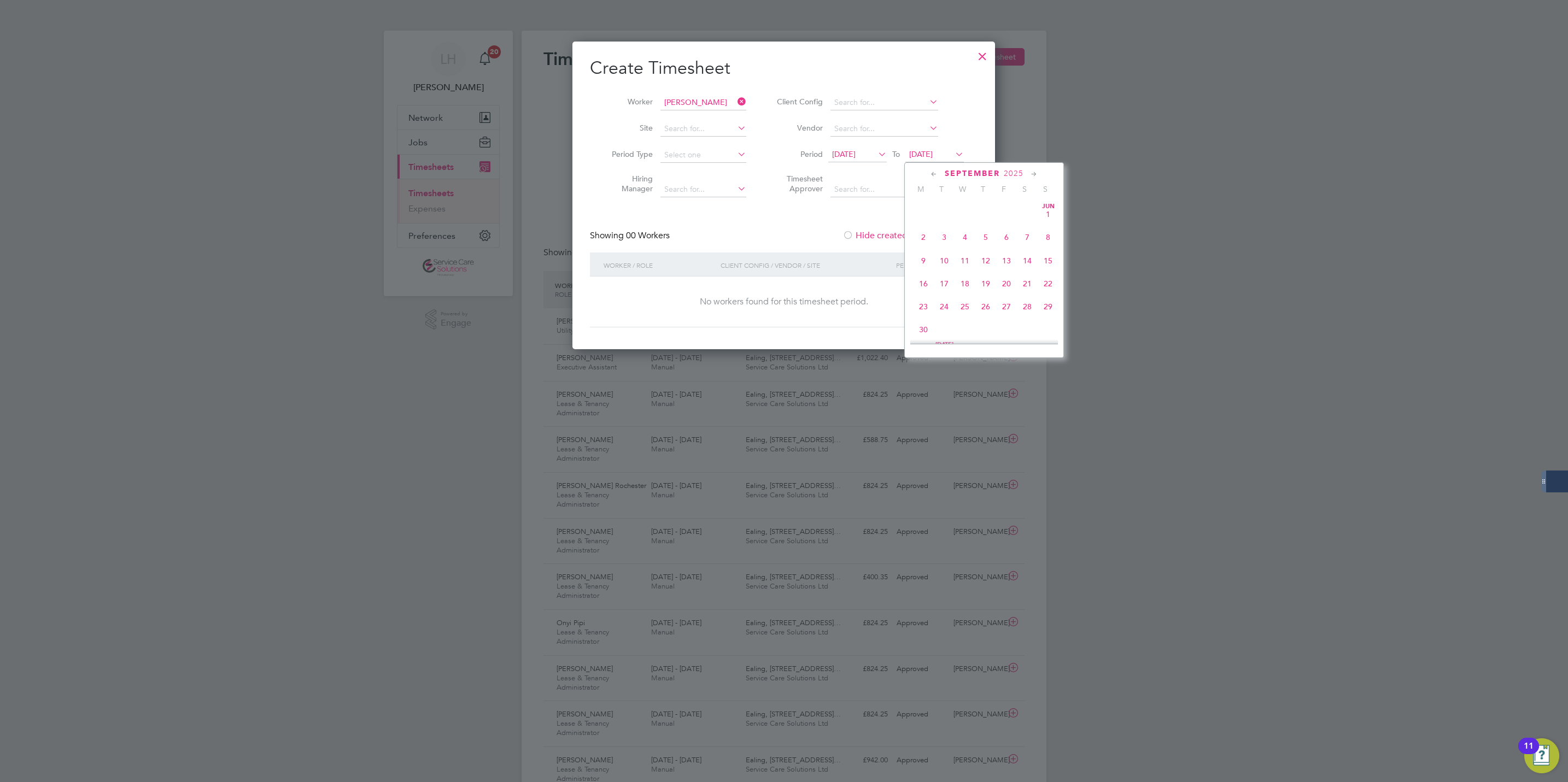
scroll to position [397, 0]
click at [943, 284] on span "30" at bounding box center [944, 278] width 21 height 21
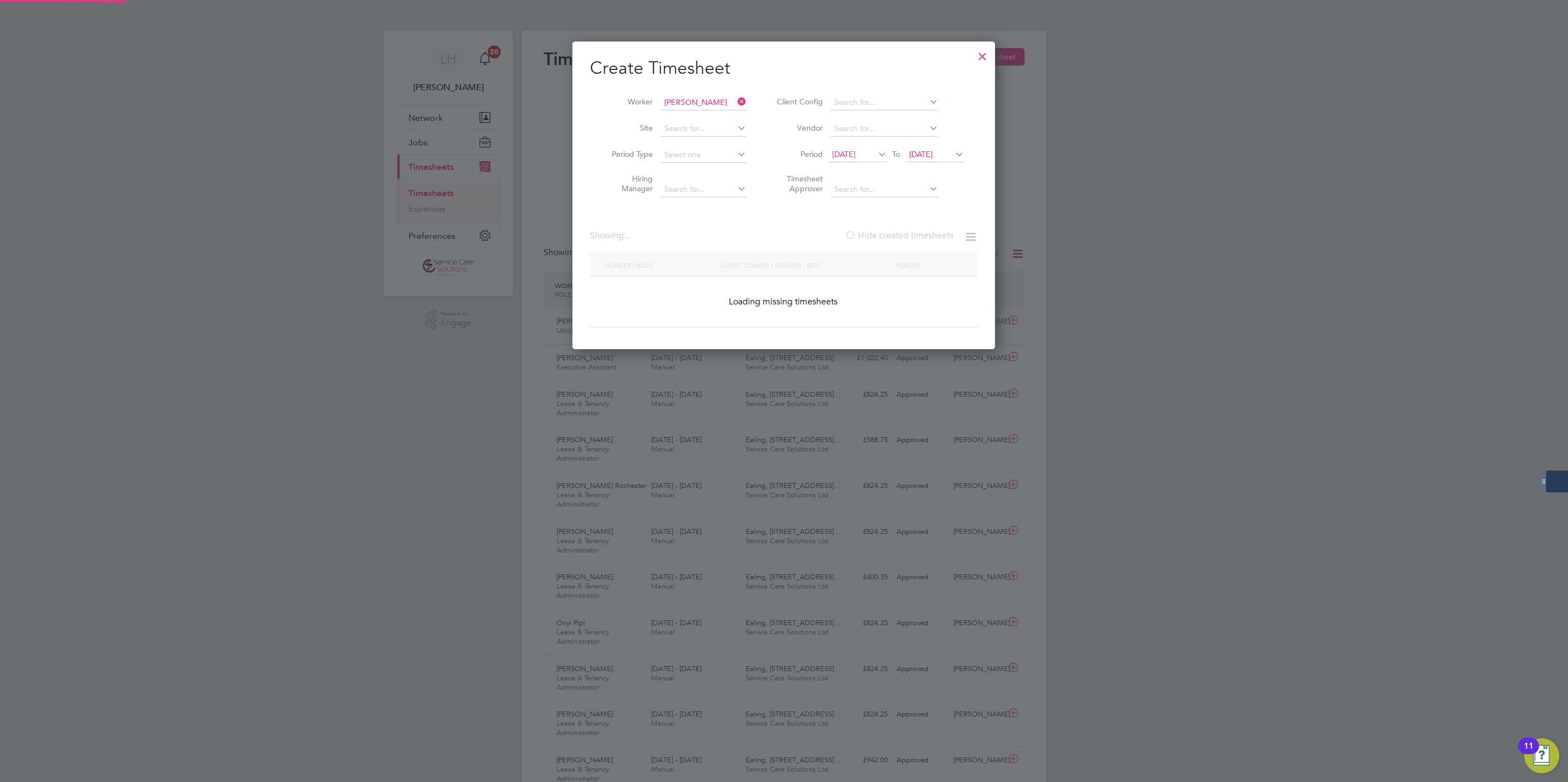
scroll to position [370, 423]
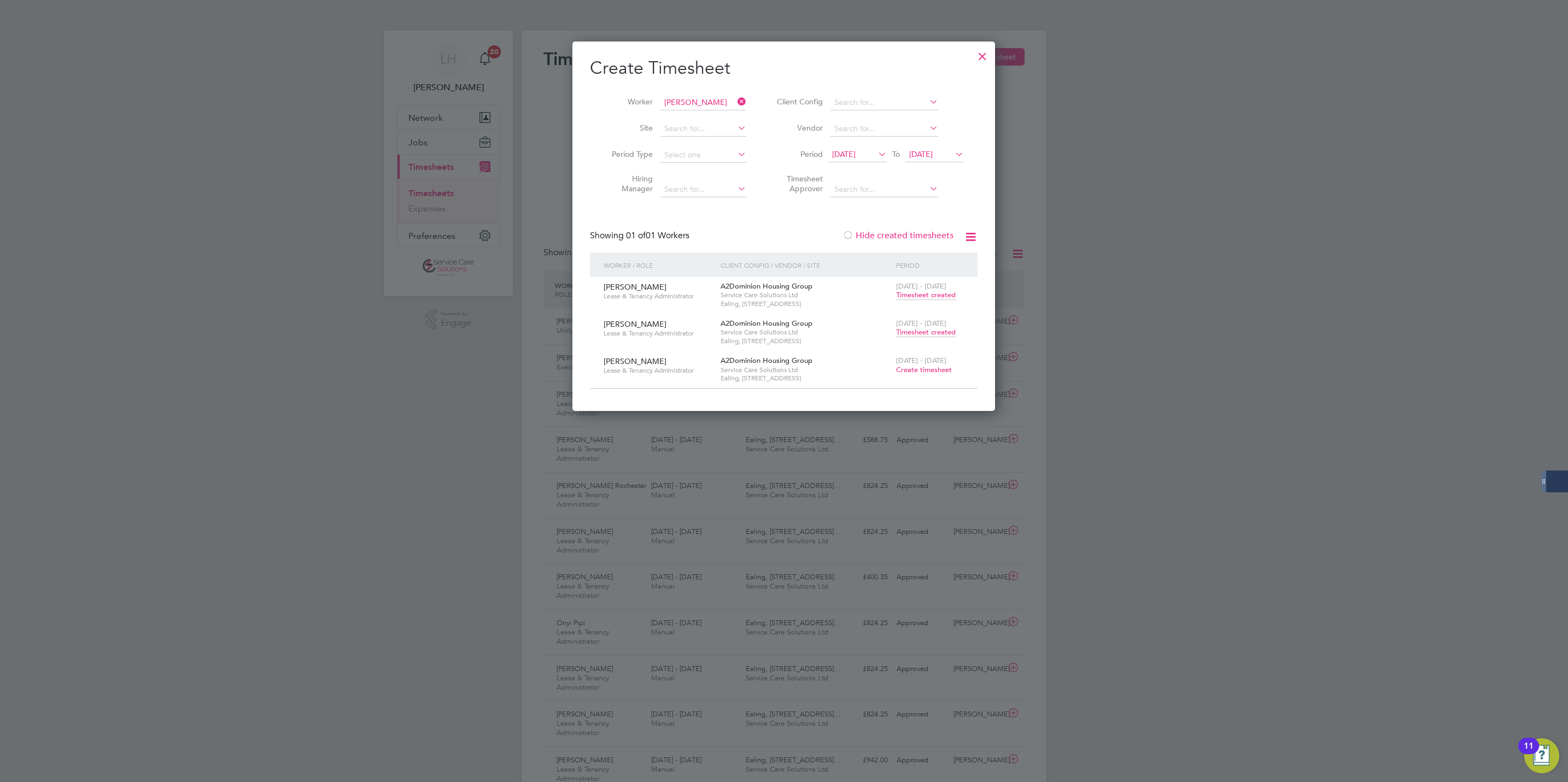
click at [926, 329] on span "Timesheet created" at bounding box center [926, 333] width 60 height 10
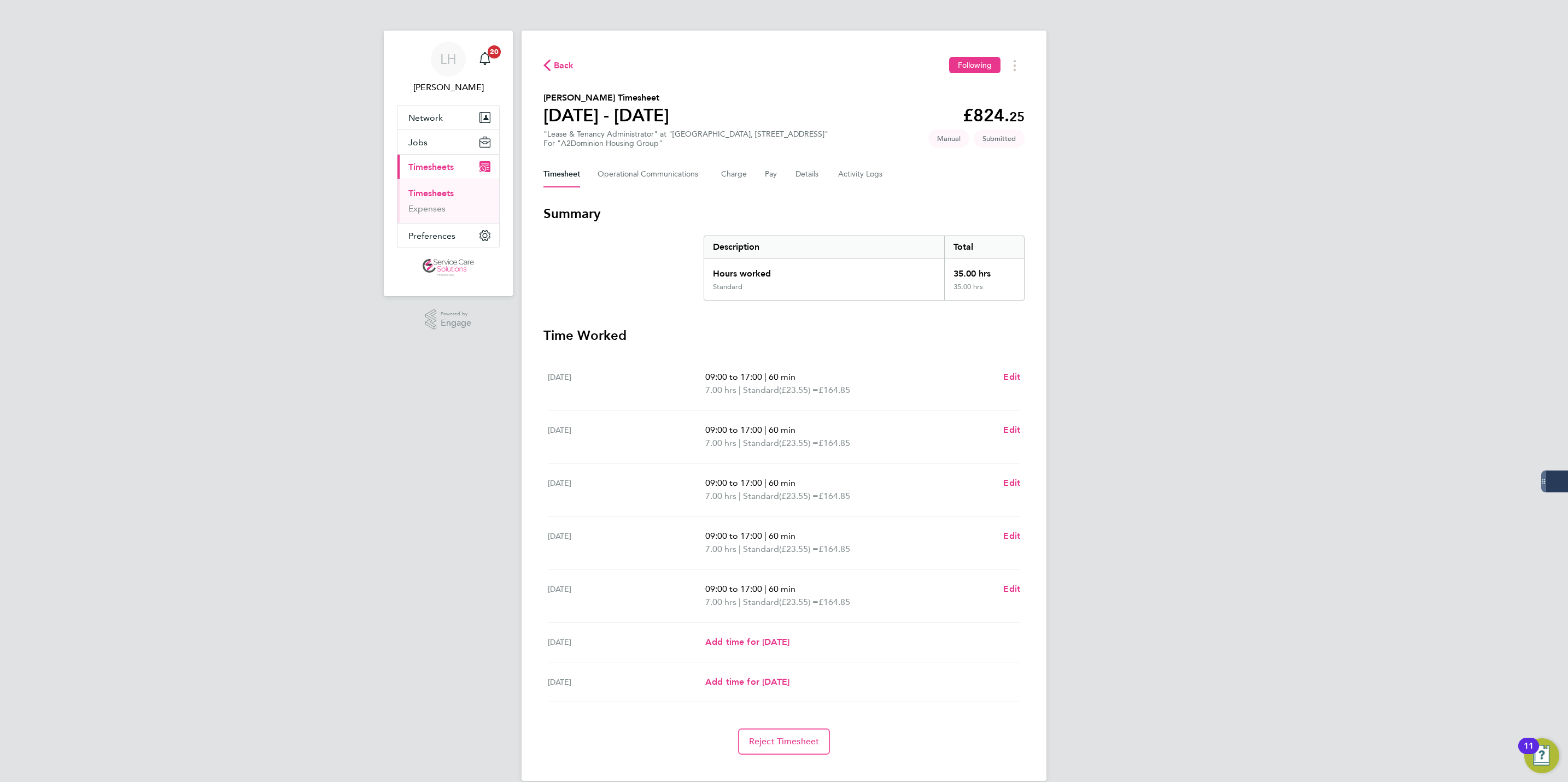
click at [1098, 32] on div "[PERSON_NAME] Notifications 20 Applications: Network Businesses Sites Workers C…" at bounding box center [784, 399] width 1568 height 799
click at [418, 195] on link "Timesheets" at bounding box center [431, 193] width 45 height 11
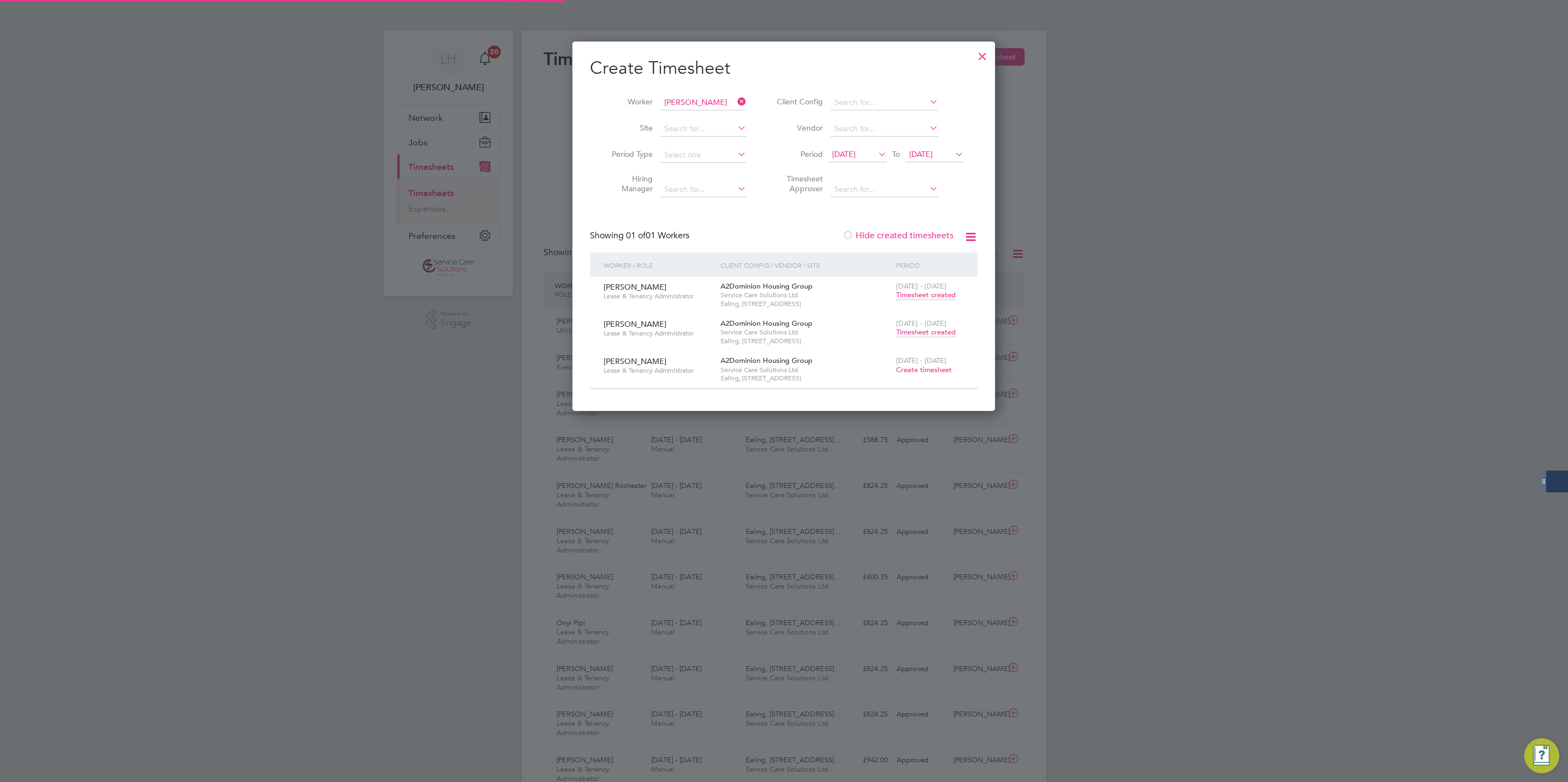
scroll to position [28, 95]
click at [736, 101] on icon at bounding box center [736, 101] width 0 height 16
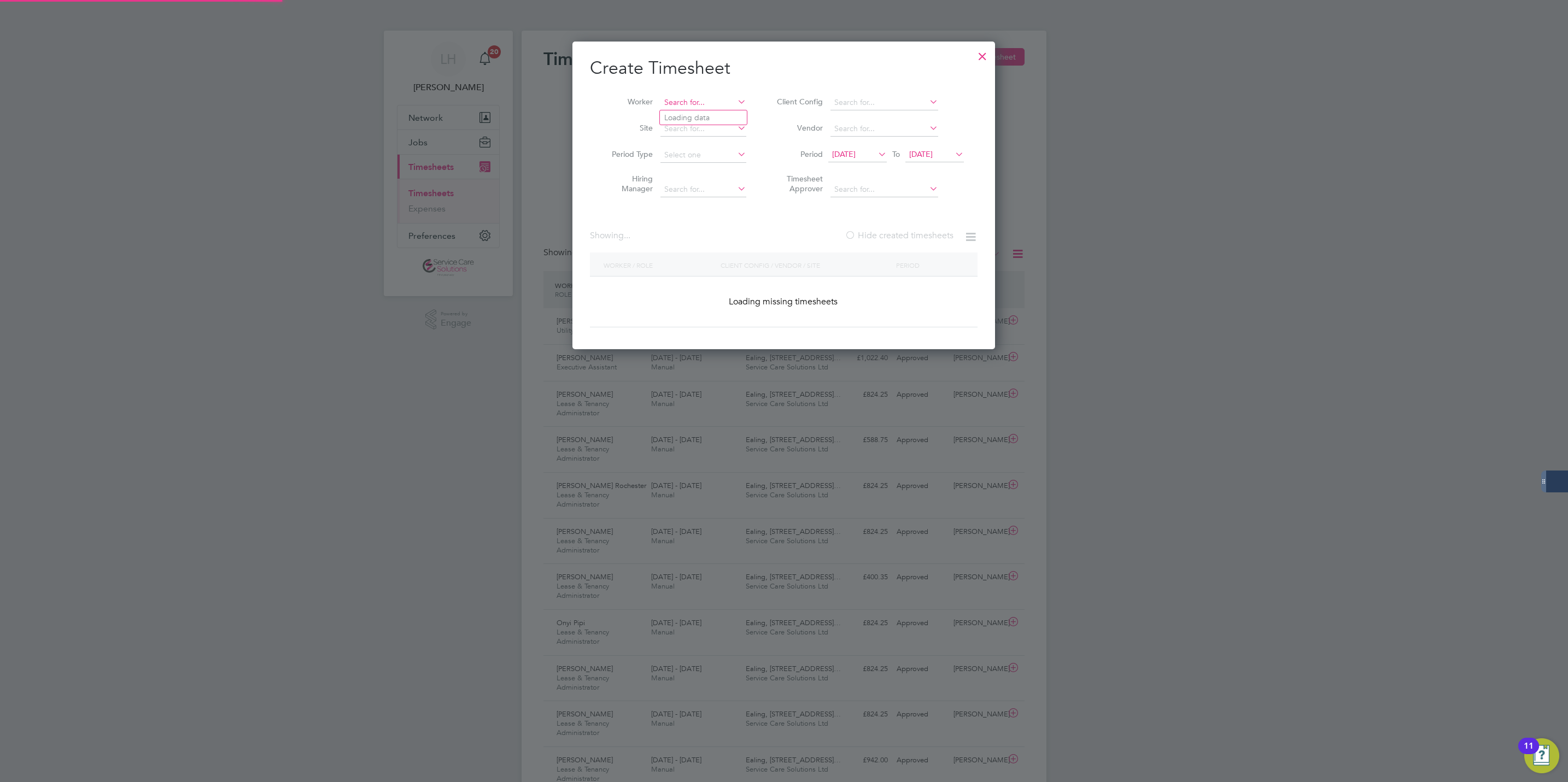
click at [722, 107] on input at bounding box center [703, 103] width 86 height 16
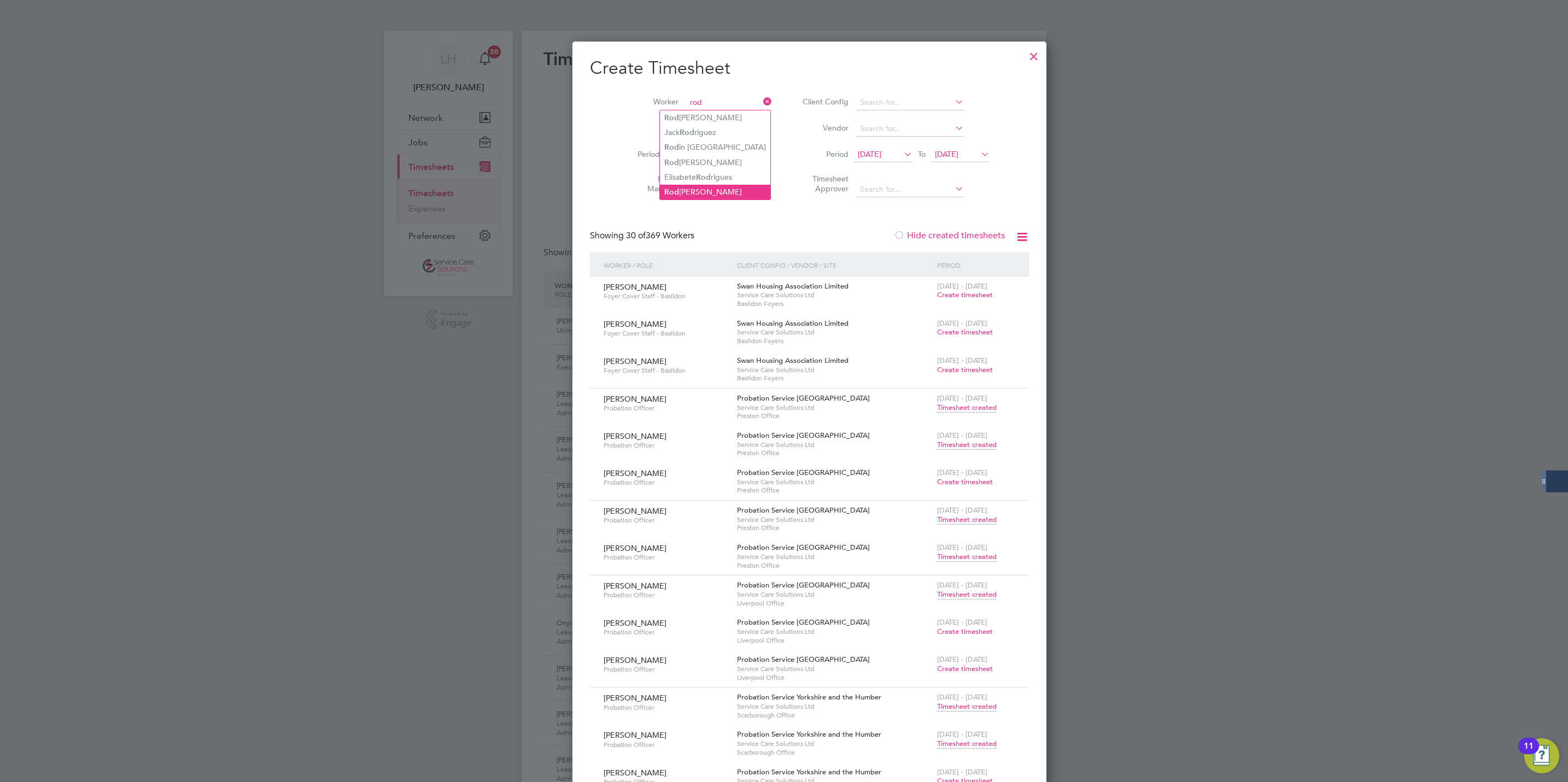
click at [705, 185] on li "[PERSON_NAME]" at bounding box center [715, 192] width 111 height 15
type input "[PERSON_NAME]"
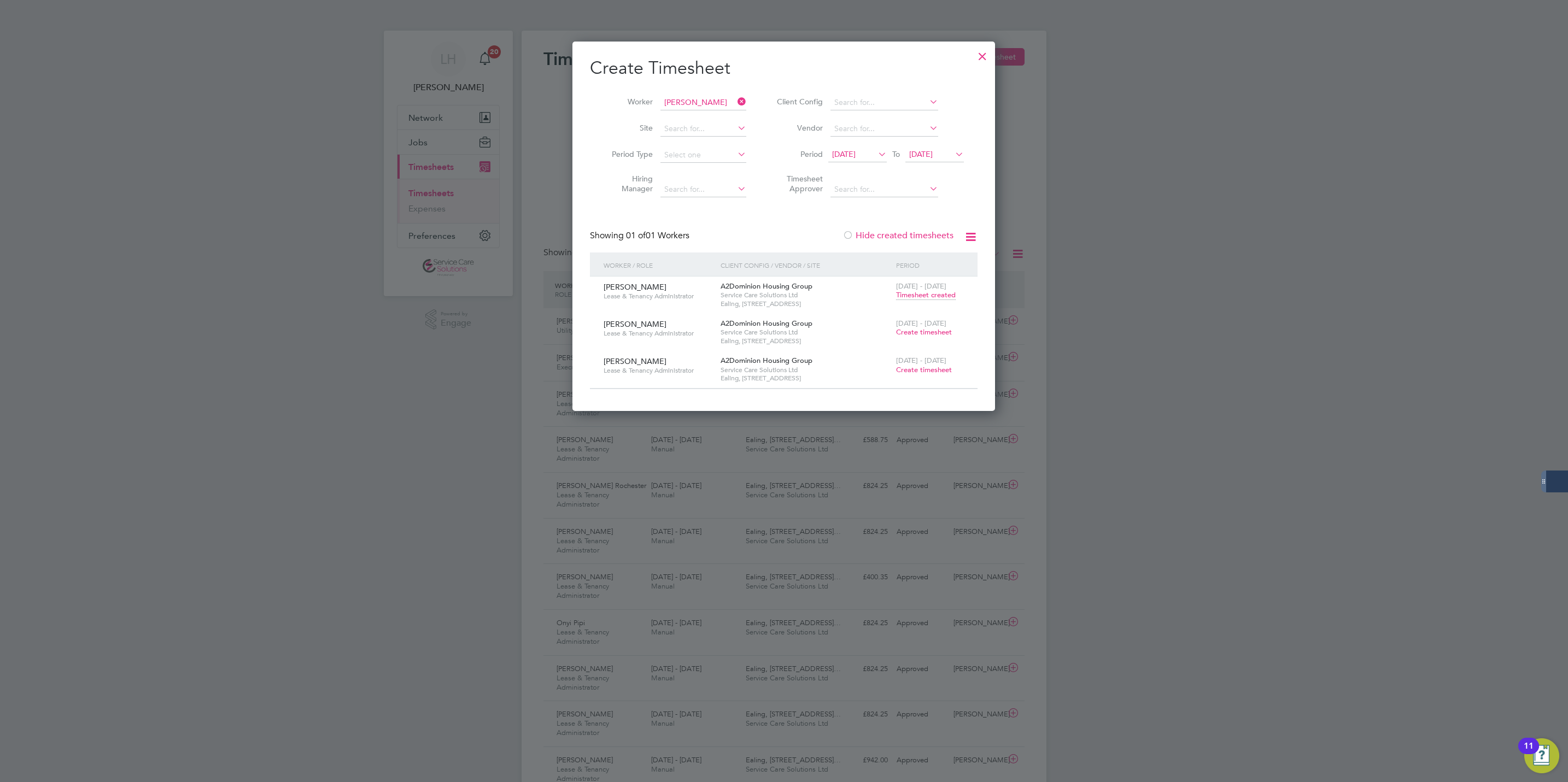
click at [926, 333] on span "Create timesheet" at bounding box center [924, 332] width 56 height 9
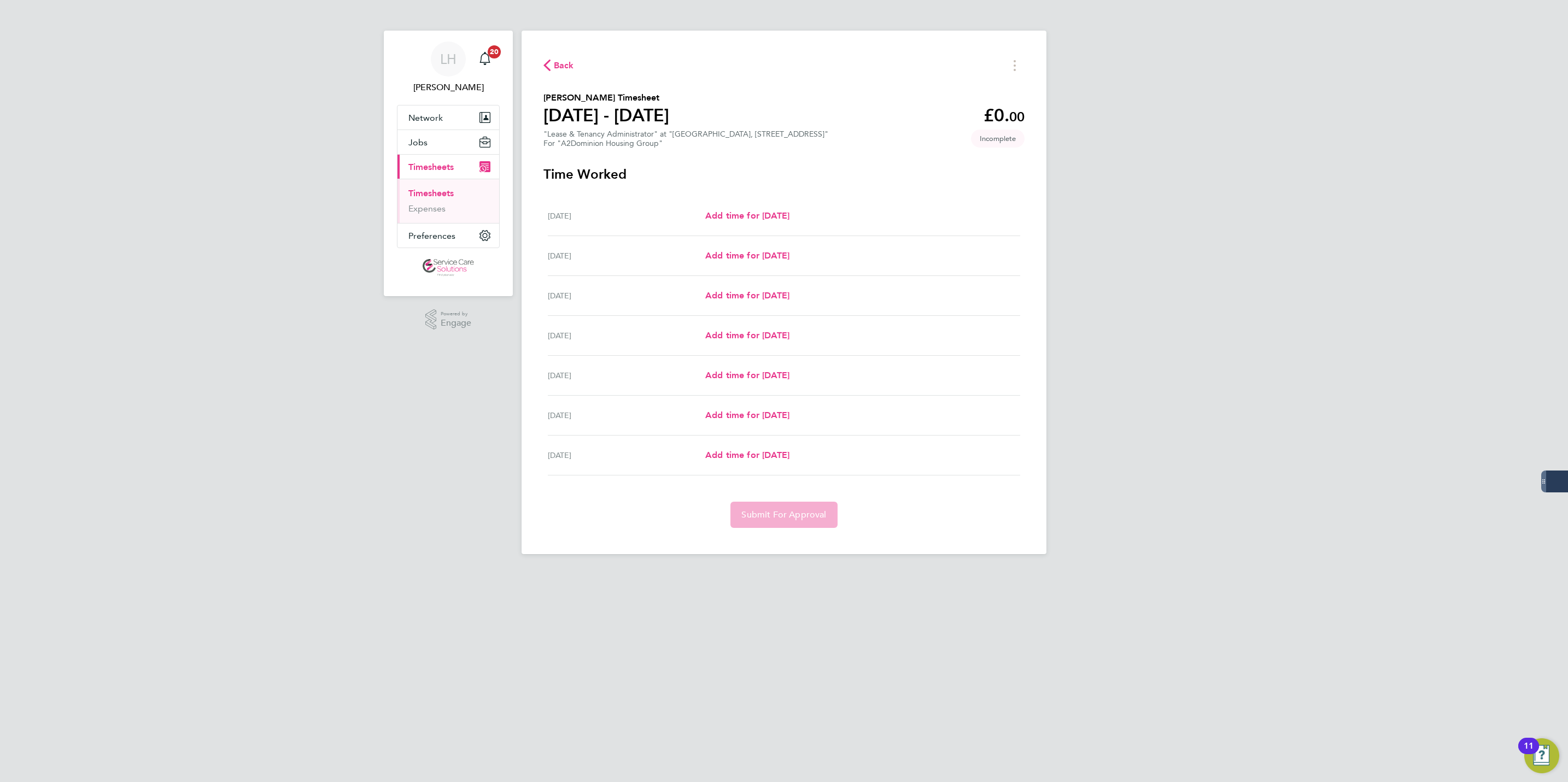
drag, startPoint x: 774, startPoint y: 207, endPoint x: 771, endPoint y: 199, distance: 8.5
click at [774, 207] on div "[DATE] Add time for [DATE] Add time for [DATE]" at bounding box center [784, 216] width 473 height 40
click at [767, 207] on div "[DATE] Add time for [DATE] Add time for [DATE]" at bounding box center [784, 216] width 473 height 40
click at [759, 209] on link "Add time for [DATE]" at bounding box center [747, 216] width 84 height 13
select select "30"
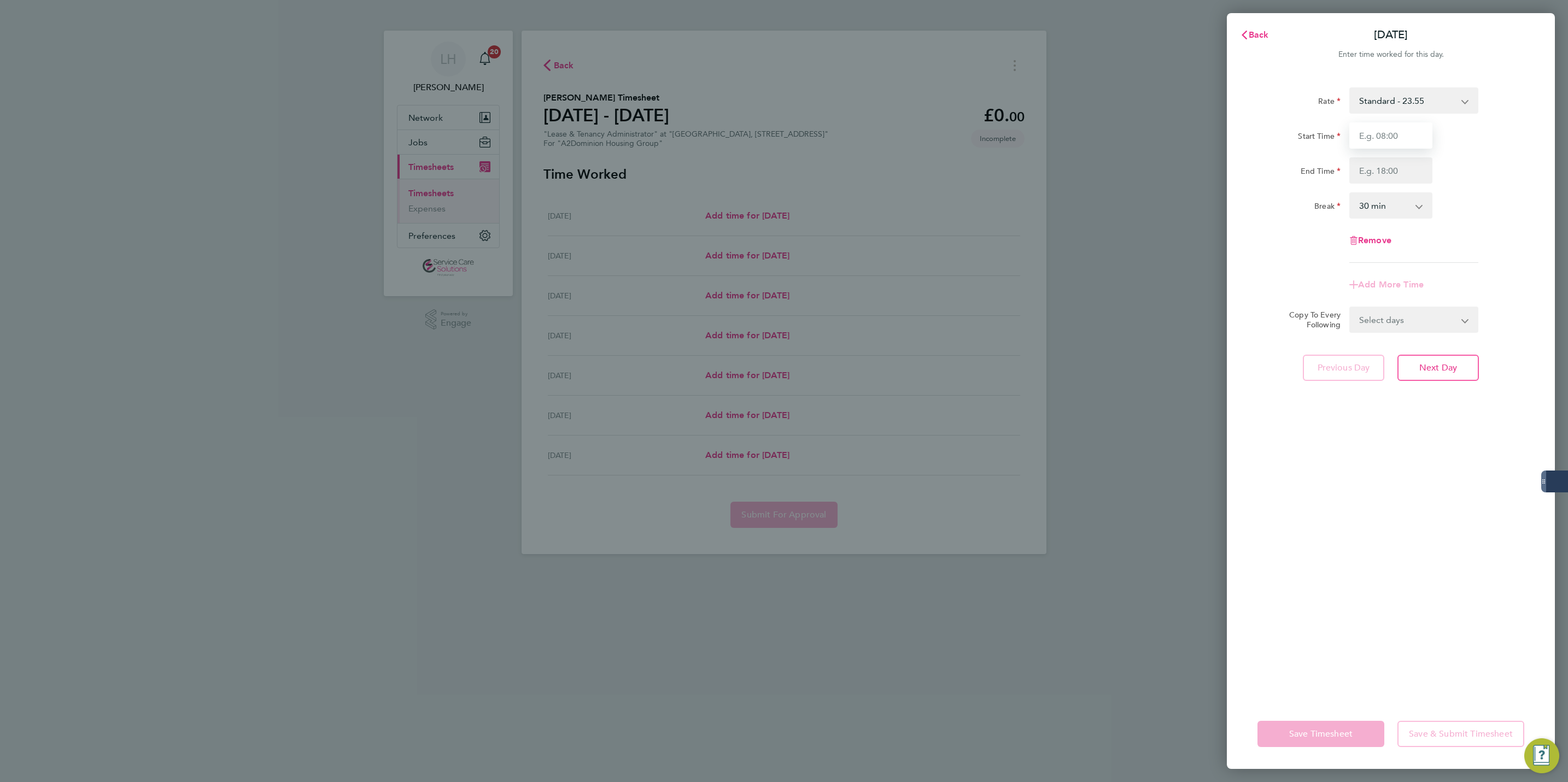
click at [1403, 130] on input "Start Time" at bounding box center [1391, 136] width 83 height 26
type input "09:00"
type input "17:00"
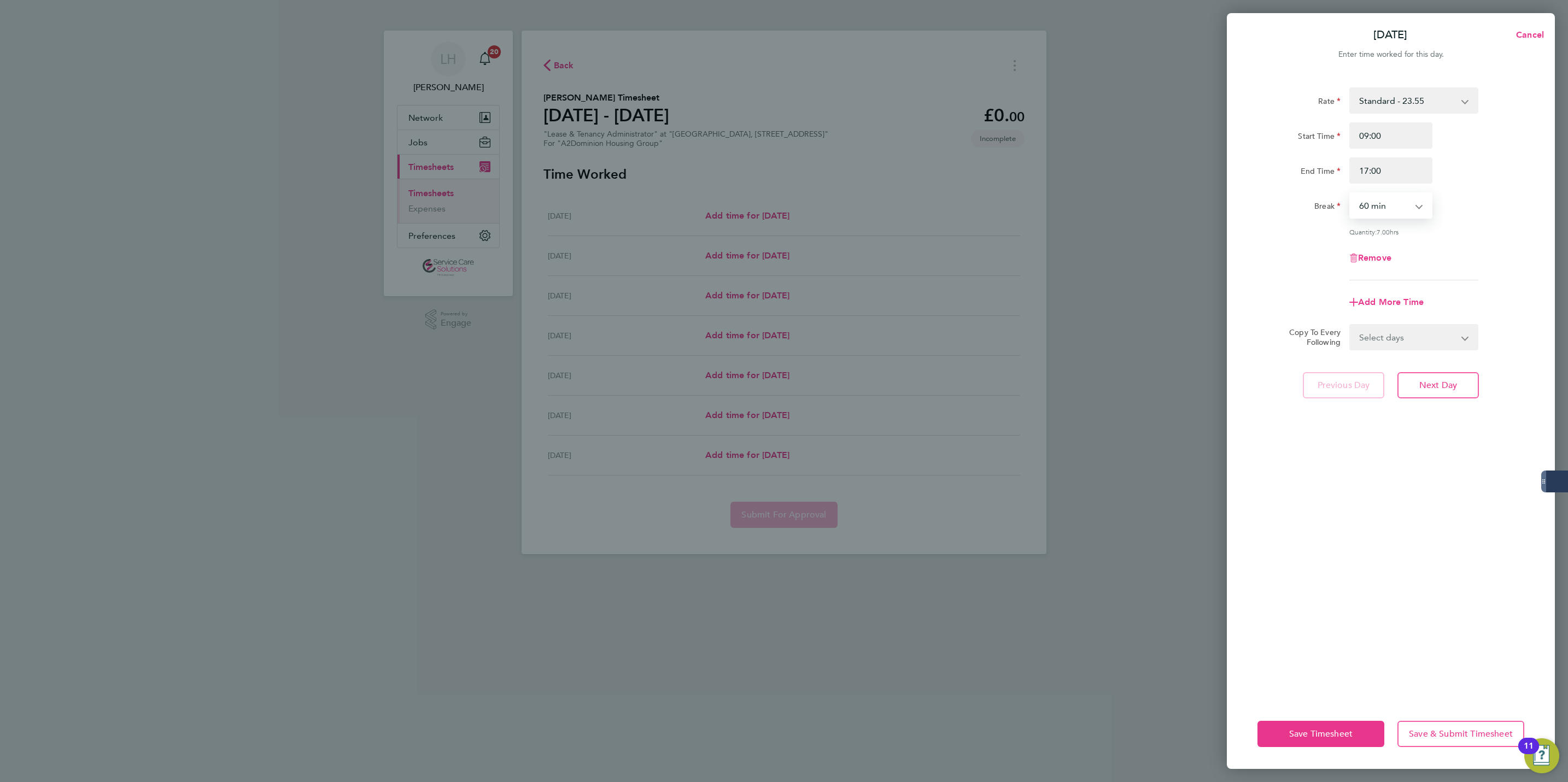
click at [1391, 340] on select "Select days Day Weekday (Mon-Fri) Weekend (Sat-Sun) [DATE] [DATE] [DATE] [DATE]…" at bounding box center [1408, 337] width 115 height 24
click at [1350, 325] on select "Select days Day Weekday (Mon-Fri) Weekend (Sat-Sun) [DATE] [DATE] [DATE] [DATE]…" at bounding box center [1408, 337] width 115 height 24
click at [1462, 445] on div "Rate Standard - 23.55 Start Time 09:00 End Time 17:00 Break 0 min 15 min 30 min…" at bounding box center [1391, 387] width 328 height 625
click at [1454, 428] on span "Next Day" at bounding box center [1438, 434] width 38 height 11
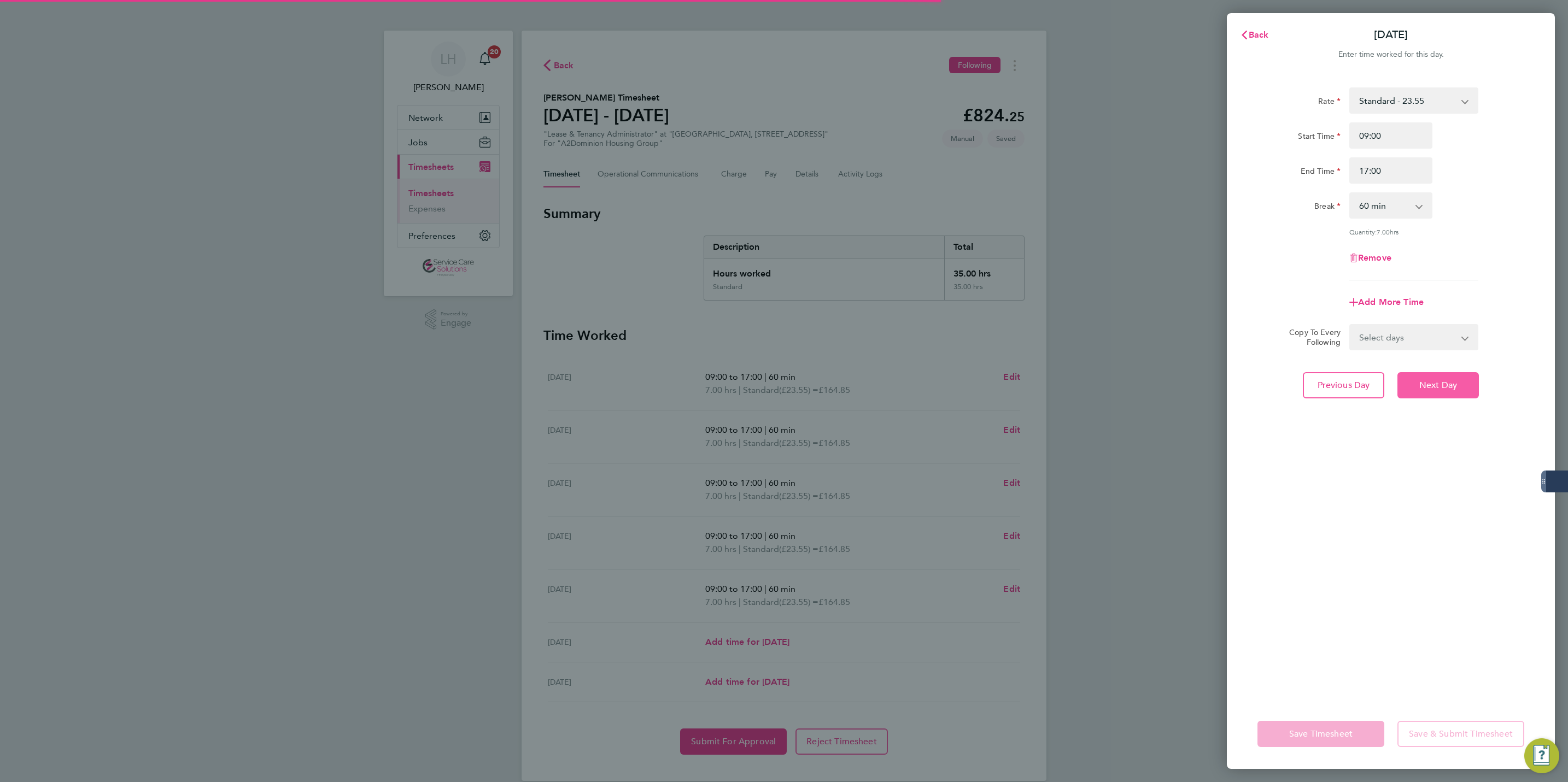
click at [1434, 388] on span "Next Day" at bounding box center [1438, 385] width 38 height 11
click at [1455, 391] on button "Next Day" at bounding box center [1438, 385] width 81 height 26
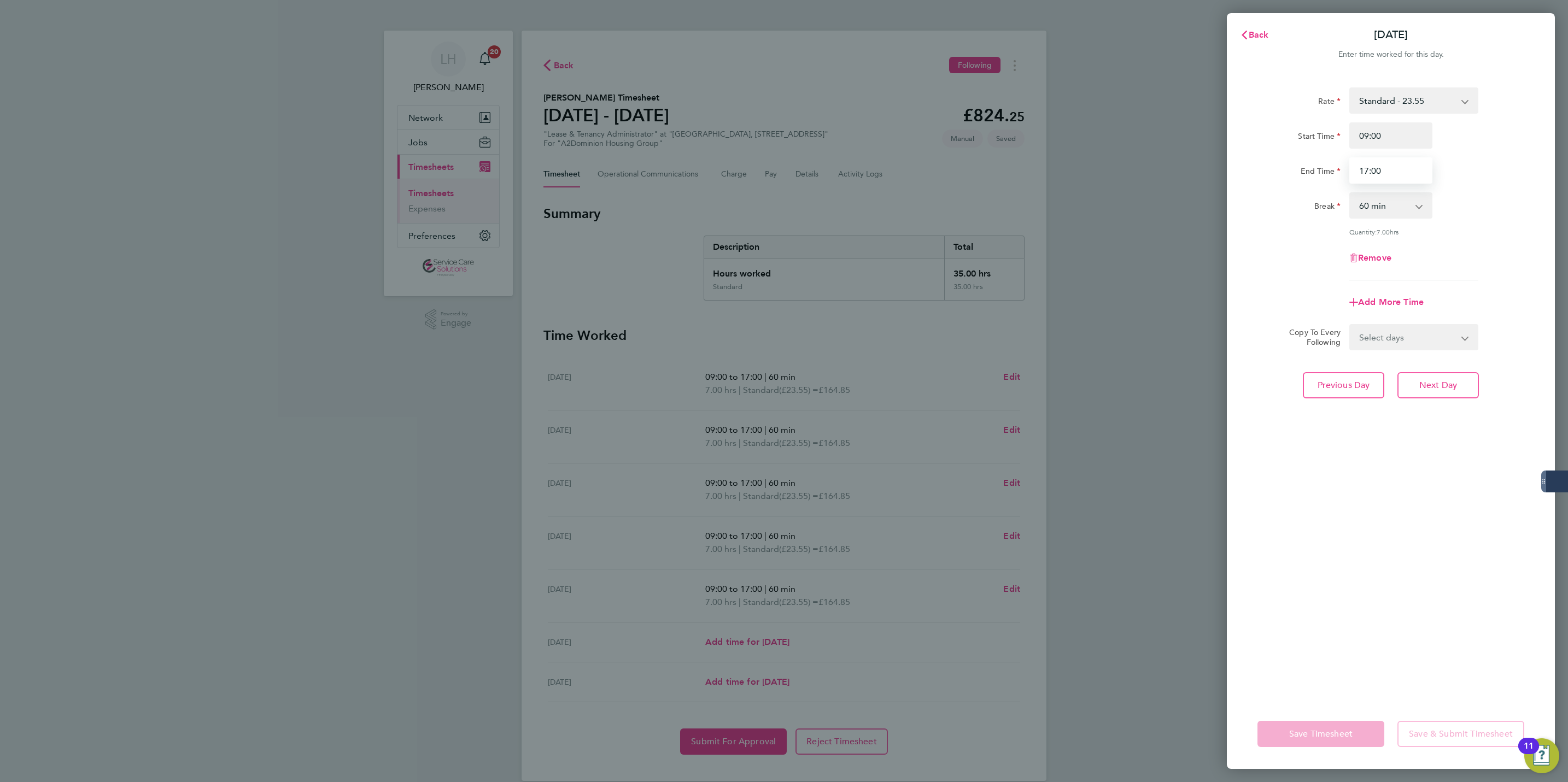
click at [1362, 172] on input "17:00" at bounding box center [1391, 170] width 83 height 26
drag, startPoint x: 1363, startPoint y: 172, endPoint x: 1395, endPoint y: 171, distance: 32.0
click at [1395, 171] on input "17:00" at bounding box center [1391, 170] width 83 height 26
click at [1416, 386] on button "Next Day" at bounding box center [1438, 385] width 81 height 26
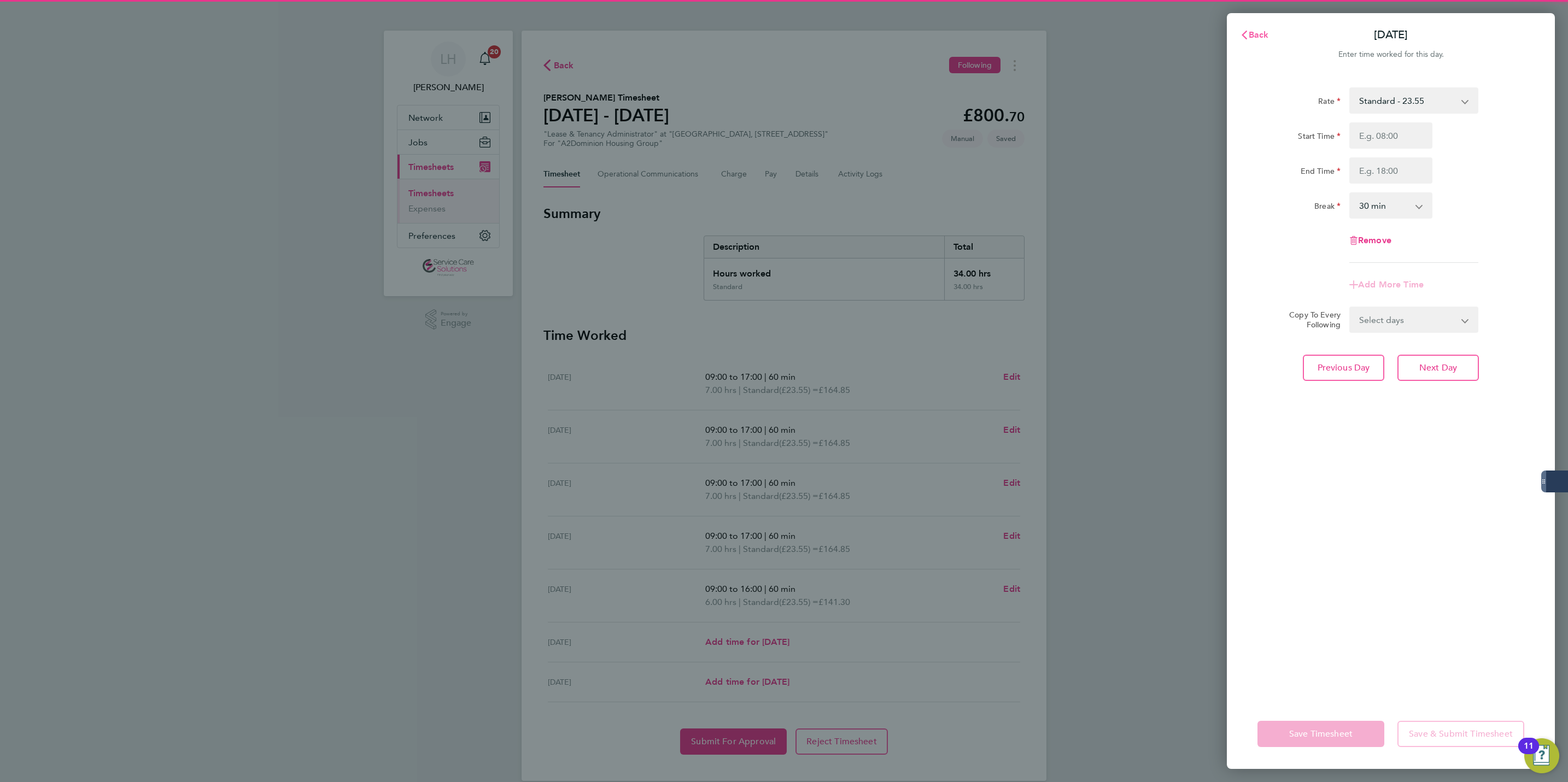
click at [1254, 45] on button "Back" at bounding box center [1255, 35] width 51 height 22
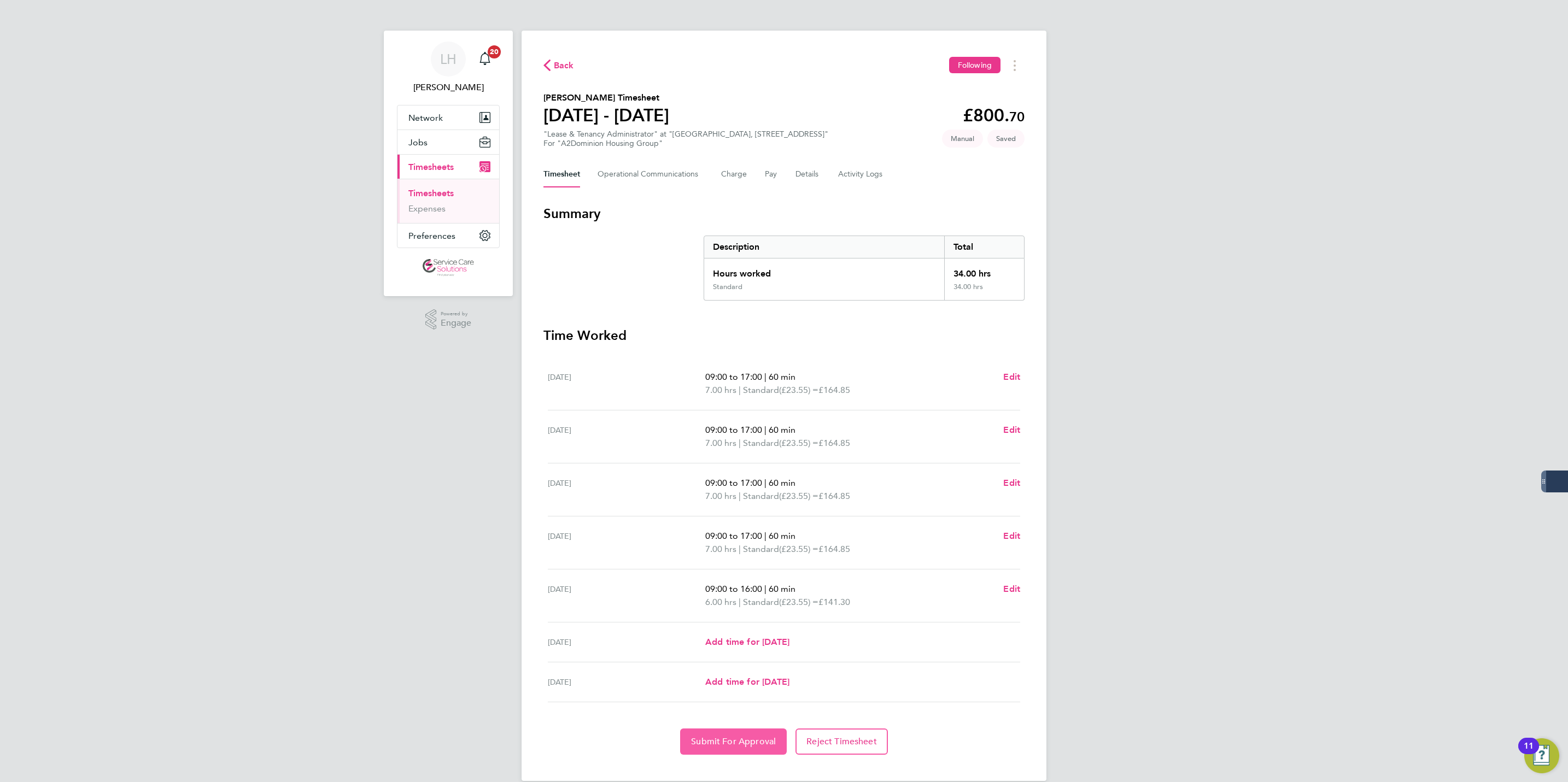
click at [730, 751] on button "Submit For Approval" at bounding box center [733, 742] width 106 height 26
click at [796, 8] on ng-component "Back Following [PERSON_NAME] Timesheet [DATE] - [DATE] £800. 70 "Lease & Tenanc…" at bounding box center [784, 390] width 525 height 781
click at [560, 57] on div "Back Following" at bounding box center [784, 65] width 481 height 17
click at [560, 61] on span "Back" at bounding box center [564, 65] width 21 height 13
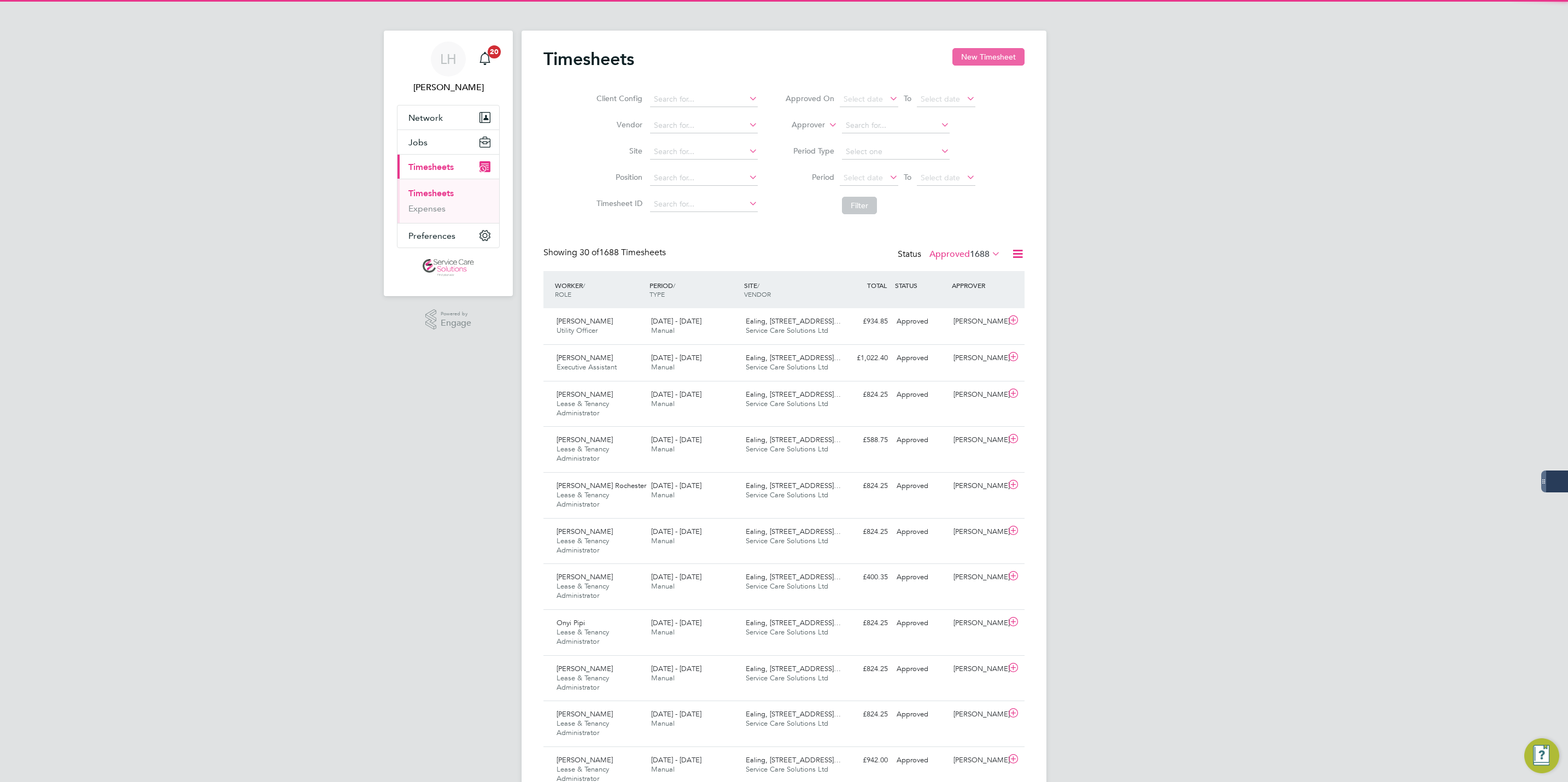
scroll to position [37, 95]
click at [971, 57] on button "New Timesheet" at bounding box center [989, 57] width 72 height 17
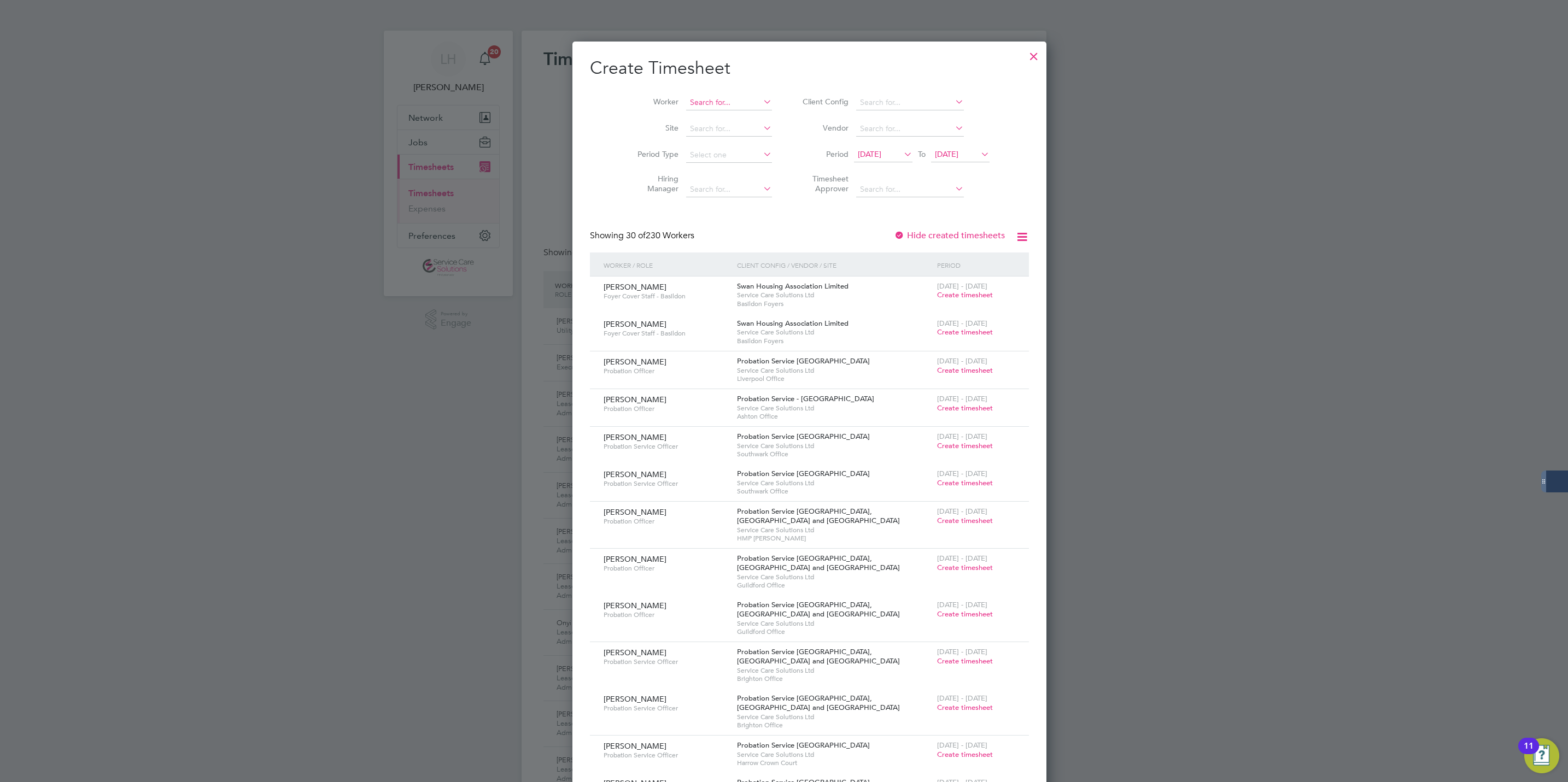
click at [699, 96] on input at bounding box center [729, 103] width 86 height 16
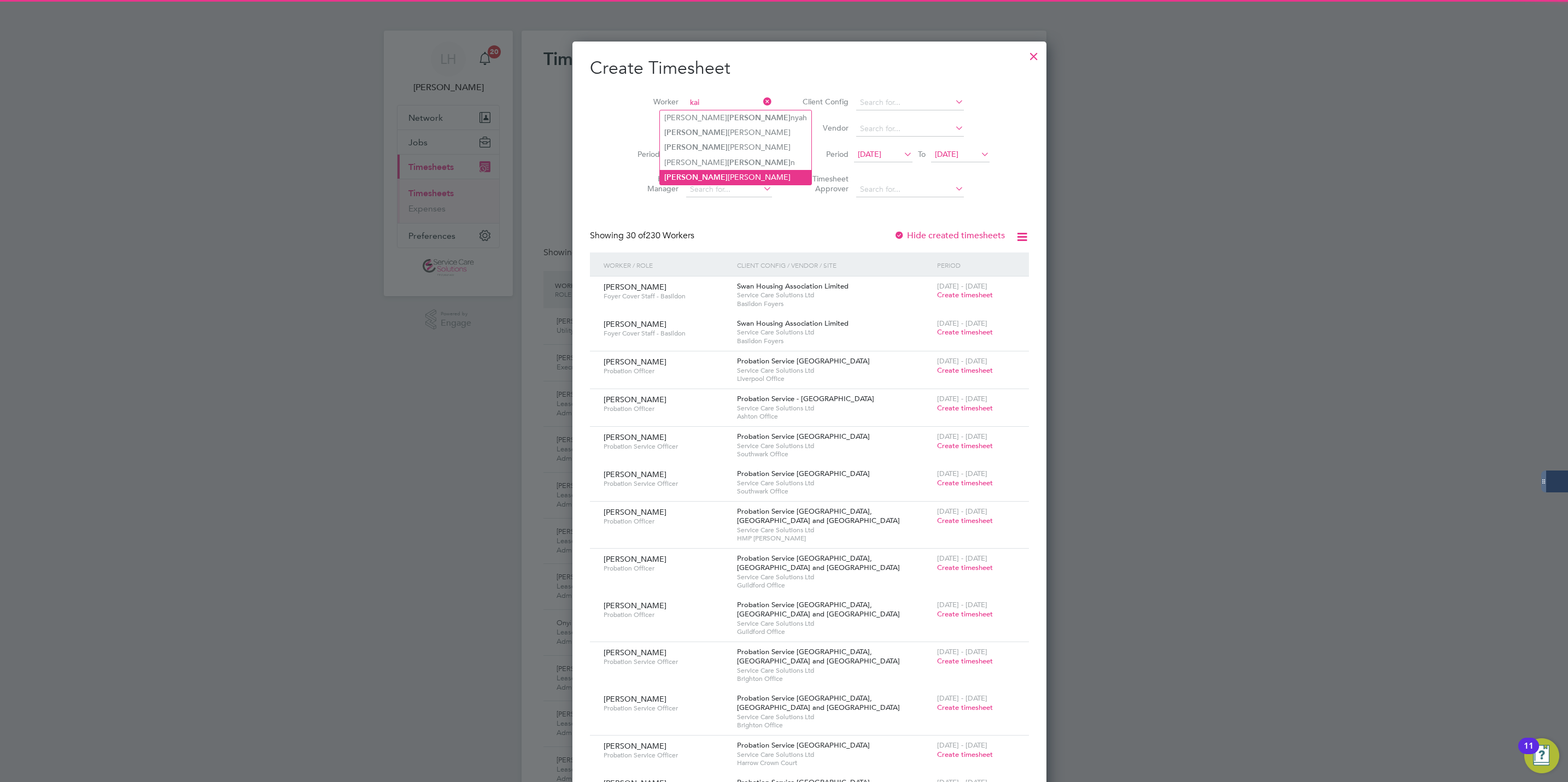
click at [724, 175] on li "[PERSON_NAME]" at bounding box center [736, 178] width 152 height 15
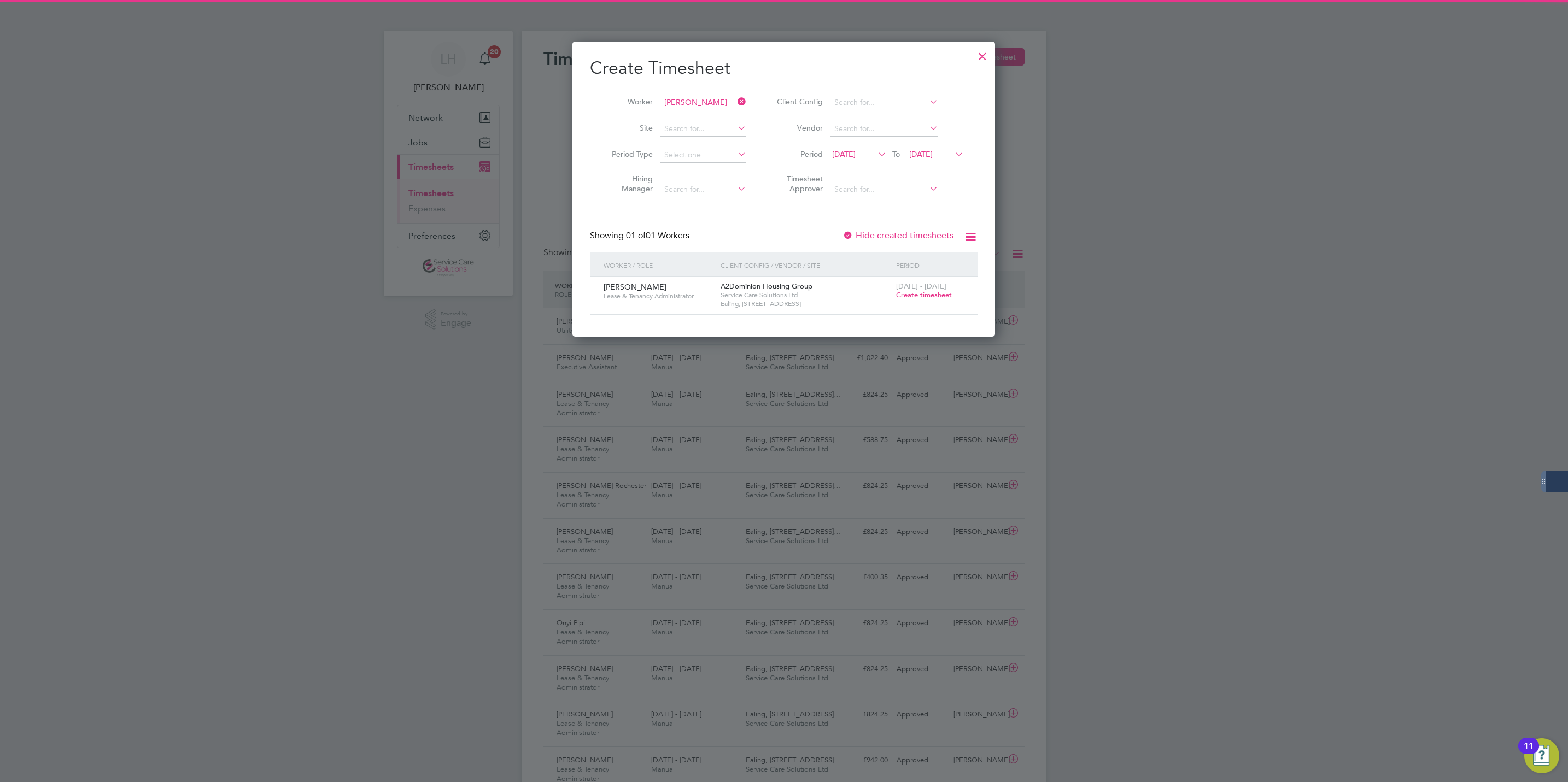
click at [932, 303] on div "[DATE] - [DATE] Create timesheet" at bounding box center [930, 291] width 73 height 29
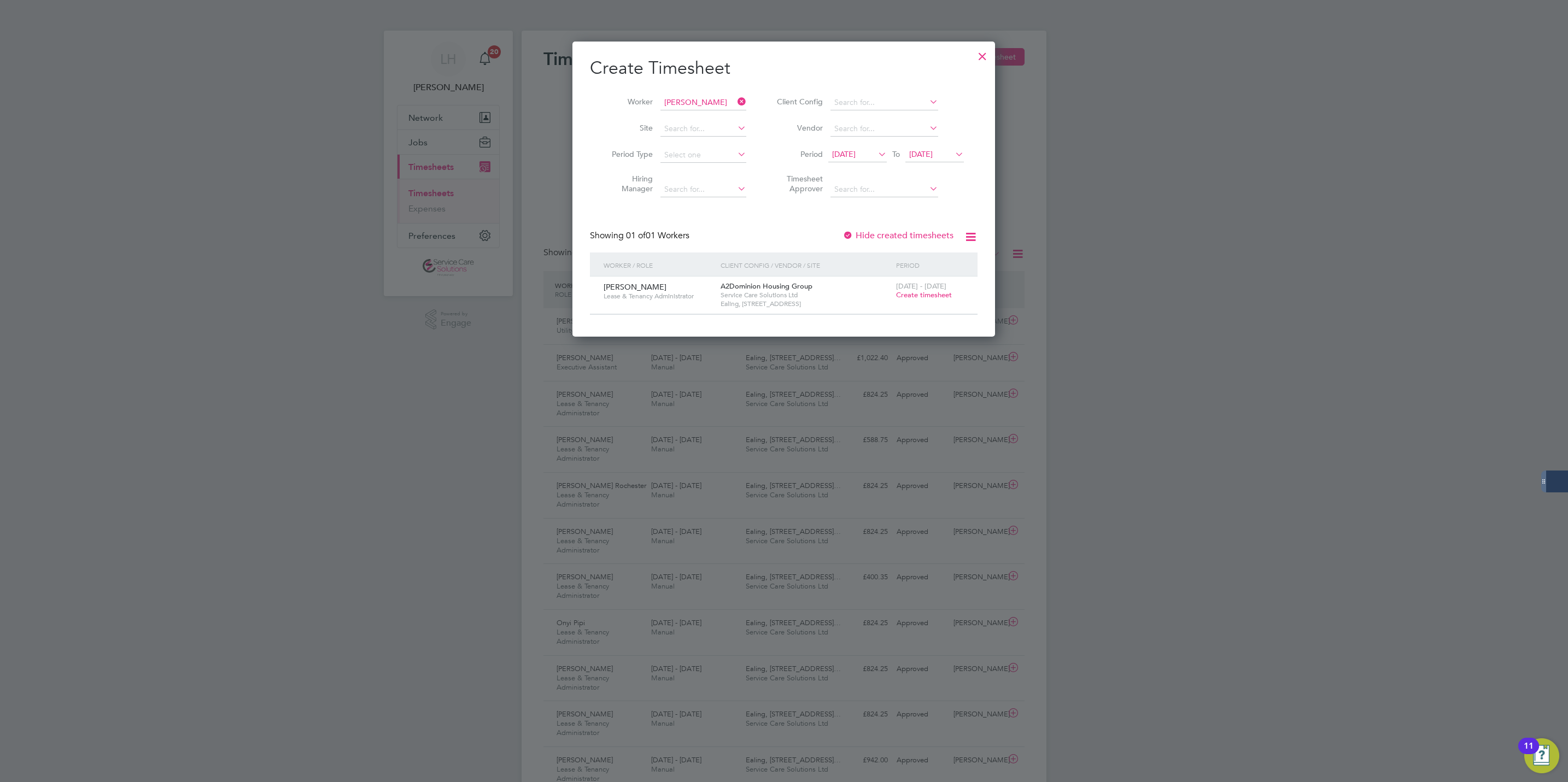
click at [923, 294] on span "Create timesheet" at bounding box center [924, 295] width 56 height 9
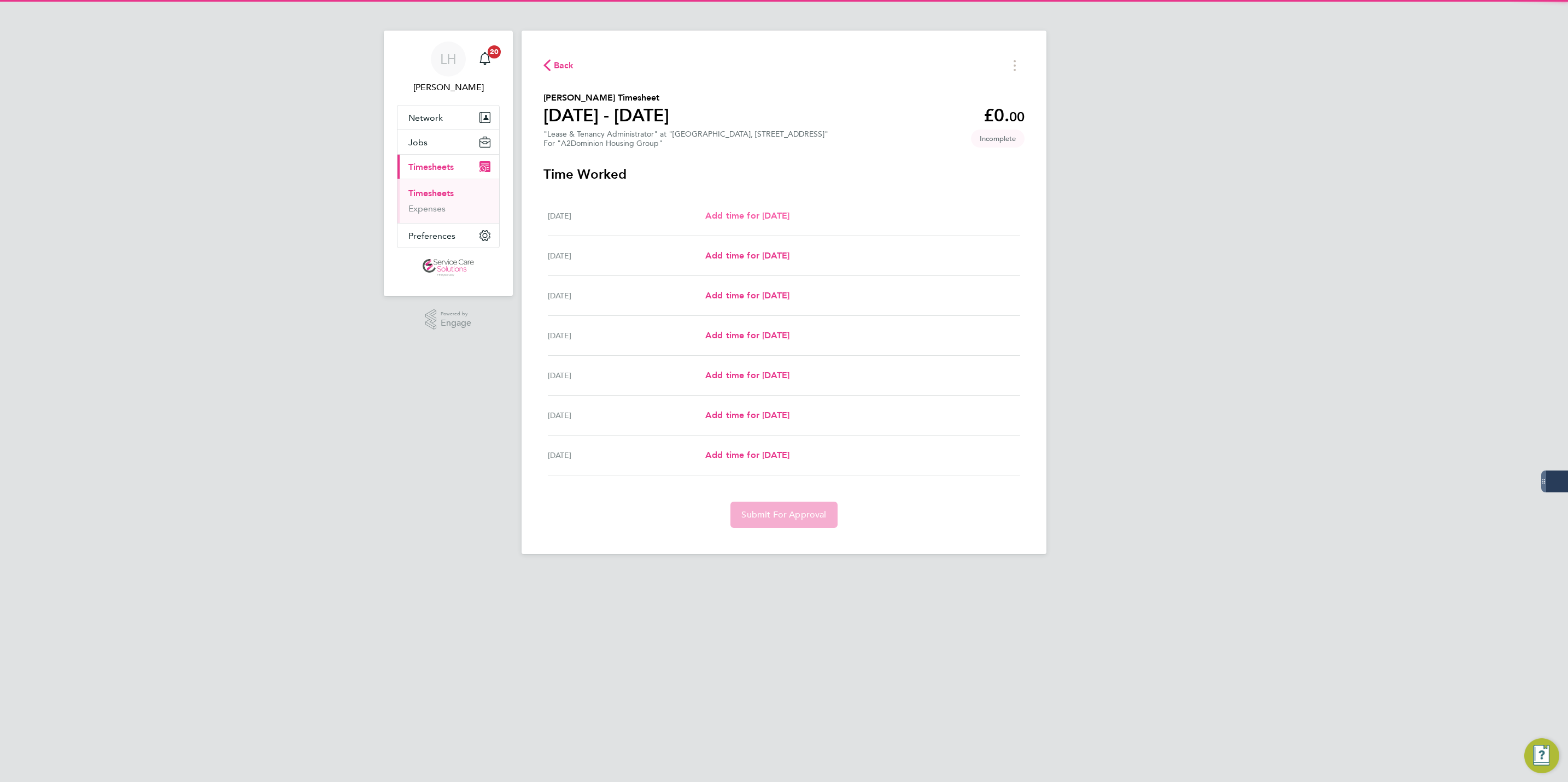
click at [745, 211] on span "Add time for [DATE]" at bounding box center [747, 216] width 84 height 11
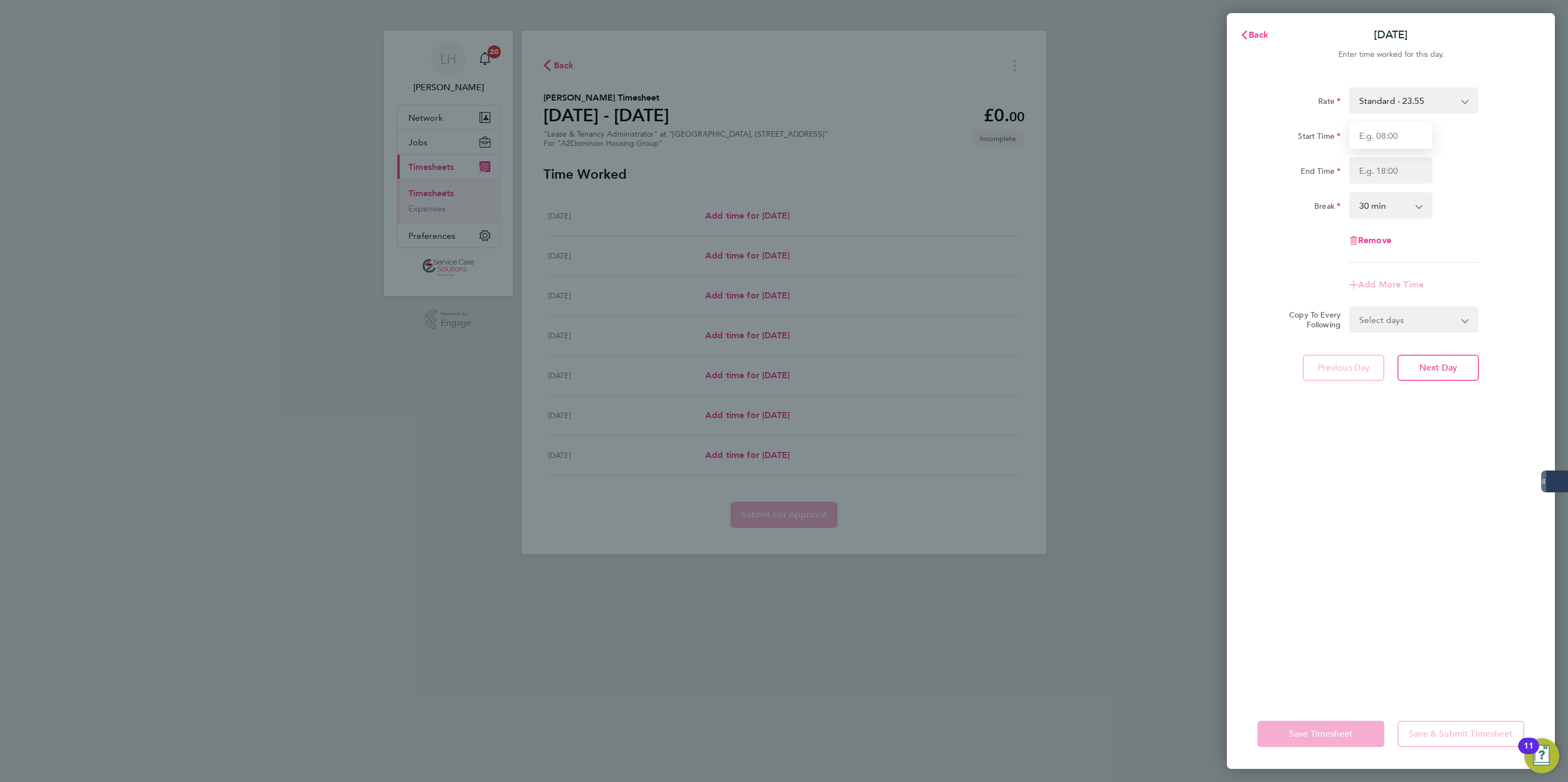
click at [1378, 134] on input "Start Time" at bounding box center [1391, 136] width 83 height 26
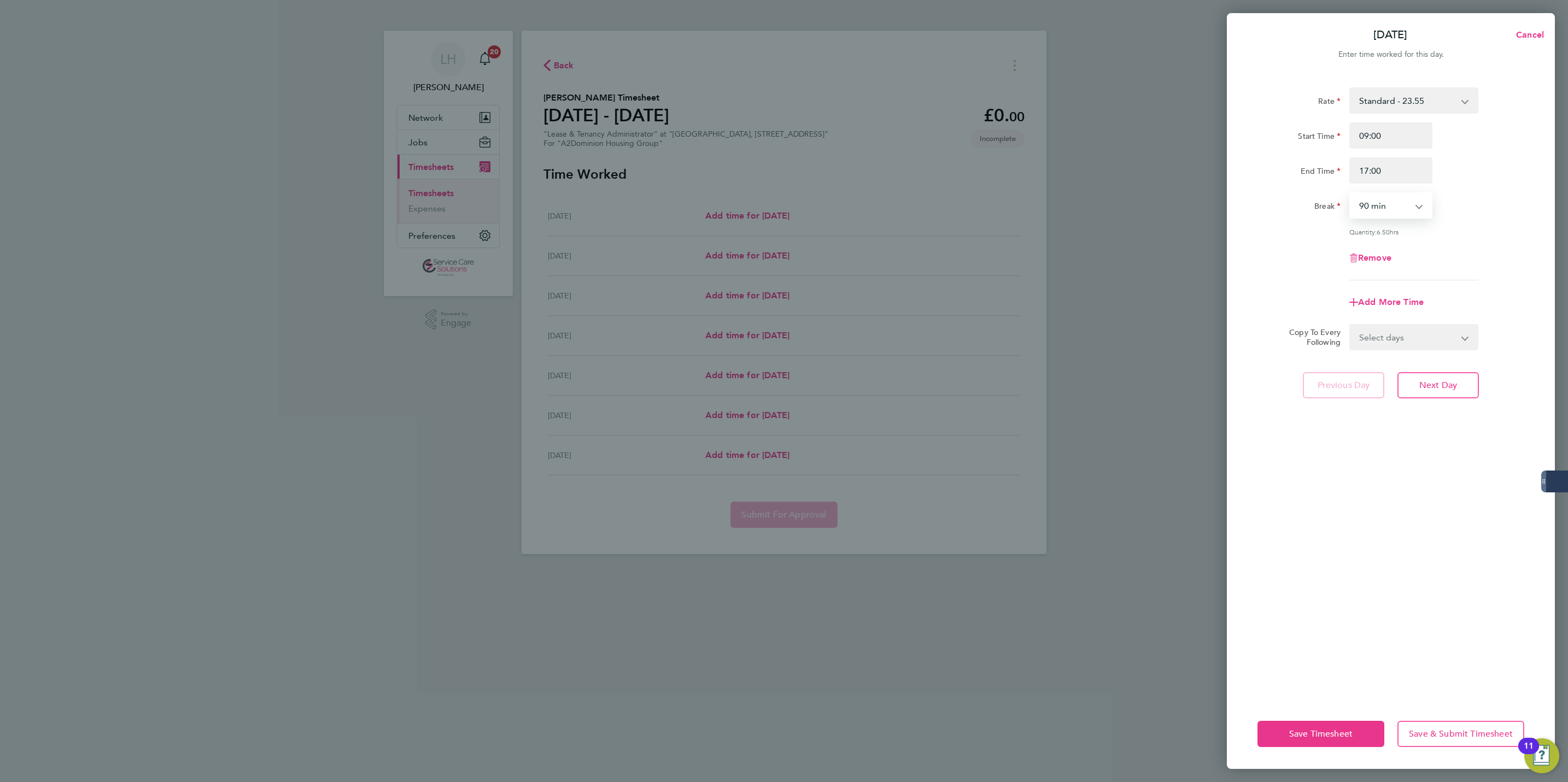
click at [1368, 211] on select "0 min 15 min 30 min 45 min 60 min 75 min 90 min" at bounding box center [1384, 205] width 68 height 24
click at [1350, 193] on select "0 min 15 min 30 min 45 min 60 min 75 min 90 min" at bounding box center [1384, 205] width 68 height 24
click at [1409, 343] on select "Select days Day Weekday (Mon-Fri) Weekend (Sat-Sun) [DATE] [DATE] [DATE] [DATE]…" at bounding box center [1408, 337] width 115 height 24
click at [1350, 325] on select "Select days Day Weekday (Mon-Fri) Weekend (Sat-Sun) [DATE] [DATE] [DATE] [DATE]…" at bounding box center [1408, 337] width 115 height 24
click at [1462, 438] on button "Next Day" at bounding box center [1438, 433] width 81 height 26
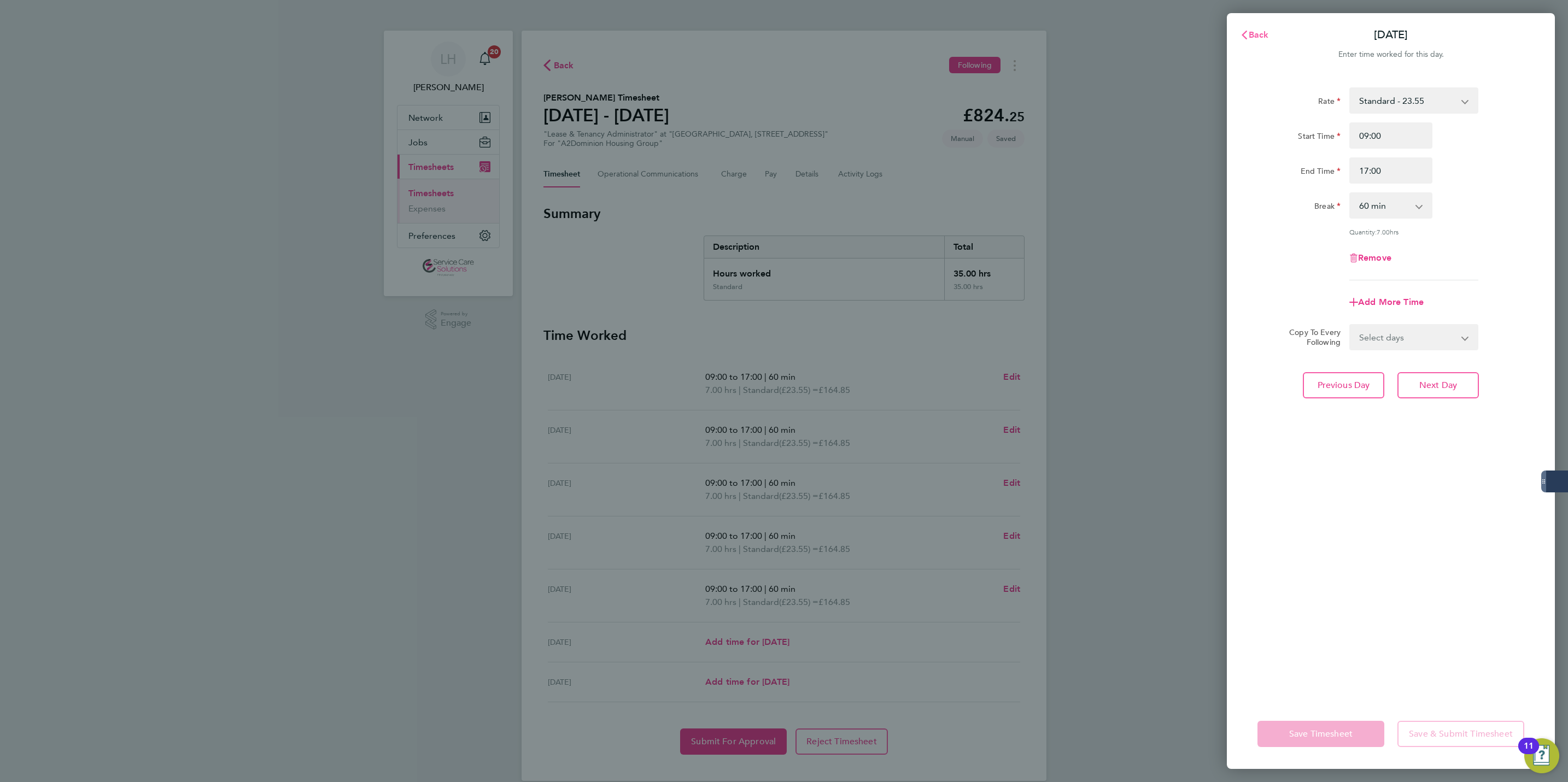
click at [1265, 35] on span "Back" at bounding box center [1259, 34] width 21 height 11
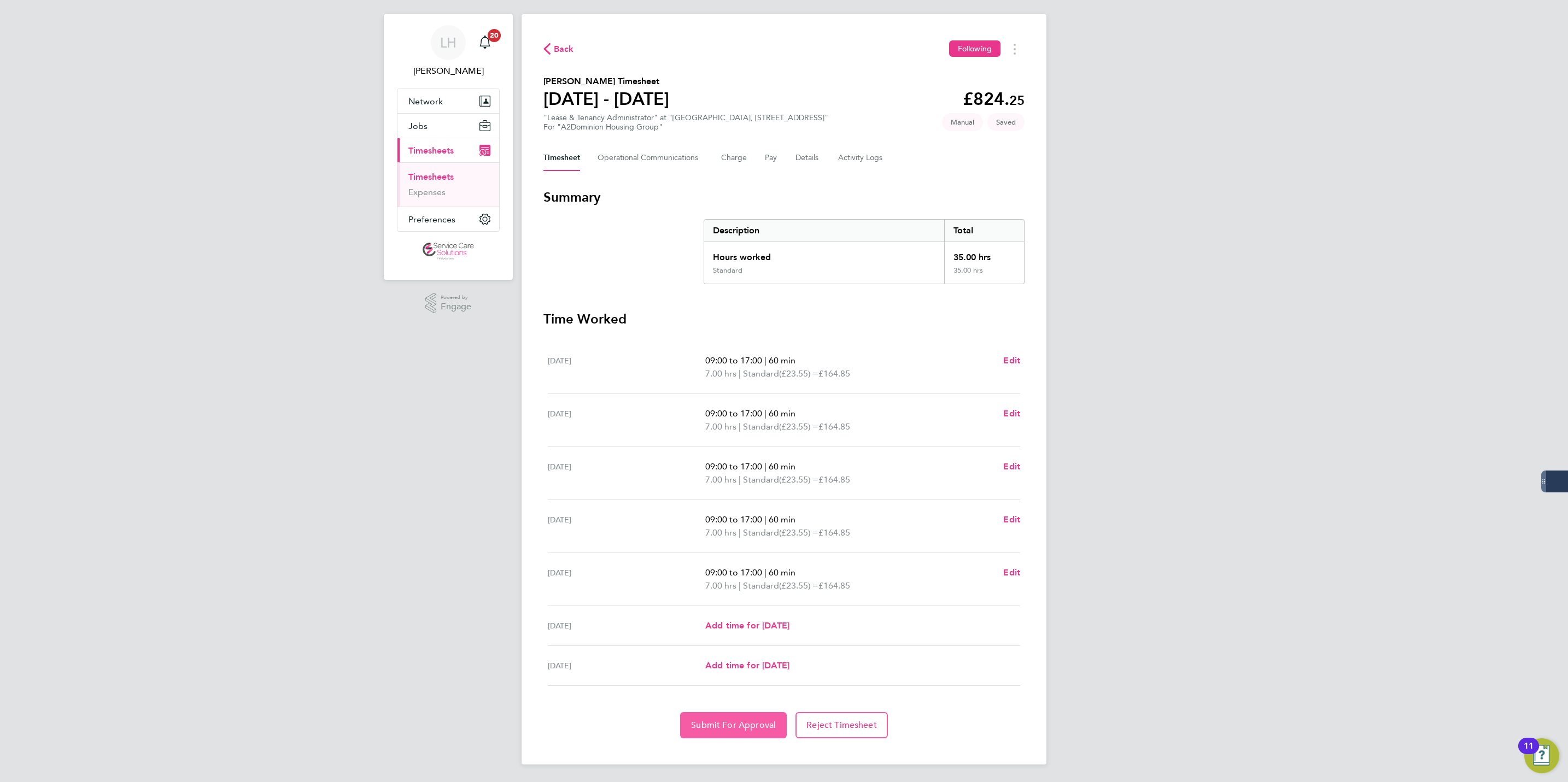
click at [708, 717] on button "Submit For Approval" at bounding box center [733, 725] width 106 height 26
click at [563, 38] on div "Back Following [PERSON_NAME] Timesheet [DATE] - [DATE] £824. 25 "Lease & Tenanc…" at bounding box center [784, 389] width 525 height 750
click at [563, 43] on span "Back" at bounding box center [564, 49] width 21 height 13
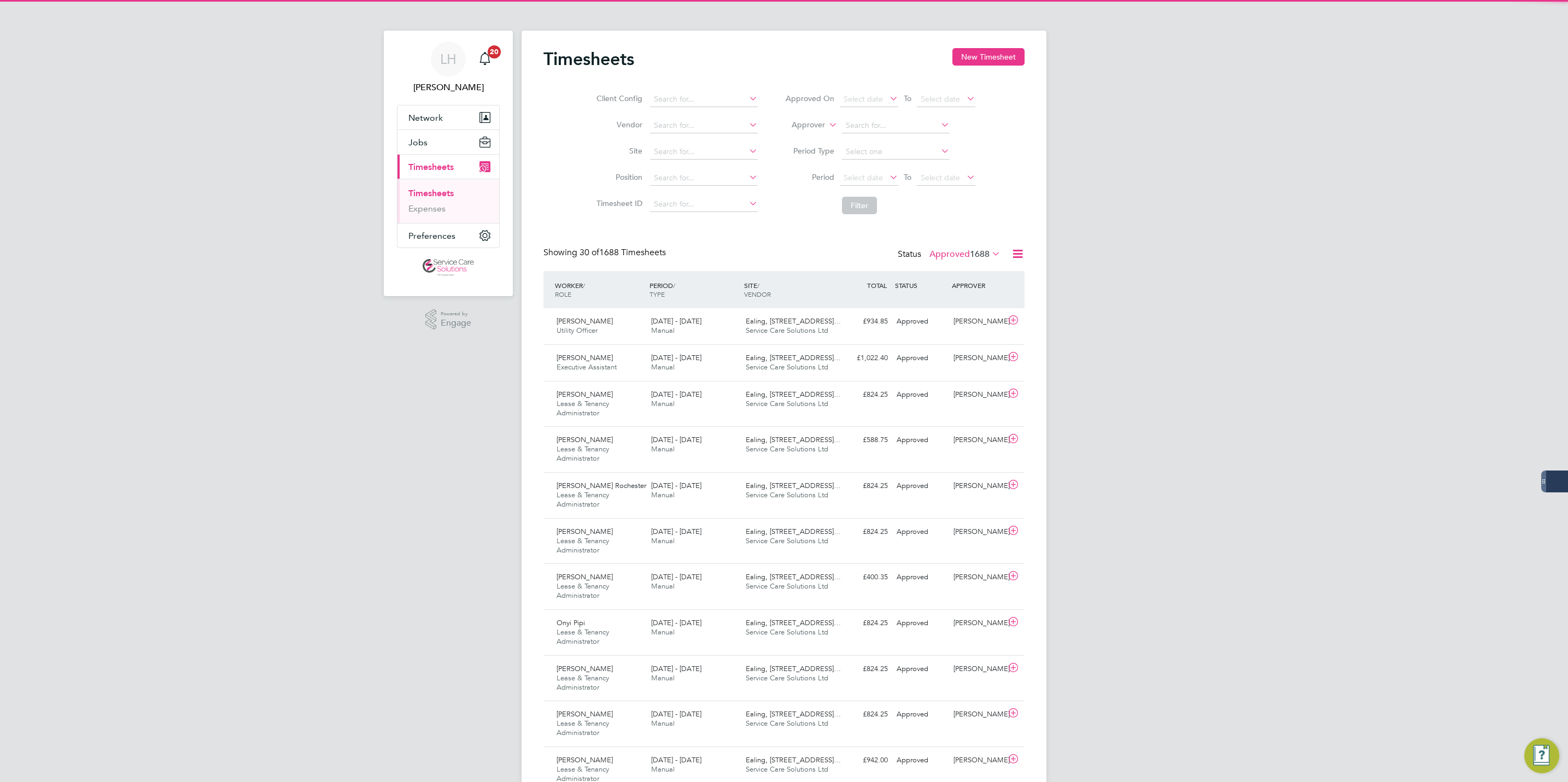
scroll to position [6, 6]
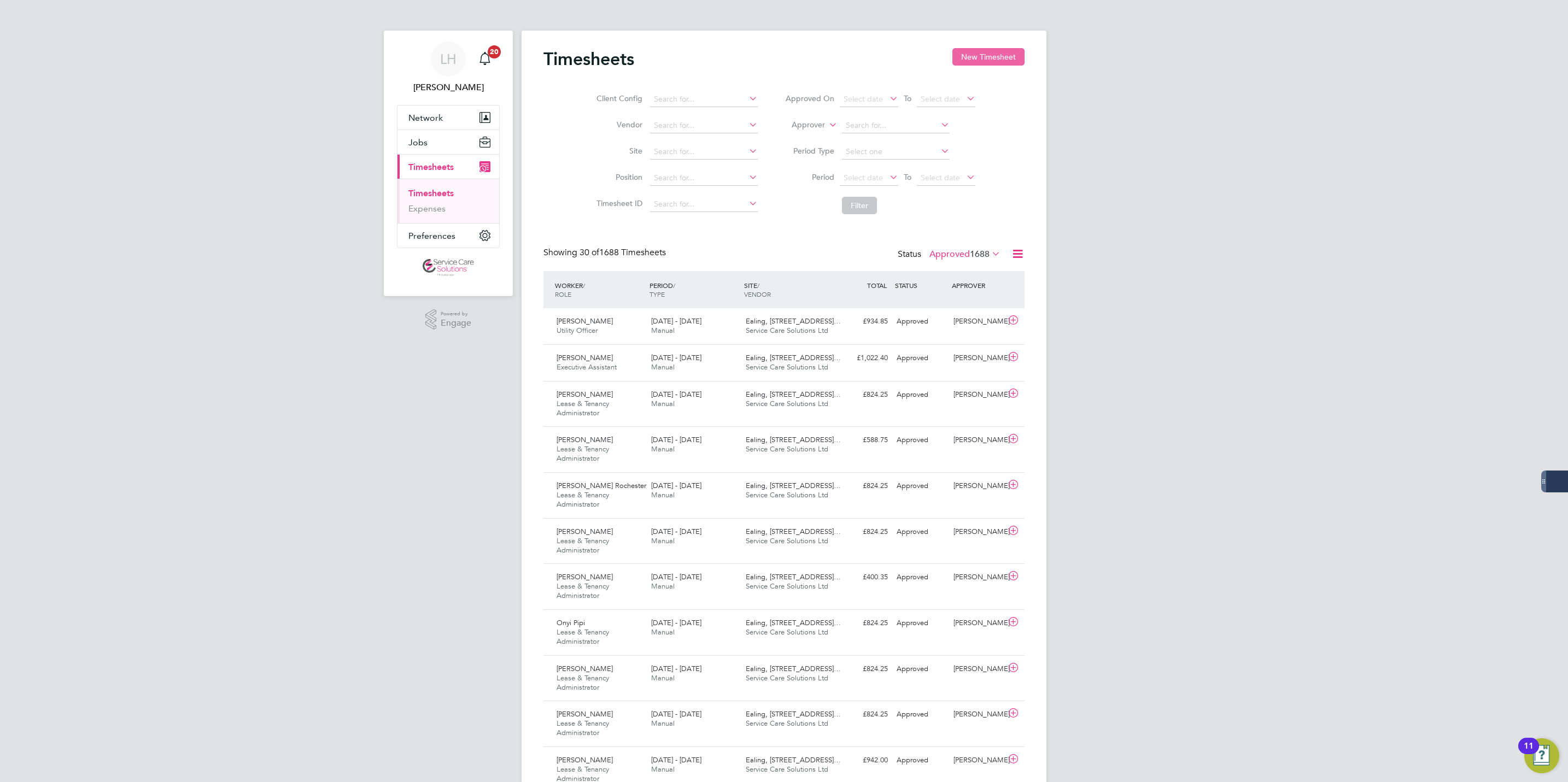
click at [973, 53] on button "New Timesheet" at bounding box center [989, 57] width 72 height 17
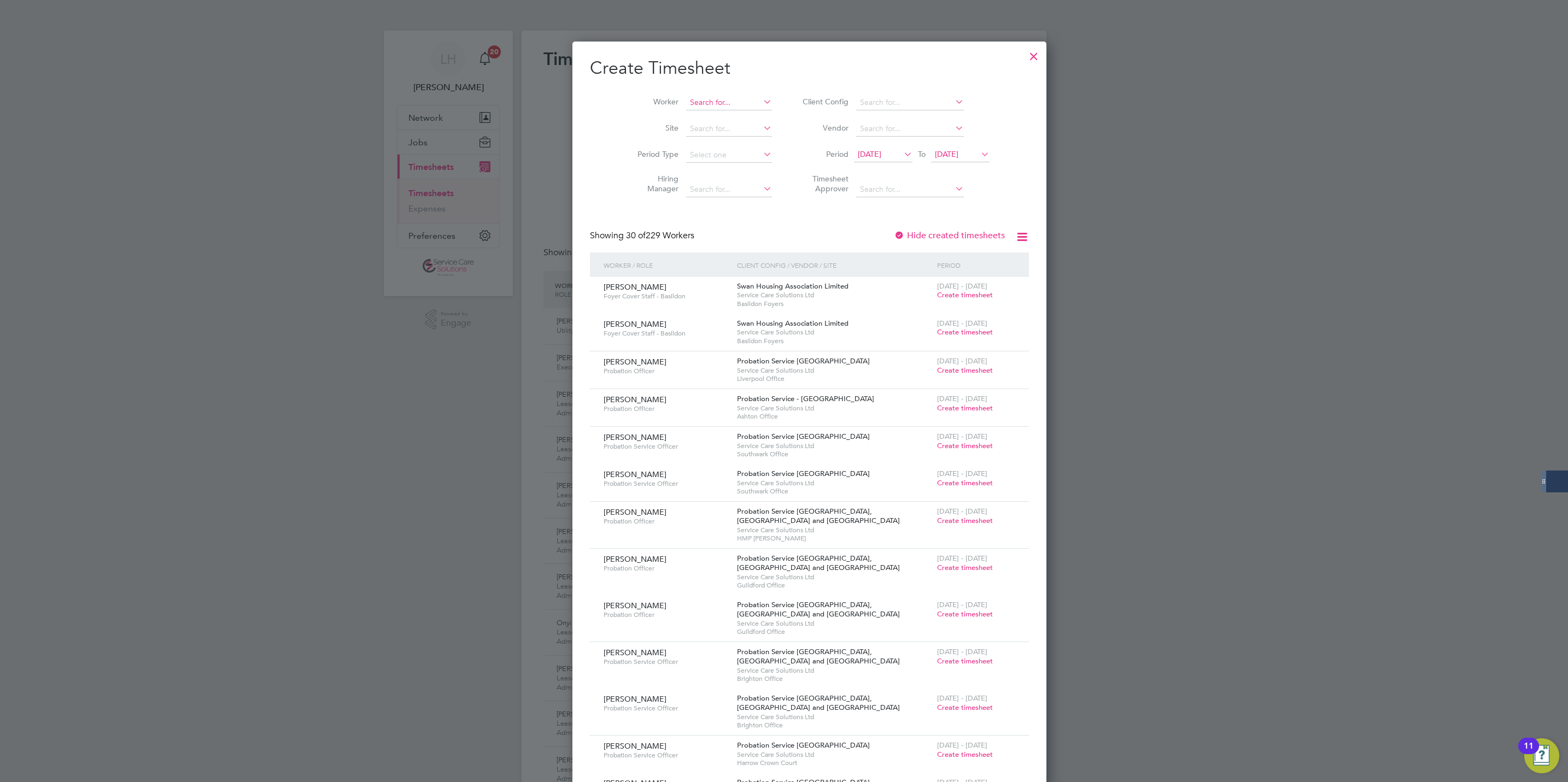
click at [686, 102] on input at bounding box center [729, 103] width 86 height 16
click at [717, 214] on li "Geo [PERSON_NAME]" at bounding box center [714, 222] width 109 height 15
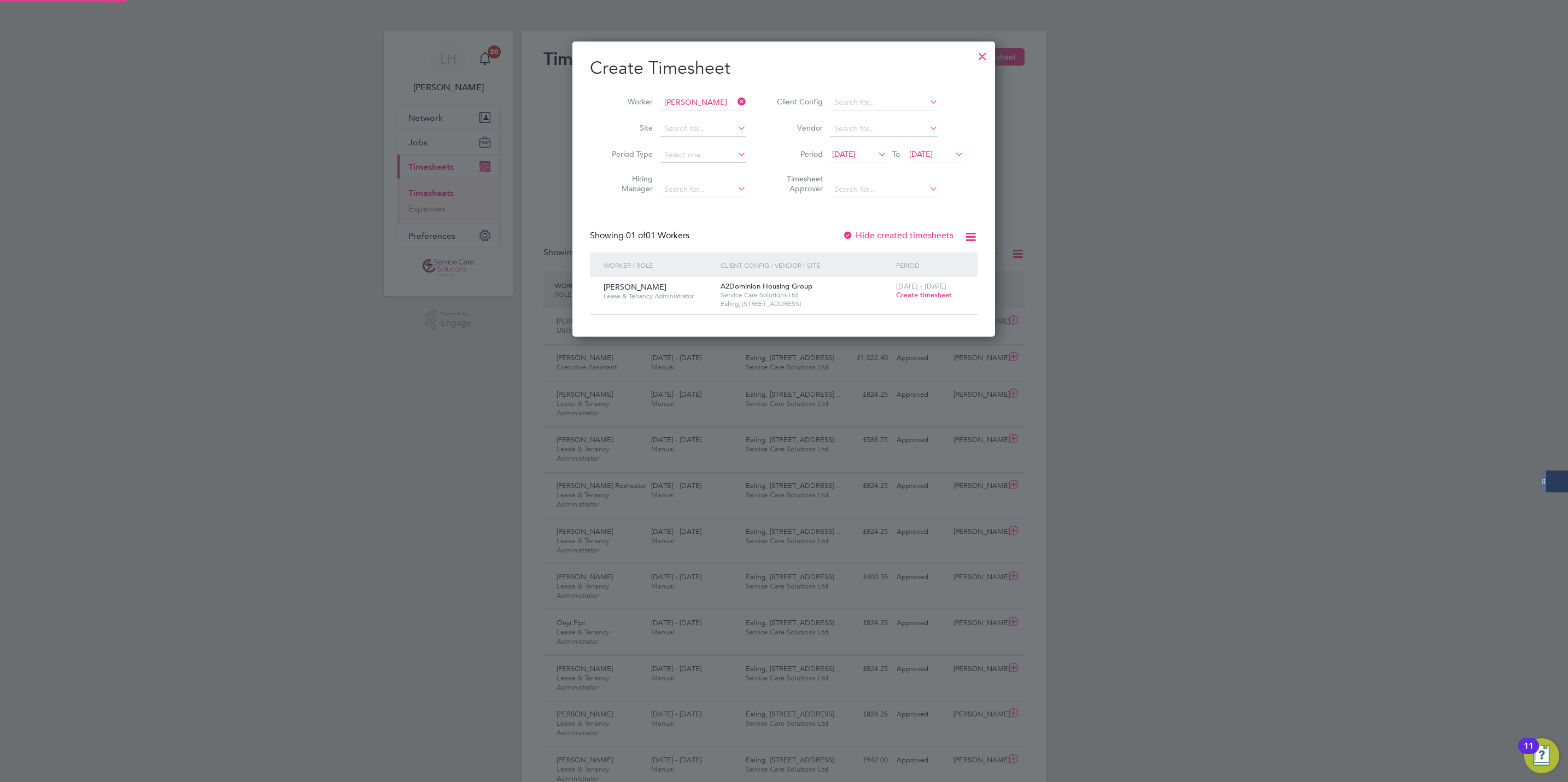
click at [932, 297] on span "Create timesheet" at bounding box center [924, 295] width 56 height 9
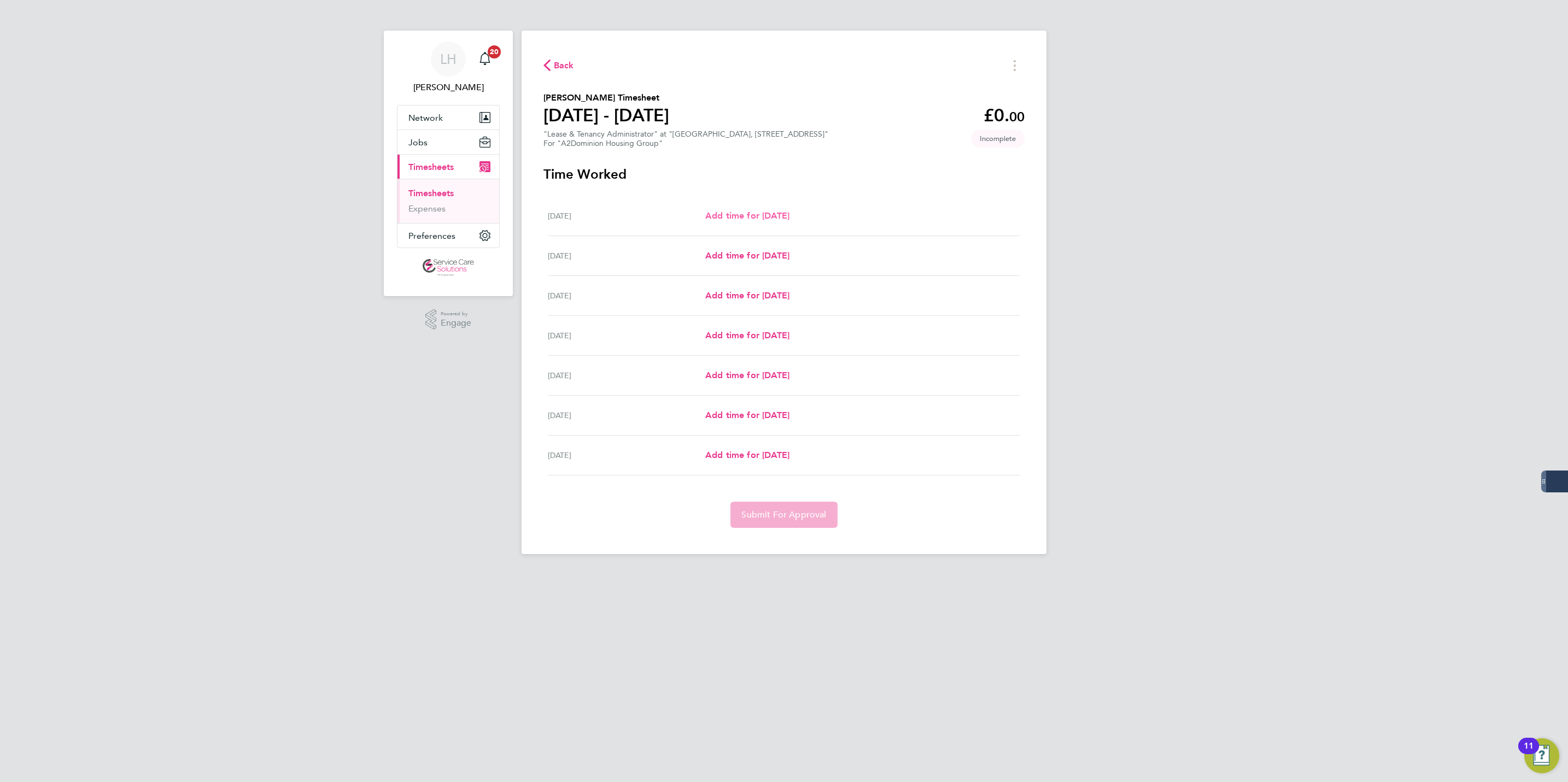
click at [777, 218] on span "Add time for [DATE]" at bounding box center [747, 216] width 84 height 11
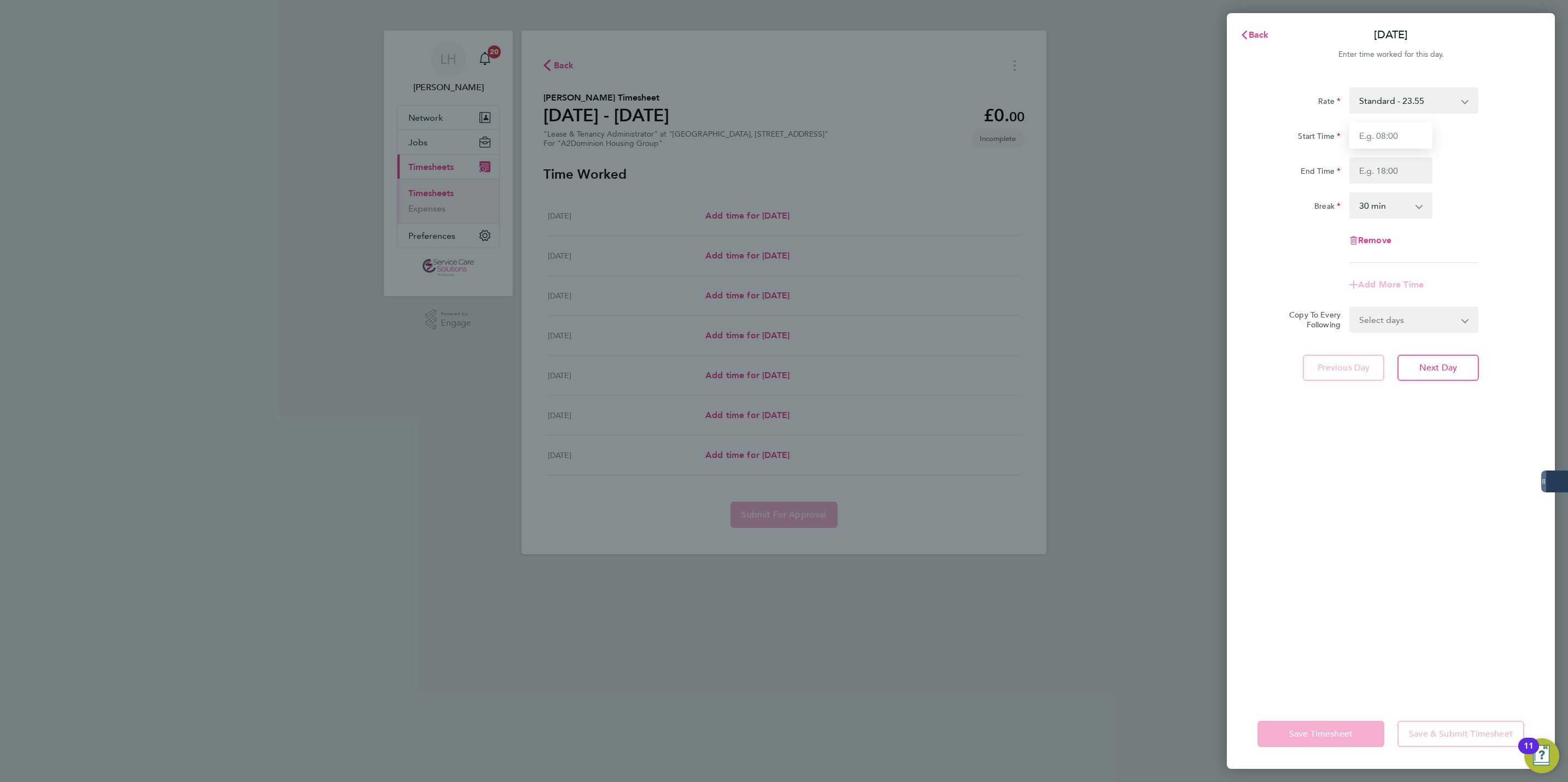
click at [1372, 135] on input "Start Time" at bounding box center [1391, 136] width 83 height 26
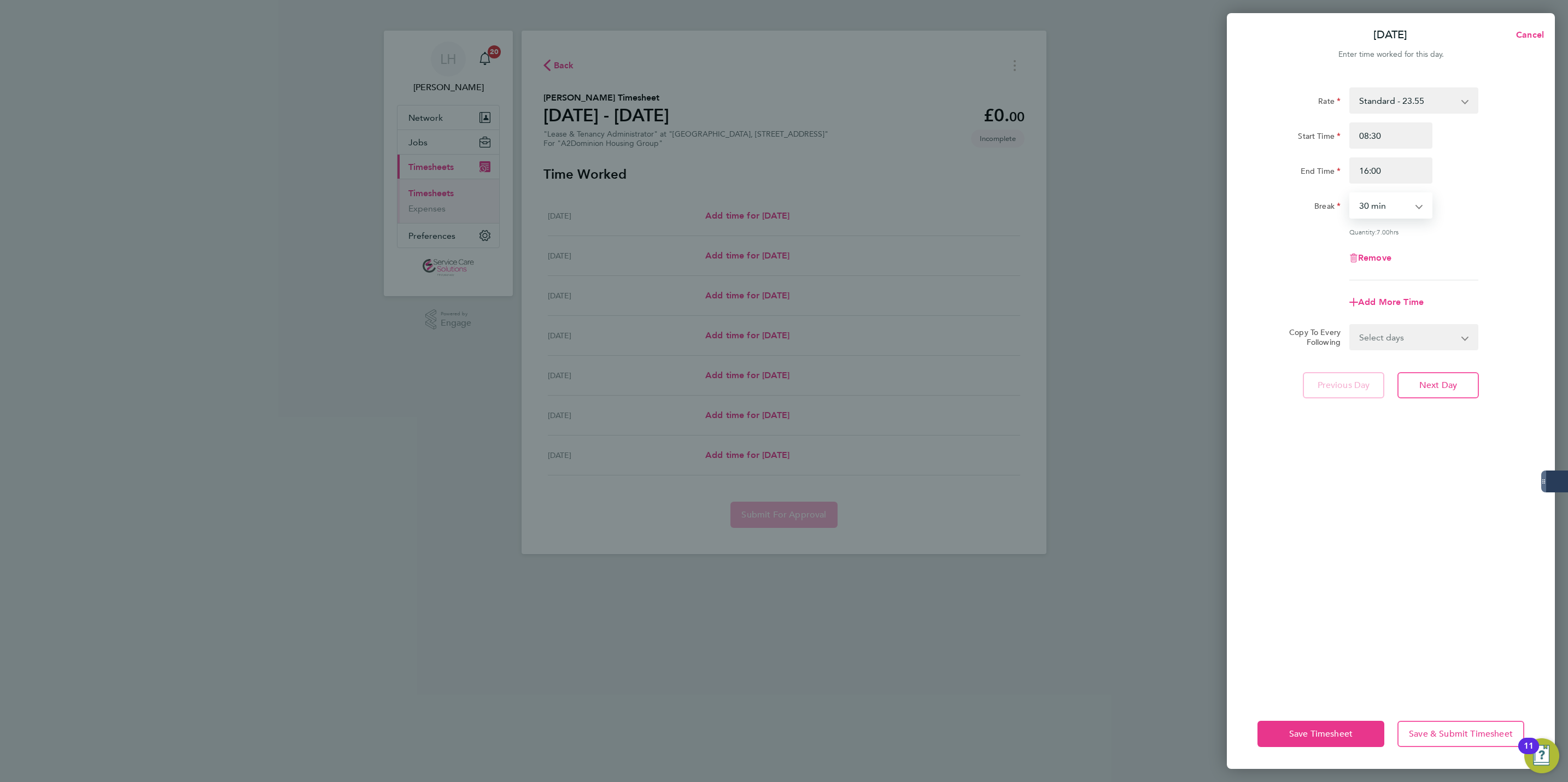
click at [1398, 343] on select "Select days Day Weekday (Mon-Fri) Weekend (Sat-Sun) [DATE] [DATE] [DATE] [DATE]…" at bounding box center [1408, 337] width 115 height 24
click at [1350, 325] on select "Select days Day Weekday (Mon-Fri) Weekend (Sat-Sun) [DATE] [DATE] [DATE] [DATE]…" at bounding box center [1408, 337] width 115 height 24
click at [1460, 428] on button "Next Day" at bounding box center [1438, 433] width 81 height 26
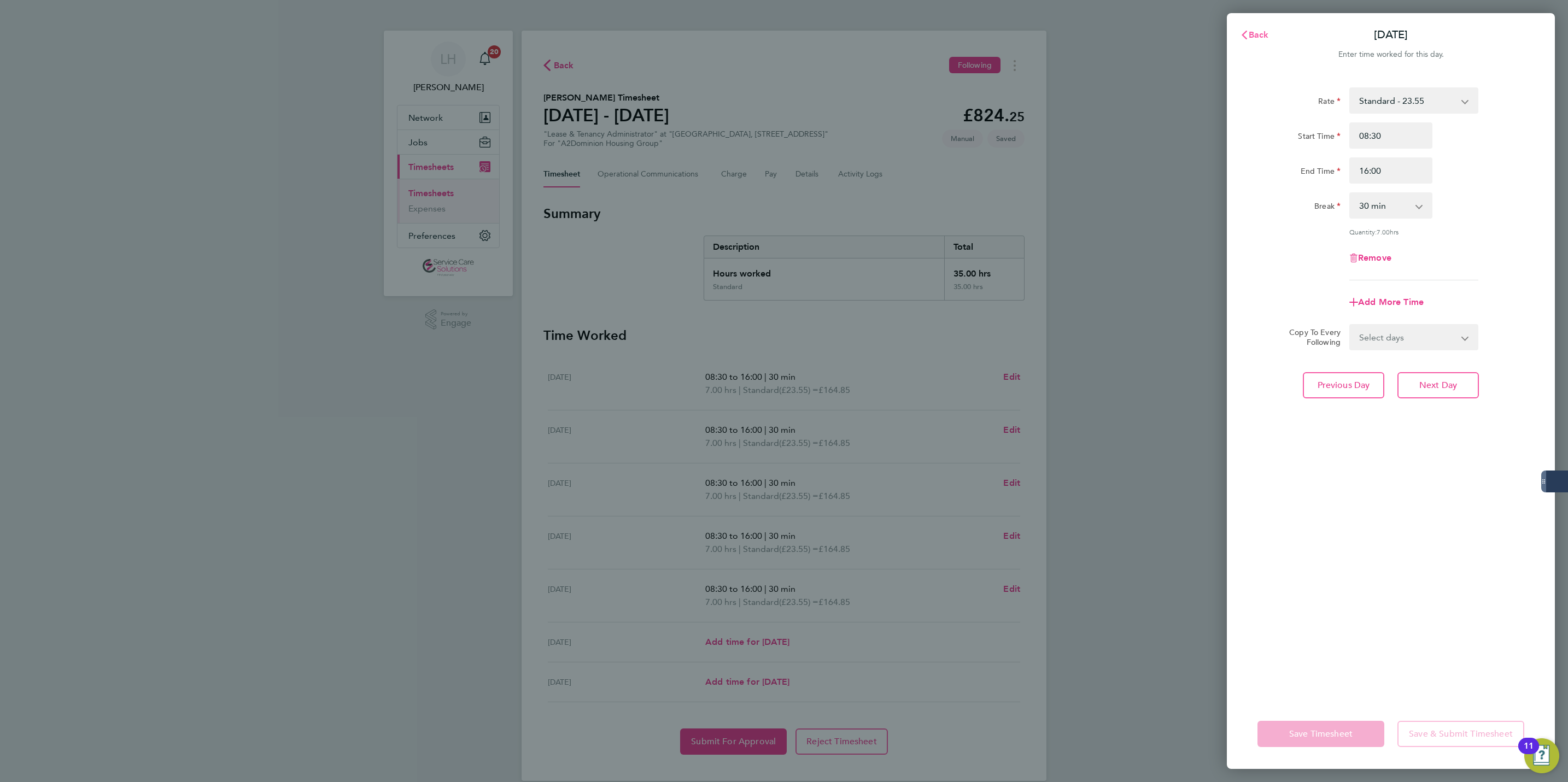
click at [1265, 37] on span "Back" at bounding box center [1259, 34] width 21 height 11
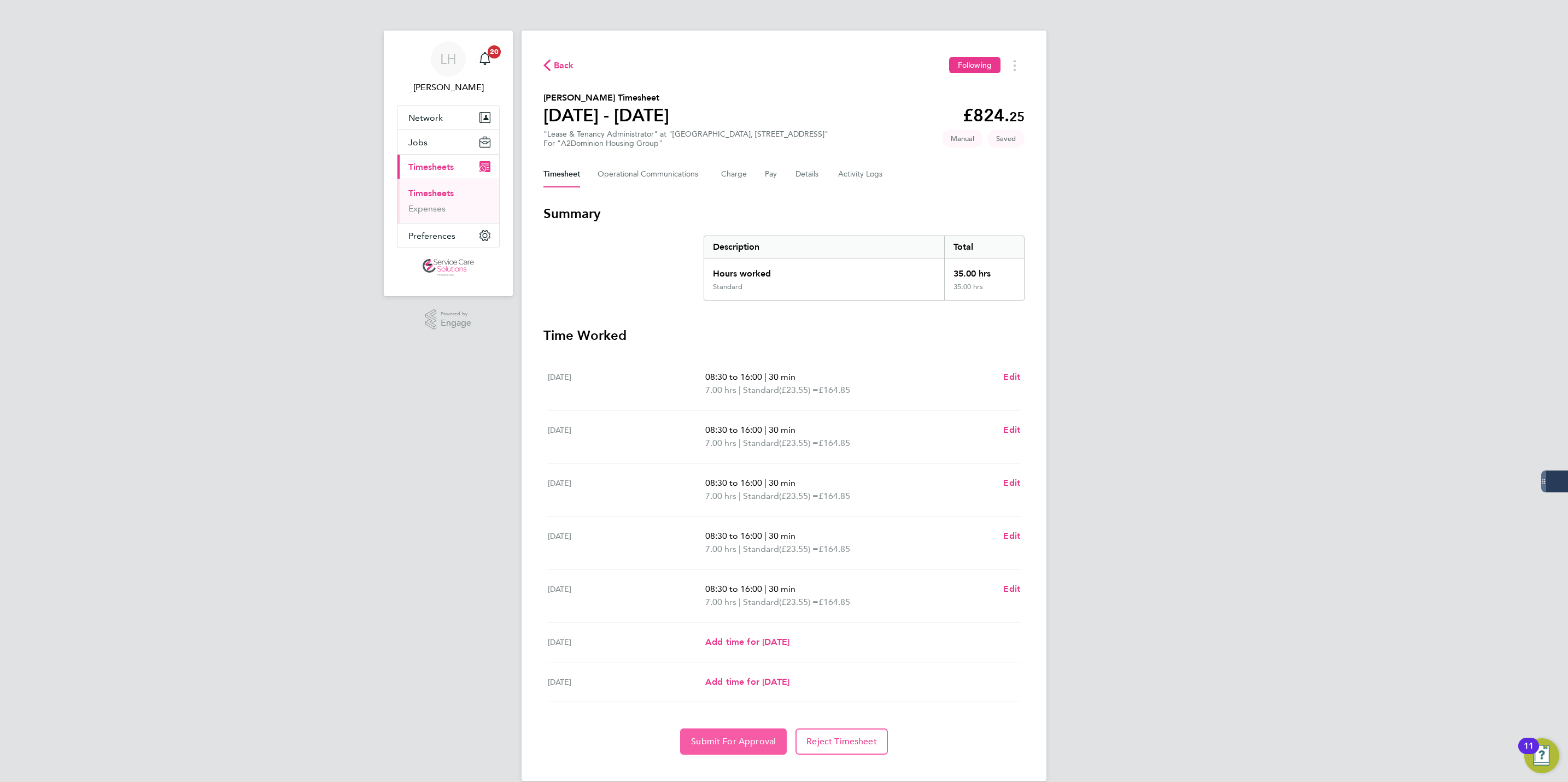
scroll to position [18, 0]
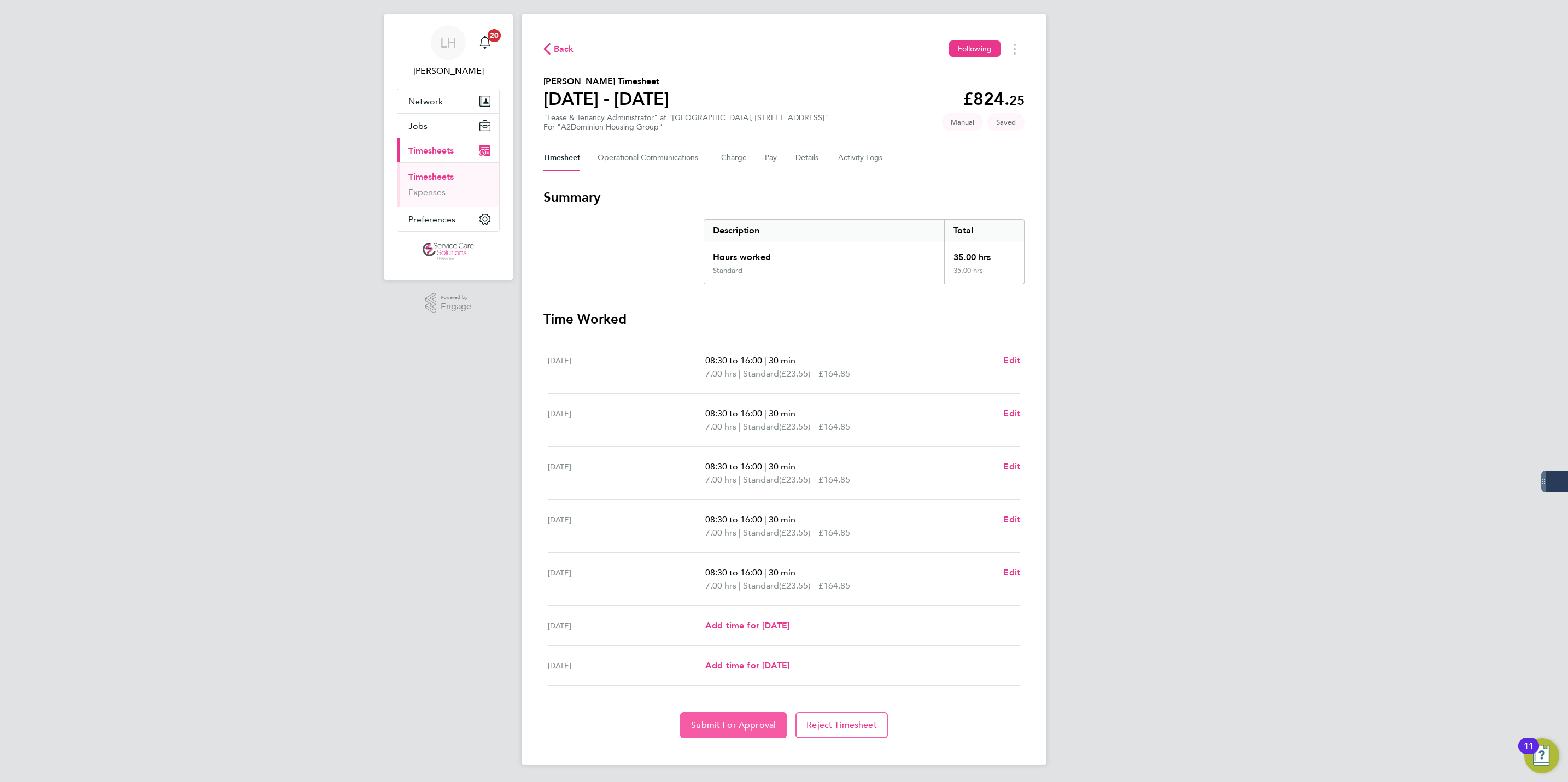
click at [725, 725] on span "Submit For Approval" at bounding box center [734, 725] width 85 height 11
click at [1043, 697] on div "Back Following George Parker's Timesheet 22 - 28 Sept 2025 £824. 25 "Lease & Te…" at bounding box center [784, 389] width 525 height 750
click at [563, 47] on span "Back" at bounding box center [564, 49] width 21 height 13
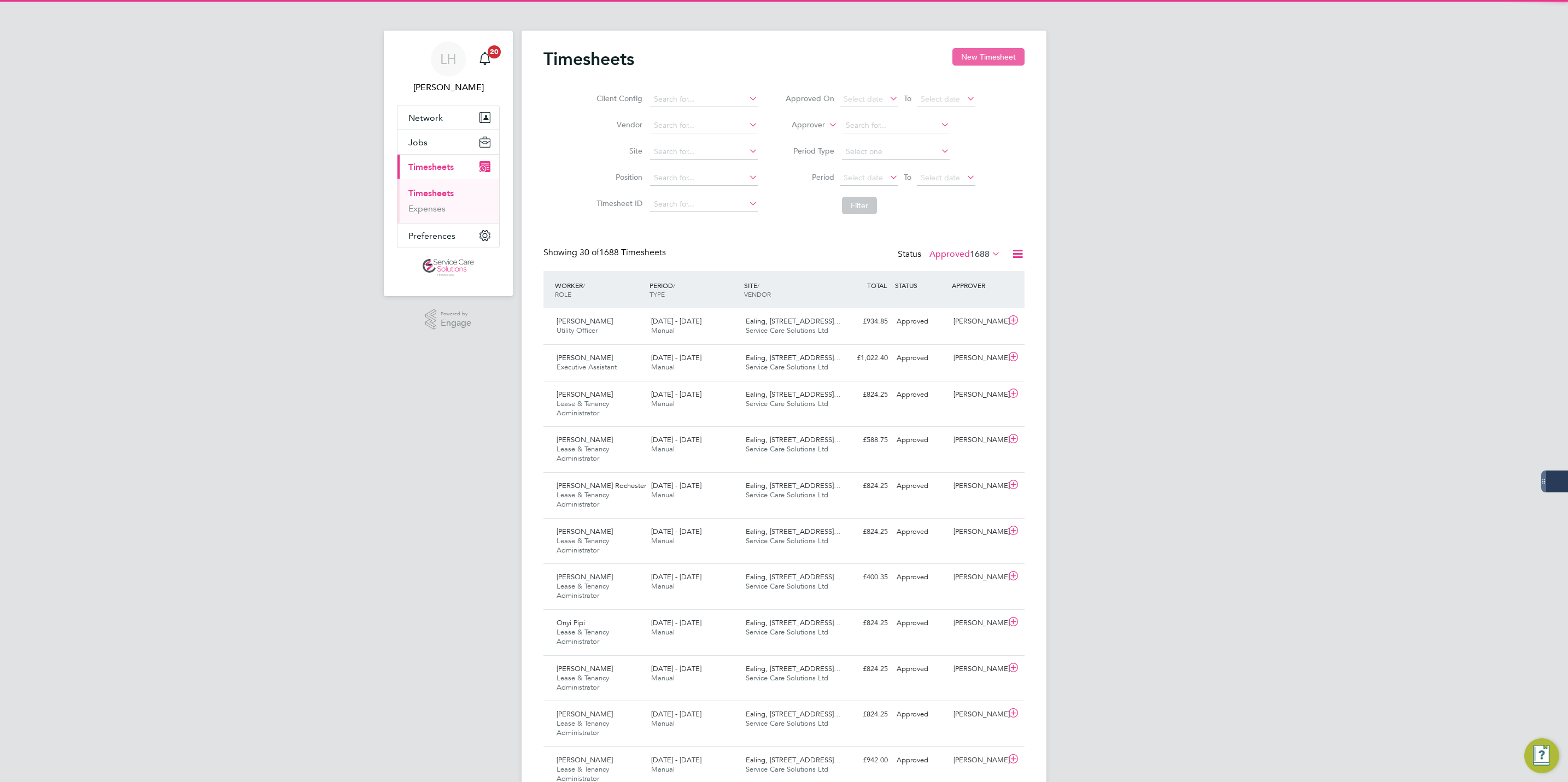
click at [996, 66] on button "New Timesheet" at bounding box center [989, 57] width 72 height 17
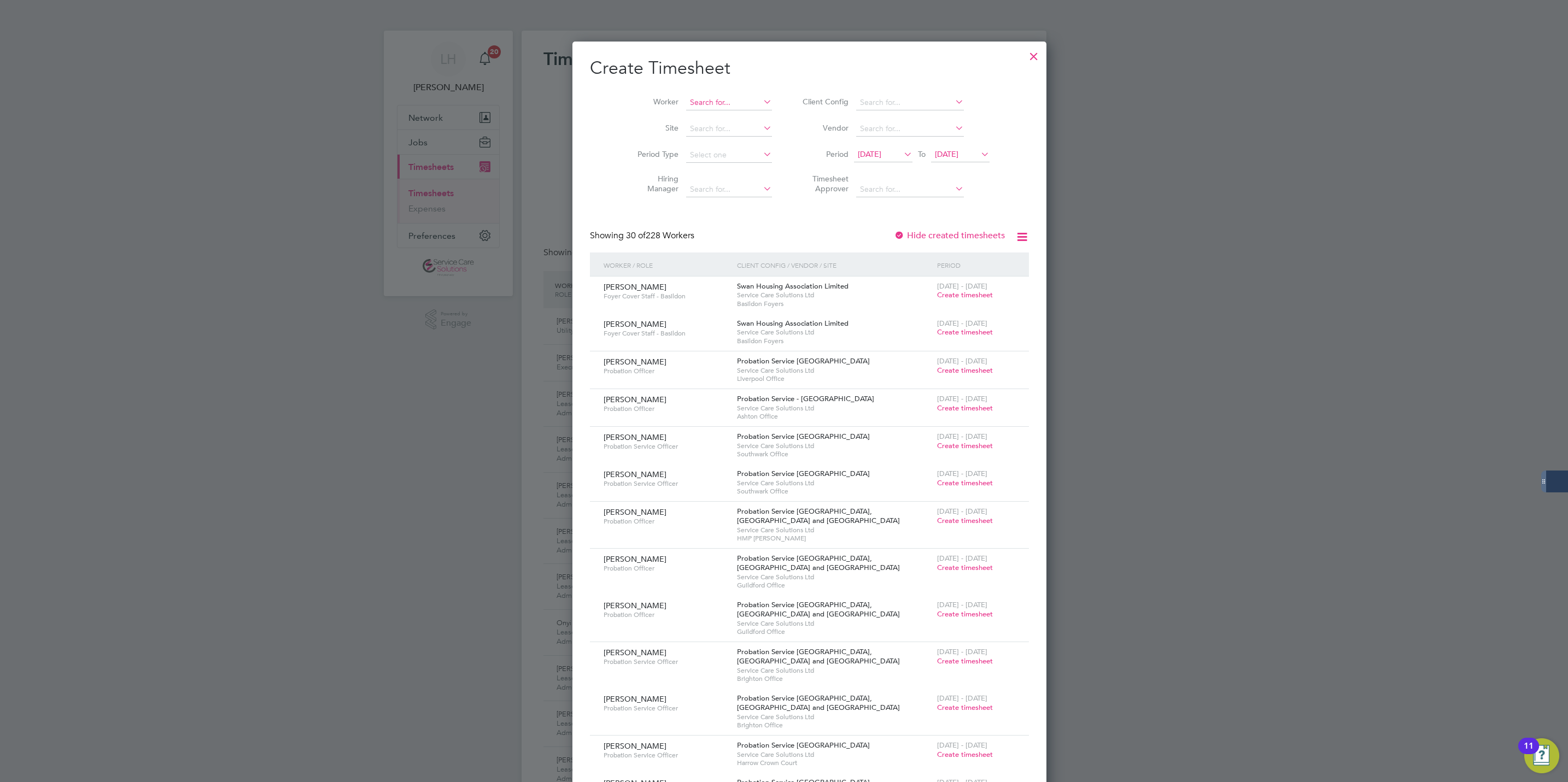
click at [686, 106] on input at bounding box center [729, 103] width 86 height 16
click at [704, 135] on li "Onyi Pipi" at bounding box center [704, 132] width 88 height 15
type input "Onyi Pipi"
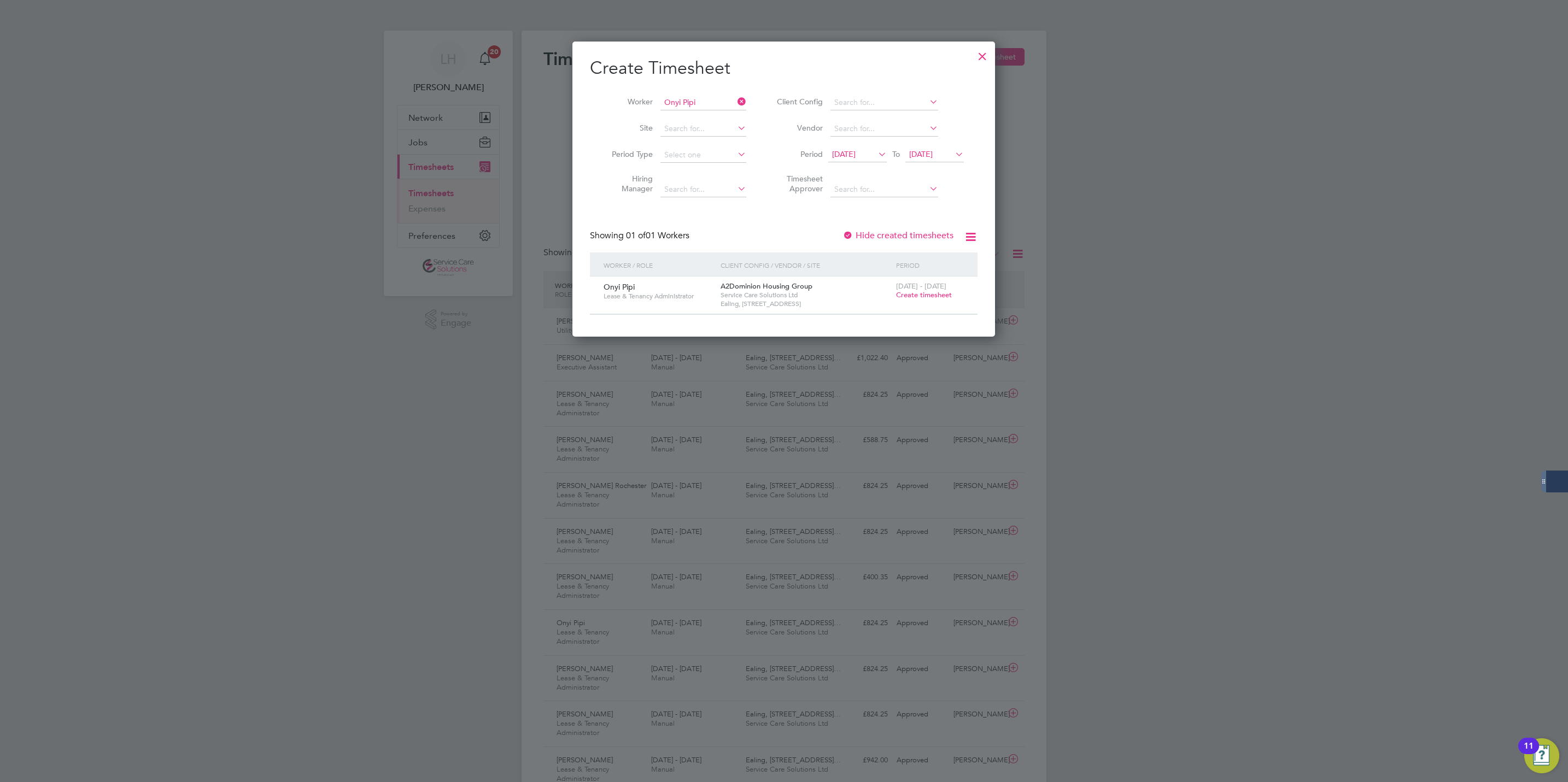
click at [924, 300] on div "[DATE] - [DATE] Create timesheet" at bounding box center [930, 291] width 73 height 29
click at [937, 297] on span "Create timesheet" at bounding box center [924, 295] width 56 height 9
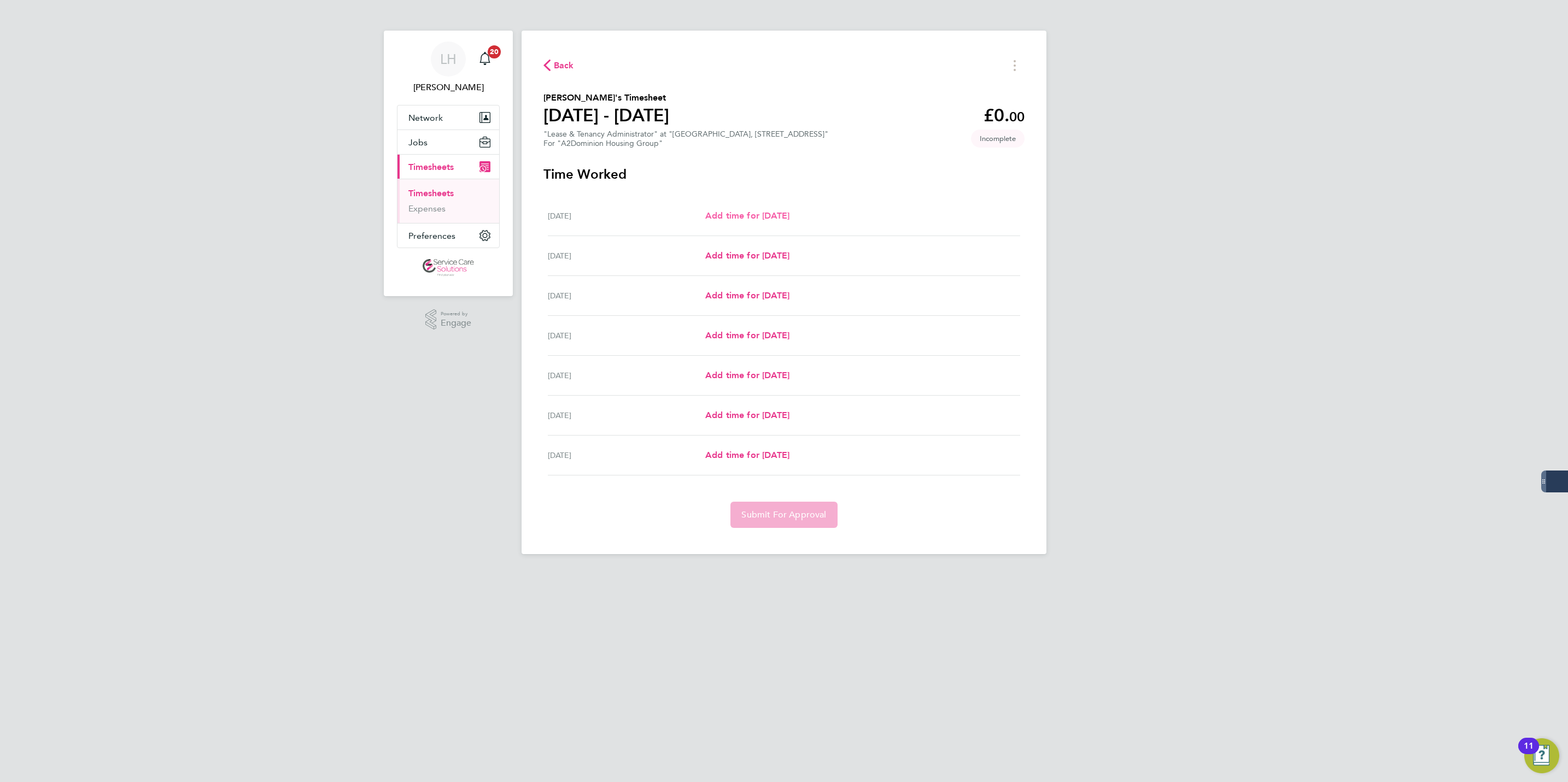
click at [788, 215] on span "Add time for [DATE]" at bounding box center [747, 216] width 84 height 11
select select "30"
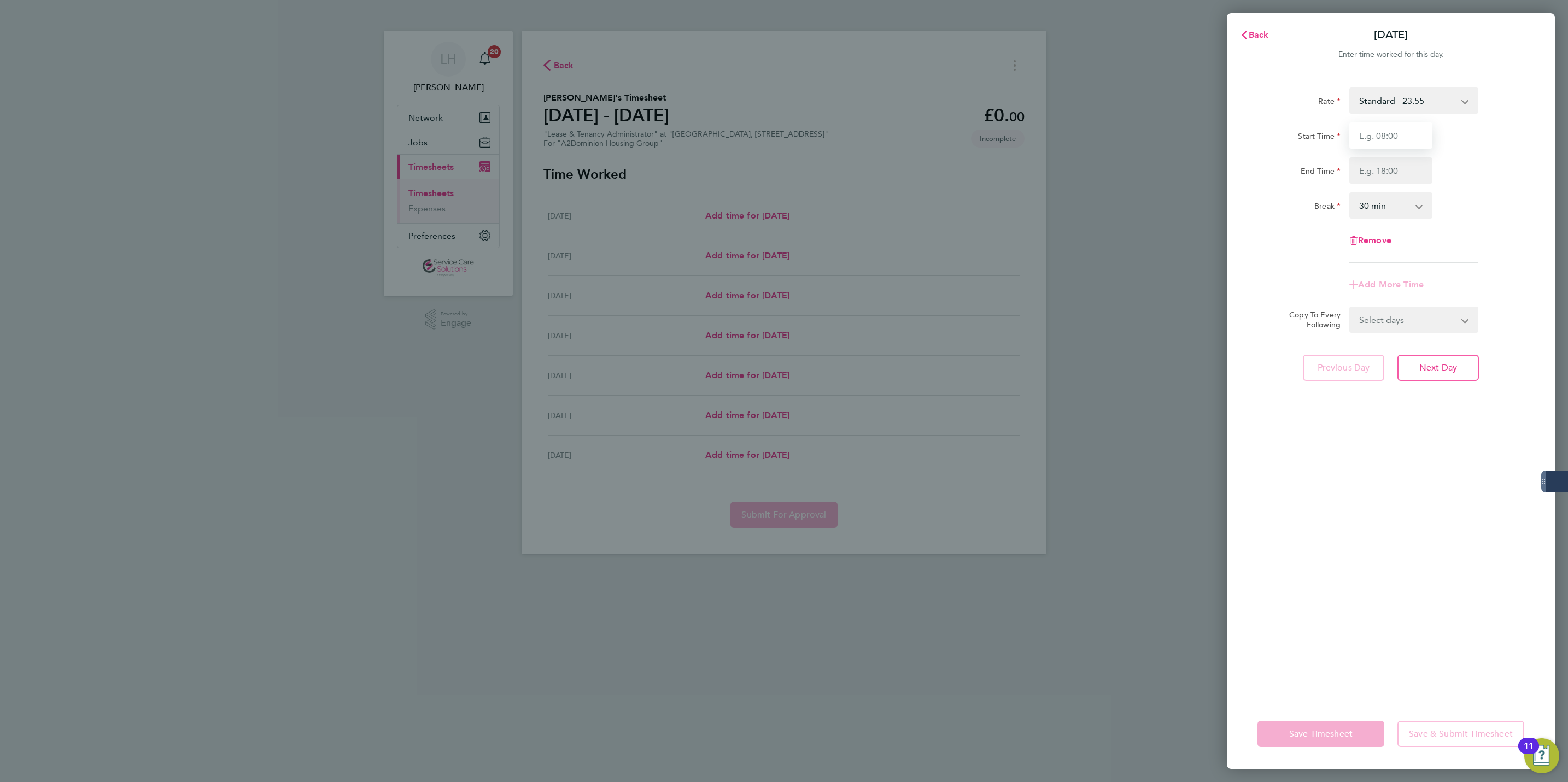
drag, startPoint x: 1378, startPoint y: 142, endPoint x: 1367, endPoint y: 142, distance: 11.0
click at [1370, 141] on input "Start Time" at bounding box center [1391, 136] width 83 height 26
type input "09:00"
type input "17:00"
select select "60"
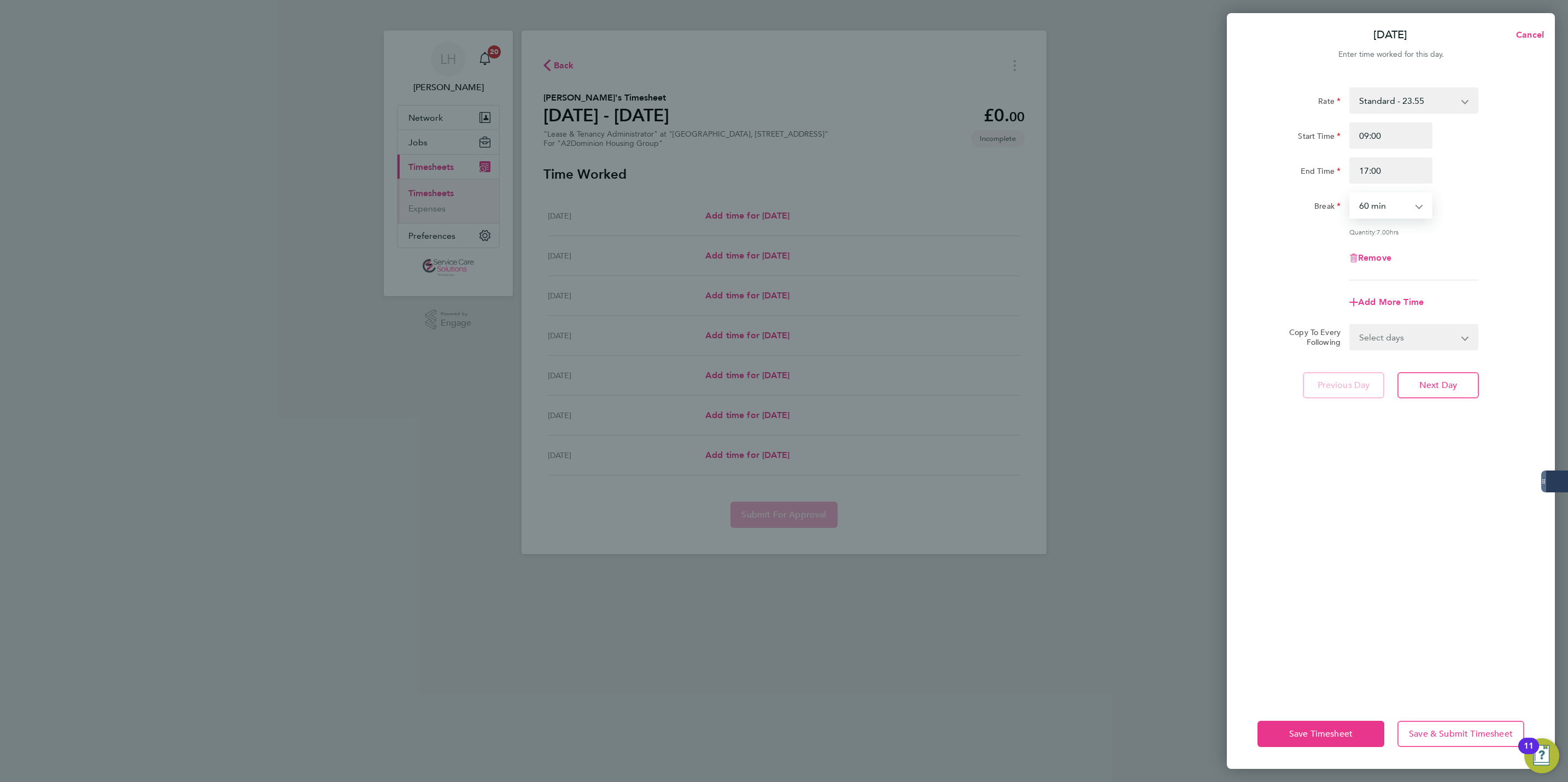
click at [1390, 334] on select "Select days Day Weekday (Mon-Fri) Weekend (Sat-Sun) [DATE] [DATE] [DATE] [DATE]…" at bounding box center [1408, 337] width 115 height 24
select select "WEEKDAY"
click at [1350, 325] on select "Select days Day Weekday (Mon-Fri) Weekend (Sat-Sun) [DATE] [DATE] [DATE] [DATE]…" at bounding box center [1408, 337] width 115 height 24
select select "[DATE]"
click at [1439, 428] on span "Next Day" at bounding box center [1438, 434] width 38 height 11
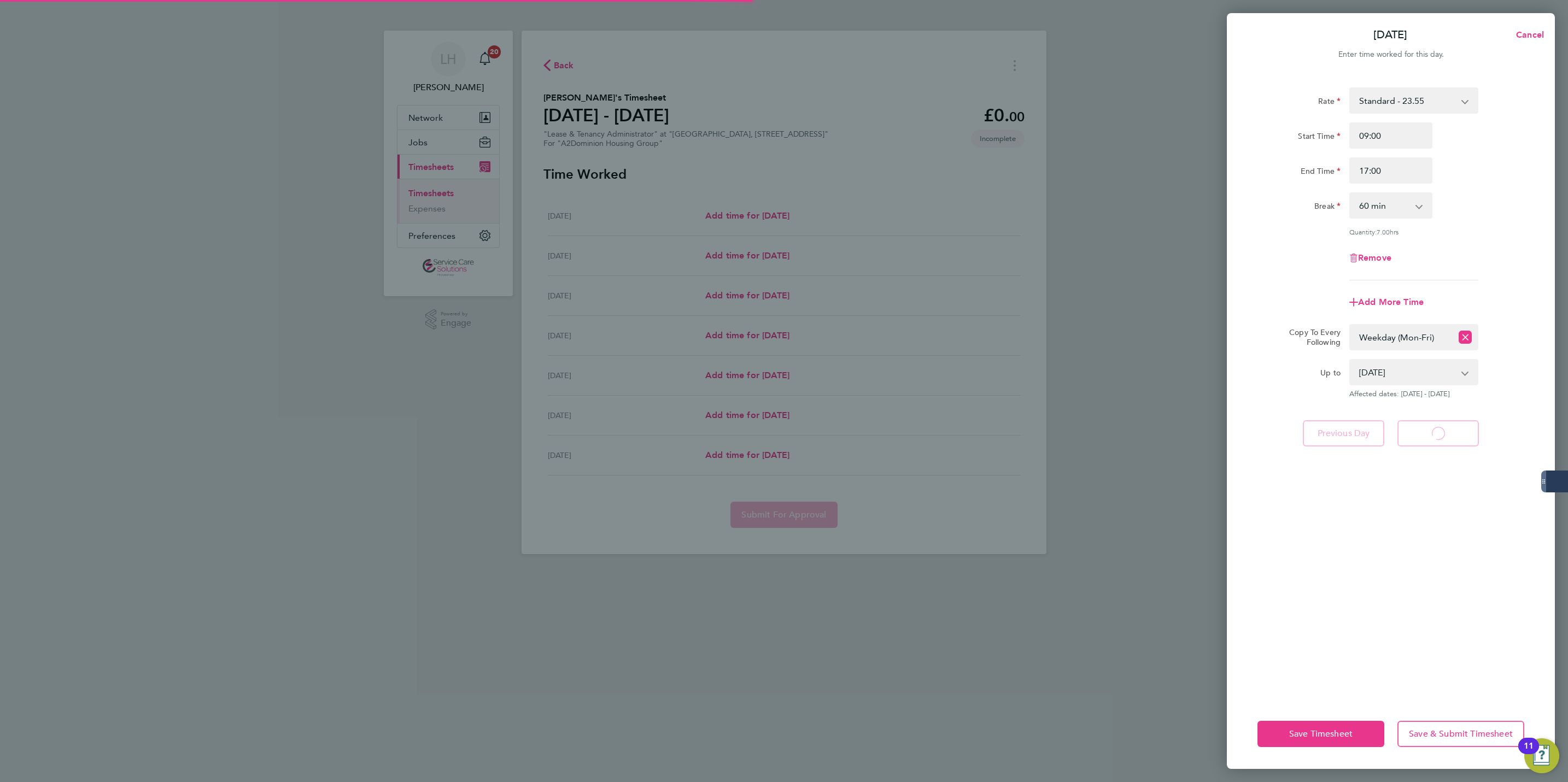
select select "60"
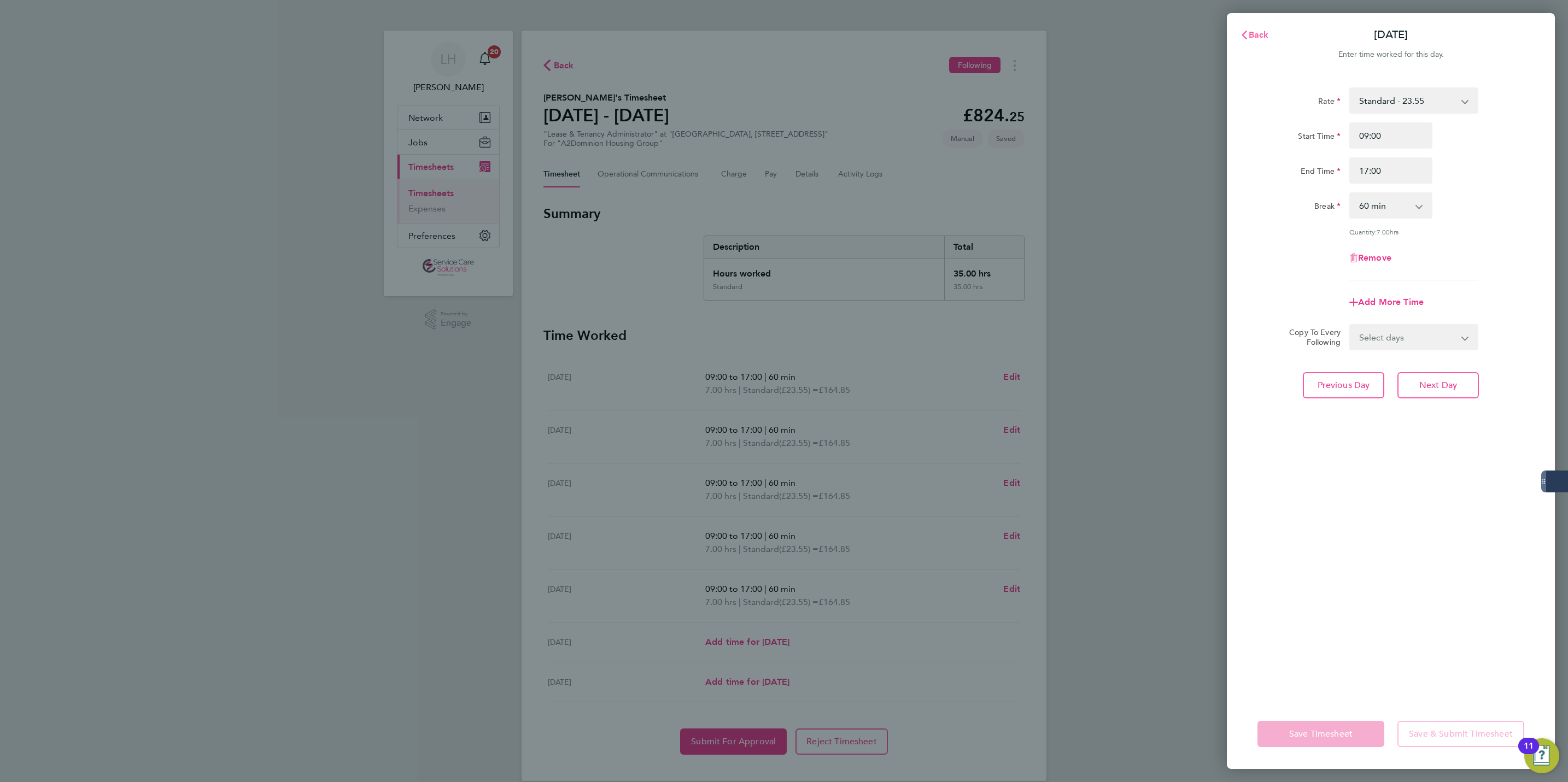
click at [1252, 43] on button "Back" at bounding box center [1255, 35] width 51 height 22
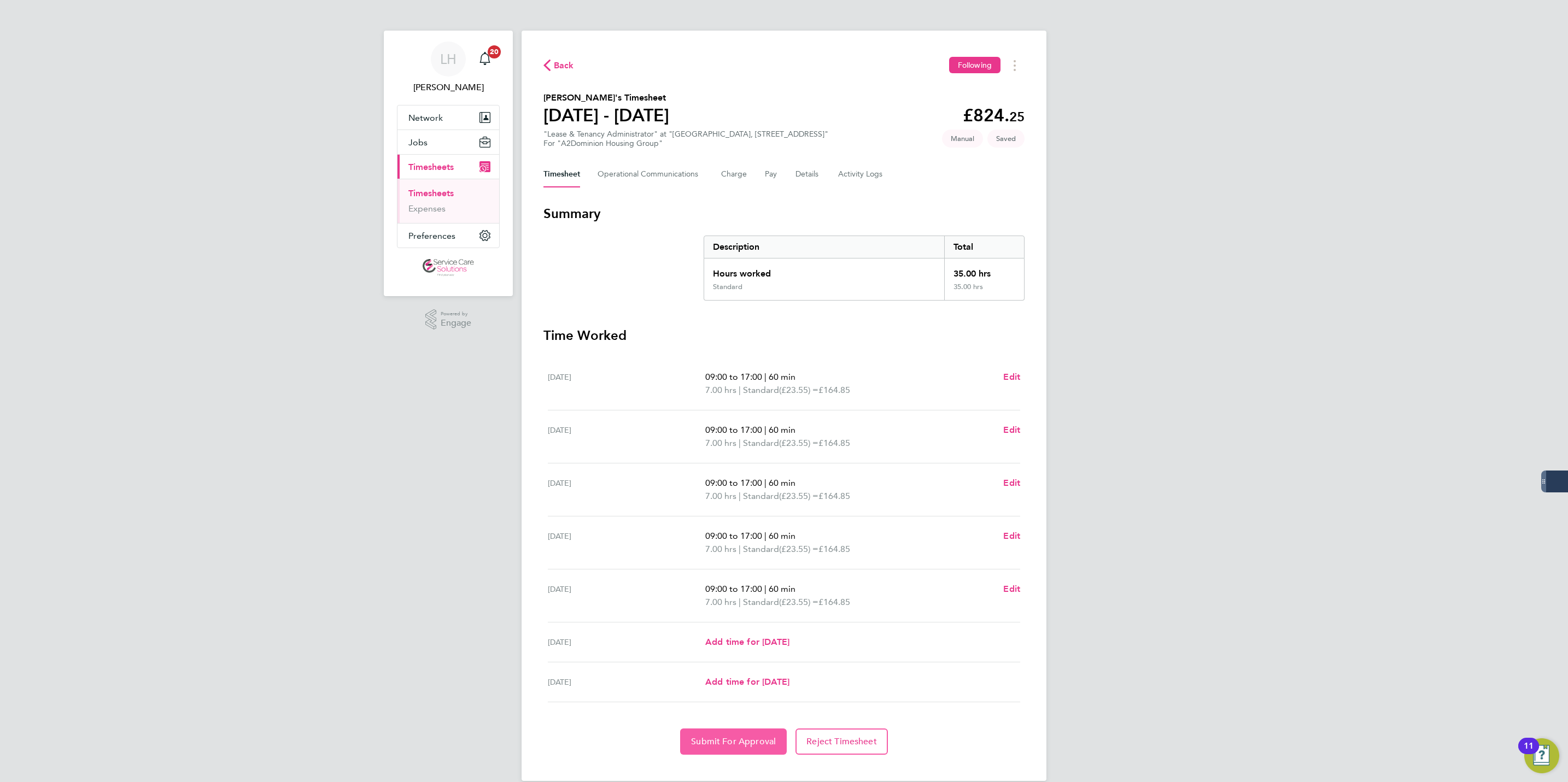
click at [739, 748] on button "Submit For Approval" at bounding box center [733, 742] width 106 height 26
click at [1141, 709] on div "LH Lewis Hodson Notifications 20 Applications: Network Businesses Sites Workers…" at bounding box center [784, 399] width 1568 height 799
click at [417, 195] on link "Timesheets" at bounding box center [431, 193] width 45 height 11
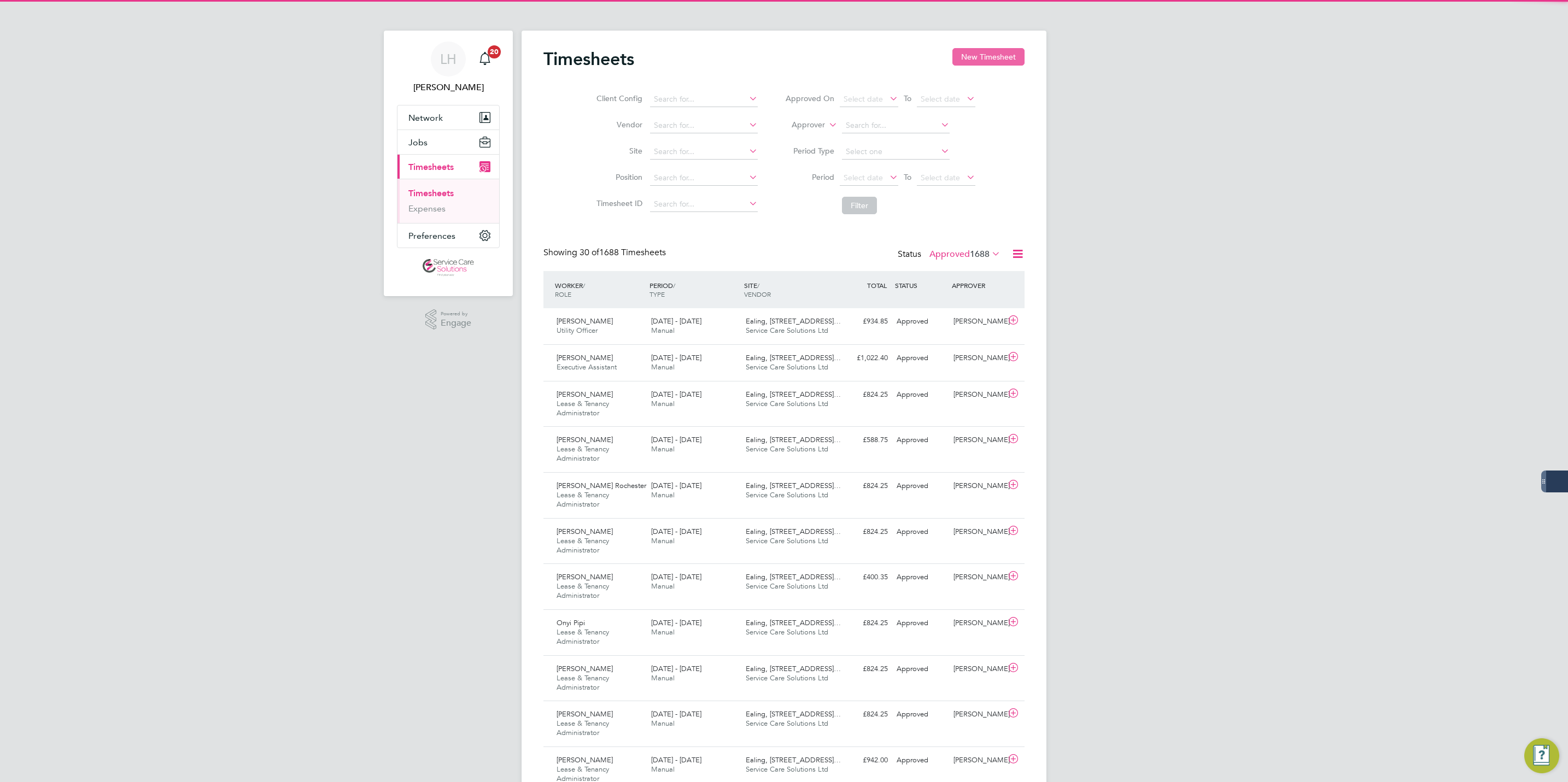
scroll to position [37, 95]
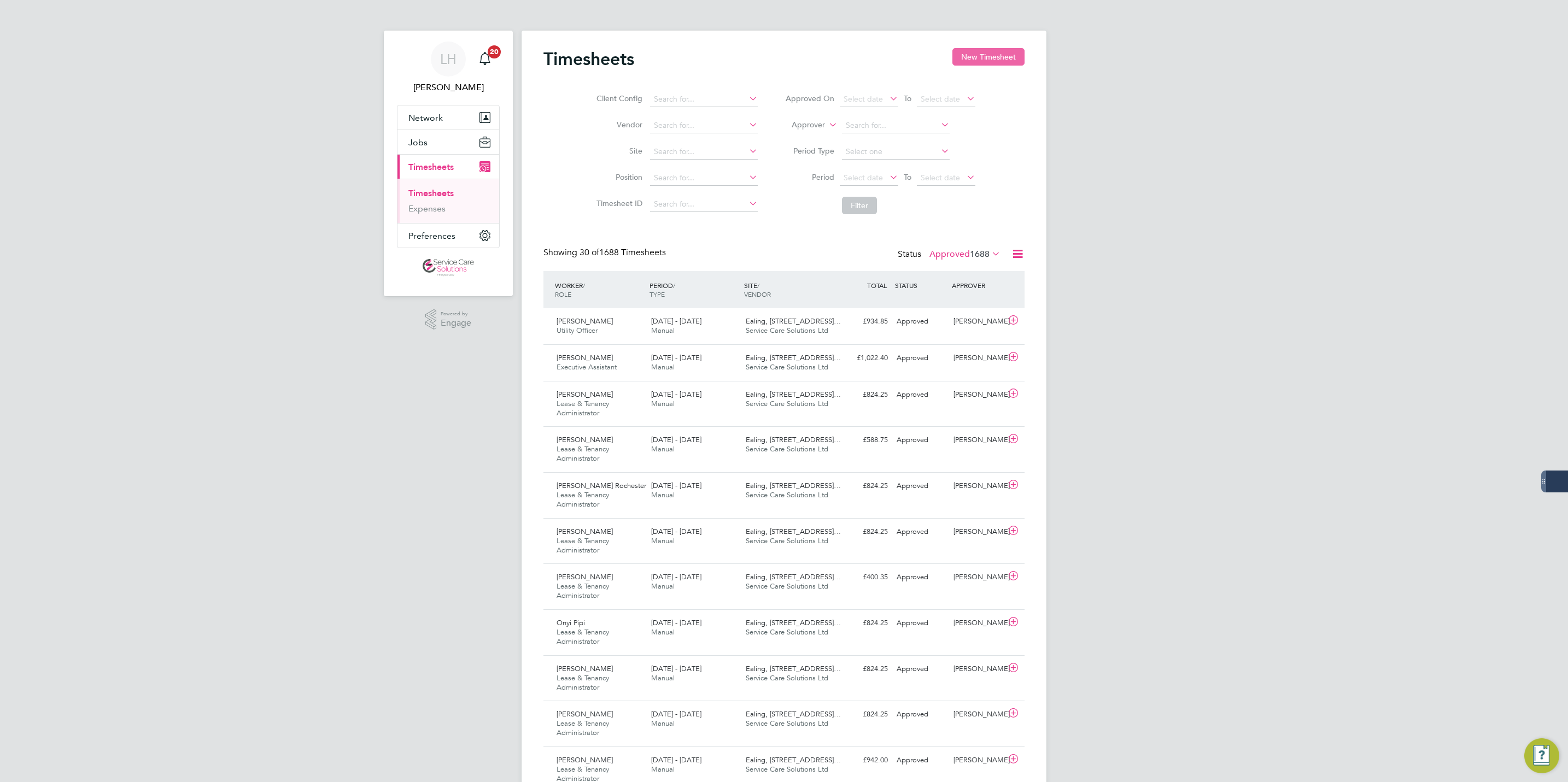
click at [982, 62] on button "New Timesheet" at bounding box center [989, 57] width 72 height 17
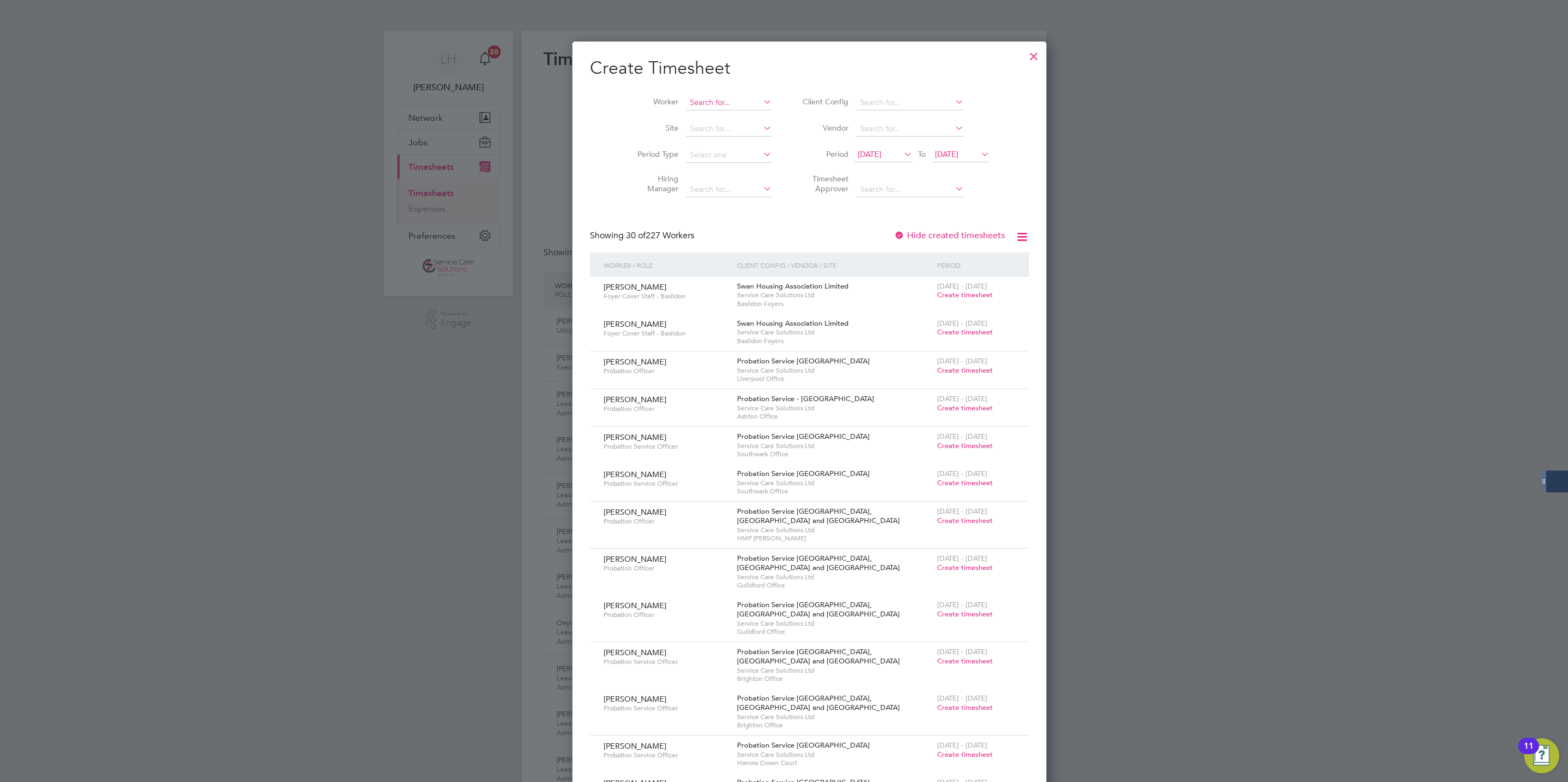
click at [696, 95] on input at bounding box center [729, 103] width 86 height 16
click at [694, 141] on li "Sue Smythe" at bounding box center [727, 147] width 135 height 15
type input "[PERSON_NAME]"
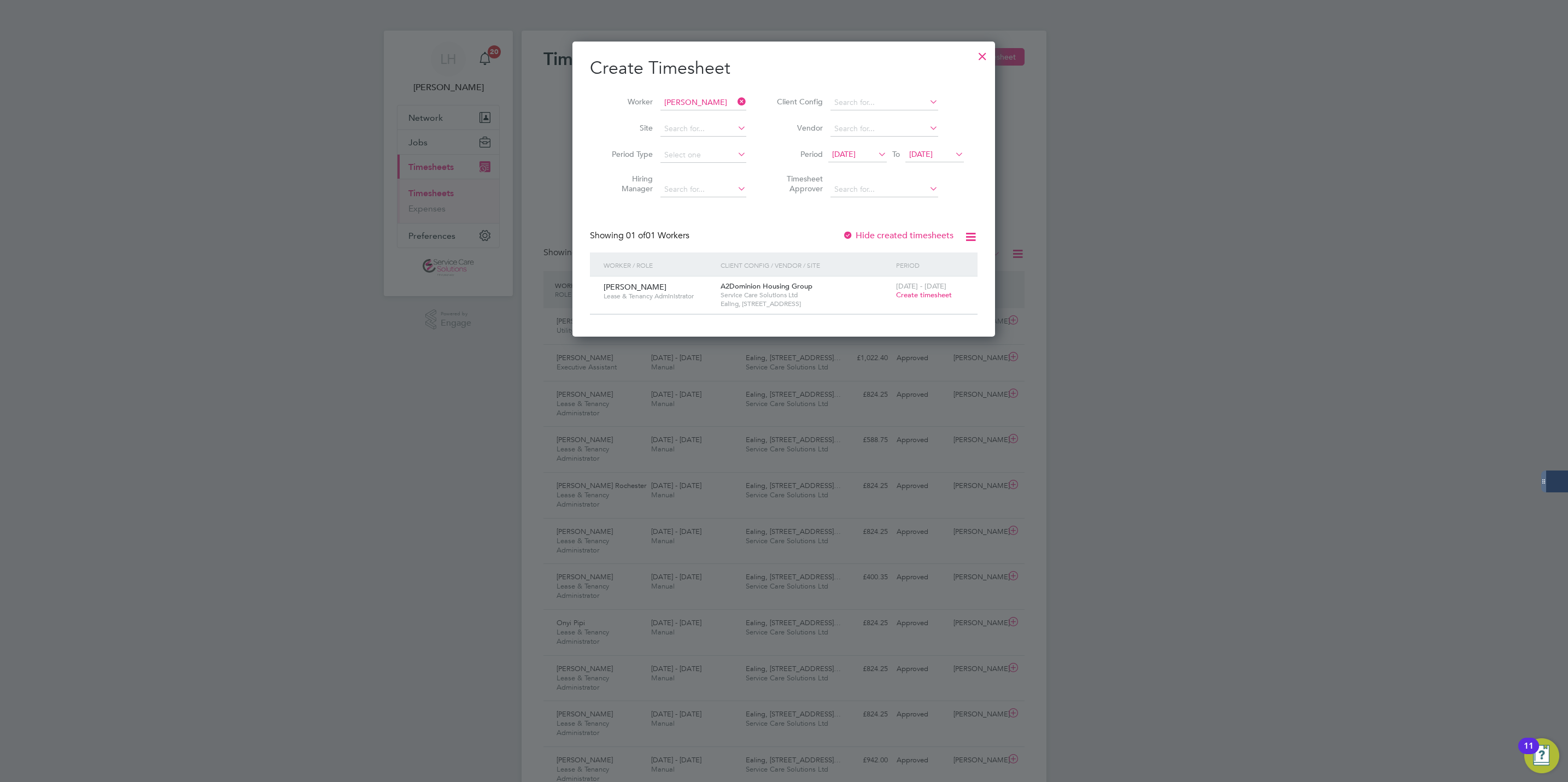
click at [922, 296] on span "Create timesheet" at bounding box center [924, 295] width 56 height 9
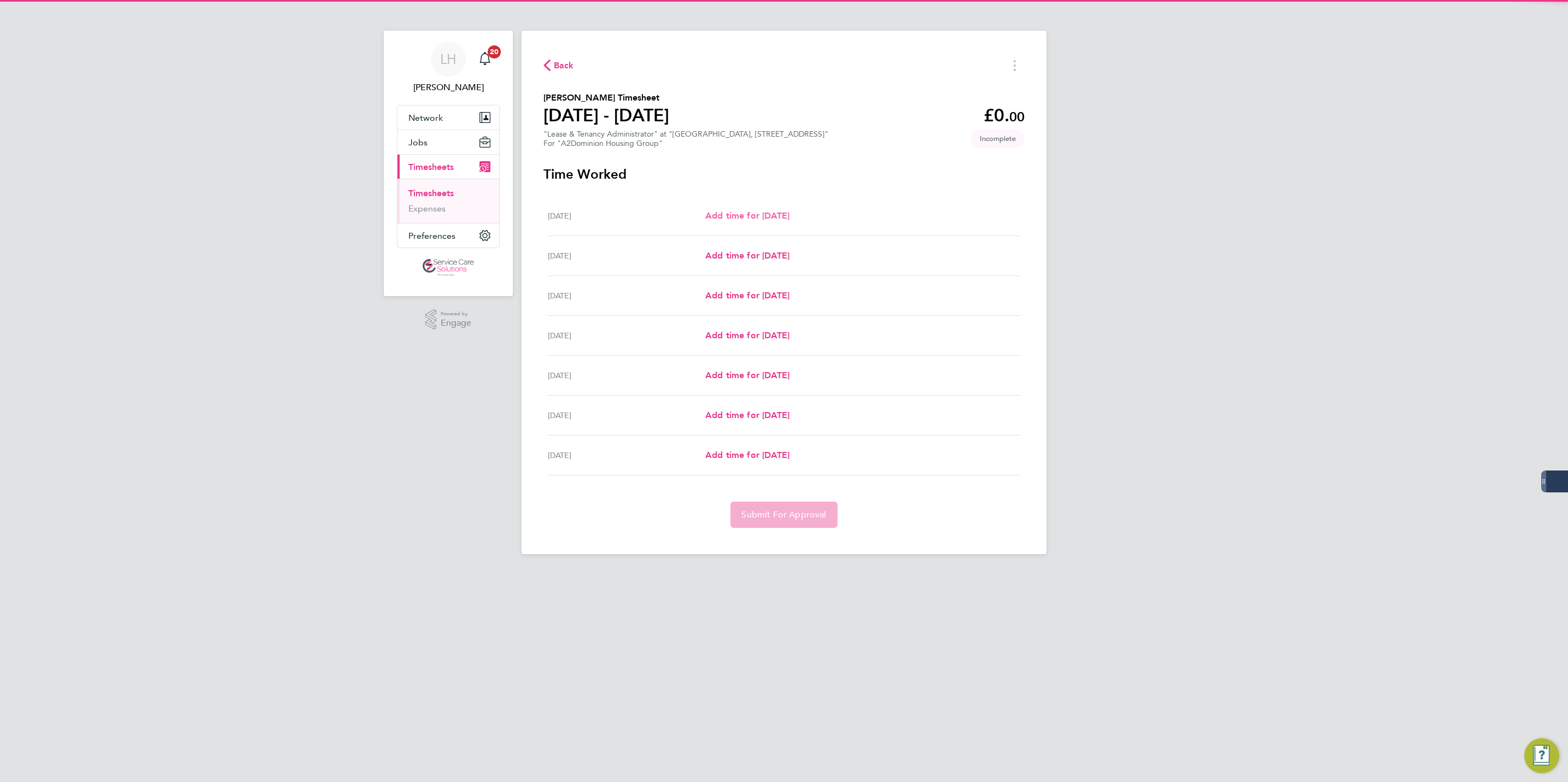
click at [760, 211] on span "Add time for [DATE]" at bounding box center [747, 216] width 84 height 11
select select "30"
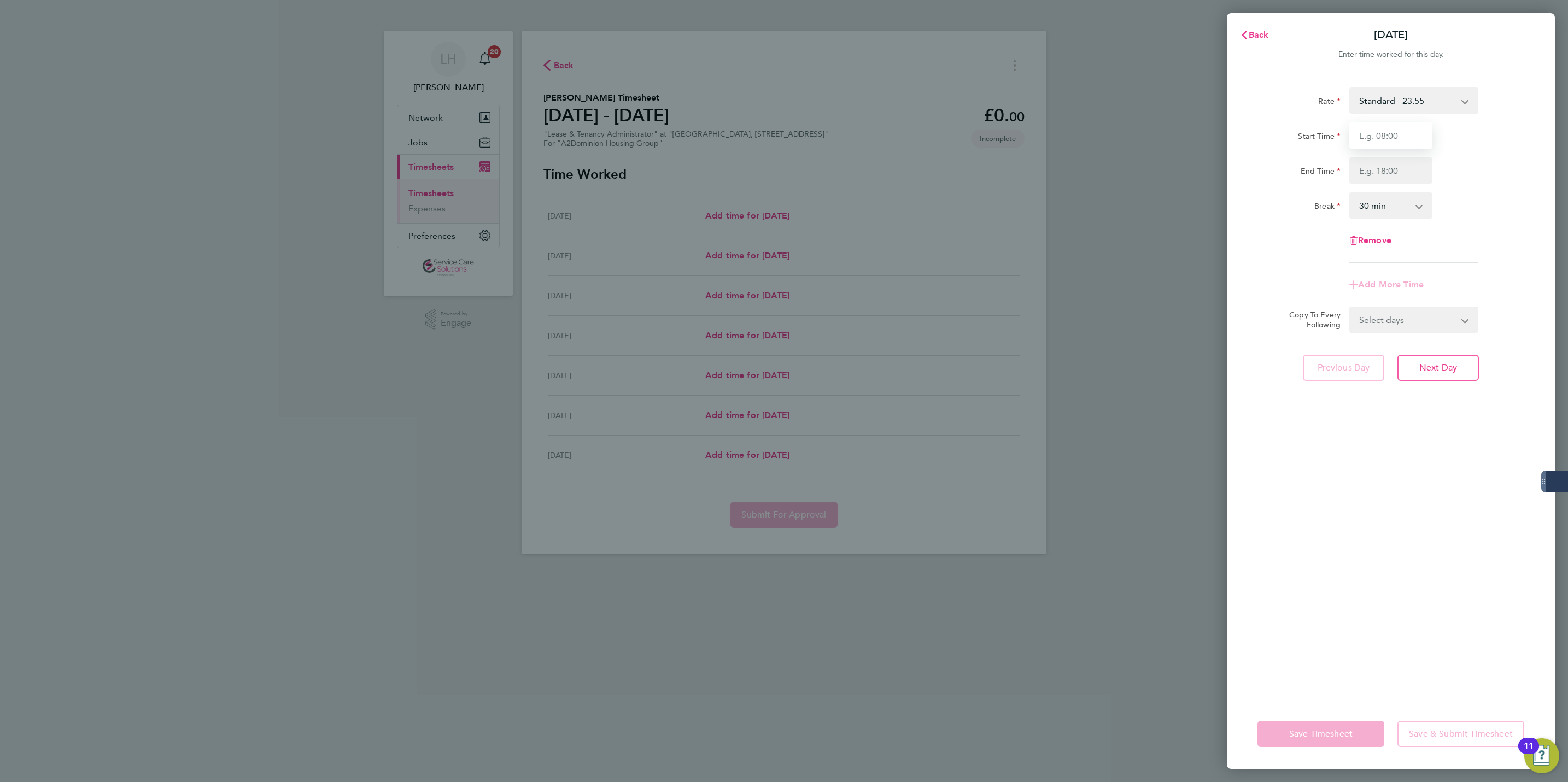
click at [1383, 136] on input "Start Time" at bounding box center [1391, 136] width 83 height 26
type input "09:00"
type input "17:00"
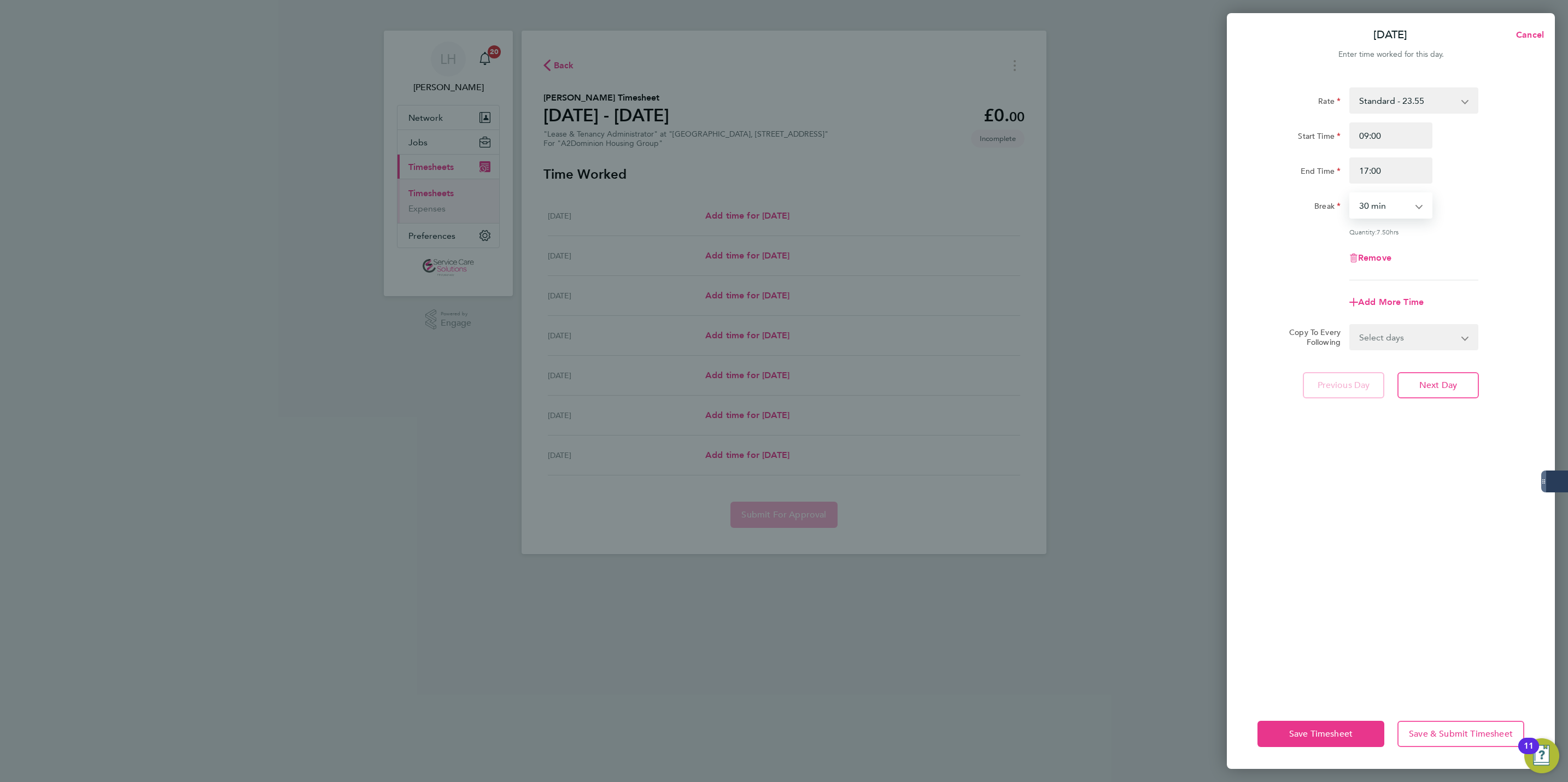
select select "60"
click at [1378, 337] on select "Select days Day Weekday (Mon-Fri) Weekend (Sat-Sun) [DATE] [DATE] [DATE] [DATE]…" at bounding box center [1408, 337] width 115 height 24
select select "WEEKDAY"
click at [1350, 325] on select "Select days Day Weekday (Mon-Fri) Weekend (Sat-Sun) [DATE] [DATE] [DATE] [DATE]…" at bounding box center [1408, 337] width 115 height 24
select select "[DATE]"
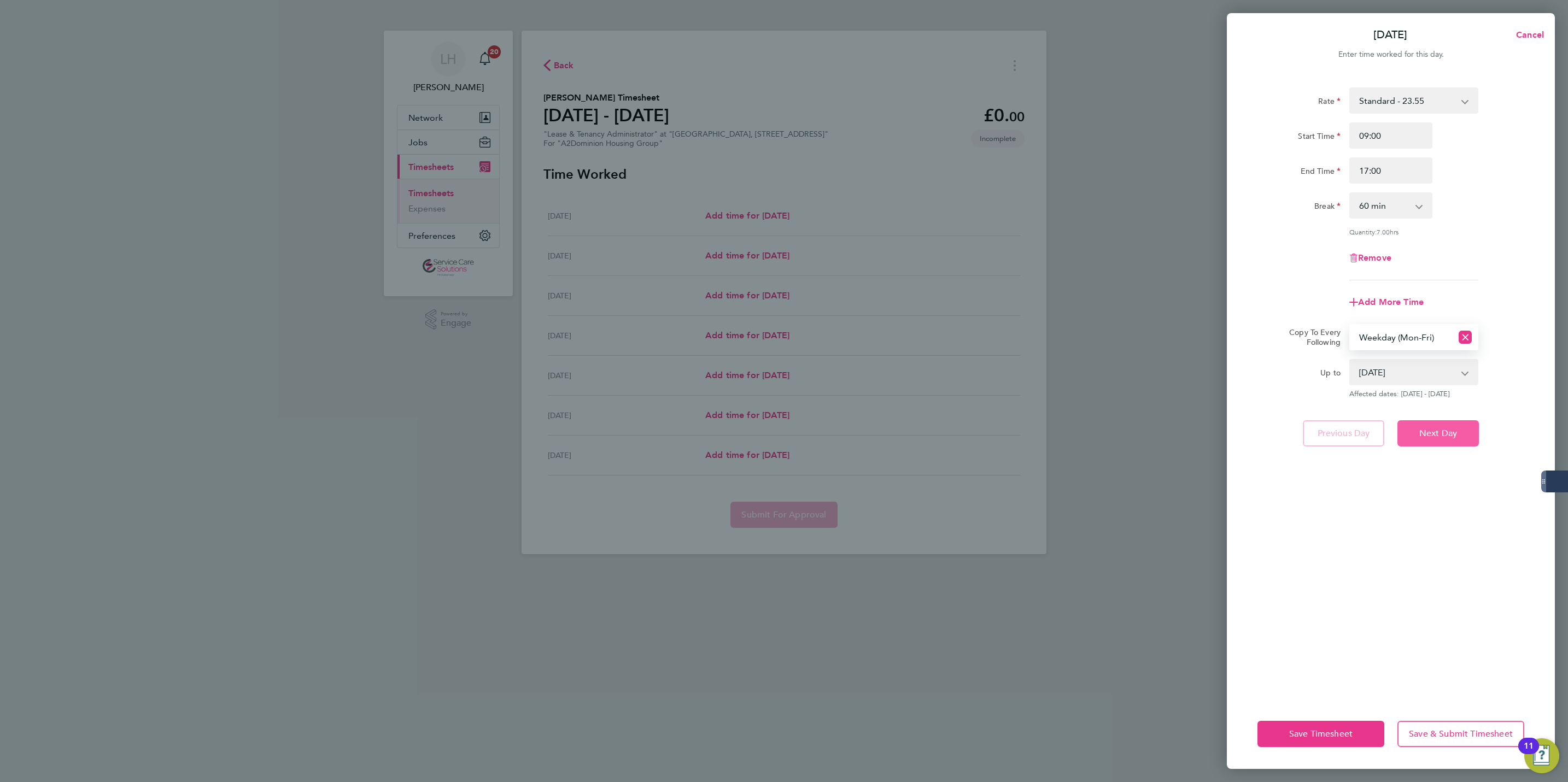
click at [1450, 428] on span "Next Day" at bounding box center [1438, 434] width 38 height 11
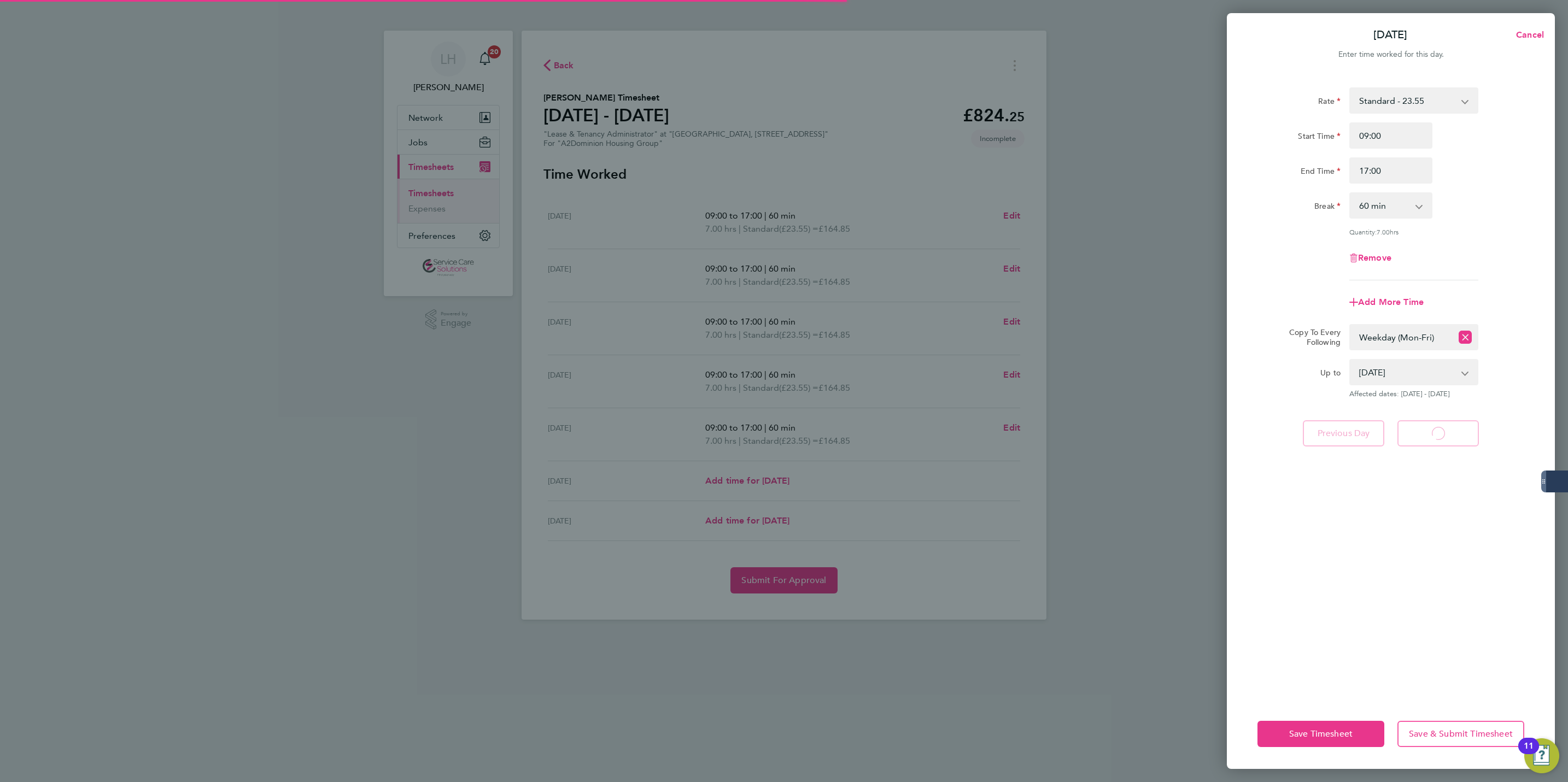
select select "60"
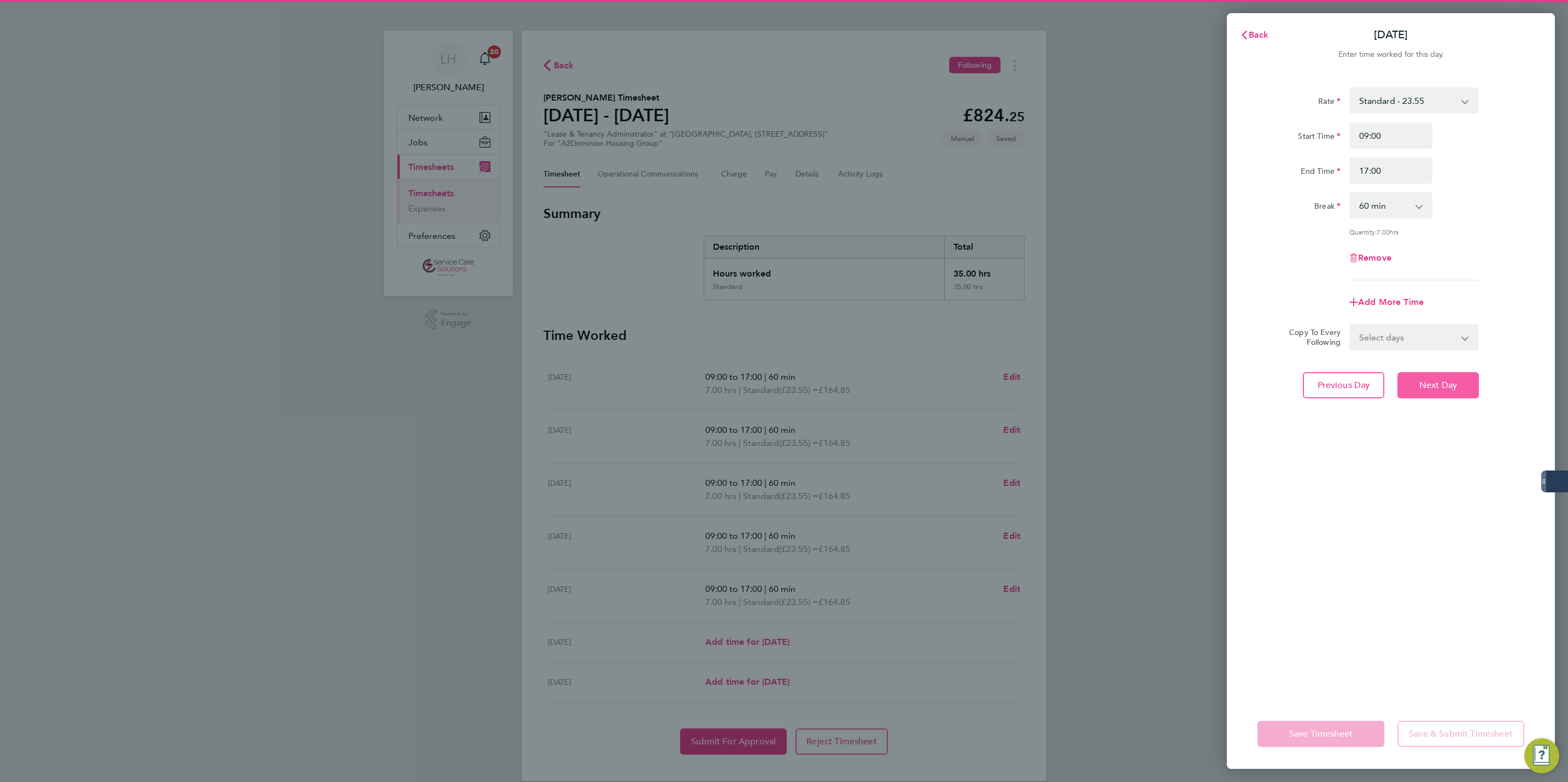
click at [1447, 396] on button "Next Day" at bounding box center [1438, 385] width 81 height 26
select select "60"
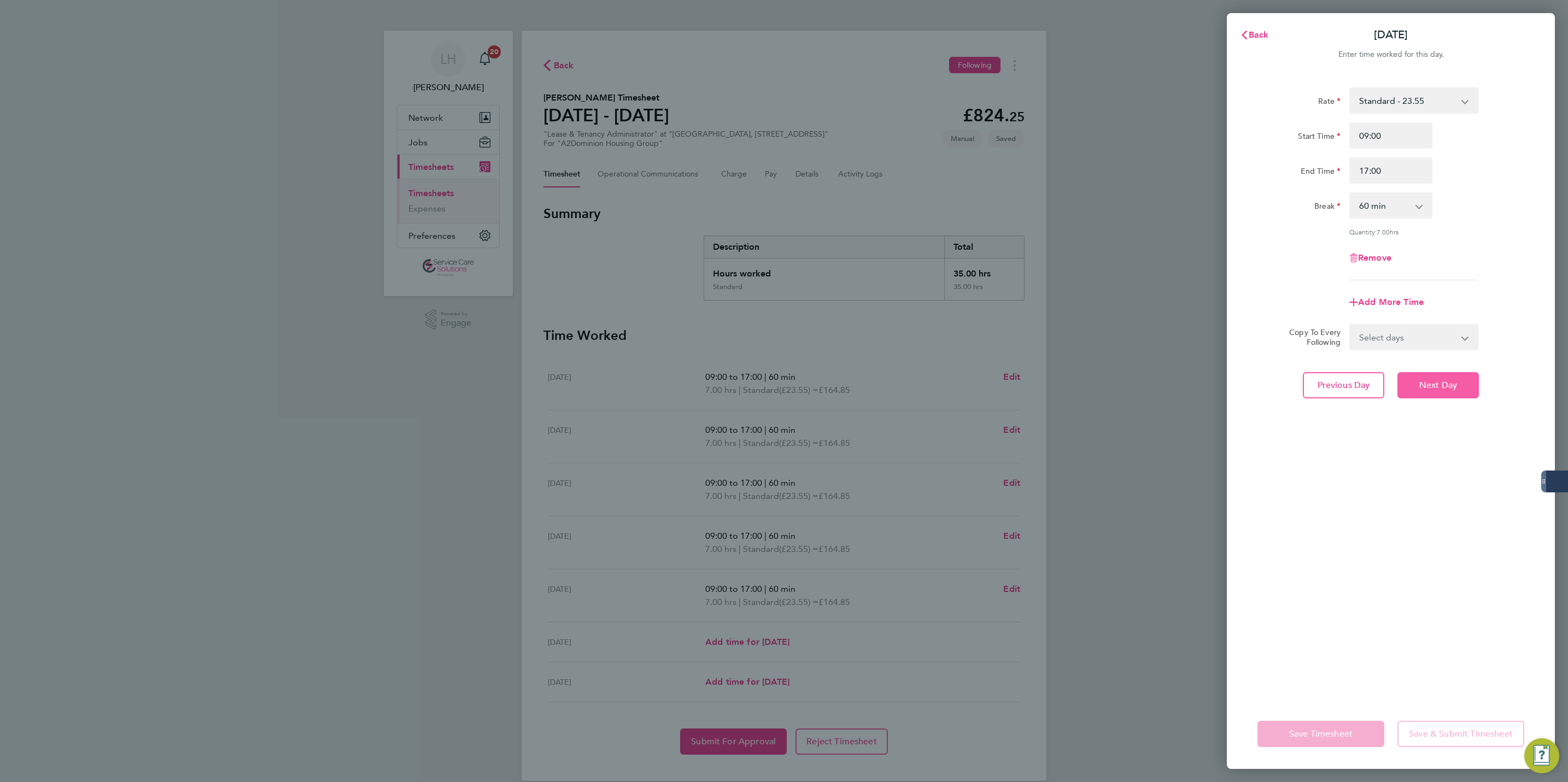
click at [1447, 396] on button "Next Day" at bounding box center [1438, 385] width 81 height 26
select select "60"
click at [1447, 396] on button "Next Day" at bounding box center [1438, 385] width 81 height 26
select select "60"
drag, startPoint x: 1378, startPoint y: 169, endPoint x: 1337, endPoint y: 170, distance: 41.0
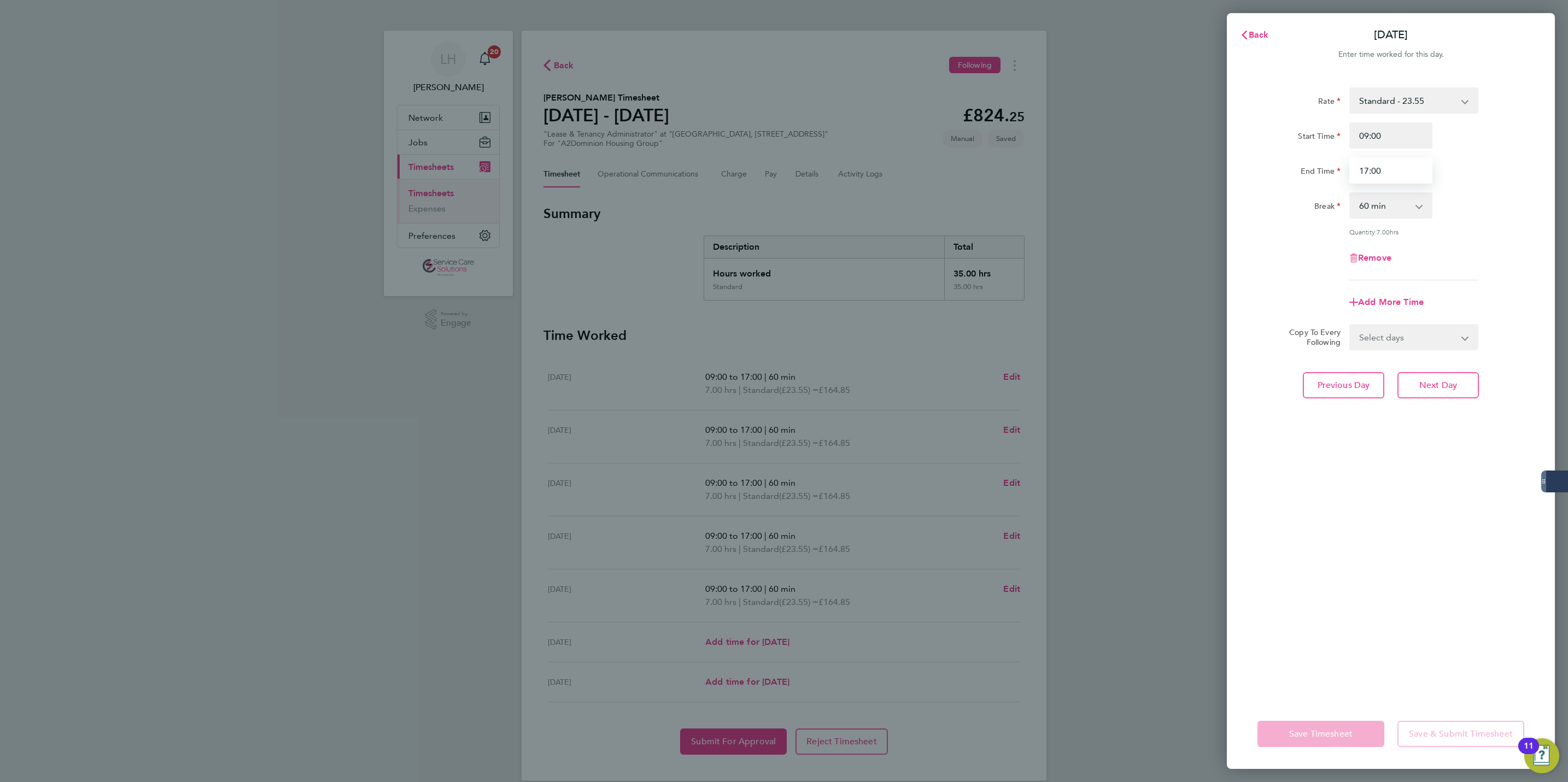
click at [1337, 170] on div "End Time 17:00" at bounding box center [1391, 170] width 275 height 26
click at [1422, 173] on input "17:00" at bounding box center [1391, 170] width 83 height 26
drag, startPoint x: 1386, startPoint y: 129, endPoint x: 959, endPoint y: 231, distance: 439.0
click at [959, 231] on div "Back Fri 26 Sep Enter time worked for this day. Rate Standard - 23.55 Start Tim…" at bounding box center [784, 391] width 1568 height 782
type input "08:30"
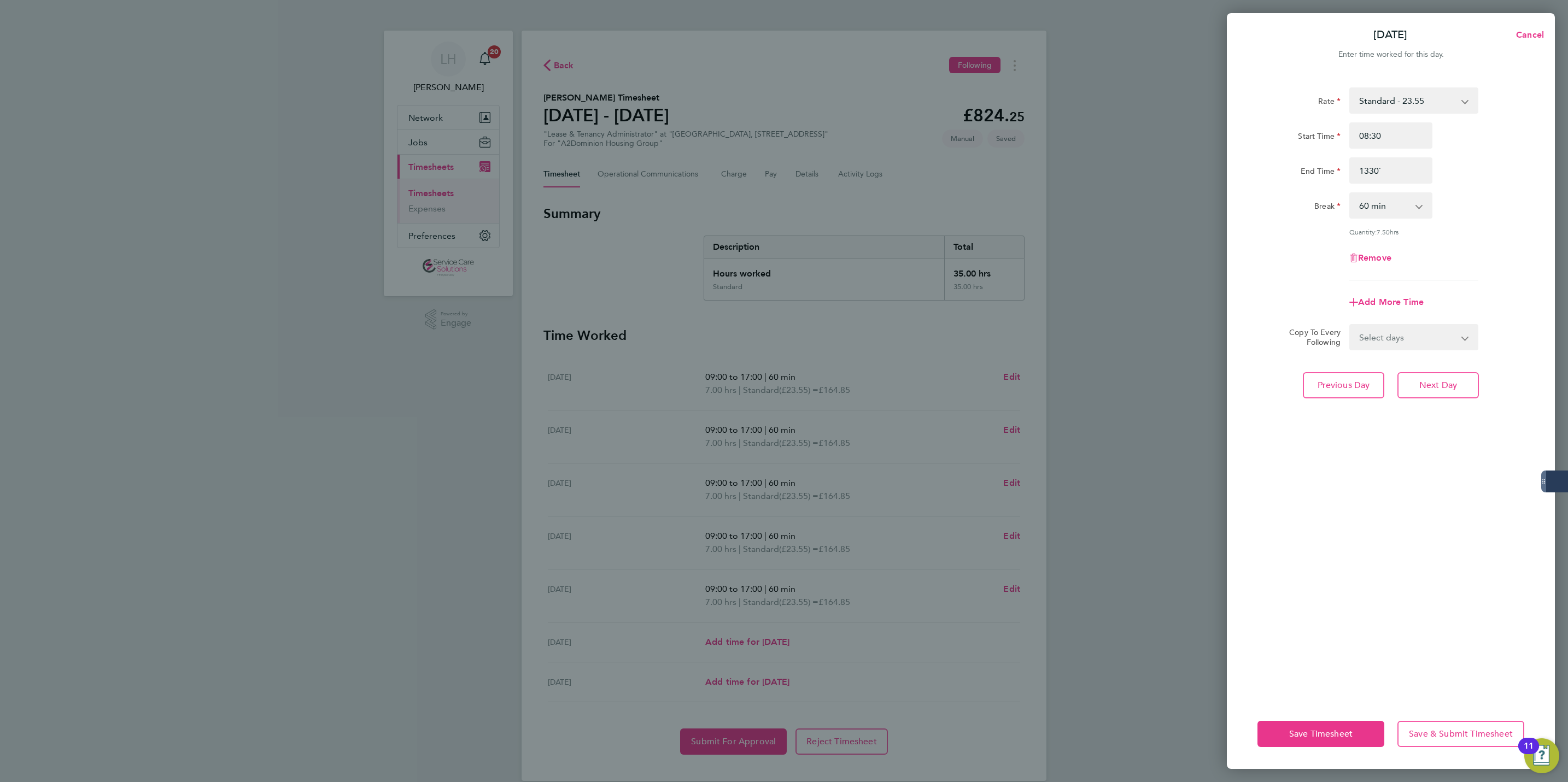
type input "13:30"
select select "0"
click at [1478, 211] on div "Break 0 min 15 min 30 min 45 min 60 min 75 min 90 min" at bounding box center [1391, 206] width 275 height 26
drag, startPoint x: 1362, startPoint y: 176, endPoint x: 1368, endPoint y: 175, distance: 6.1
click at [1368, 175] on input "13:30" at bounding box center [1391, 170] width 83 height 26
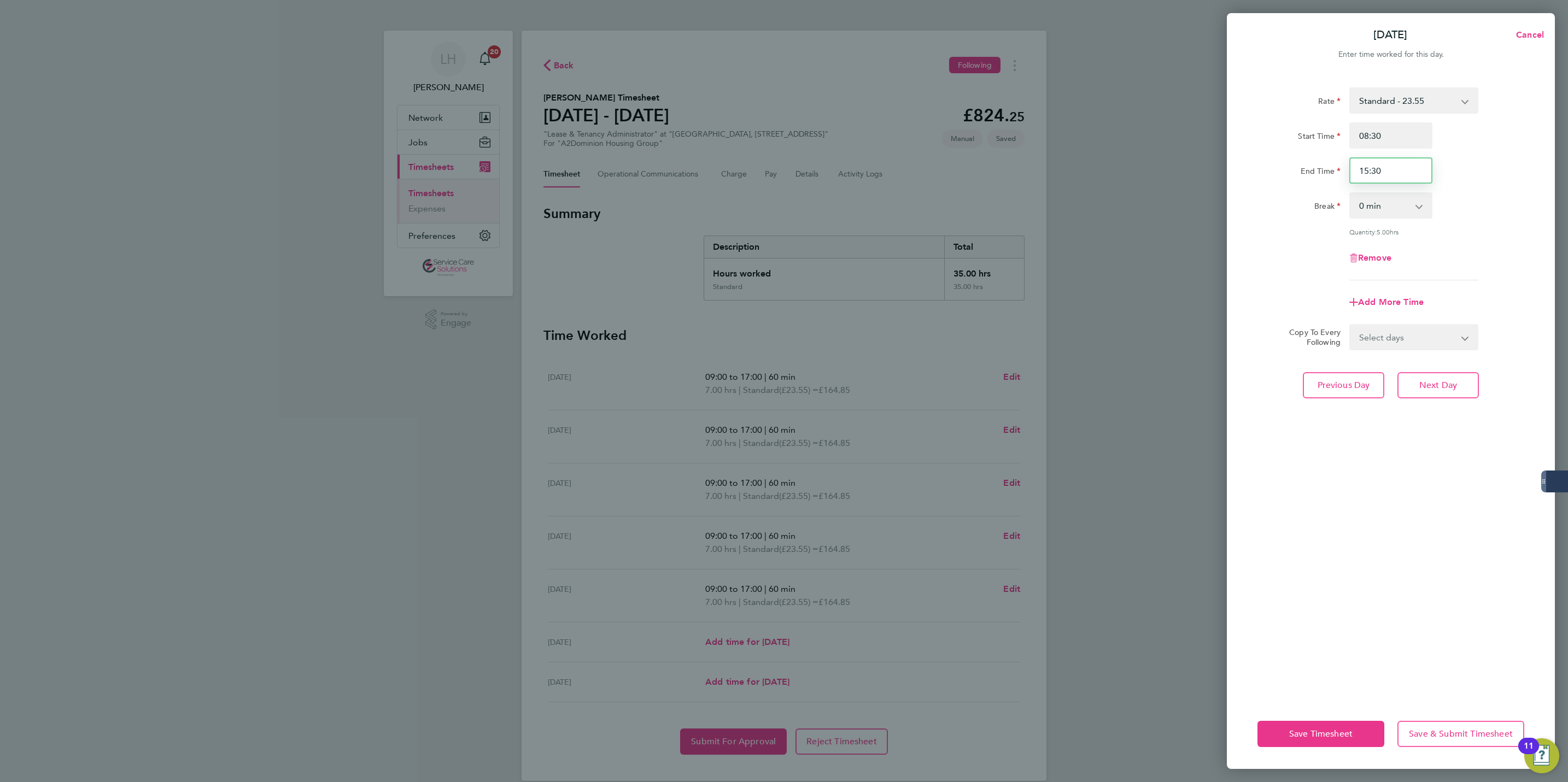
type input "15:30"
click at [1442, 216] on div "Break 0 min 15 min 30 min 45 min 60 min 75 min 90 min" at bounding box center [1391, 206] width 275 height 26
click at [1450, 381] on span "Next Day" at bounding box center [1438, 385] width 38 height 11
select select "30"
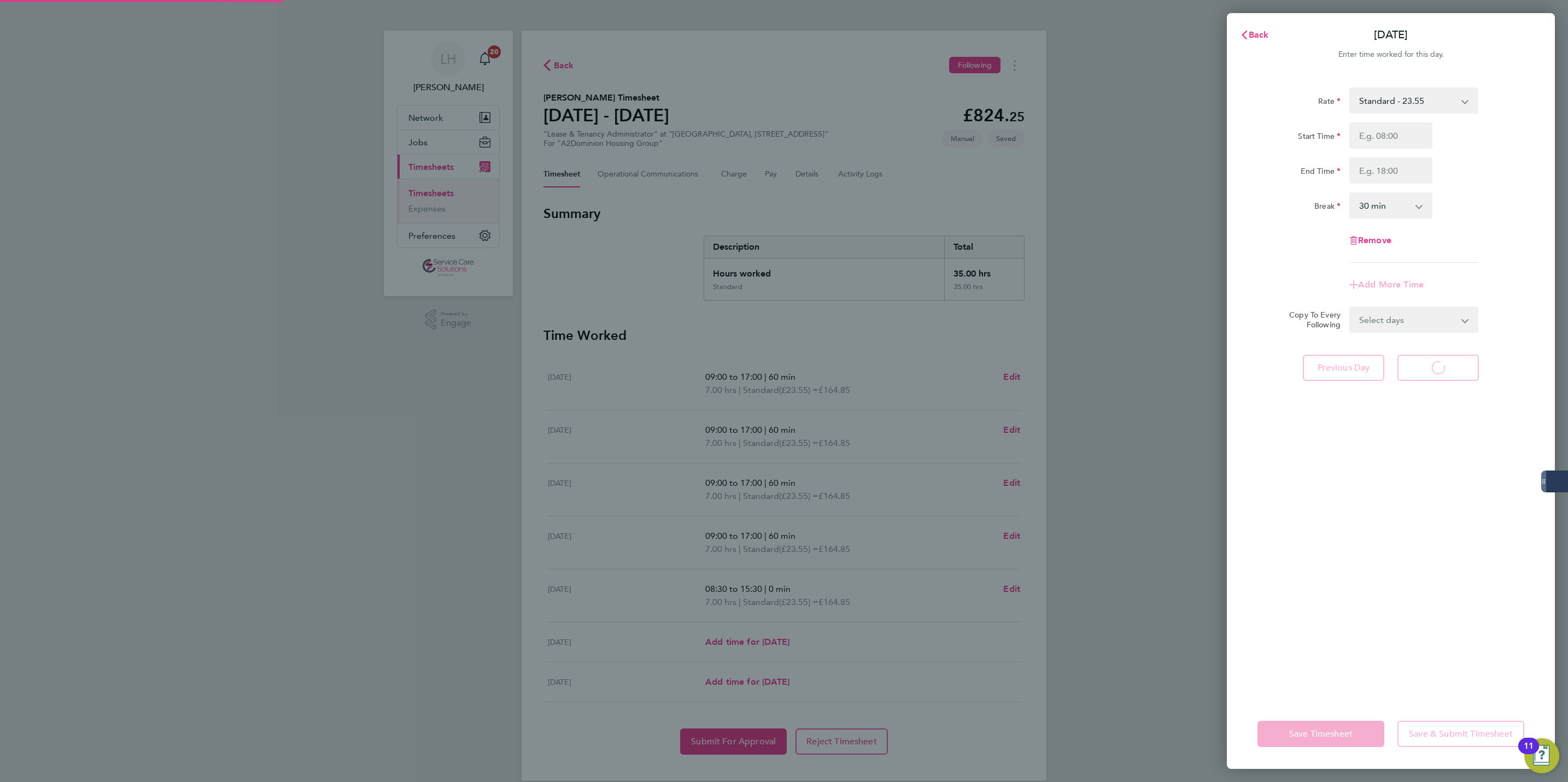
select select "30"
click at [1362, 378] on button "Previous Day" at bounding box center [1344, 368] width 81 height 26
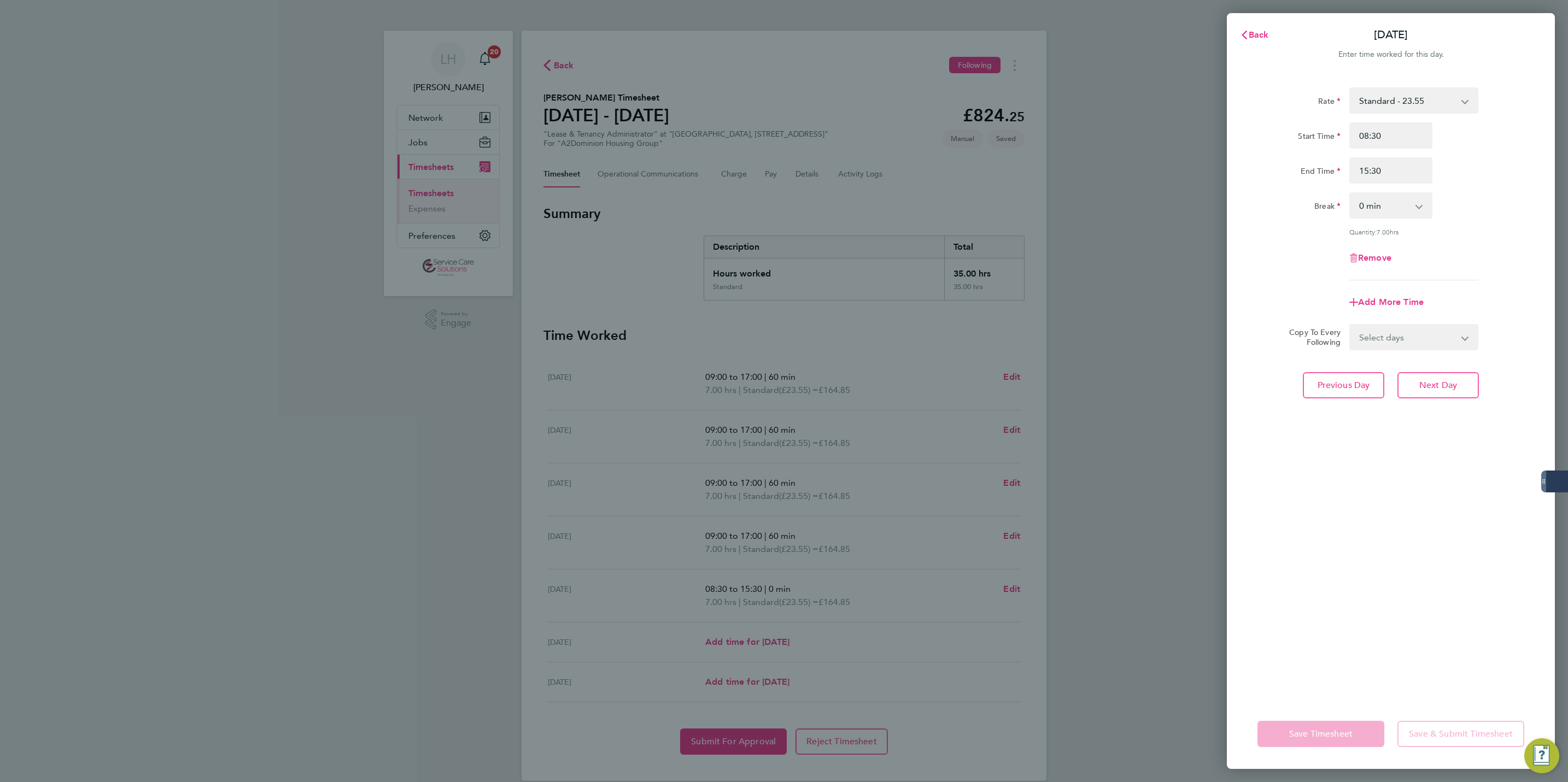
click at [1398, 214] on select "0 min 15 min 30 min 45 min 60 min 75 min 90 min" at bounding box center [1384, 205] width 68 height 24
select select "30"
click at [1350, 193] on select "0 min 15 min 30 min 45 min 60 min 75 min 90 min" at bounding box center [1384, 205] width 68 height 24
click at [1439, 397] on div "Rate Standard - 23.55 Start Time 08:30 End Time 15:30 Break 0 min 15 min 30 min…" at bounding box center [1391, 387] width 328 height 625
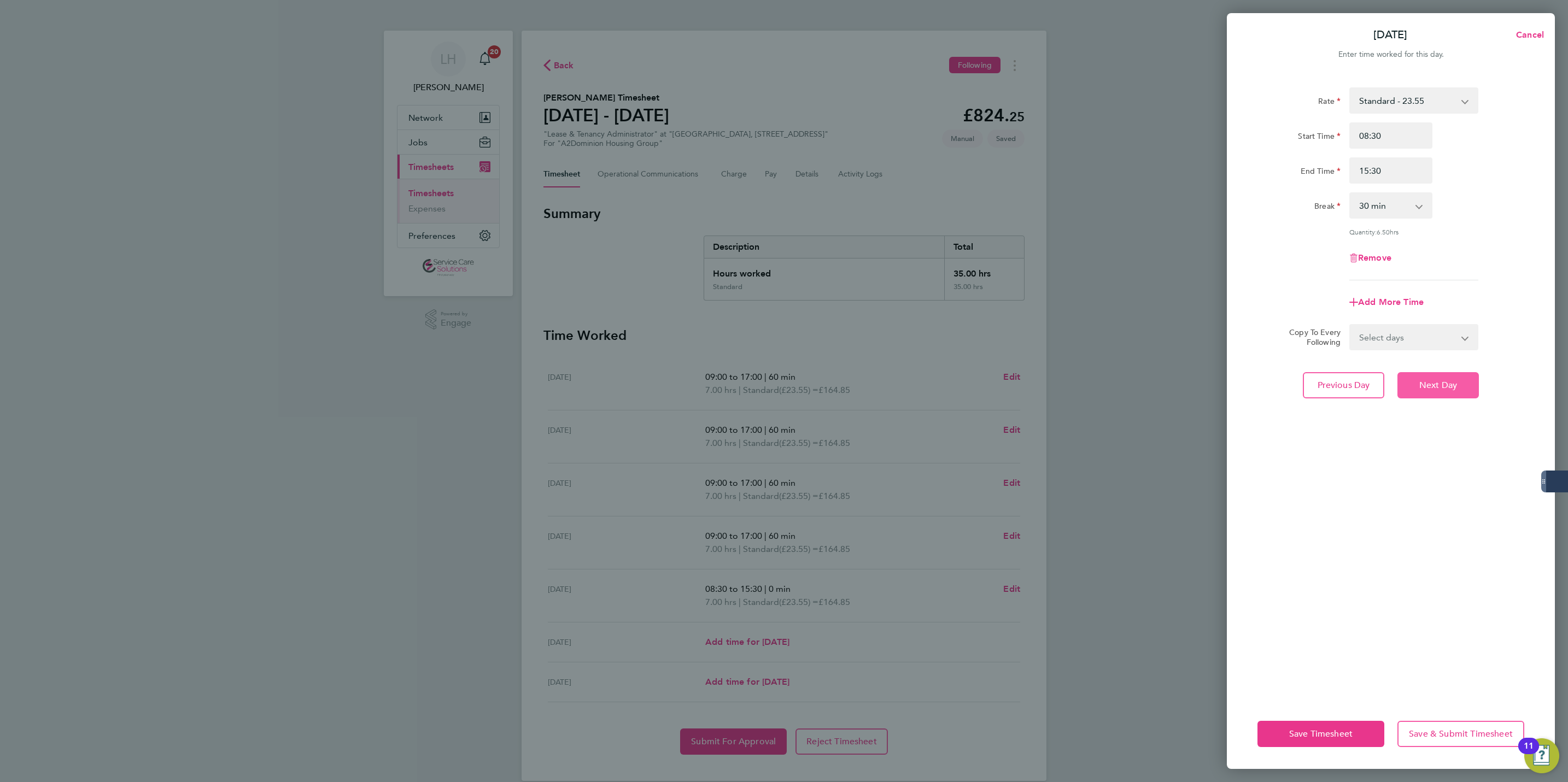
click at [1429, 382] on span "Next Day" at bounding box center [1438, 385] width 38 height 11
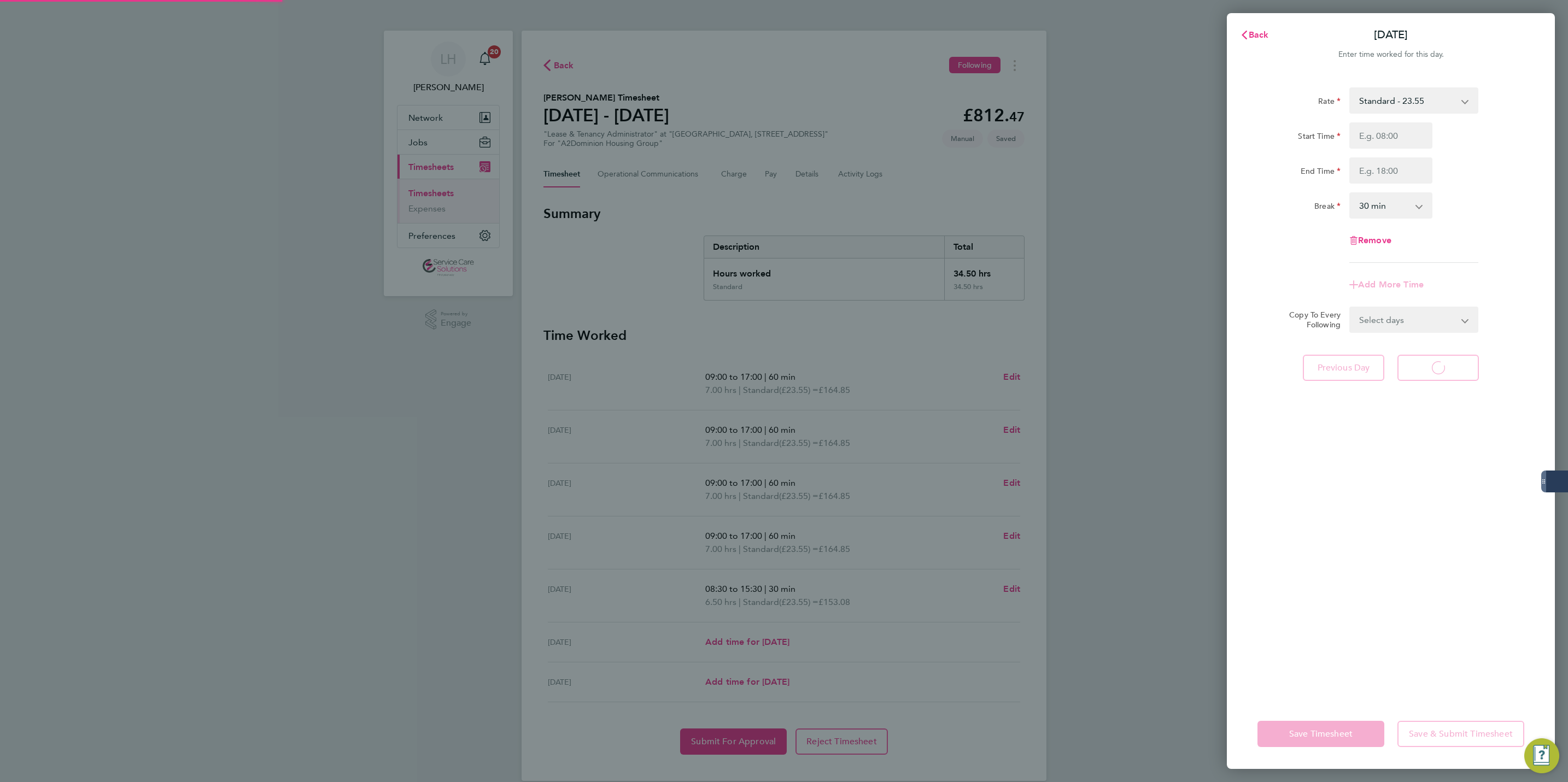
select select "30"
click at [1255, 31] on span "Back" at bounding box center [1259, 34] width 21 height 11
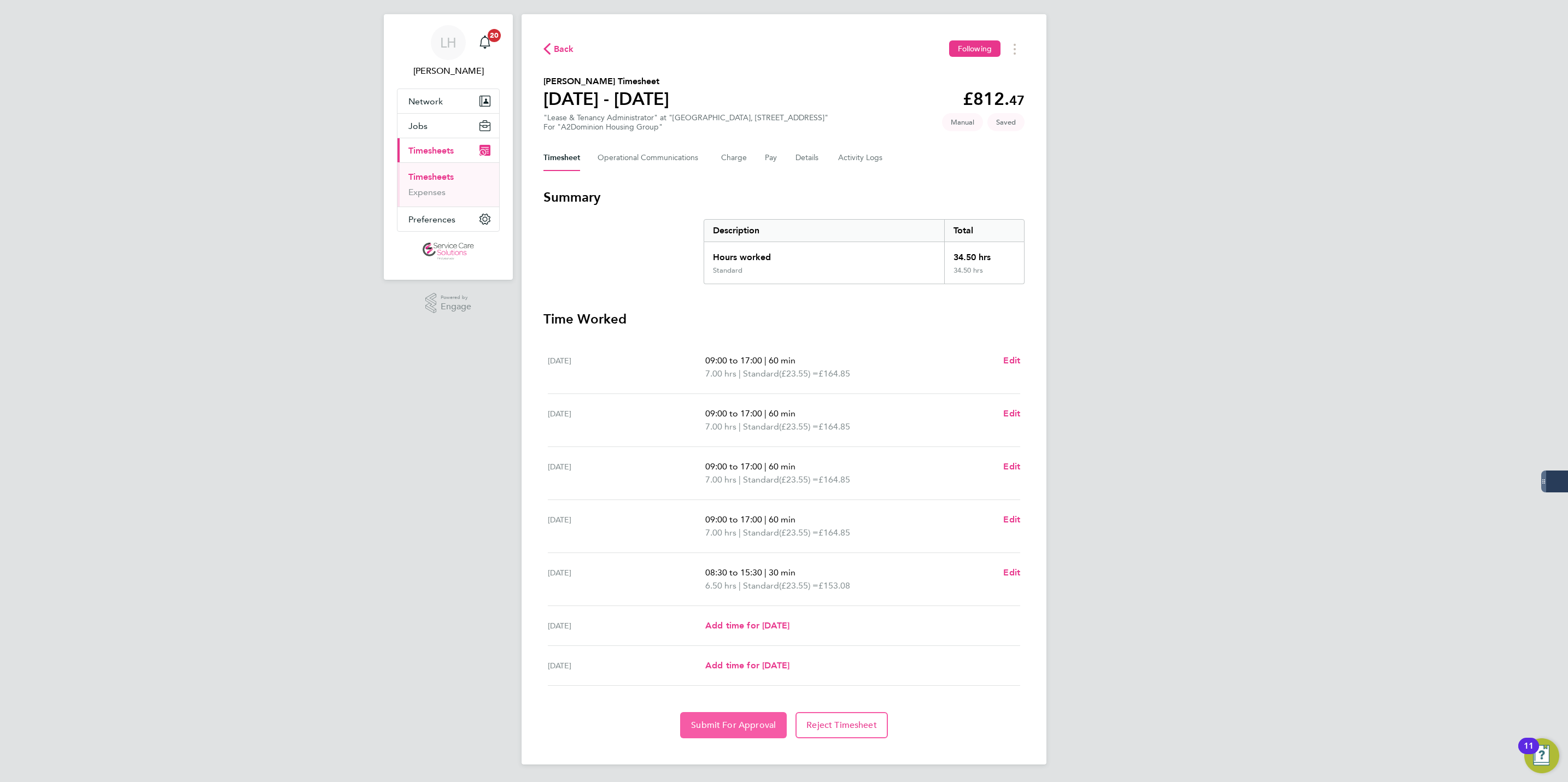
click at [744, 719] on button "Submit For Approval" at bounding box center [733, 725] width 106 height 26
click at [435, 181] on link "Timesheets" at bounding box center [431, 177] width 45 height 11
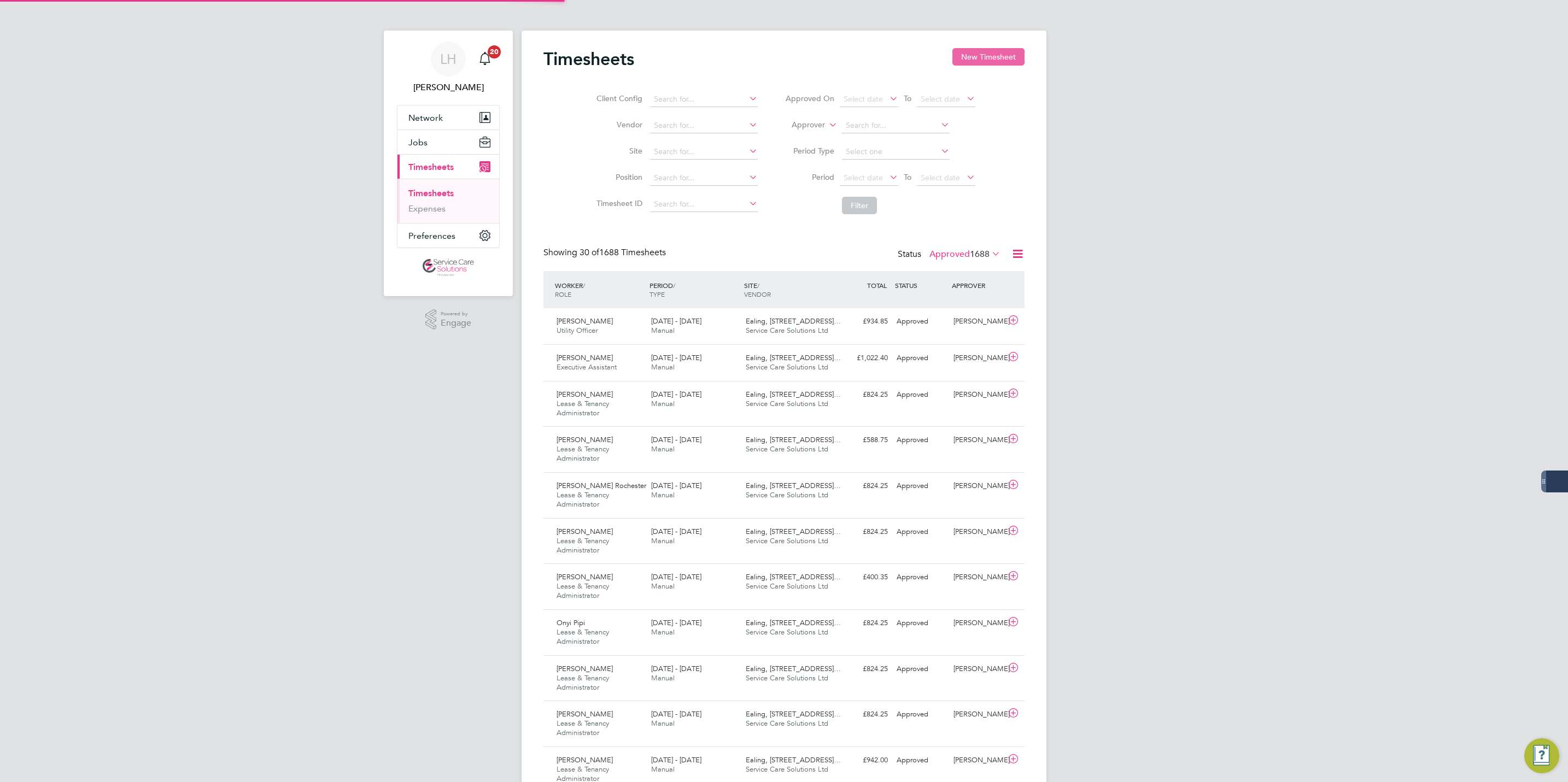
scroll to position [6, 6]
click at [1013, 50] on button "New Timesheet" at bounding box center [989, 57] width 72 height 17
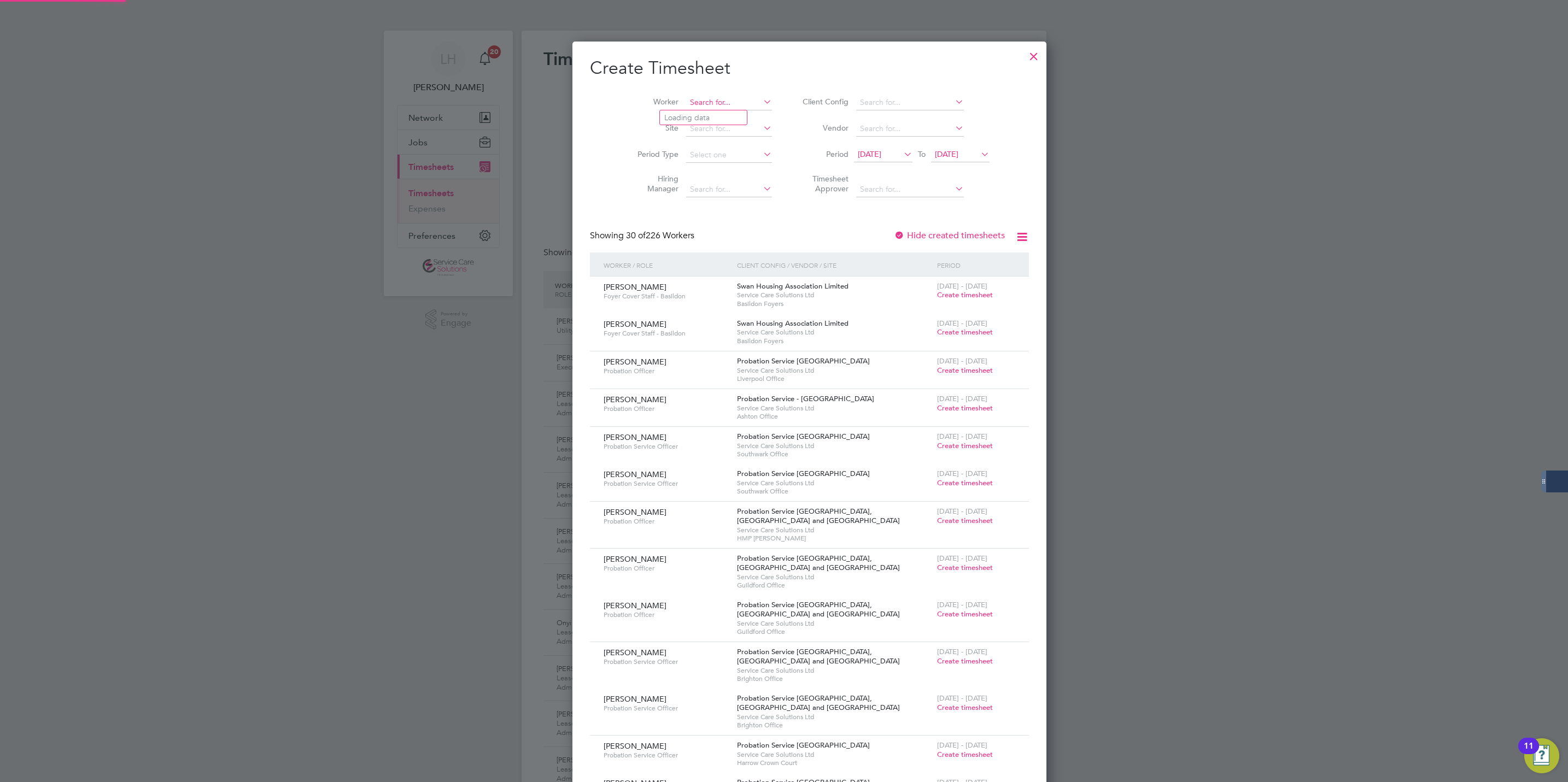
click at [686, 102] on input at bounding box center [729, 103] width 86 height 16
click at [698, 122] on li "Shara n Bhdaal" at bounding box center [711, 118] width 102 height 15
type input "[PERSON_NAME]"
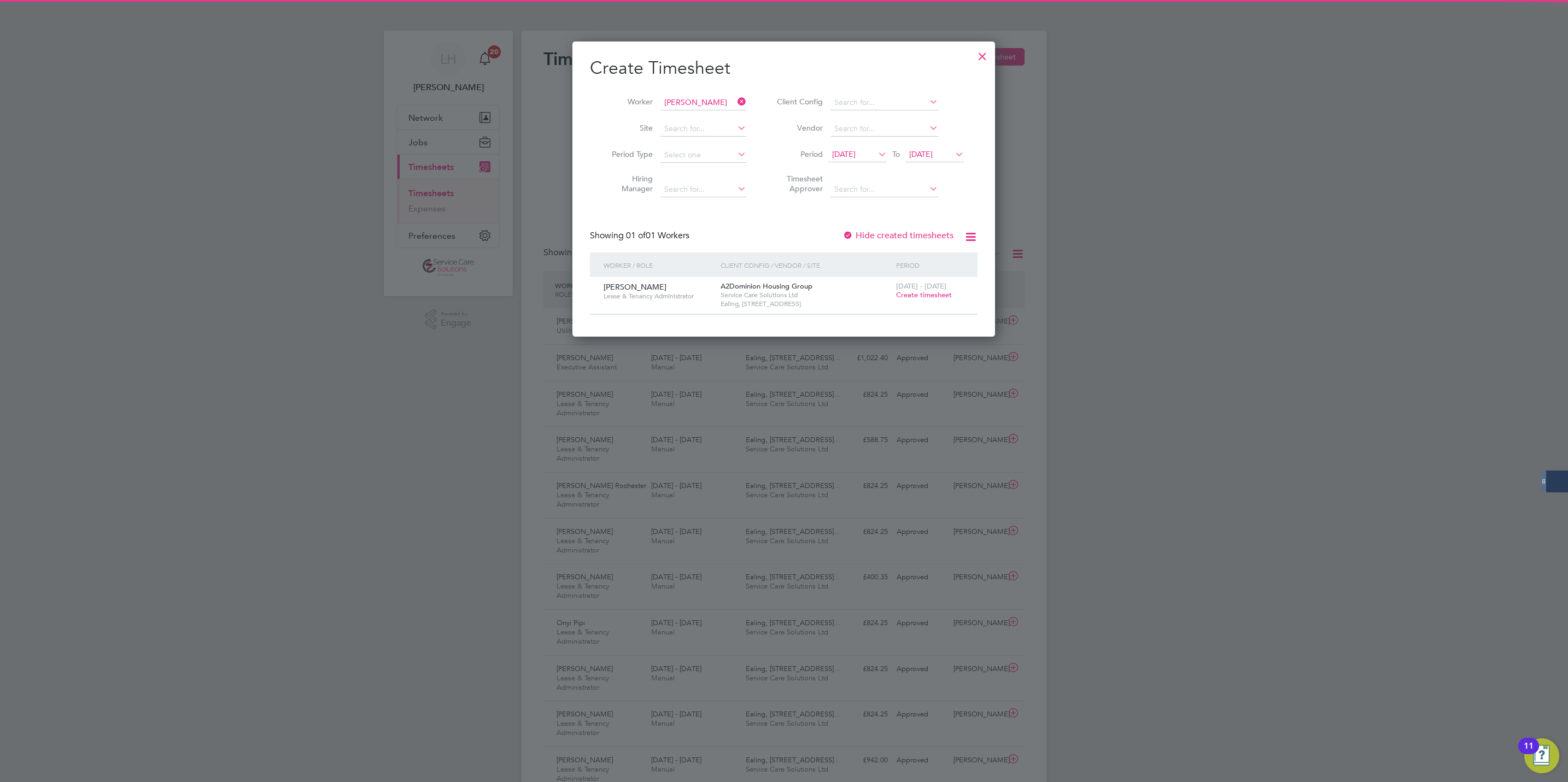
click at [929, 301] on div "[DATE] - [DATE] Create timesheet" at bounding box center [930, 291] width 73 height 29
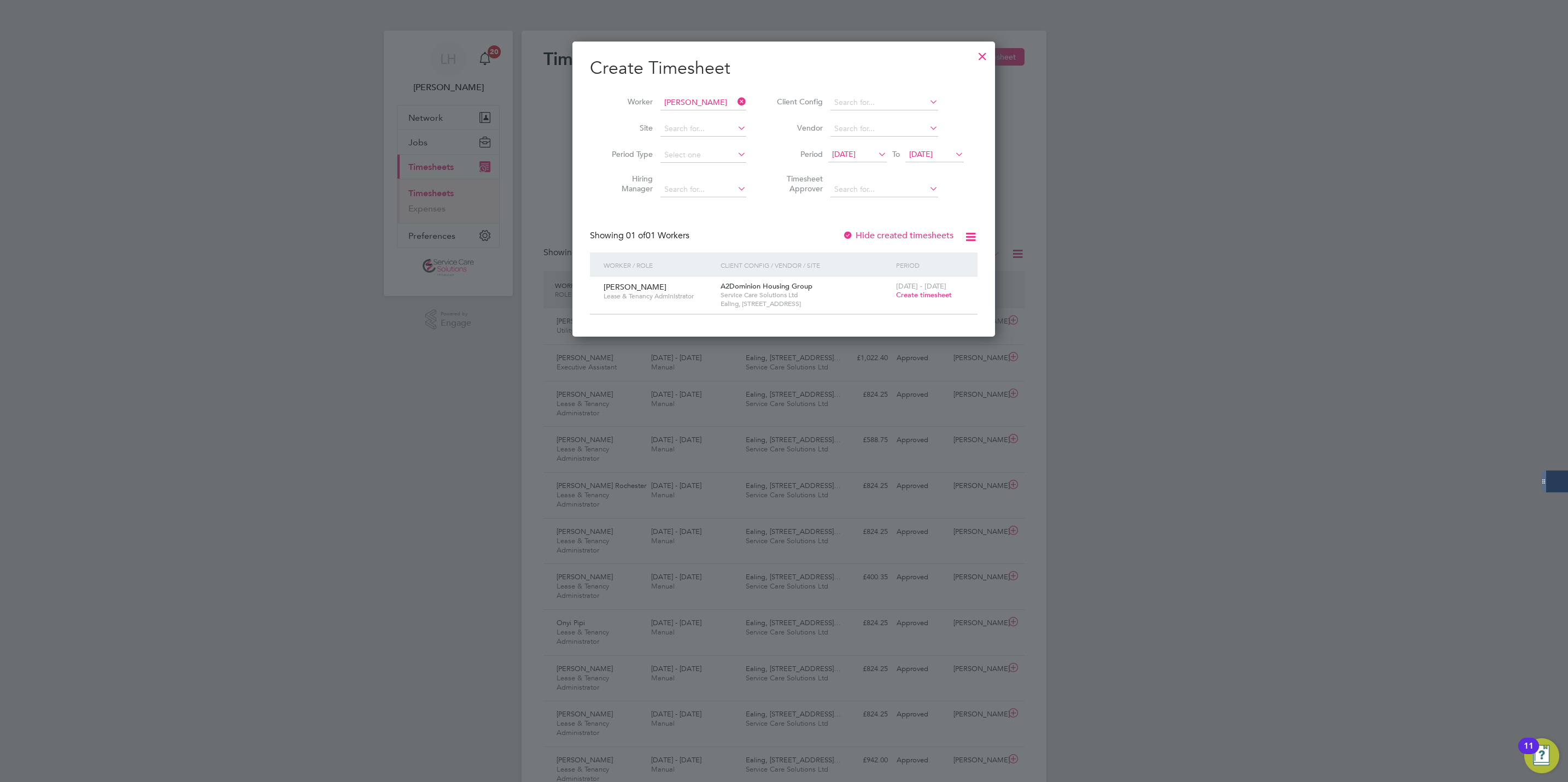
click at [923, 297] on span "Create timesheet" at bounding box center [924, 295] width 56 height 9
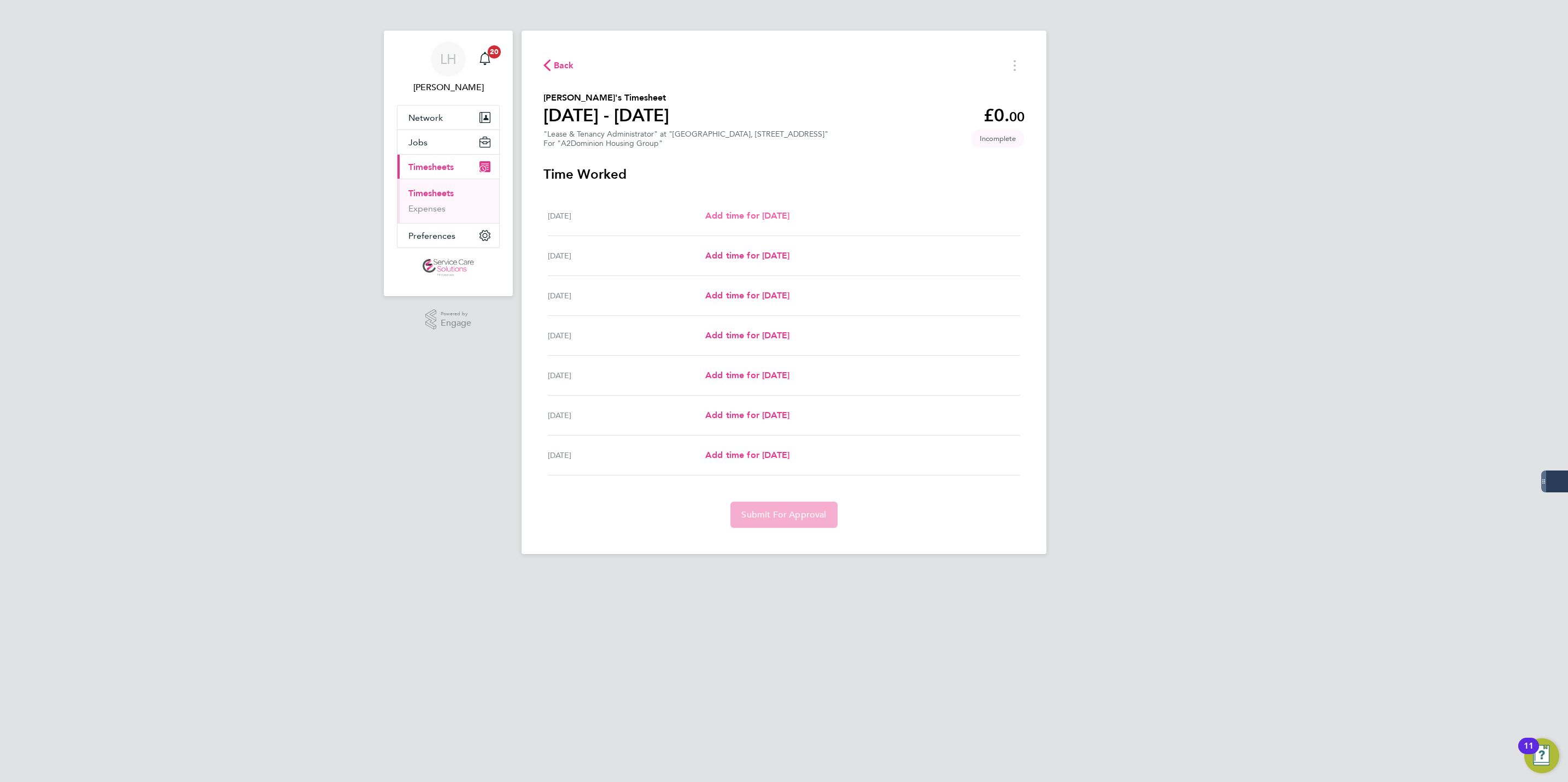
click at [752, 220] on span "Add time for [DATE]" at bounding box center [747, 216] width 84 height 11
select select "30"
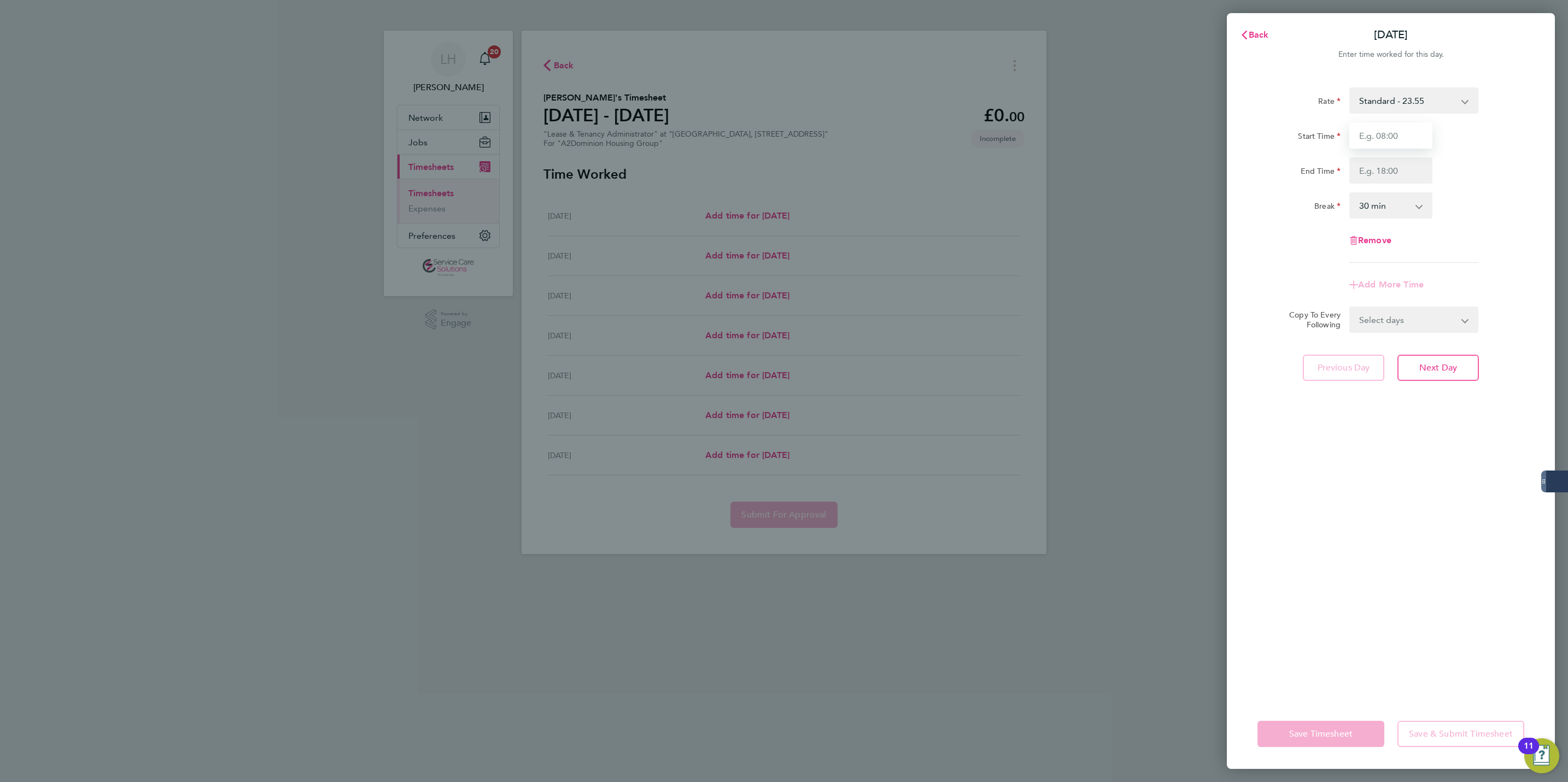
click at [1398, 141] on input "Start Time" at bounding box center [1391, 136] width 83 height 26
type input "11:45"
click at [1385, 212] on select "0 min 15 min 30 min 45 min 60 min 75 min 90 min" at bounding box center [1384, 205] width 68 height 24
select select "45"
click at [1350, 193] on select "0 min 15 min 30 min 45 min 60 min 75 min 90 min" at bounding box center [1384, 205] width 68 height 24
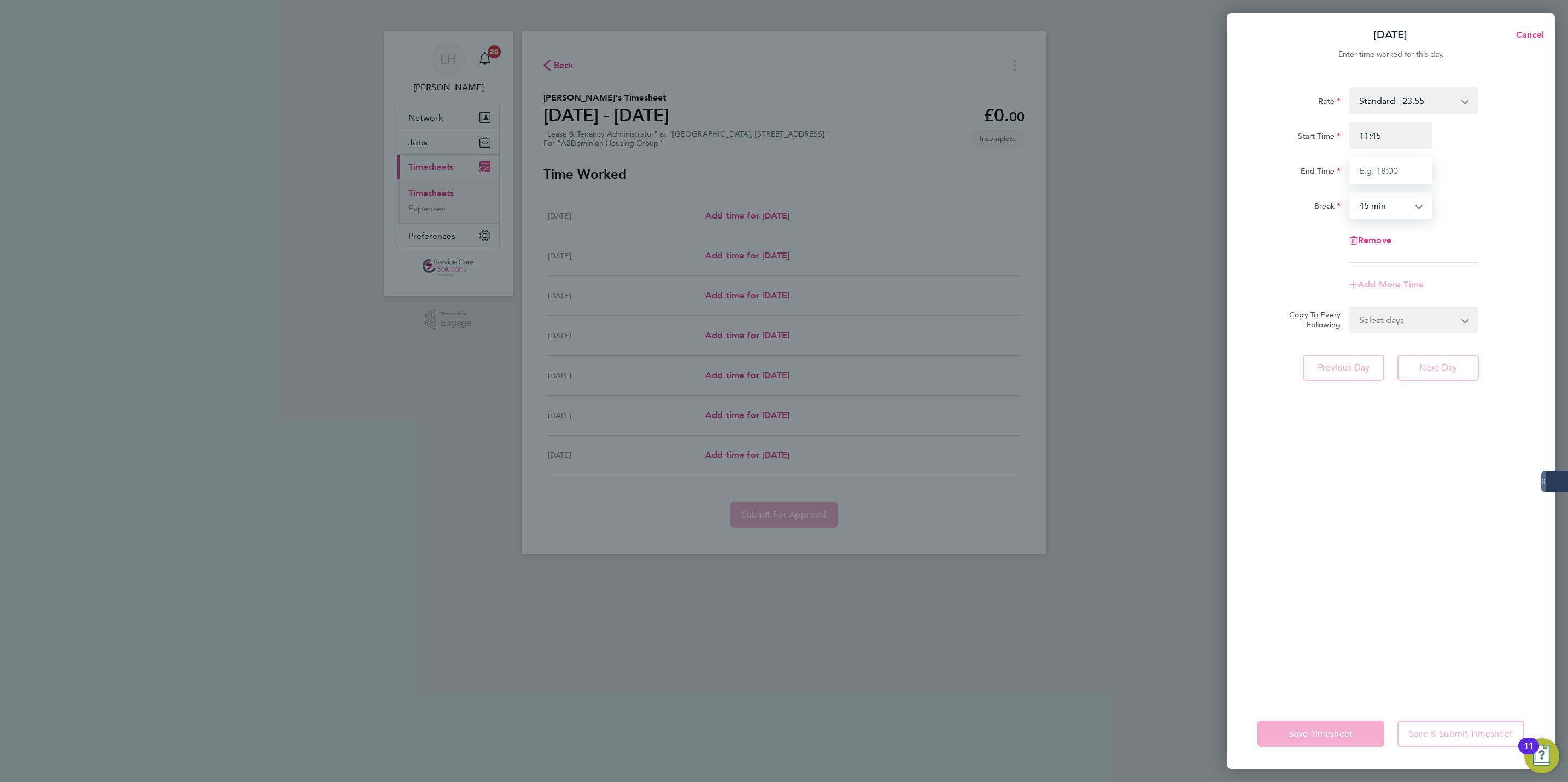
click at [1400, 172] on input "End Time" at bounding box center [1391, 170] width 83 height 26
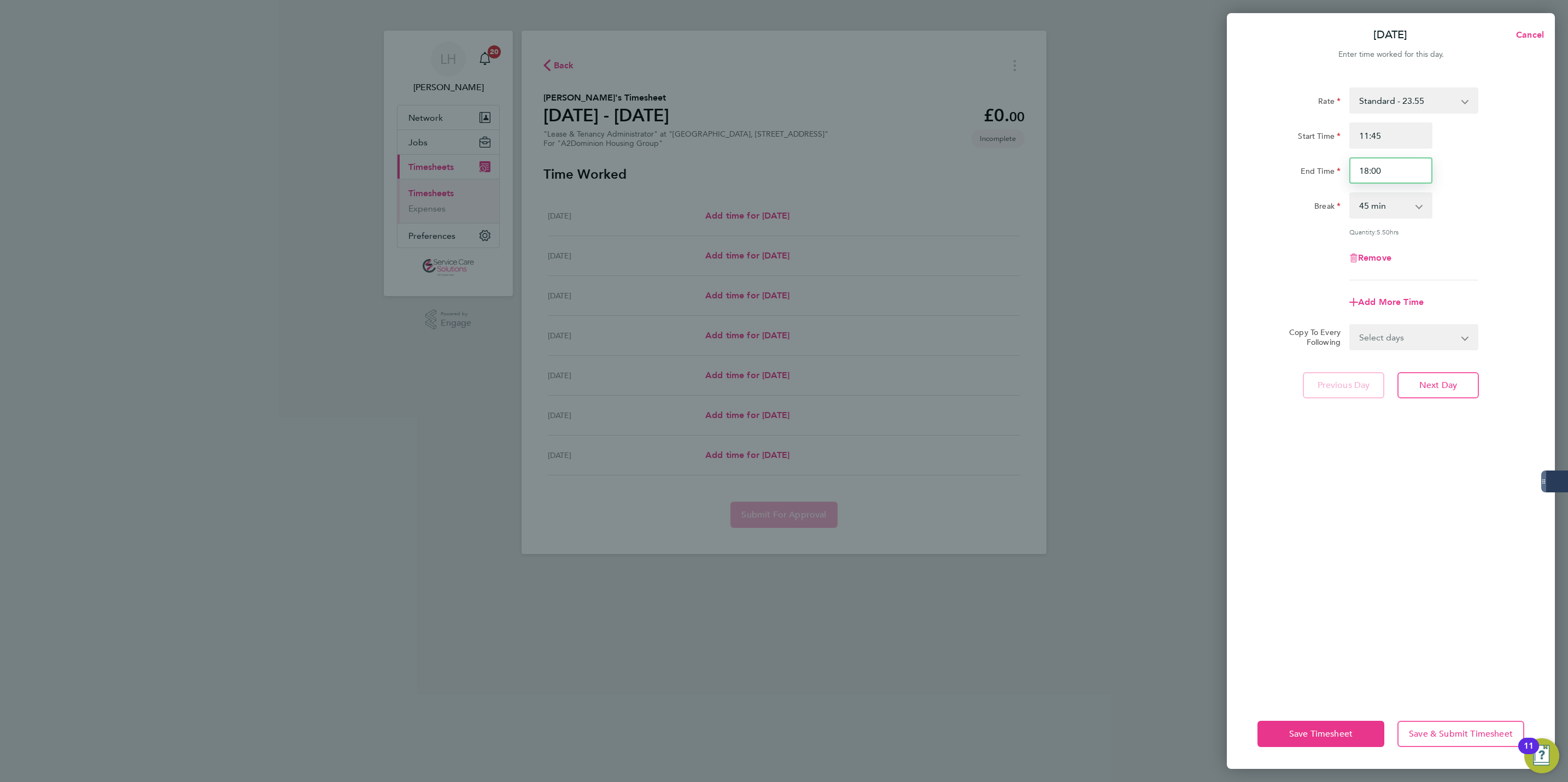
drag, startPoint x: 1400, startPoint y: 172, endPoint x: 1383, endPoint y: 172, distance: 17.0
click at [1383, 172] on input "18:00" at bounding box center [1391, 170] width 83 height 26
drag, startPoint x: 1365, startPoint y: 174, endPoint x: 1403, endPoint y: 172, distance: 38.1
click at [1401, 172] on input "18:00" at bounding box center [1391, 170] width 83 height 26
type input "17:30"
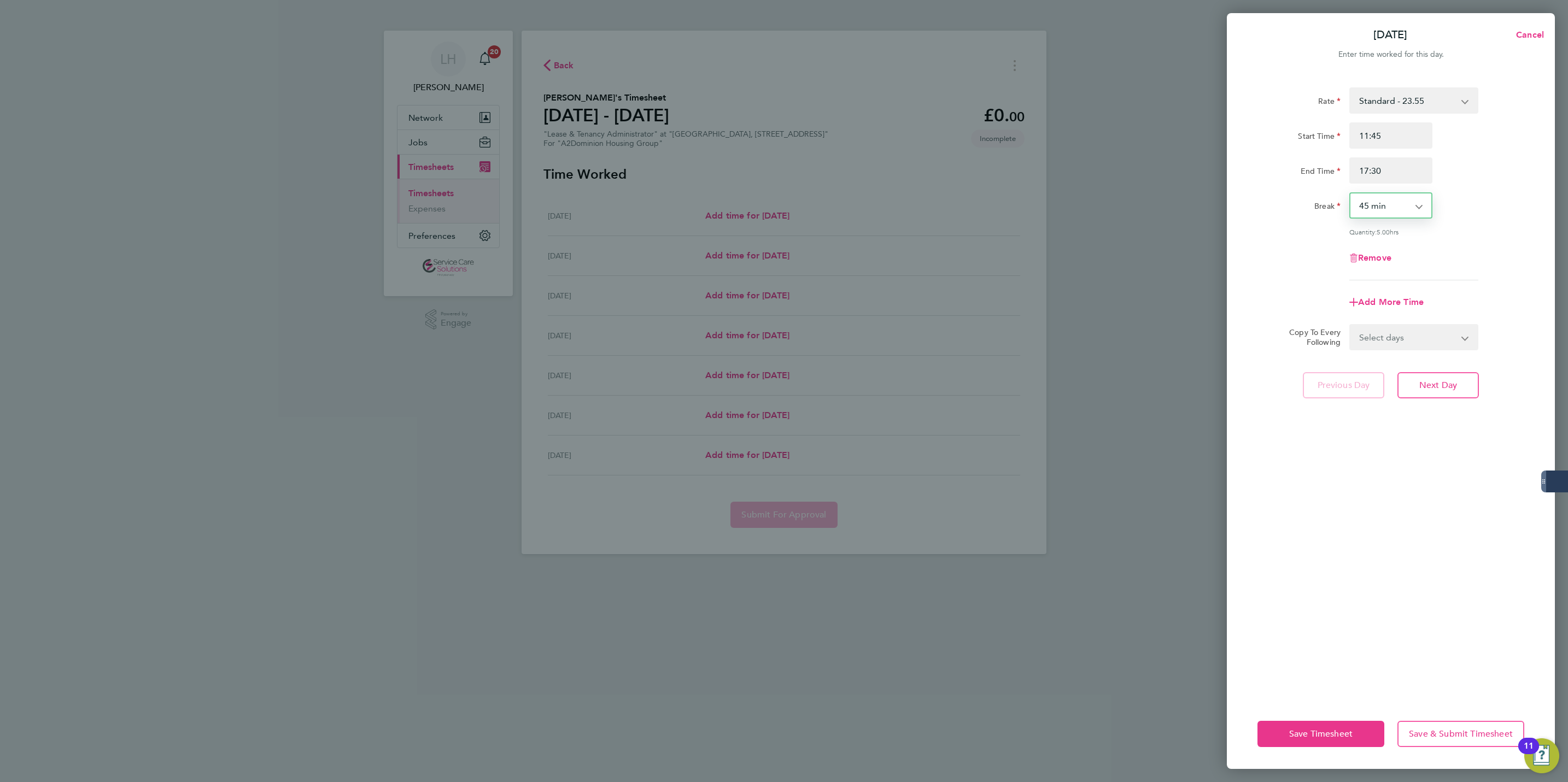
click at [1460, 260] on div "Remove" at bounding box center [1391, 258] width 275 height 26
click at [1452, 386] on span "Next Day" at bounding box center [1438, 385] width 38 height 11
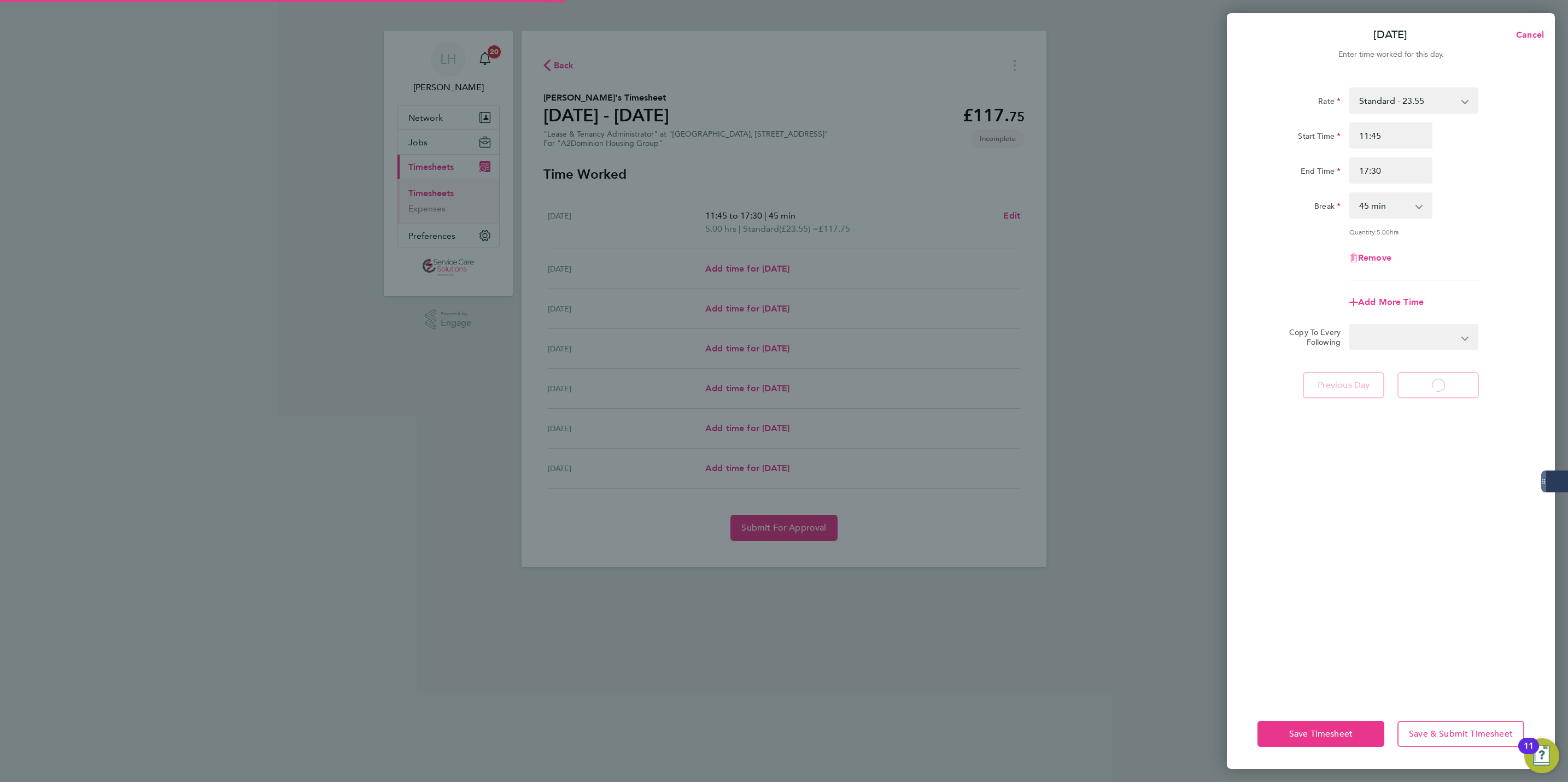
select select "30"
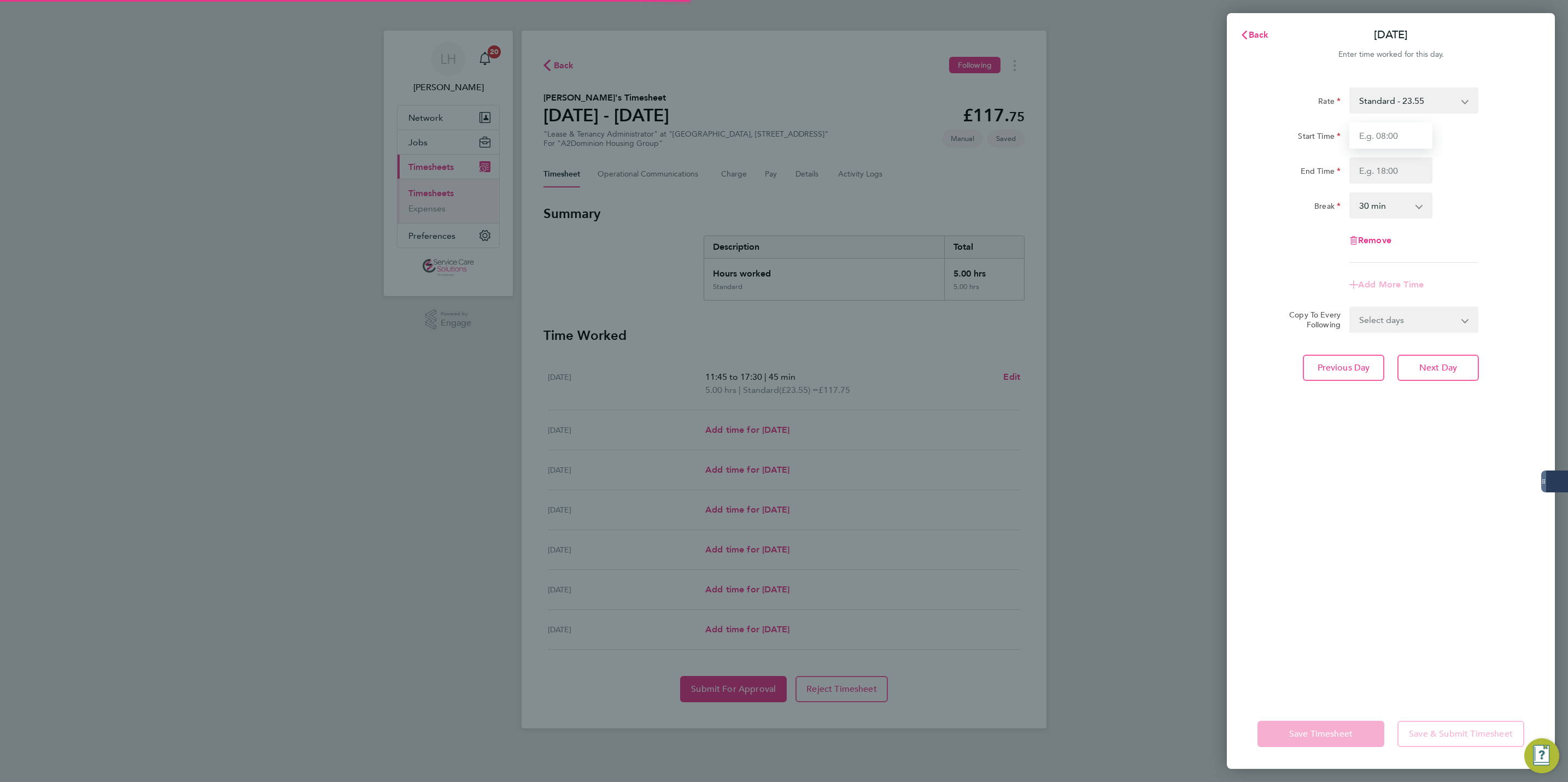
click at [1404, 143] on input "Start Time" at bounding box center [1391, 136] width 83 height 26
type input "09:00"
type input "18:00"
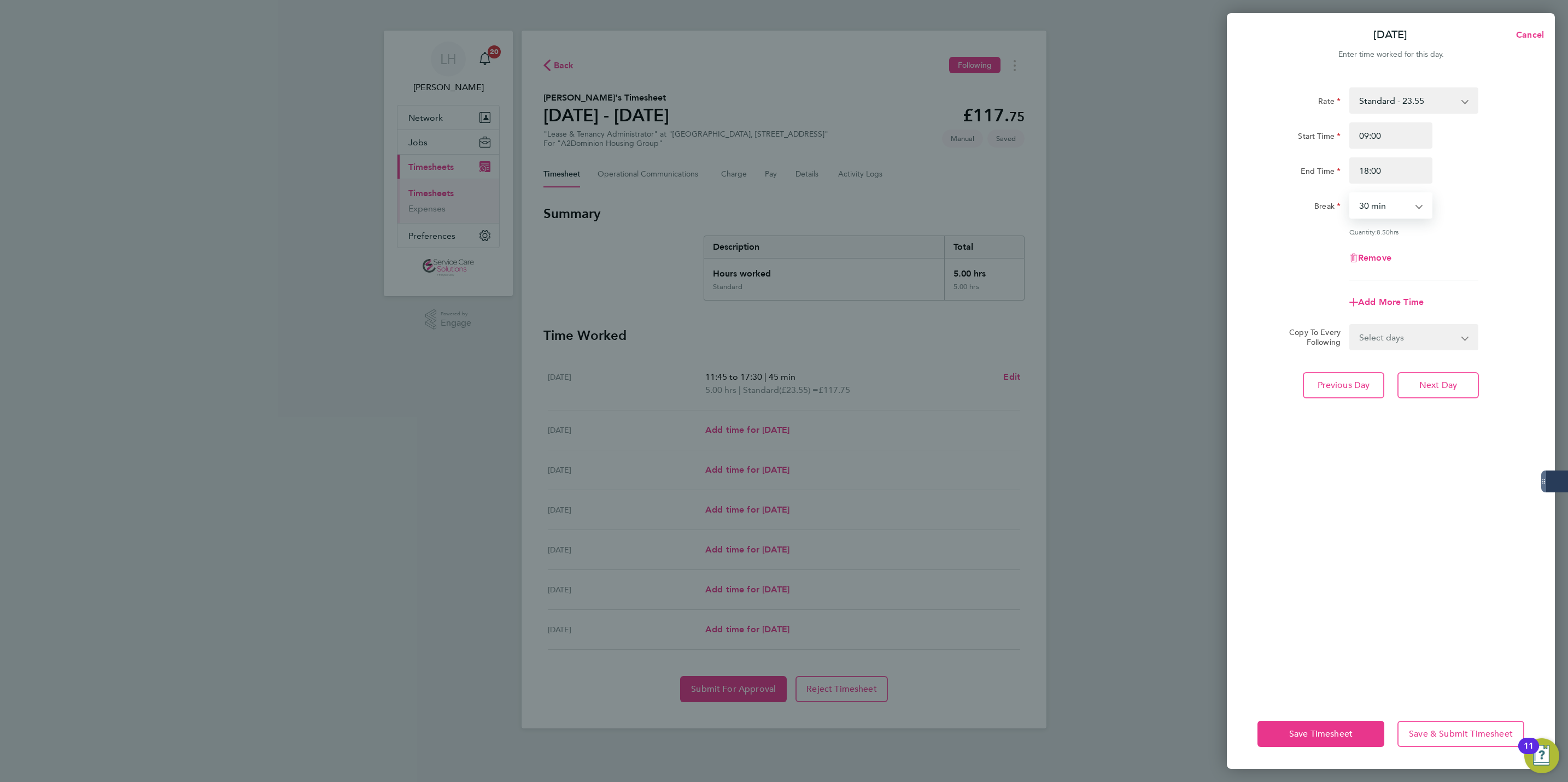
select select "90"
click at [1434, 400] on div "Rate Standard - 23.55 Start Time 09:00 End Time 18:00 Break 0 min 15 min 30 min…" at bounding box center [1391, 387] width 328 height 625
click at [1431, 380] on span "Next Day" at bounding box center [1438, 385] width 38 height 11
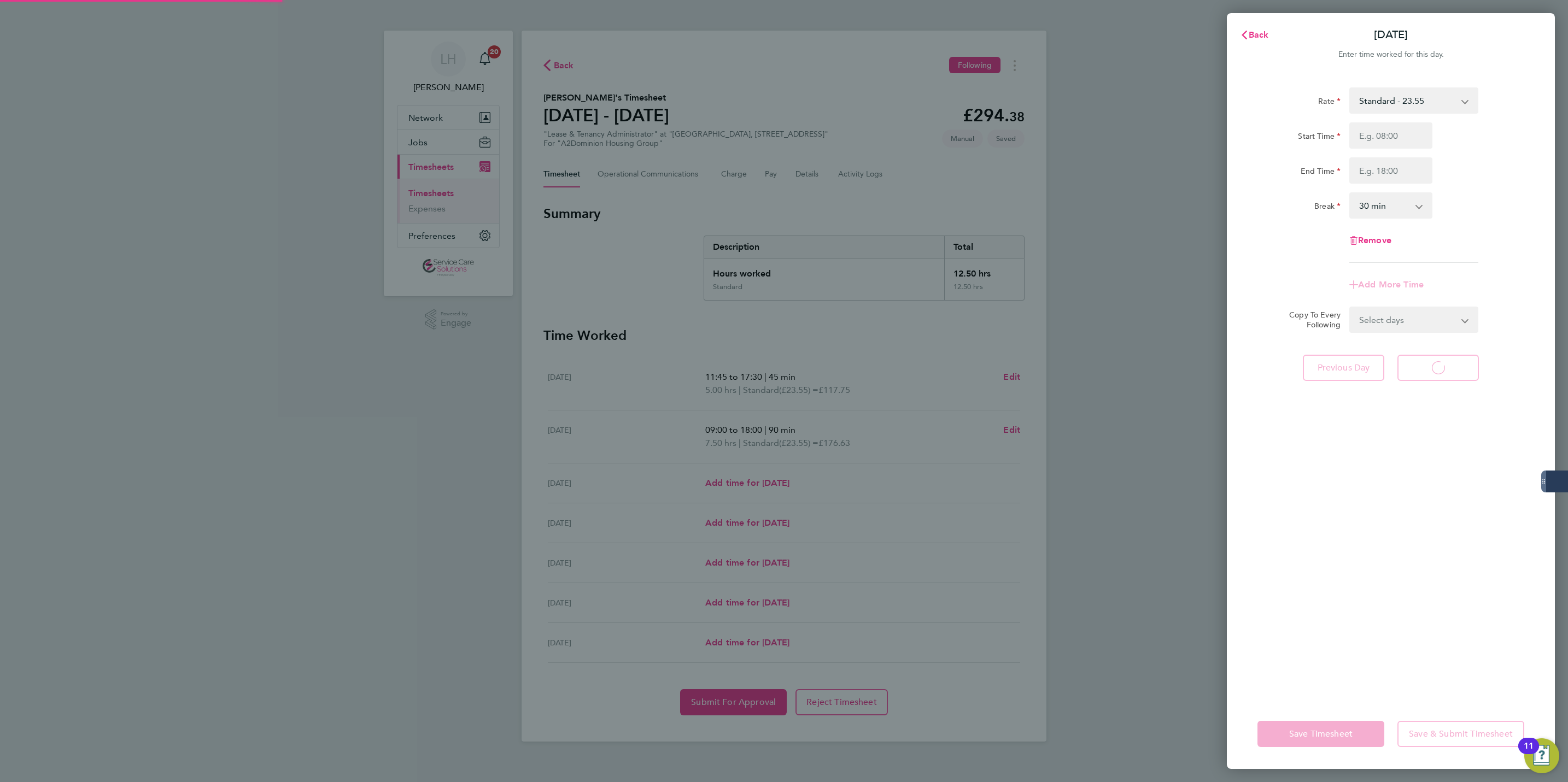
select select "30"
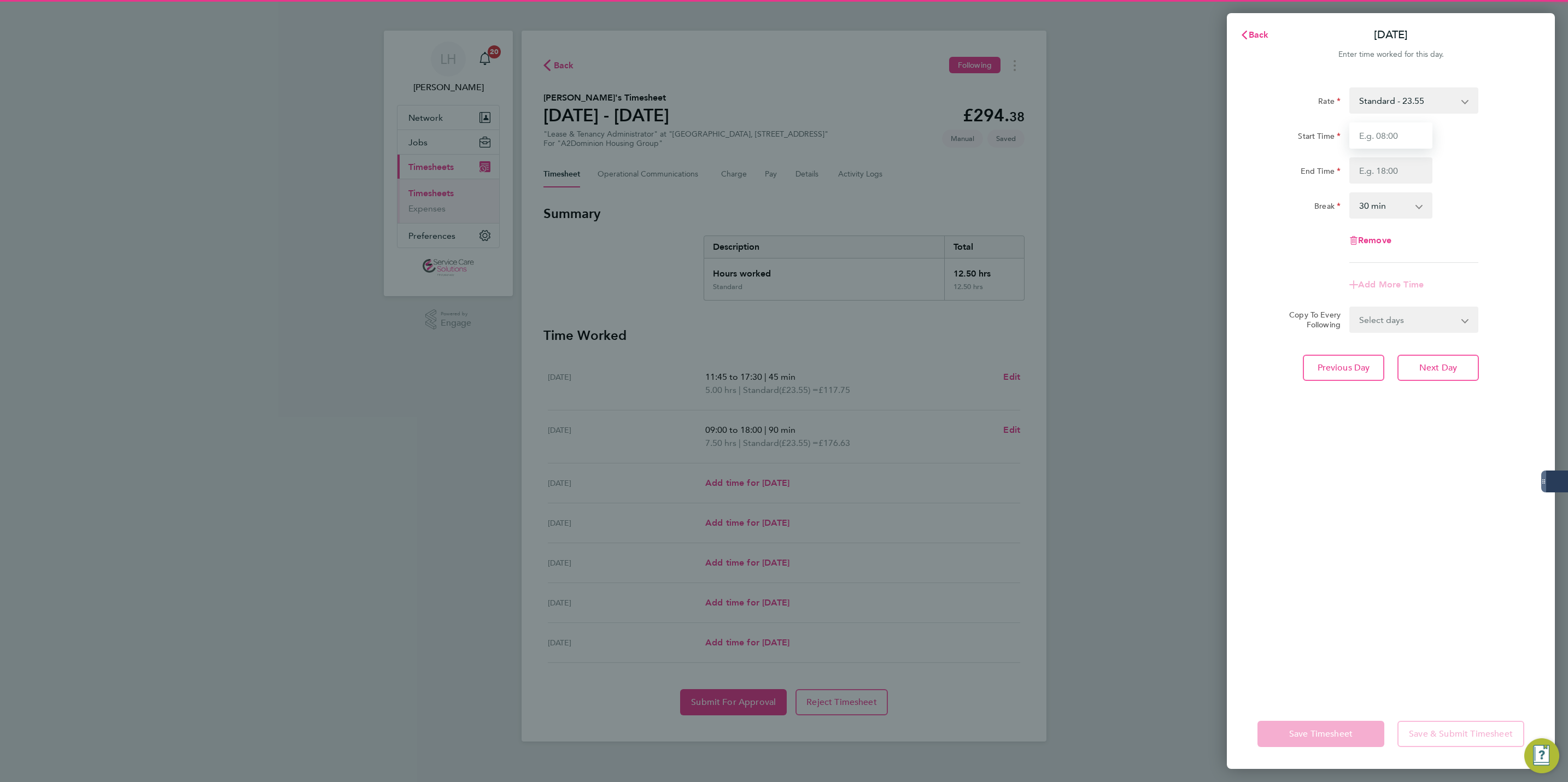
click at [1409, 147] on input "Start Time" at bounding box center [1391, 136] width 83 height 26
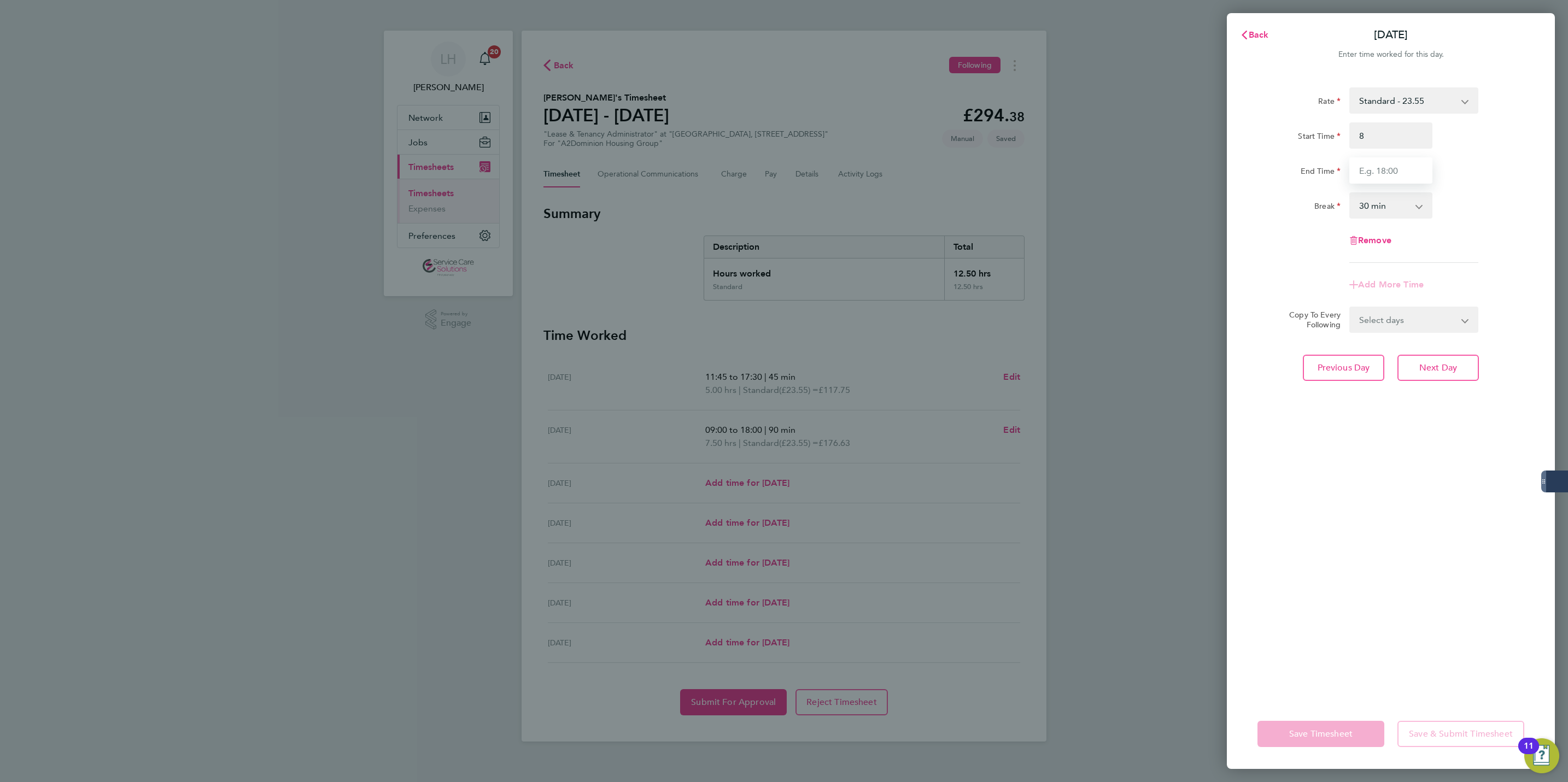
type input "08:00"
type input "16:15"
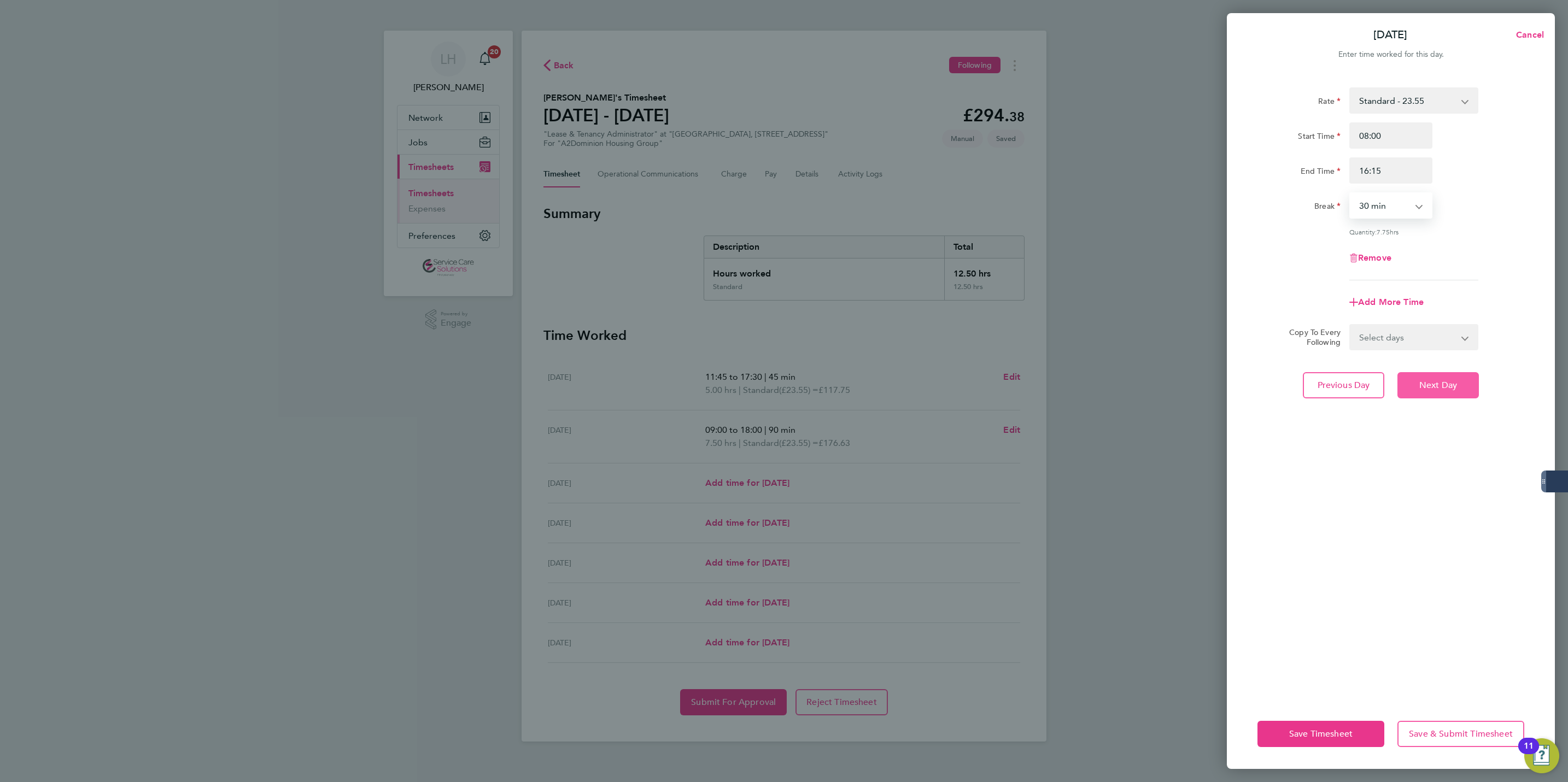
click at [1439, 384] on span "Next Day" at bounding box center [1438, 385] width 38 height 11
select select "30"
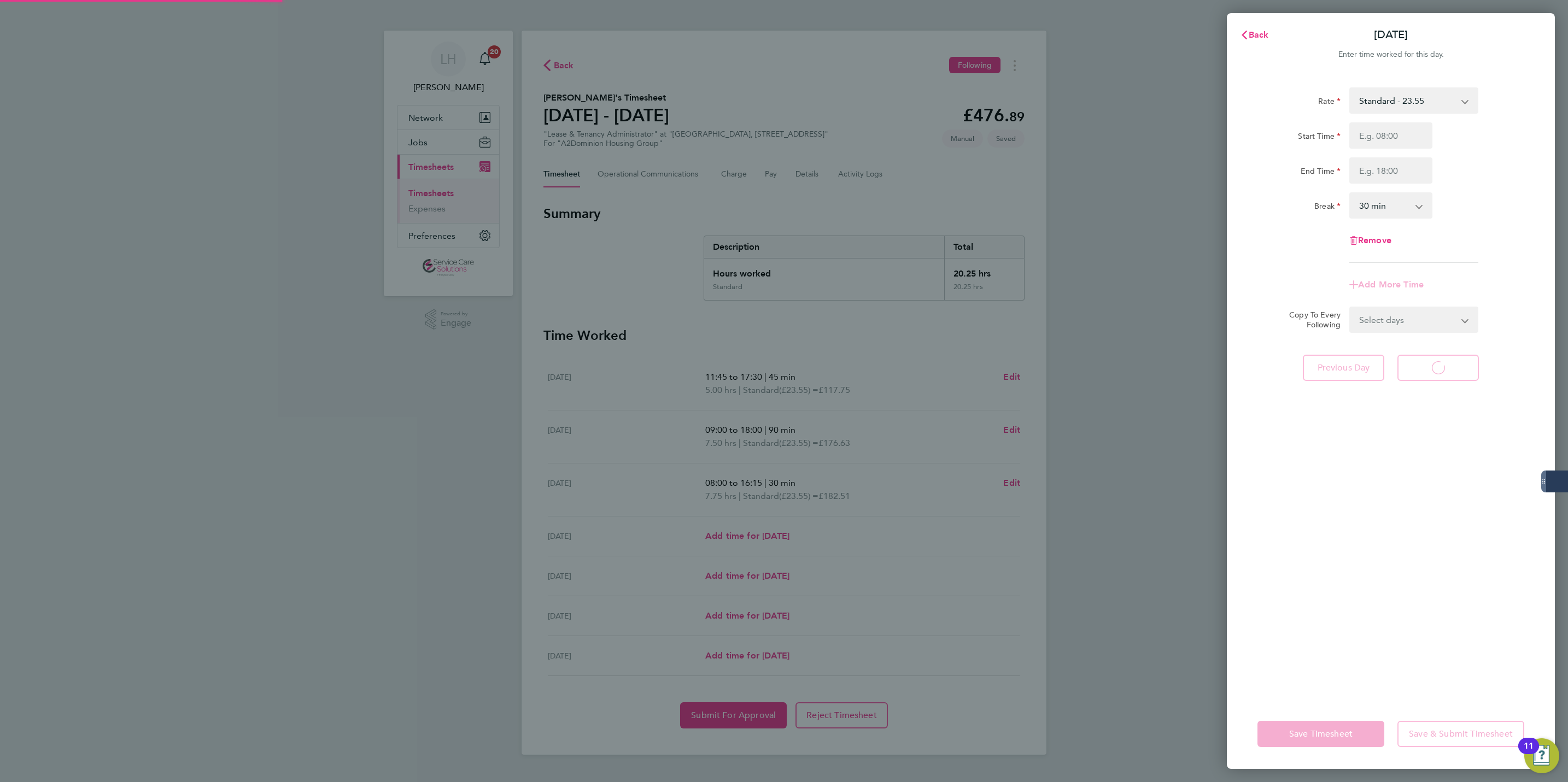
select select "30"
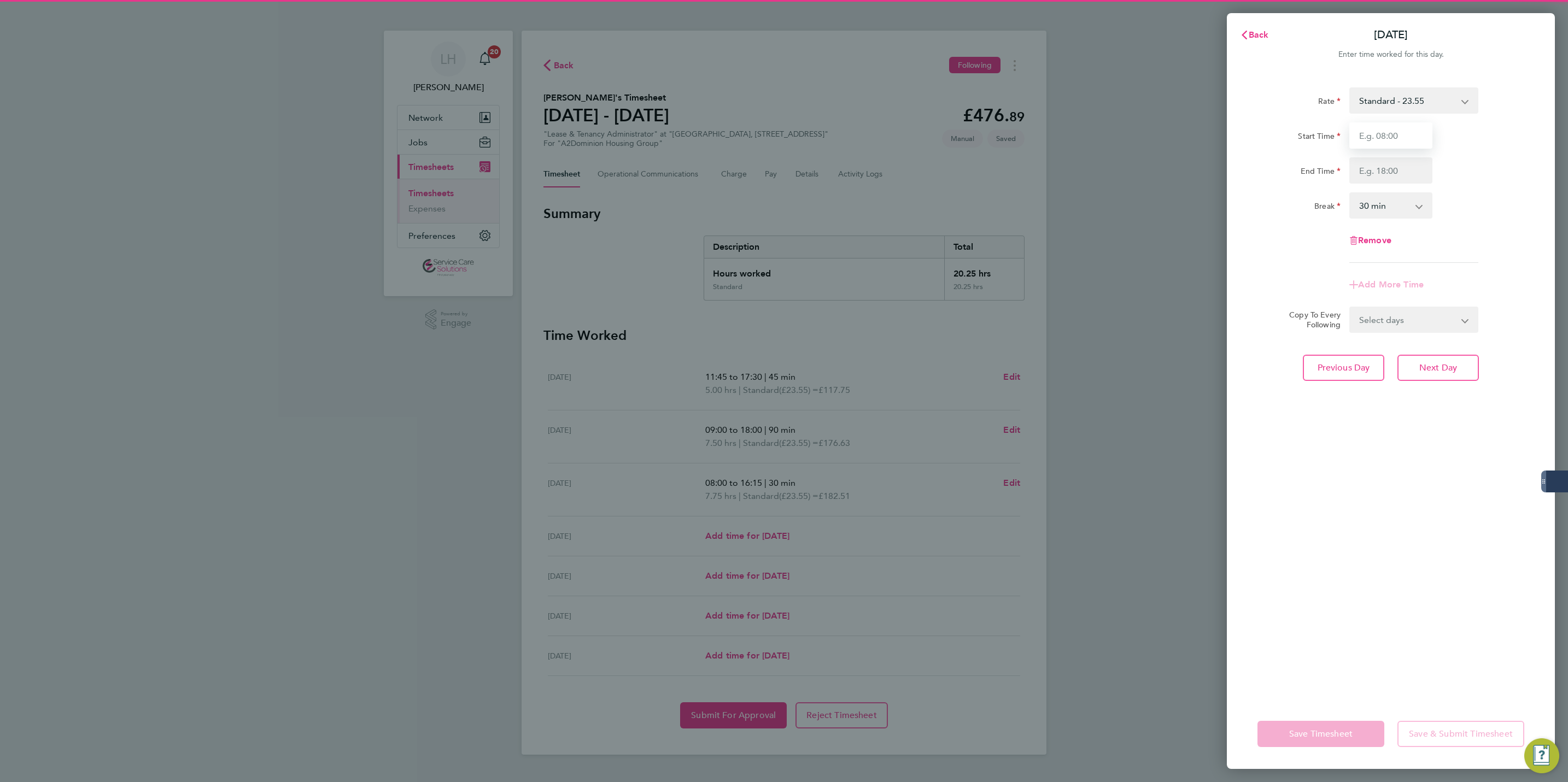
click at [1388, 129] on input "Start Time" at bounding box center [1391, 136] width 83 height 26
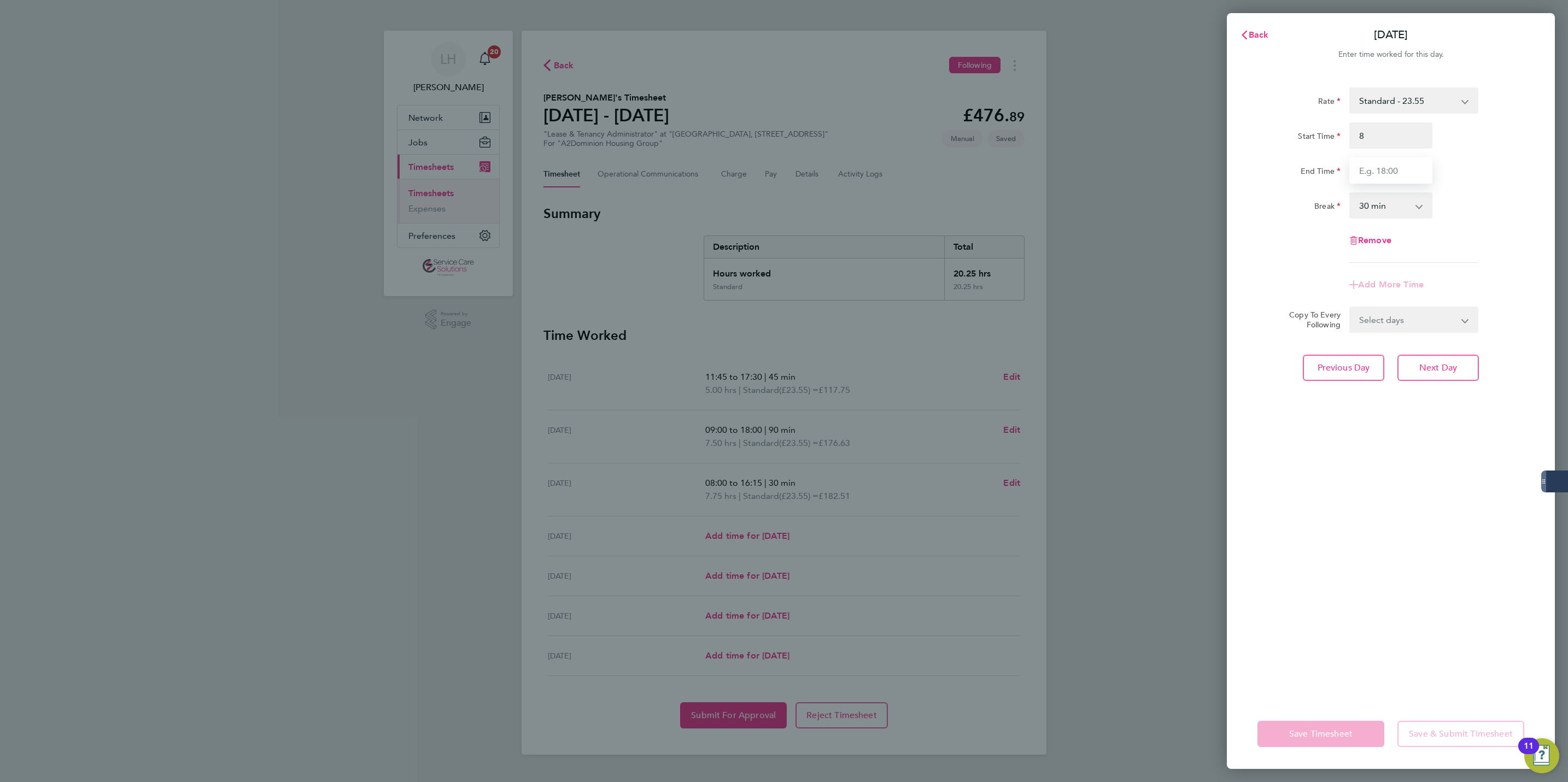
type input "08:00"
type input "16:00"
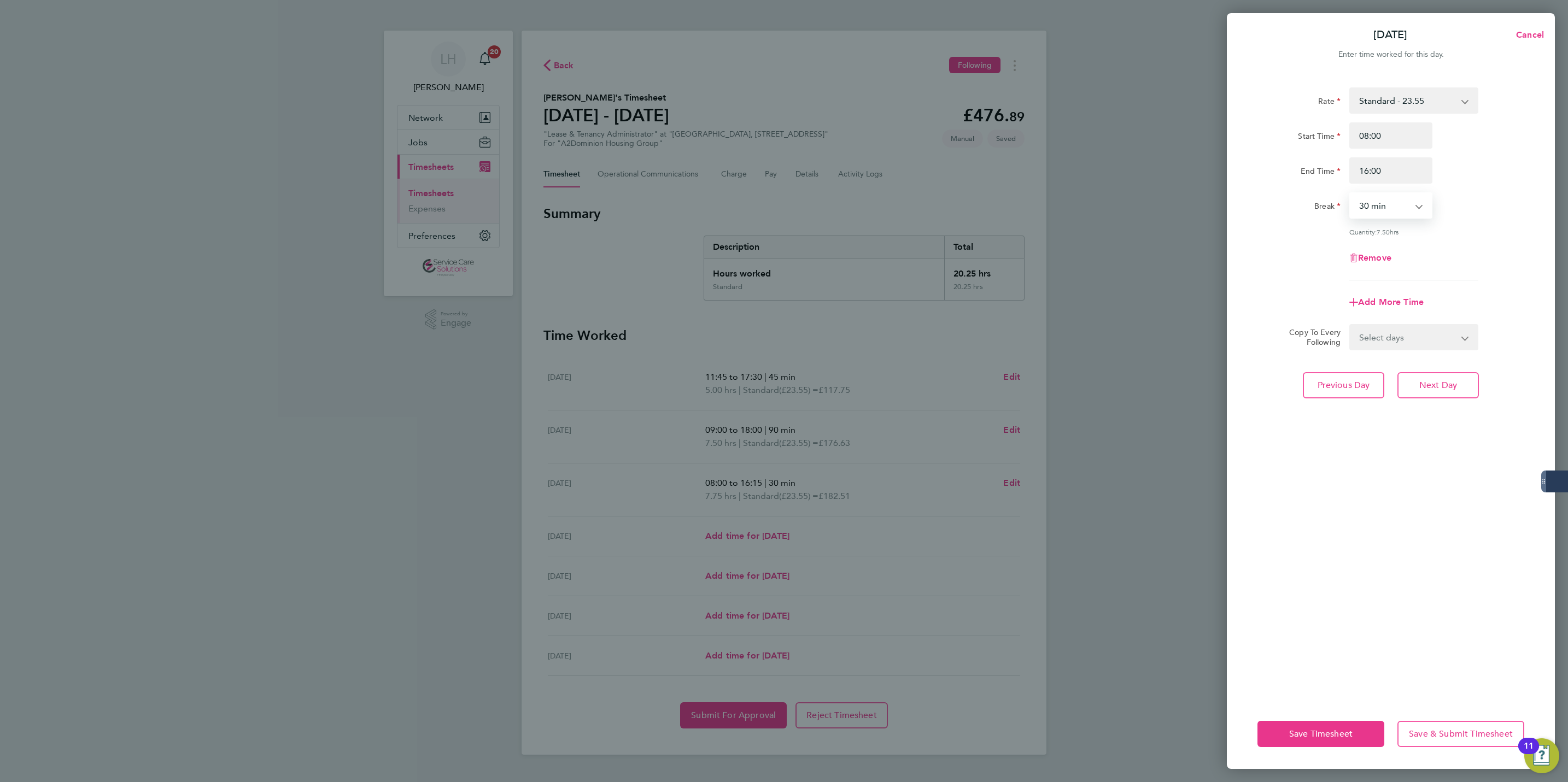
select select "0"
click at [1446, 373] on button "Next Day" at bounding box center [1438, 385] width 81 height 26
select select "30"
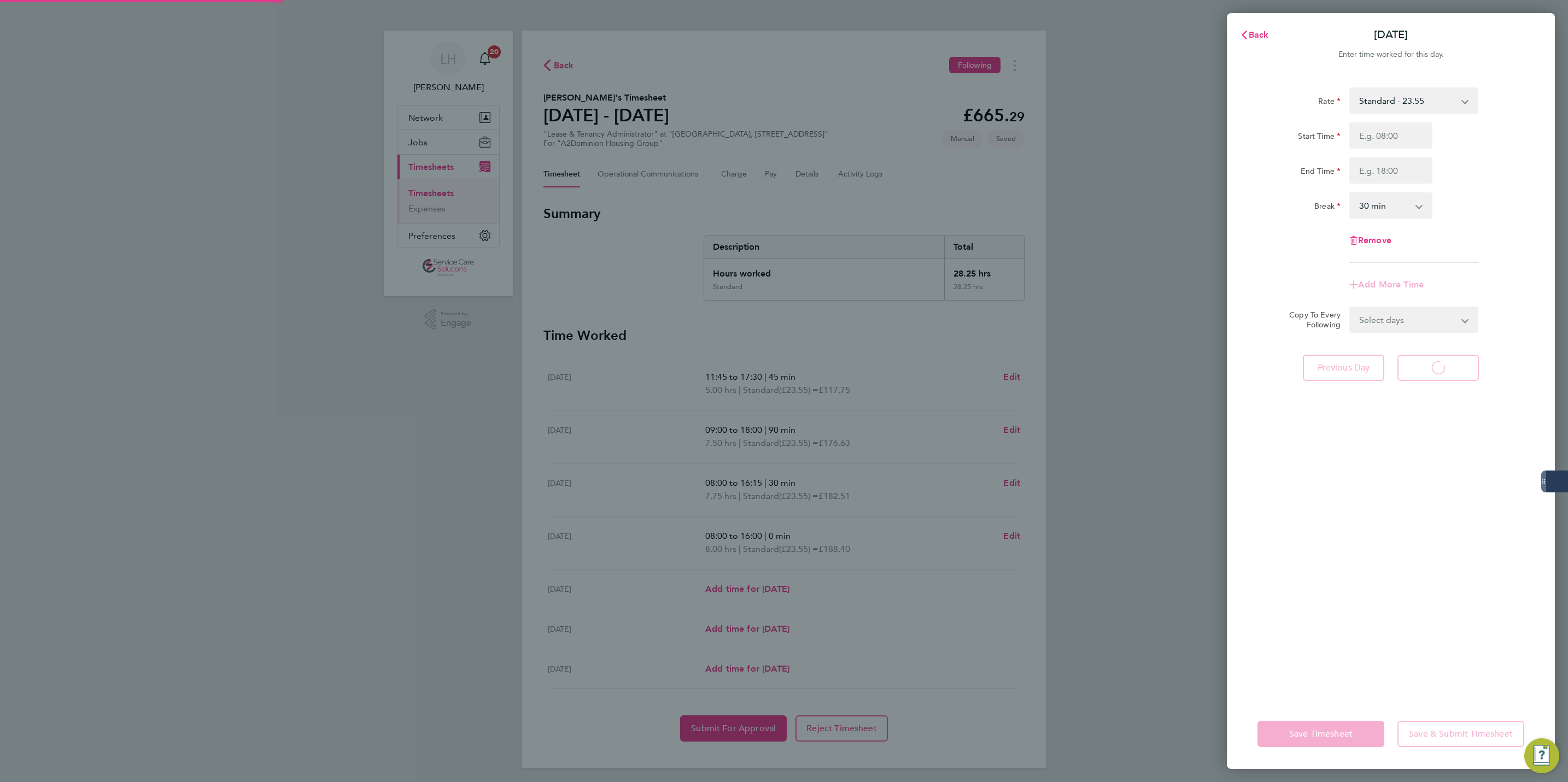
select select "30"
click at [1388, 129] on input "Start Time" at bounding box center [1391, 136] width 83 height 26
type input "07:30"
type input "14:30"
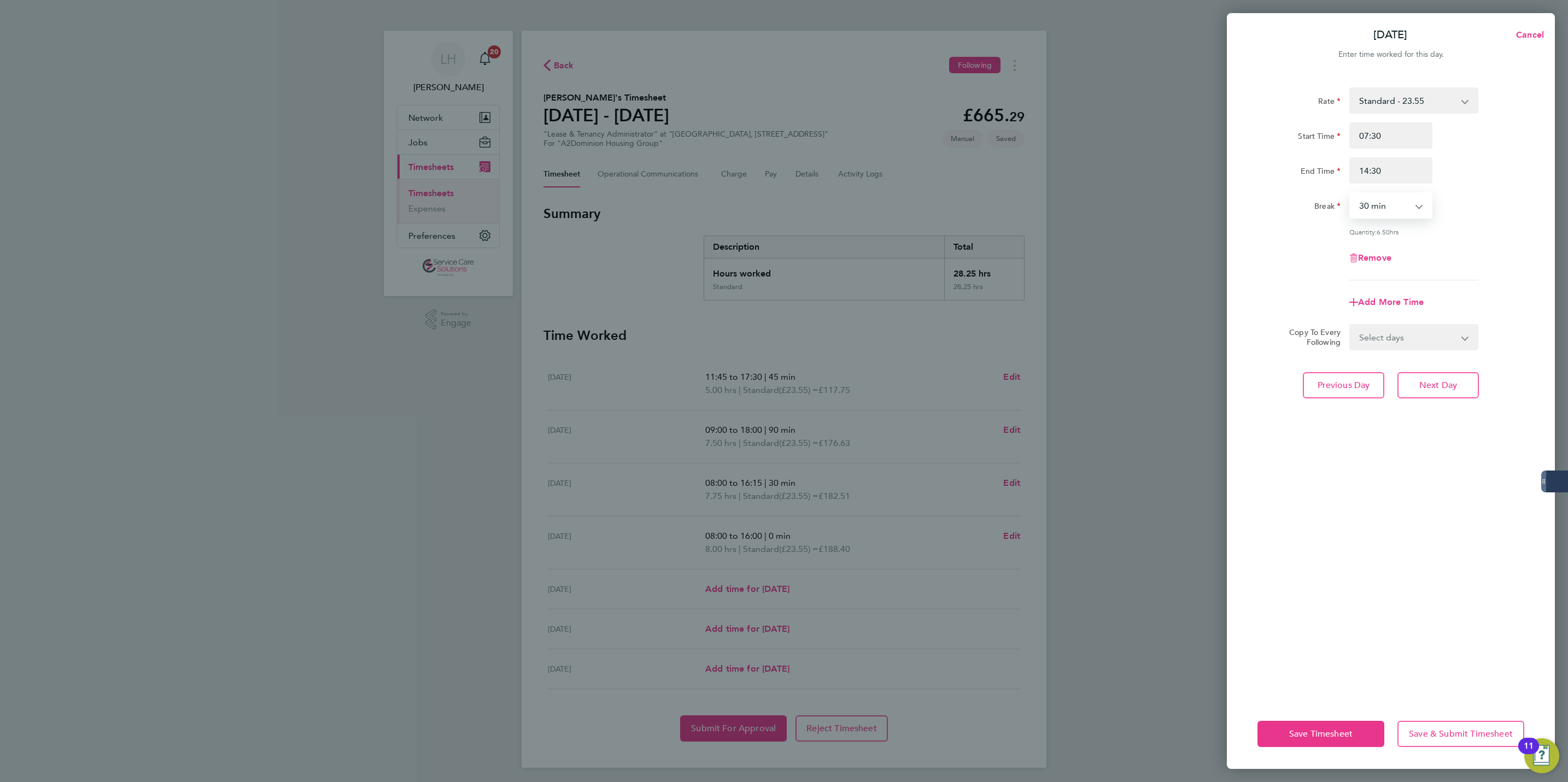
select select "15"
click at [1388, 129] on input "07:30" at bounding box center [1391, 136] width 83 height 26
click at [1445, 394] on button "Next Day" at bounding box center [1438, 385] width 81 height 26
select select "30"
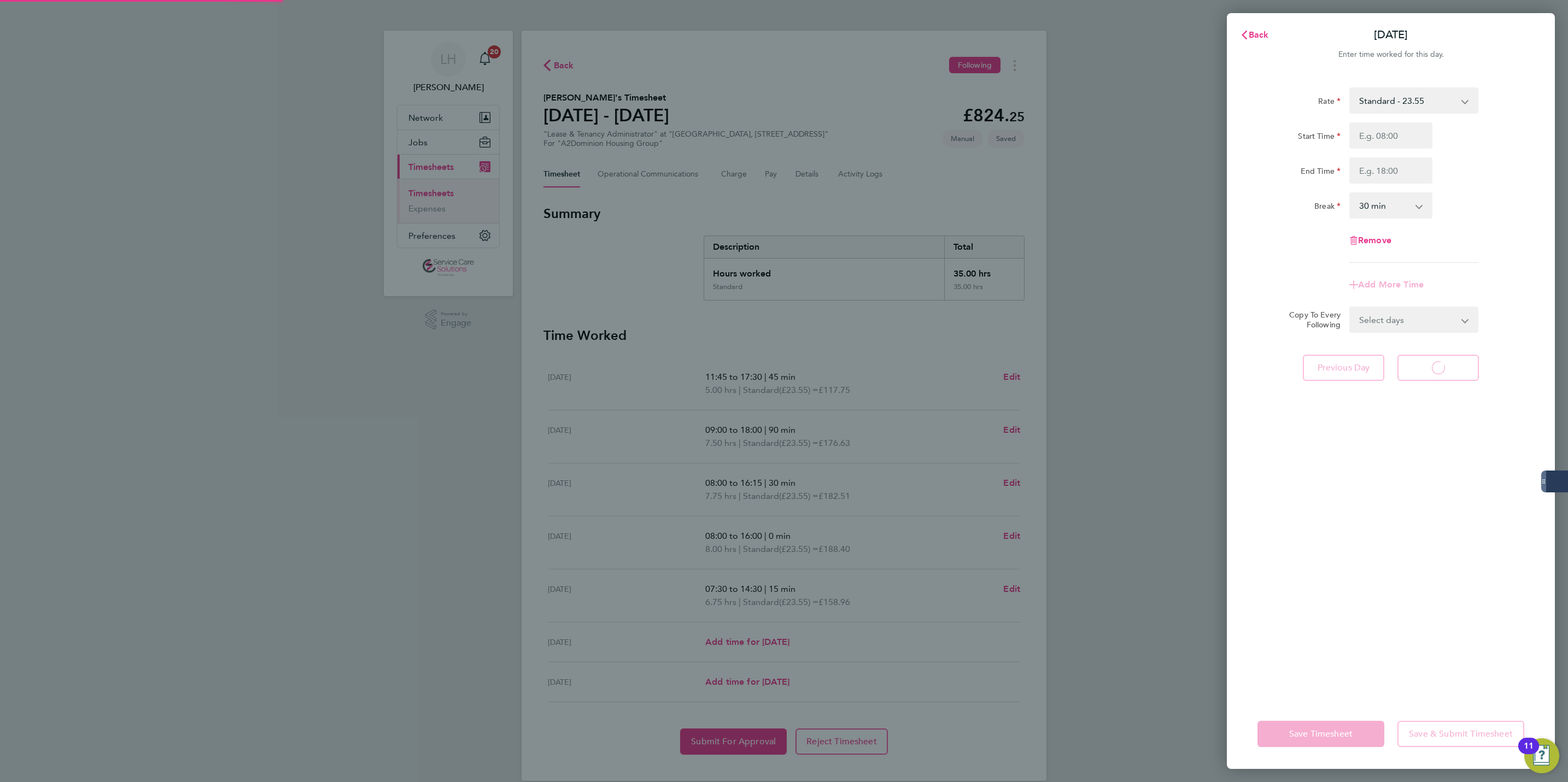
select select "30"
click at [1258, 35] on span "Back" at bounding box center [1259, 34] width 21 height 11
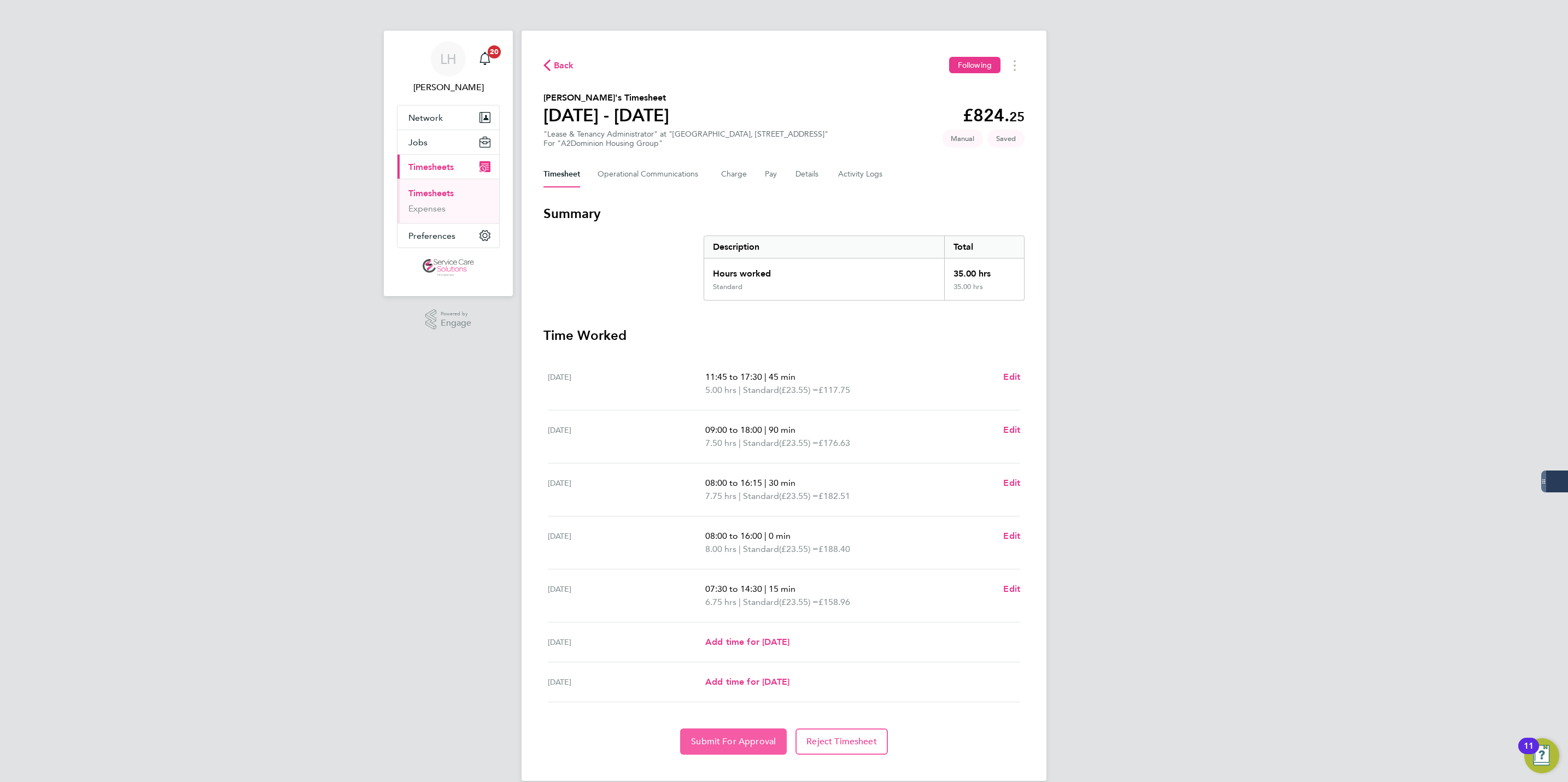
click at [692, 732] on button "Submit For Approval" at bounding box center [733, 742] width 106 height 26
click at [423, 195] on link "Timesheets" at bounding box center [431, 193] width 45 height 11
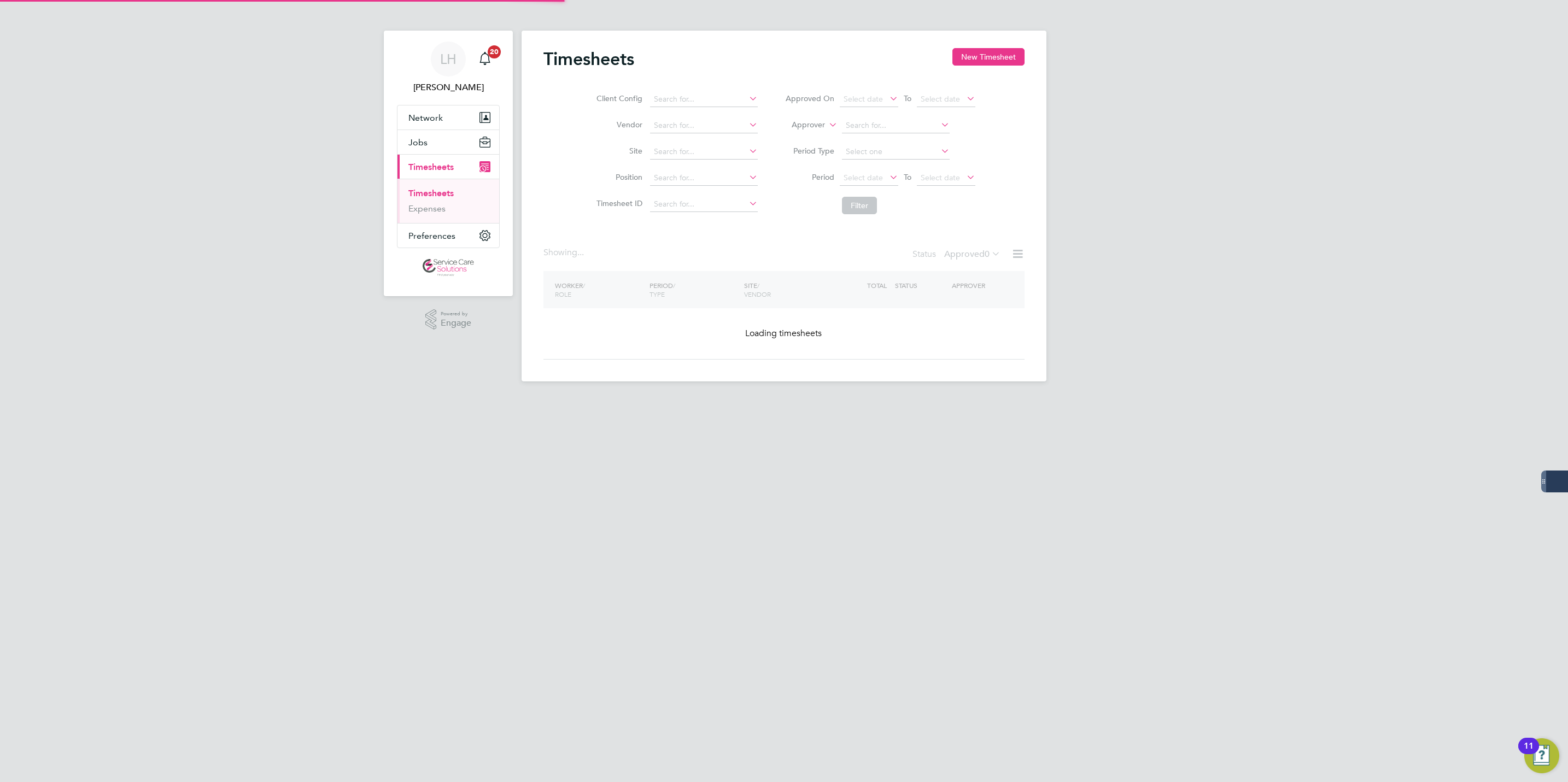
click at [980, 66] on div "Timesheets New Timesheet" at bounding box center [784, 64] width 481 height 33
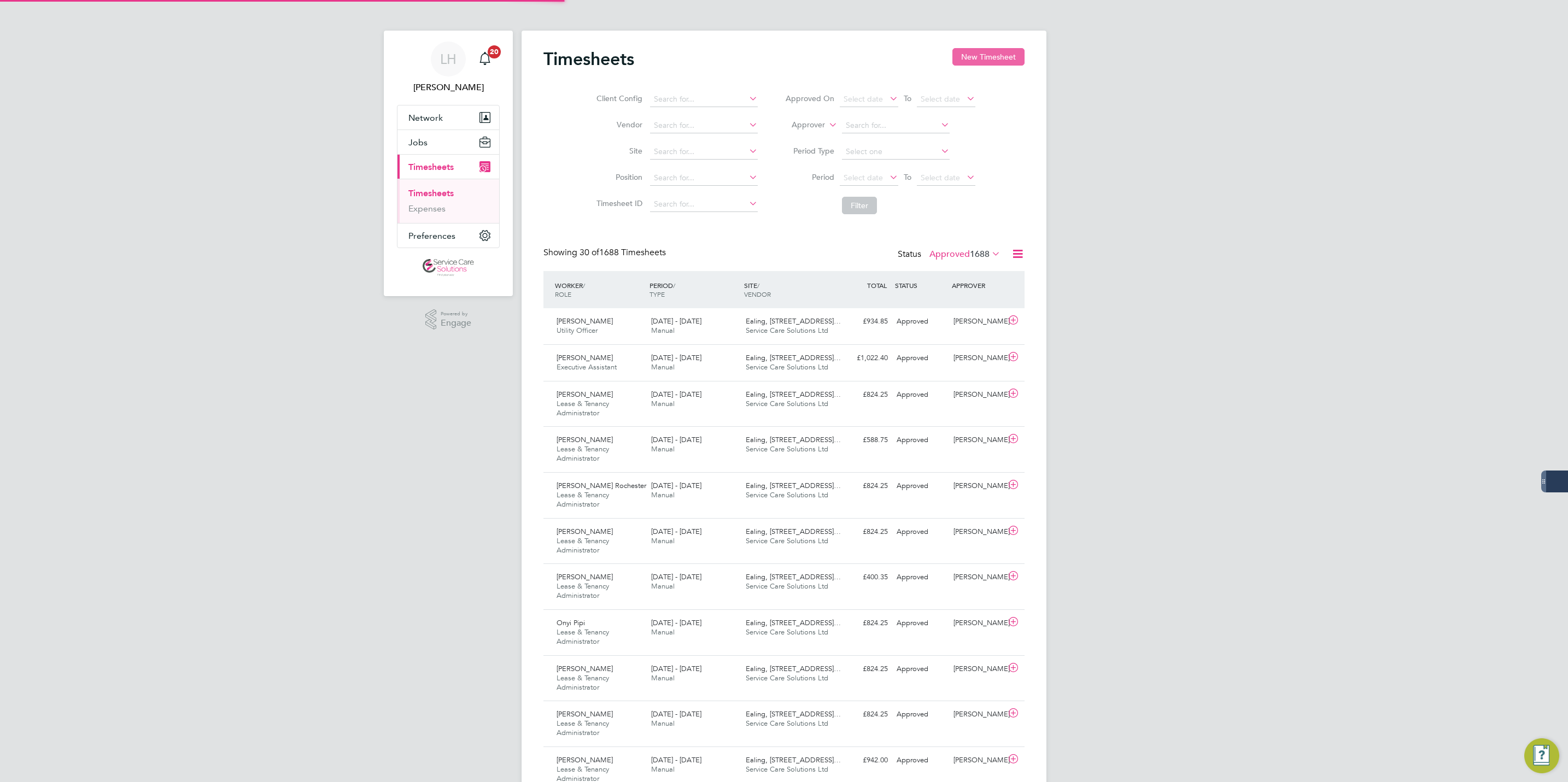
click at [980, 61] on button "New Timesheet" at bounding box center [989, 57] width 72 height 17
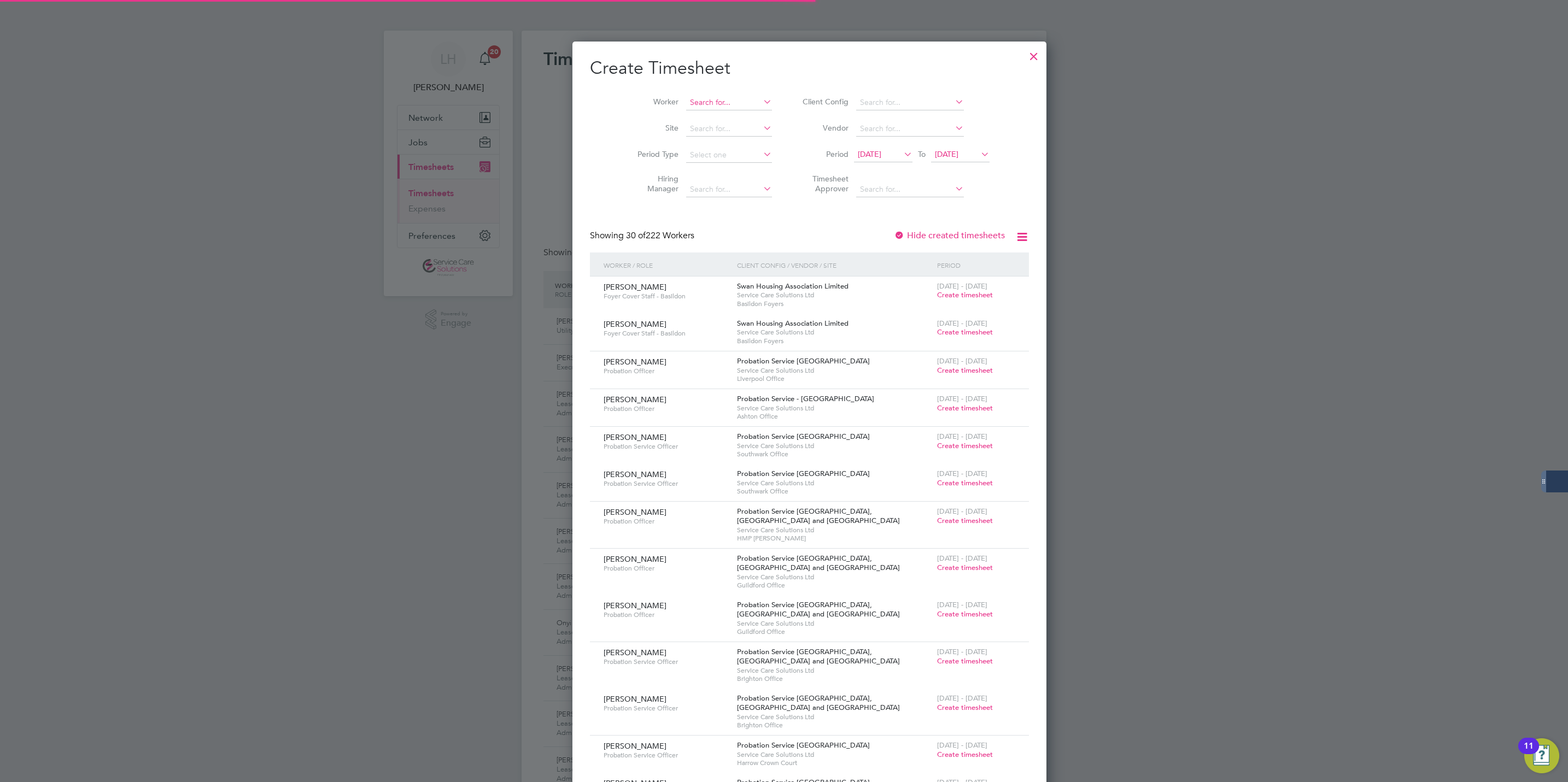
click at [696, 95] on input at bounding box center [729, 103] width 86 height 16
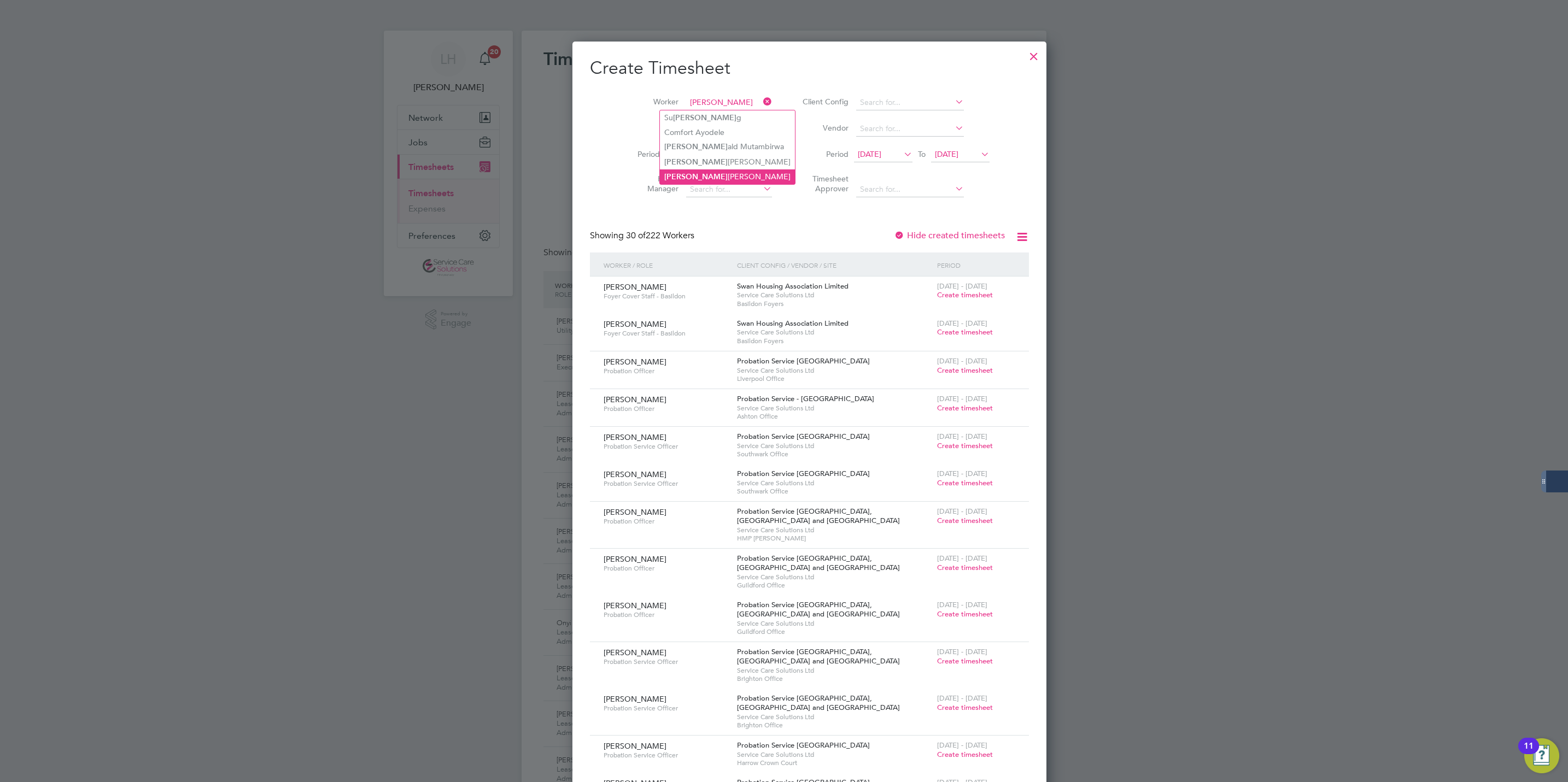
click at [715, 176] on li "Ron ke Odesanya" at bounding box center [727, 177] width 135 height 15
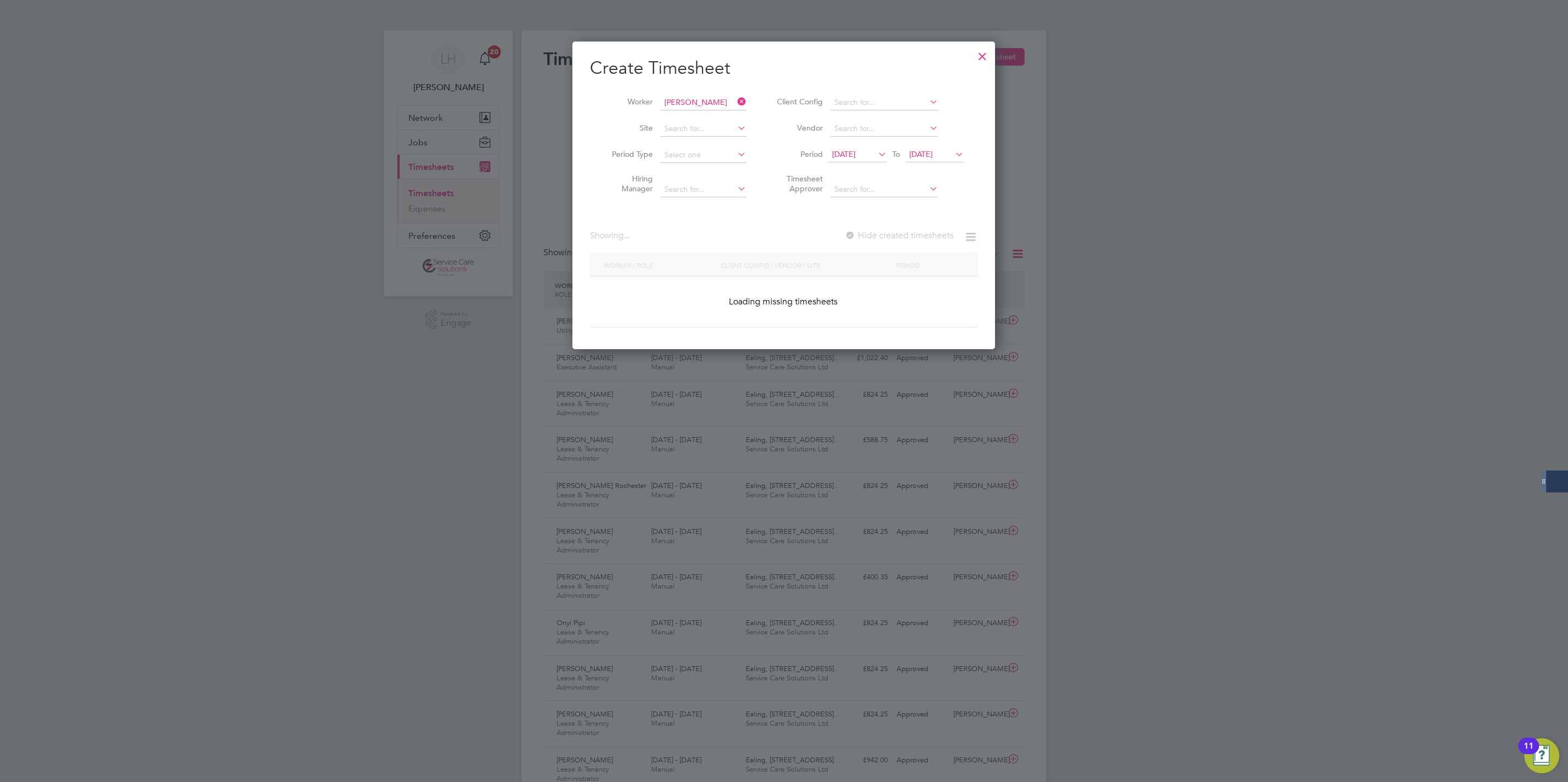
type input "[PERSON_NAME]"
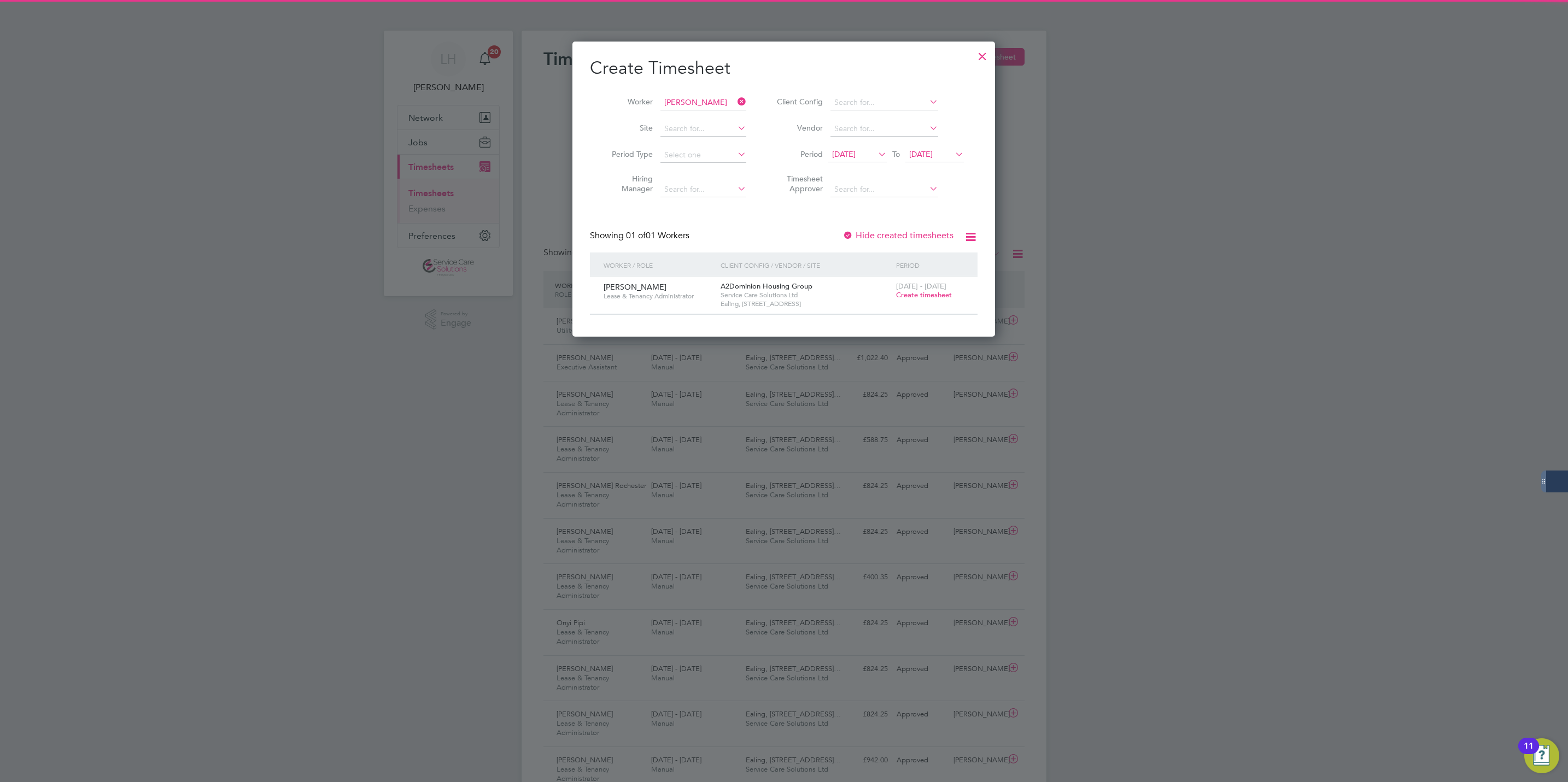
click at [924, 301] on div "[DATE] - [DATE] Create timesheet" at bounding box center [930, 291] width 73 height 29
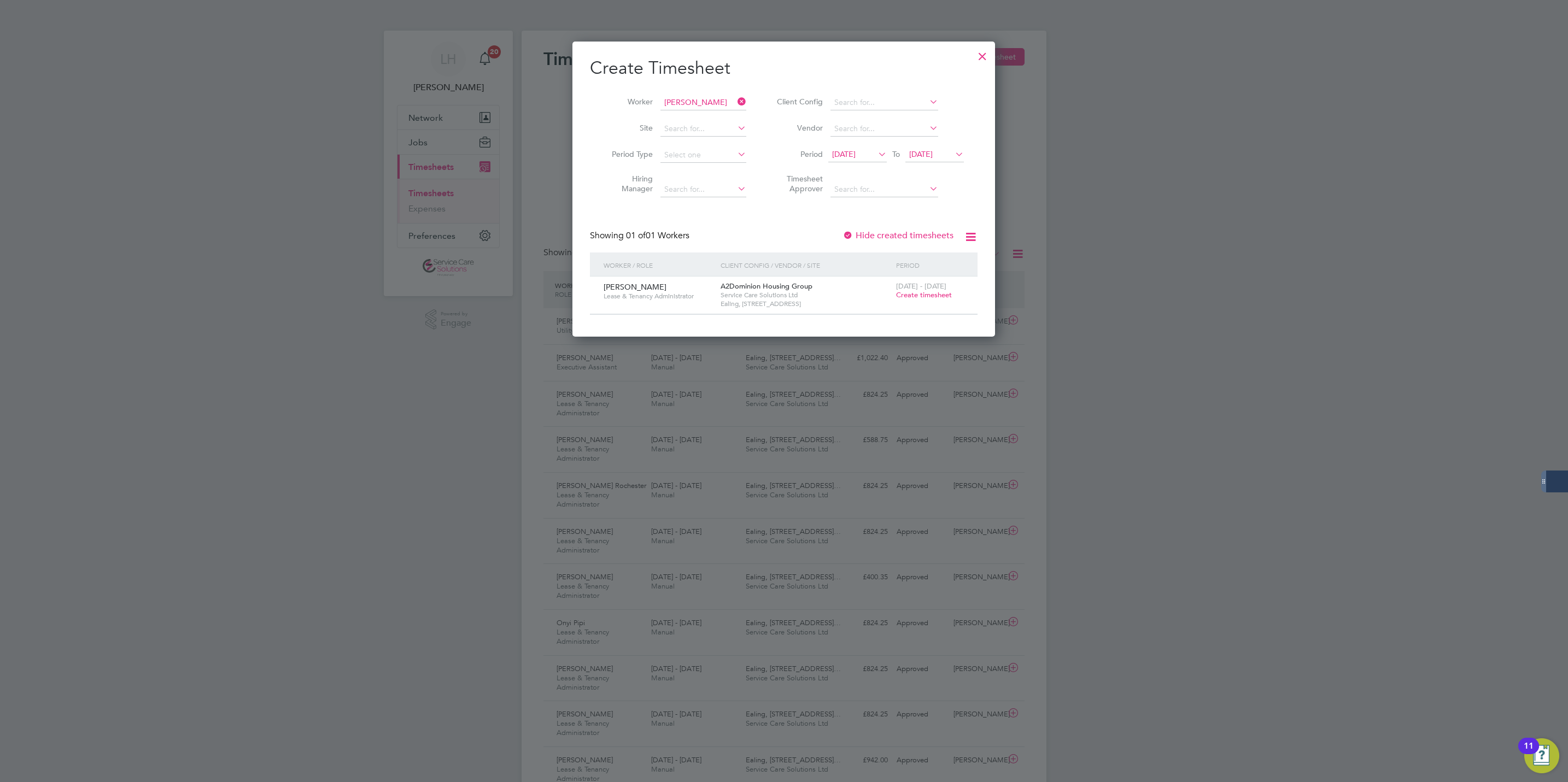
click at [921, 297] on span "Create timesheet" at bounding box center [924, 295] width 56 height 9
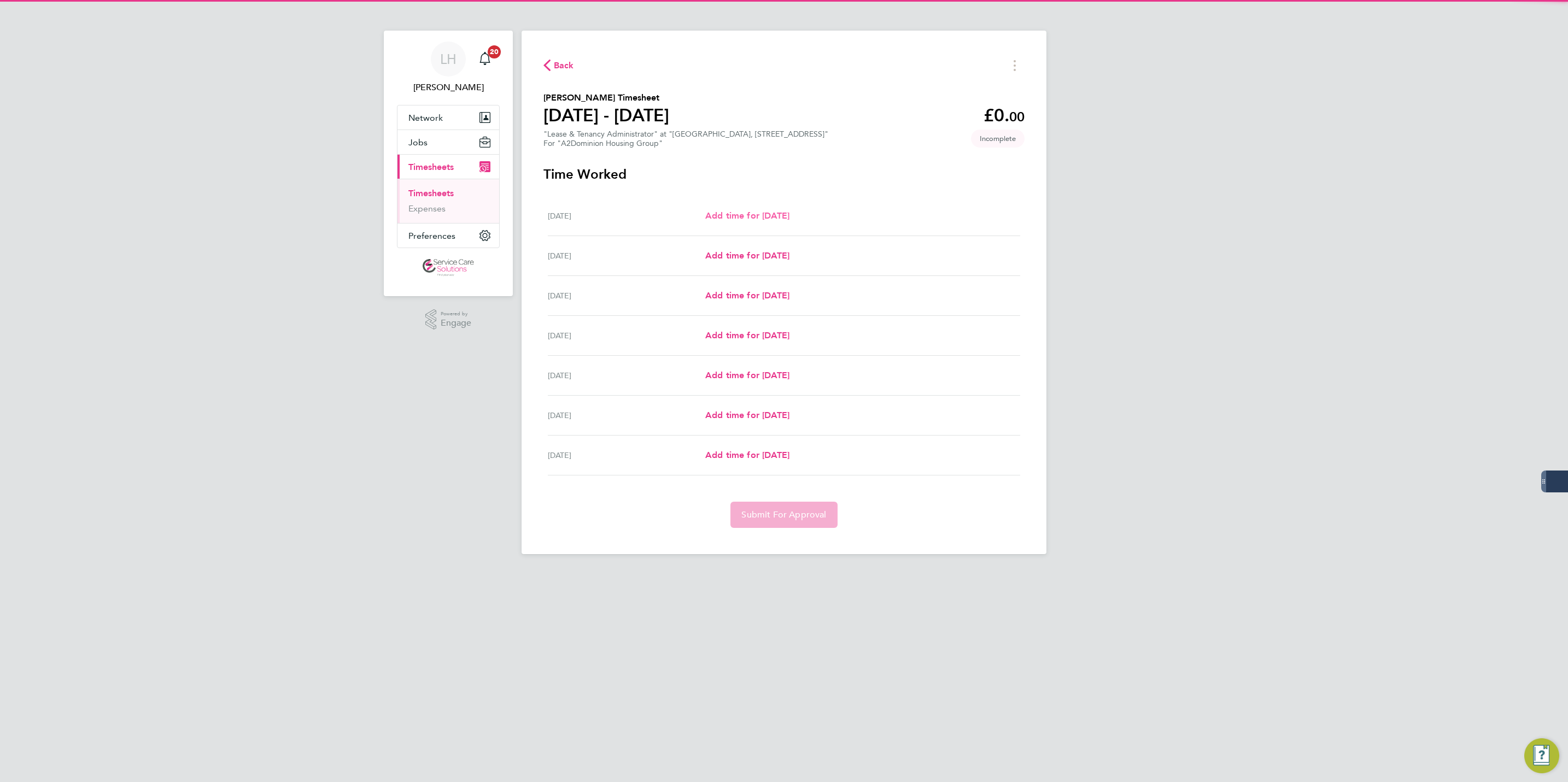
click at [771, 214] on span "Add time for [DATE]" at bounding box center [747, 216] width 84 height 11
select select "30"
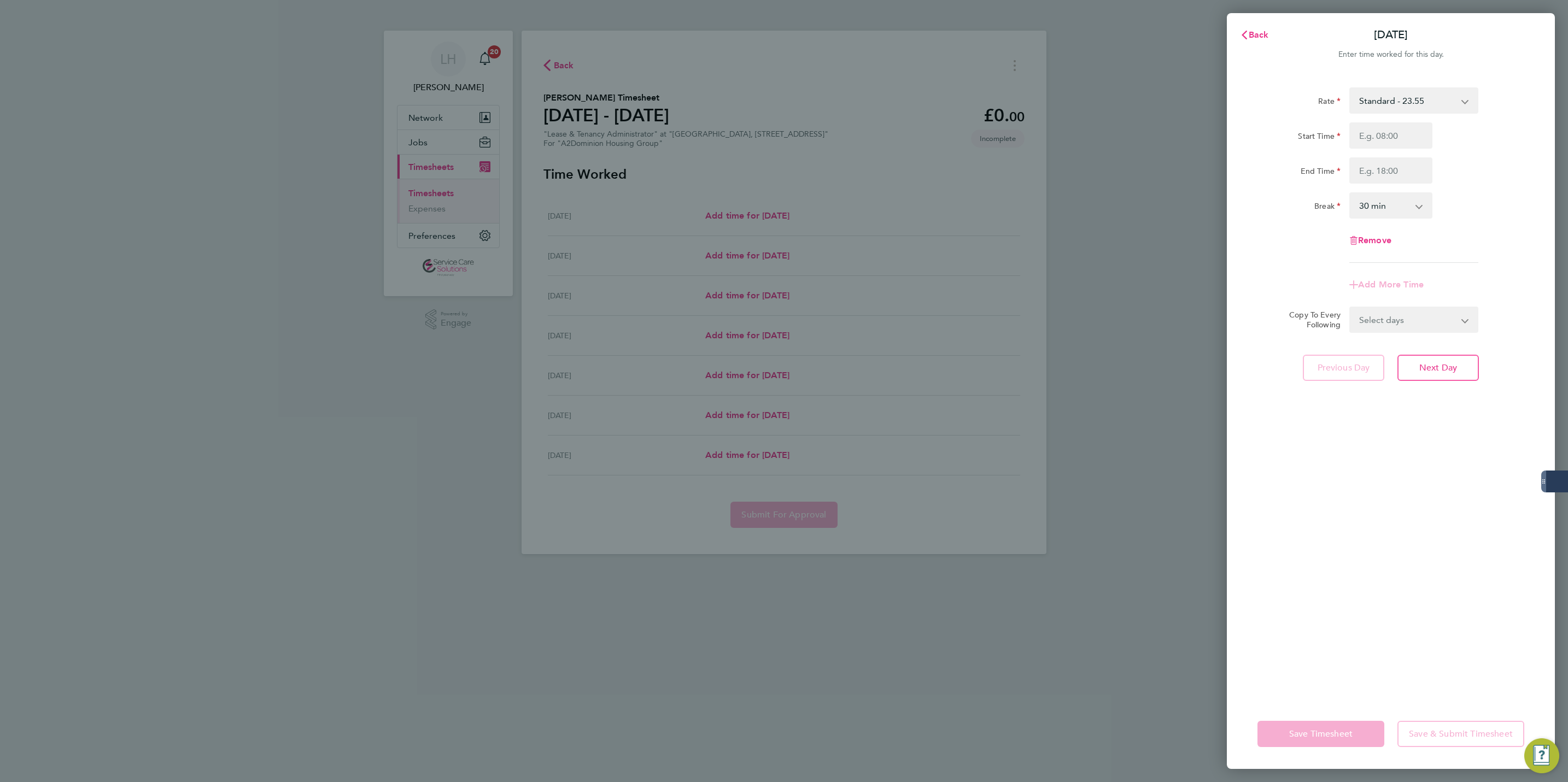
click at [1401, 149] on div "Start Time End Time" at bounding box center [1391, 153] width 275 height 61
click at [1396, 144] on input "Start Time" at bounding box center [1391, 136] width 83 height 26
type input "09:00"
type input "17:00"
select select "60"
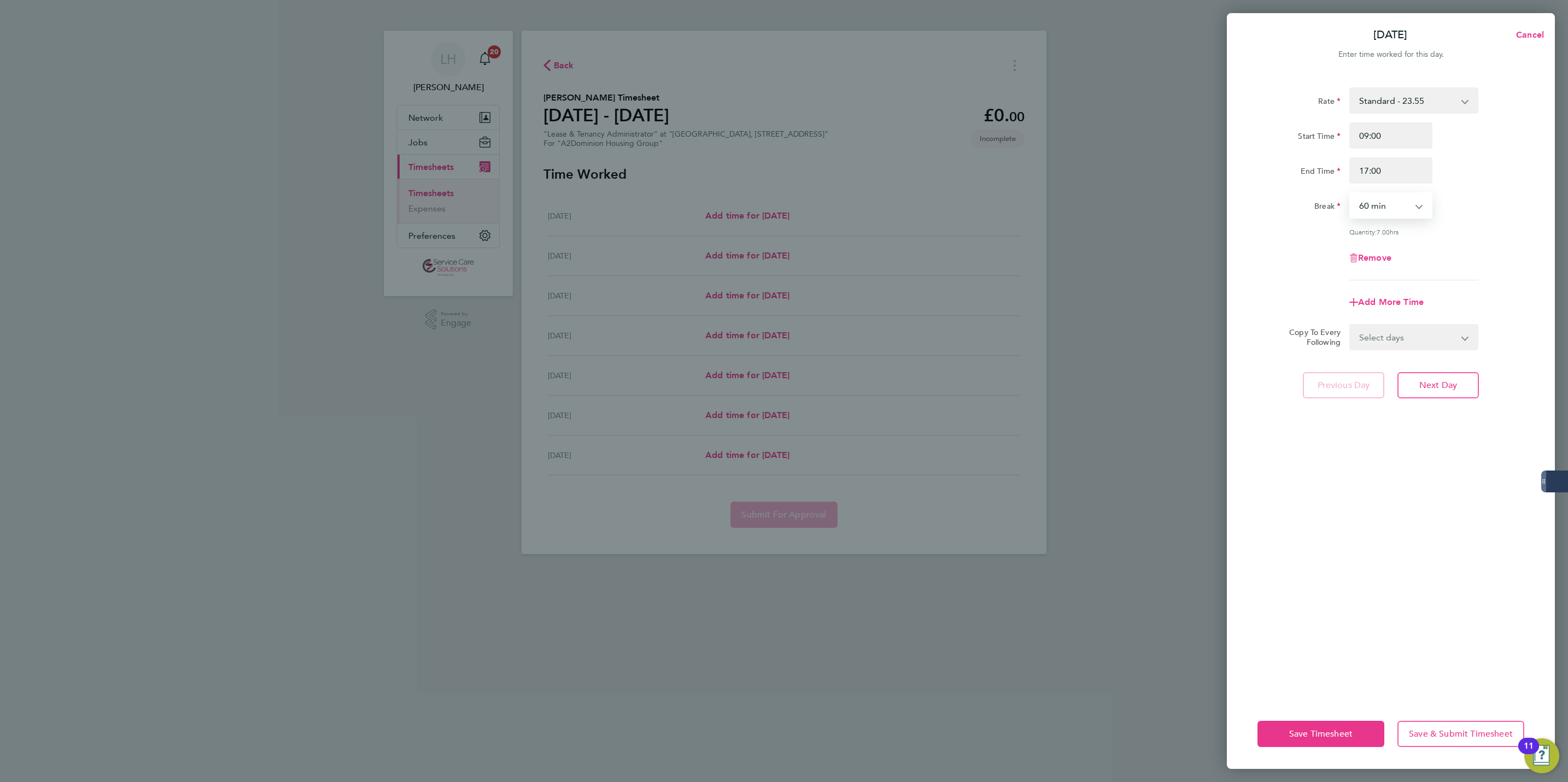
drag, startPoint x: 1419, startPoint y: 326, endPoint x: 1434, endPoint y: 347, distance: 25.8
click at [1419, 326] on select "Select days Day Weekday (Mon-Fri) Weekend (Sat-Sun) [DATE] [DATE] [DATE] [DATE]…" at bounding box center [1408, 337] width 115 height 24
select select "WEEKDAY"
click at [1350, 325] on select "Select days Day Weekday (Mon-Fri) Weekend (Sat-Sun) [DATE] [DATE] [DATE] [DATE]…" at bounding box center [1408, 337] width 115 height 24
select select "[DATE]"
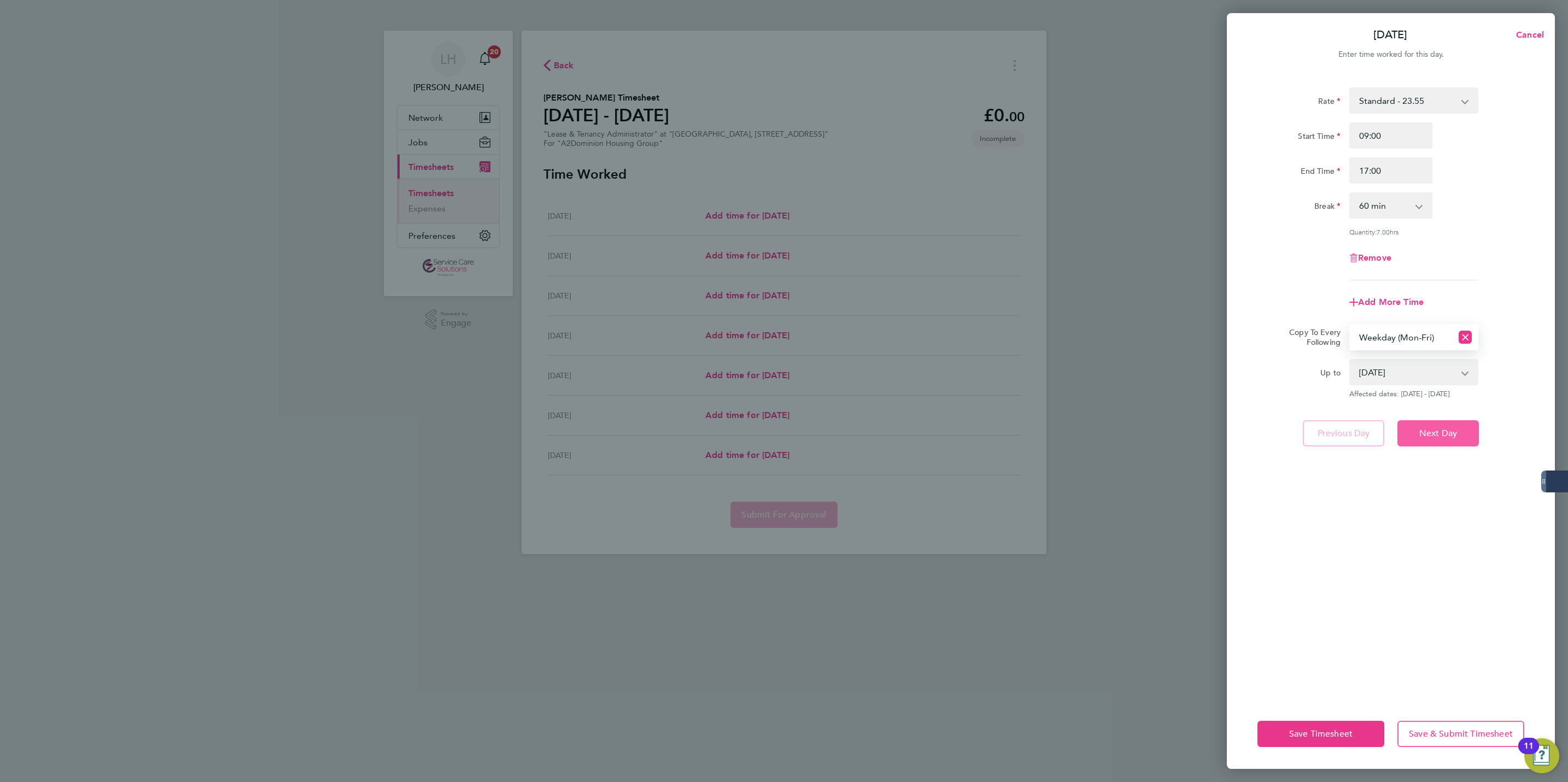
click at [1450, 425] on button "Next Day" at bounding box center [1438, 433] width 81 height 26
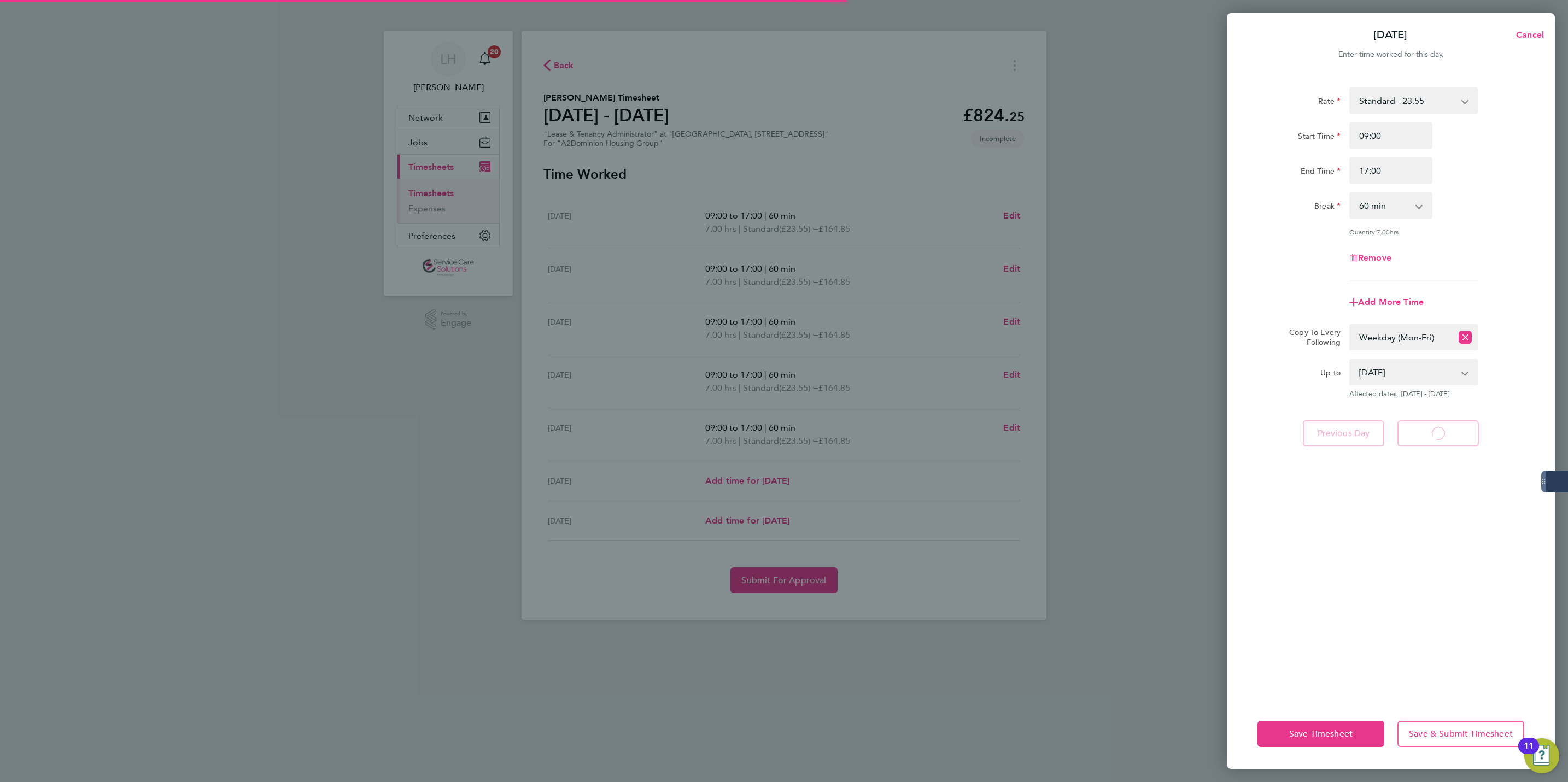
select select "60"
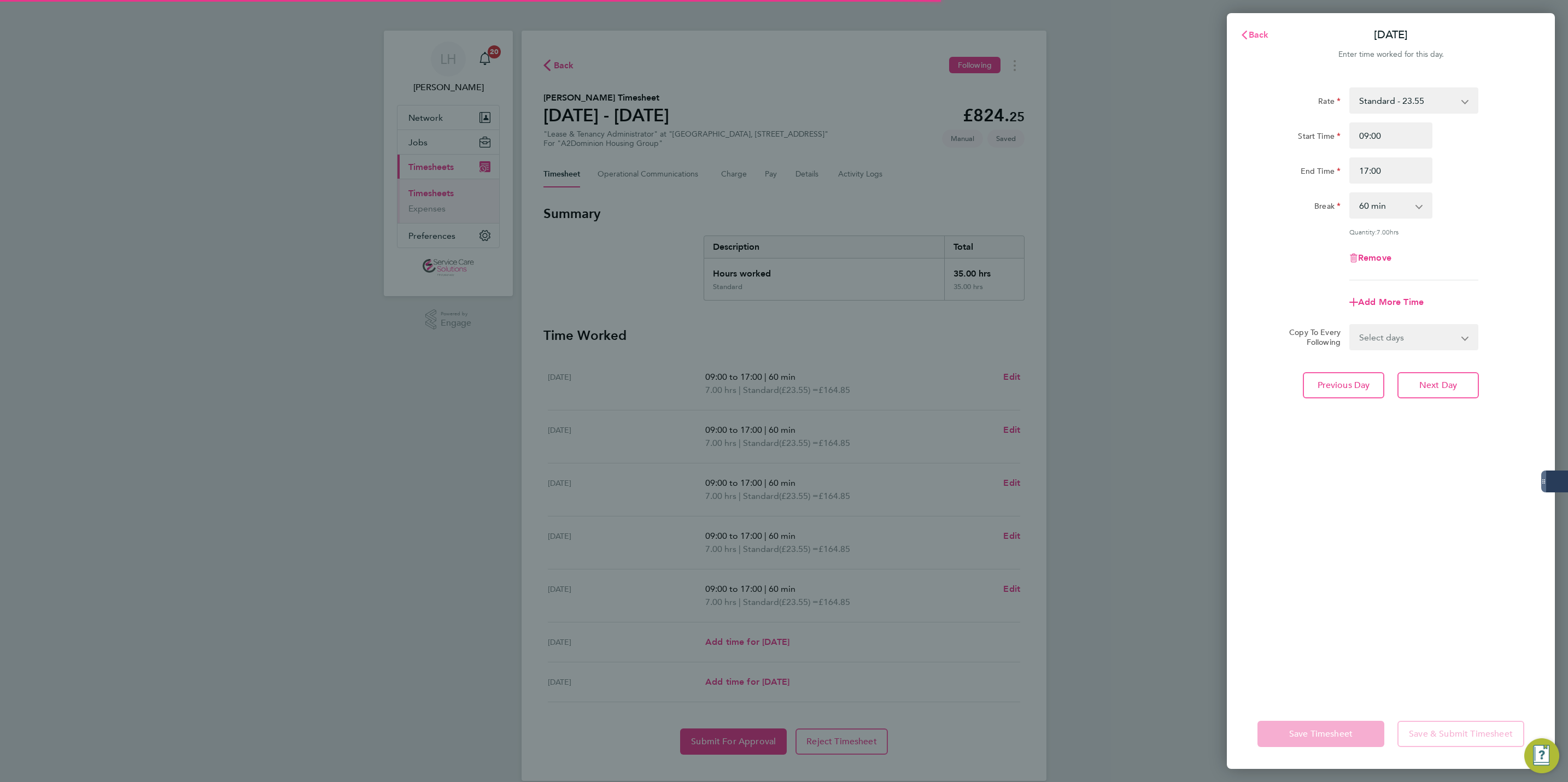
click at [1252, 29] on span "Back" at bounding box center [1259, 34] width 21 height 11
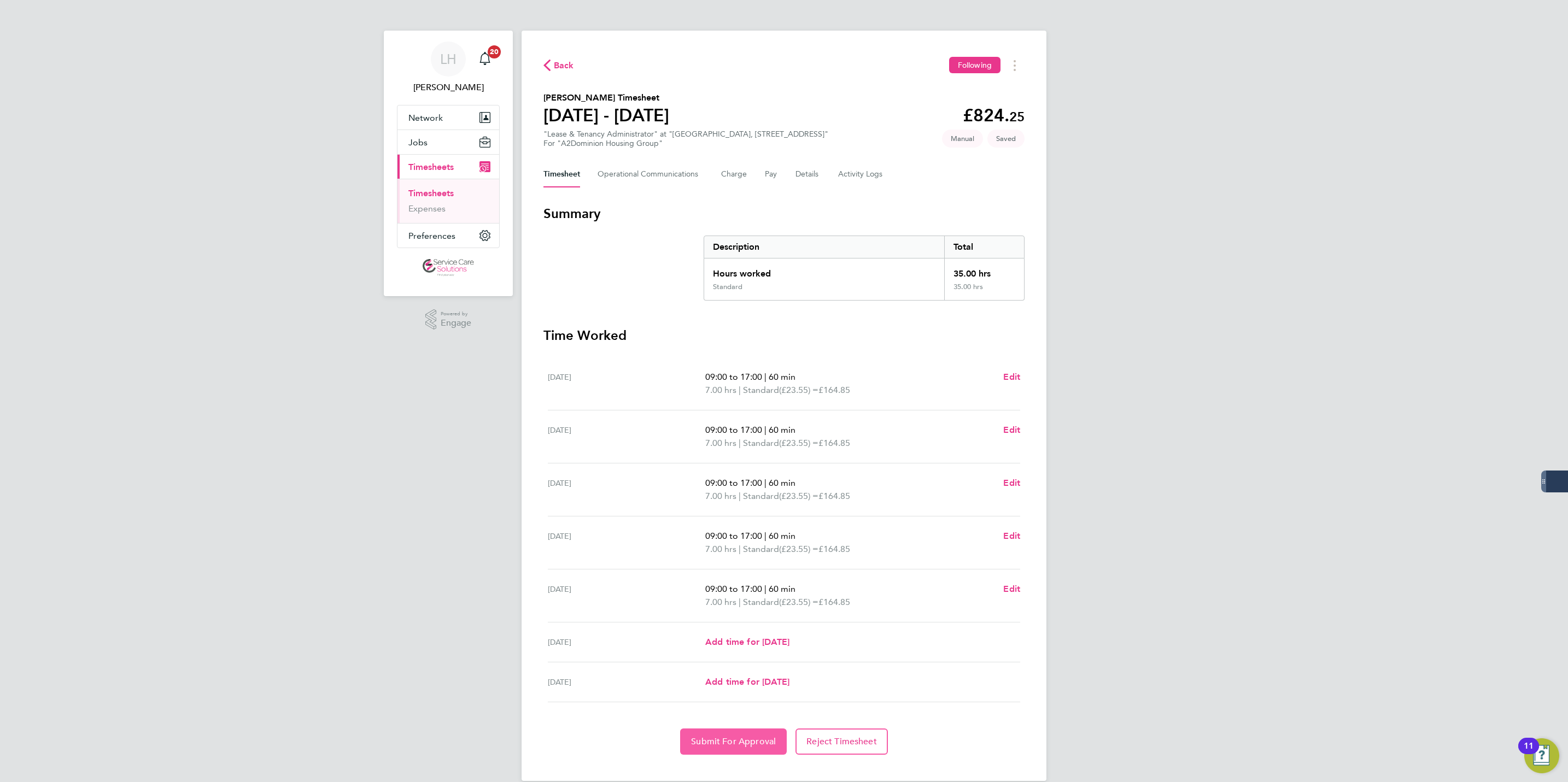
click at [738, 737] on button "Submit For Approval" at bounding box center [733, 742] width 106 height 26
click at [436, 190] on link "Timesheets" at bounding box center [431, 193] width 45 height 11
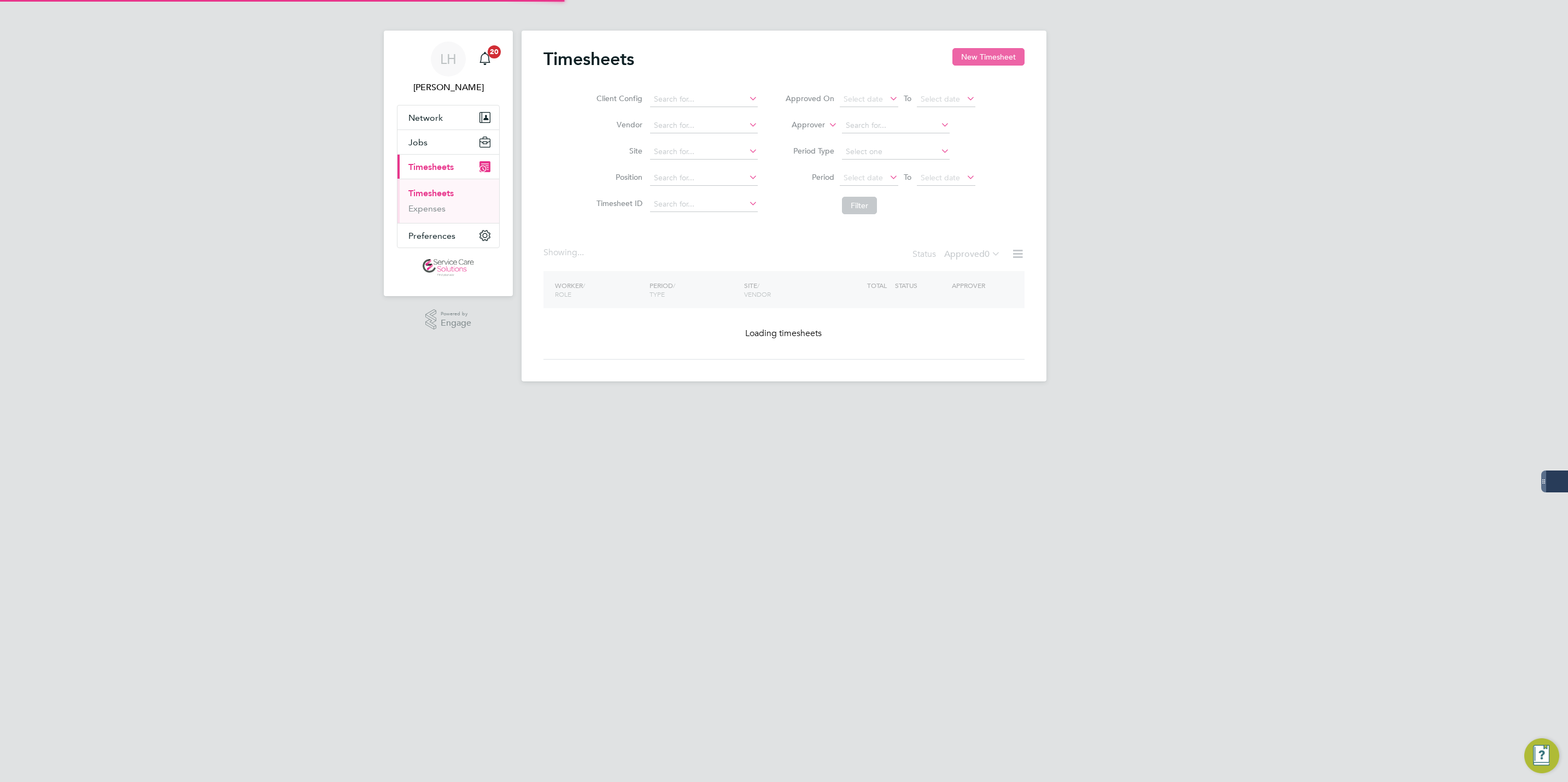
click at [976, 61] on button "New Timesheet" at bounding box center [989, 57] width 72 height 17
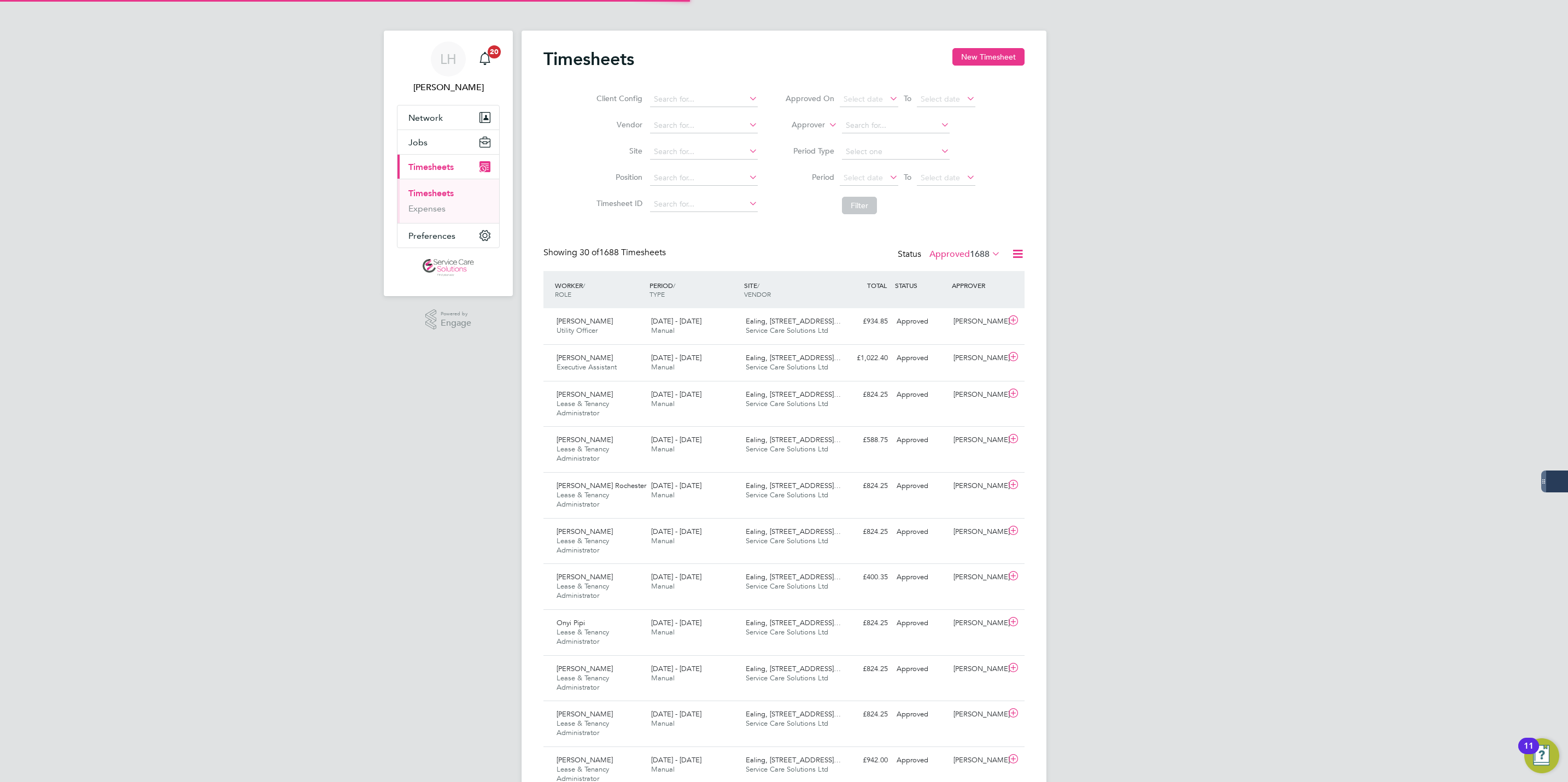
scroll to position [37, 95]
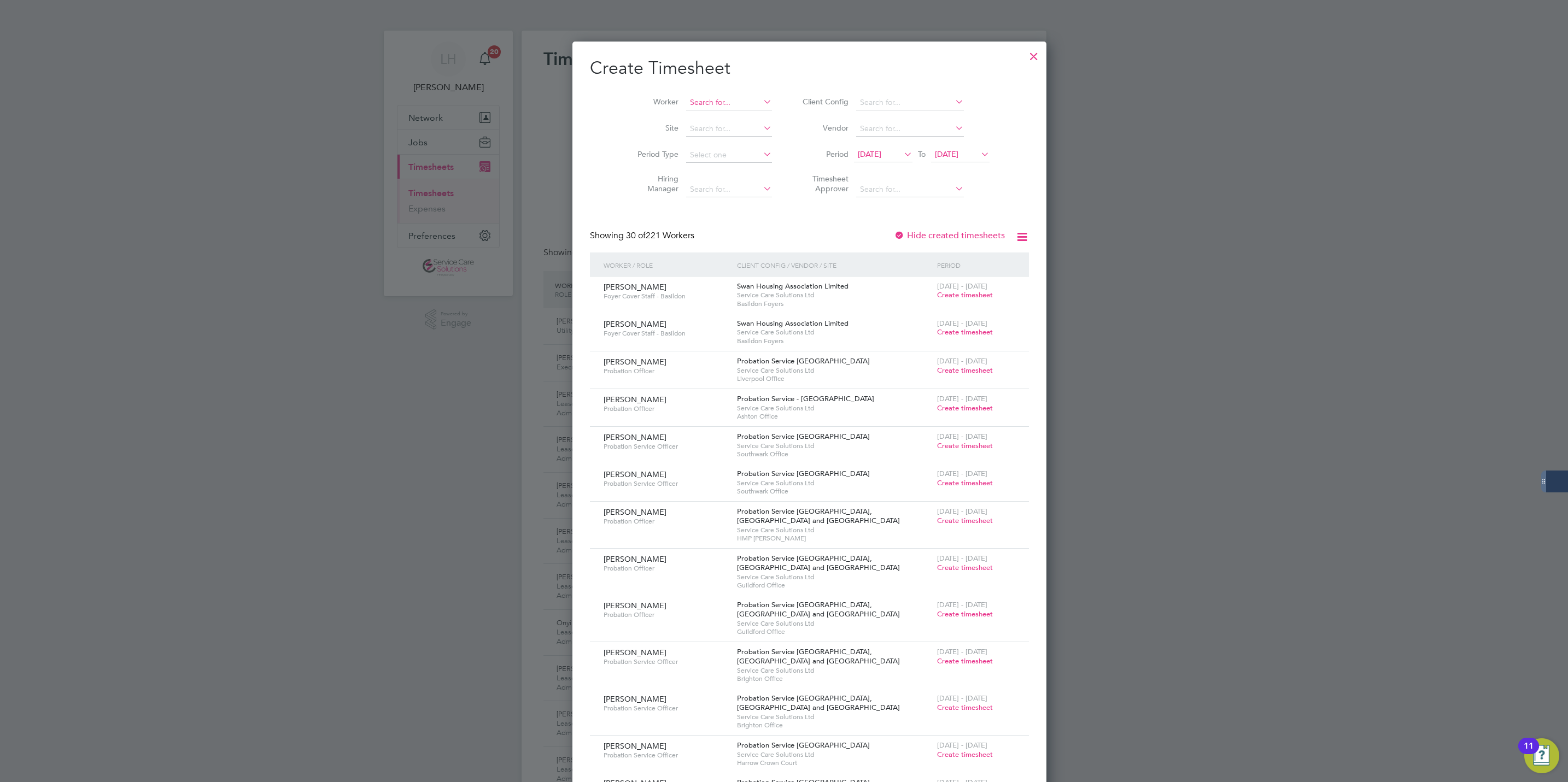
click at [694, 106] on input at bounding box center [729, 103] width 86 height 16
click at [697, 140] on li "Charlotte Lang" at bounding box center [716, 147] width 113 height 15
type input "[PERSON_NAME]"
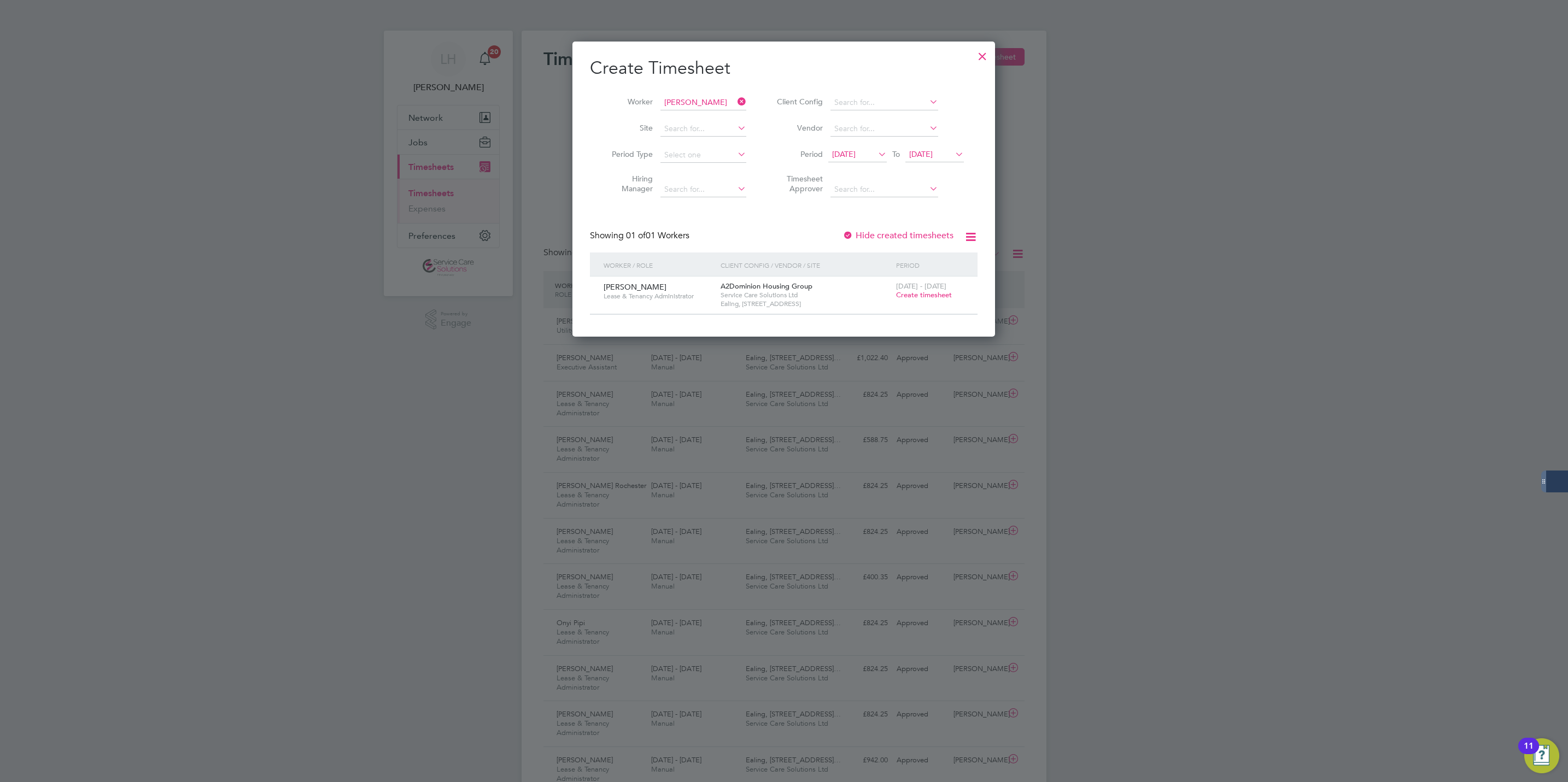
click at [937, 288] on span "[DATE] - [DATE]" at bounding box center [921, 286] width 50 height 9
click at [937, 303] on div "[DATE] - [DATE] Create timesheet" at bounding box center [930, 291] width 73 height 29
click at [936, 294] on span "Create timesheet" at bounding box center [924, 295] width 56 height 9
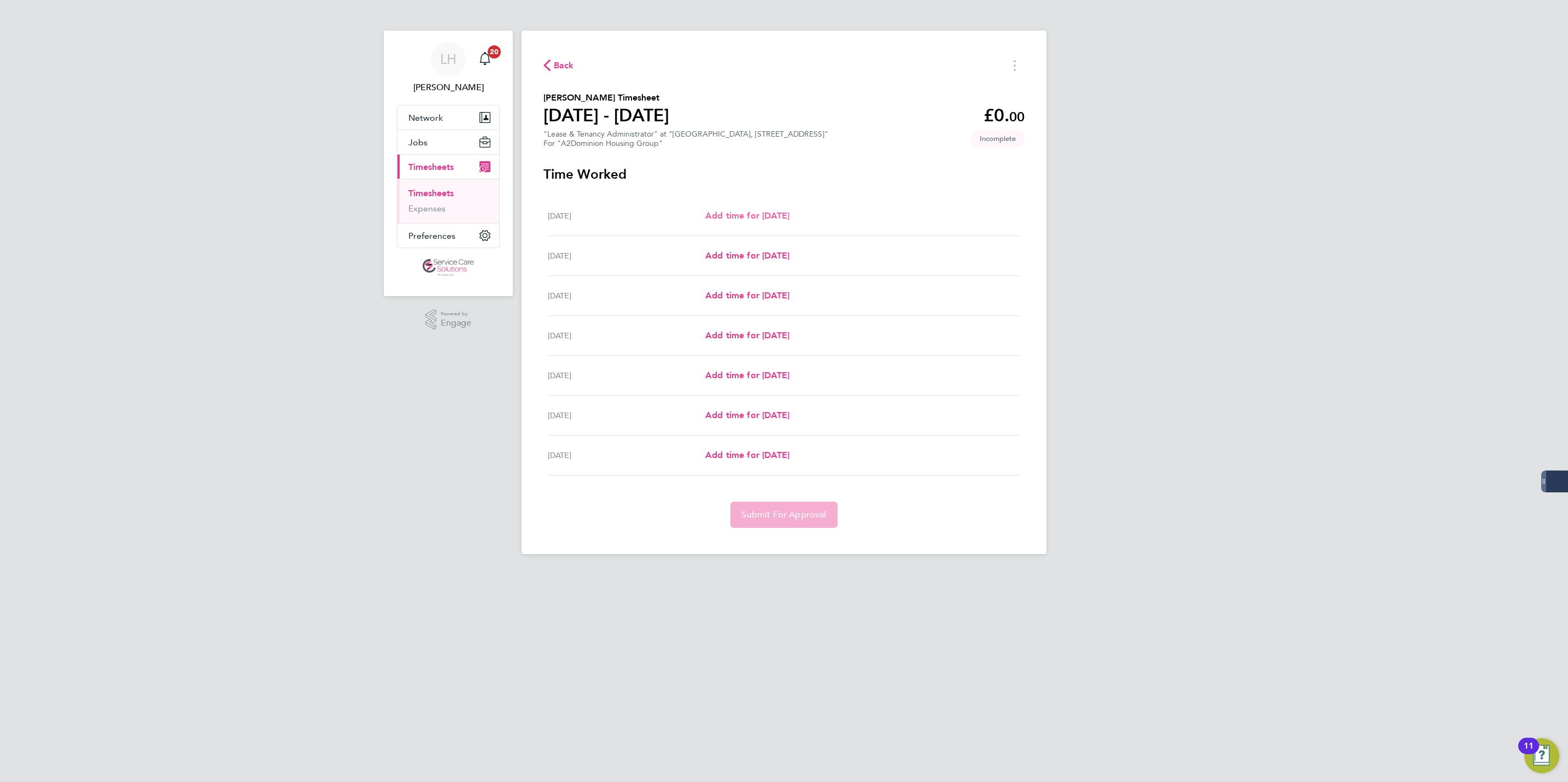
click at [790, 217] on span "Add time for [DATE]" at bounding box center [747, 216] width 84 height 11
select select "30"
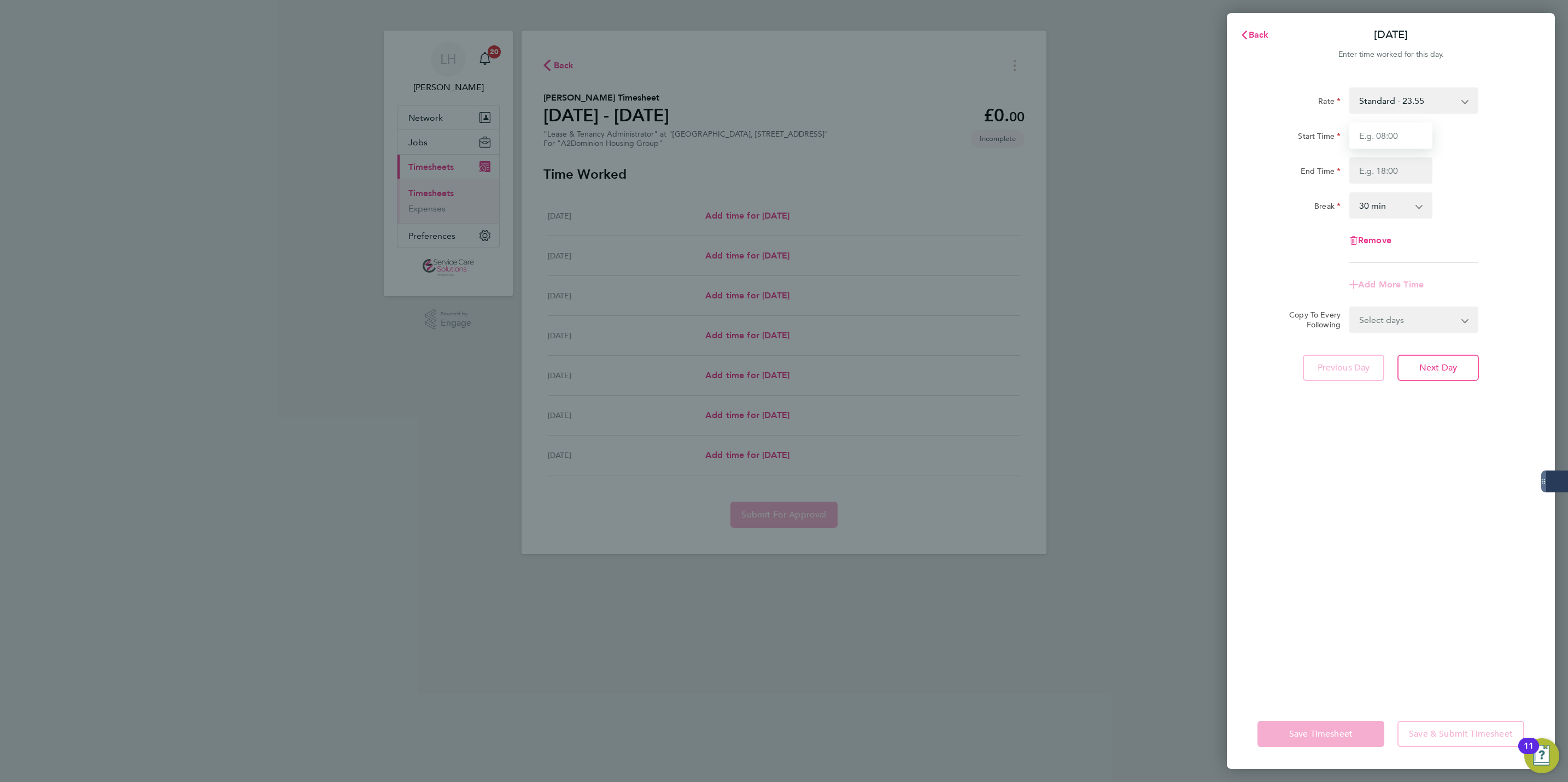
click at [1426, 142] on input "Start Time" at bounding box center [1391, 136] width 83 height 26
click at [1377, 142] on input "Start Time" at bounding box center [1391, 136] width 83 height 26
click at [1375, 134] on input "Start Time" at bounding box center [1391, 136] width 83 height 26
type input "09:00"
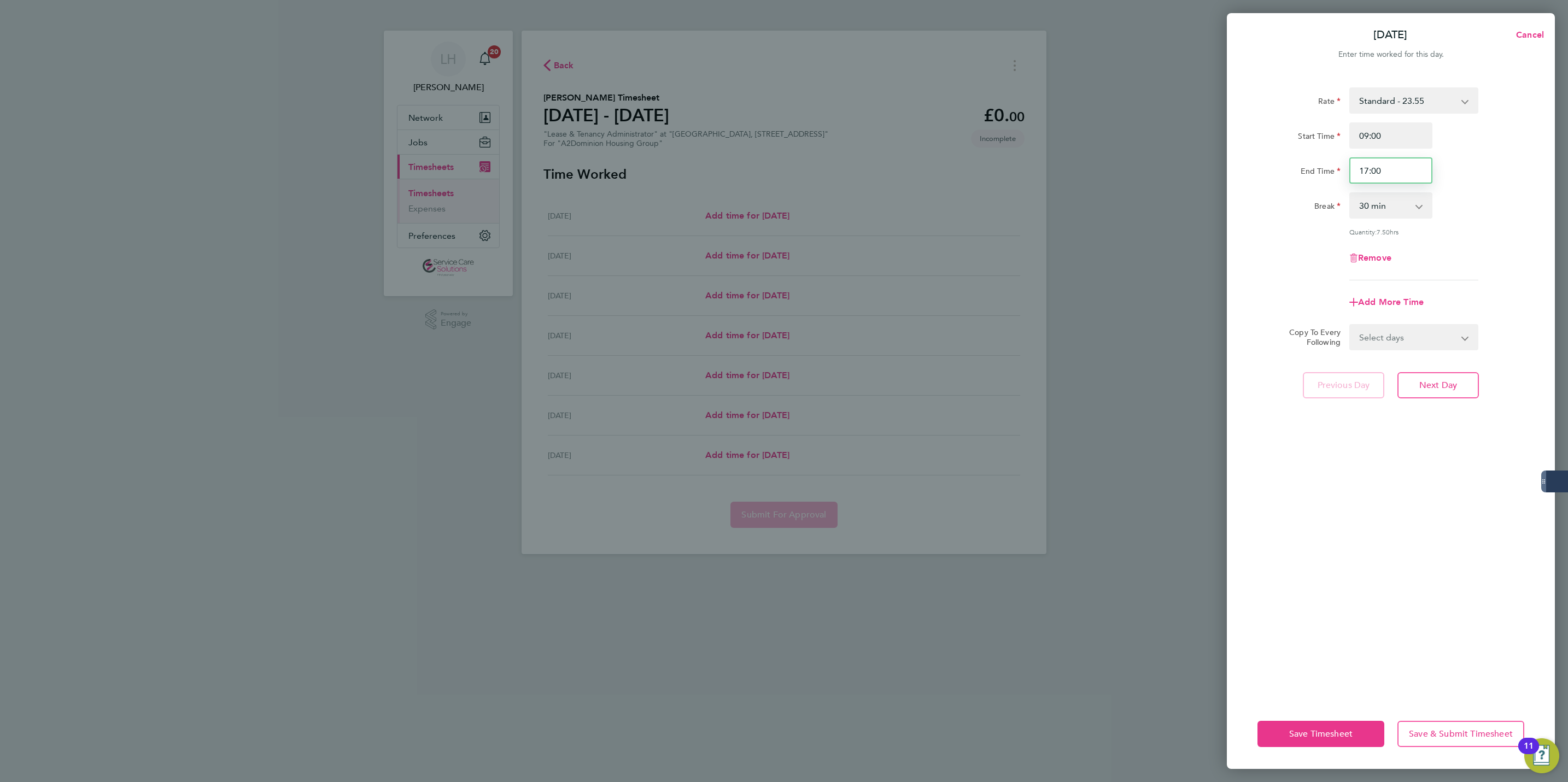
drag, startPoint x: 1363, startPoint y: 175, endPoint x: 1516, endPoint y: 165, distance: 153.3
click at [1516, 165] on div "End Time 17:00" at bounding box center [1391, 170] width 275 height 26
type input "12:00"
select select "0"
click at [1452, 380] on span "Next Day" at bounding box center [1438, 385] width 38 height 11
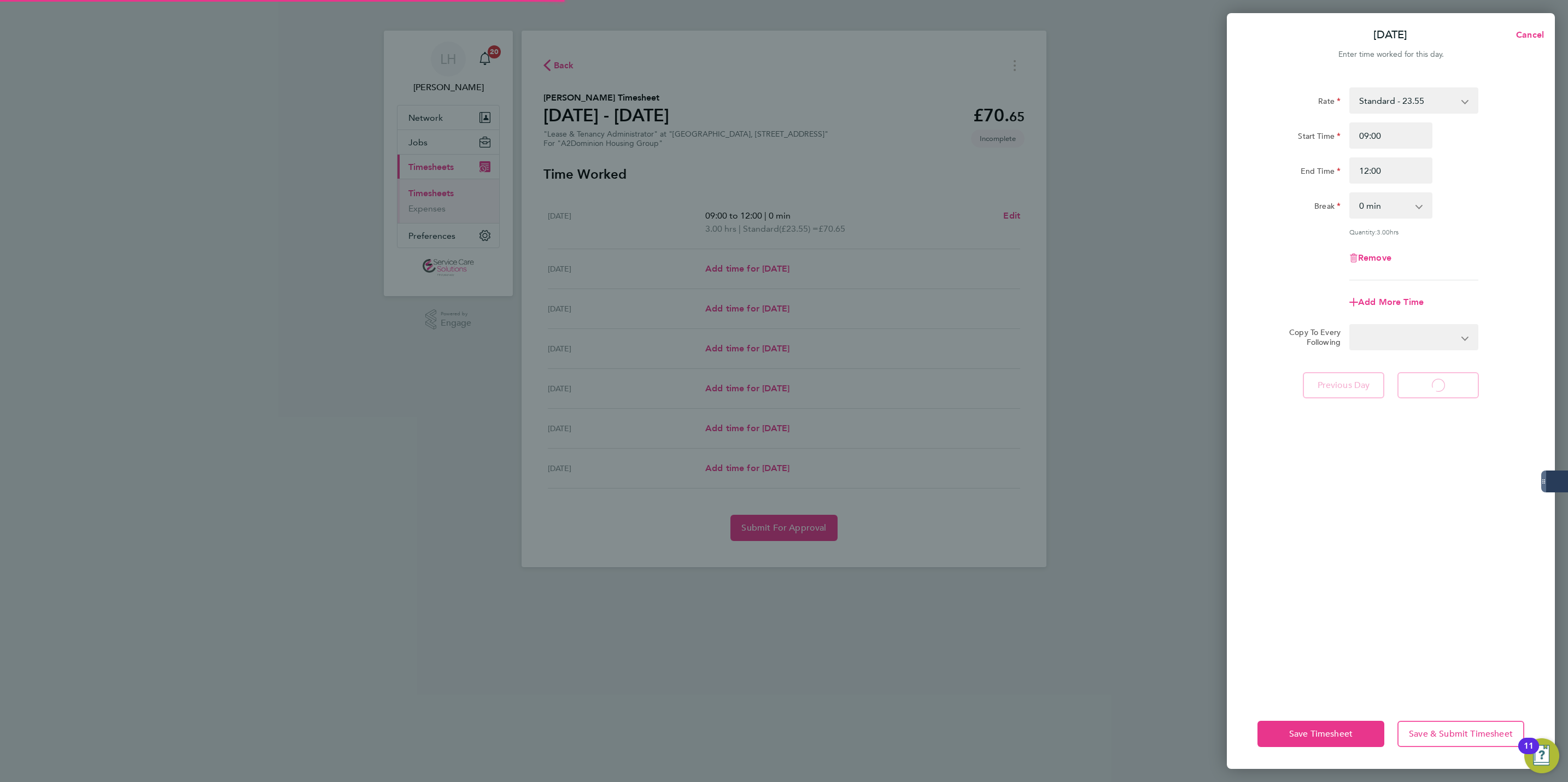
select select "30"
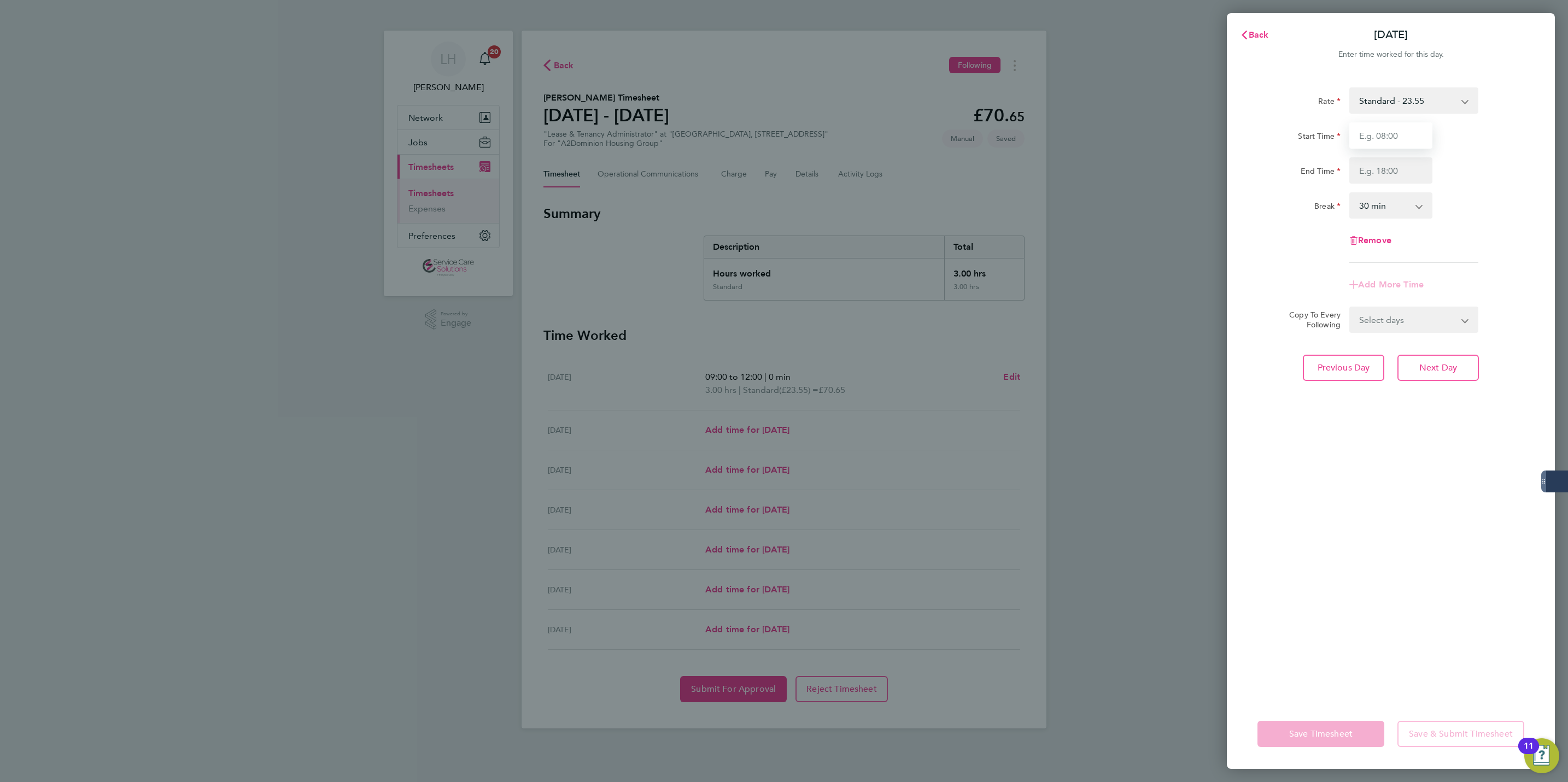
click at [1400, 129] on input "Start Time" at bounding box center [1391, 136] width 83 height 26
type input "09:00"
type input "17:00"
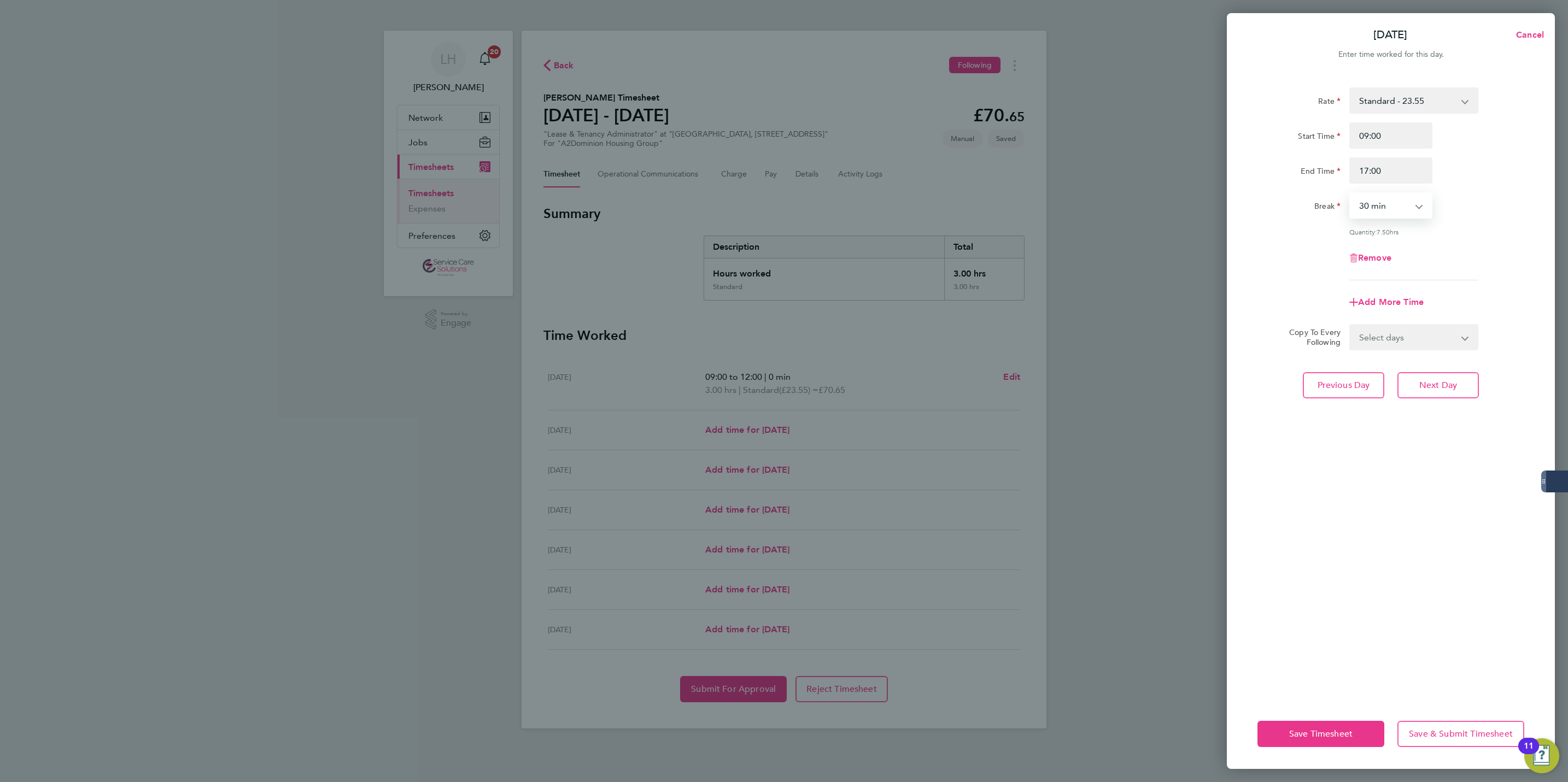
select select "60"
click at [1390, 326] on select "Select days Day Weekday (Mon-Fri) Weekend (Sat-Sun) [DATE] [DATE] [DATE] [DATE]…" at bounding box center [1408, 337] width 115 height 24
select select "WED"
click at [1350, 325] on select "Select days Day Weekday (Mon-Fri) Weekend (Sat-Sun) [DATE] [DATE] [DATE] [DATE]…" at bounding box center [1408, 337] width 115 height 24
select select "[DATE]"
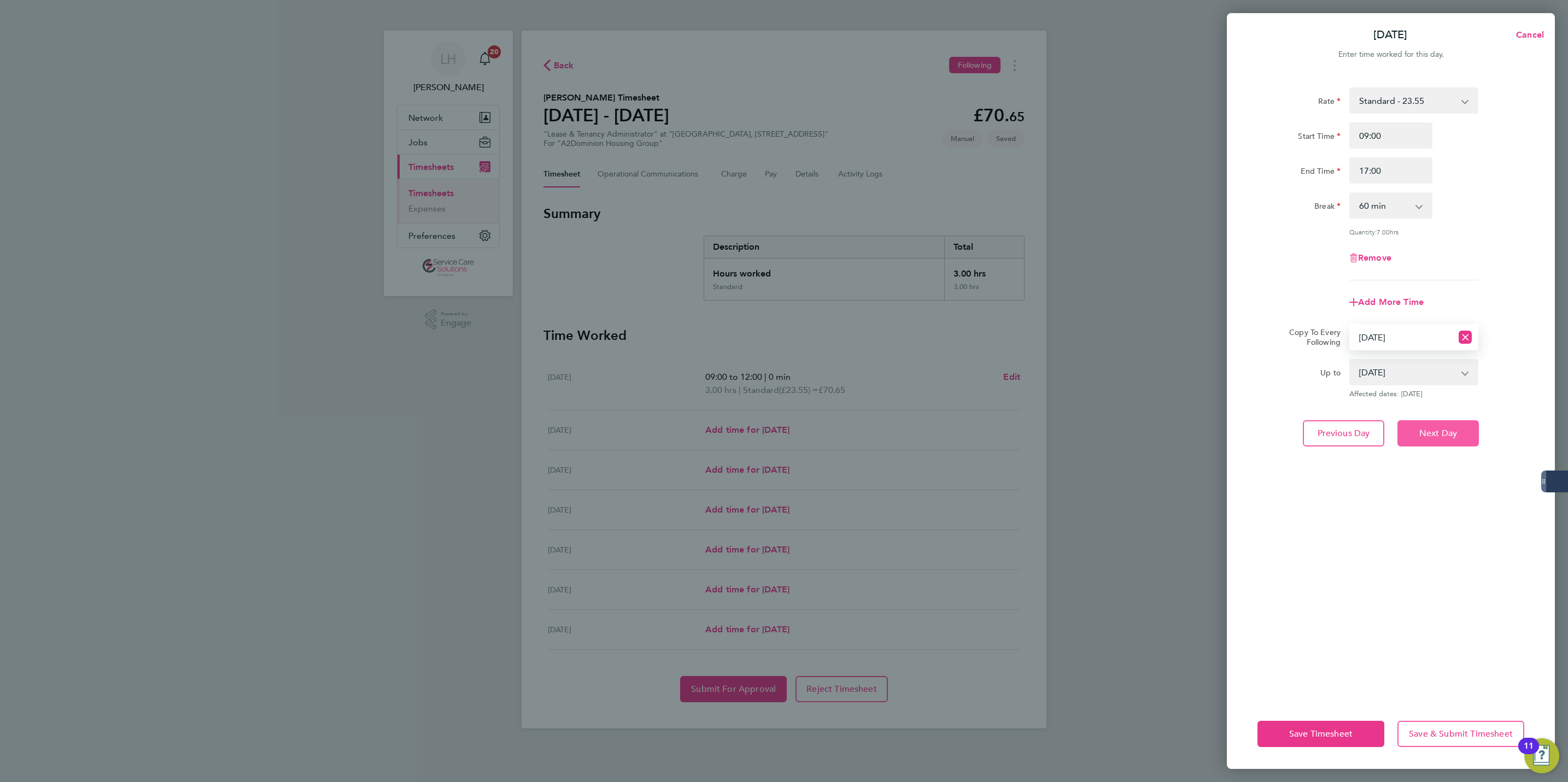
click at [1434, 442] on button "Next Day" at bounding box center [1438, 433] width 81 height 26
select select "0: null"
select select "60"
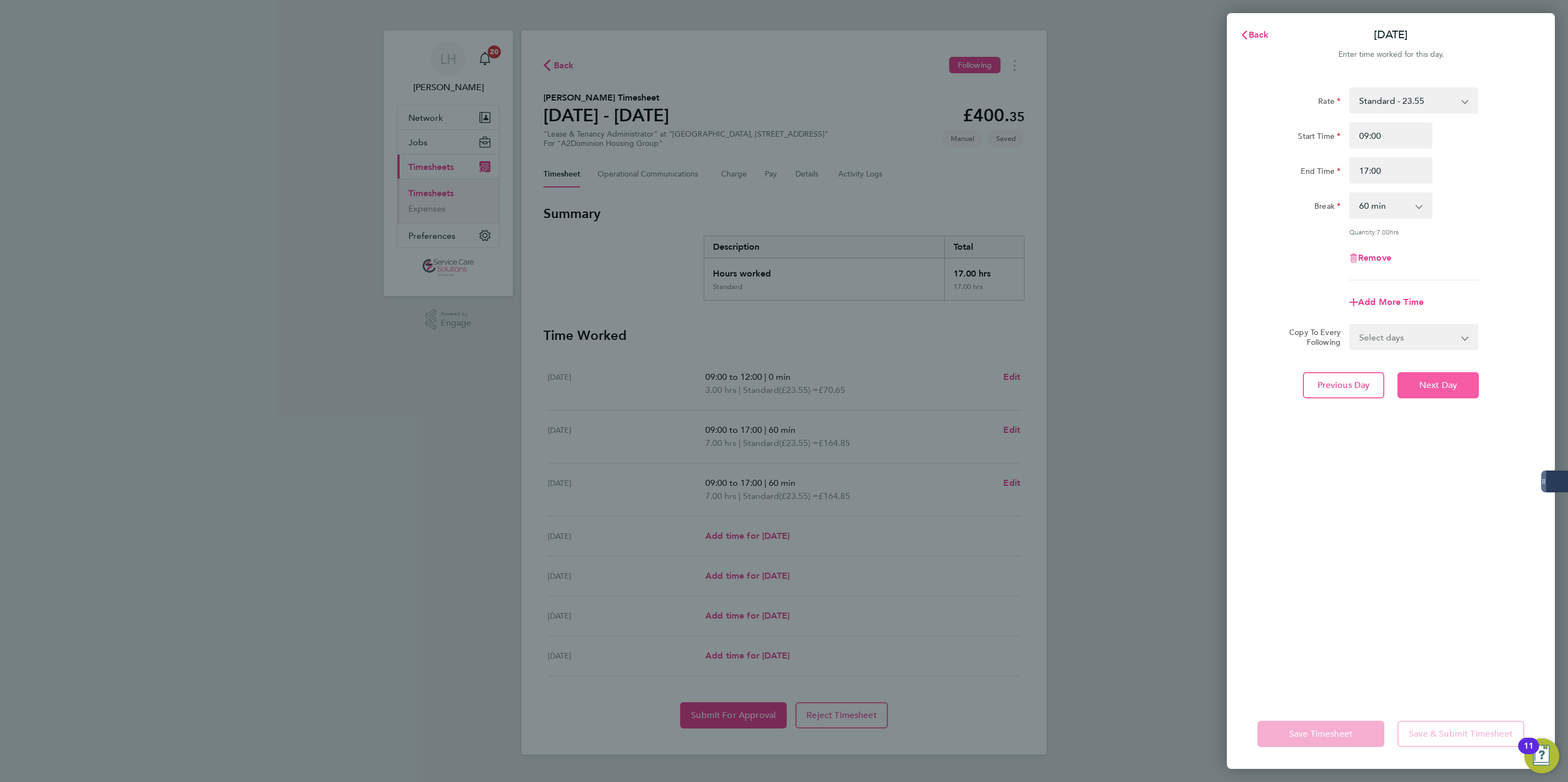
click at [1427, 394] on button "Next Day" at bounding box center [1438, 385] width 81 height 26
select select "30"
click at [1381, 143] on input "Start Time" at bounding box center [1391, 136] width 83 height 26
type input "09:00"
type input "15:00"
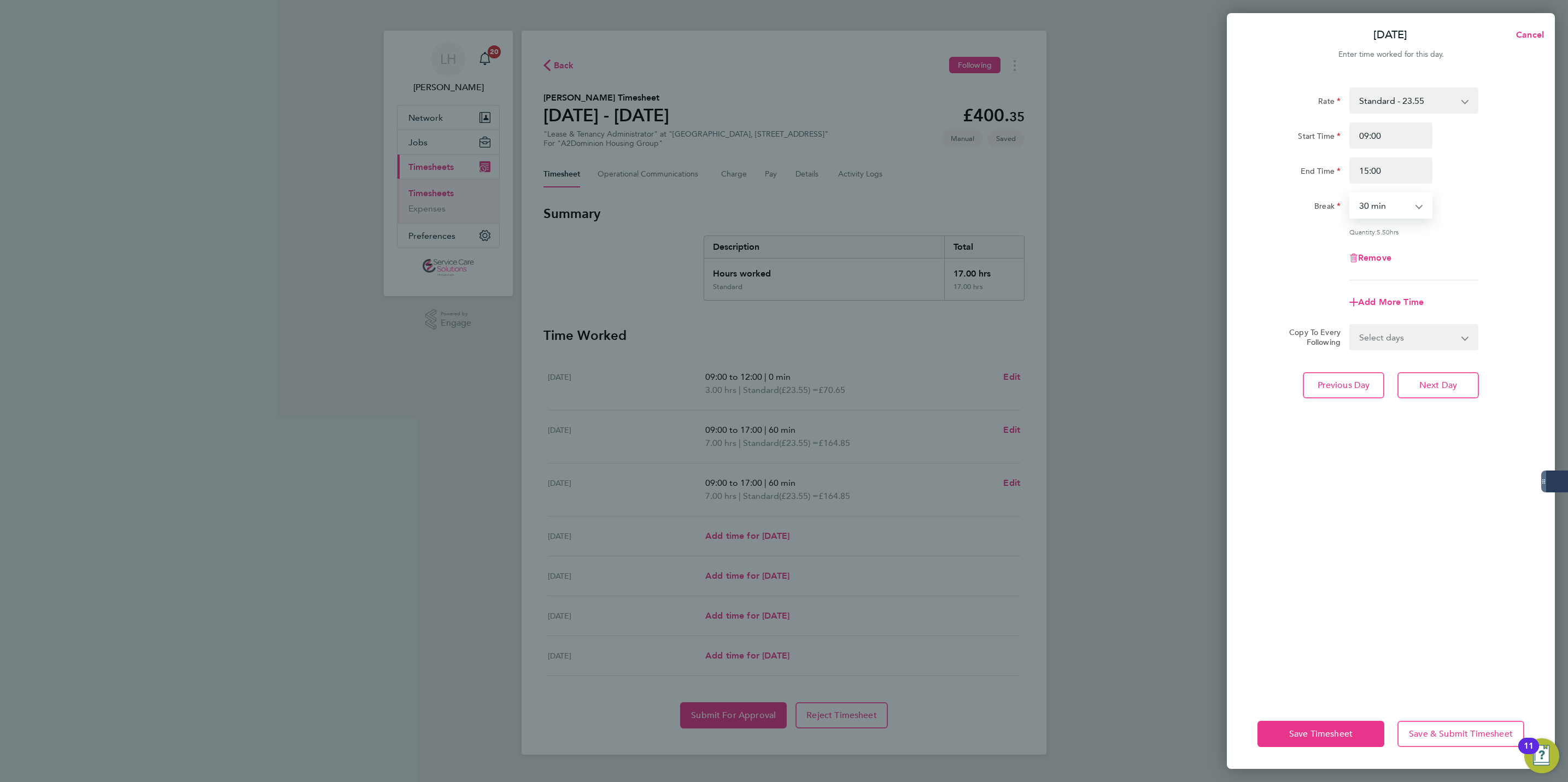
select select "60"
click at [1419, 426] on div "Rate Standard - 23.55 Start Time 09:00 End Time 15:00 Break 0 min 15 min 30 min…" at bounding box center [1391, 387] width 328 height 625
click at [1414, 385] on button "Next Day" at bounding box center [1438, 385] width 81 height 26
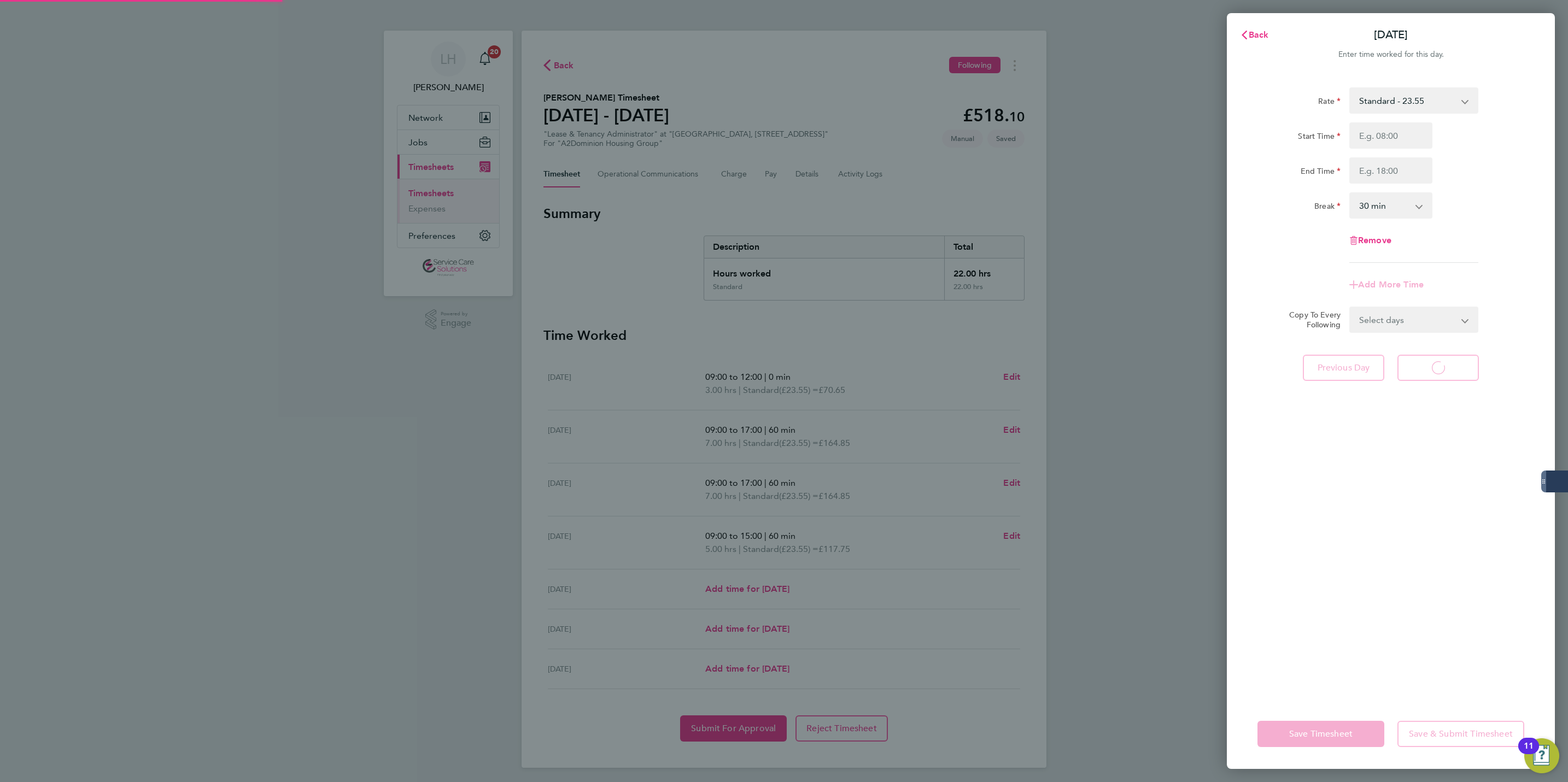
select select "30"
click at [1378, 132] on input "Start Time" at bounding box center [1391, 136] width 83 height 26
type input "09:00"
type input "17:00"
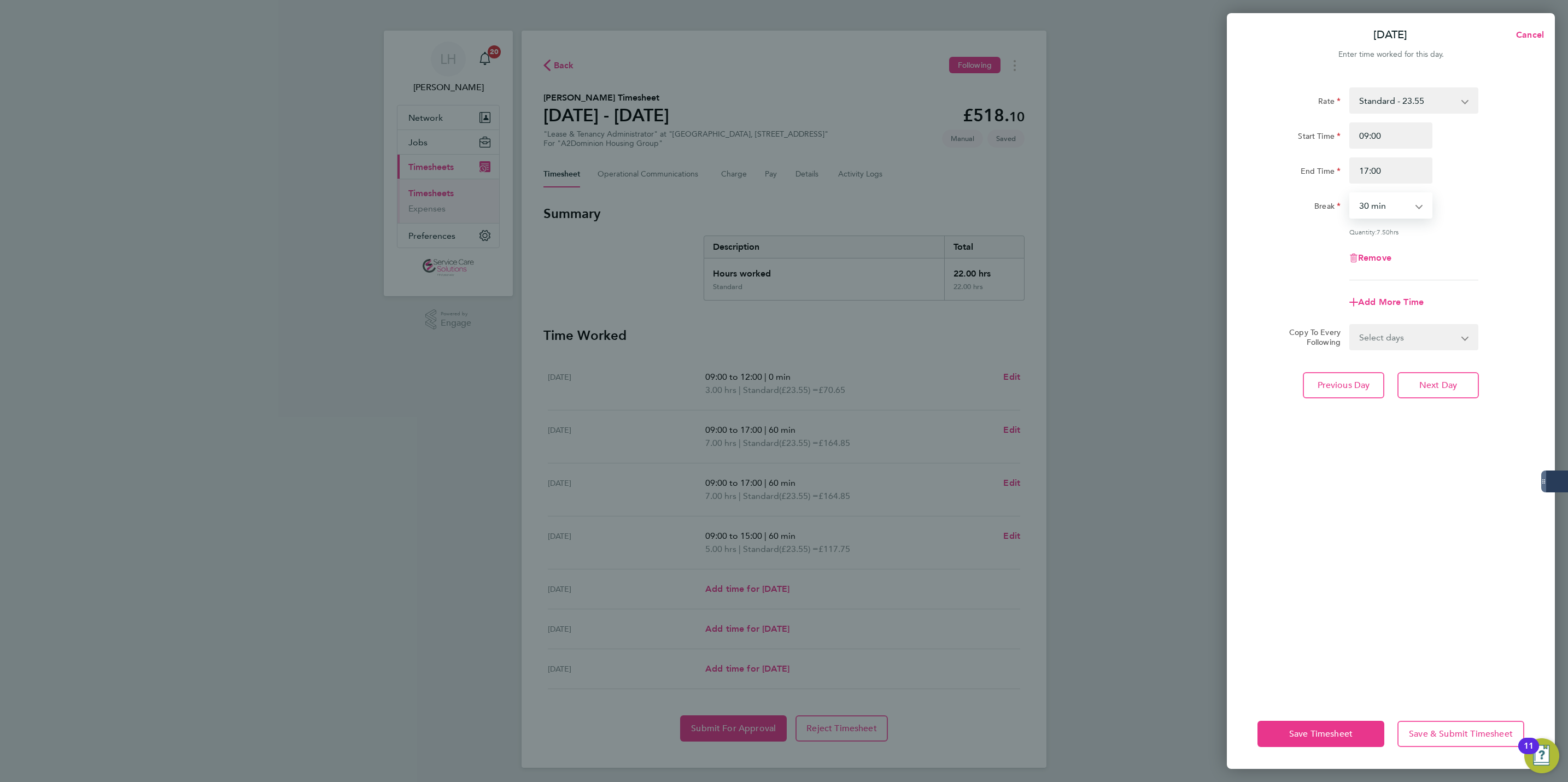
select select "60"
click at [1450, 384] on span "Next Day" at bounding box center [1438, 385] width 38 height 11
select select "30"
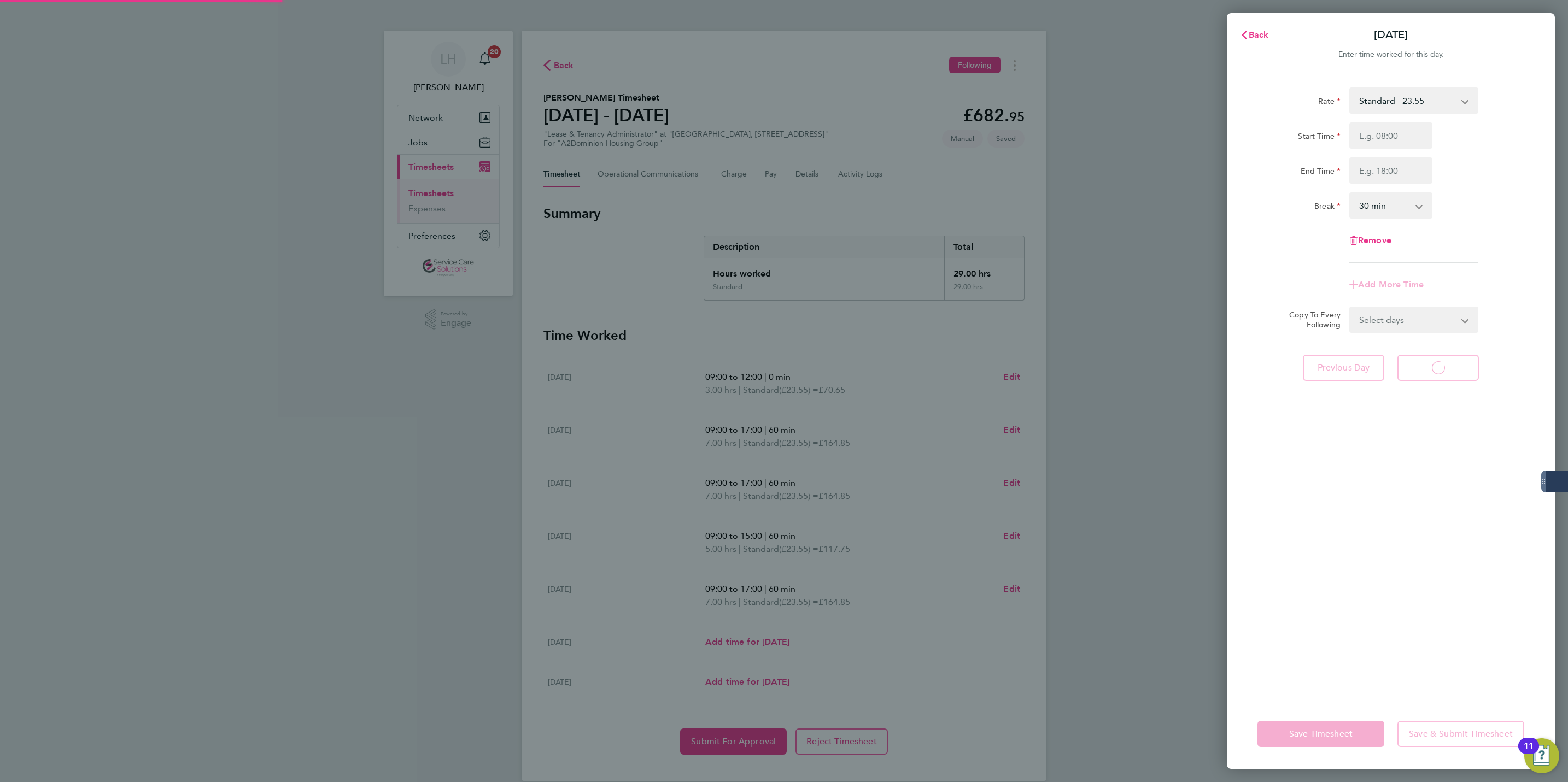
select select "30"
click at [1253, 33] on span "Back" at bounding box center [1259, 34] width 21 height 11
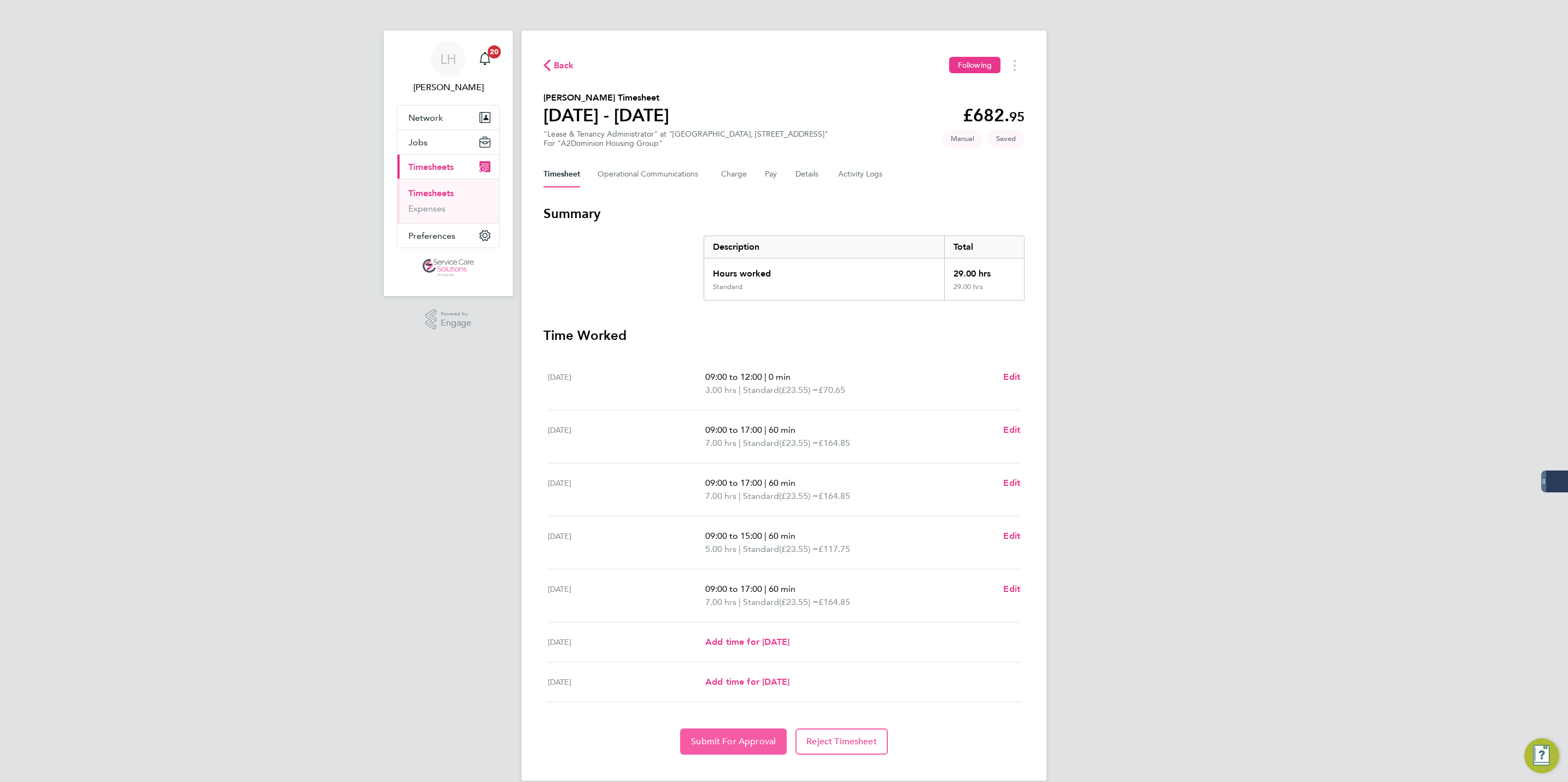
click at [710, 745] on span "Submit For Approval" at bounding box center [734, 742] width 85 height 11
click at [563, 63] on span "Back" at bounding box center [564, 65] width 21 height 13
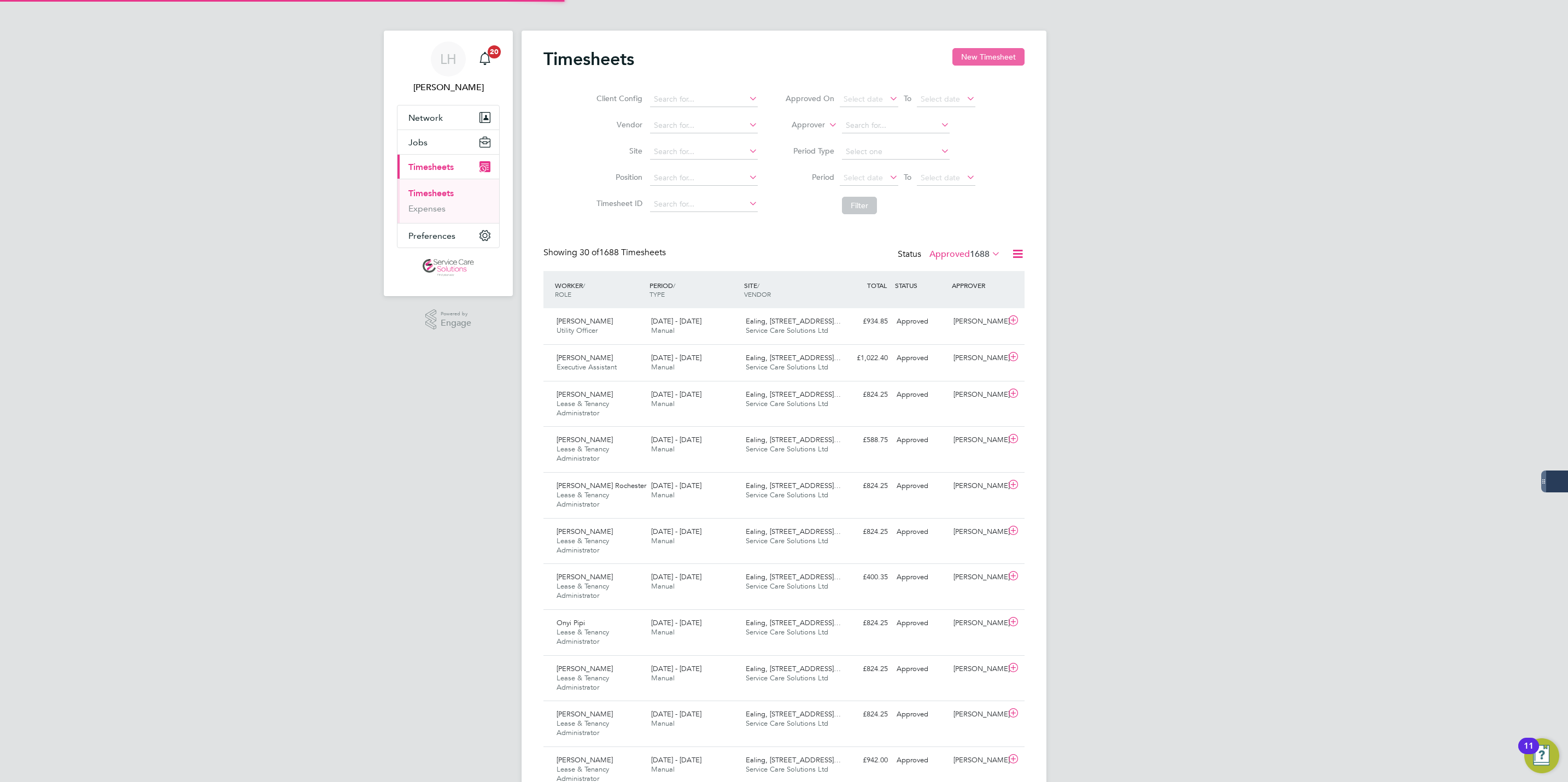
scroll to position [37, 95]
click at [1000, 59] on button "New Timesheet" at bounding box center [989, 57] width 72 height 17
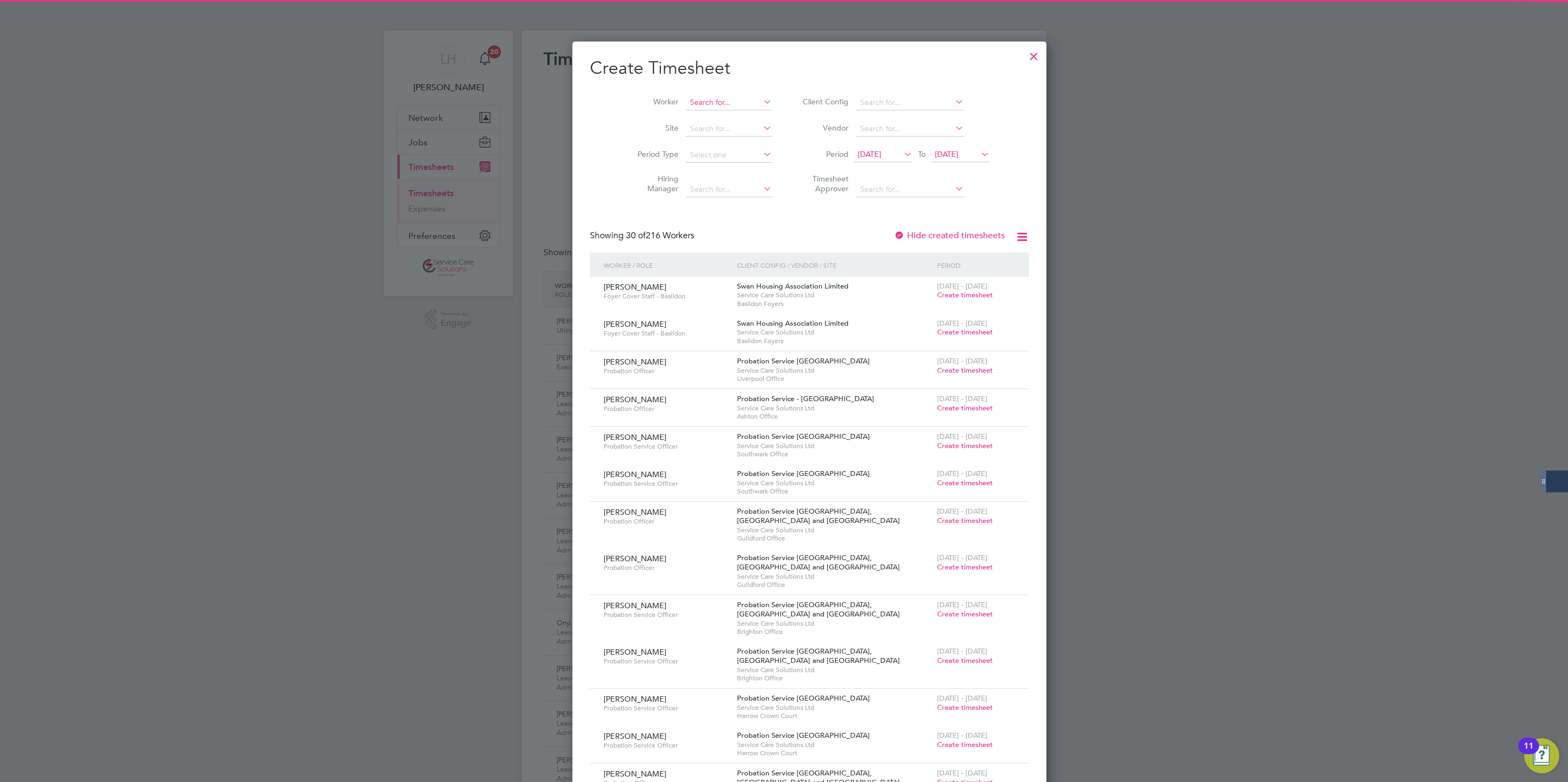
click at [693, 98] on input at bounding box center [729, 103] width 86 height 16
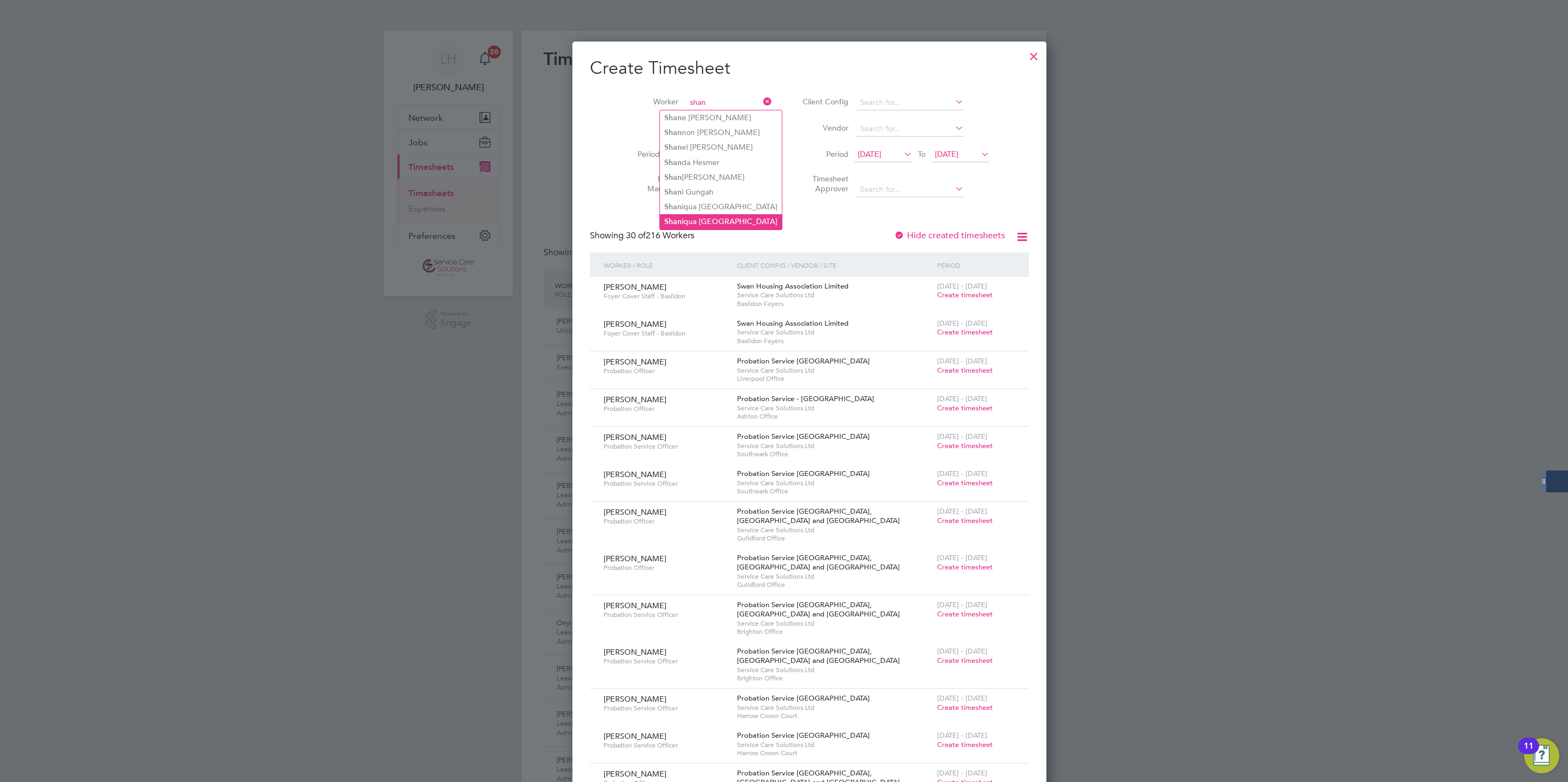
click at [722, 214] on li "Shan iqua Rochester" at bounding box center [721, 222] width 122 height 15
type input "[PERSON_NAME] Rochester"
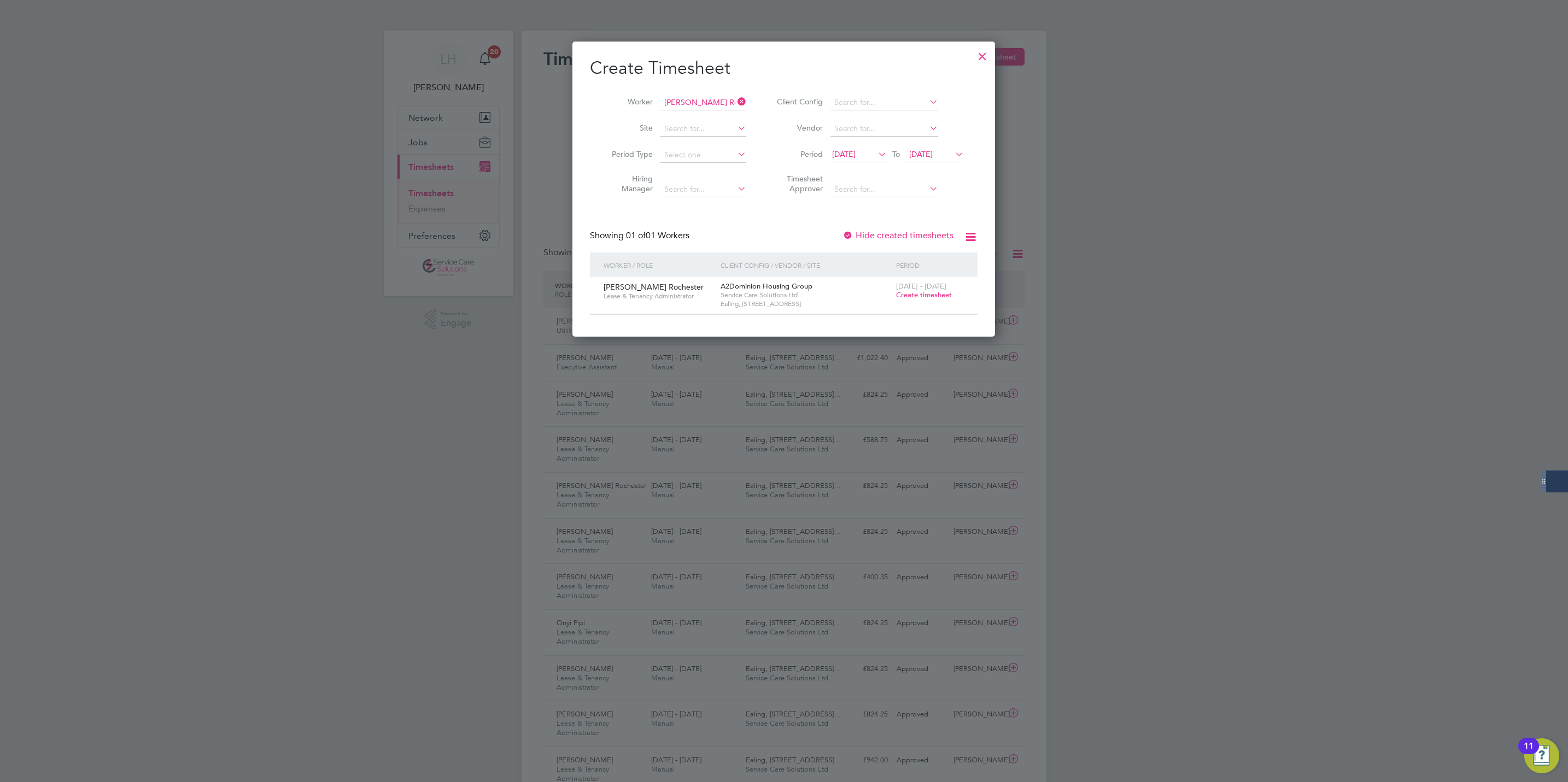
drag, startPoint x: 939, startPoint y: 300, endPoint x: 930, endPoint y: 295, distance: 10.3
click at [931, 296] on div "[DATE] - [DATE] Create timesheet" at bounding box center [930, 291] width 73 height 29
click at [929, 293] on span "Create timesheet" at bounding box center [924, 295] width 56 height 9
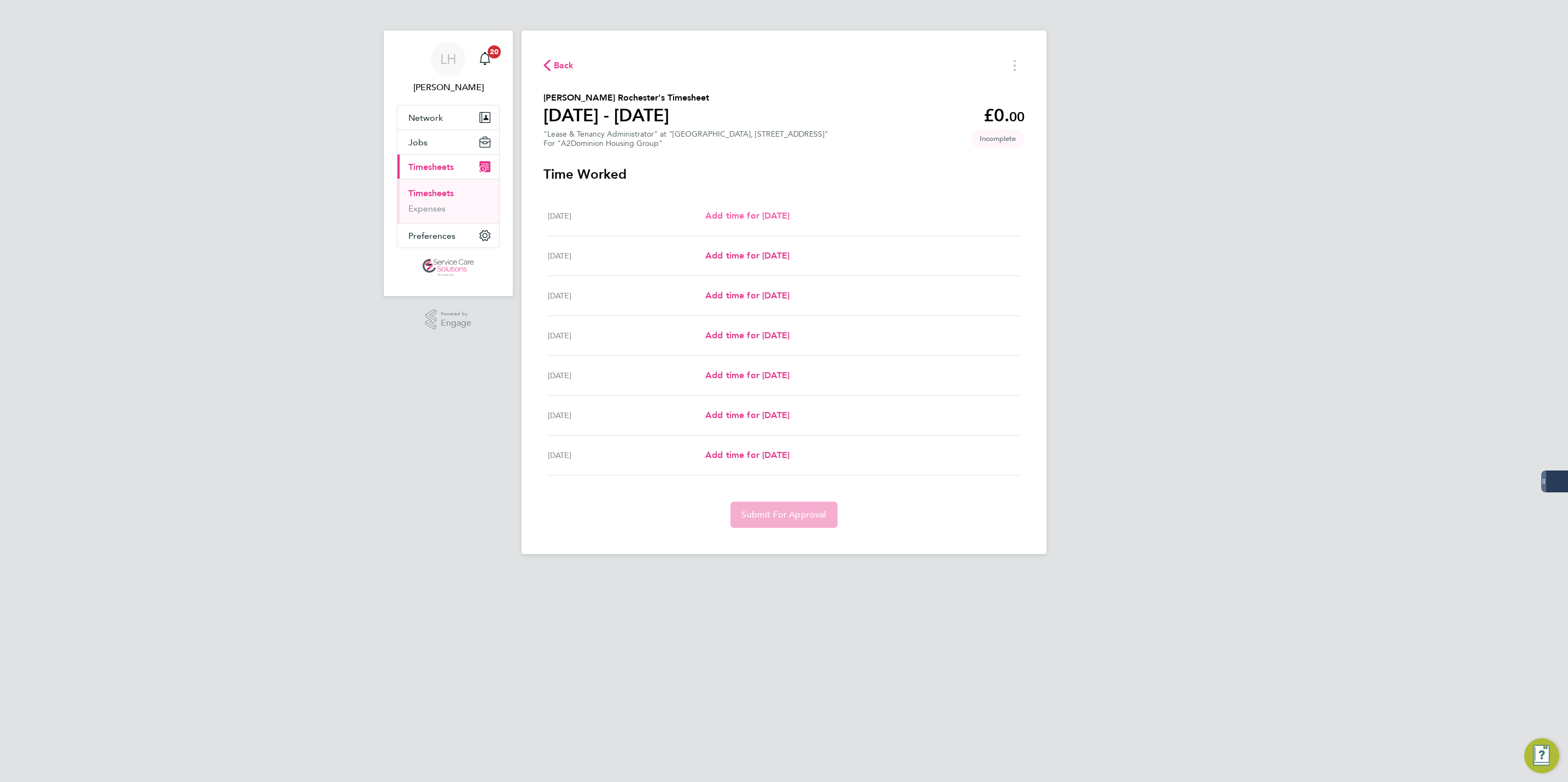
click at [754, 229] on div "[DATE] Add time for [DATE] Add time for [DATE]" at bounding box center [784, 216] width 473 height 40
click at [747, 211] on span "Add time for [DATE]" at bounding box center [747, 216] width 84 height 11
select select "30"
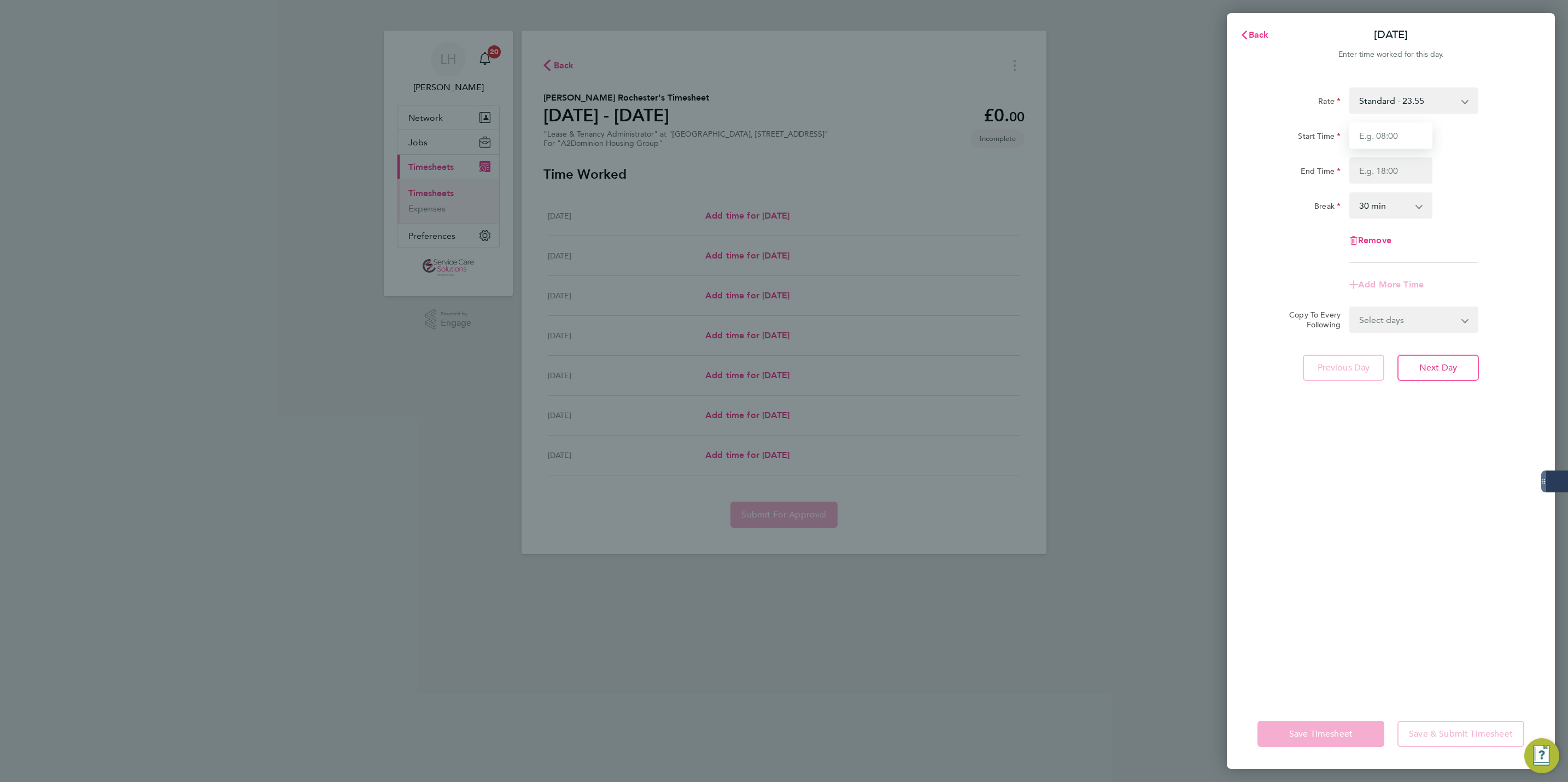
click at [1398, 139] on input "Start Time" at bounding box center [1391, 136] width 83 height 26
type input "09:00"
type input "17:00"
select select "60"
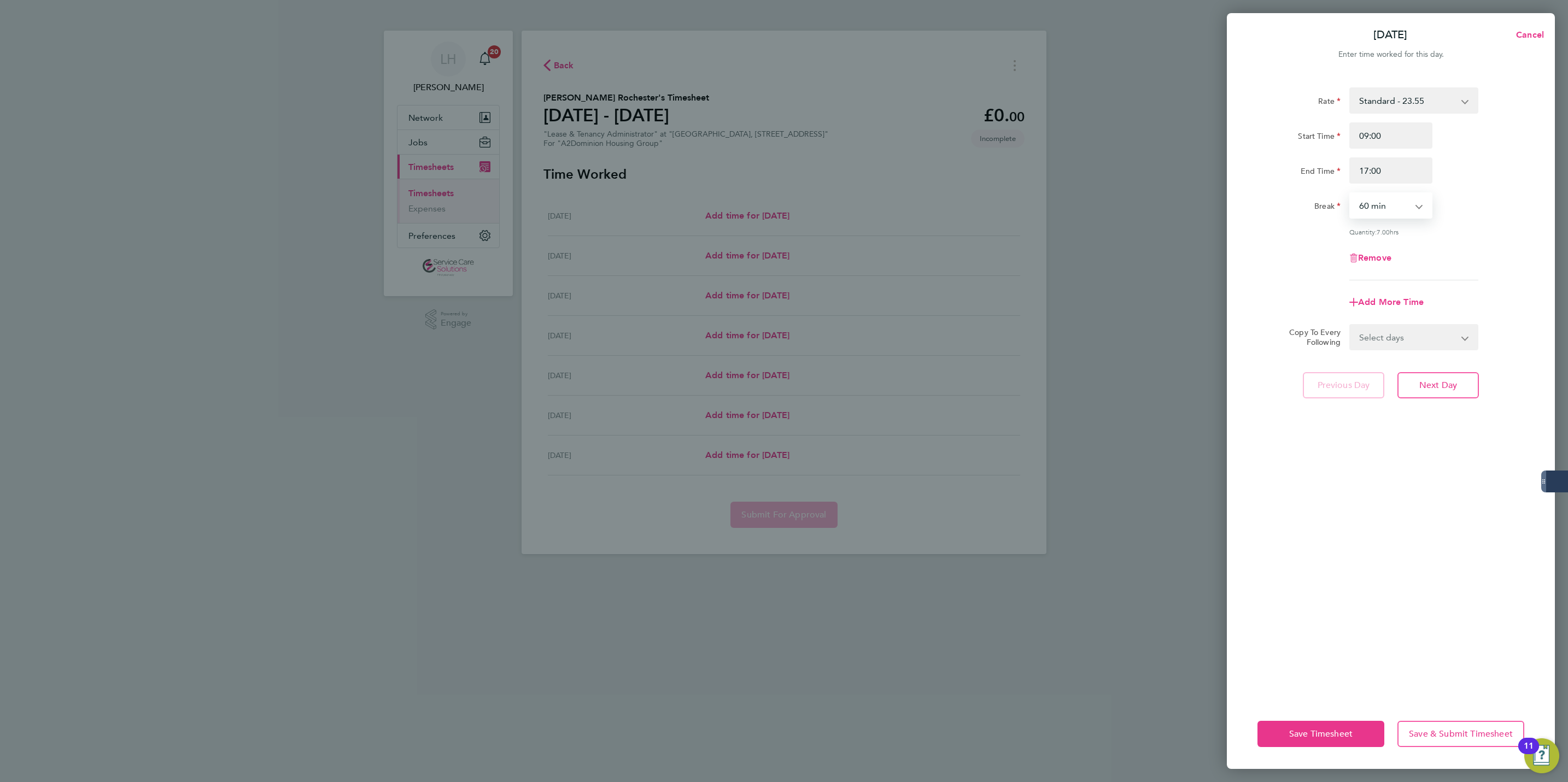
click at [1388, 344] on select "Select days Day Weekday (Mon-Fri) Weekend (Sat-Sun) [DATE] [DATE] [DATE] [DATE]…" at bounding box center [1408, 337] width 115 height 24
select select "WEEKDAY"
click at [1350, 325] on select "Select days Day Weekday (Mon-Fri) Weekend (Sat-Sun) [DATE] [DATE] [DATE] [DATE]…" at bounding box center [1408, 337] width 115 height 24
select select "[DATE]"
click at [1424, 431] on span "Next Day" at bounding box center [1438, 434] width 38 height 11
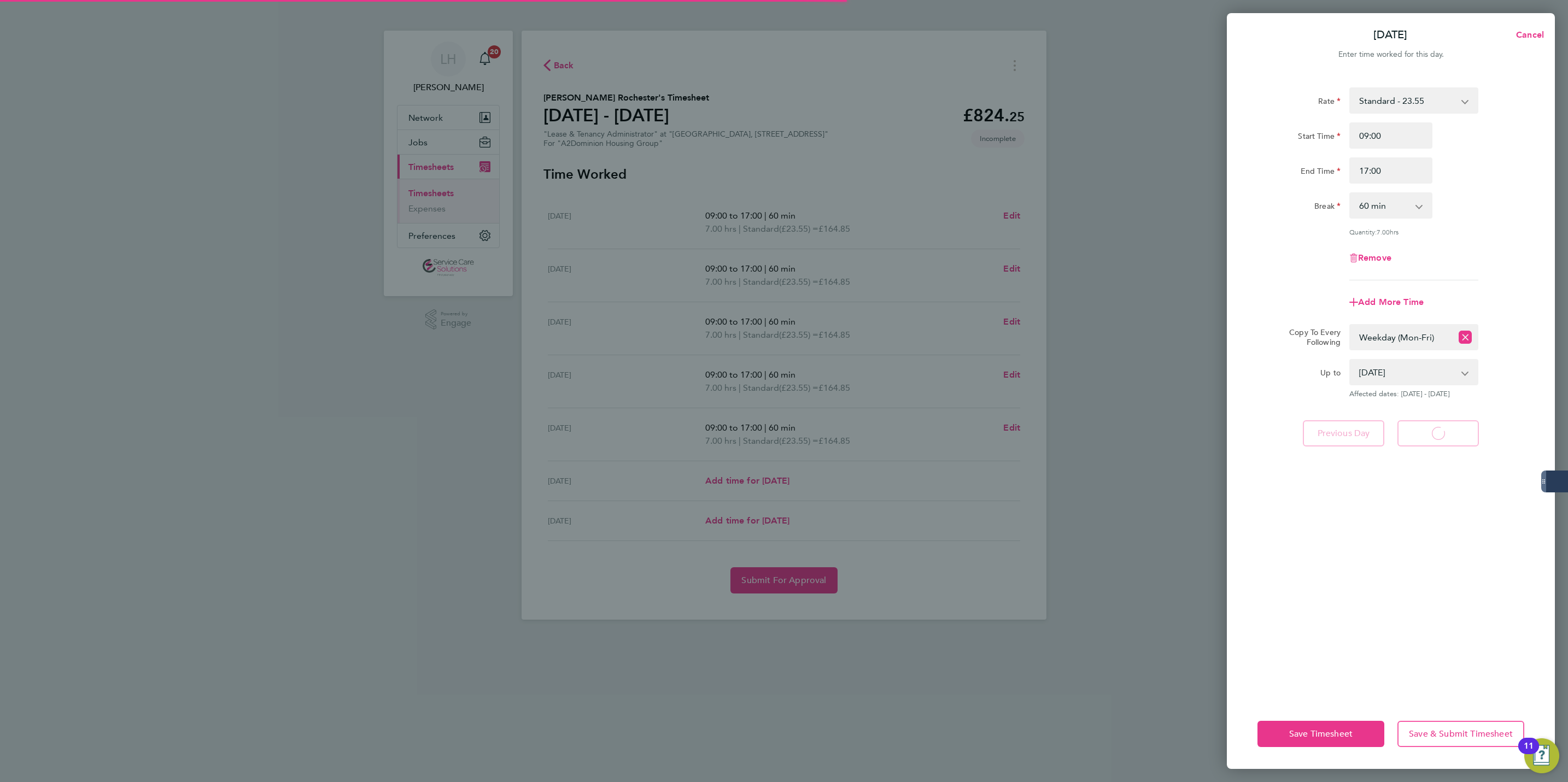
select select "60"
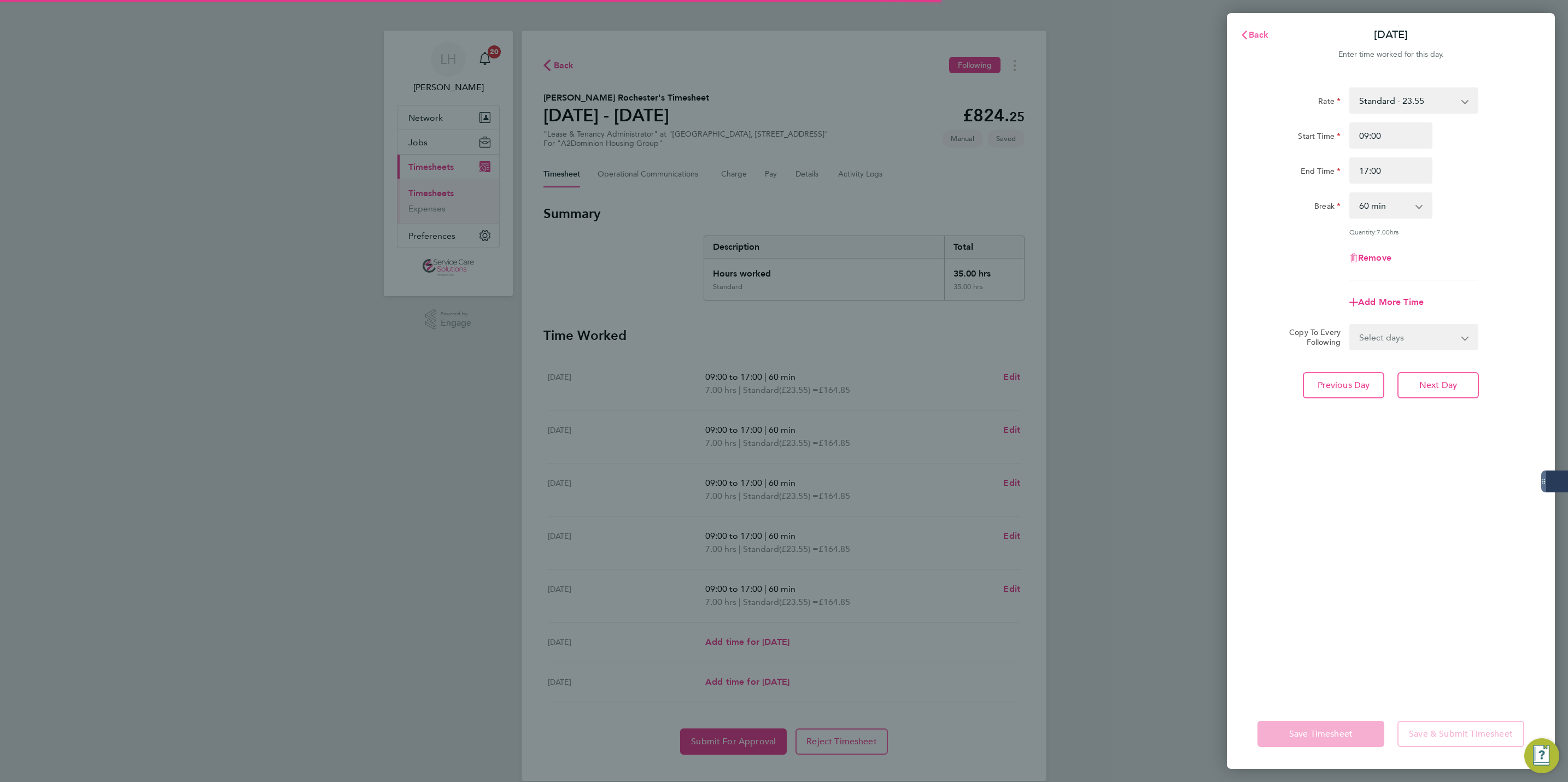
click at [1249, 39] on span "Back" at bounding box center [1259, 34] width 21 height 11
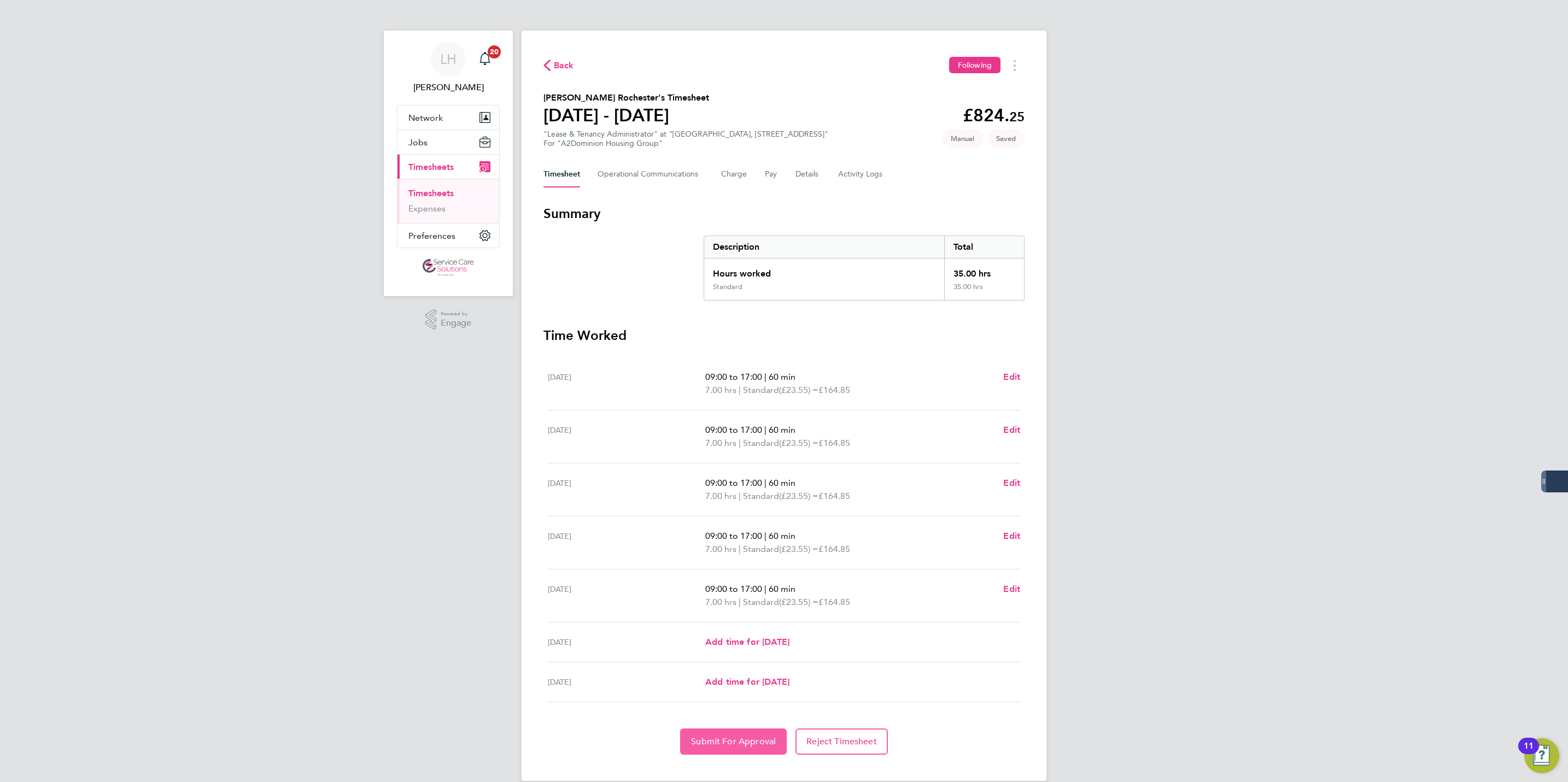
click at [745, 730] on section "Time Worked Mon 22 Sep 09:00 to 17:00 | 60 min 7.00 hrs | Standard (£23.55) = £…" at bounding box center [784, 541] width 481 height 428
click at [731, 751] on button "Submit For Approval" at bounding box center [733, 742] width 106 height 26
drag, startPoint x: 560, startPoint y: 67, endPoint x: 153, endPoint y: 2, distance: 412.2
click at [560, 67] on span "Back" at bounding box center [564, 65] width 21 height 13
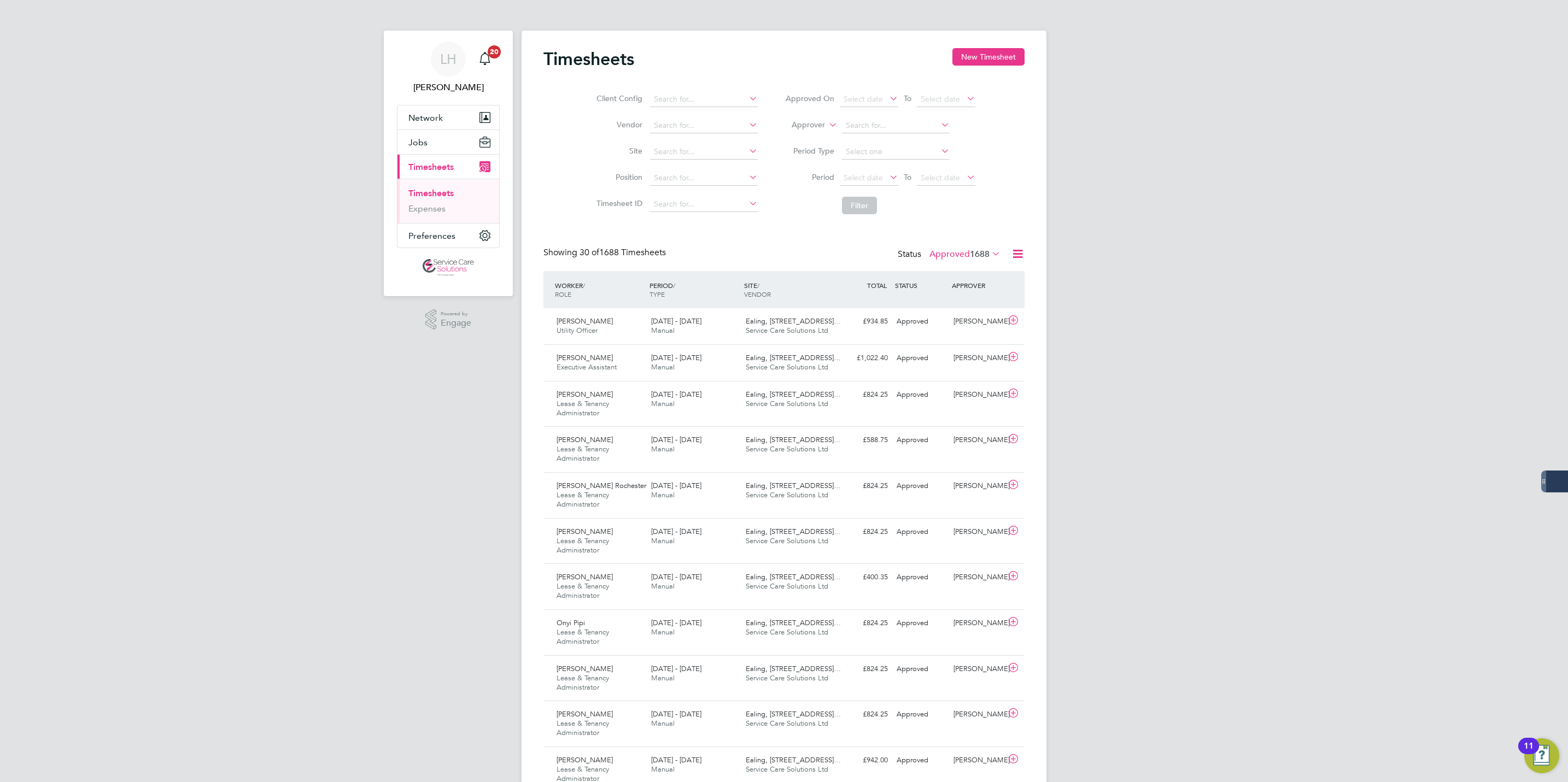
scroll to position [37, 95]
click at [432, 195] on link "Timesheets" at bounding box center [431, 193] width 45 height 11
click at [998, 55] on button "New Timesheet" at bounding box center [989, 57] width 72 height 17
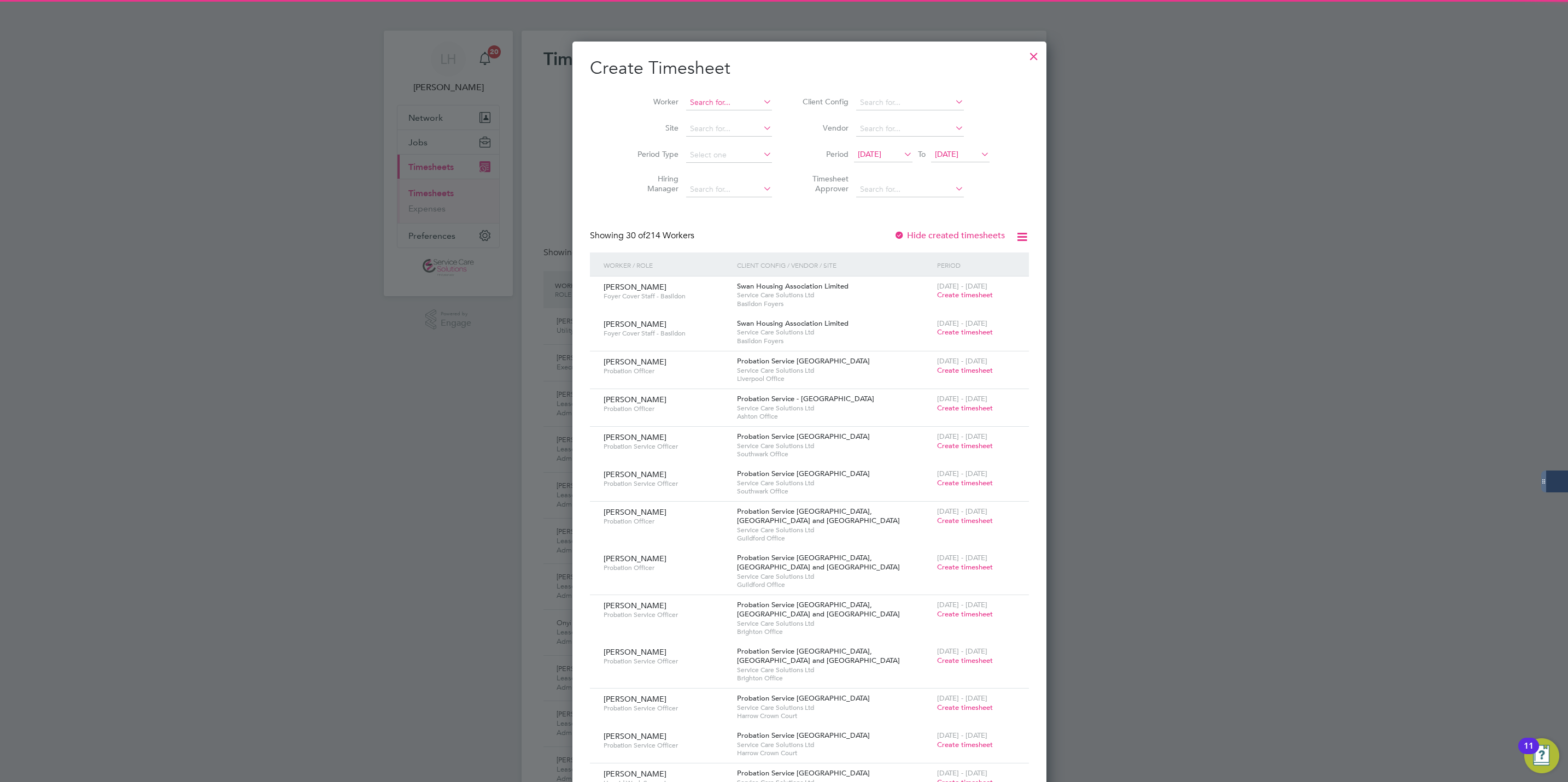
scroll to position [1990, 423]
click at [698, 96] on input at bounding box center [729, 103] width 86 height 16
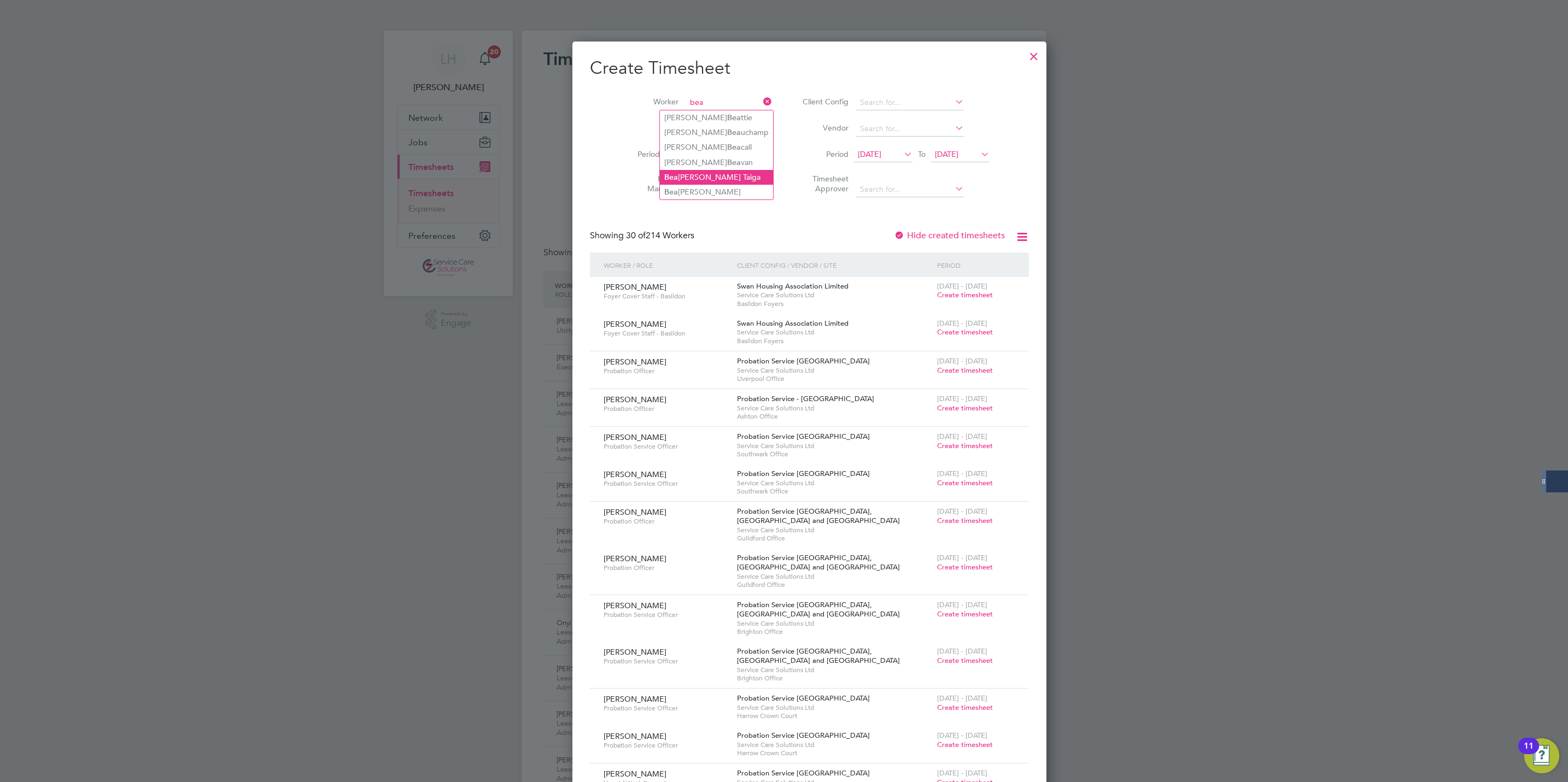
click at [726, 170] on li "Bea trice Taiga" at bounding box center [716, 178] width 113 height 15
type input "[PERSON_NAME]"
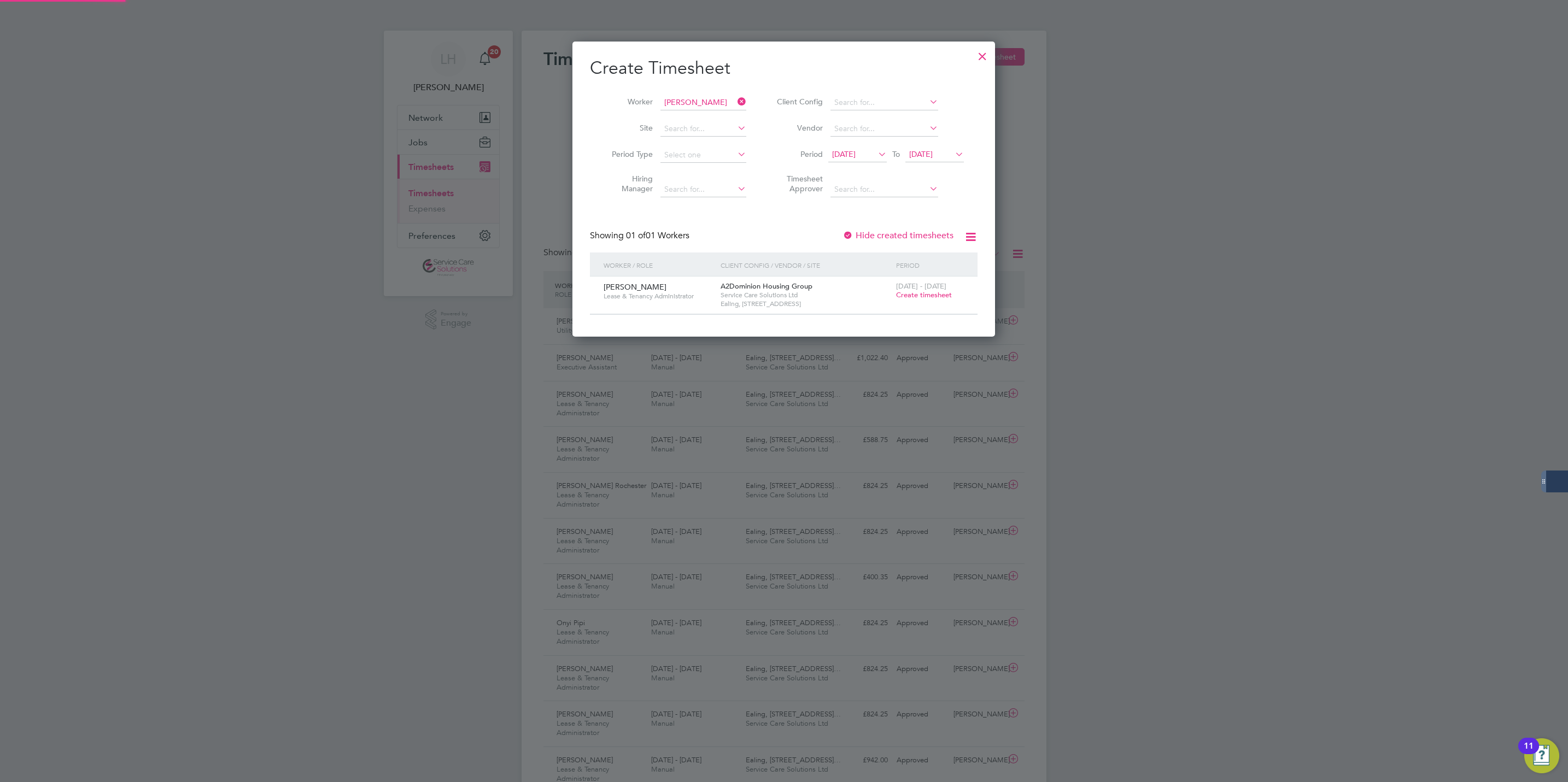
scroll to position [297, 423]
click at [922, 297] on span "Create timesheet" at bounding box center [924, 295] width 56 height 9
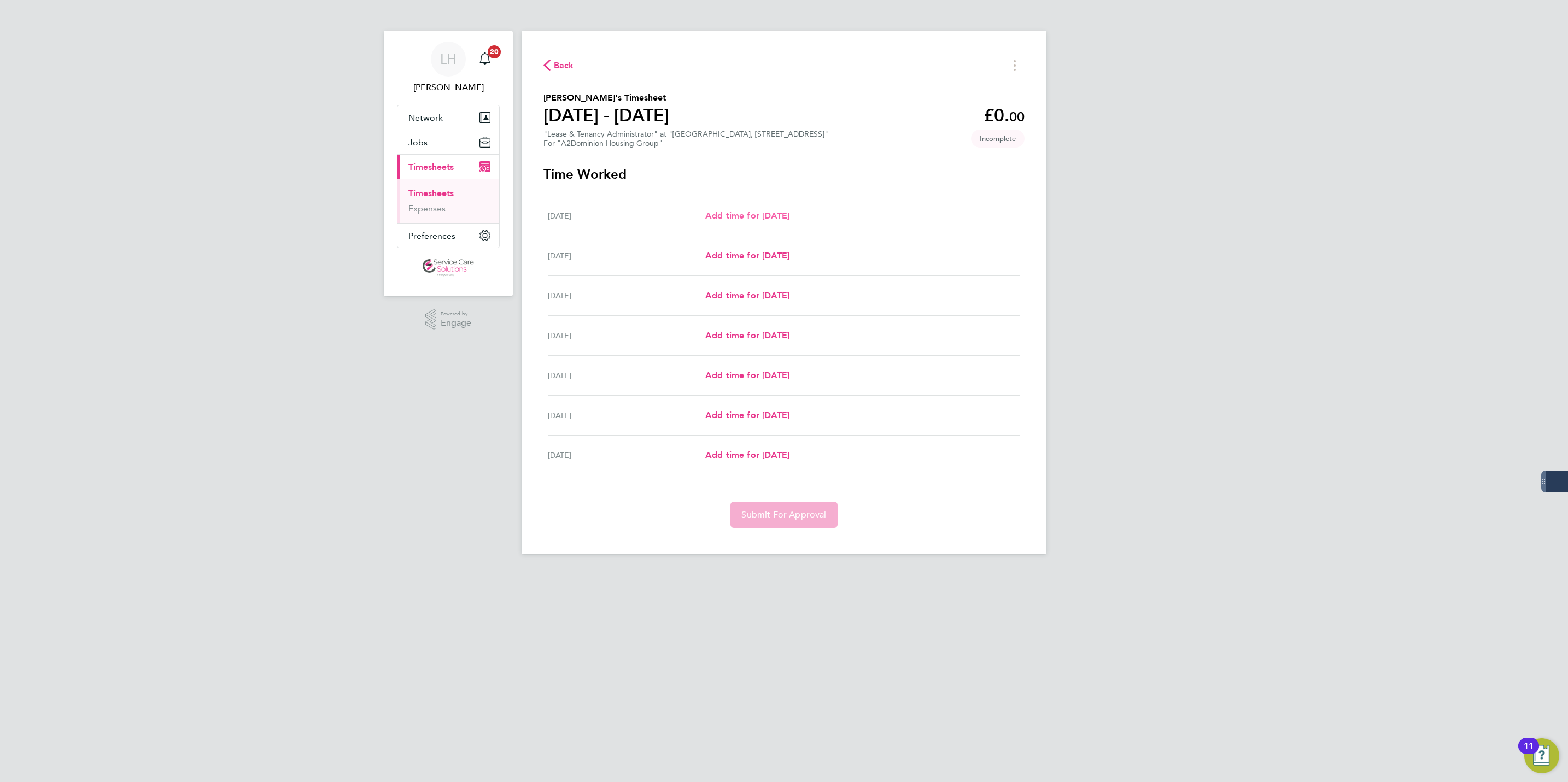
click at [746, 218] on span "Add time for [DATE]" at bounding box center [747, 216] width 84 height 11
select select "30"
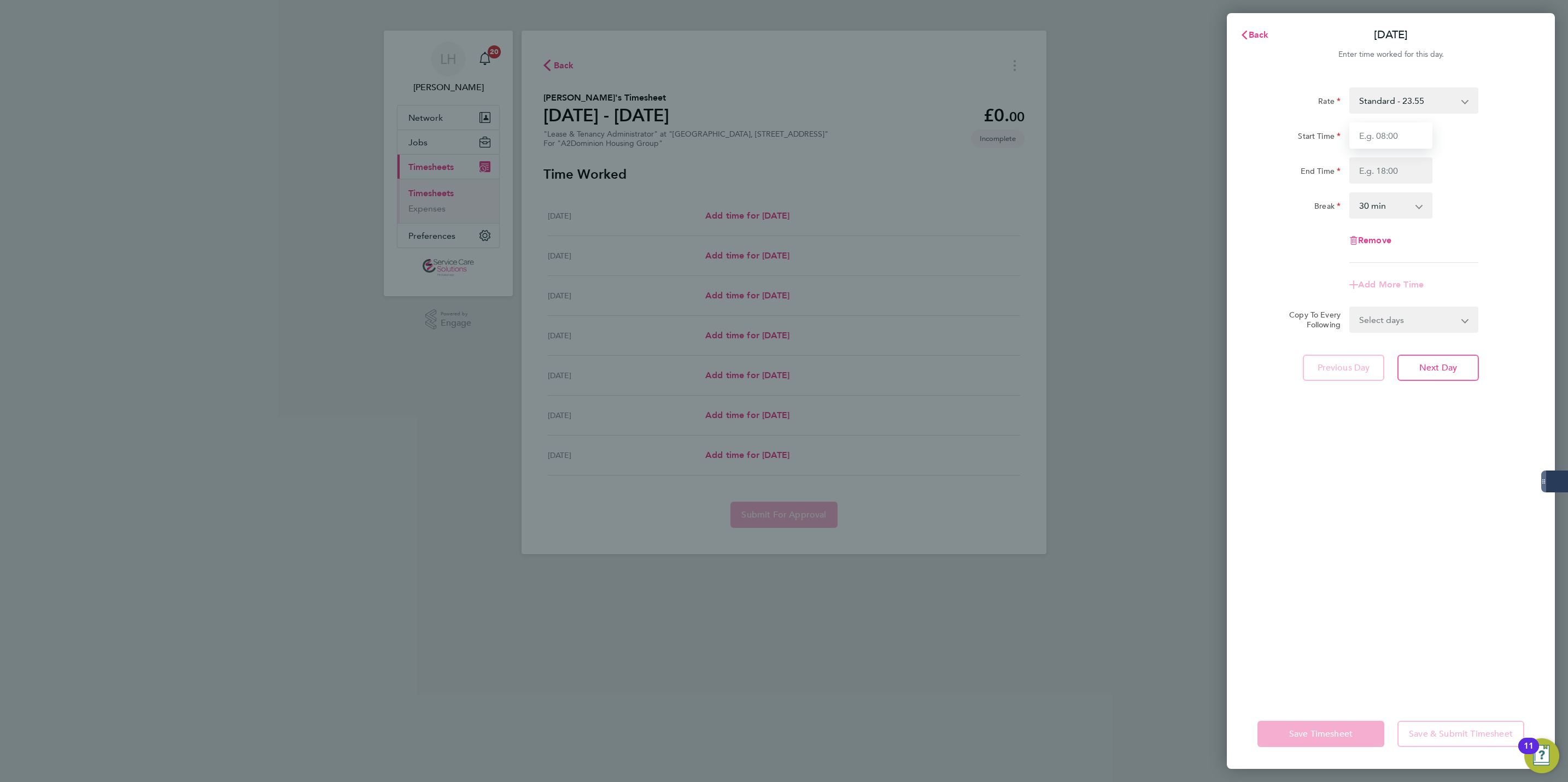
click at [1386, 123] on input "Start Time" at bounding box center [1391, 136] width 83 height 26
click at [1386, 129] on input "Start Time" at bounding box center [1391, 136] width 83 height 26
type input "09:00"
type input "17:00"
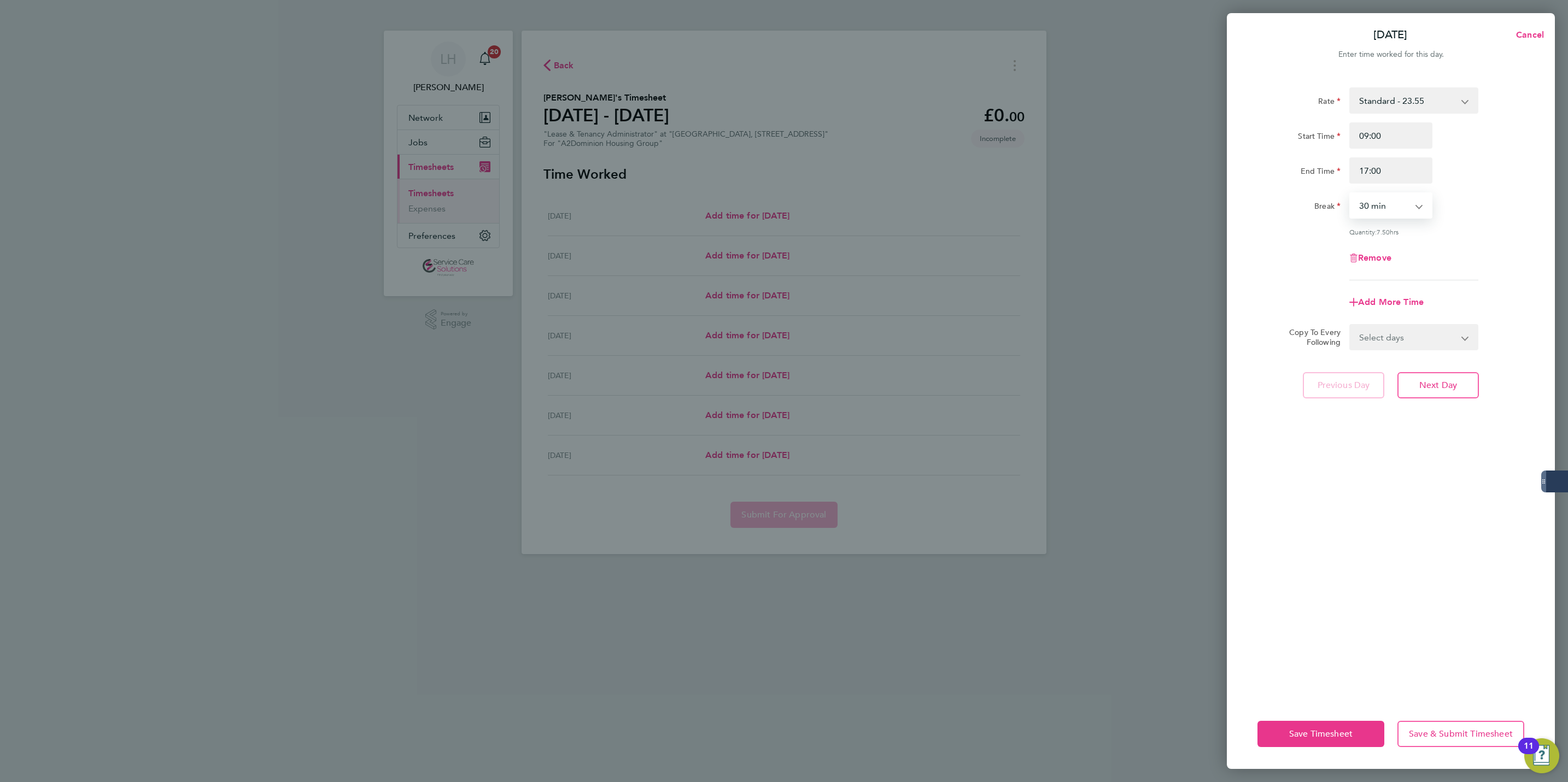
select select "60"
click at [1414, 327] on select "Select days Day Weekday (Mon-Fri) Weekend (Sat-Sun) [DATE] [DATE] [DATE] [DATE]…" at bounding box center [1408, 337] width 115 height 24
select select "WEEKDAY"
click at [1350, 325] on select "Select days Day Weekday (Mon-Fri) Weekend (Sat-Sun) [DATE] [DATE] [DATE] [DATE]…" at bounding box center [1408, 337] width 115 height 24
select select "[DATE]"
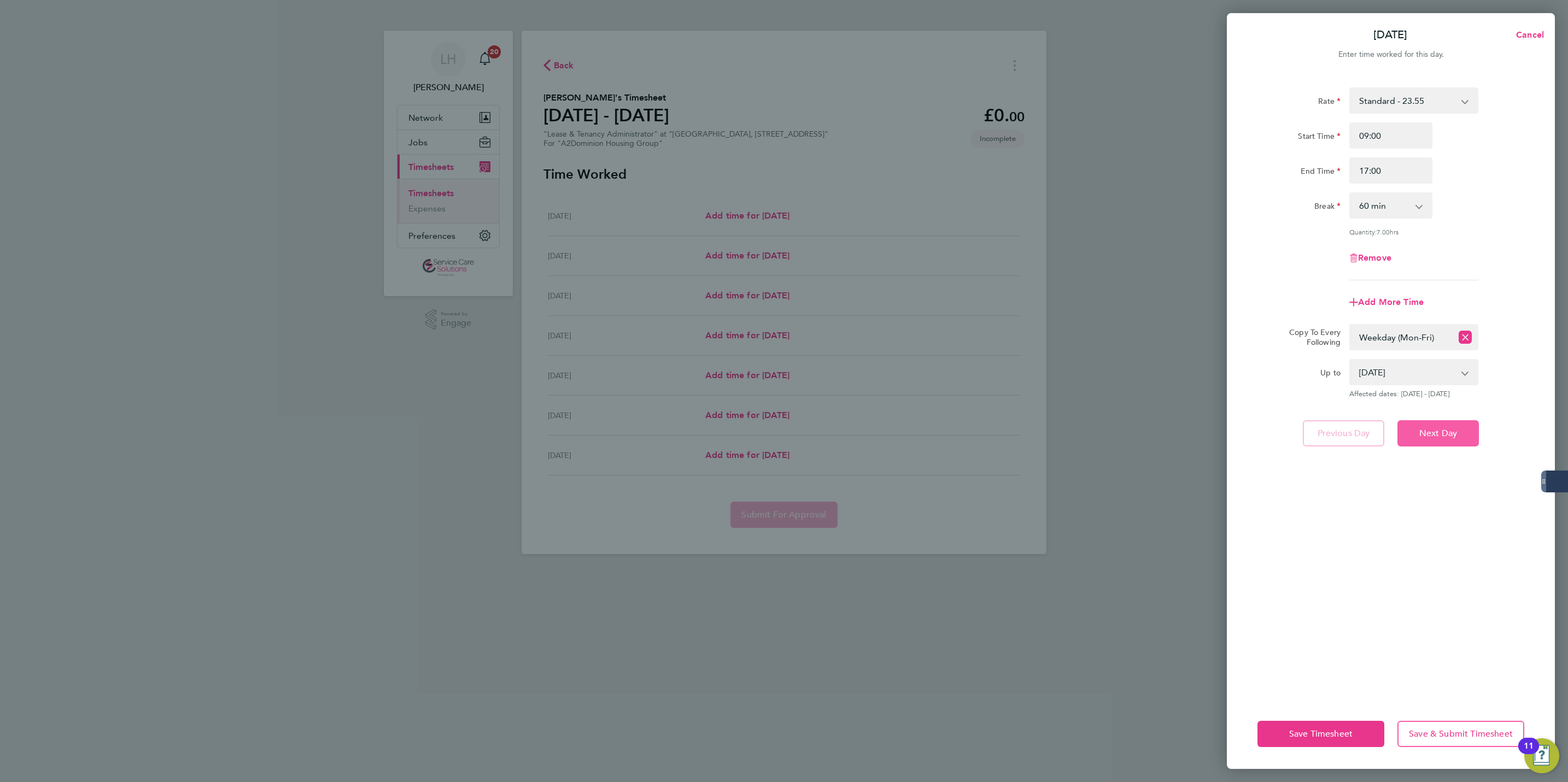
click at [1439, 430] on span "Next Day" at bounding box center [1438, 434] width 38 height 11
select select "60"
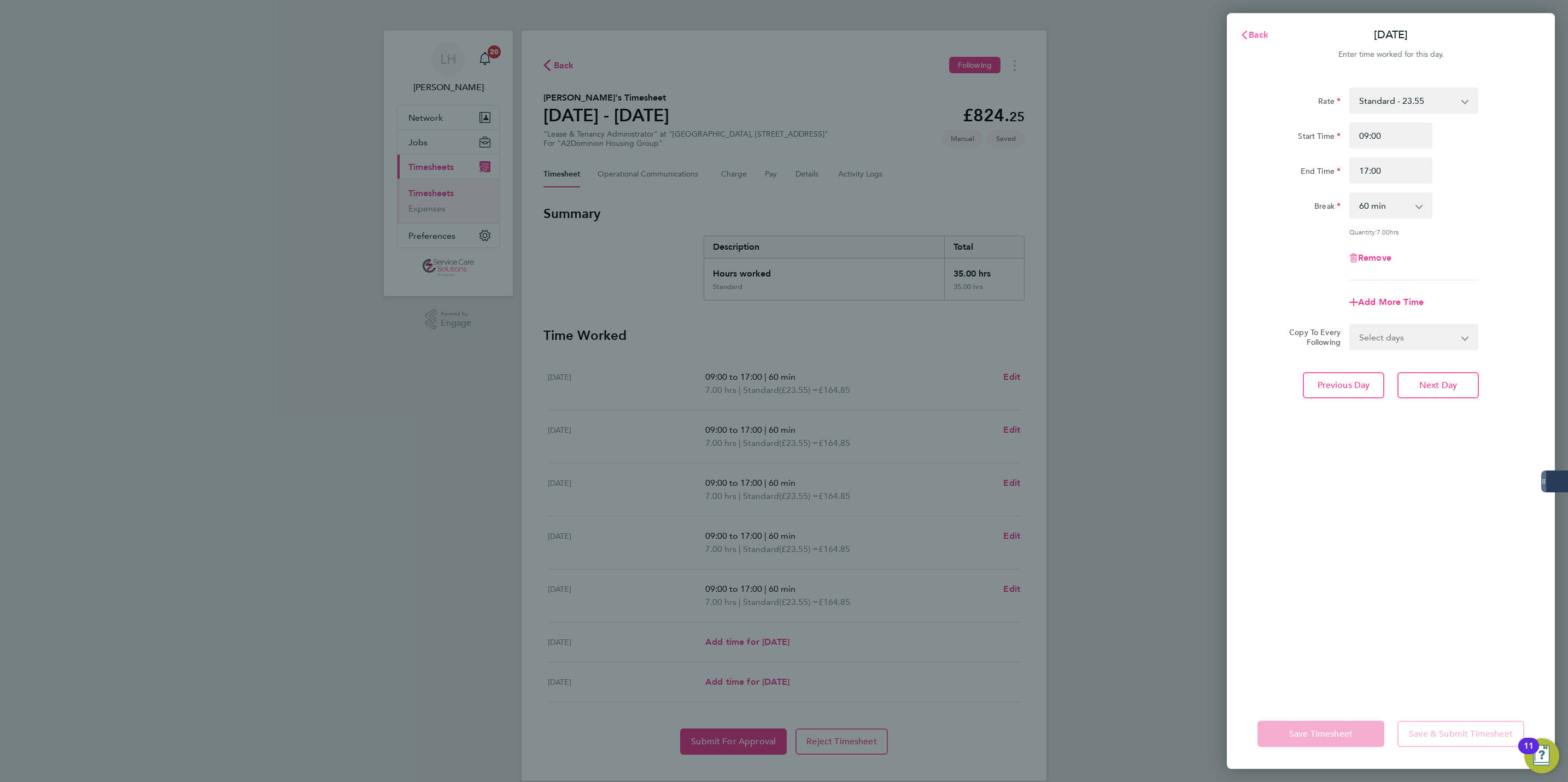
click at [1253, 32] on span "Back" at bounding box center [1259, 34] width 21 height 11
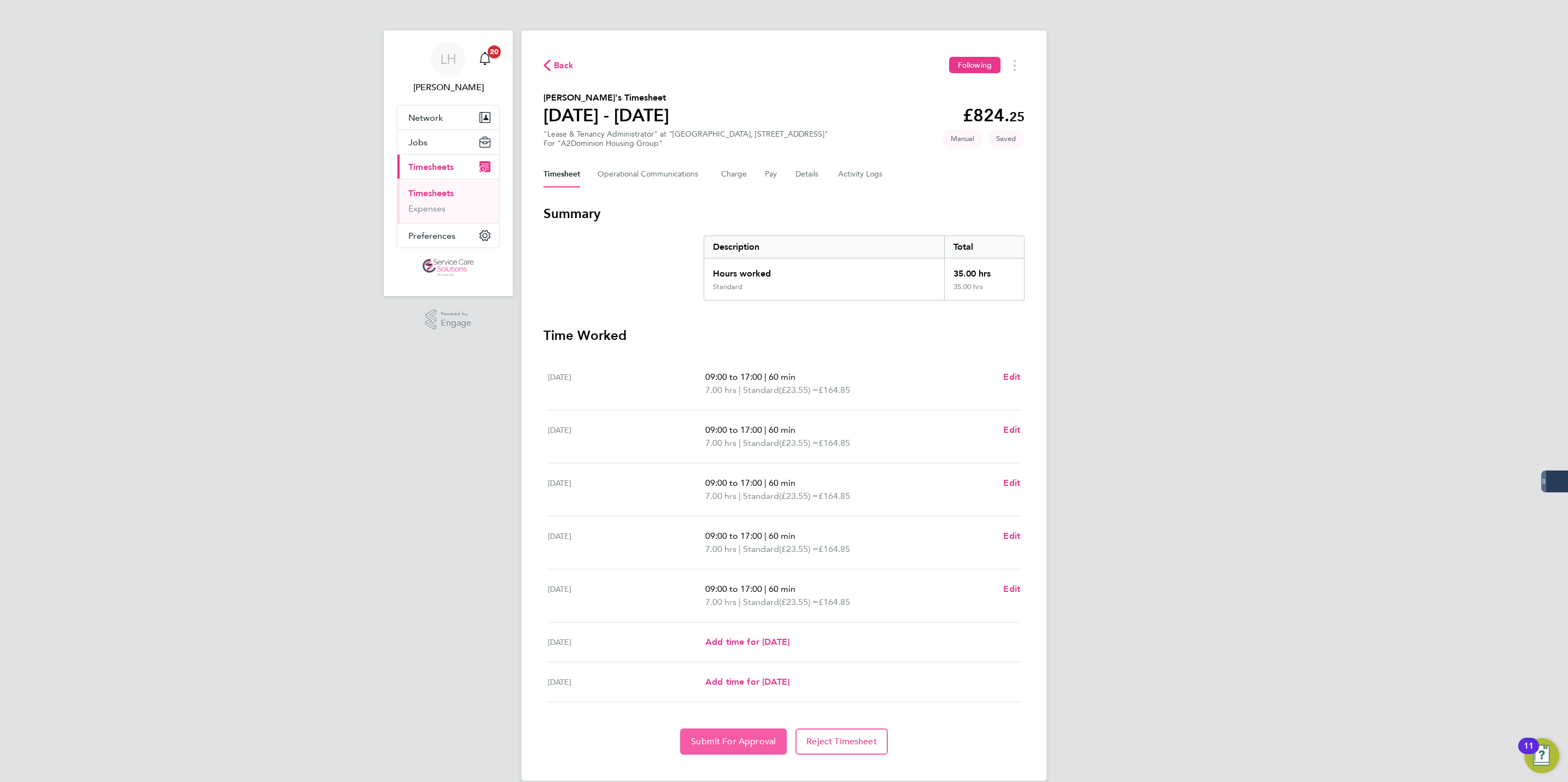
click at [728, 740] on span "Submit For Approval" at bounding box center [734, 742] width 85 height 11
